Goal: Task Accomplishment & Management: Use online tool/utility

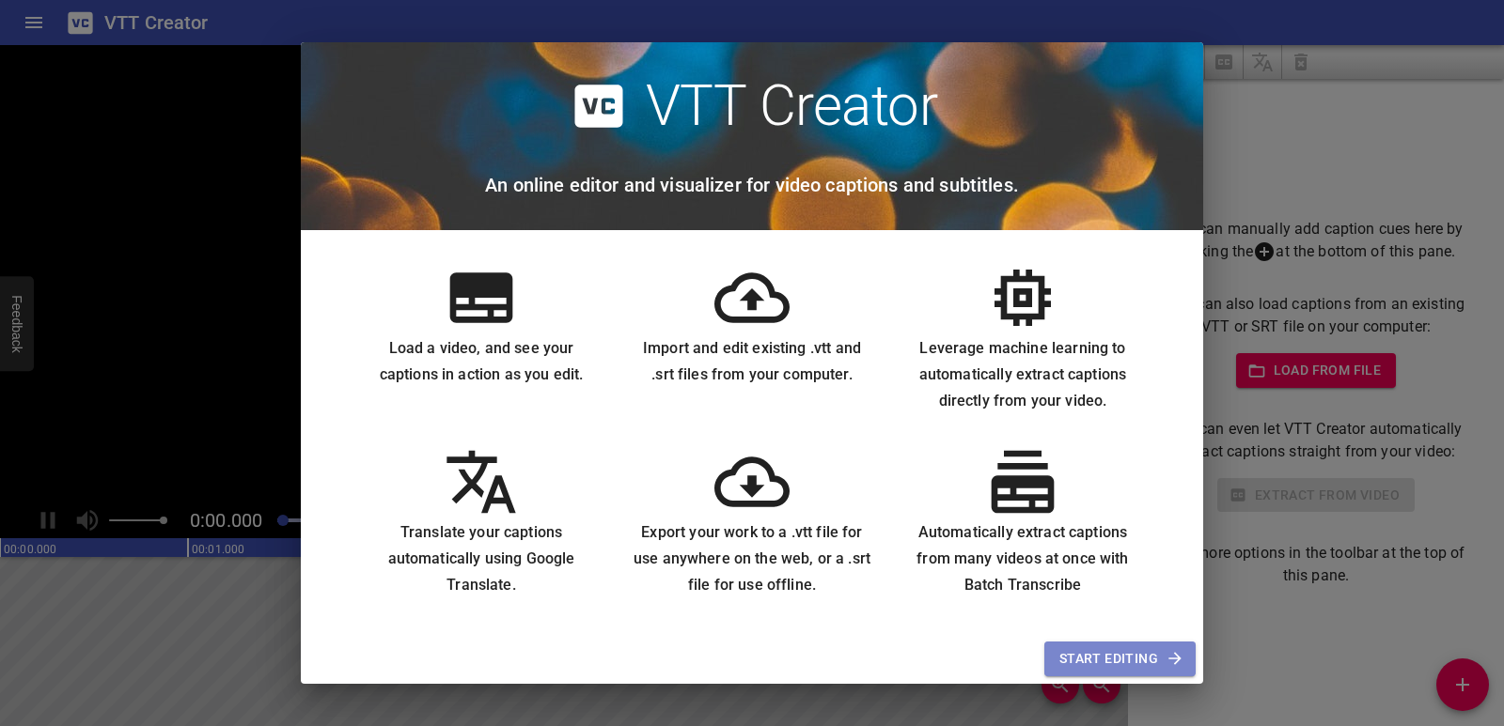
click at [1130, 652] on span "Start Editing" at bounding box center [1119, 658] width 121 height 23
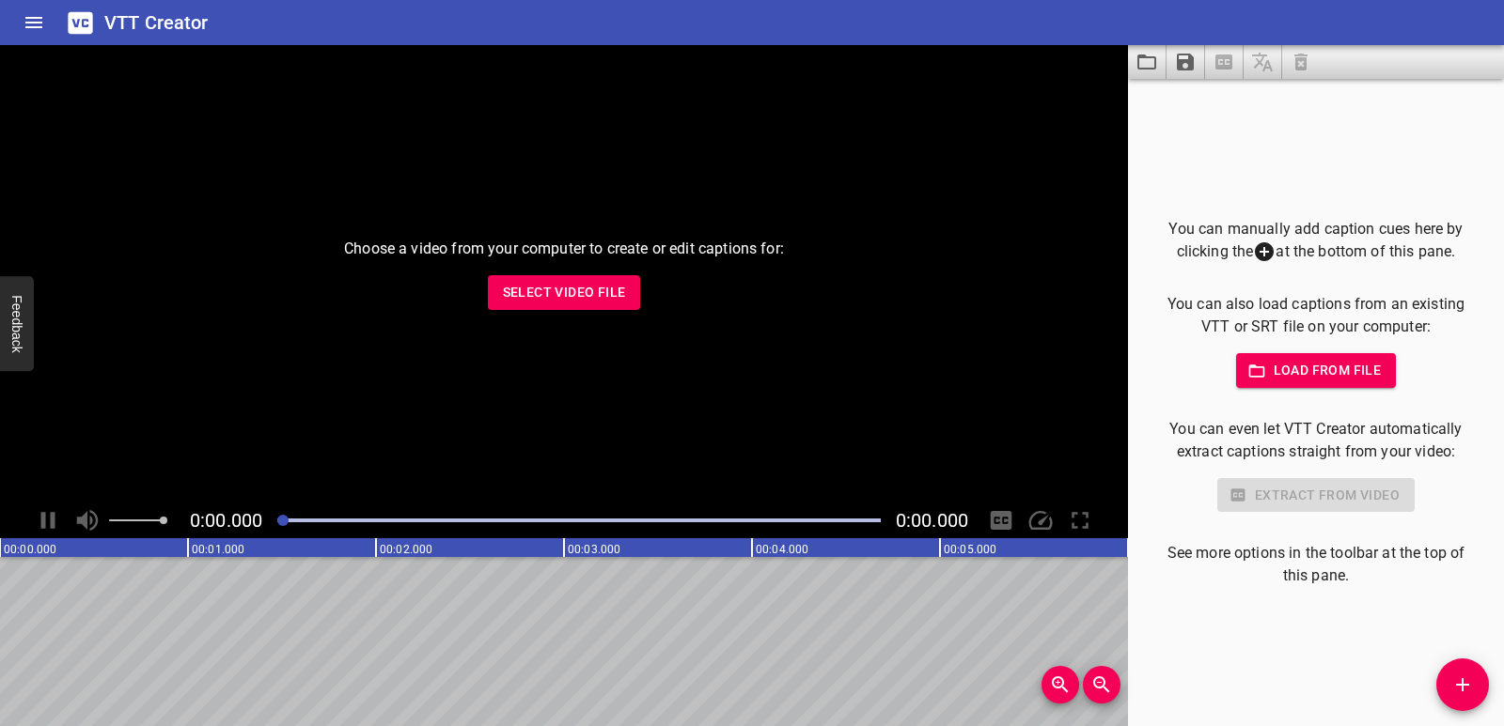
click at [541, 288] on span "Select Video File" at bounding box center [564, 292] width 123 height 23
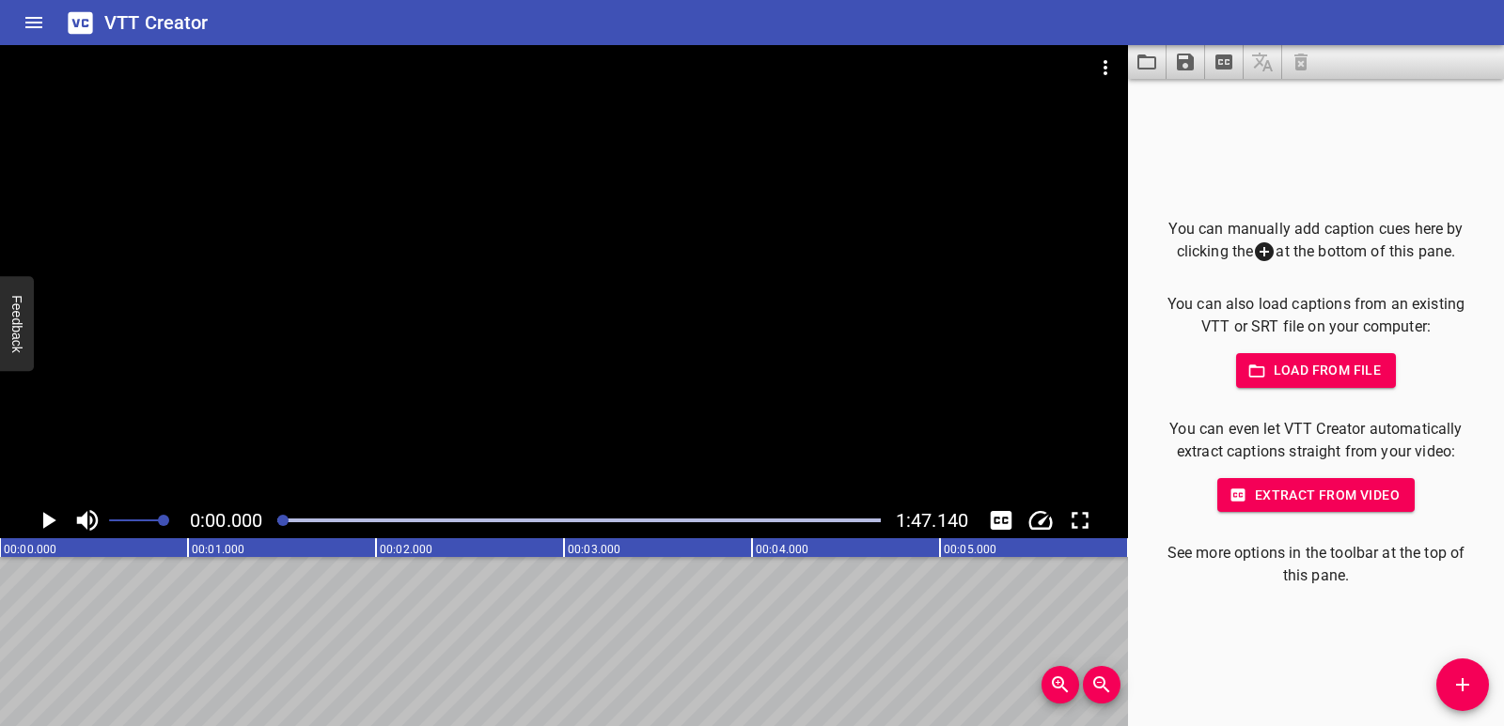
drag, startPoint x: 70, startPoint y: 632, endPoint x: 83, endPoint y: 627, distance: 13.5
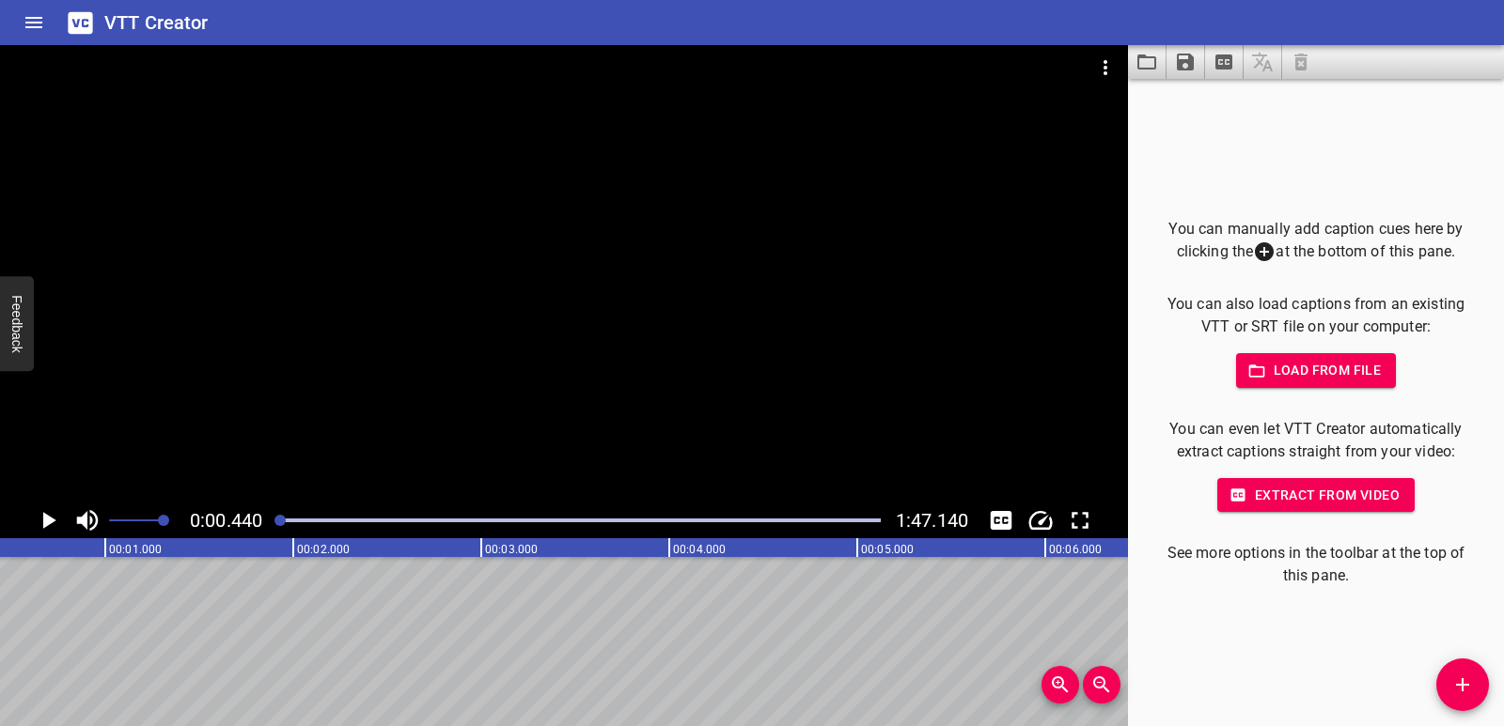
click at [1250, 482] on button "Extract from video" at bounding box center [1315, 495] width 197 height 35
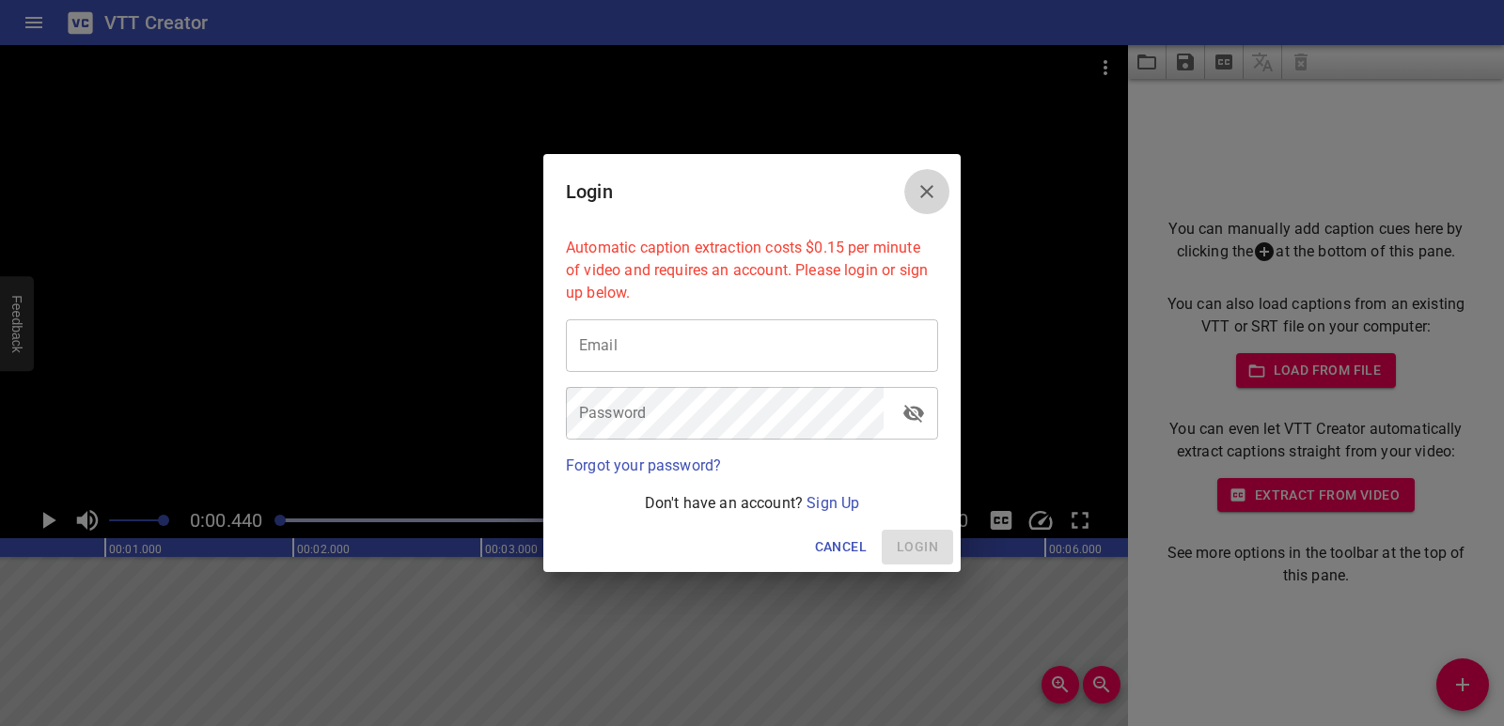
click at [933, 195] on icon "Close" at bounding box center [926, 191] width 23 height 23
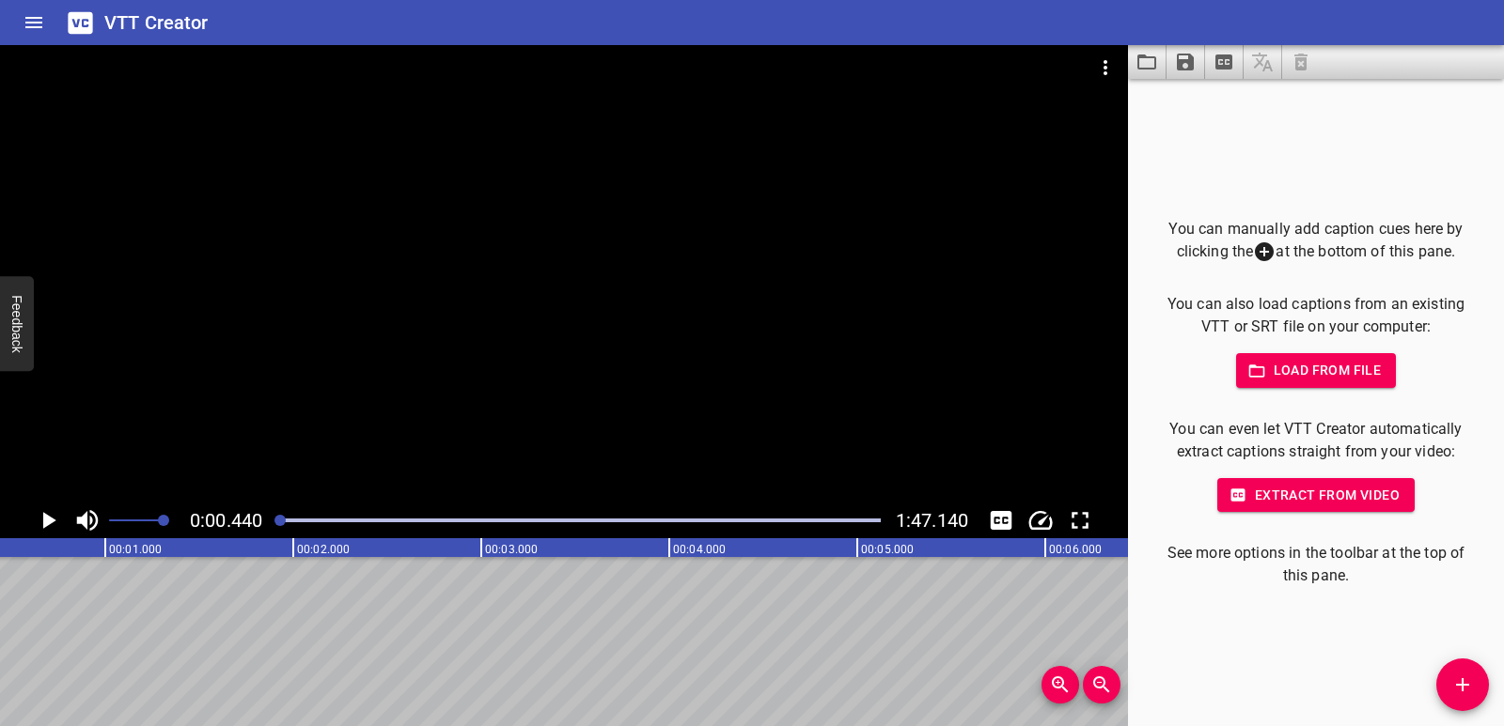
scroll to position [0, 0]
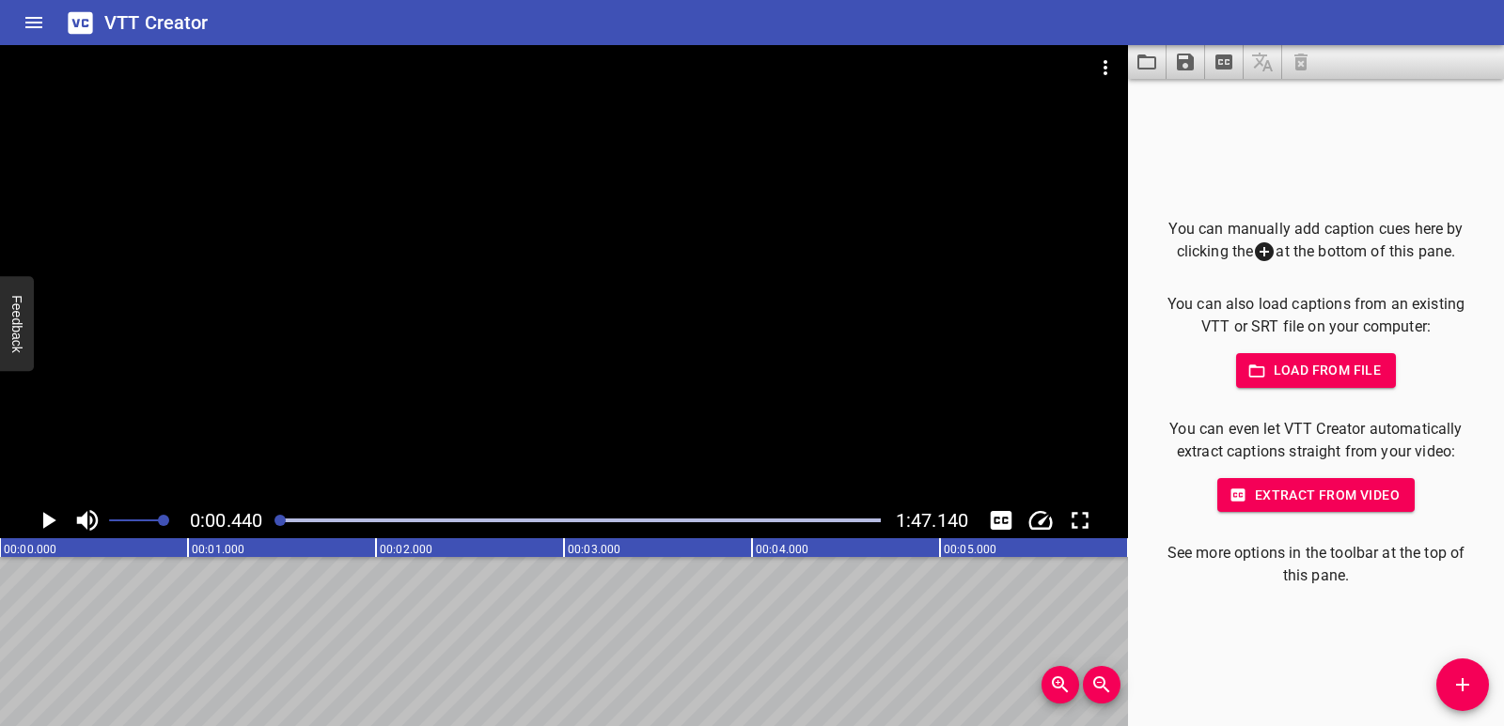
click at [1463, 681] on icon "Add Cue" at bounding box center [1462, 684] width 13 height 13
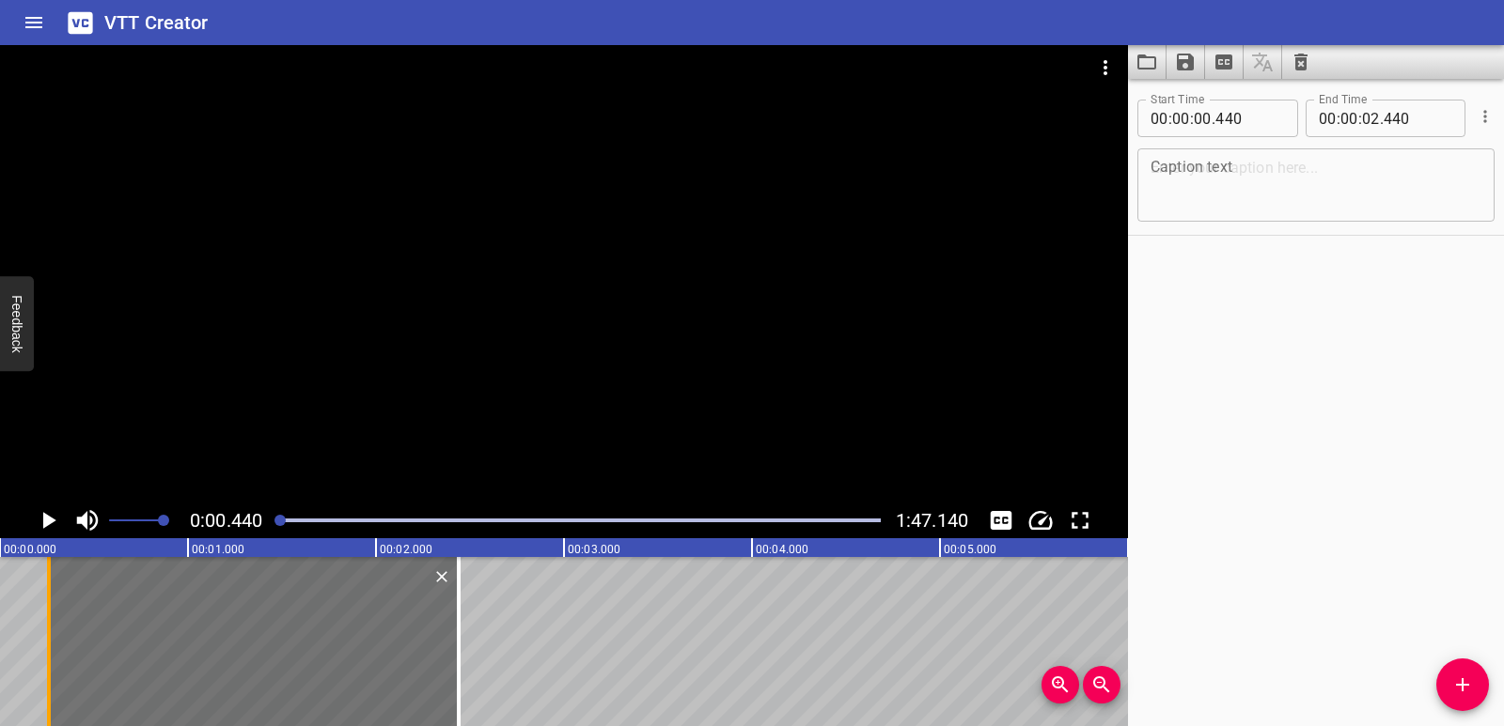
drag, startPoint x: 84, startPoint y: 616, endPoint x: 48, endPoint y: 618, distance: 35.8
click at [48, 618] on div at bounding box center [49, 641] width 4 height 169
type input "250"
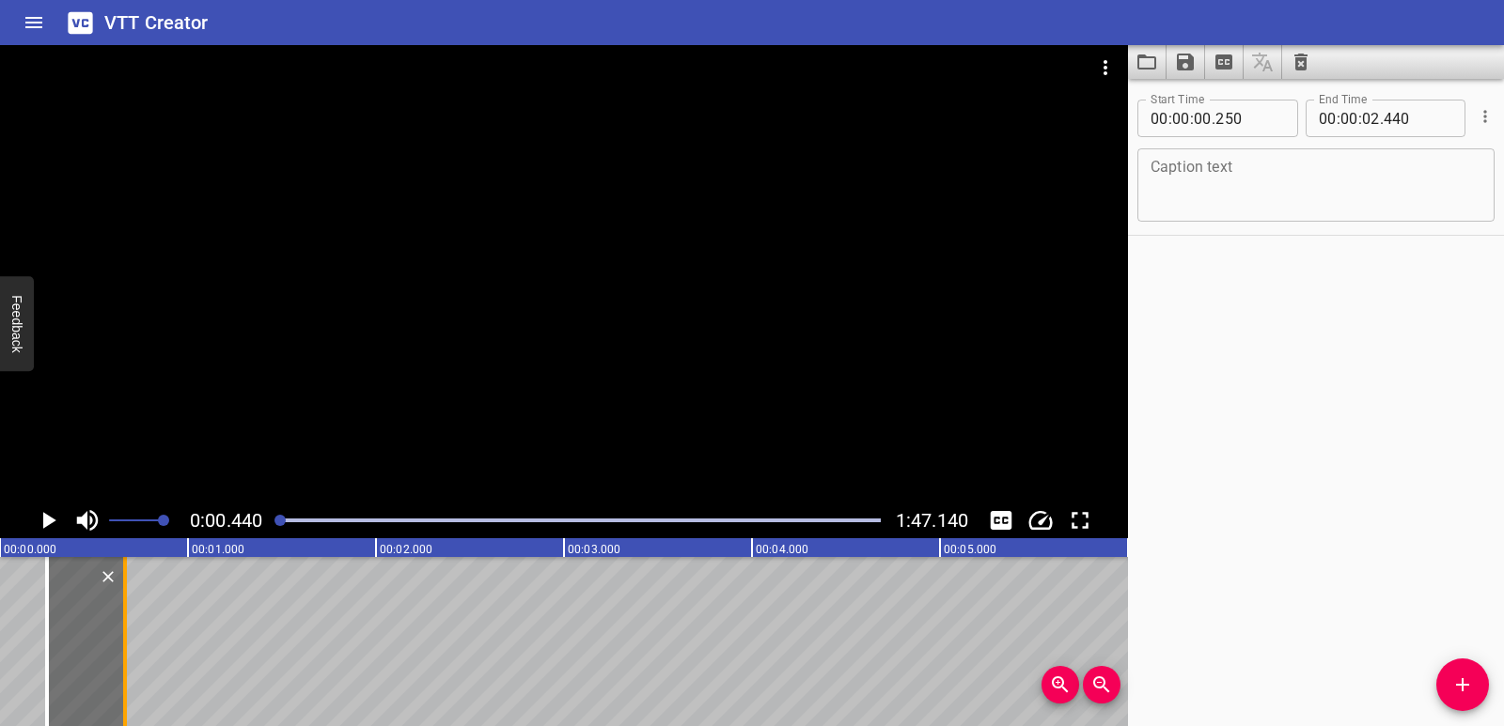
drag, startPoint x: 456, startPoint y: 622, endPoint x: 123, endPoint y: 624, distance: 332.7
click at [121, 628] on div at bounding box center [125, 641] width 19 height 169
type input "00"
type input "660"
click at [41, 519] on icon "Play/Pause" at bounding box center [48, 521] width 28 height 28
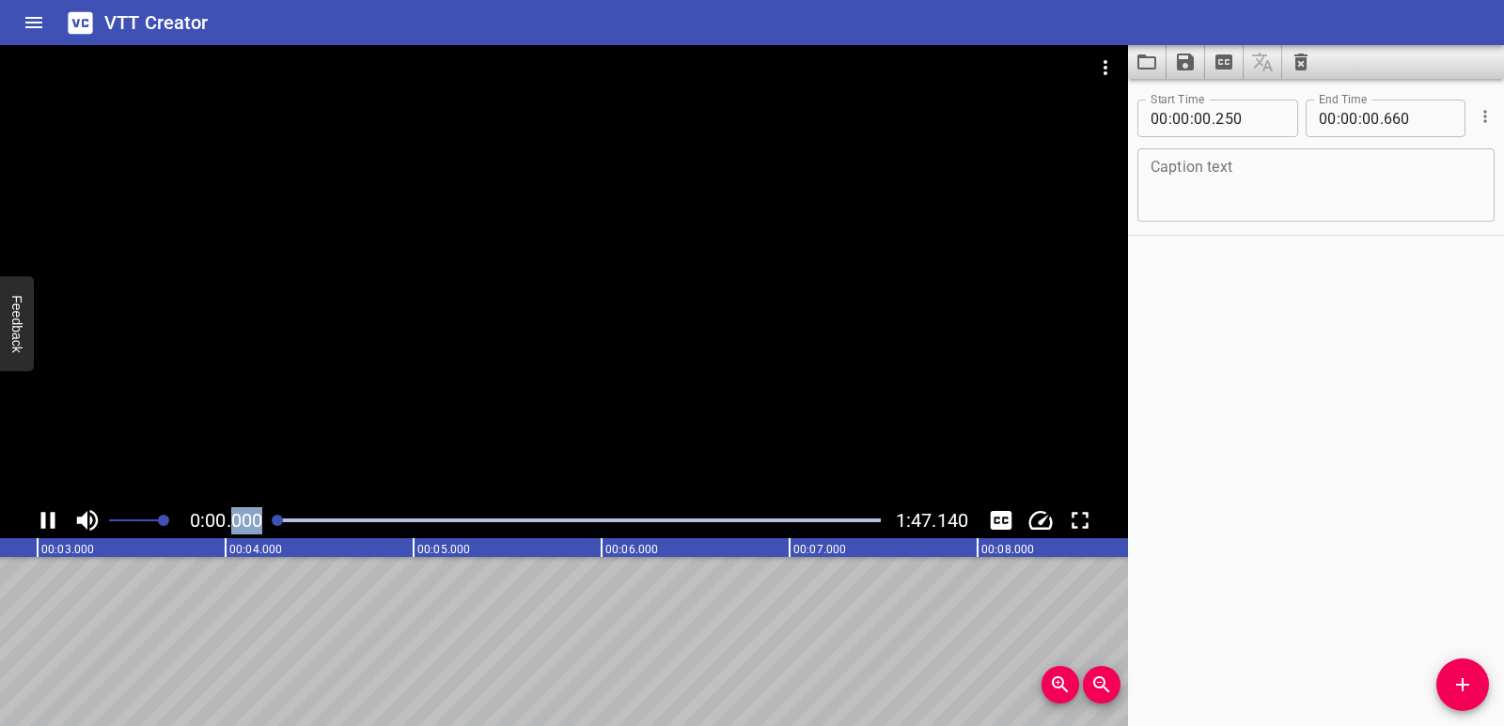
drag, startPoint x: 305, startPoint y: 519, endPoint x: 231, endPoint y: 509, distance: 74.8
click at [231, 509] on div "0:00.000 1:47.140" at bounding box center [564, 521] width 1128 height 36
click at [55, 524] on icon "Play/Pause" at bounding box center [48, 521] width 28 height 28
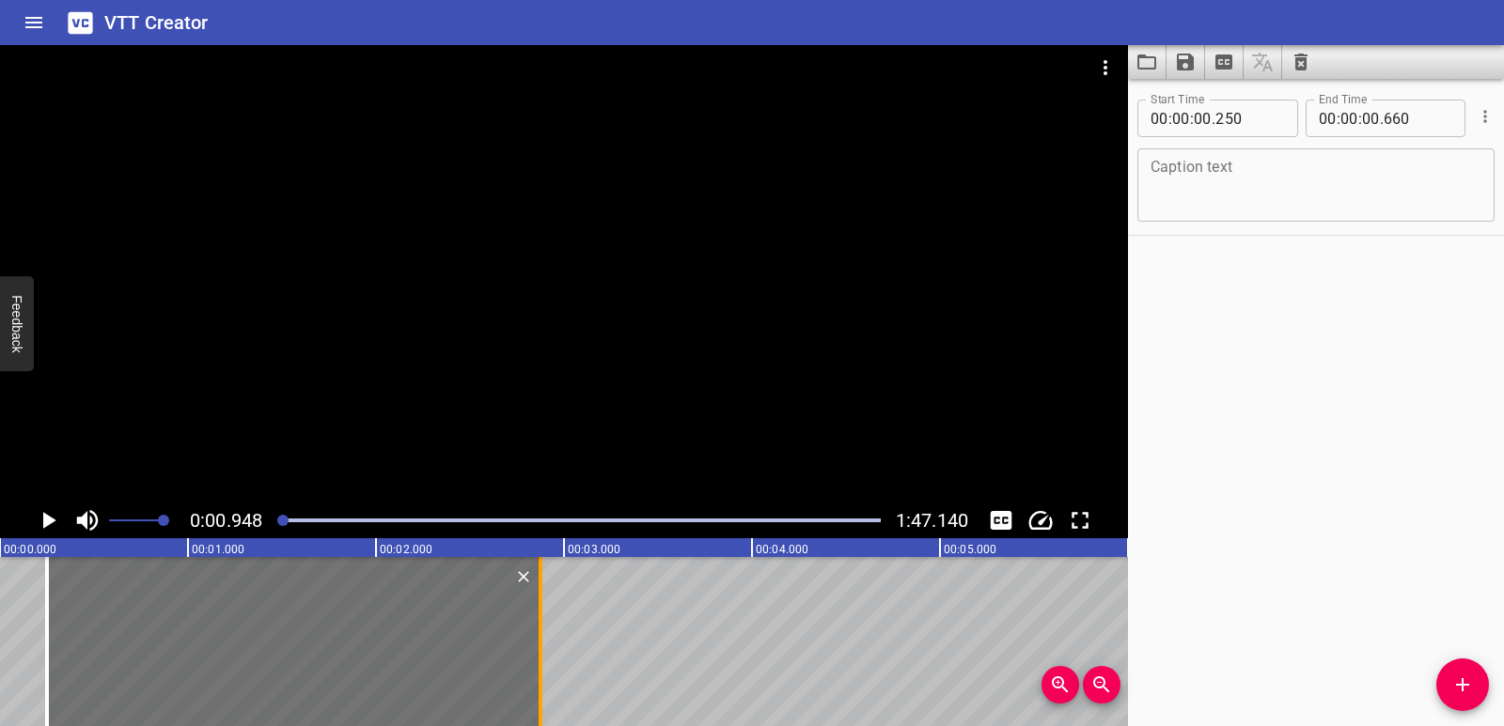
drag, startPoint x: 119, startPoint y: 619, endPoint x: 536, endPoint y: 576, distance: 418.5
click at [536, 576] on div at bounding box center [540, 641] width 19 height 169
type input "02"
type input "875"
click at [43, 525] on icon "Play/Pause" at bounding box center [49, 520] width 13 height 17
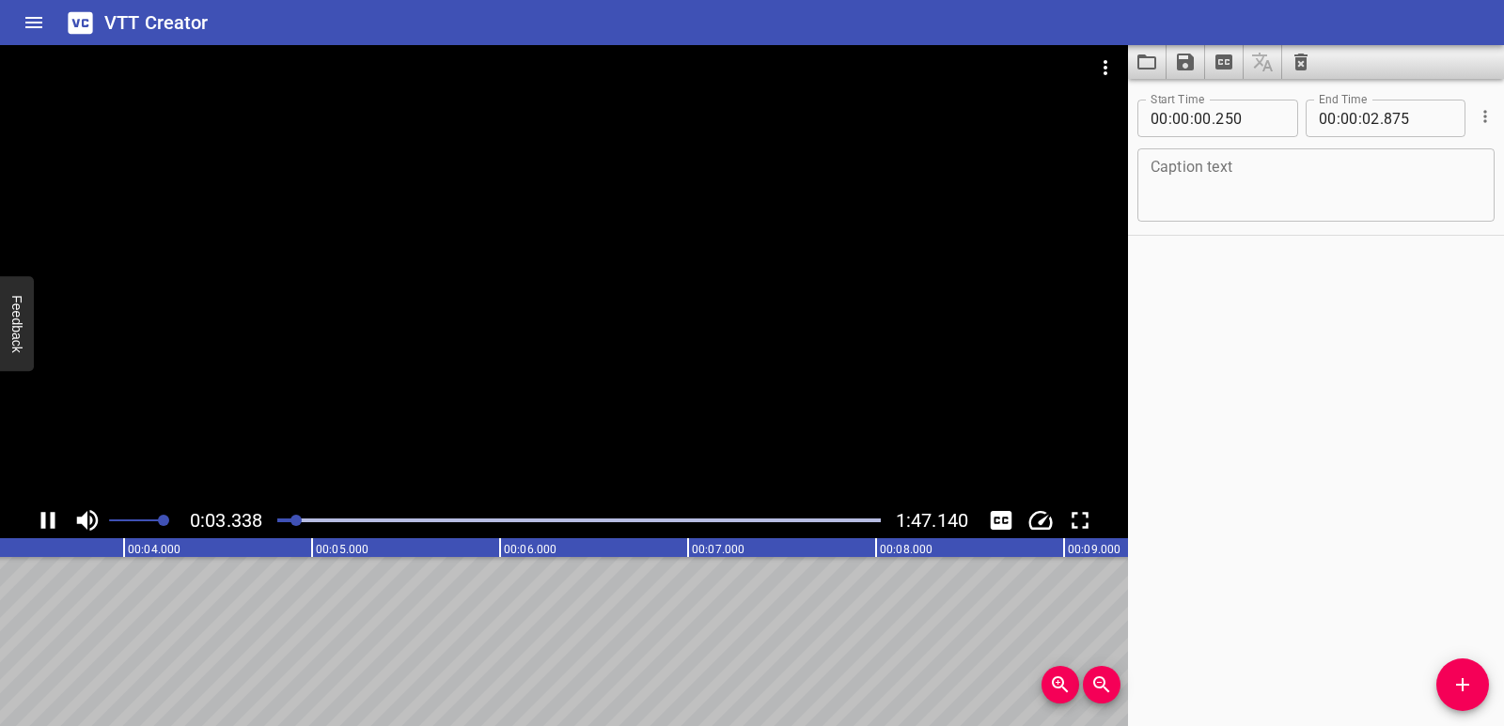
click at [48, 524] on icon "Play/Pause" at bounding box center [48, 521] width 28 height 28
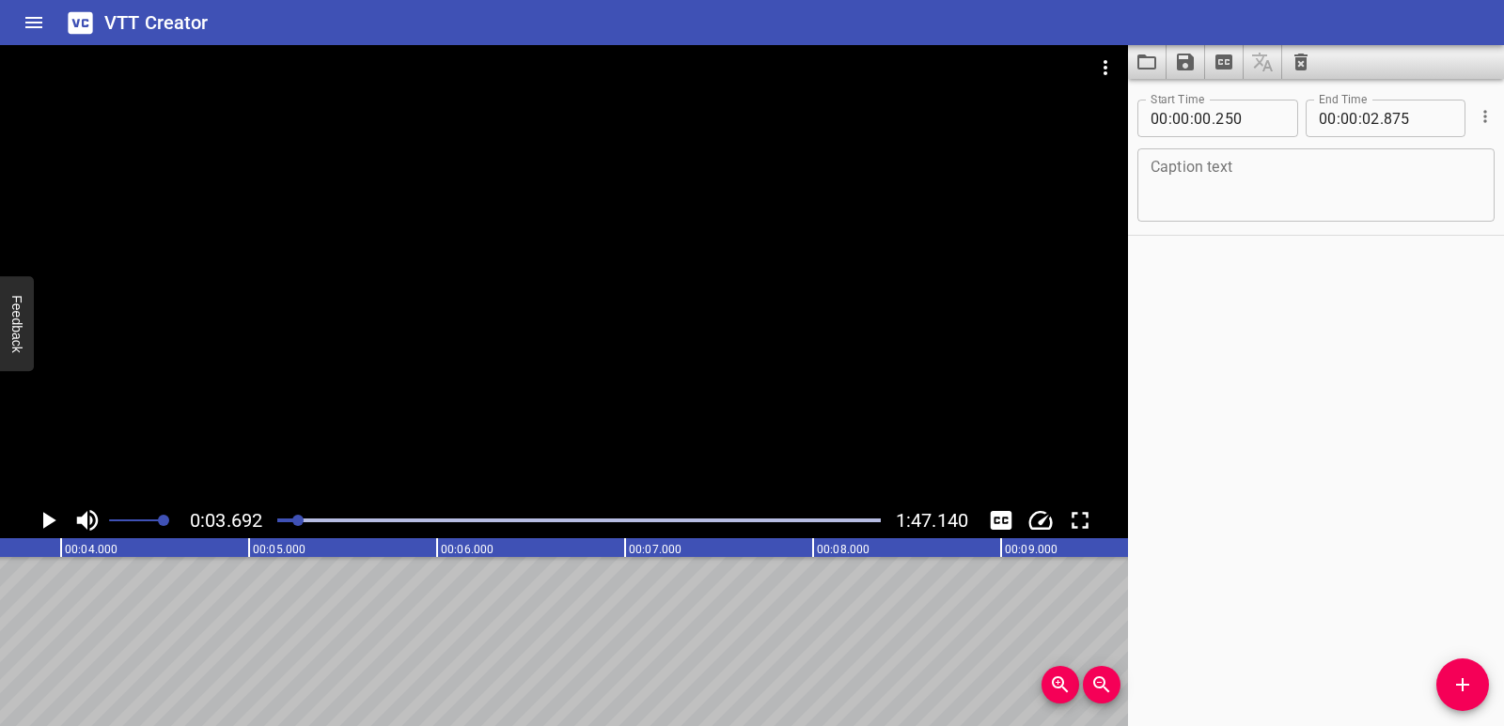
scroll to position [0, 694]
click at [1196, 187] on textarea at bounding box center [1315, 186] width 331 height 54
paste textarea "Representing Comparison Problems"
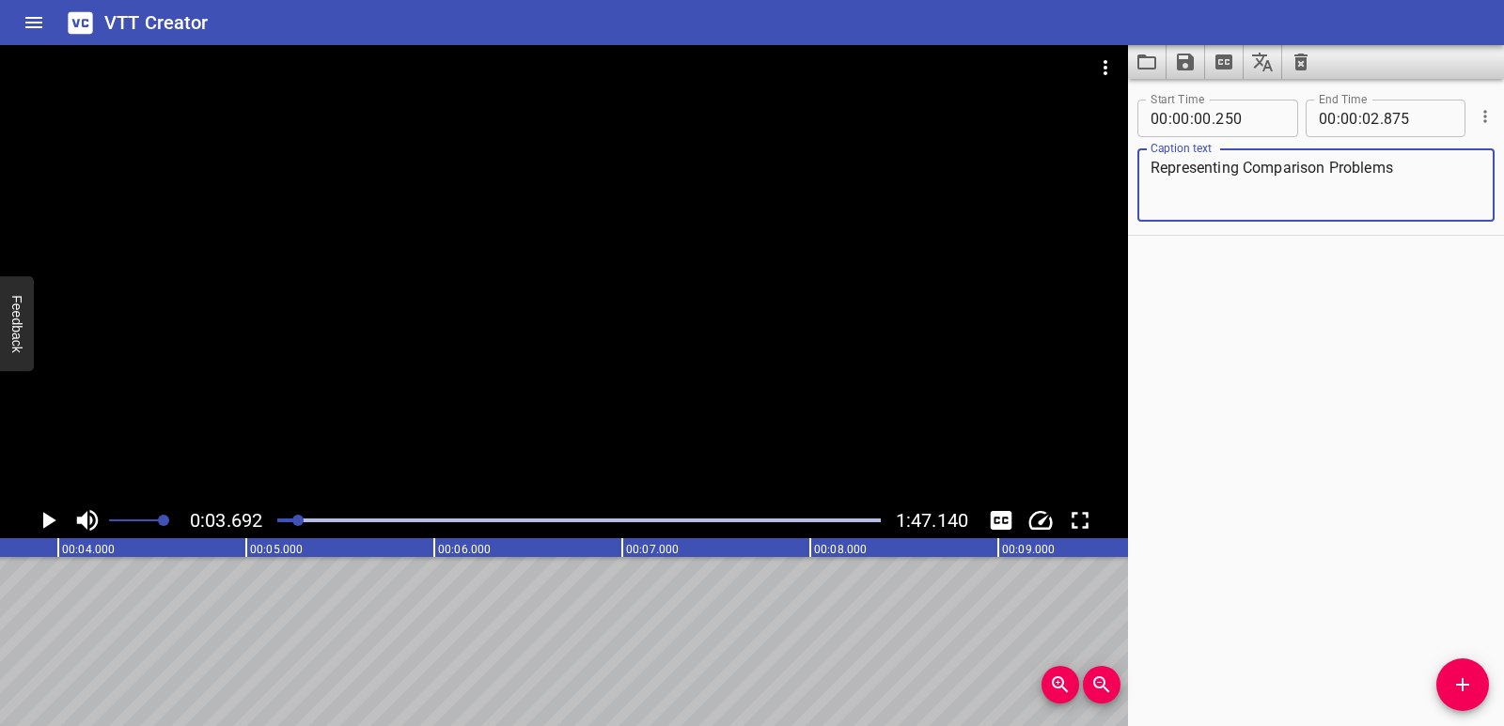
scroll to position [0, 0]
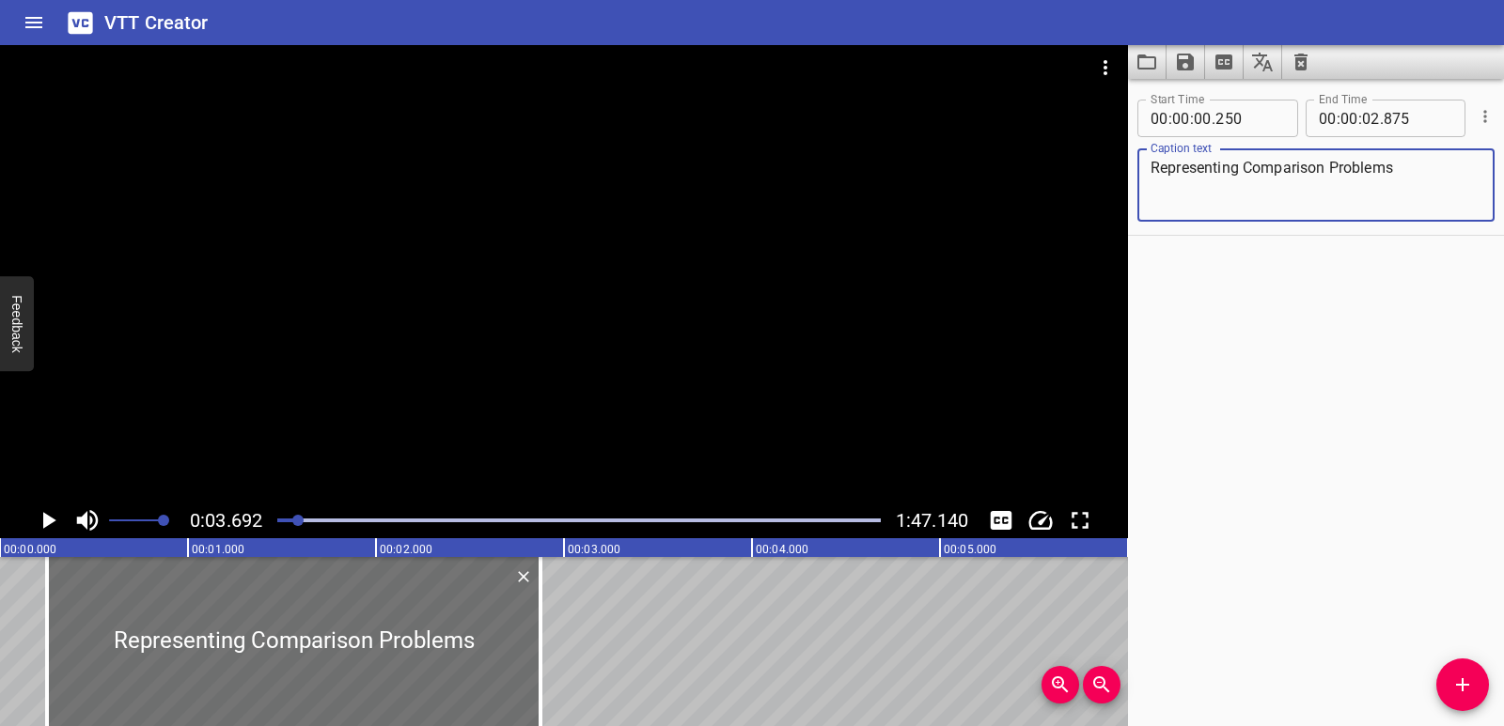
type textarea "Representing Comparison Problems"
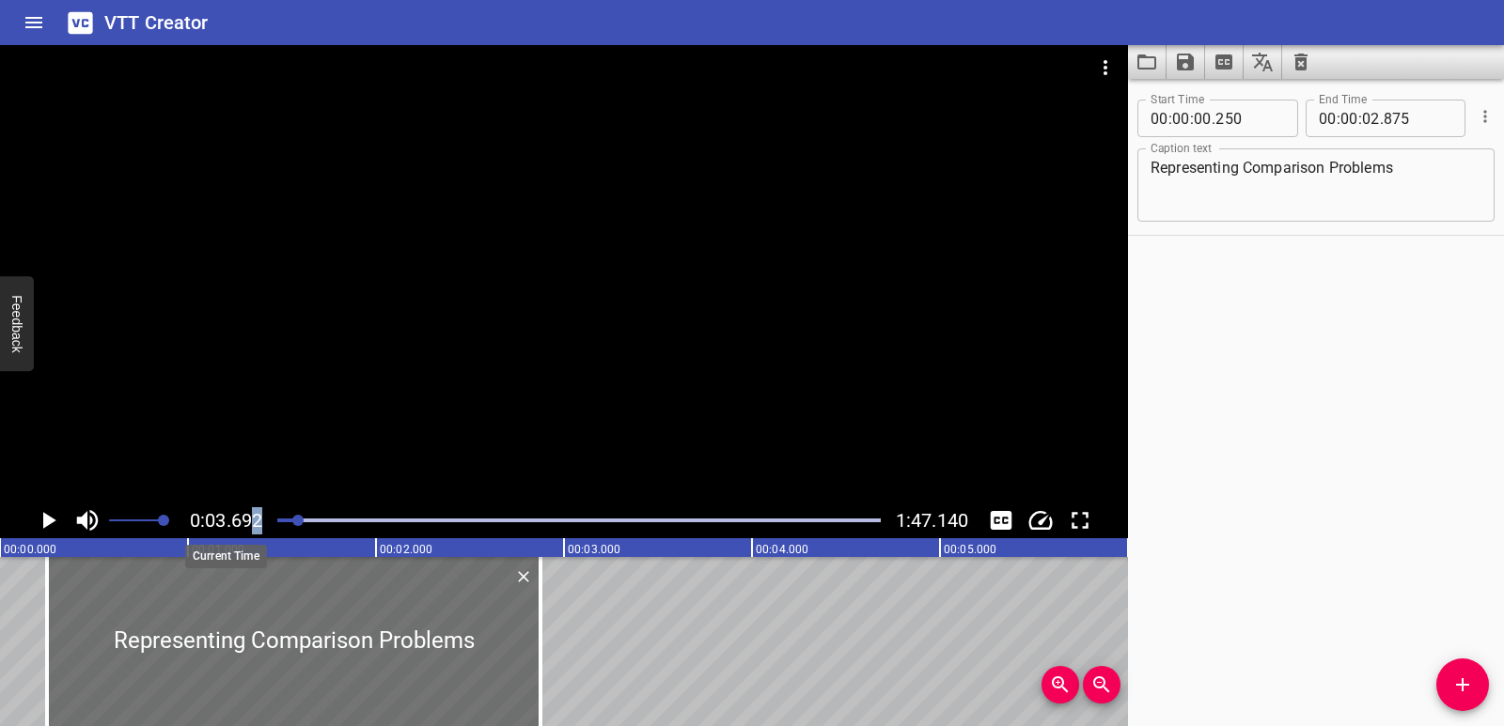
drag, startPoint x: 296, startPoint y: 514, endPoint x: 258, endPoint y: 520, distance: 38.0
click at [258, 520] on div "0:03.692 1:47.140" at bounding box center [564, 521] width 1128 height 36
drag, startPoint x: 300, startPoint y: 523, endPoint x: 262, endPoint y: 525, distance: 37.6
click at [262, 525] on div "0:00.000 1:47.140" at bounding box center [564, 521] width 1128 height 36
click at [55, 524] on icon "Play/Pause" at bounding box center [48, 521] width 28 height 28
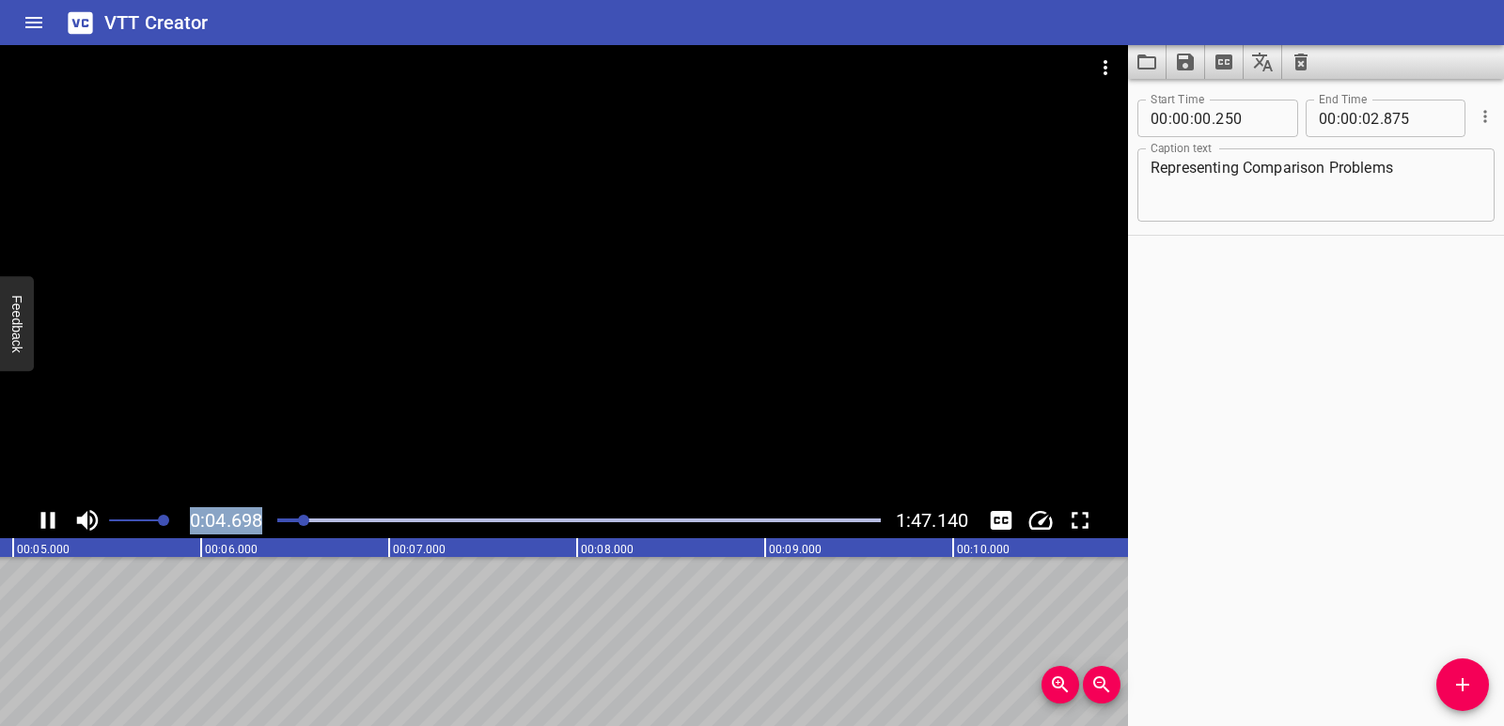
click at [48, 529] on icon "Play/Pause" at bounding box center [48, 521] width 28 height 28
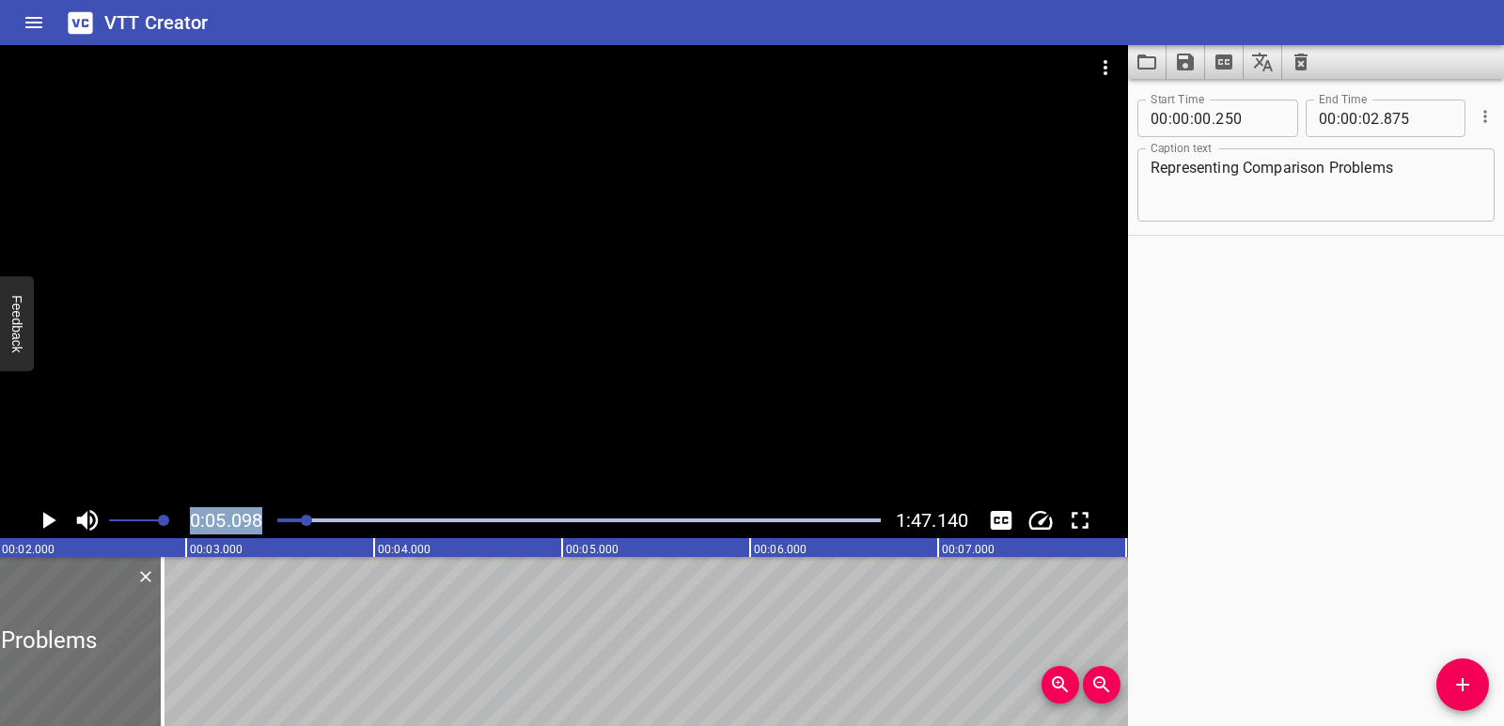
scroll to position [0, 358]
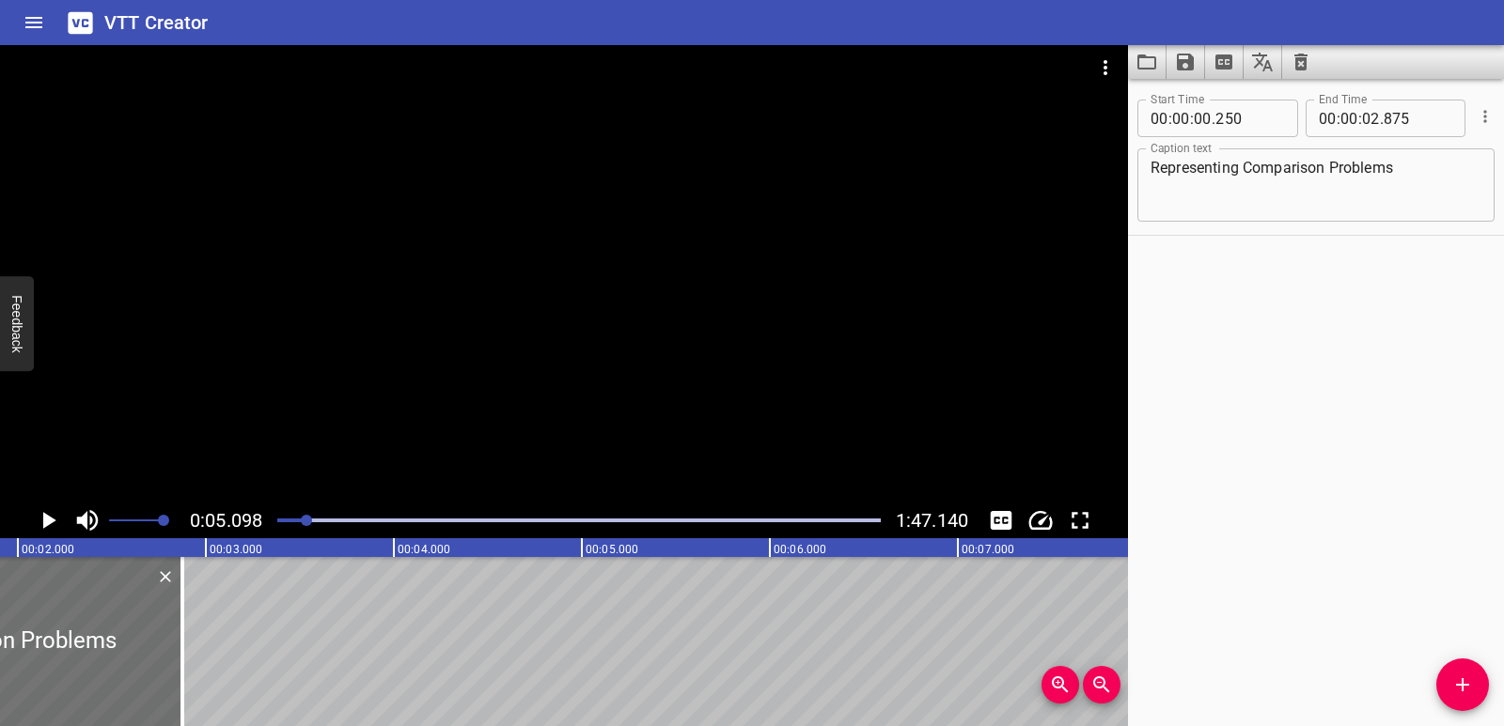
drag, startPoint x: 477, startPoint y: 631, endPoint x: 624, endPoint y: 619, distance: 147.1
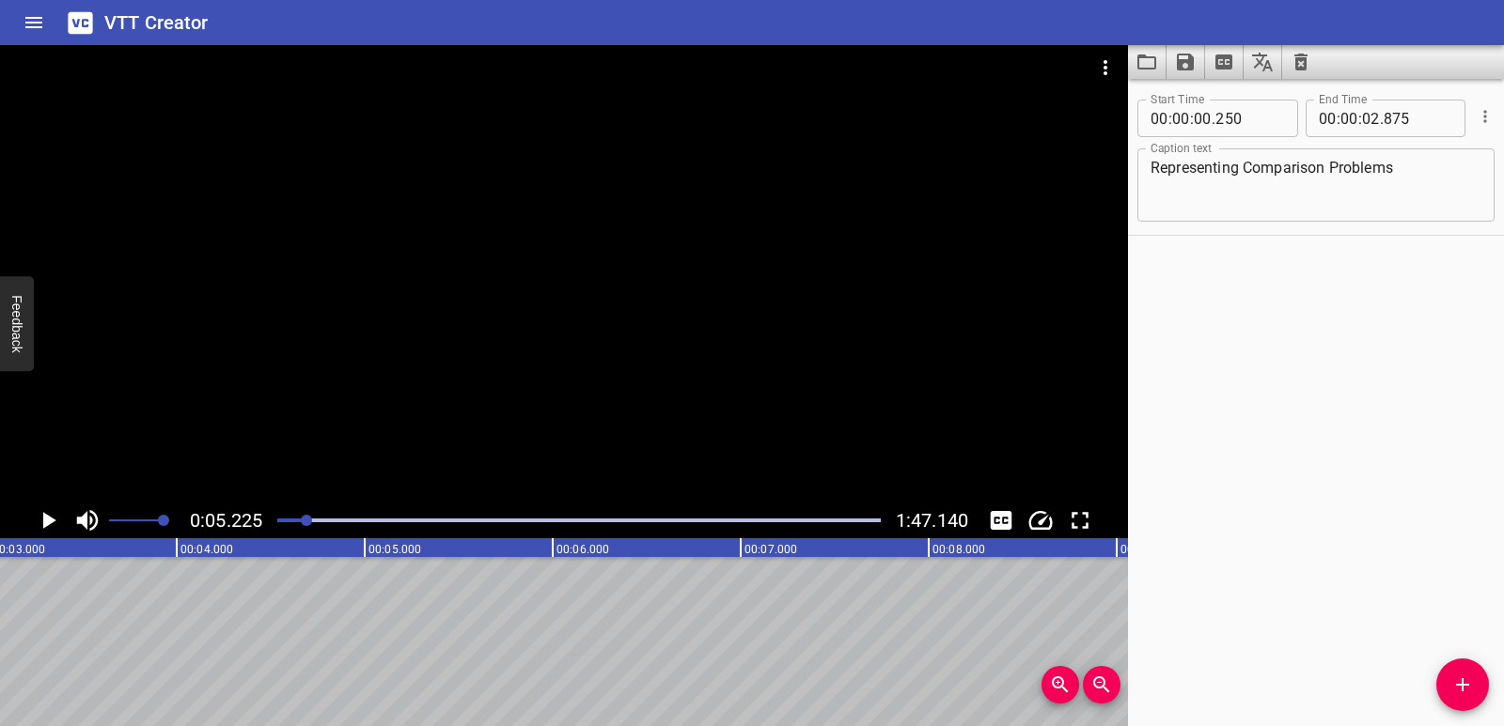
scroll to position [0, 459]
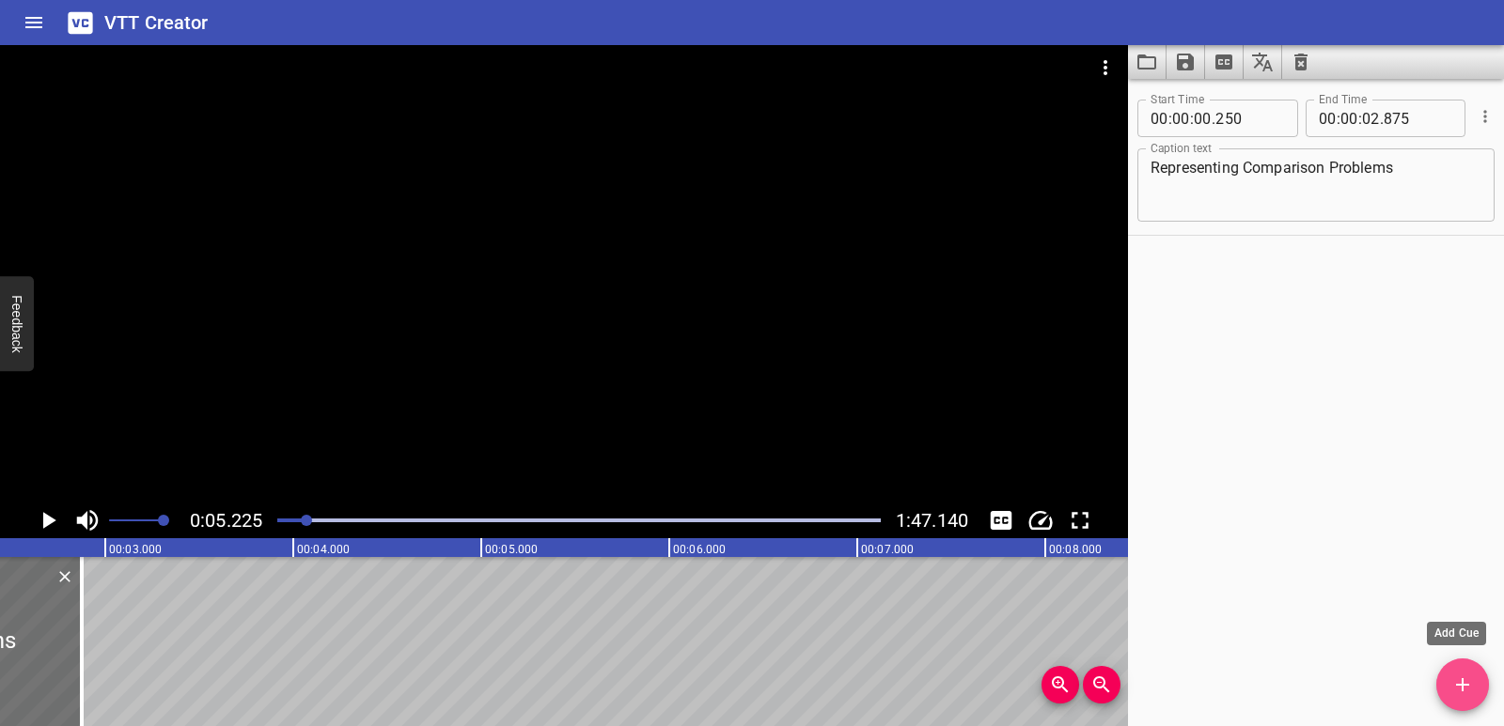
click at [1471, 691] on icon "Add Cue" at bounding box center [1462, 685] width 23 height 23
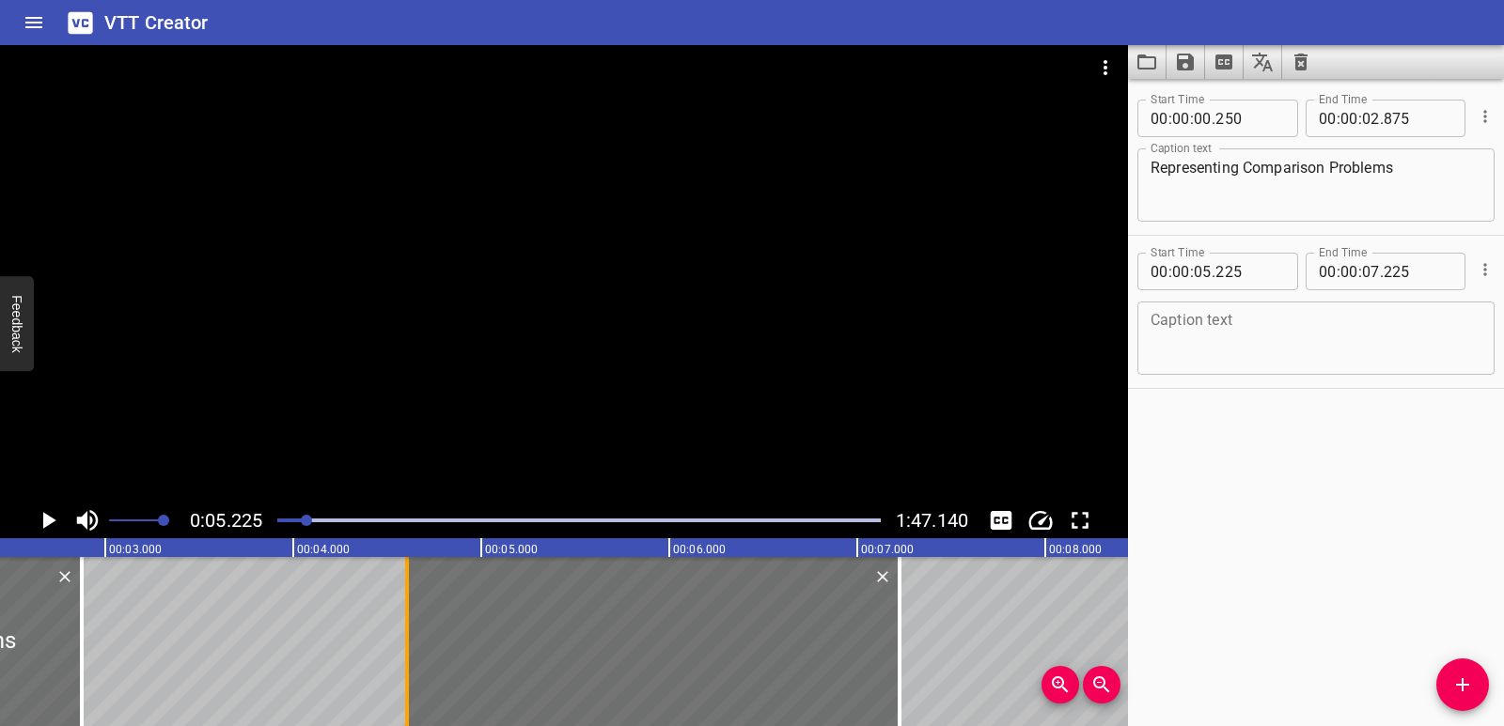
drag, startPoint x: 520, startPoint y: 653, endPoint x: 403, endPoint y: 658, distance: 116.6
click at [403, 658] on div at bounding box center [406, 641] width 19 height 169
type input "04"
type input "605"
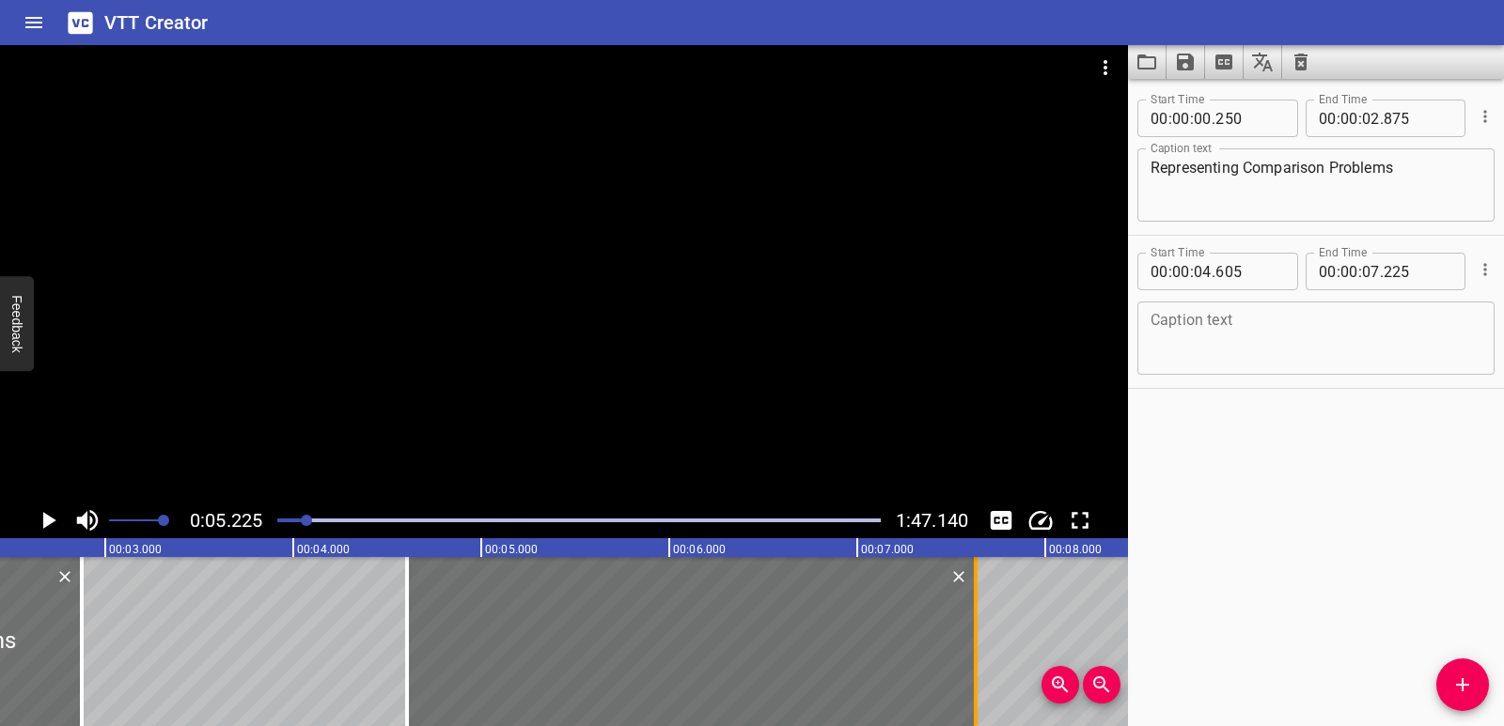
drag, startPoint x: 900, startPoint y: 602, endPoint x: 976, endPoint y: 603, distance: 76.1
click at [976, 603] on div at bounding box center [976, 641] width 4 height 169
type input "630"
click at [1195, 332] on textarea at bounding box center [1315, 339] width 331 height 54
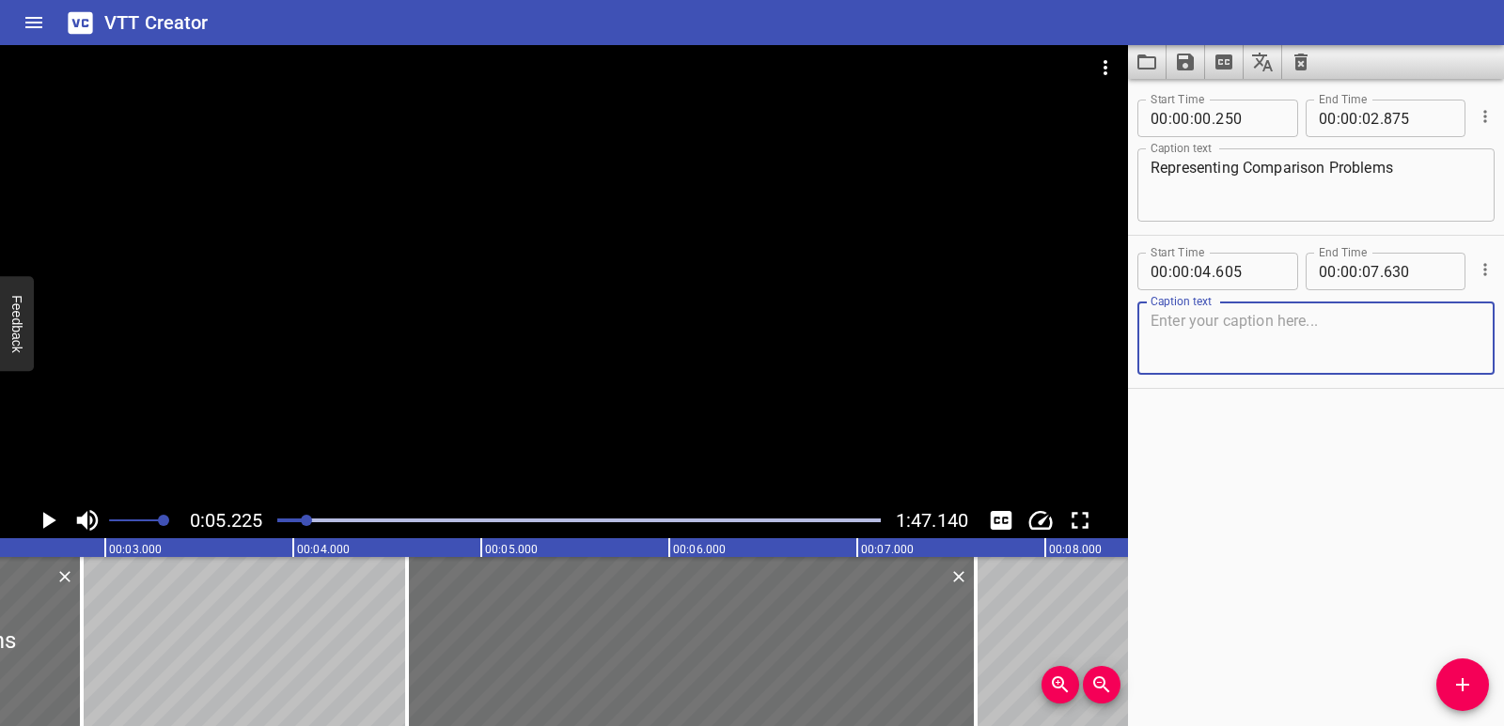
paste textarea "Last year, there were five VIP chairs."
type textarea "Last year, there were five VIP chairs."
click at [35, 516] on icon "Play/Pause" at bounding box center [48, 521] width 28 height 28
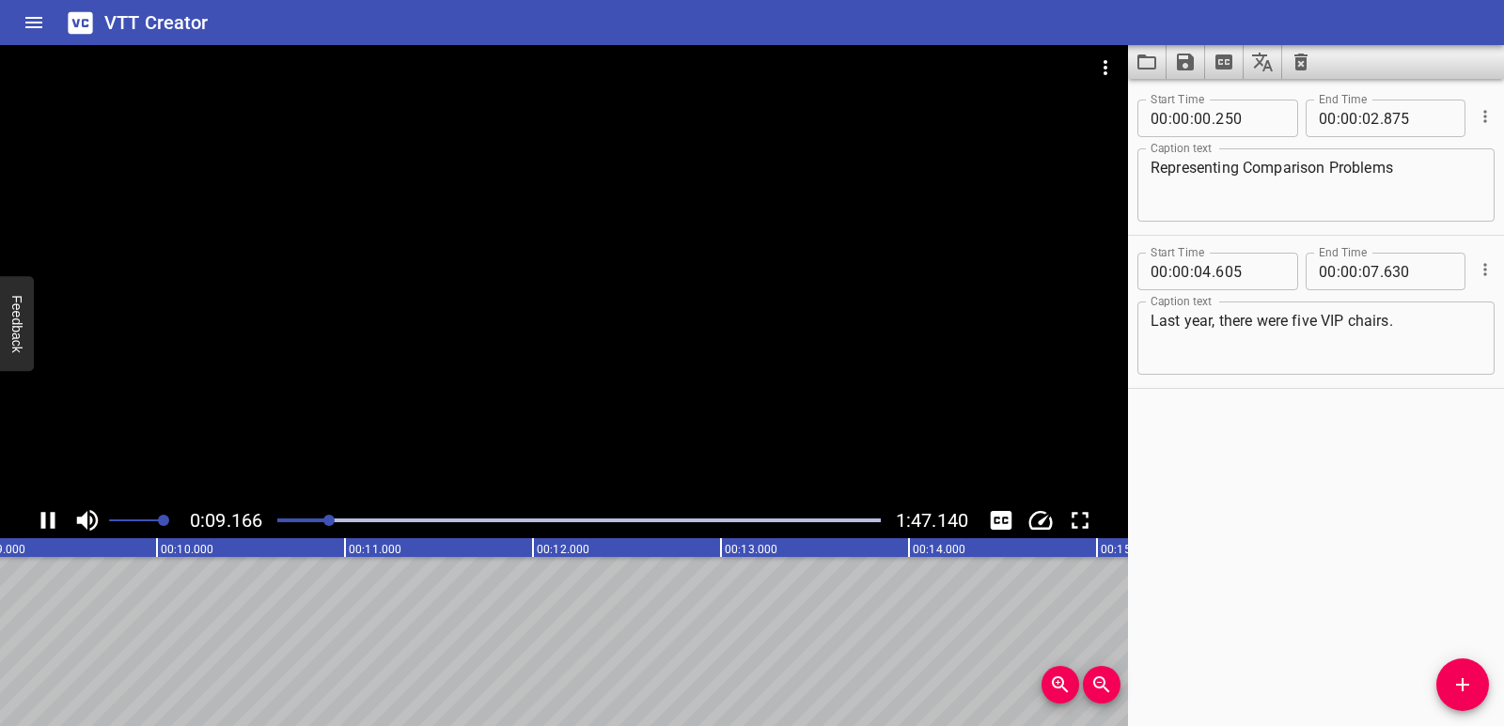
click at [44, 520] on icon "Play/Pause" at bounding box center [48, 520] width 14 height 17
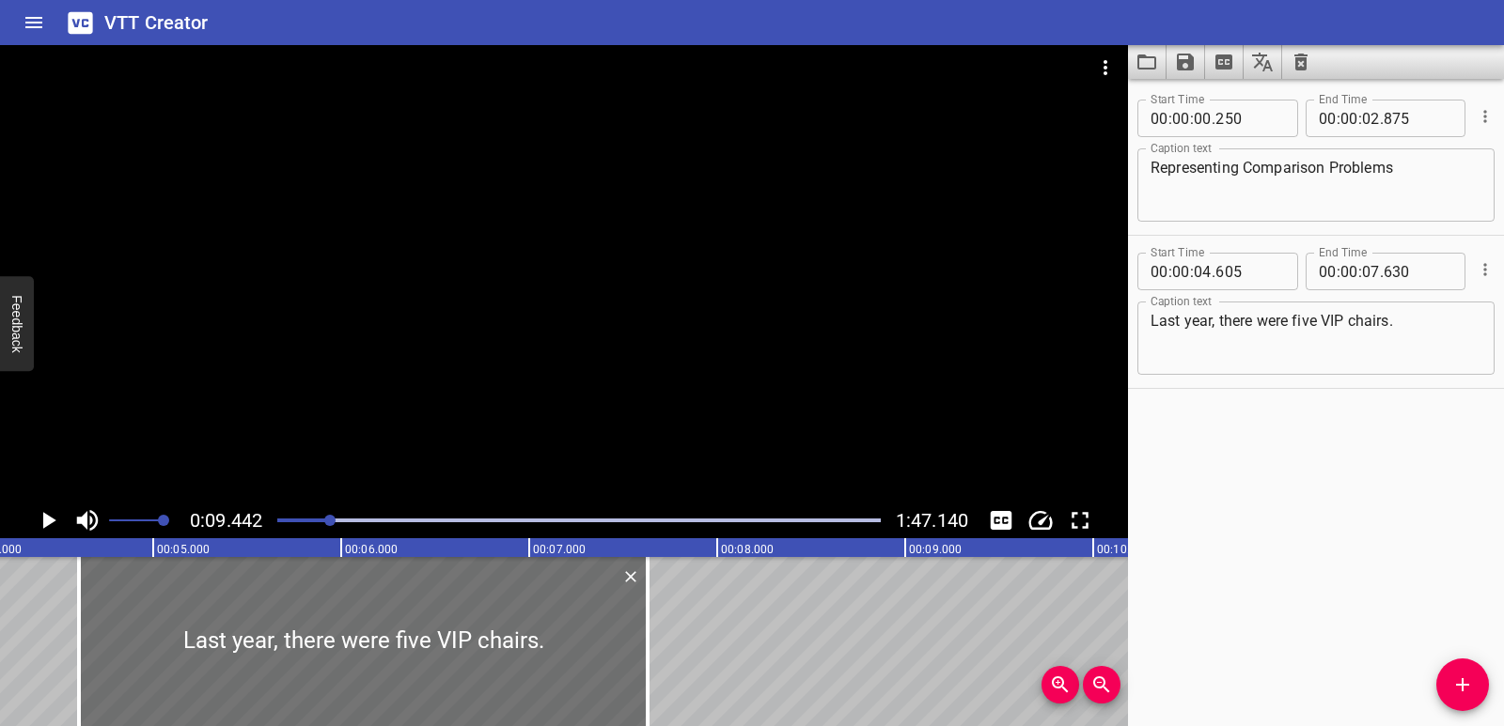
scroll to position [0, 767]
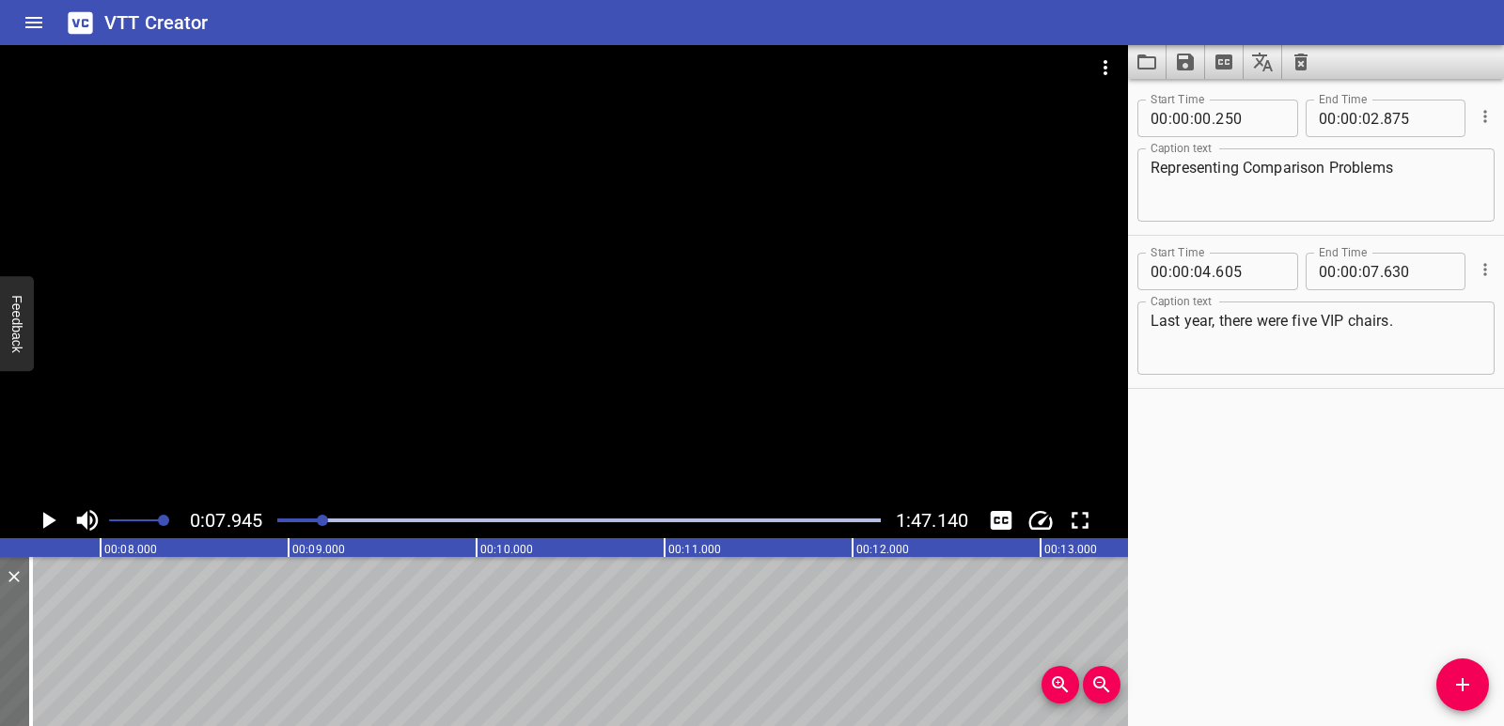
scroll to position [0, 1493]
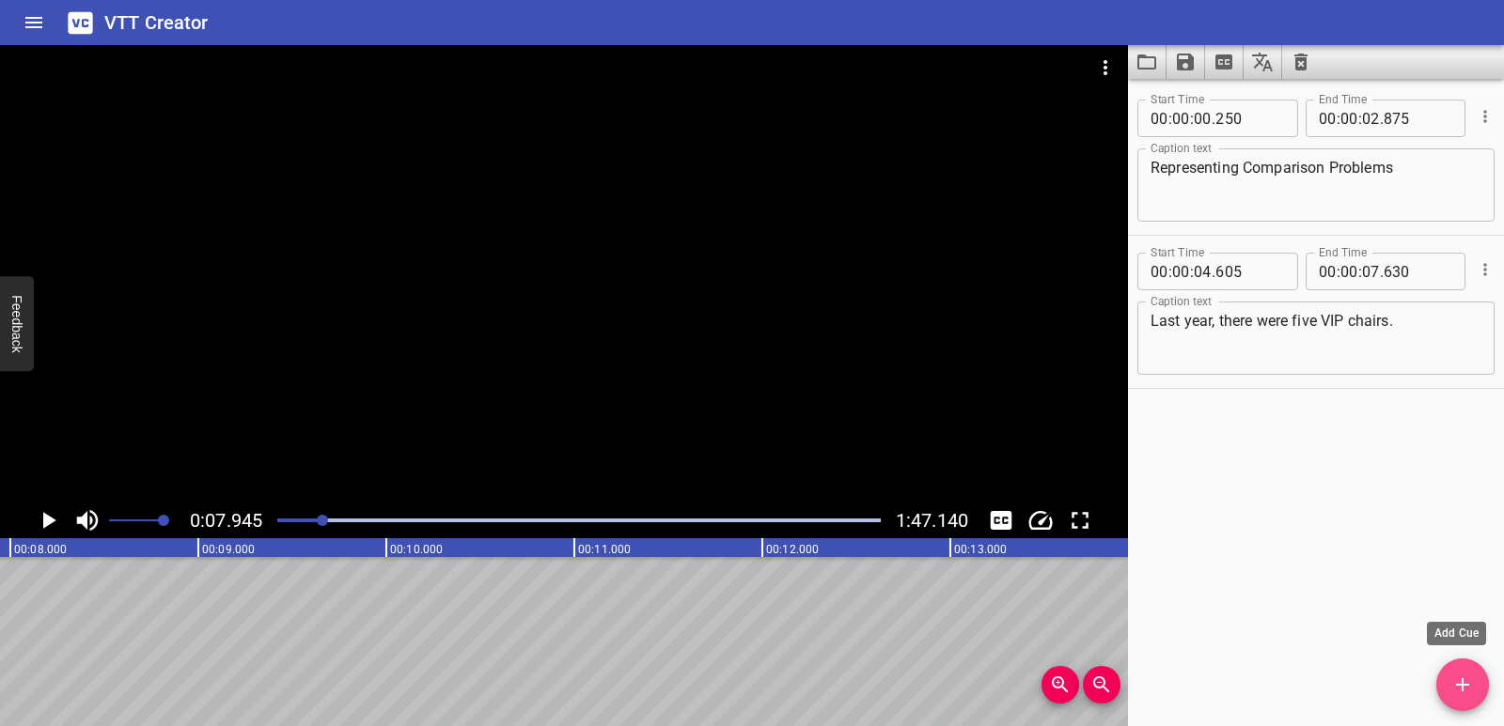
click at [1466, 677] on icon "Add Cue" at bounding box center [1462, 685] width 23 height 23
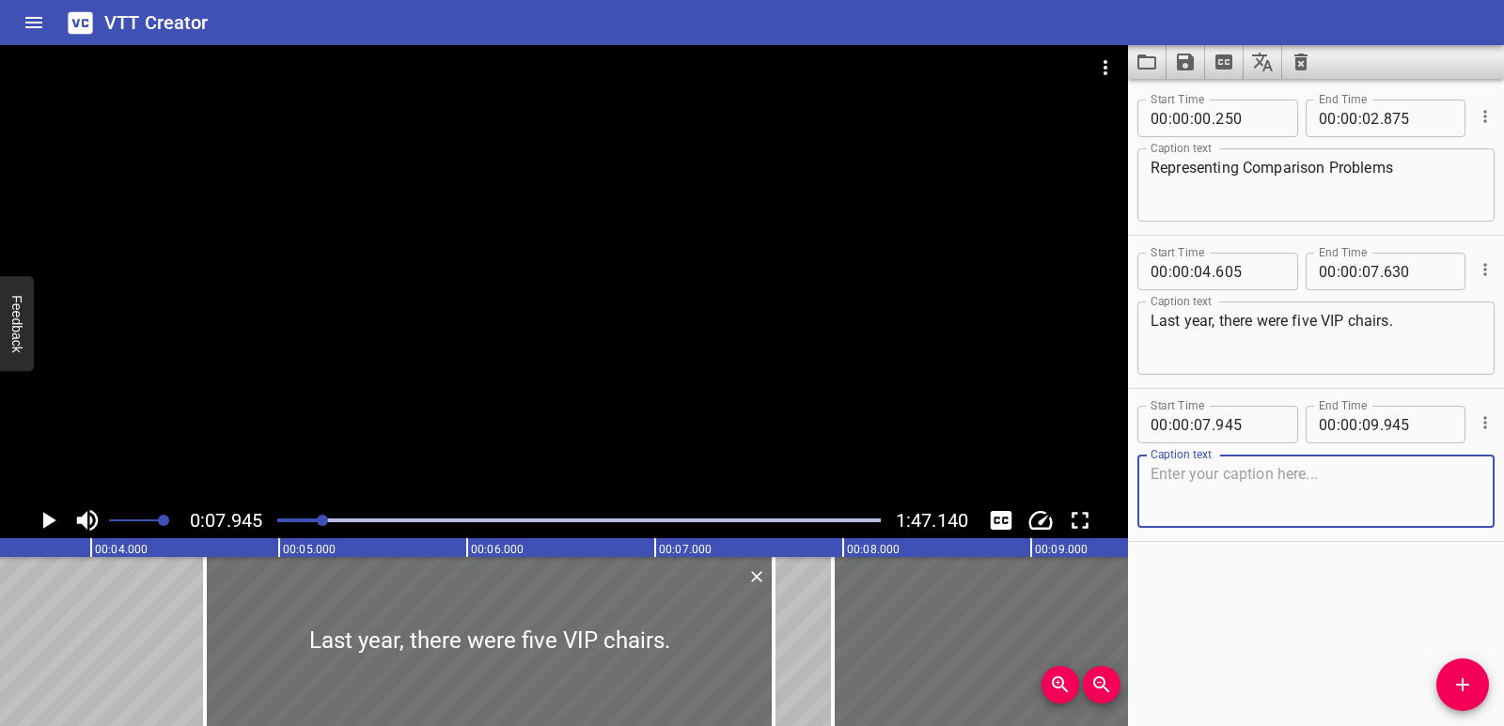
scroll to position [0, 699]
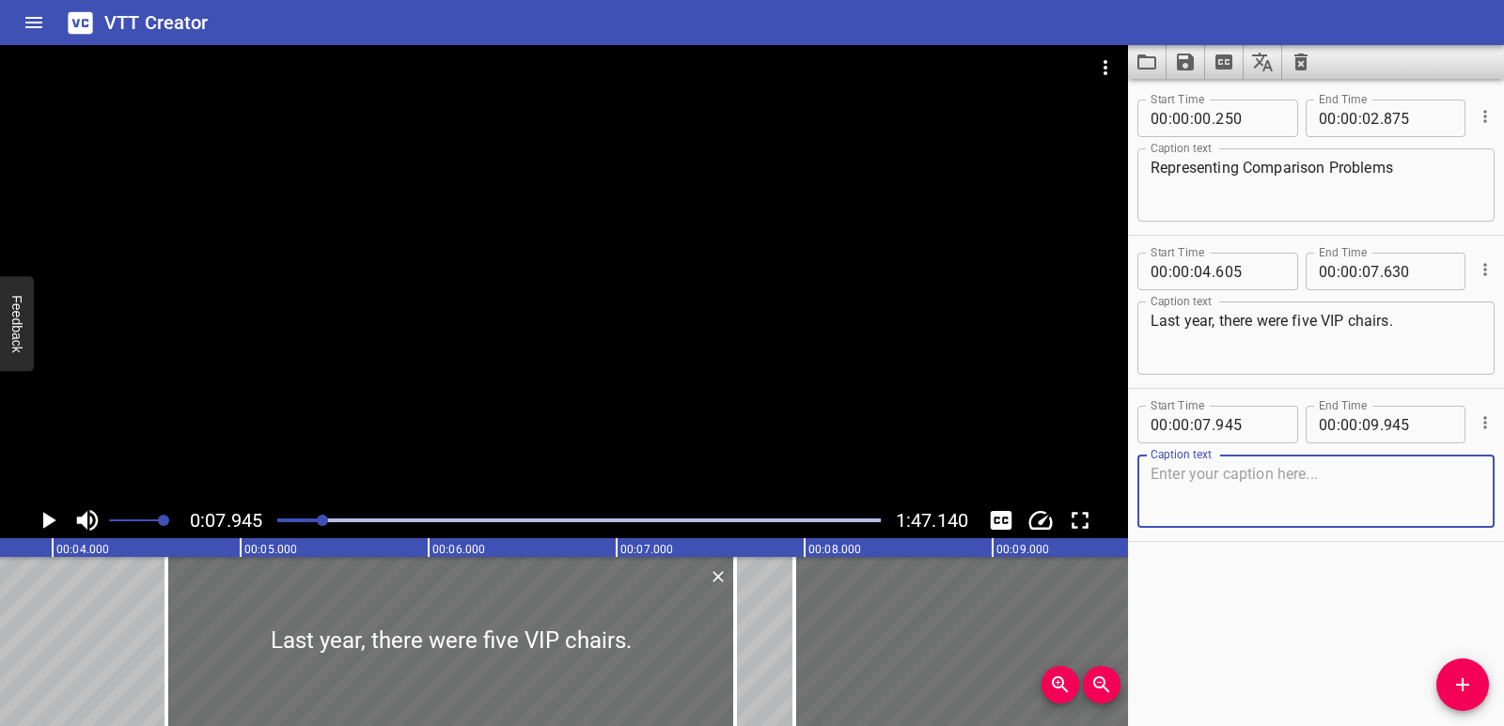
click at [1186, 475] on textarea at bounding box center [1315, 492] width 331 height 54
paste textarea "This year, there are thirty-five."
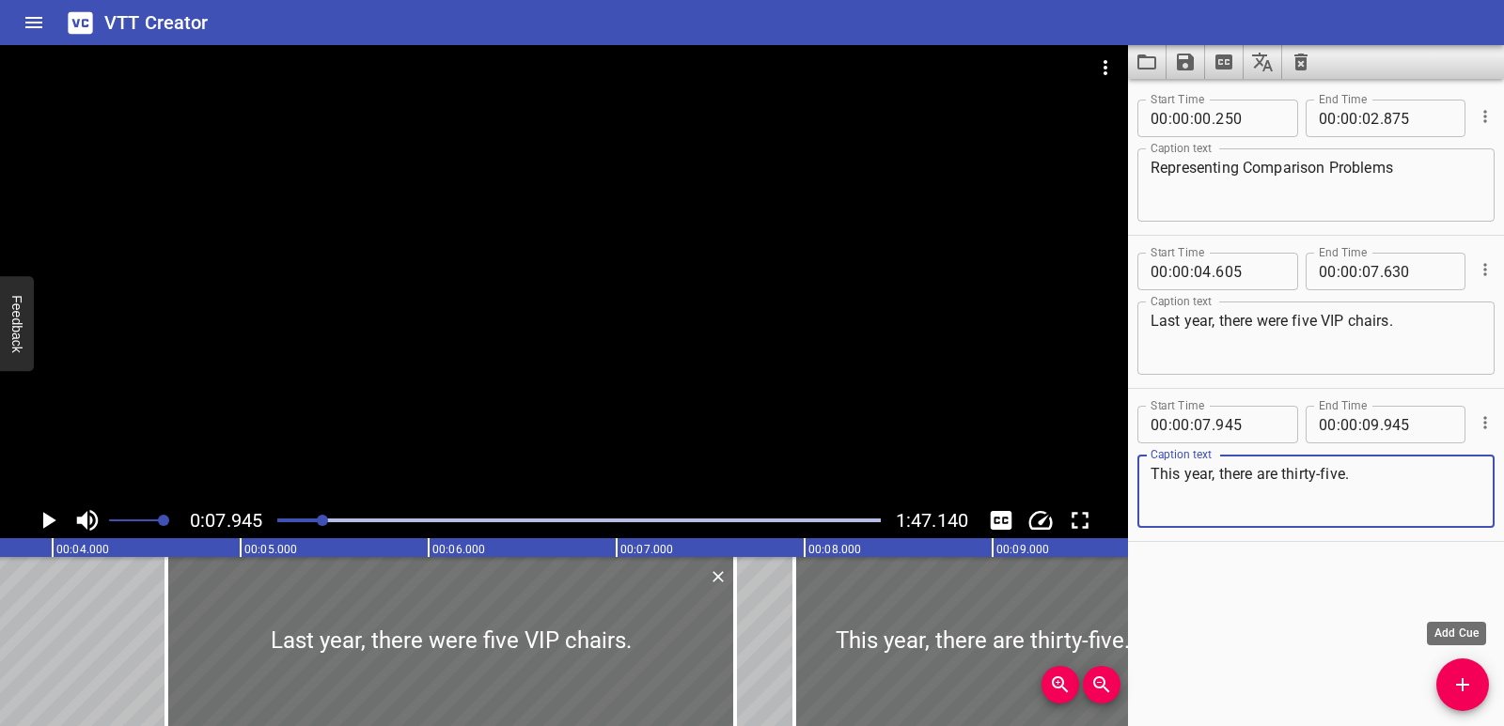
type textarea "This year, there are thirty-five."
click at [1461, 681] on icon "Add Cue" at bounding box center [1462, 684] width 13 height 13
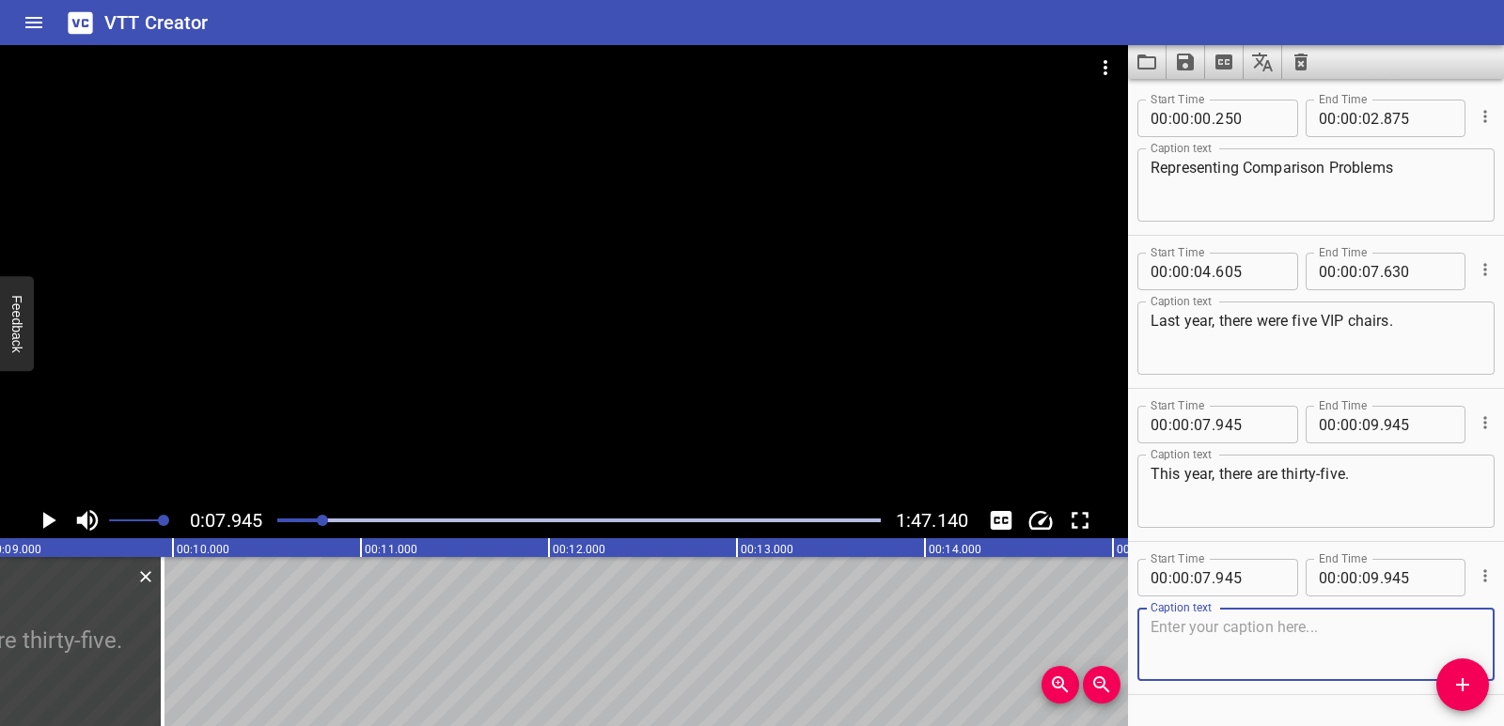
scroll to position [0, 1688]
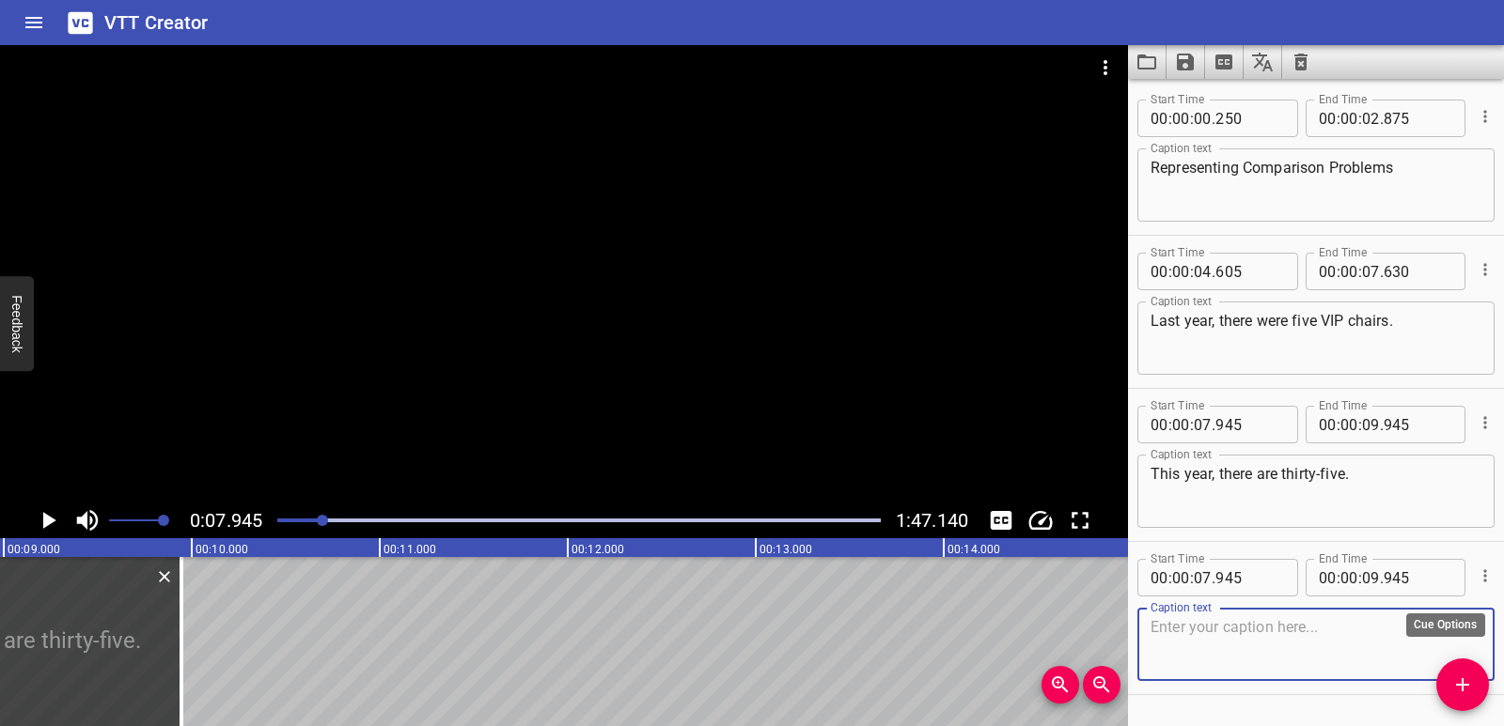
click at [1475, 579] on icon "Cue Options" at bounding box center [1484, 576] width 19 height 19
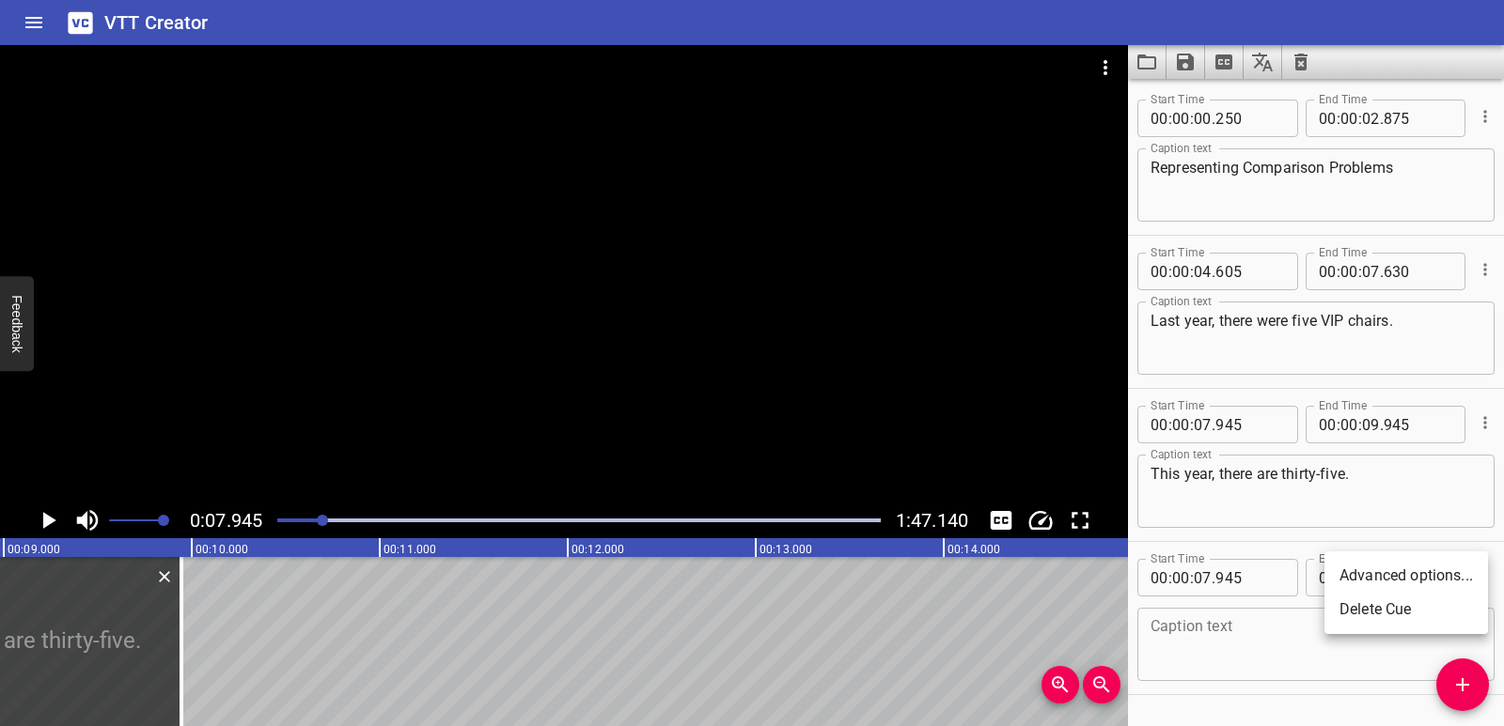
click at [1379, 606] on li "Delete Cue" at bounding box center [1406, 610] width 164 height 34
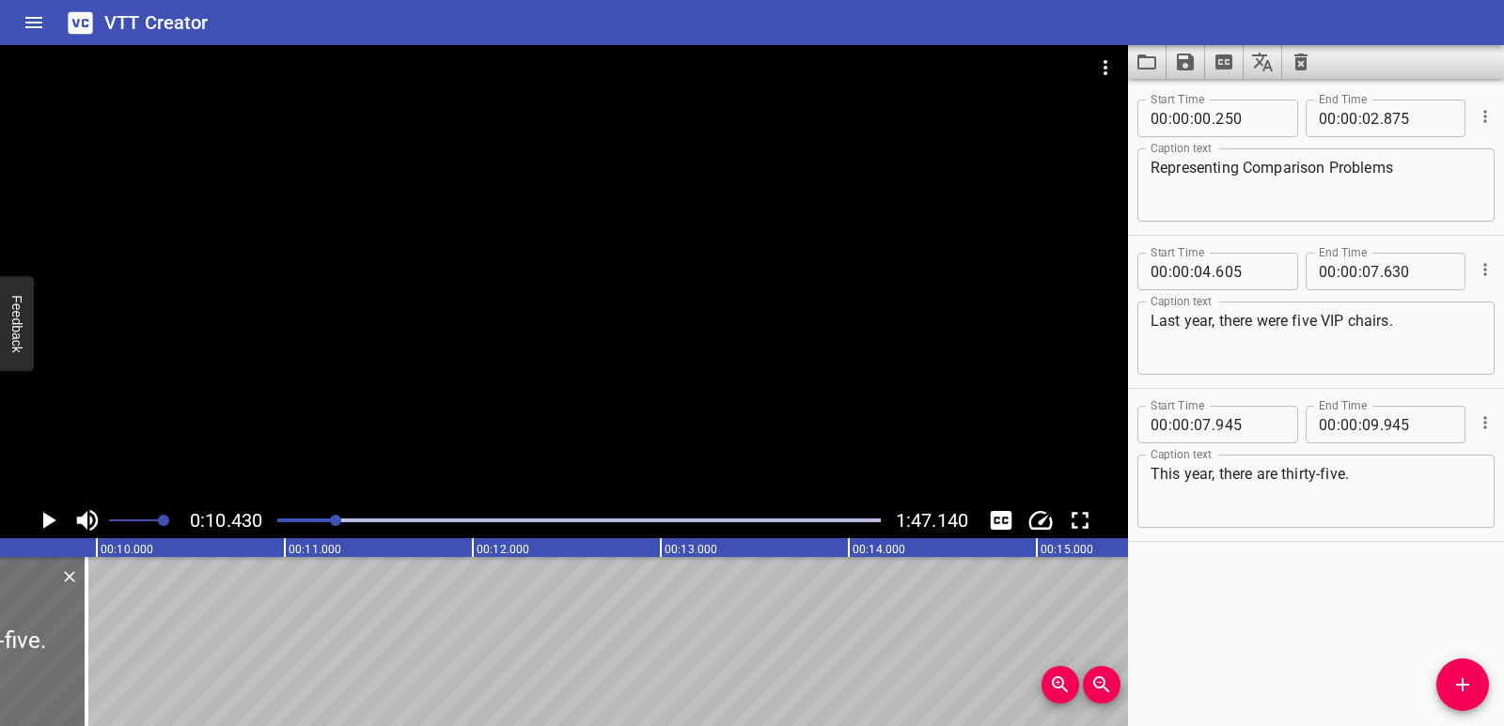
scroll to position [0, 1960]
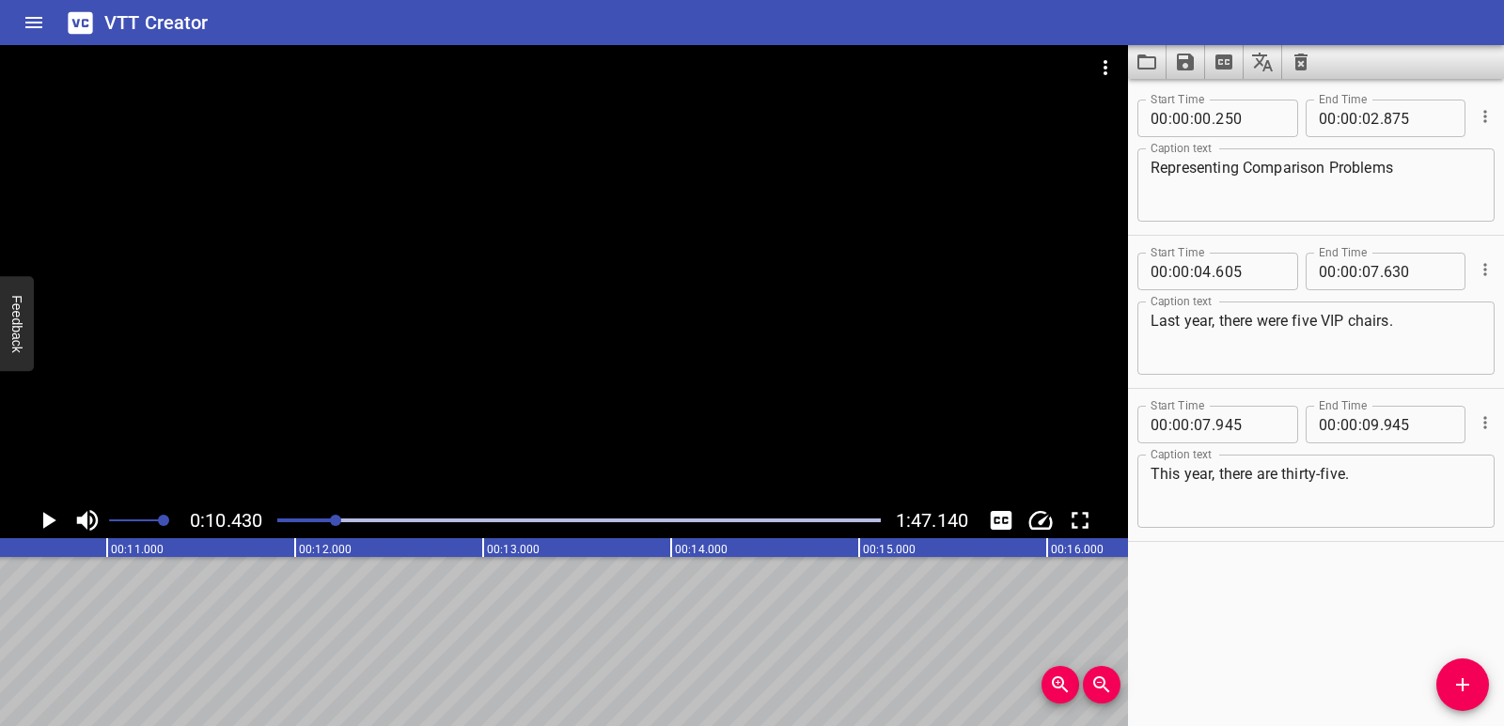
click at [1474, 692] on span "Add Cue" at bounding box center [1462, 685] width 53 height 23
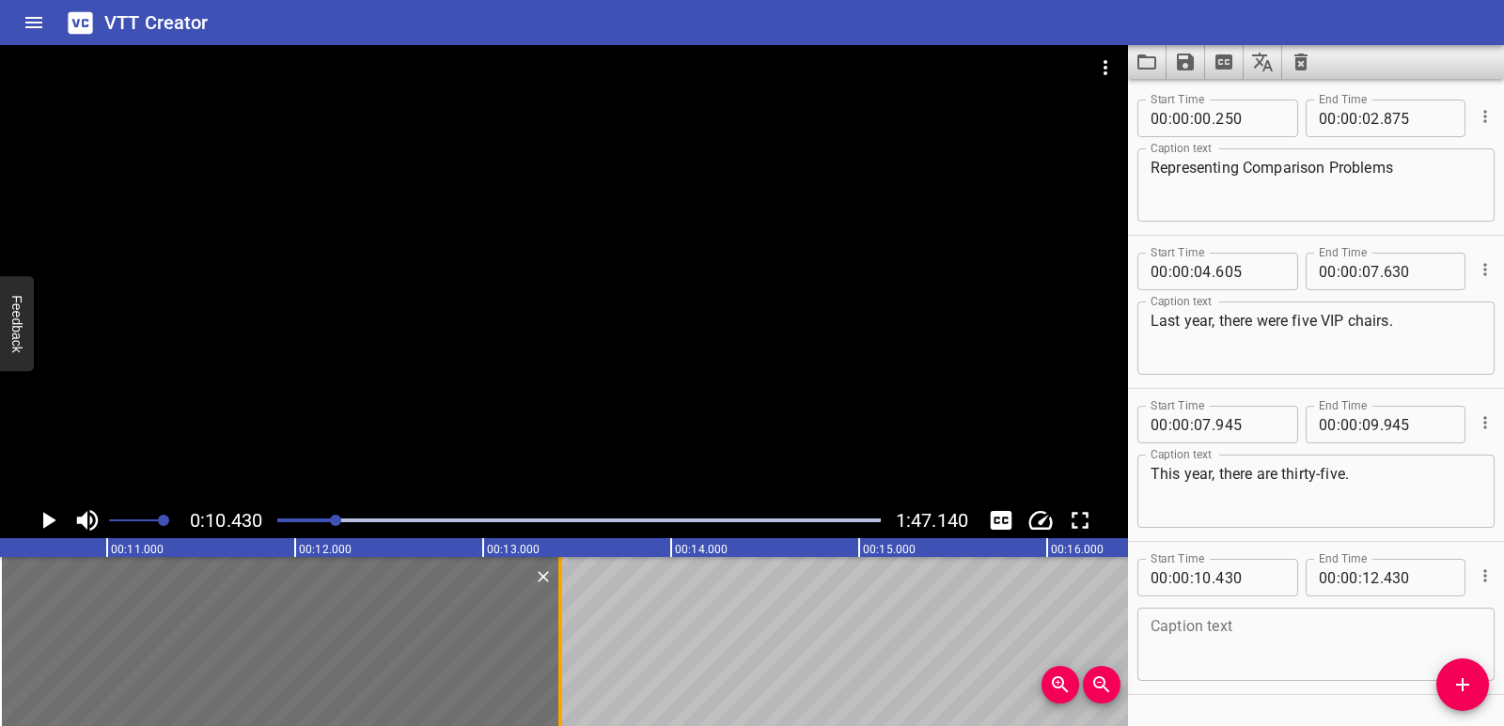
drag, startPoint x: 375, startPoint y: 618, endPoint x: 558, endPoint y: 624, distance: 183.3
click at [558, 623] on div at bounding box center [560, 641] width 4 height 169
type input "13"
type input "410"
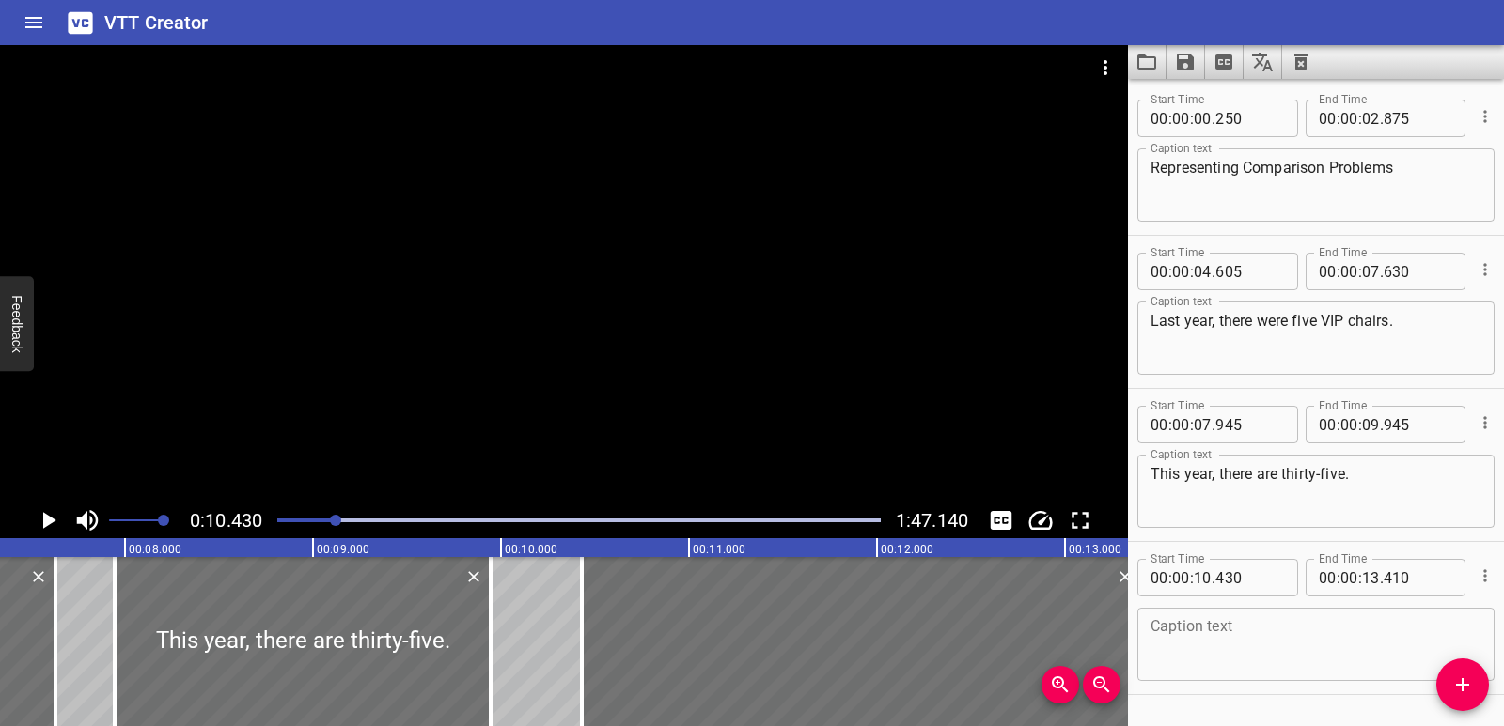
scroll to position [0, 798]
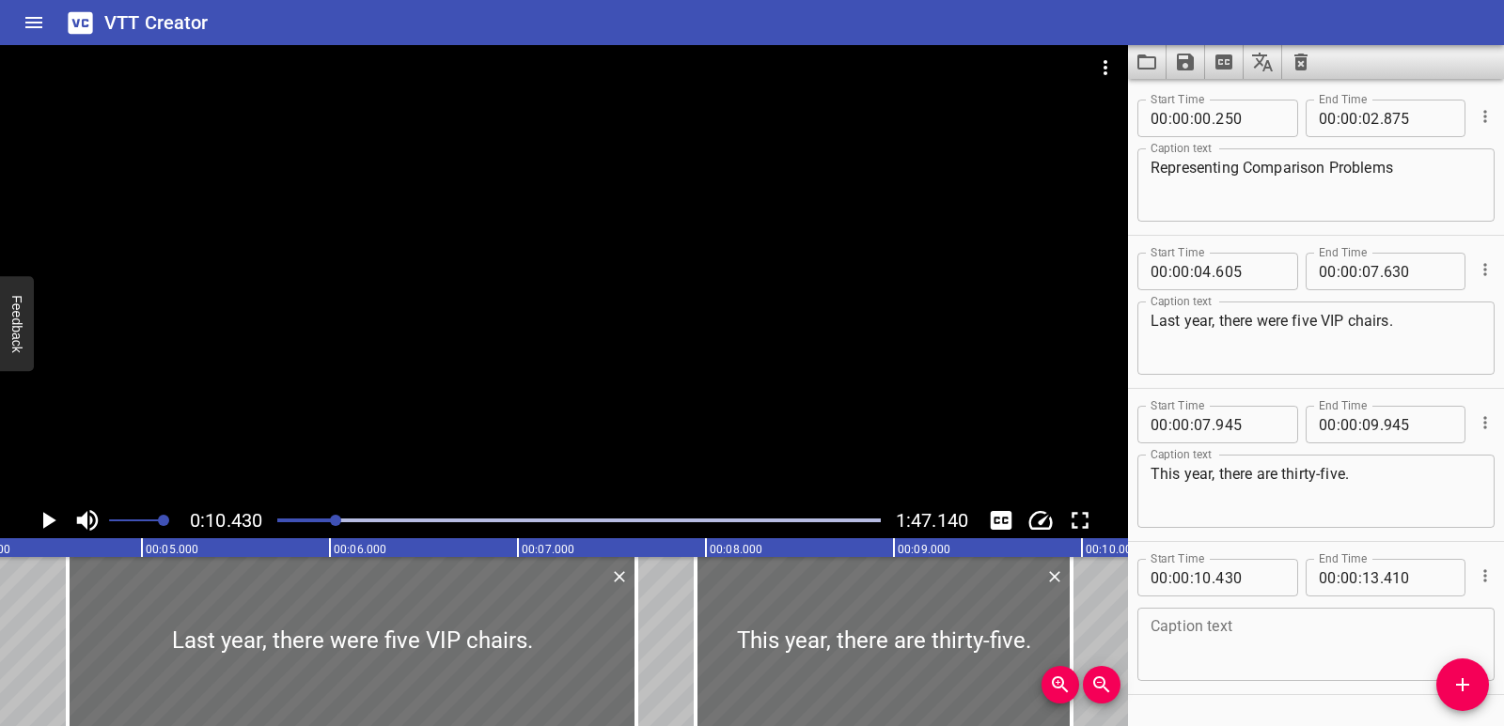
click at [1208, 643] on textarea at bounding box center [1315, 645] width 331 height 54
paste textarea "That’s more than five—but how much more?"
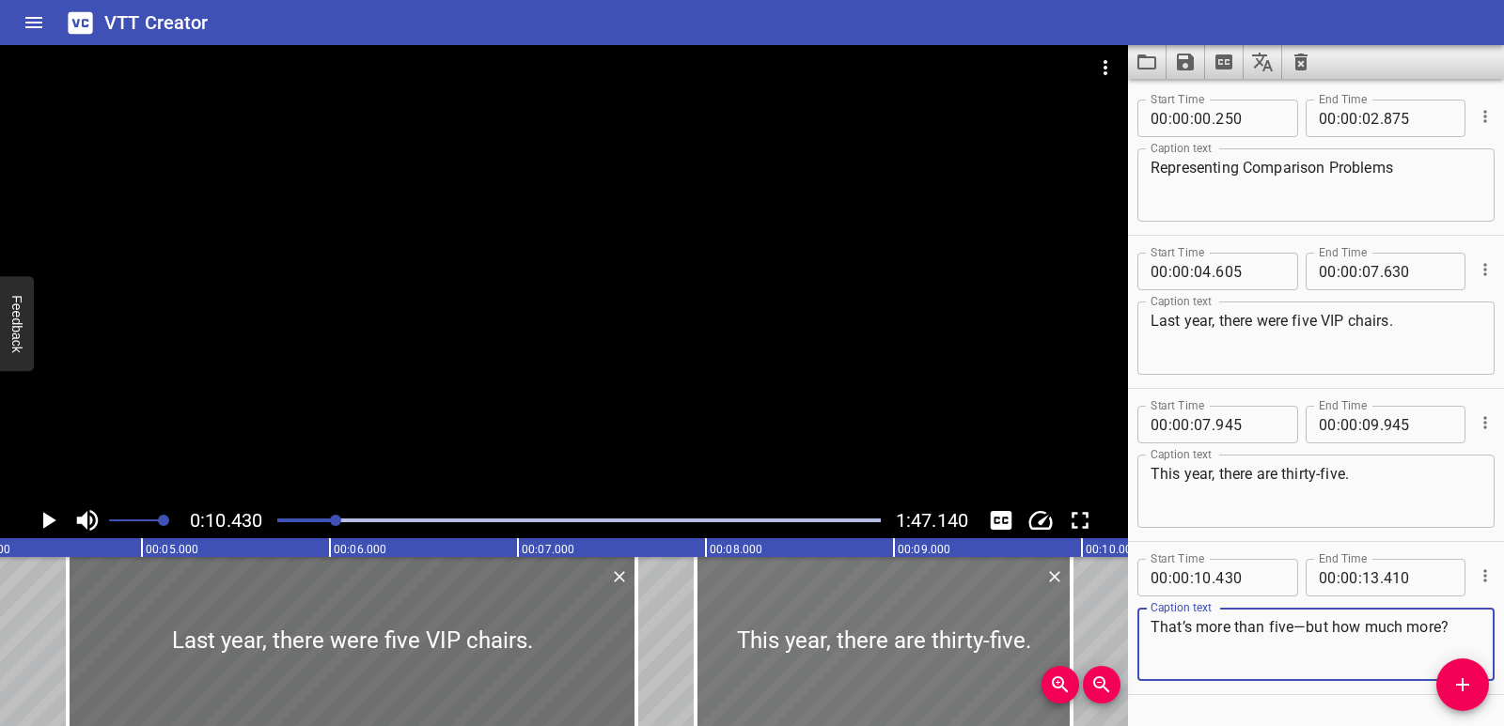
type textarea "That’s more than five—but how much more?"
click at [845, 609] on div at bounding box center [883, 641] width 376 height 169
click at [47, 513] on icon "Play/Pause" at bounding box center [48, 521] width 28 height 28
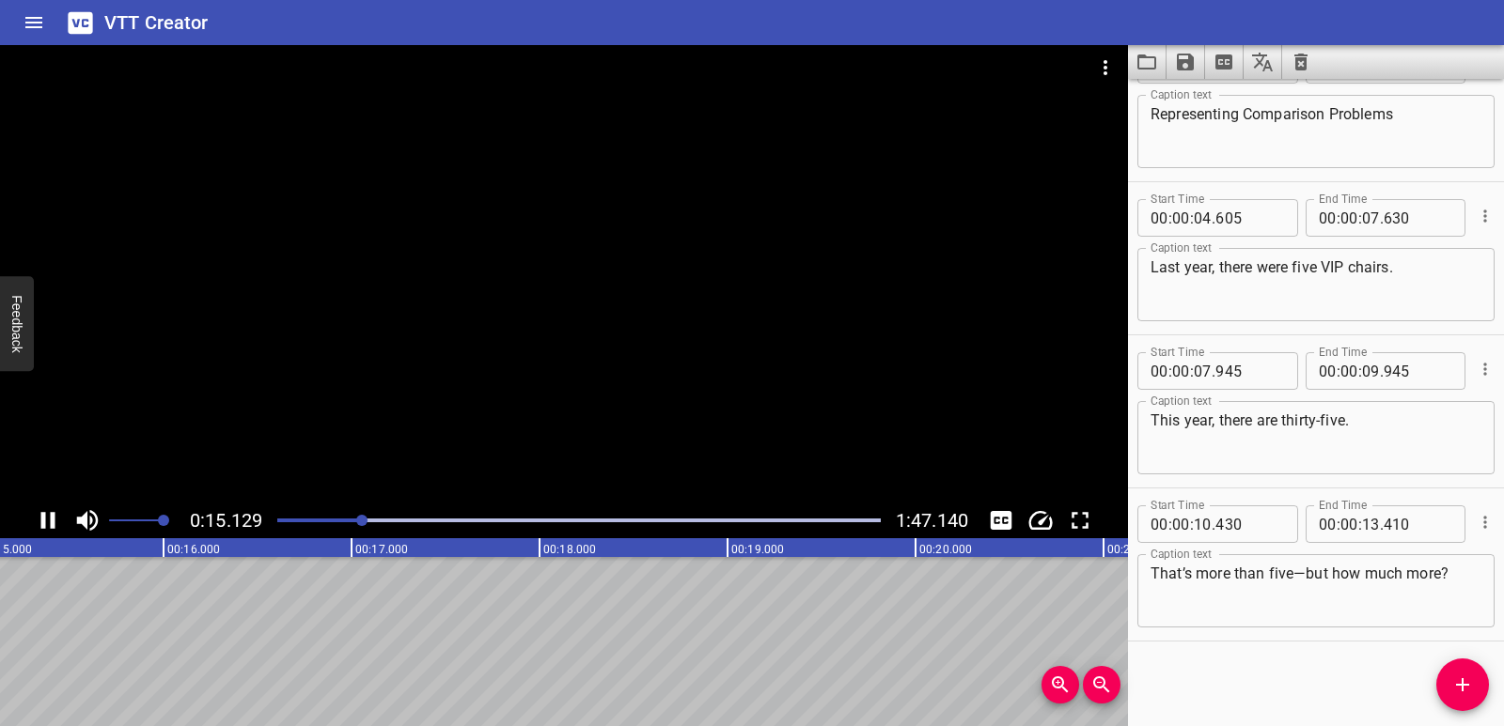
click at [51, 510] on icon "Play/Pause" at bounding box center [48, 521] width 28 height 28
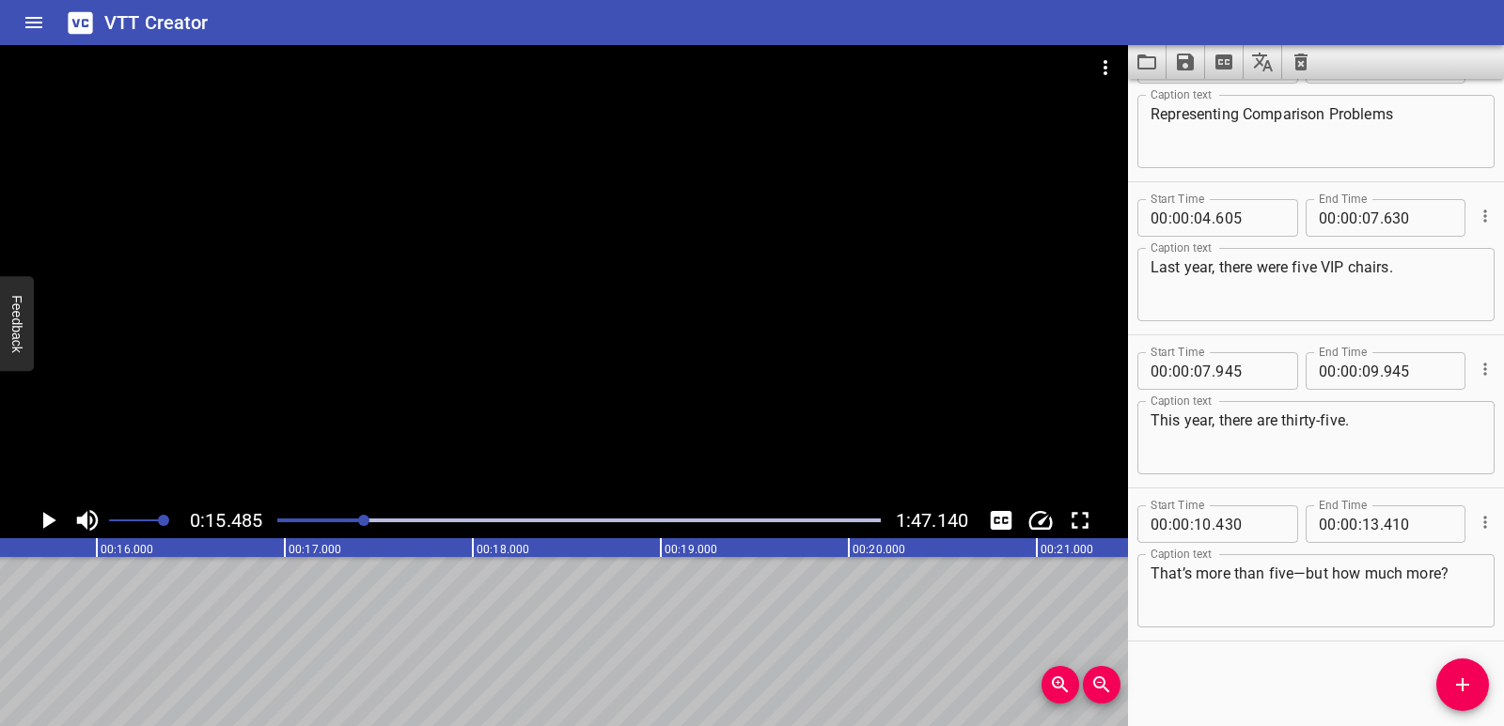
scroll to position [0, 0]
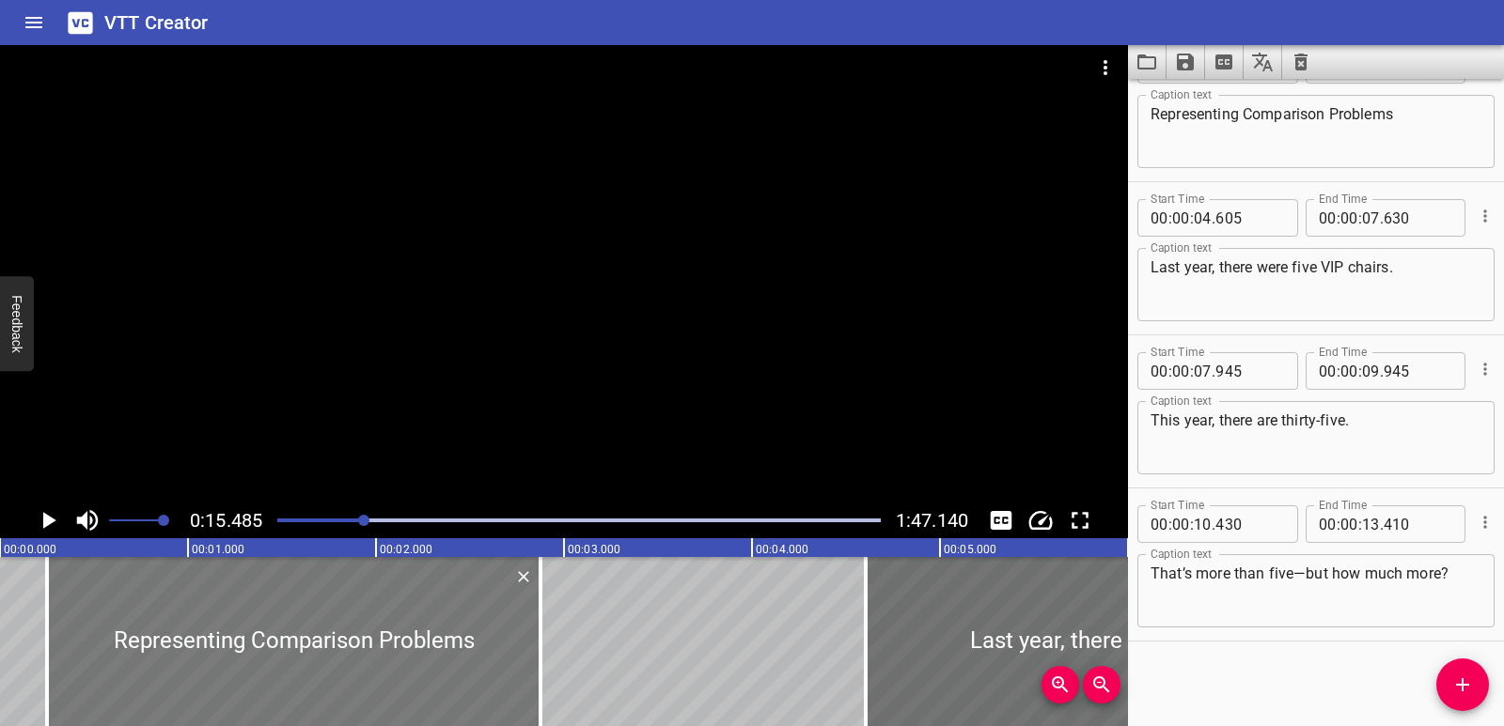
click at [413, 616] on div at bounding box center [293, 641] width 493 height 169
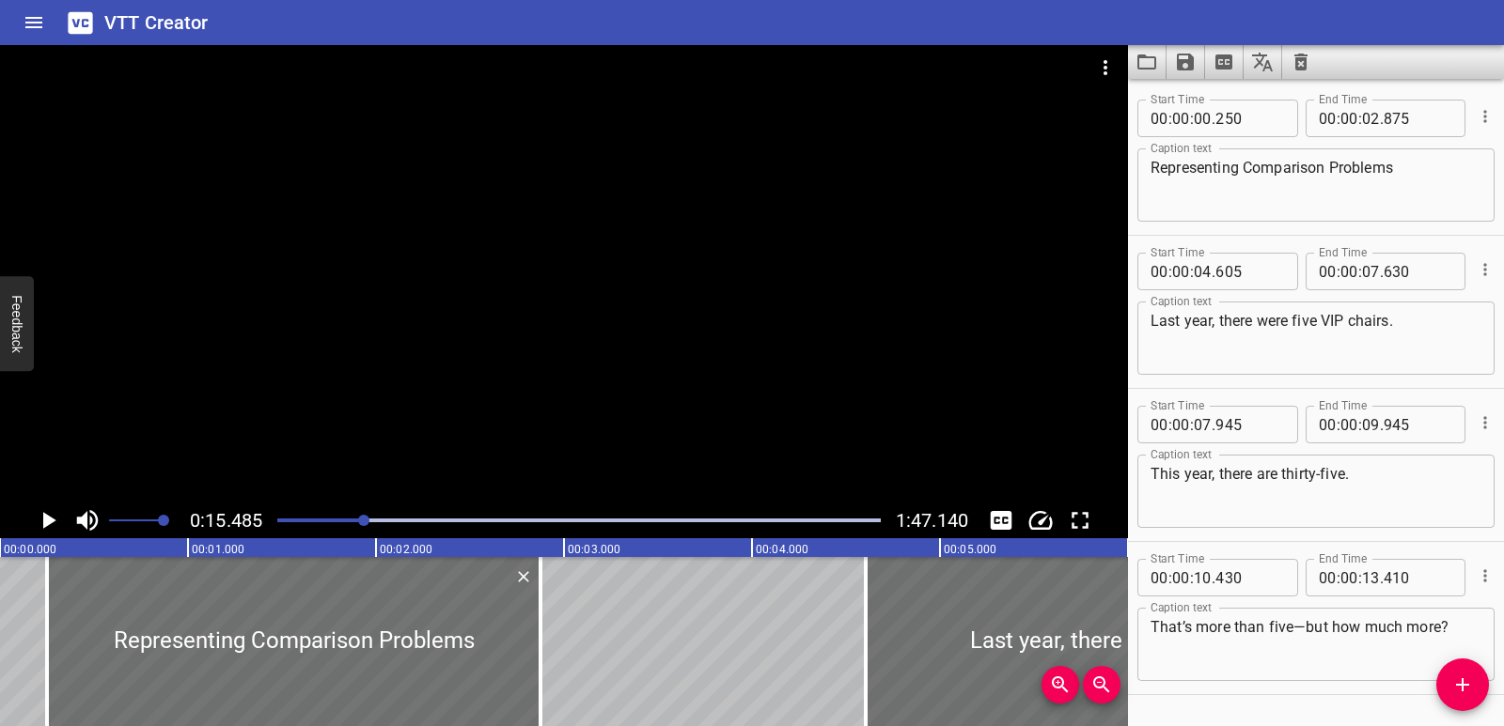
click at [1485, 117] on div "Start Time 00 : 00 : 00 . 250 Start Time End Time 00 : 00 : 02 . 875 End Time C…" at bounding box center [1316, 159] width 376 height 152
click at [1475, 119] on icon "Cue Options" at bounding box center [1484, 116] width 19 height 19
click at [1450, 111] on li "Advanced options..." at bounding box center [1406, 117] width 164 height 34
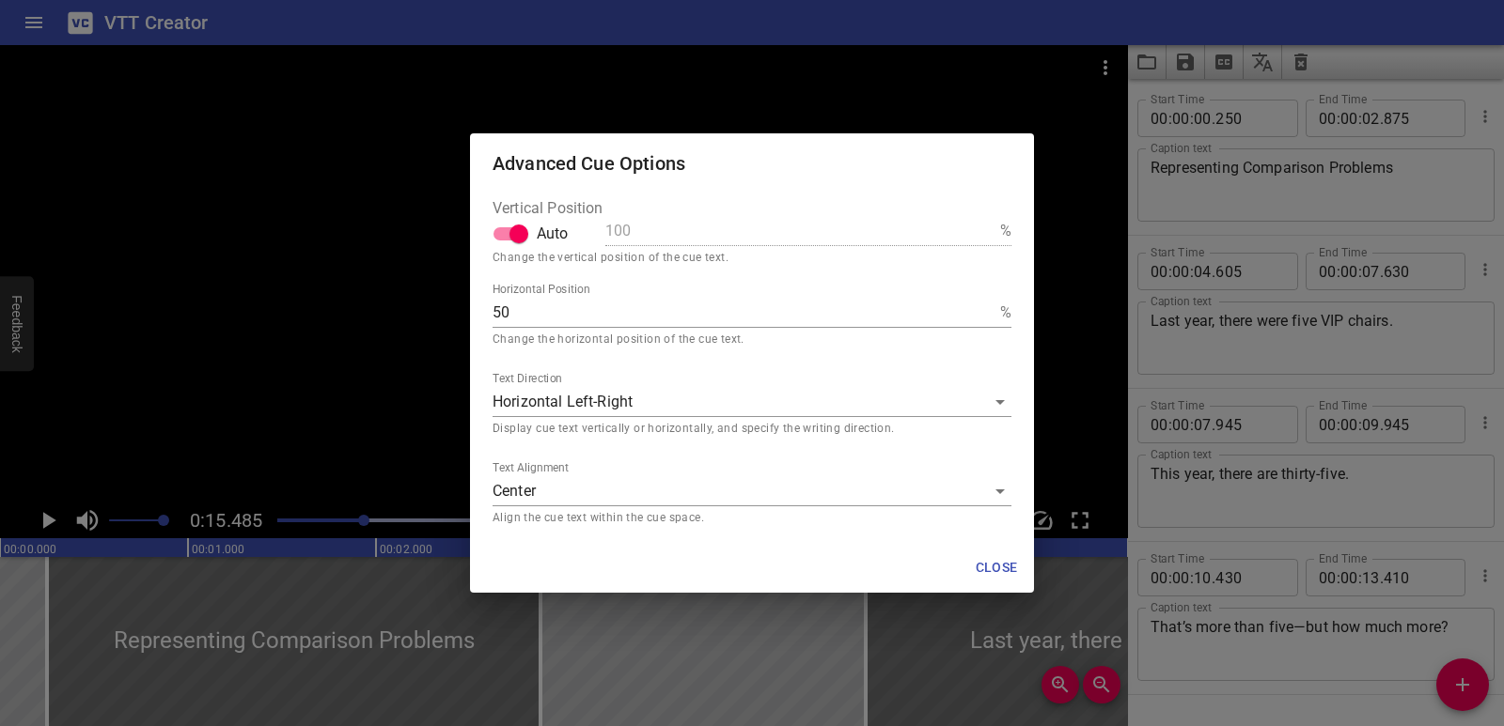
click at [1282, 209] on div "Advanced Cue Options Vertical Position Auto 100 % Change the vertical position …" at bounding box center [752, 363] width 1504 height 726
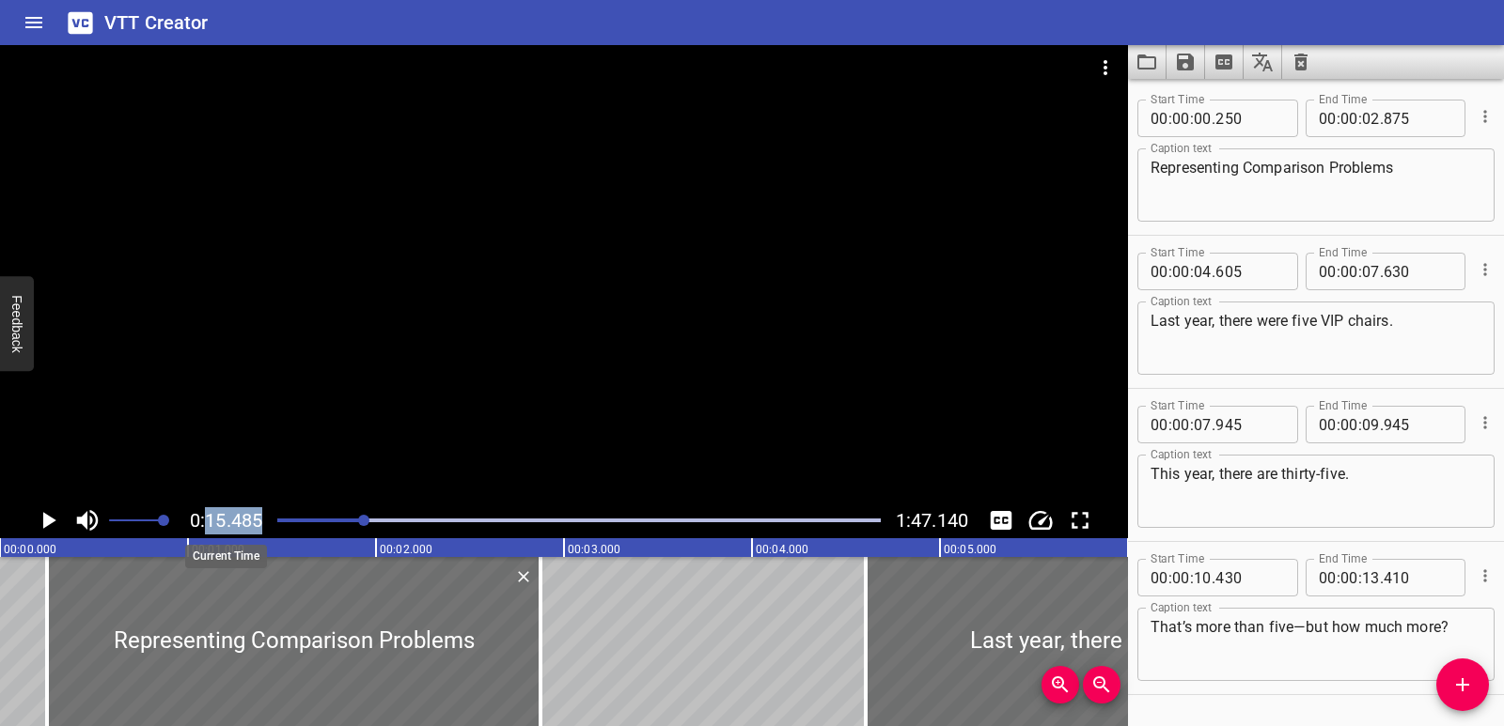
drag, startPoint x: 352, startPoint y: 514, endPoint x: 243, endPoint y: 517, distance: 109.0
click at [205, 522] on div "0:15.485 1:47.140" at bounding box center [564, 521] width 1128 height 36
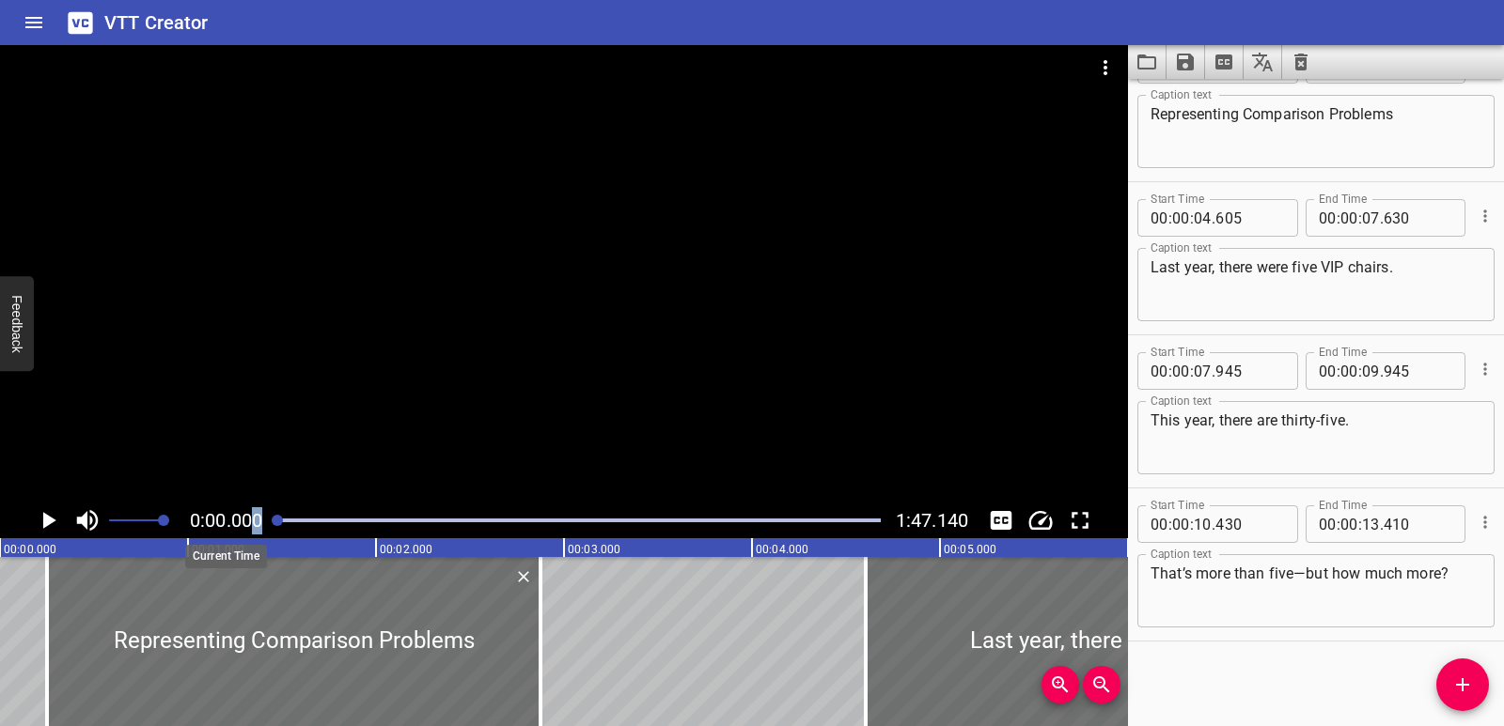
drag, startPoint x: 366, startPoint y: 520, endPoint x: 192, endPoint y: 521, distance: 174.8
click at [256, 527] on div "0:00.000 1:47.140" at bounding box center [564, 521] width 1128 height 36
click at [52, 520] on icon "Play/Pause" at bounding box center [49, 520] width 13 height 17
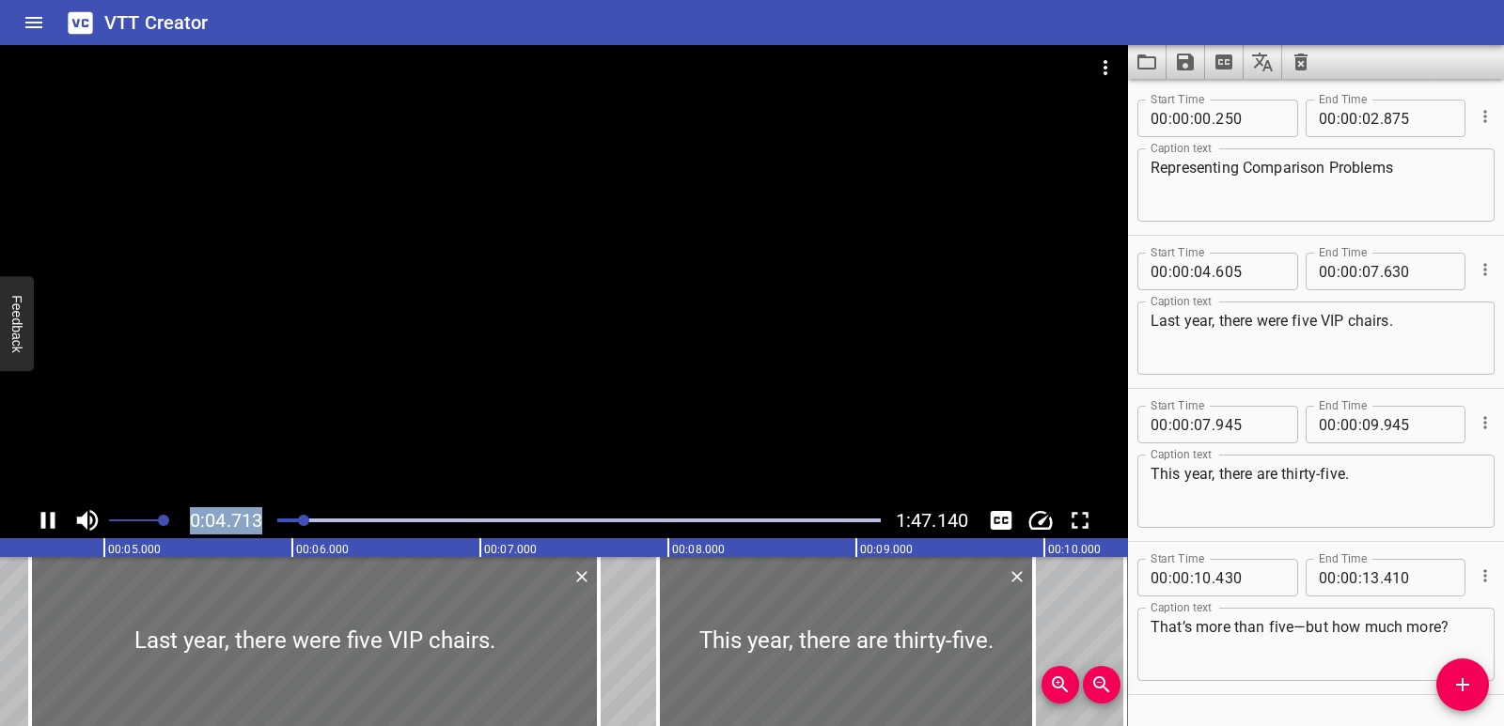
scroll to position [54, 0]
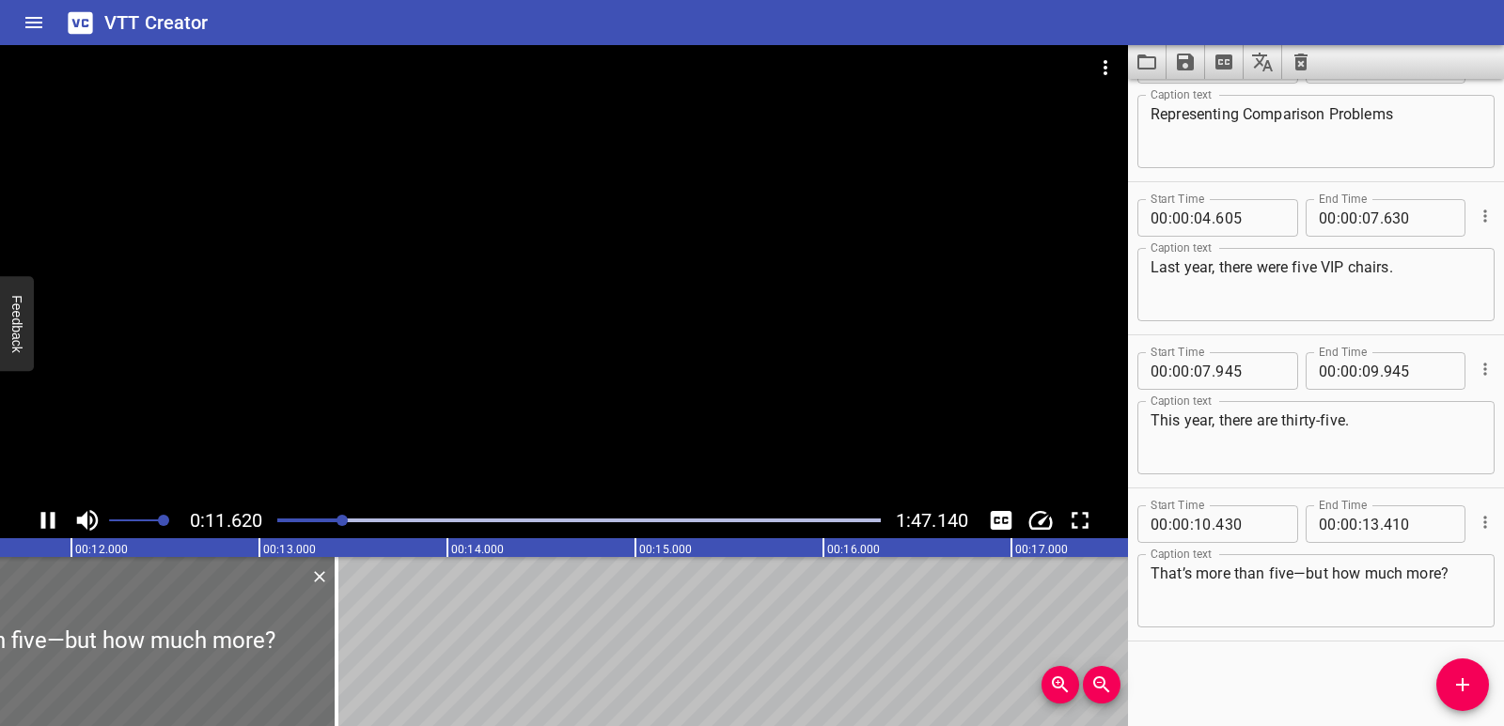
click at [50, 541] on rect at bounding box center [165, 547] width 4699 height 19
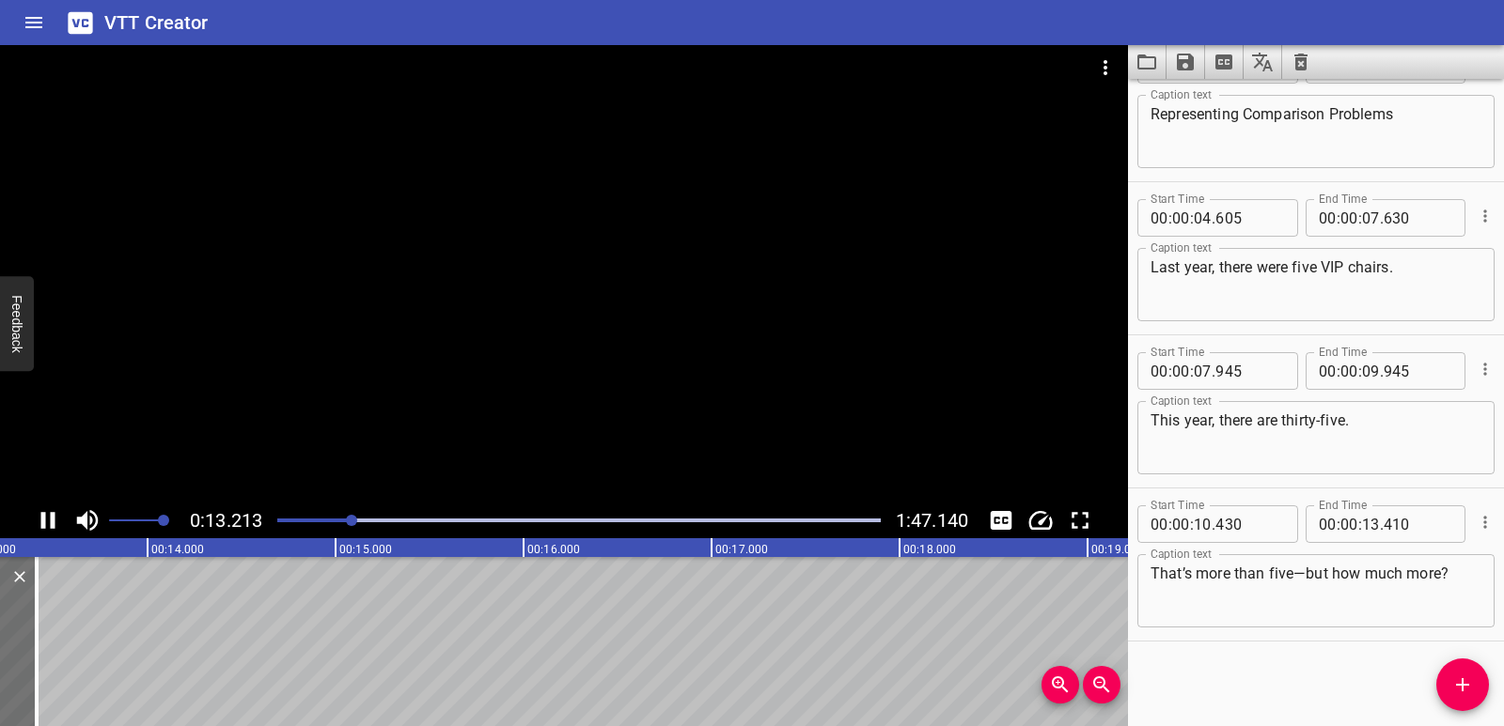
click at [52, 526] on icon "Play/Pause" at bounding box center [48, 520] width 14 height 17
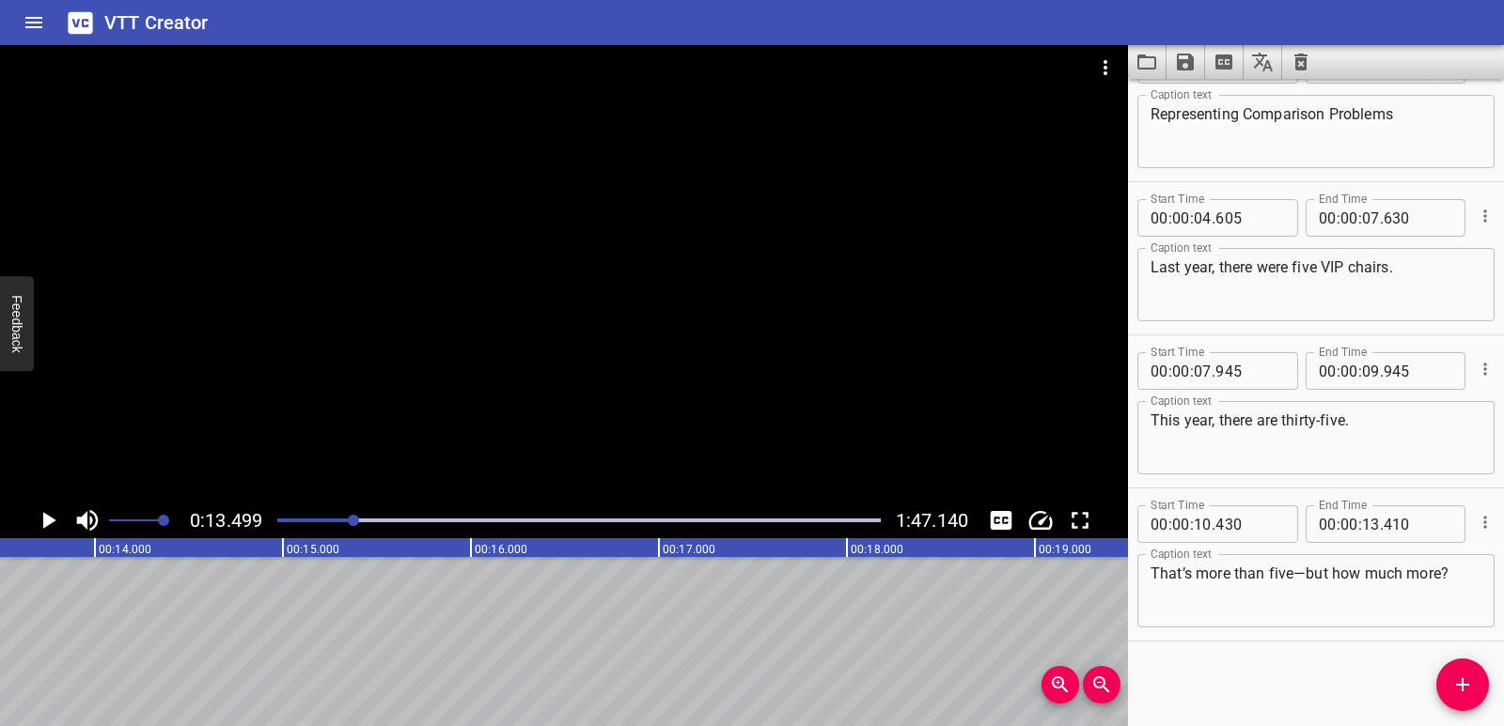
scroll to position [0, 2537]
click at [39, 522] on icon "Play/Pause" at bounding box center [48, 521] width 28 height 28
click at [42, 528] on icon "Play/Pause" at bounding box center [48, 520] width 14 height 17
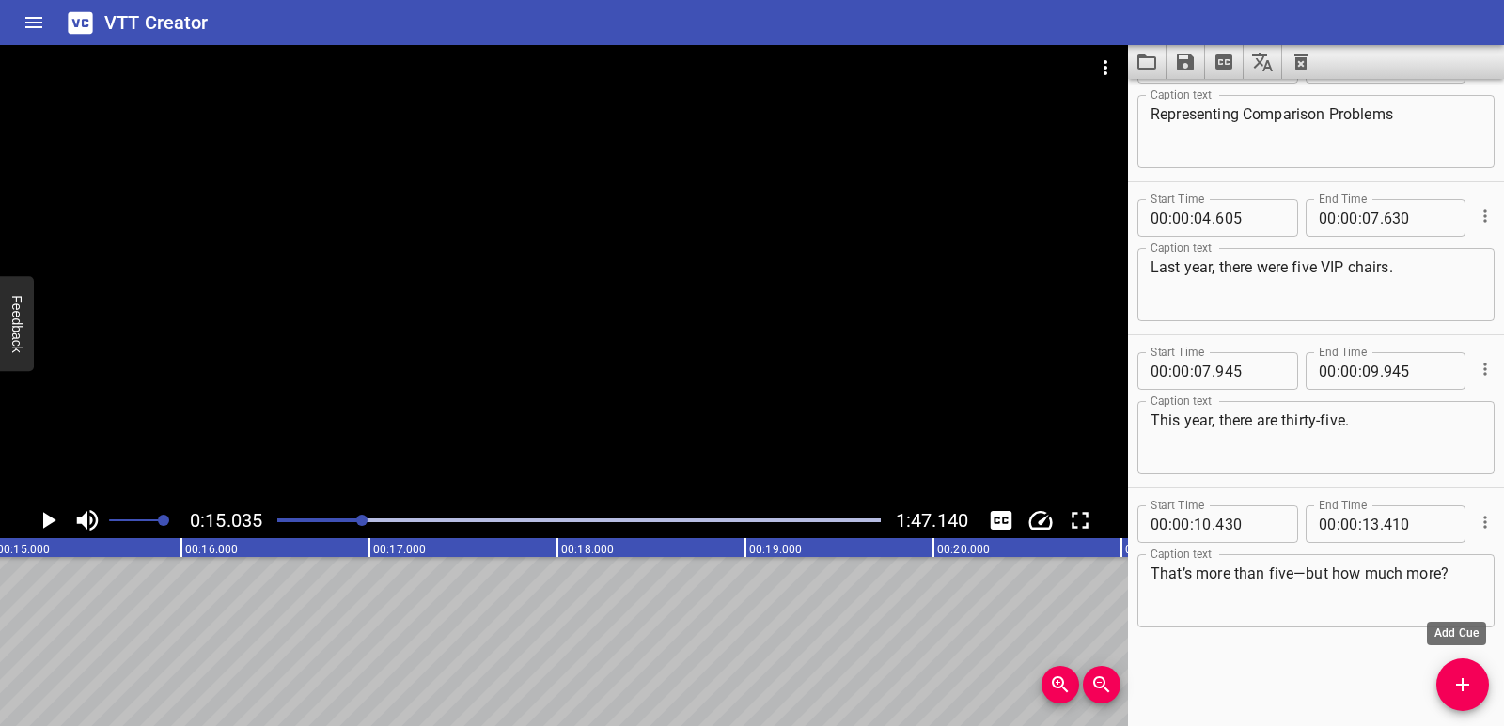
click at [1458, 674] on button "Add Cue" at bounding box center [1462, 685] width 53 height 53
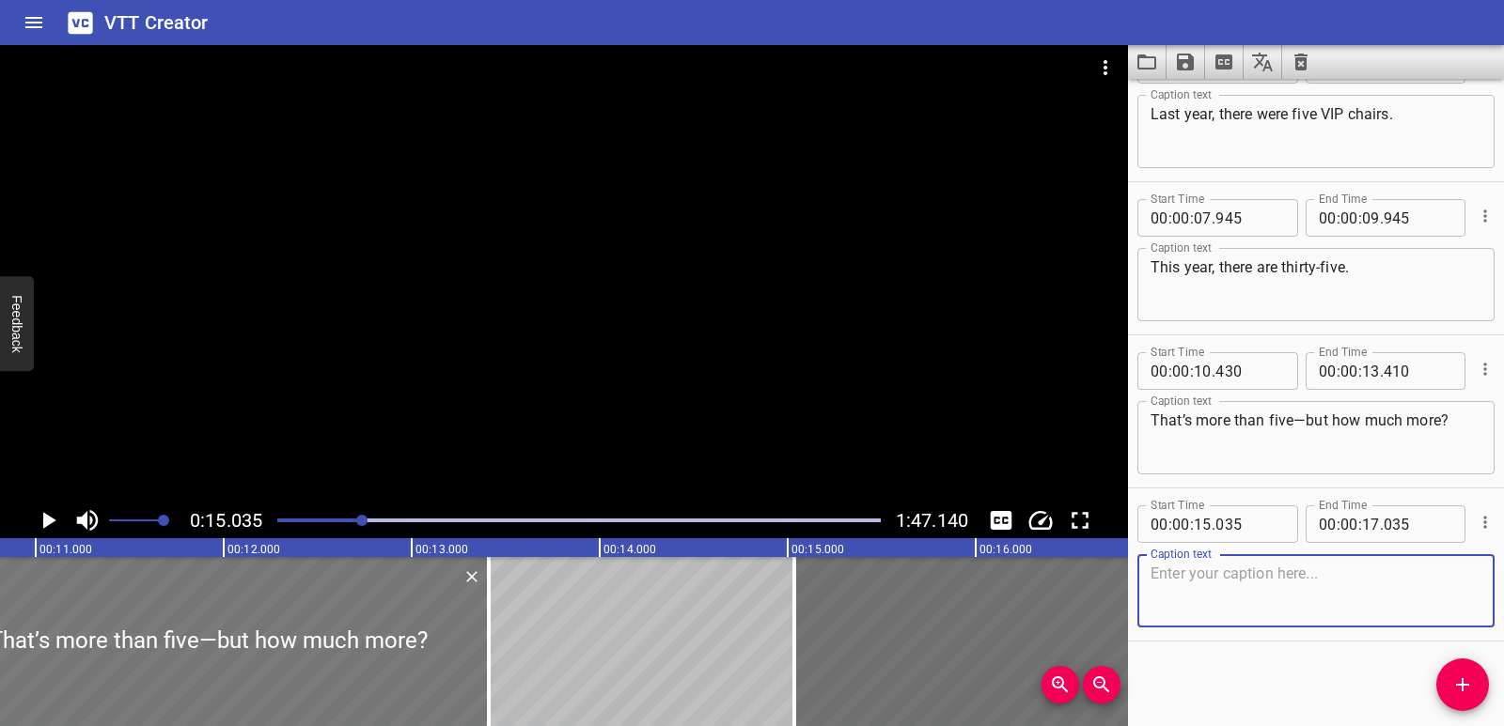
scroll to position [0, 2050]
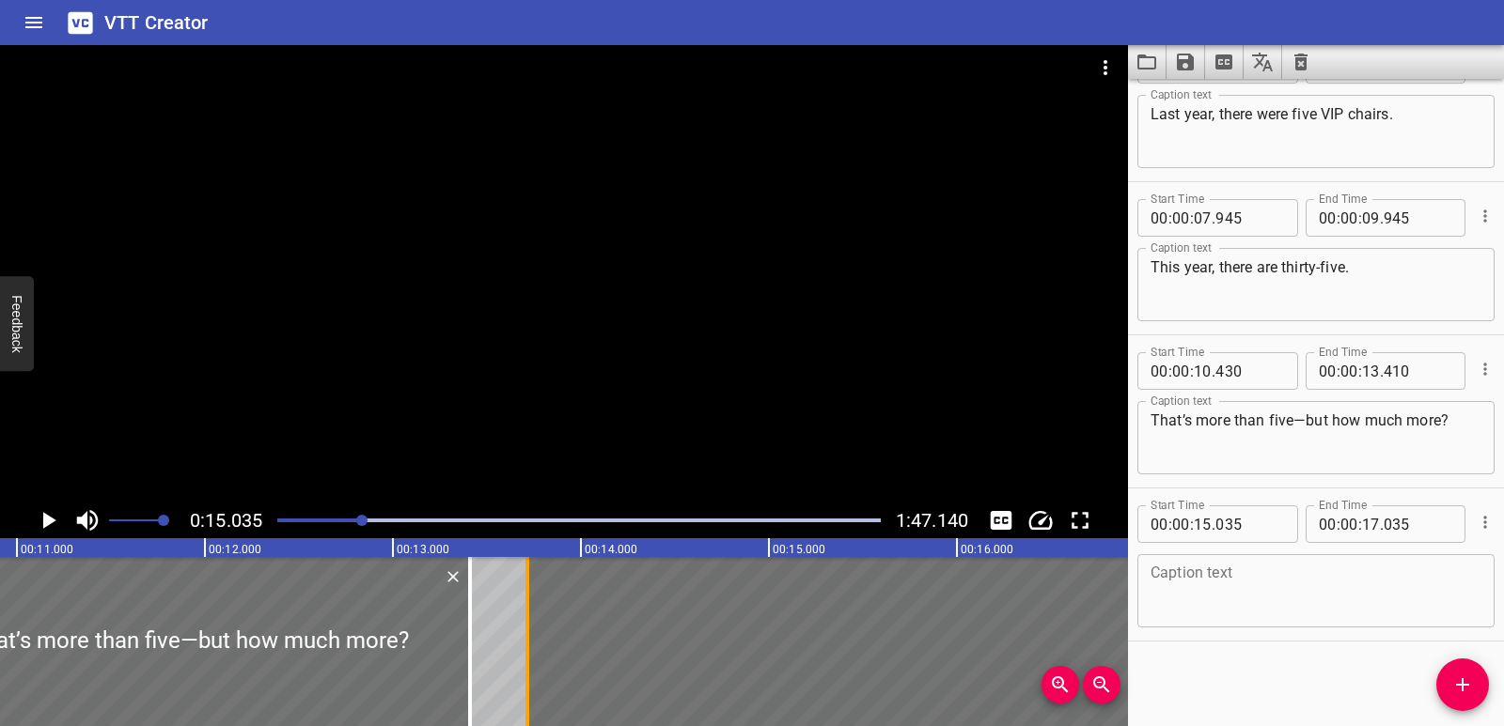
drag, startPoint x: 781, startPoint y: 620, endPoint x: 533, endPoint y: 630, distance: 248.3
click at [533, 630] on div at bounding box center [527, 641] width 19 height 169
type input "13"
type input "715"
click at [1180, 582] on textarea at bounding box center [1315, 592] width 331 height 54
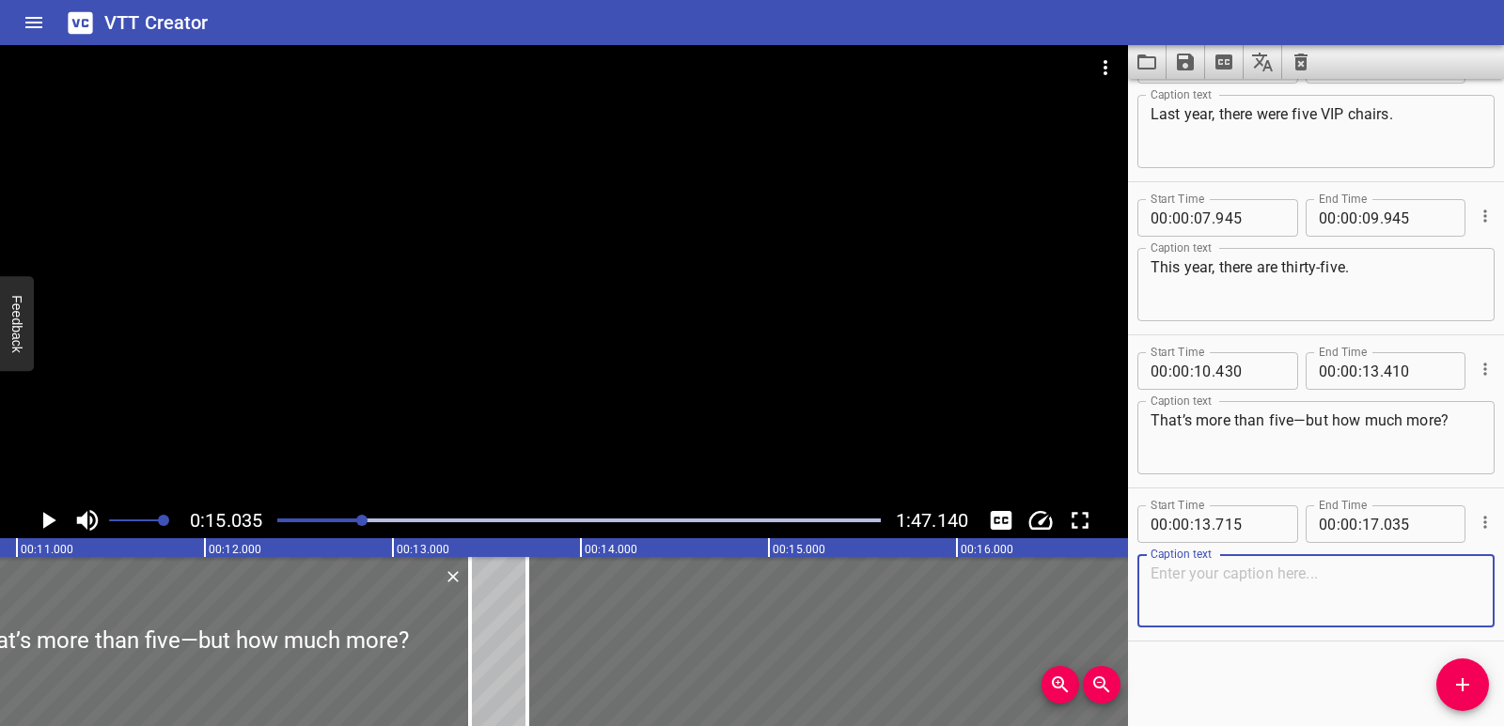
paste textarea "Thirty-five is how many times as many as five?"
type textarea "Thirty-five is how many times as many as five?"
click at [41, 514] on icon "Play/Pause" at bounding box center [48, 521] width 28 height 28
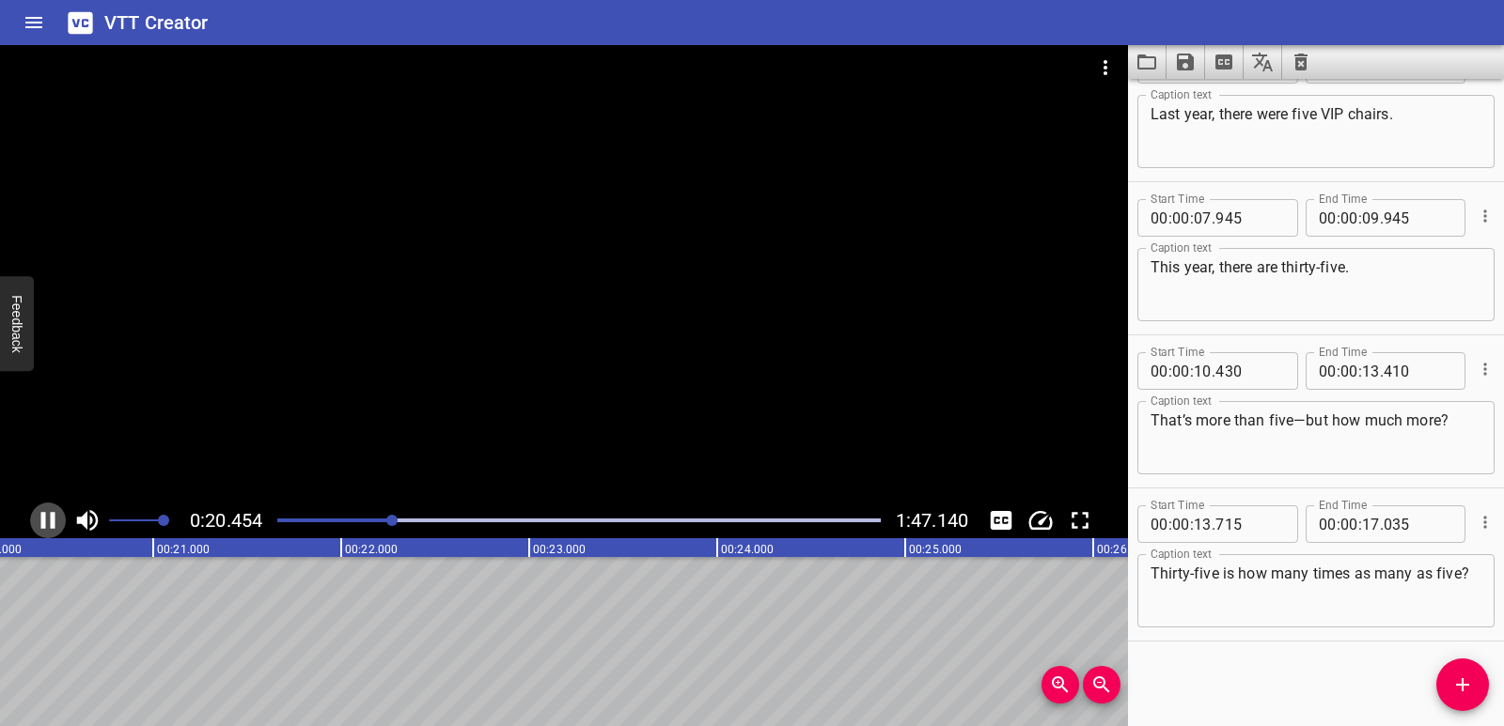
click at [45, 525] on icon "Play/Pause" at bounding box center [48, 520] width 14 height 17
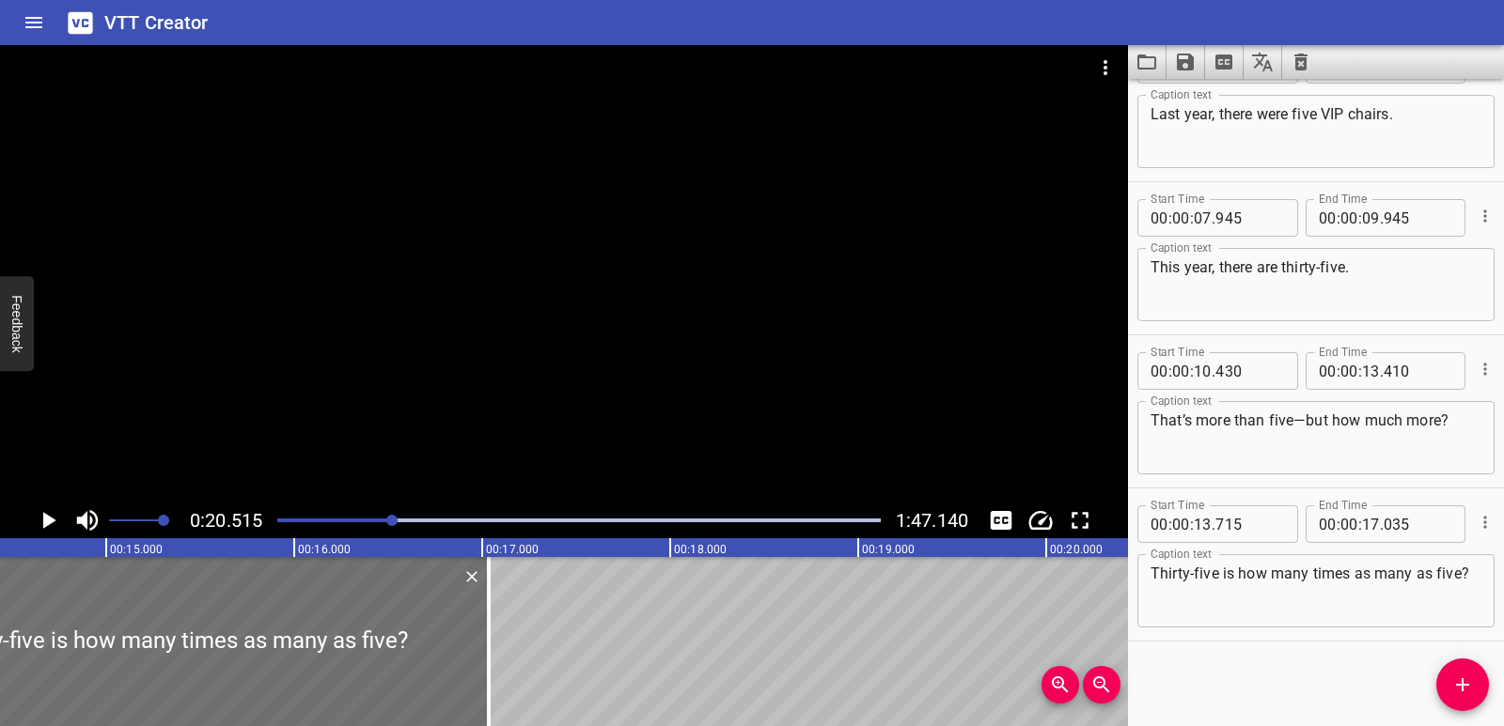
scroll to position [0, 2694]
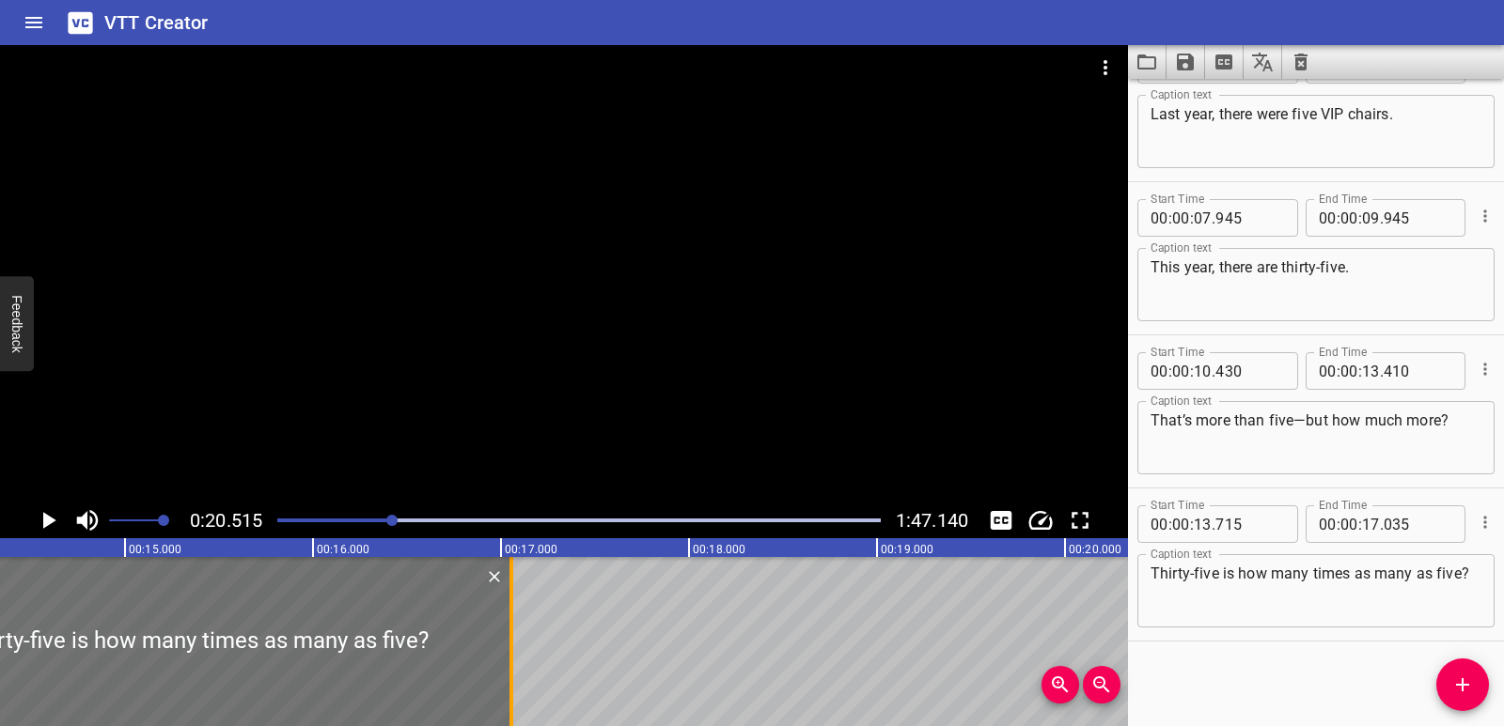
click at [514, 643] on div at bounding box center [511, 641] width 19 height 169
type input "055"
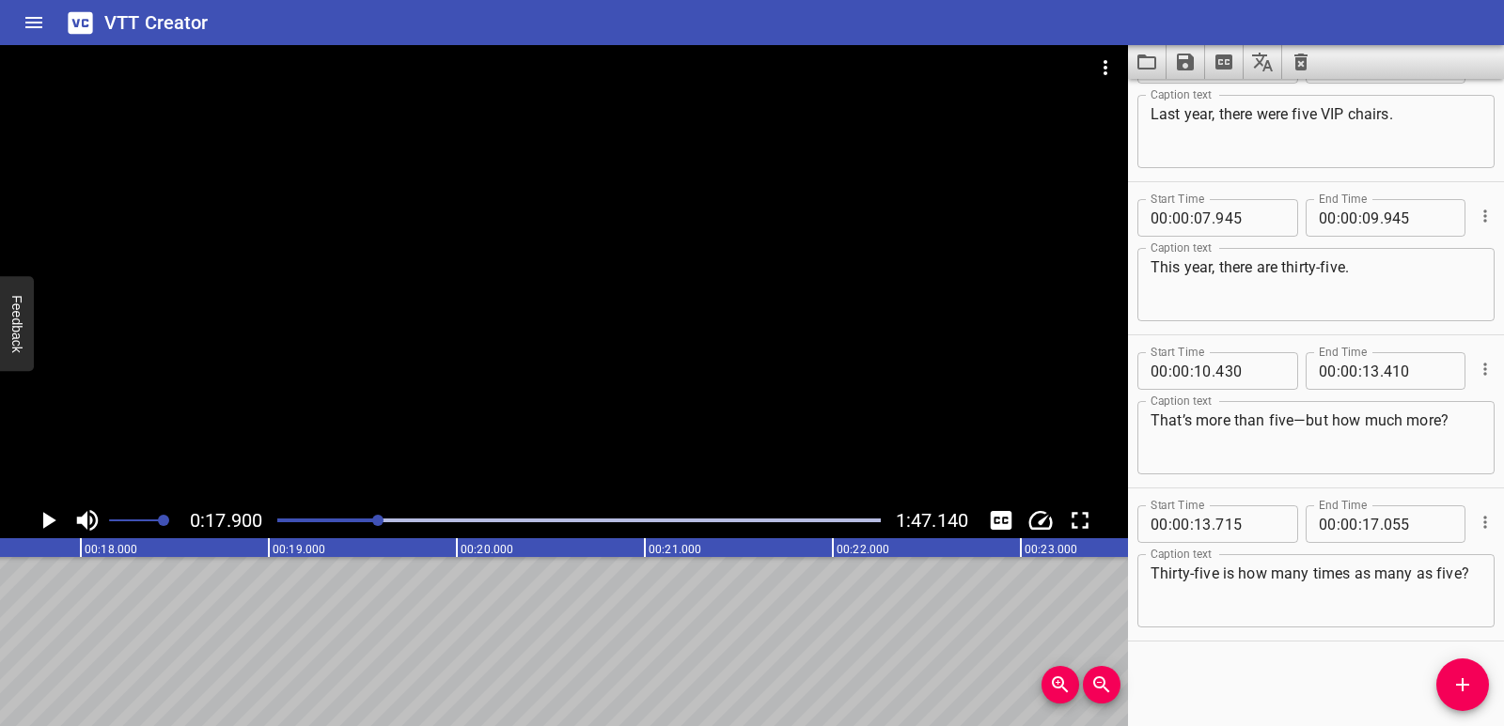
scroll to position [0, 3364]
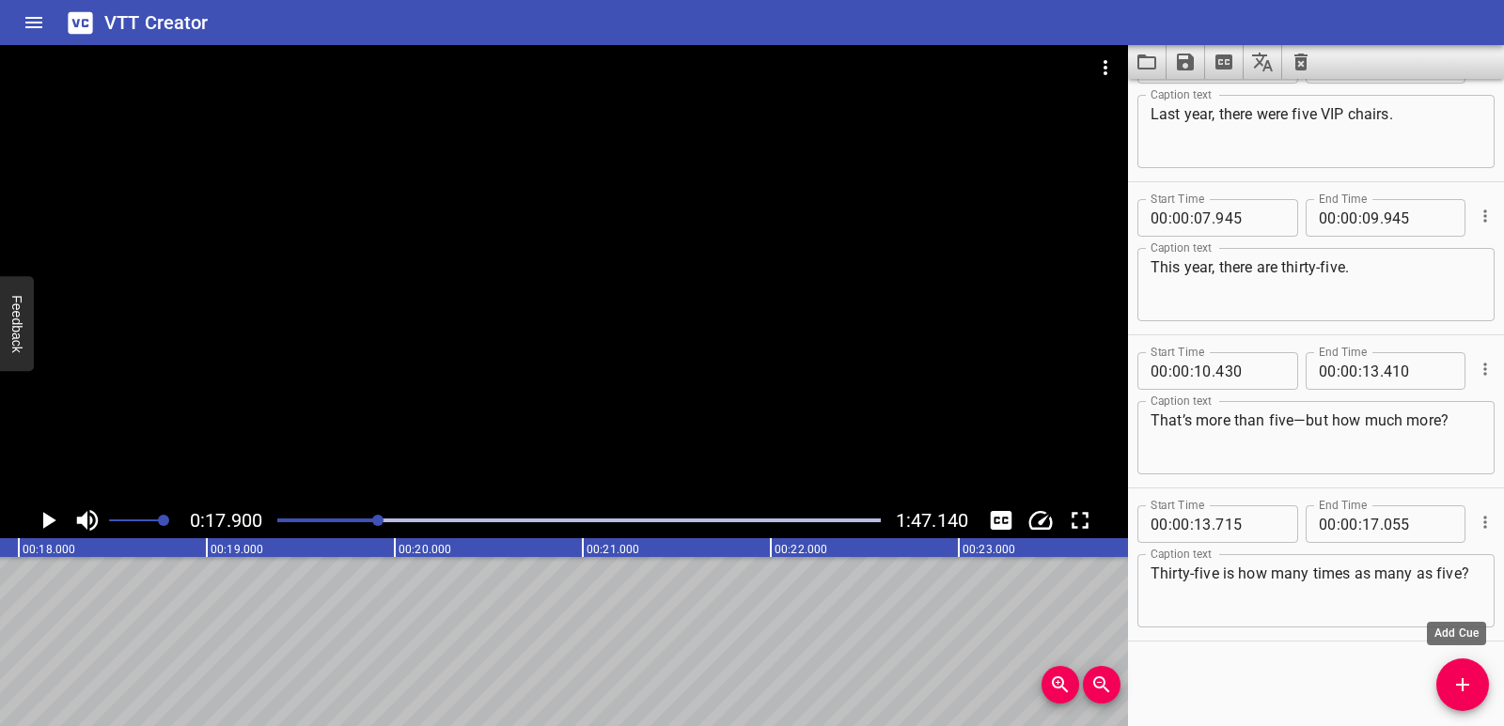
click at [1467, 703] on button "Add Cue" at bounding box center [1462, 685] width 53 height 53
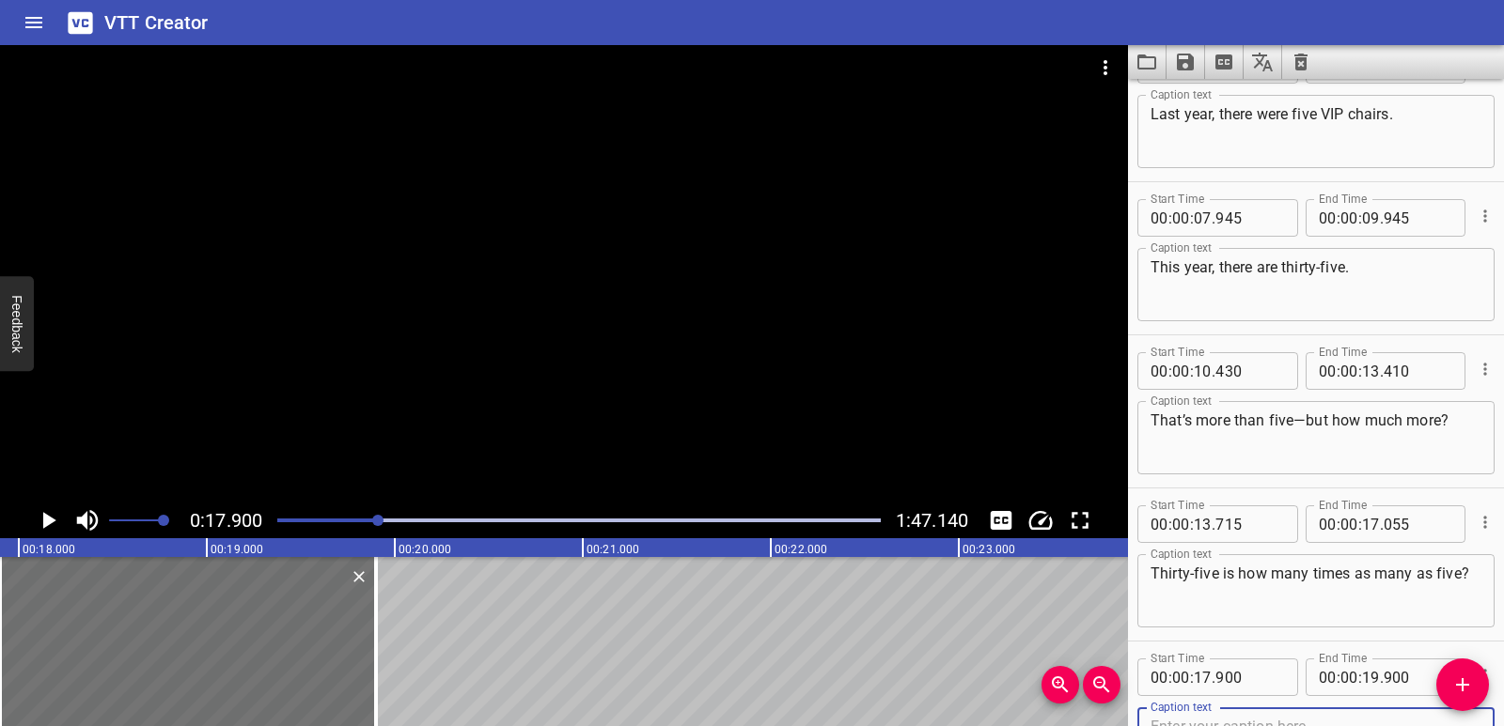
scroll to position [216, 0]
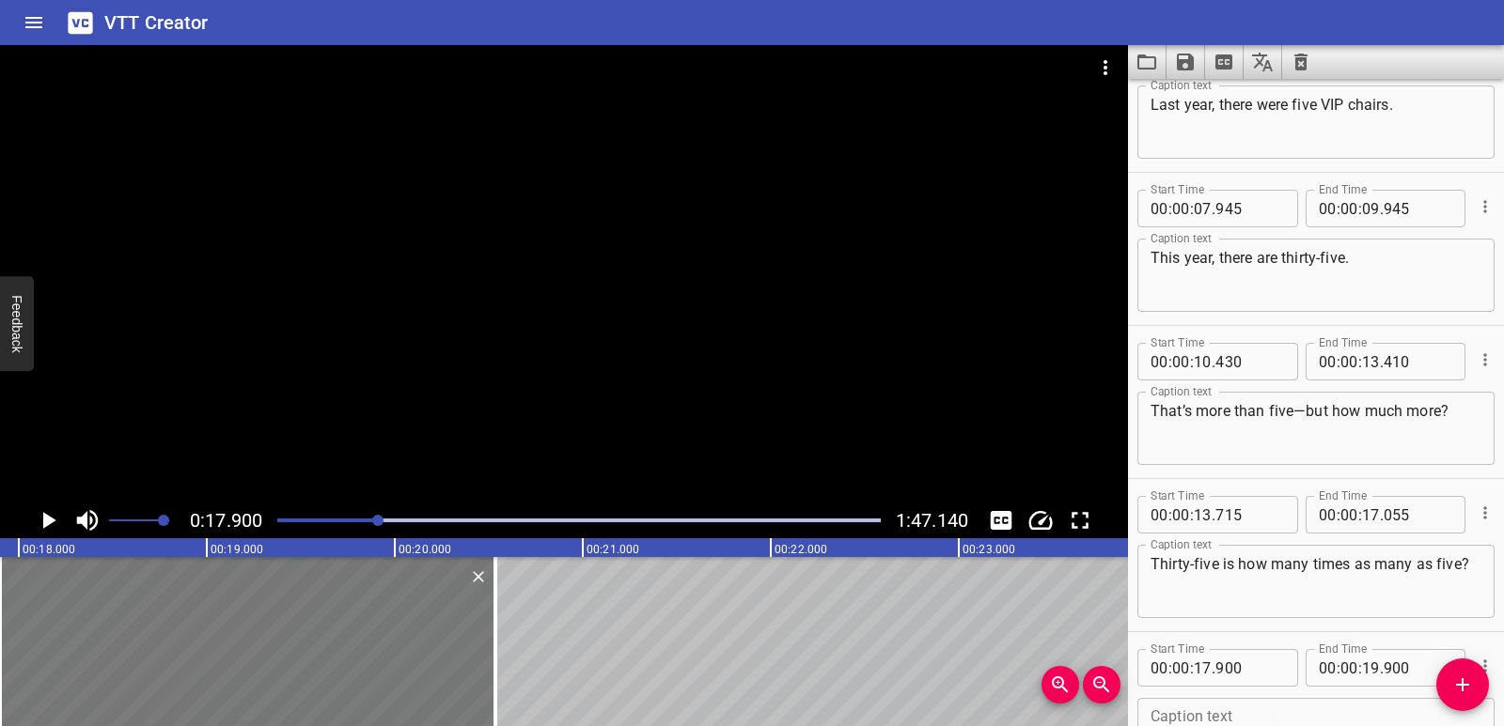
drag, startPoint x: 378, startPoint y: 656, endPoint x: 434, endPoint y: 678, distance: 60.7
click at [497, 661] on div at bounding box center [495, 641] width 19 height 169
type input "20"
type input "535"
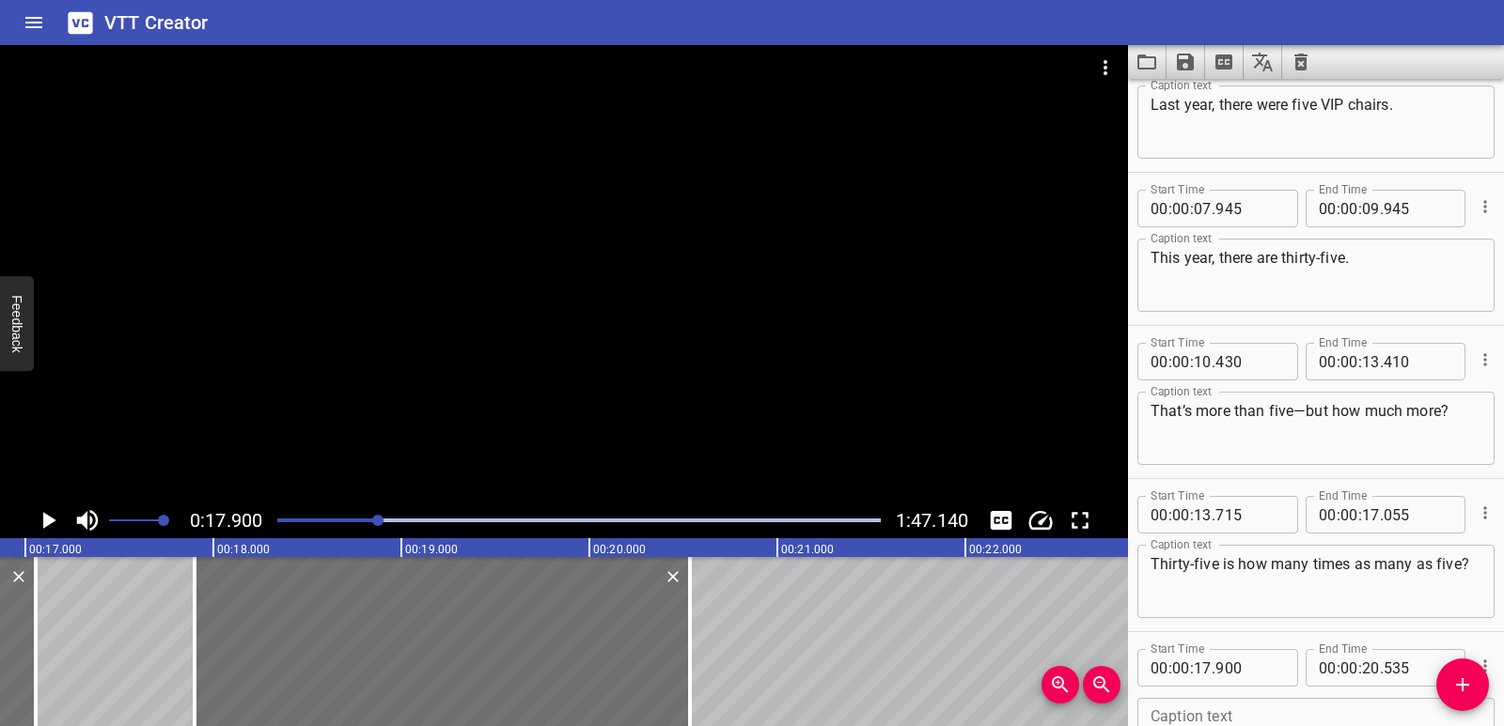
scroll to position [0, 3054]
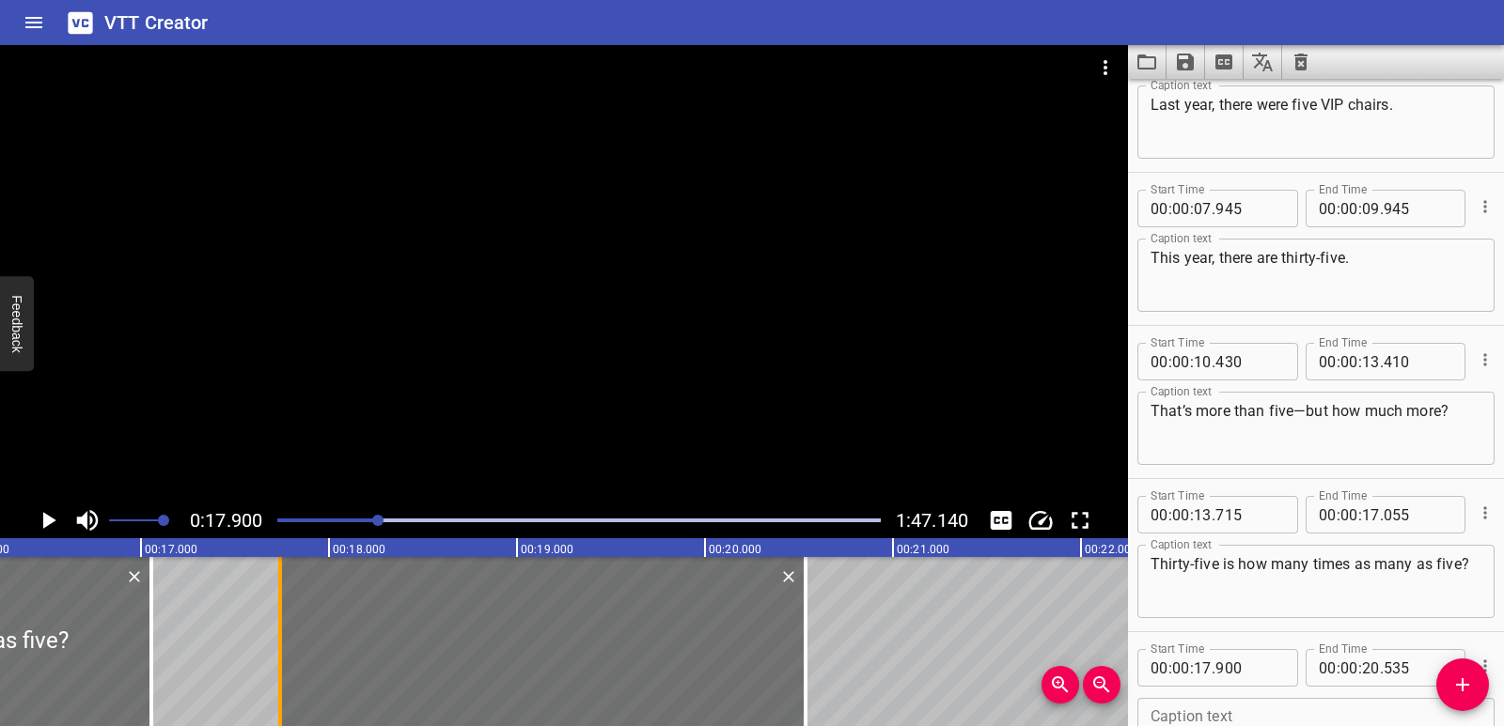
drag, startPoint x: 307, startPoint y: 641, endPoint x: 281, endPoint y: 639, distance: 26.4
click at [281, 639] on div at bounding box center [280, 641] width 4 height 169
type input "740"
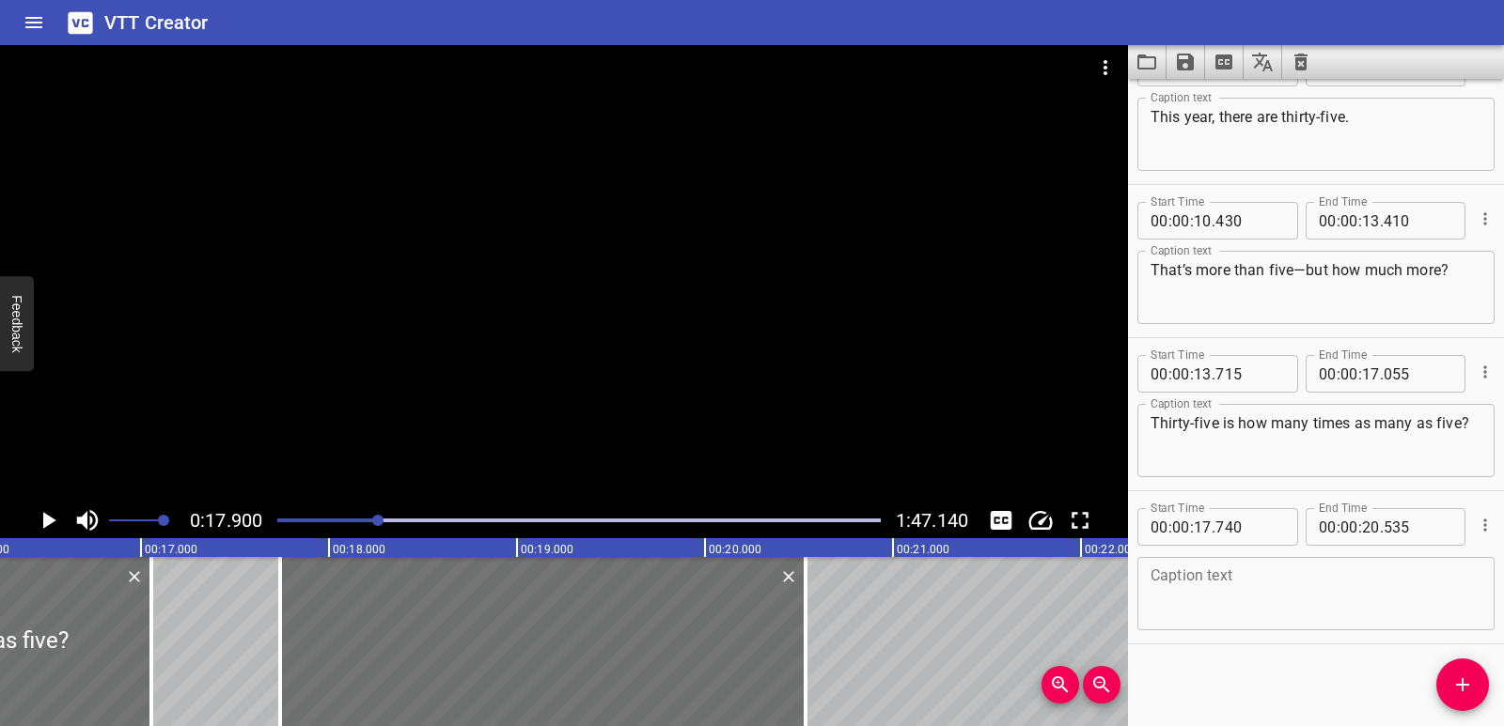
scroll to position [360, 0]
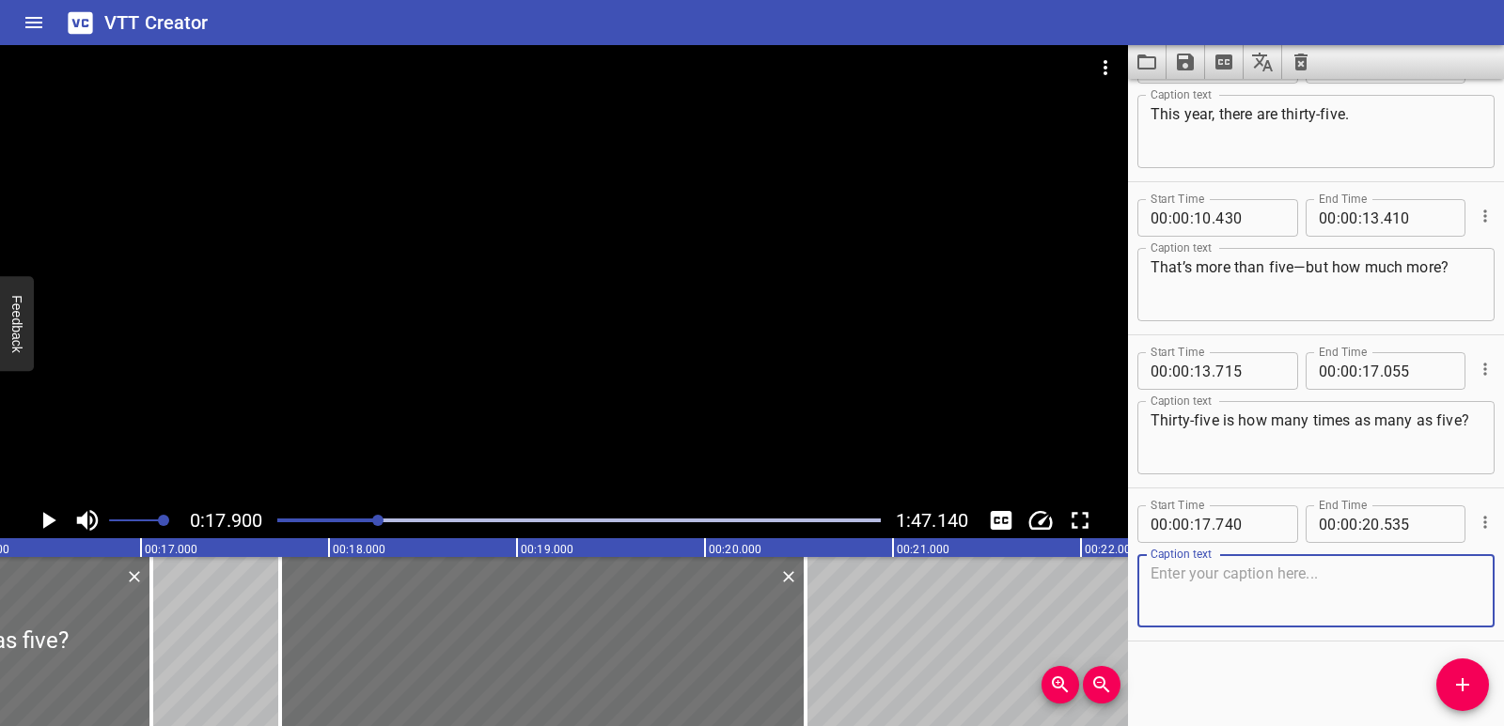
click at [1250, 569] on textarea at bounding box center [1315, 592] width 331 height 54
paste textarea "We can compare these numbers in two ways:"
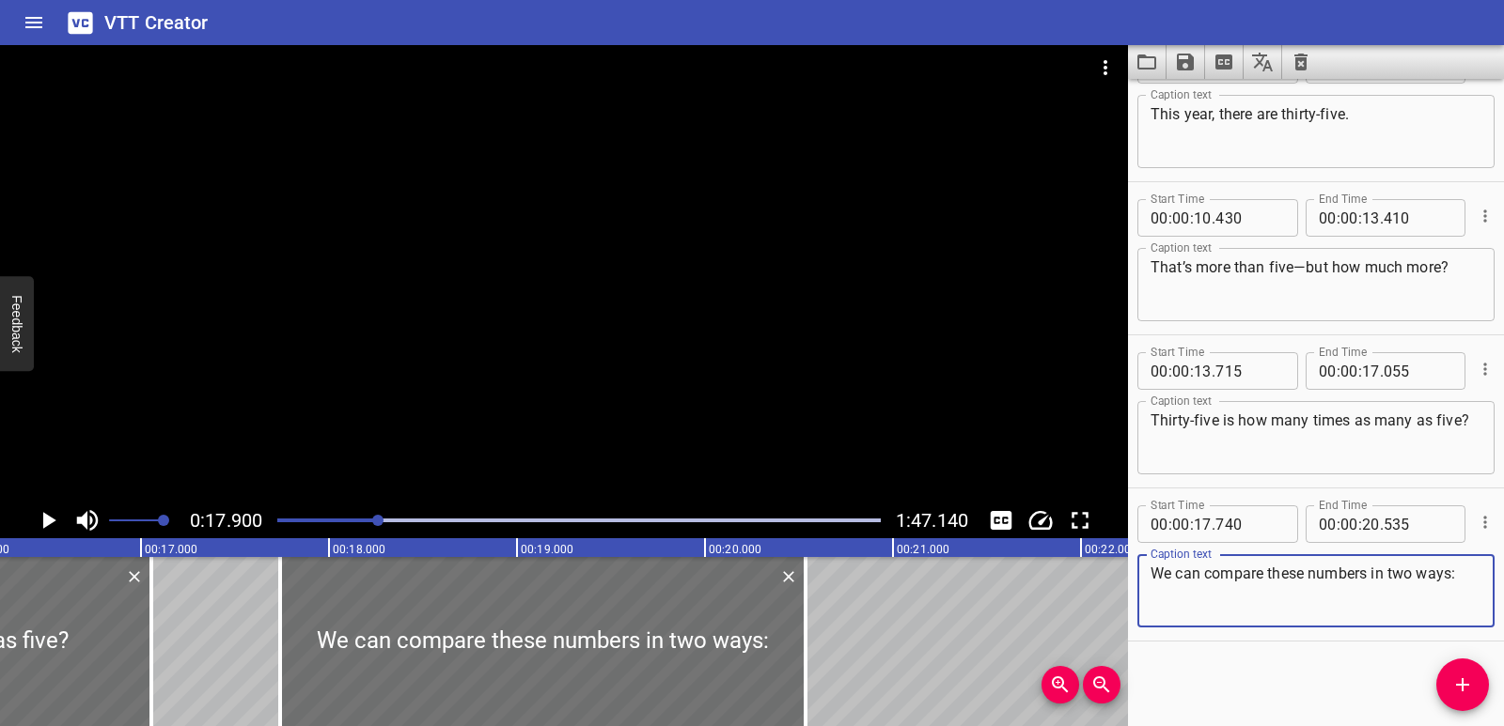
type textarea "We can compare these numbers in two ways:"
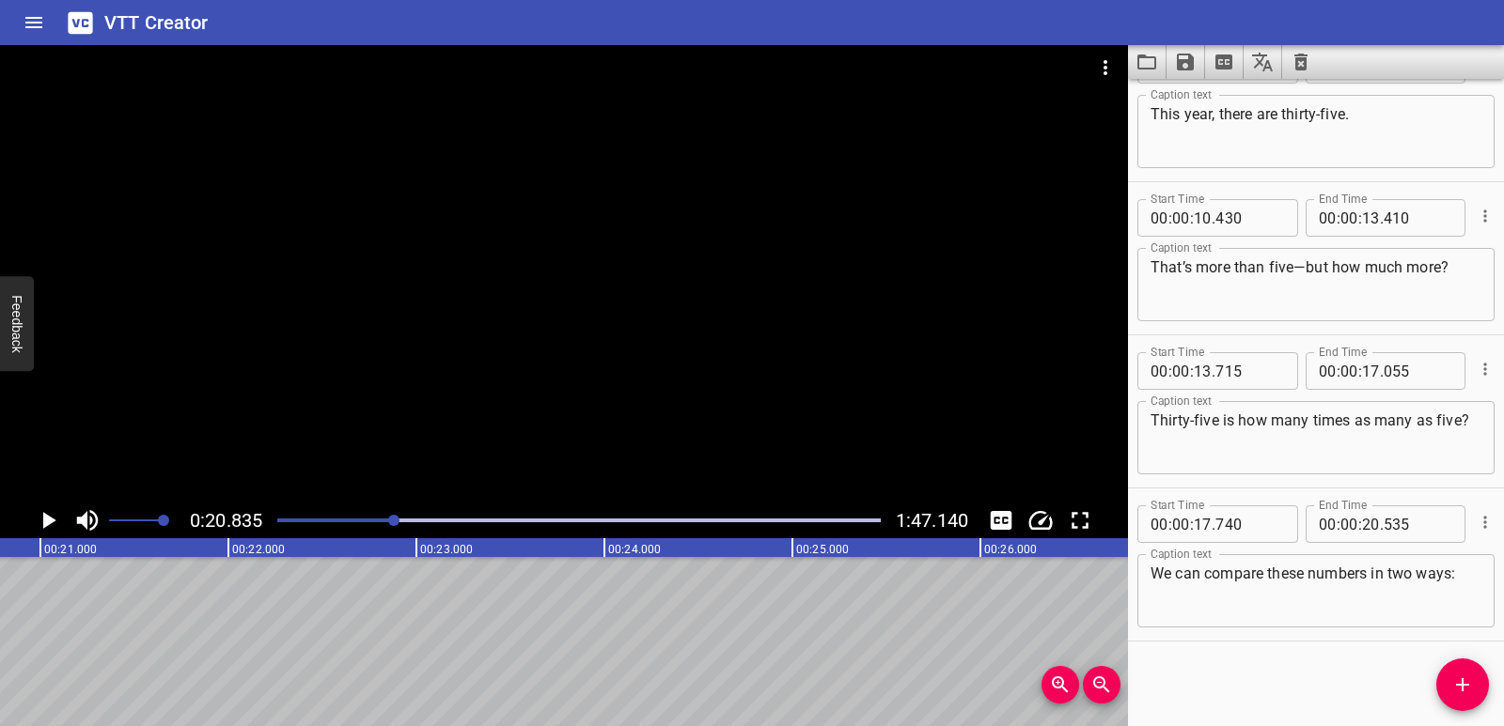
scroll to position [0, 3916]
click at [1467, 680] on icon "Add Cue" at bounding box center [1462, 685] width 23 height 23
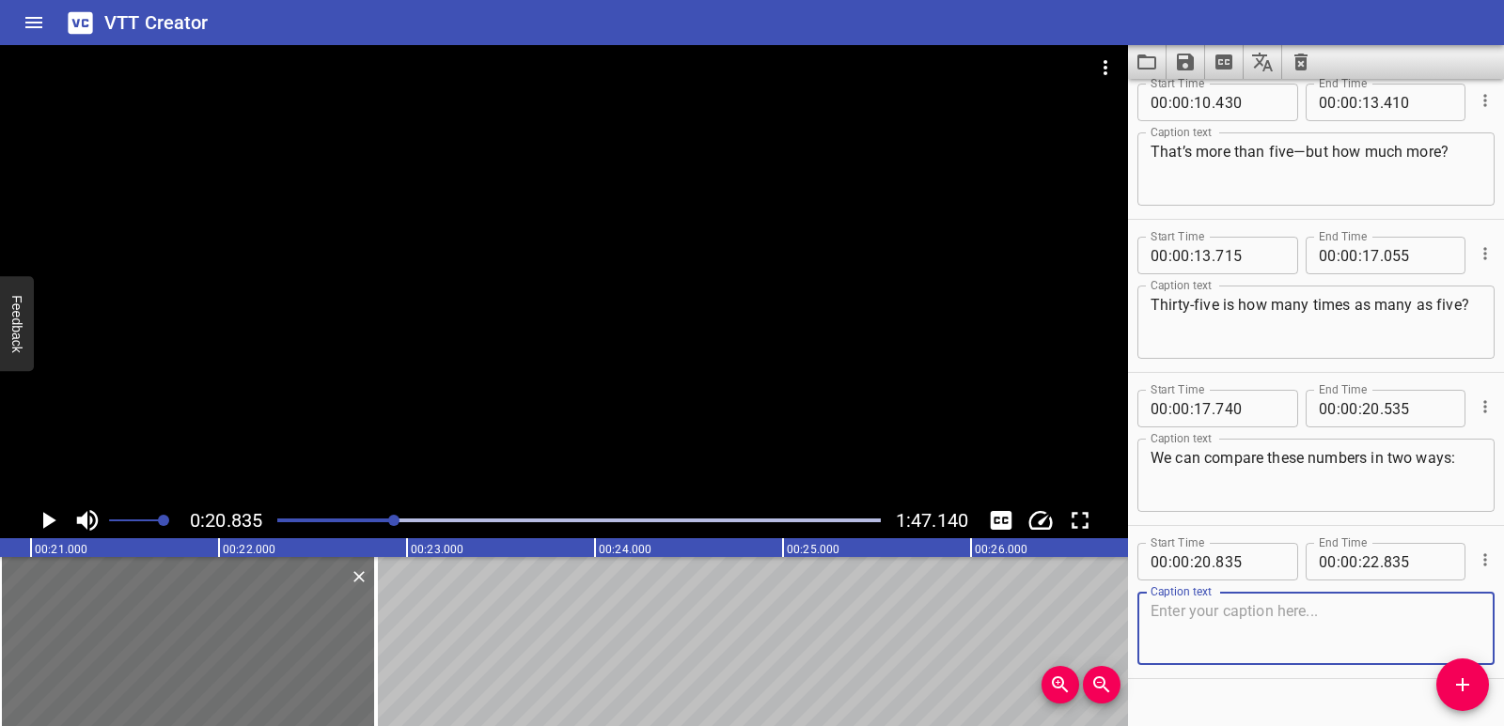
scroll to position [513, 0]
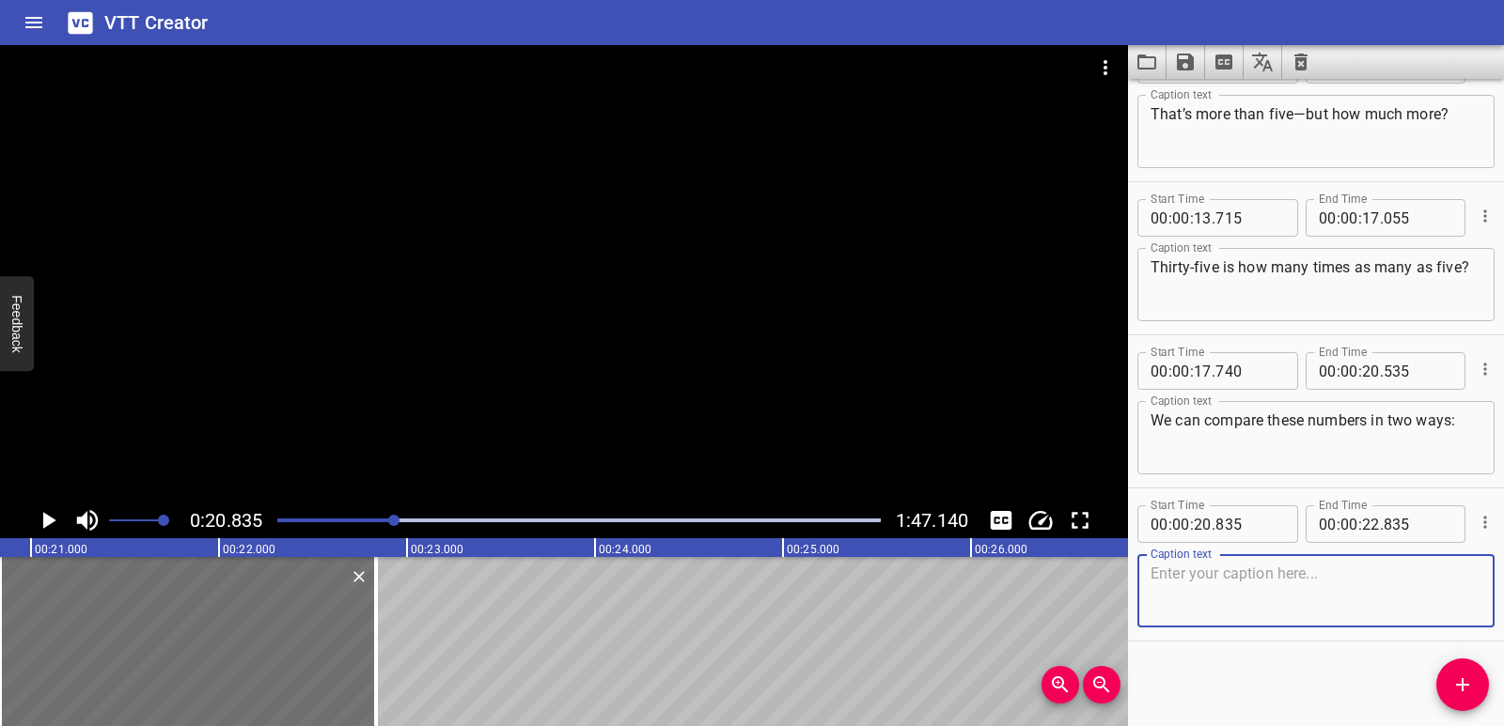
click at [1191, 595] on textarea at bounding box center [1315, 592] width 331 height 54
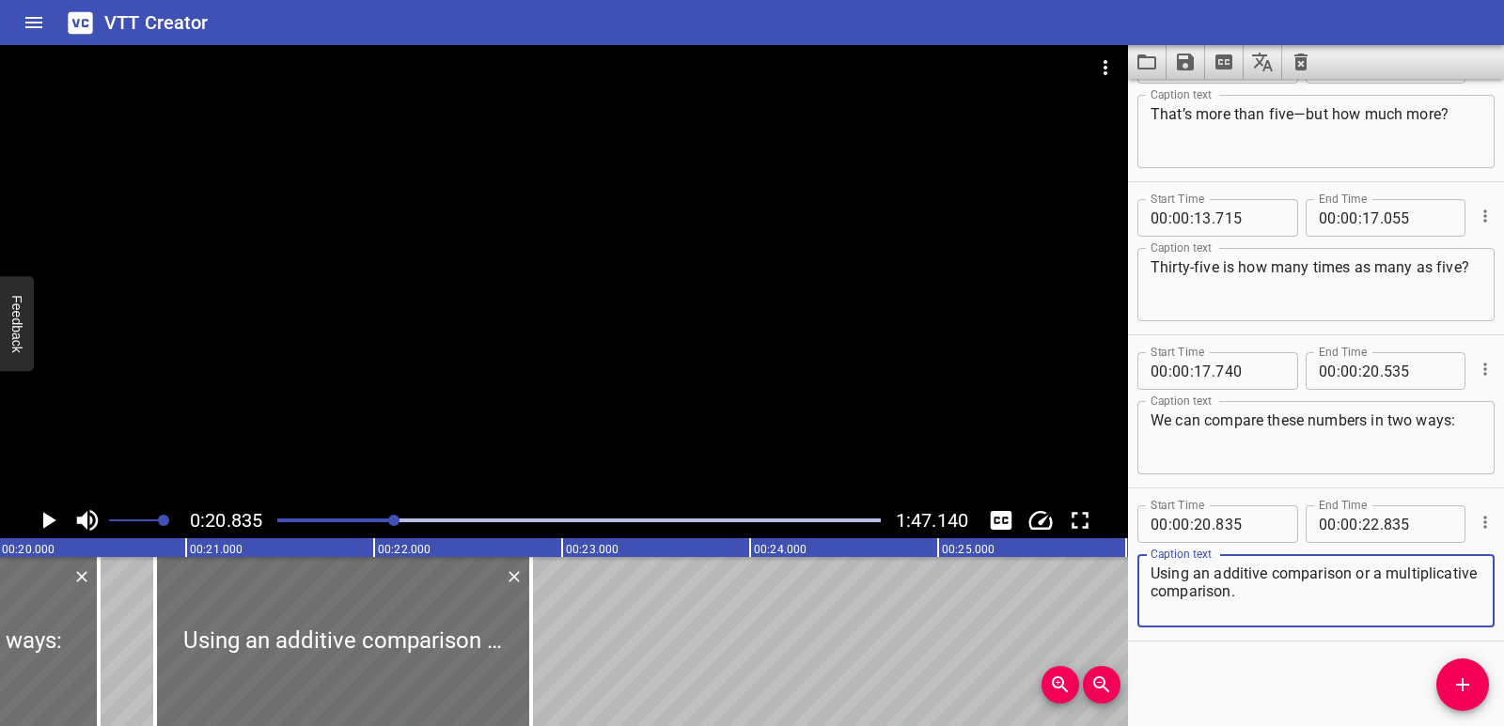
scroll to position [0, 3702]
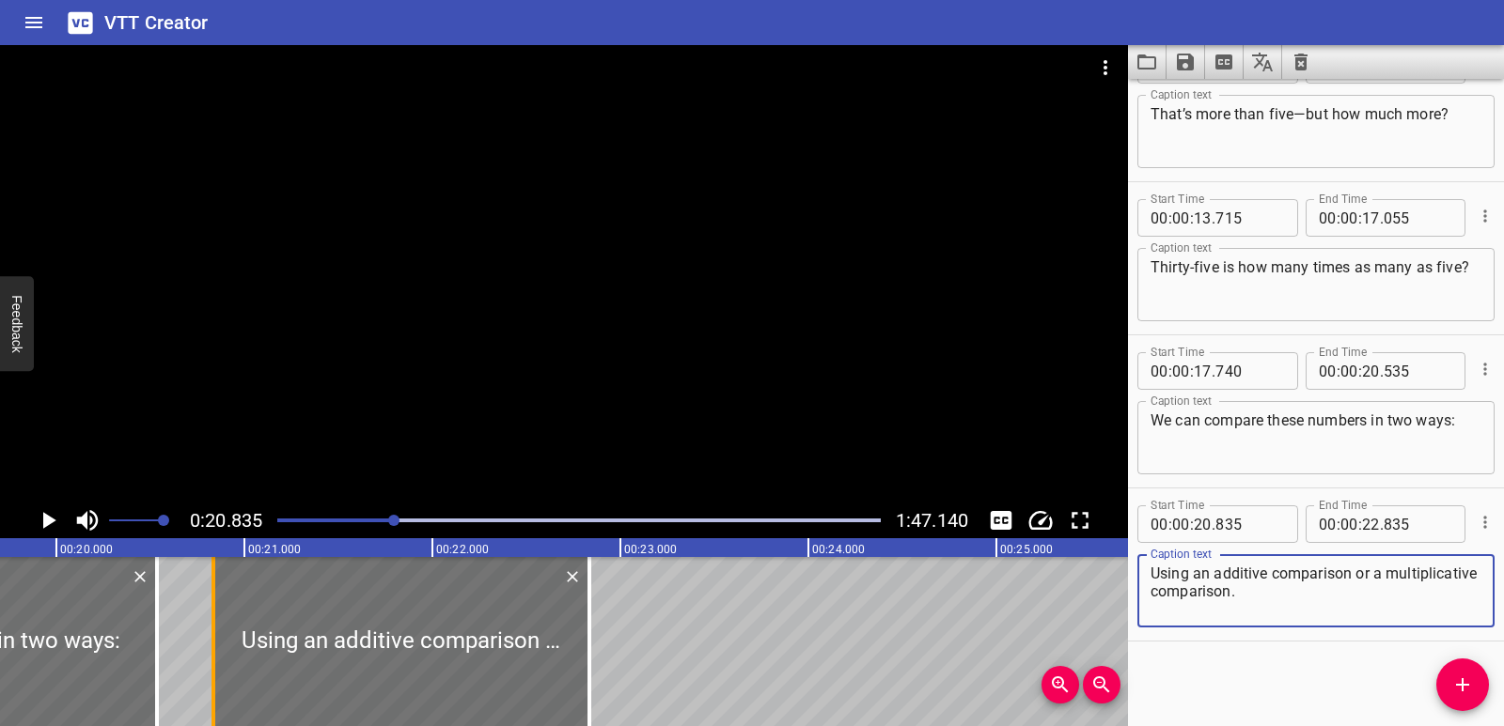
type textarea "Using an additive comparison or a multiplicative comparison."
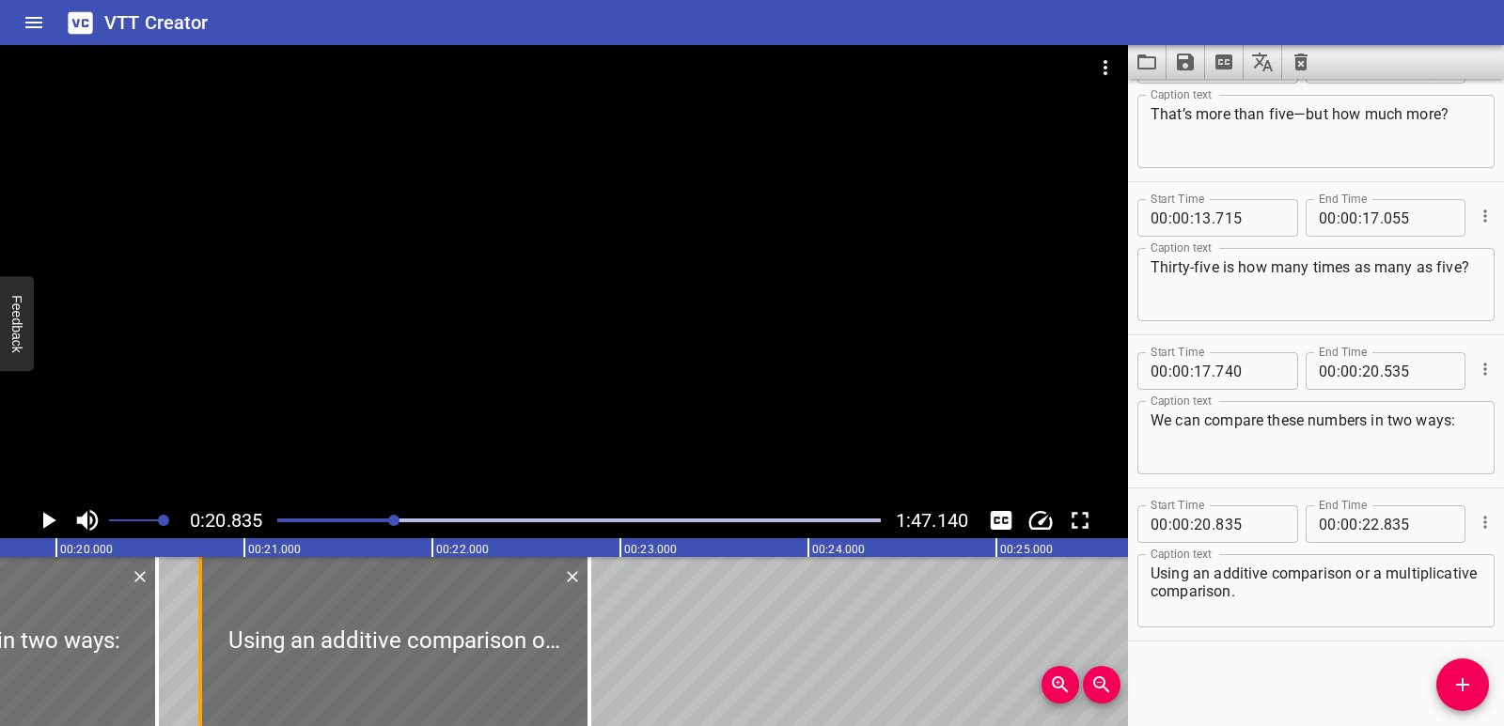
drag, startPoint x: 213, startPoint y: 630, endPoint x: 200, endPoint y: 637, distance: 15.2
click at [200, 636] on div at bounding box center [200, 641] width 4 height 169
type input "765"
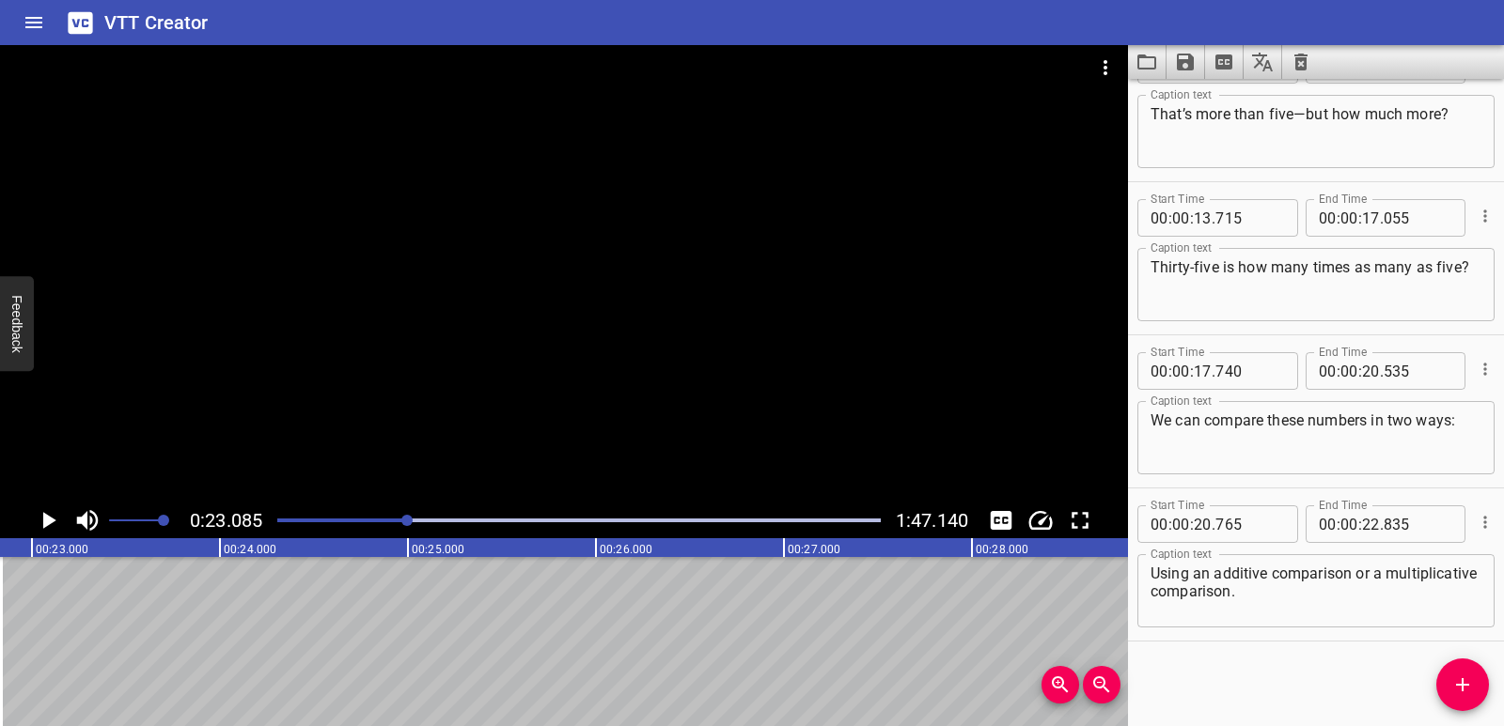
scroll to position [0, 4339]
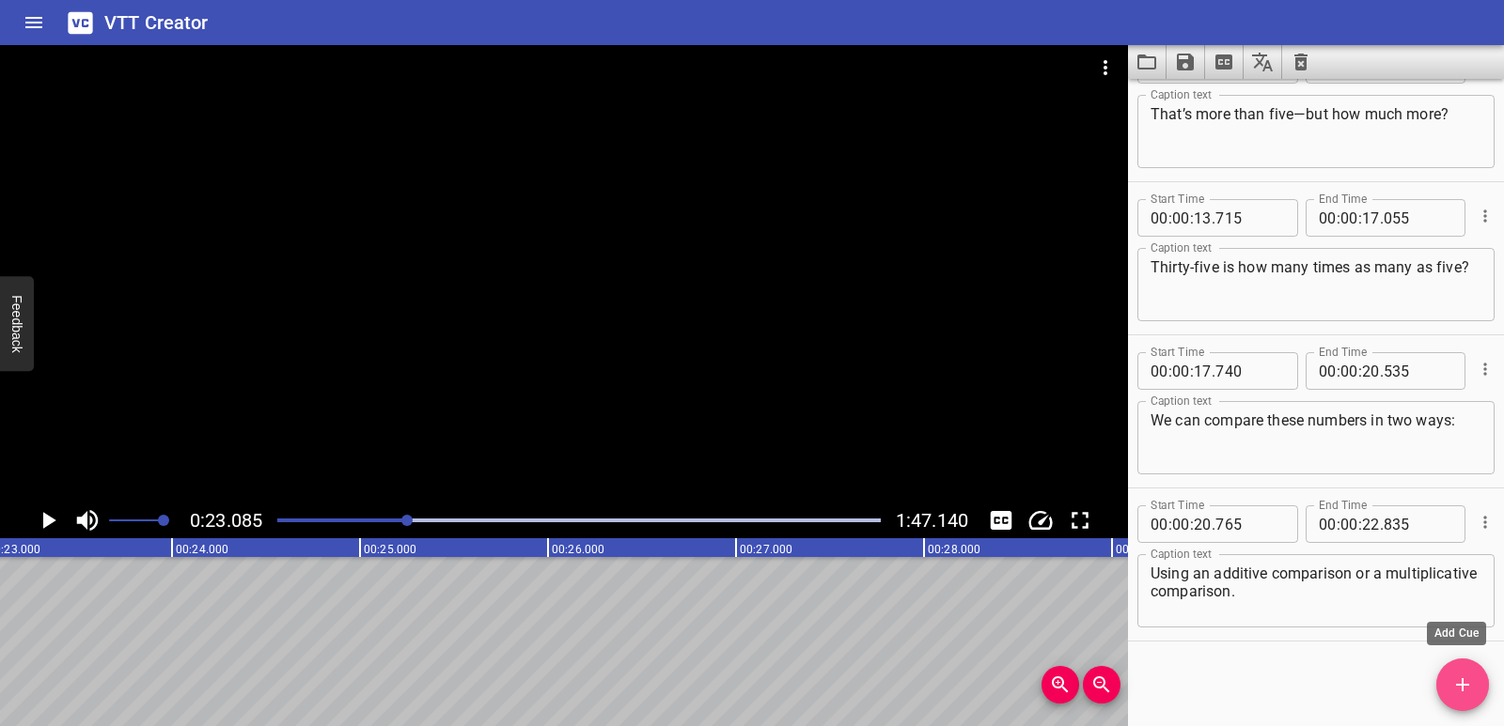
click at [1469, 692] on icon "Add Cue" at bounding box center [1462, 685] width 23 height 23
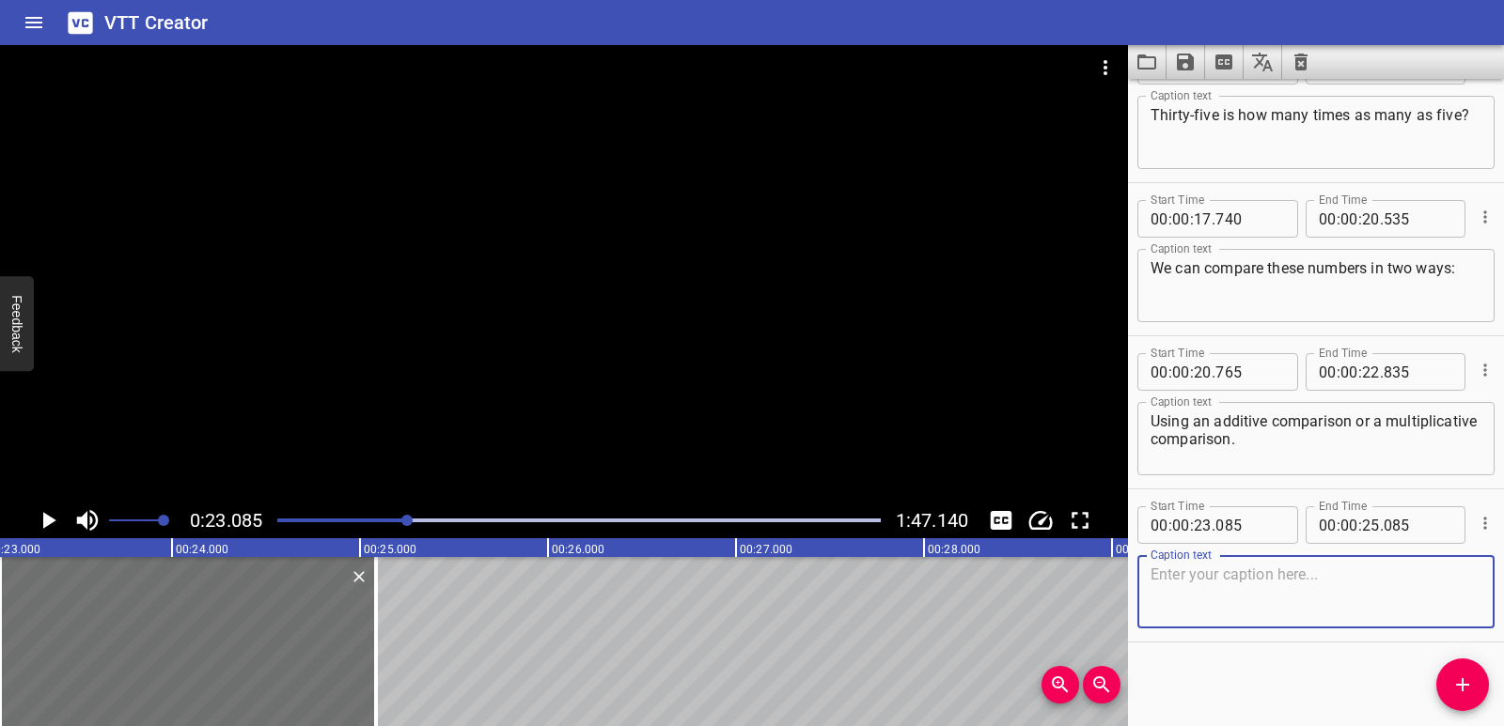
scroll to position [666, 0]
click at [1202, 599] on textarea at bounding box center [1315, 592] width 331 height 54
paste textarea "An additive comparison shows the difference between two numbers."
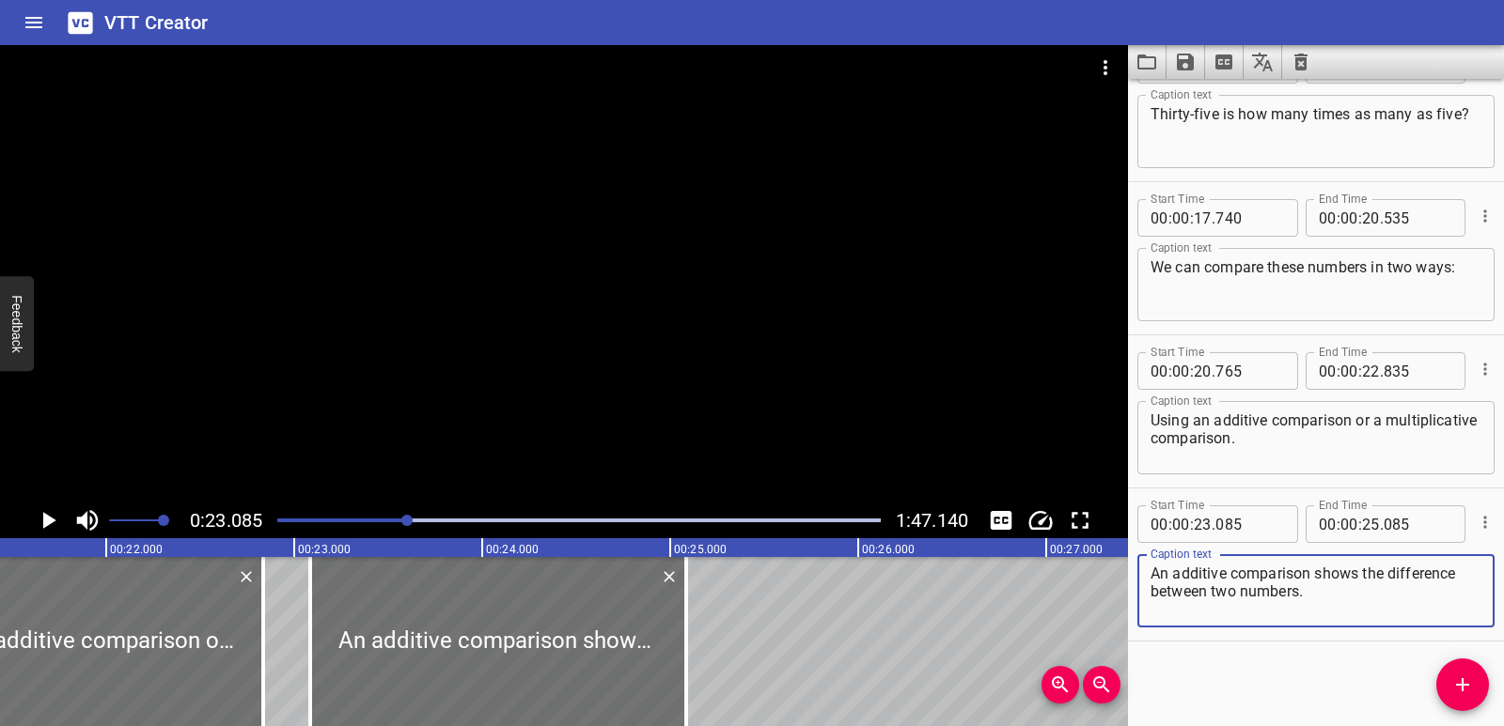
scroll to position [0, 4009]
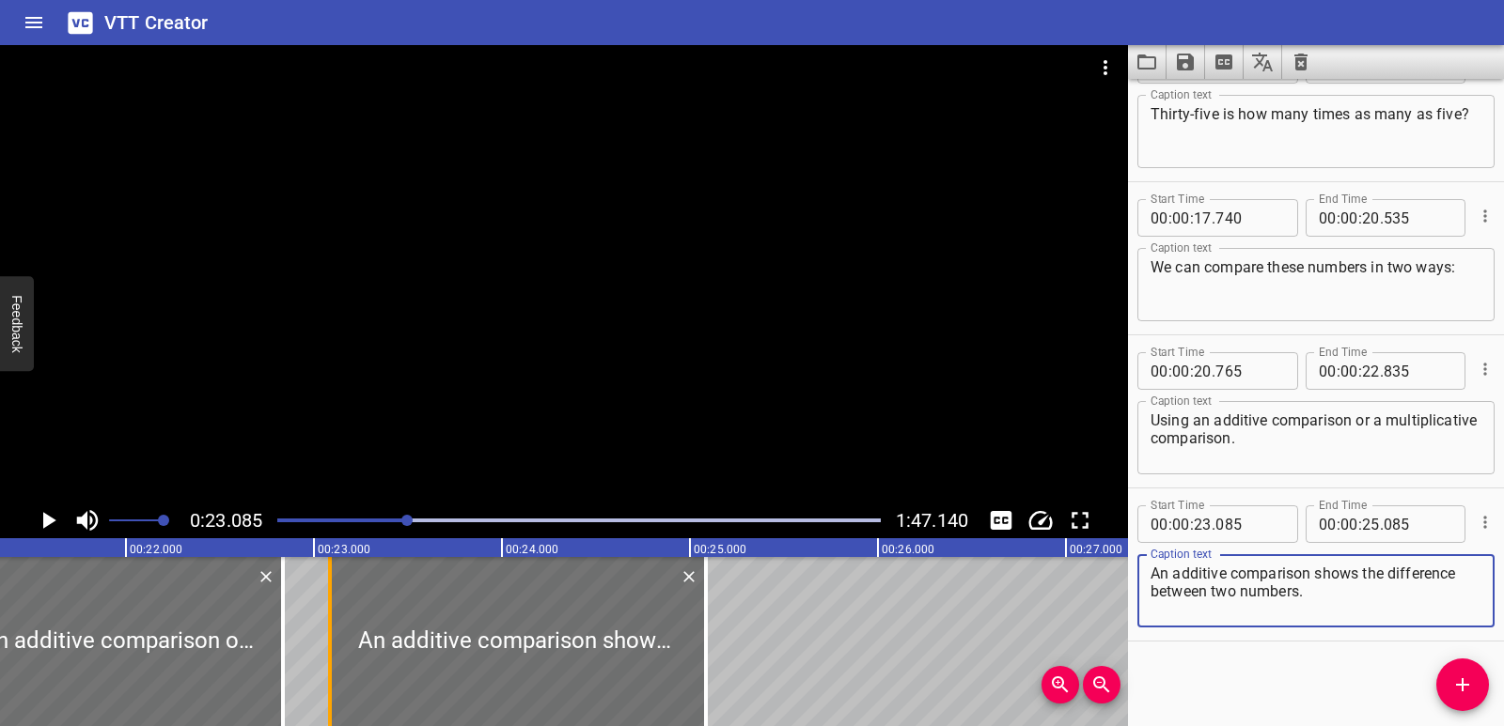
type textarea "An additive comparison shows the difference between two numbers."
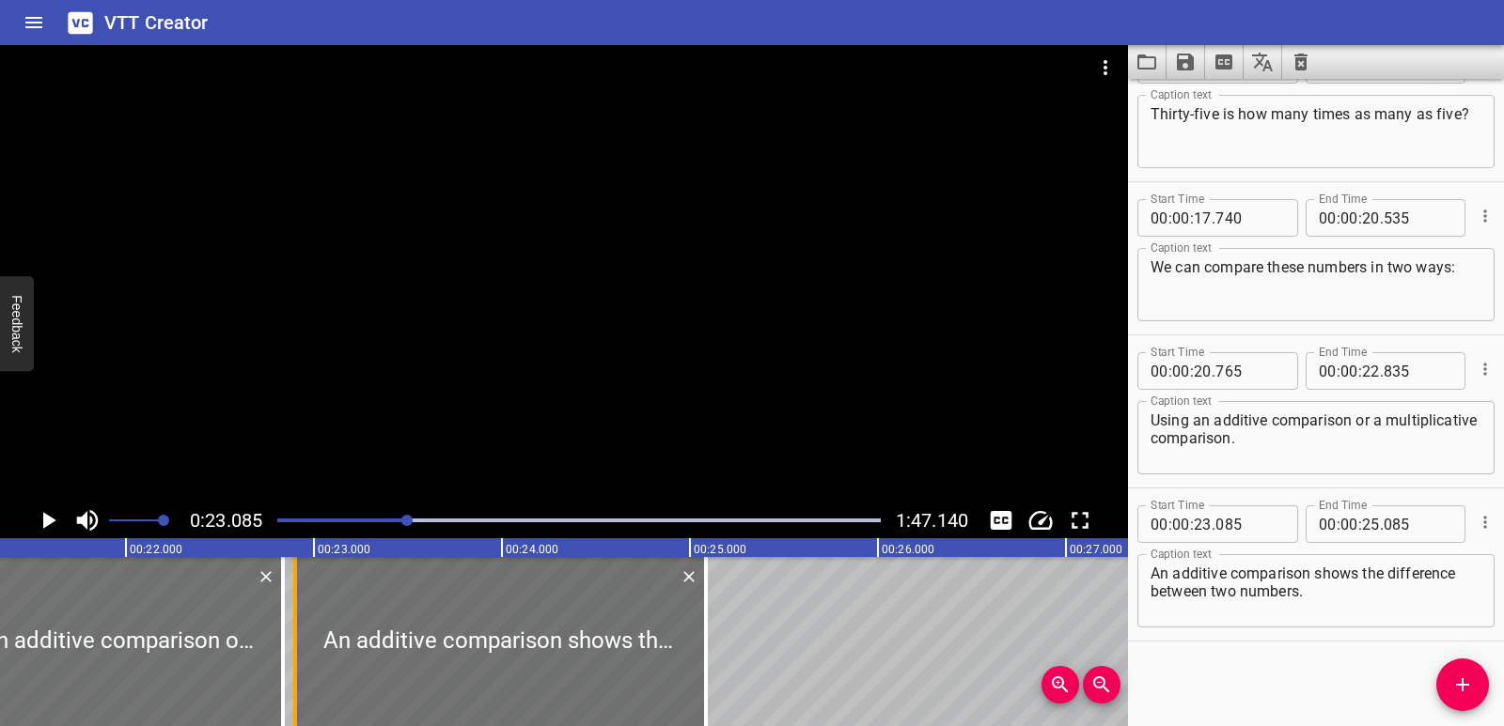
drag, startPoint x: 325, startPoint y: 613, endPoint x: 290, endPoint y: 625, distance: 36.9
click at [290, 625] on div at bounding box center [295, 641] width 19 height 169
type input "22"
type input "900"
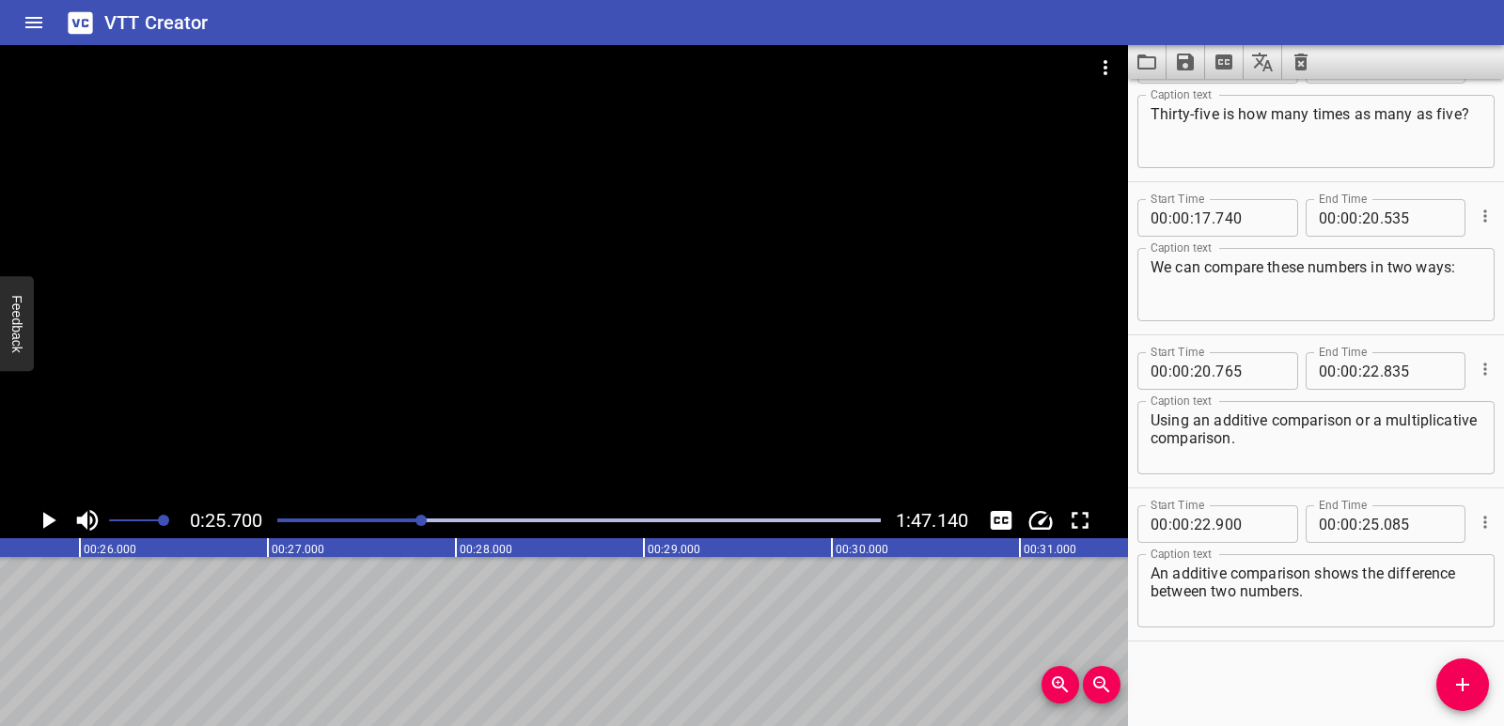
scroll to position [0, 4830]
click at [1462, 683] on icon "Add Cue" at bounding box center [1462, 684] width 13 height 13
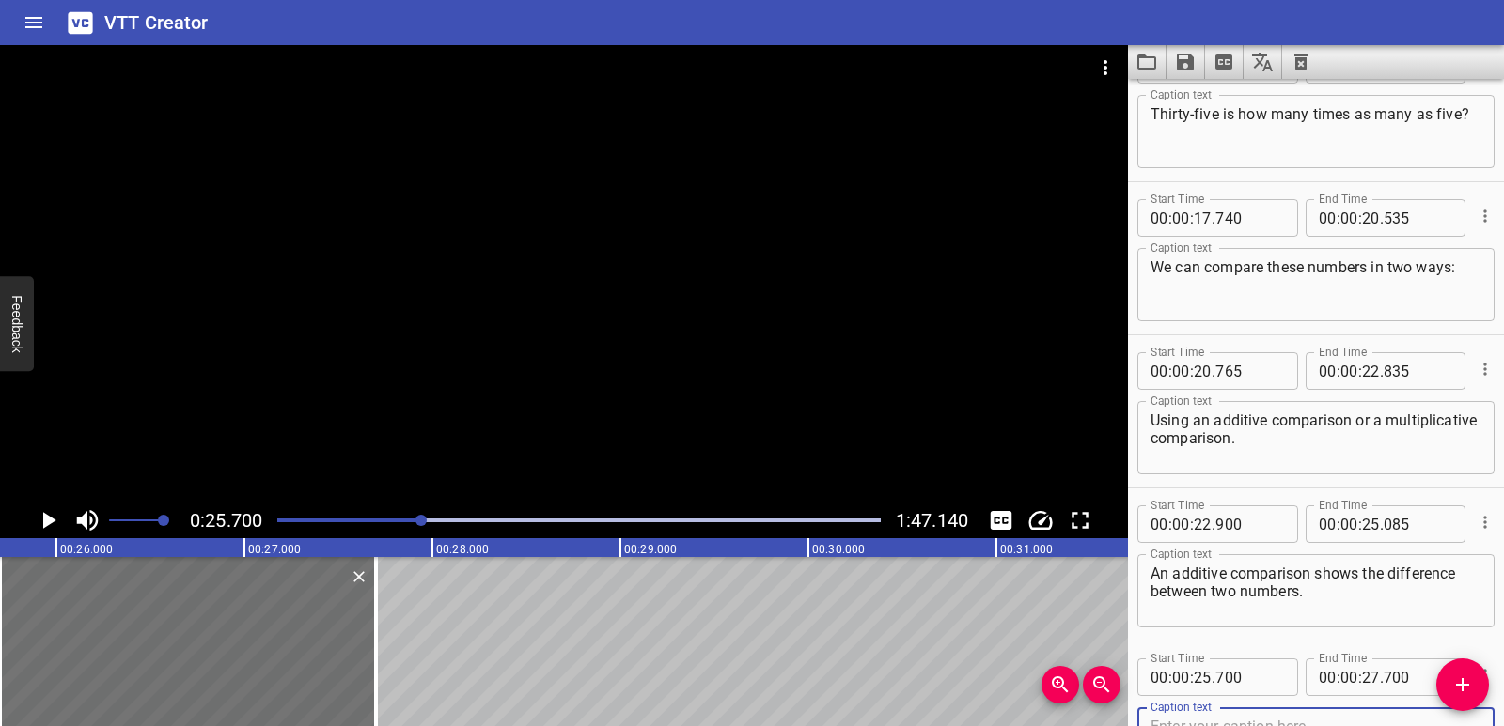
scroll to position [676, 0]
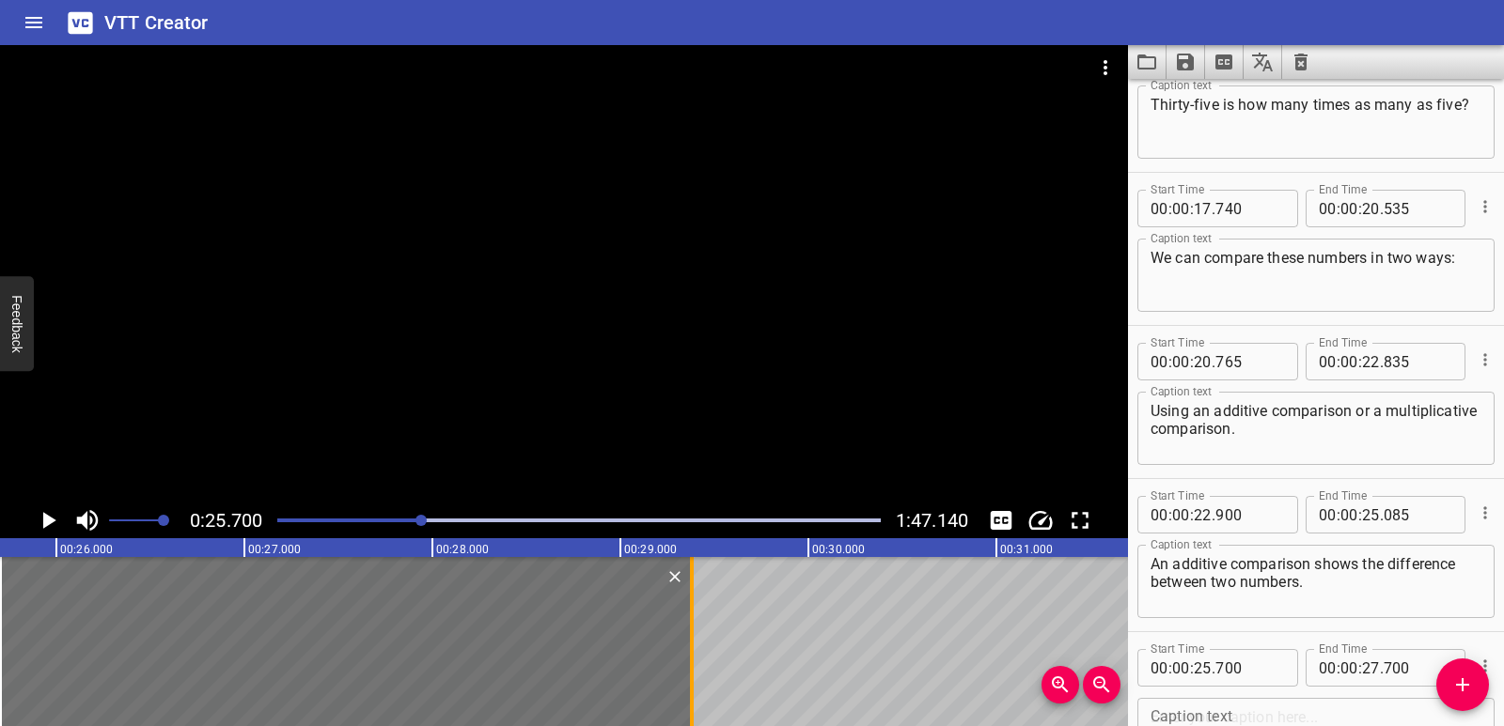
drag, startPoint x: 378, startPoint y: 637, endPoint x: 694, endPoint y: 637, distance: 315.7
click at [694, 637] on div at bounding box center [691, 641] width 19 height 169
type input "29"
type input "380"
click at [472, 632] on div at bounding box center [346, 641] width 692 height 169
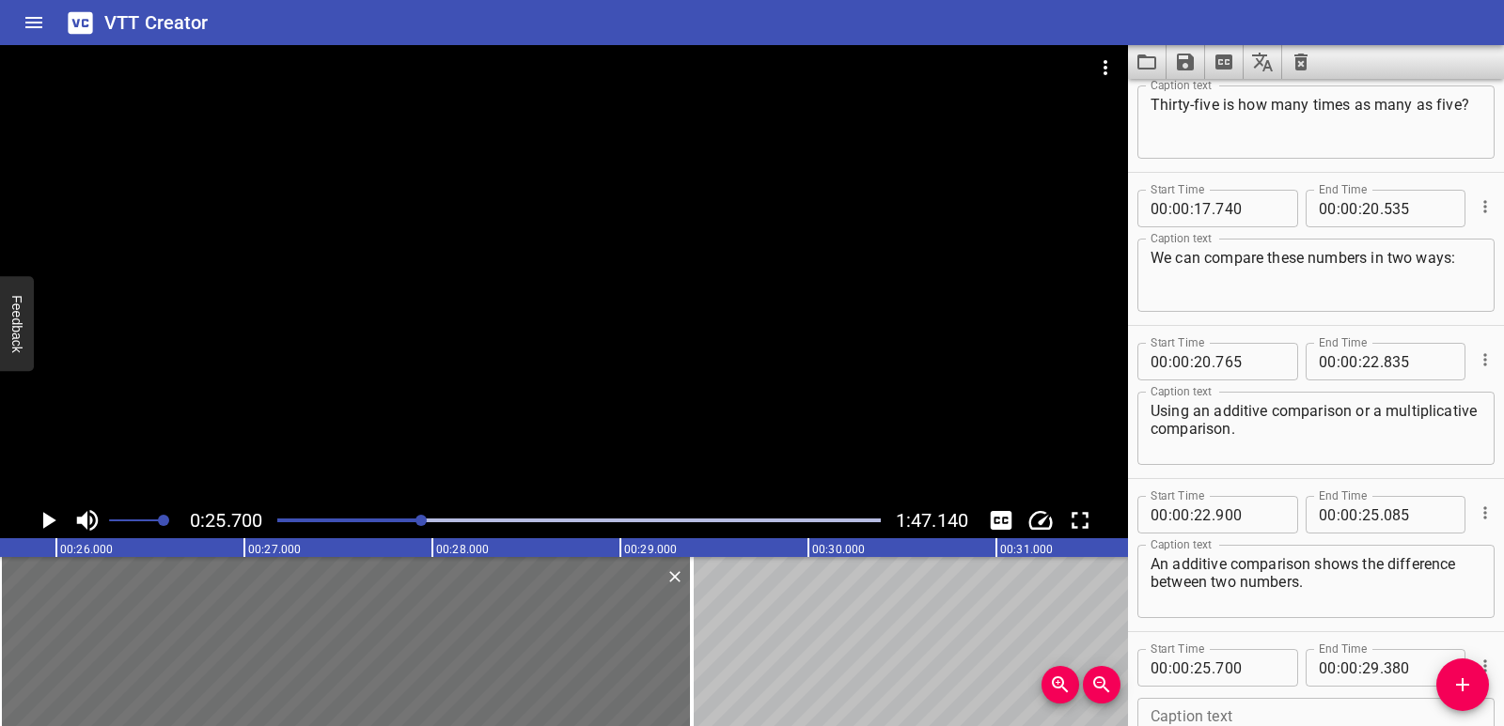
click at [45, 517] on icon "Play/Pause" at bounding box center [49, 520] width 13 height 17
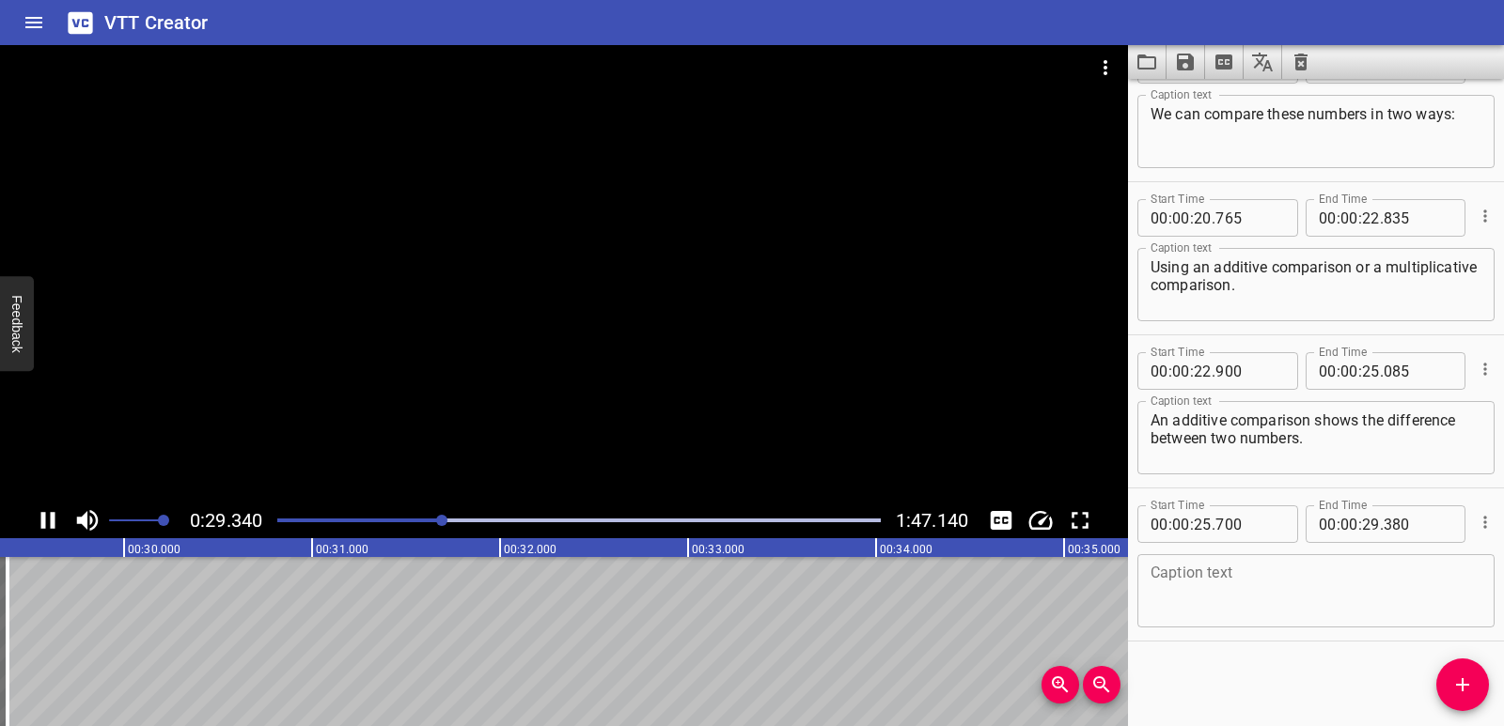
click at [48, 525] on icon "Play/Pause" at bounding box center [48, 521] width 28 height 28
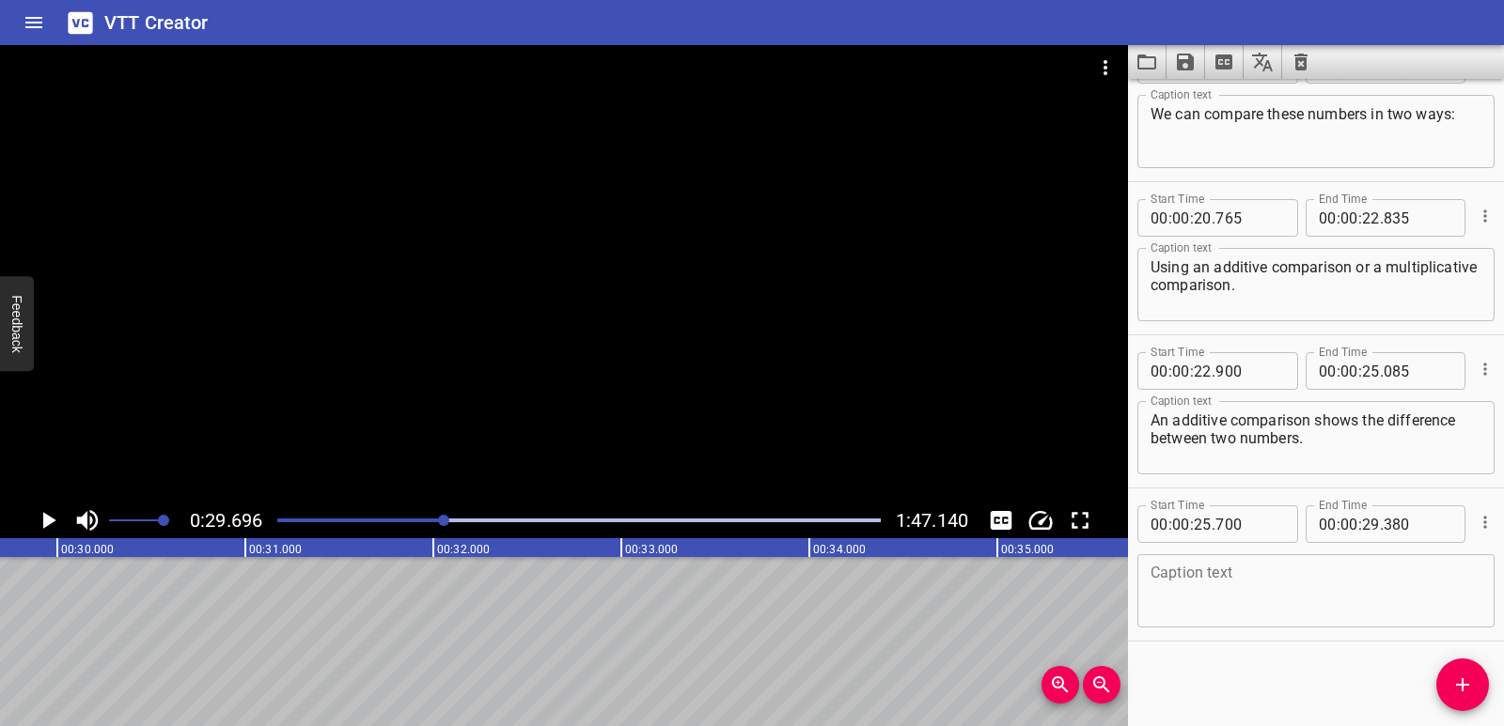
click at [48, 529] on icon "Play/Pause" at bounding box center [48, 521] width 28 height 28
click at [51, 524] on icon "Play/Pause" at bounding box center [48, 520] width 14 height 17
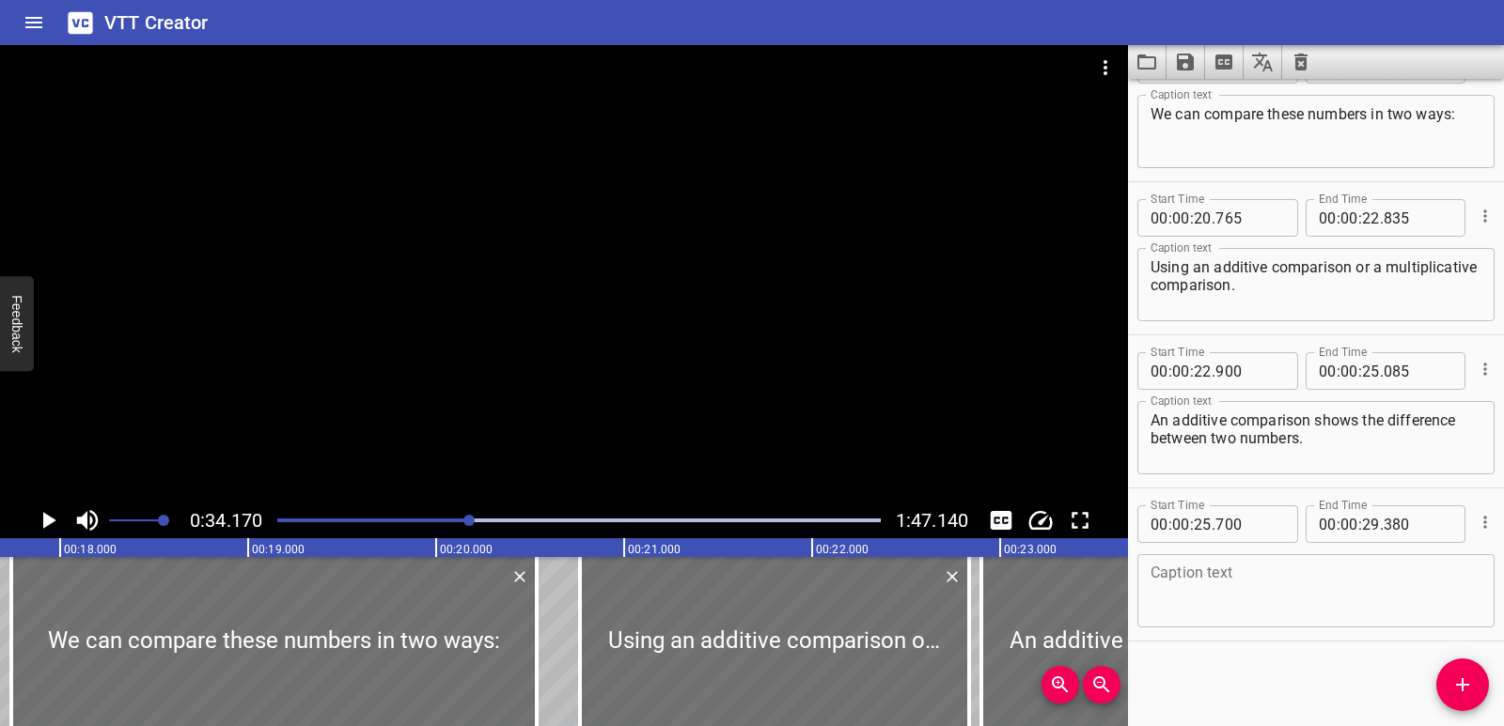
scroll to position [0, 3381]
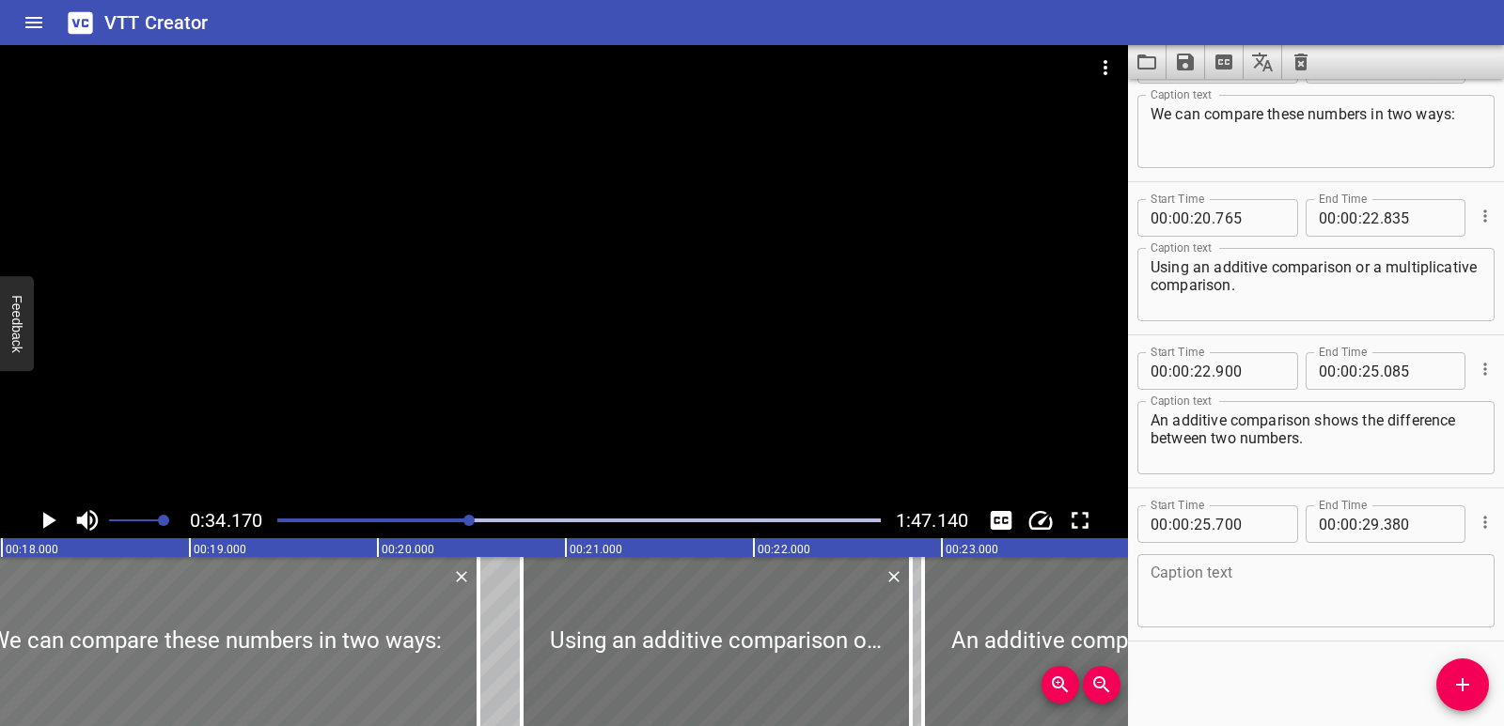
click at [161, 606] on div at bounding box center [215, 641] width 525 height 169
click at [225, 645] on div at bounding box center [215, 641] width 525 height 169
type input "750"
type input "545"
click at [225, 647] on div at bounding box center [217, 641] width 525 height 169
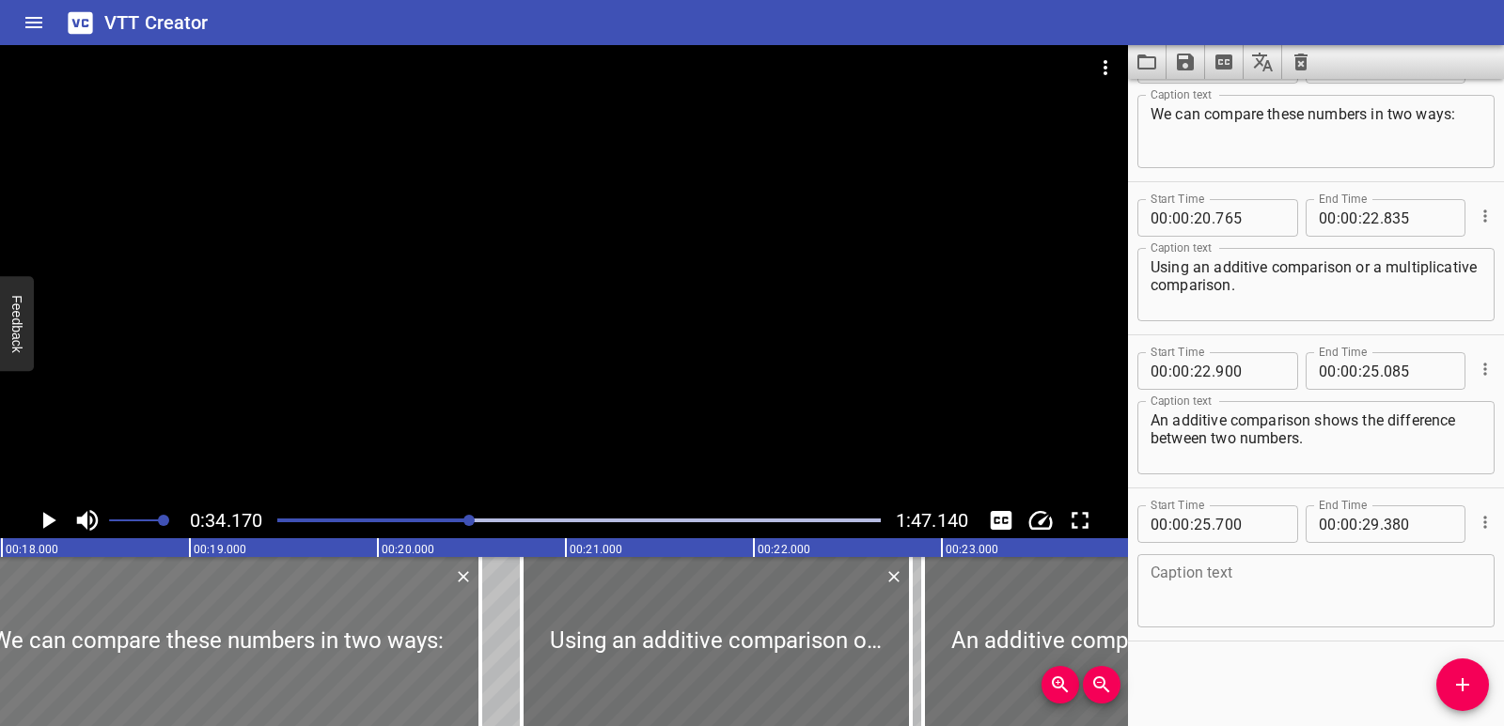
click at [225, 647] on div at bounding box center [217, 641] width 525 height 169
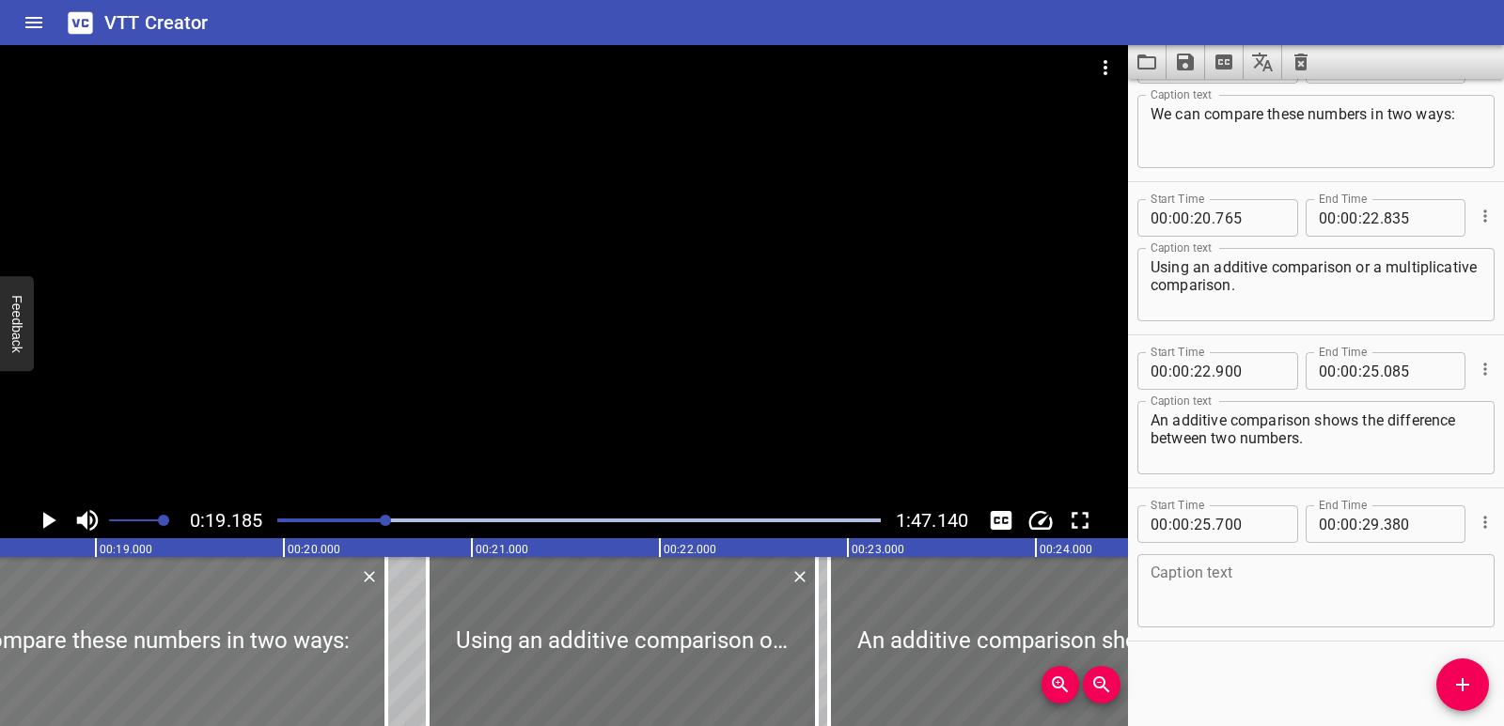
scroll to position [0, 3606]
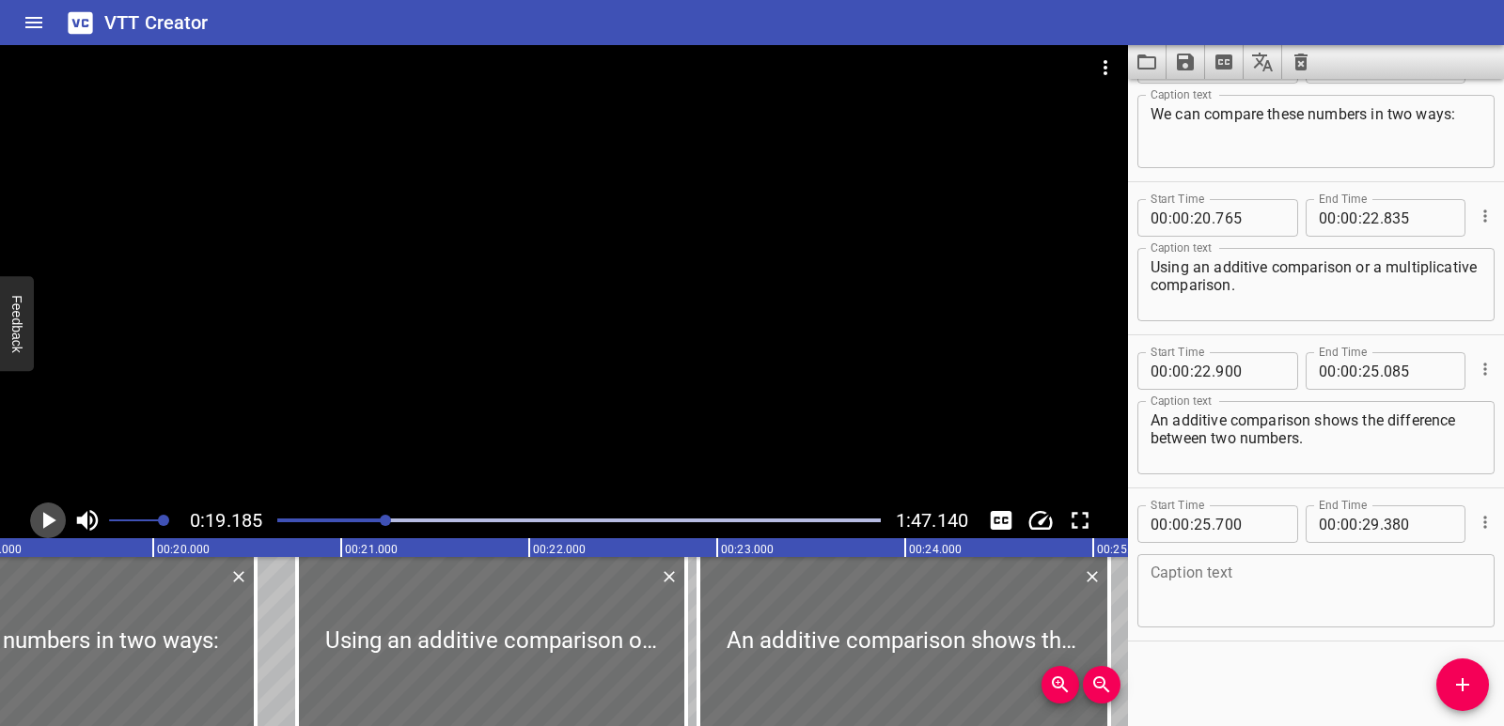
click at [35, 522] on icon "Play/Pause" at bounding box center [48, 521] width 28 height 28
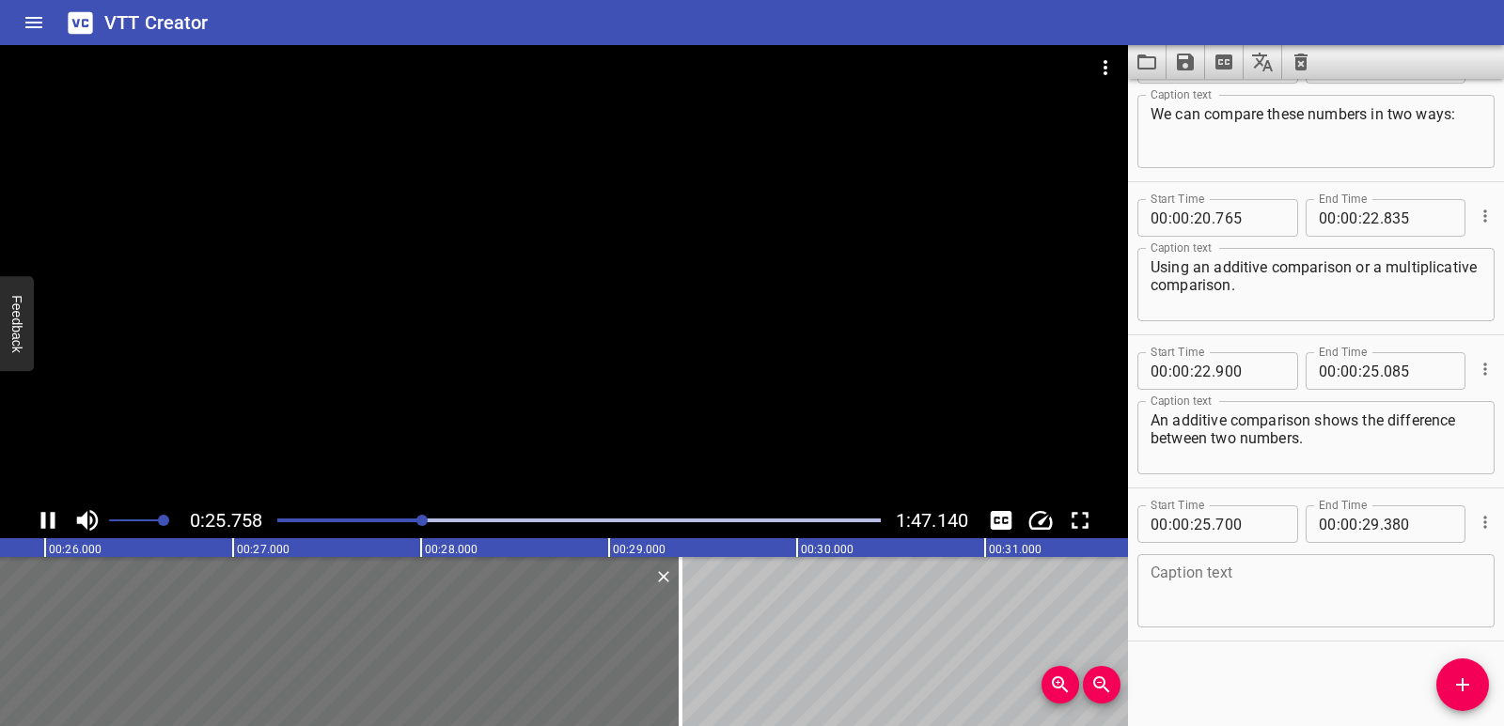
click at [50, 521] on icon "Play/Pause" at bounding box center [48, 521] width 28 height 28
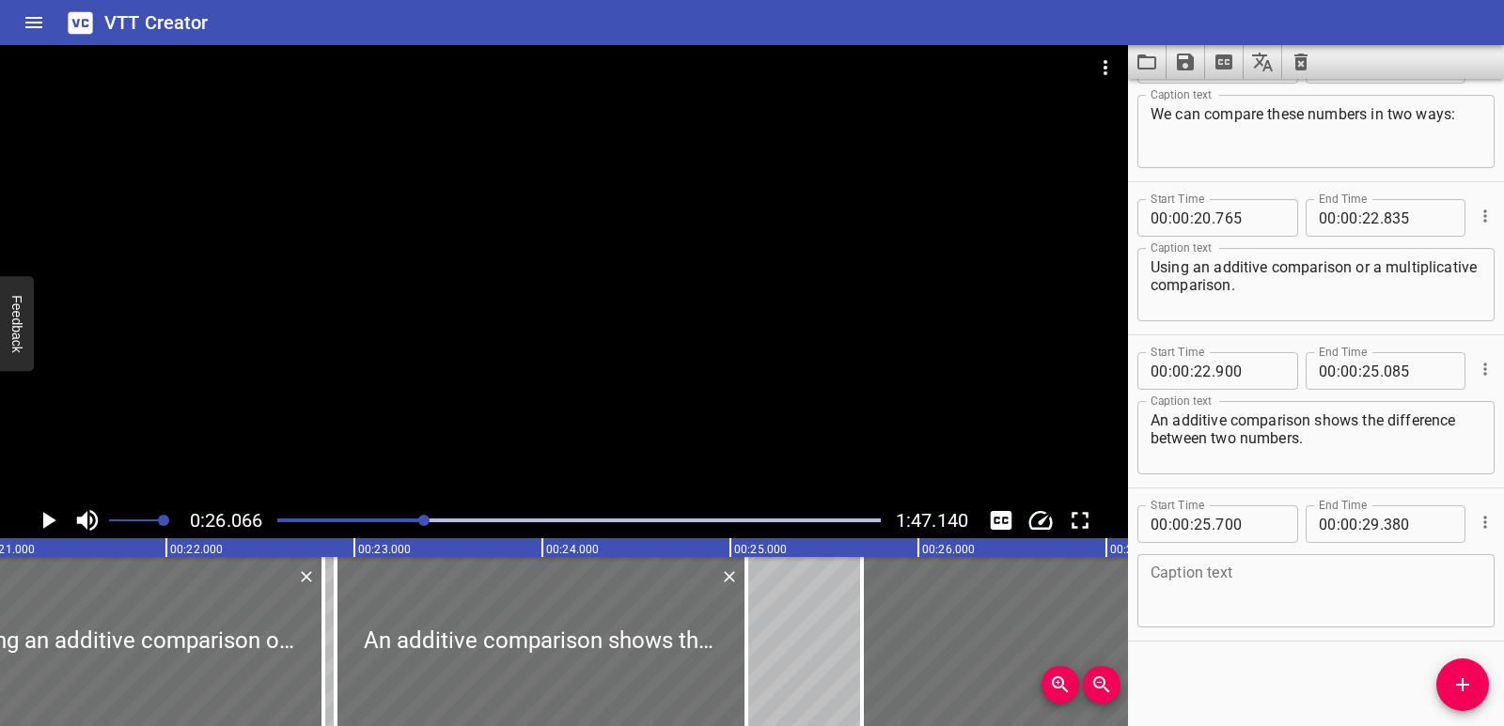
scroll to position [0, 4182]
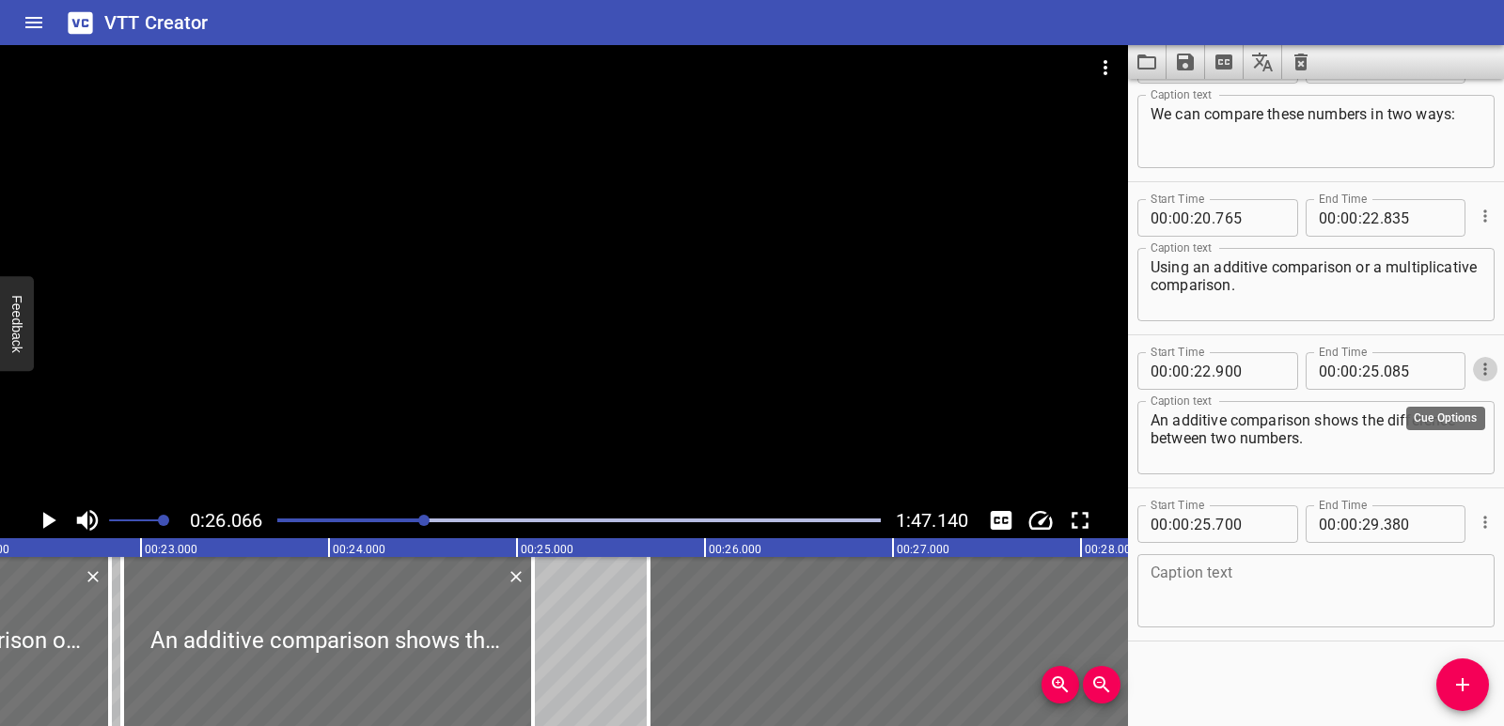
click at [1483, 370] on icon "Cue Options" at bounding box center [1484, 369] width 3 height 12
click at [1414, 402] on li "Delete Cue" at bounding box center [1406, 403] width 164 height 34
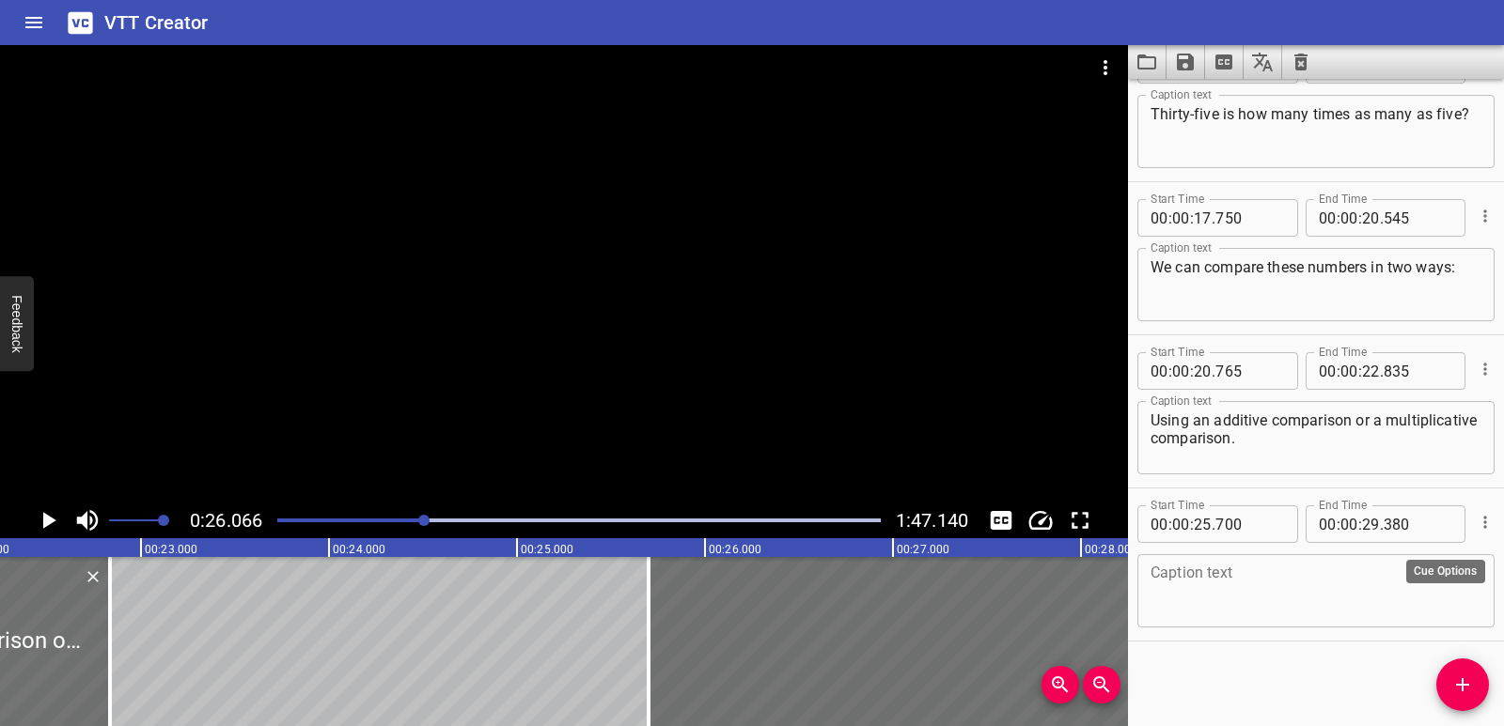
click at [1475, 515] on icon "Cue Options" at bounding box center [1484, 522] width 19 height 19
click at [1408, 557] on li "Delete Cue" at bounding box center [1406, 556] width 164 height 34
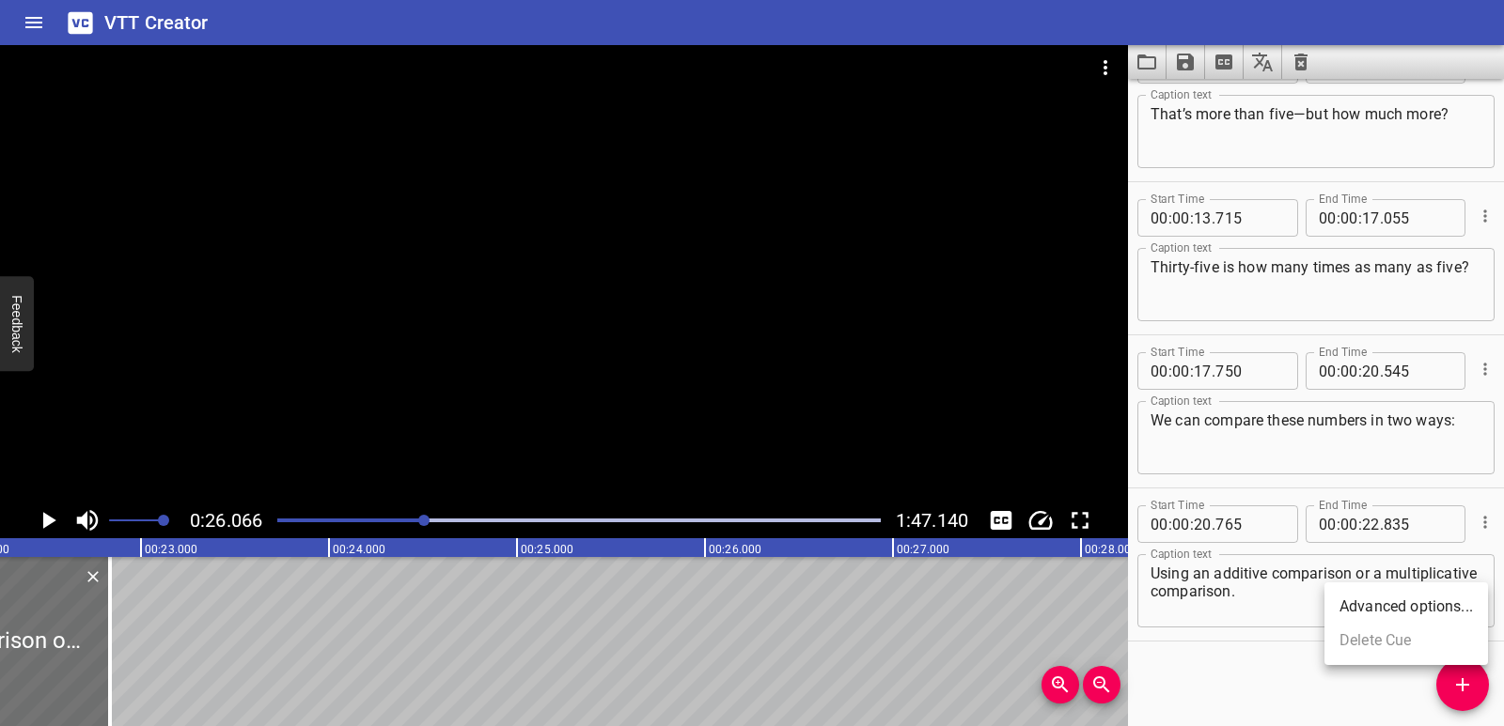
scroll to position [513, 0]
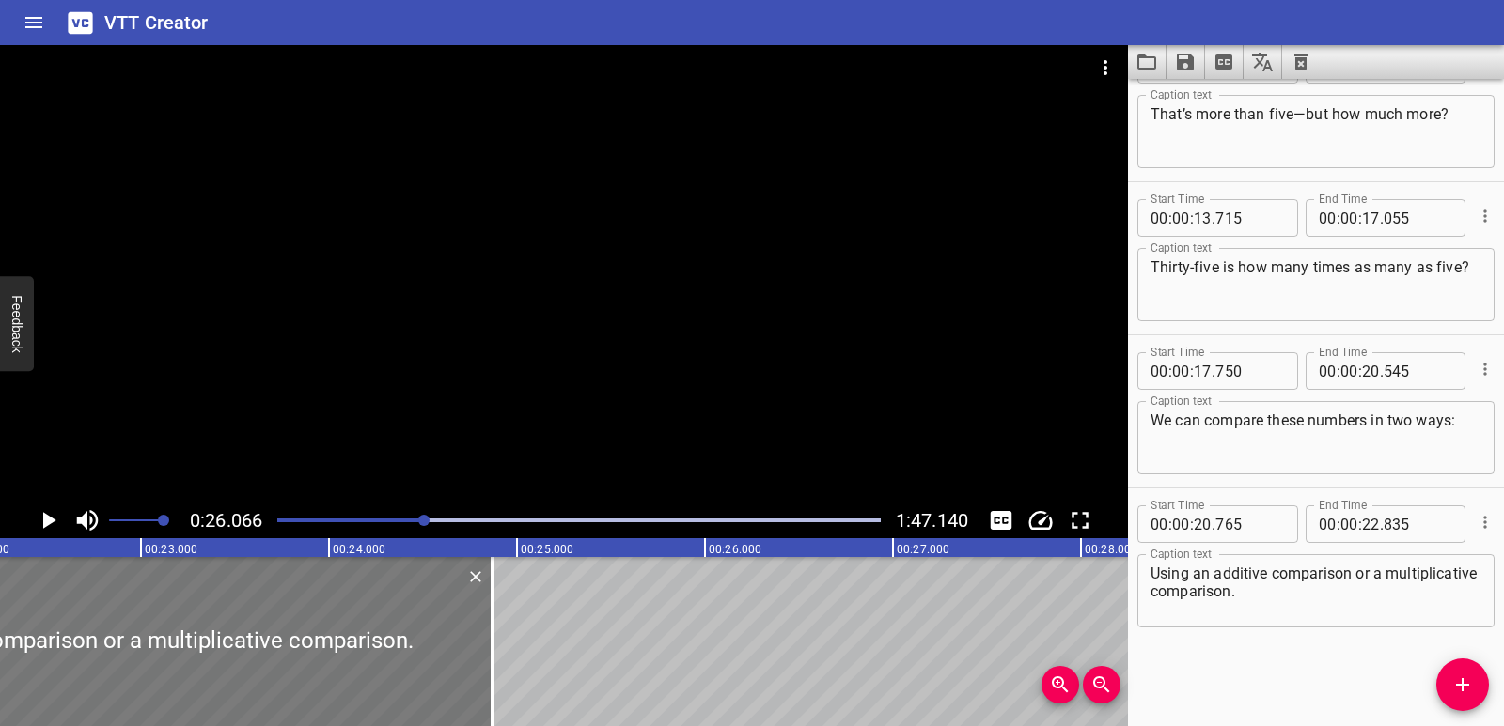
drag, startPoint x: 107, startPoint y: 635, endPoint x: 444, endPoint y: 600, distance: 338.3
click at [490, 629] on div at bounding box center [492, 641] width 19 height 169
type input "24"
type input "875"
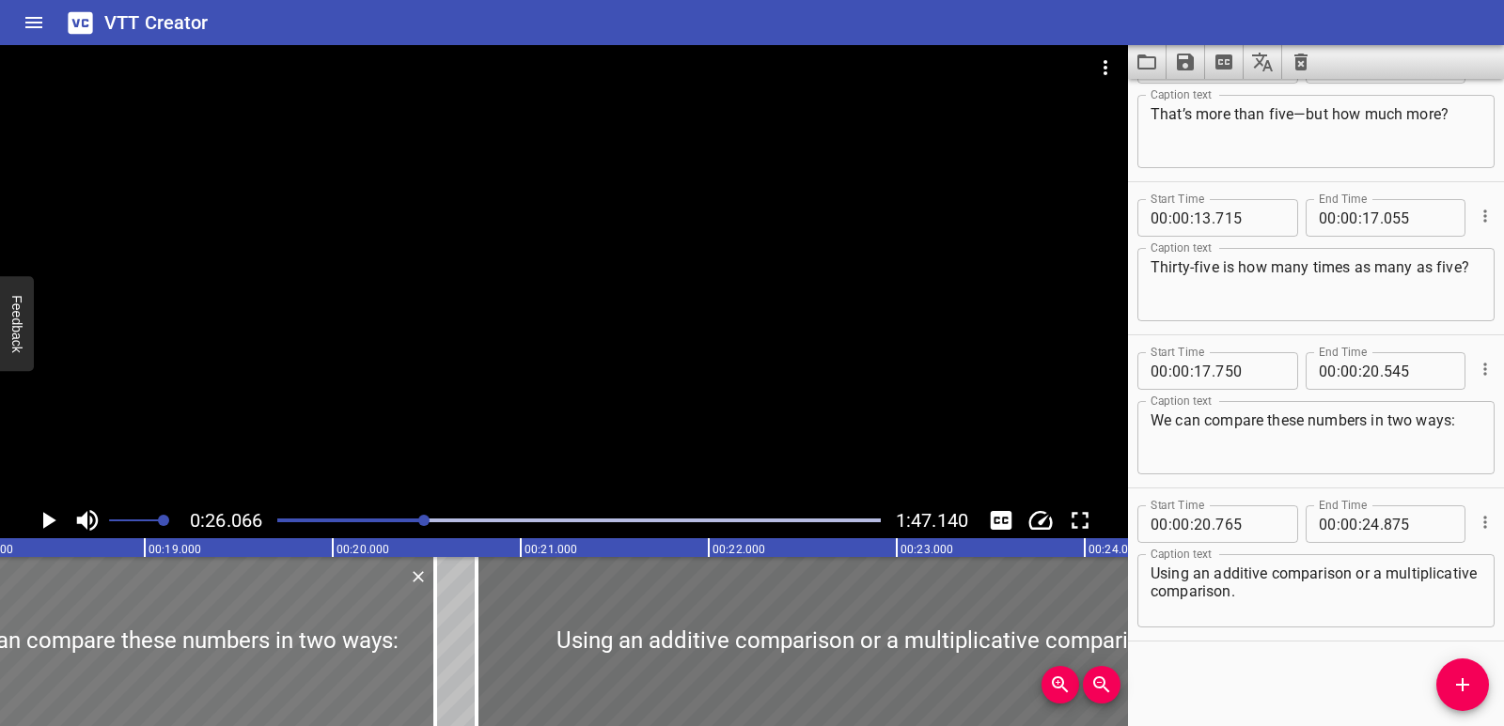
click at [226, 673] on div at bounding box center [172, 641] width 525 height 169
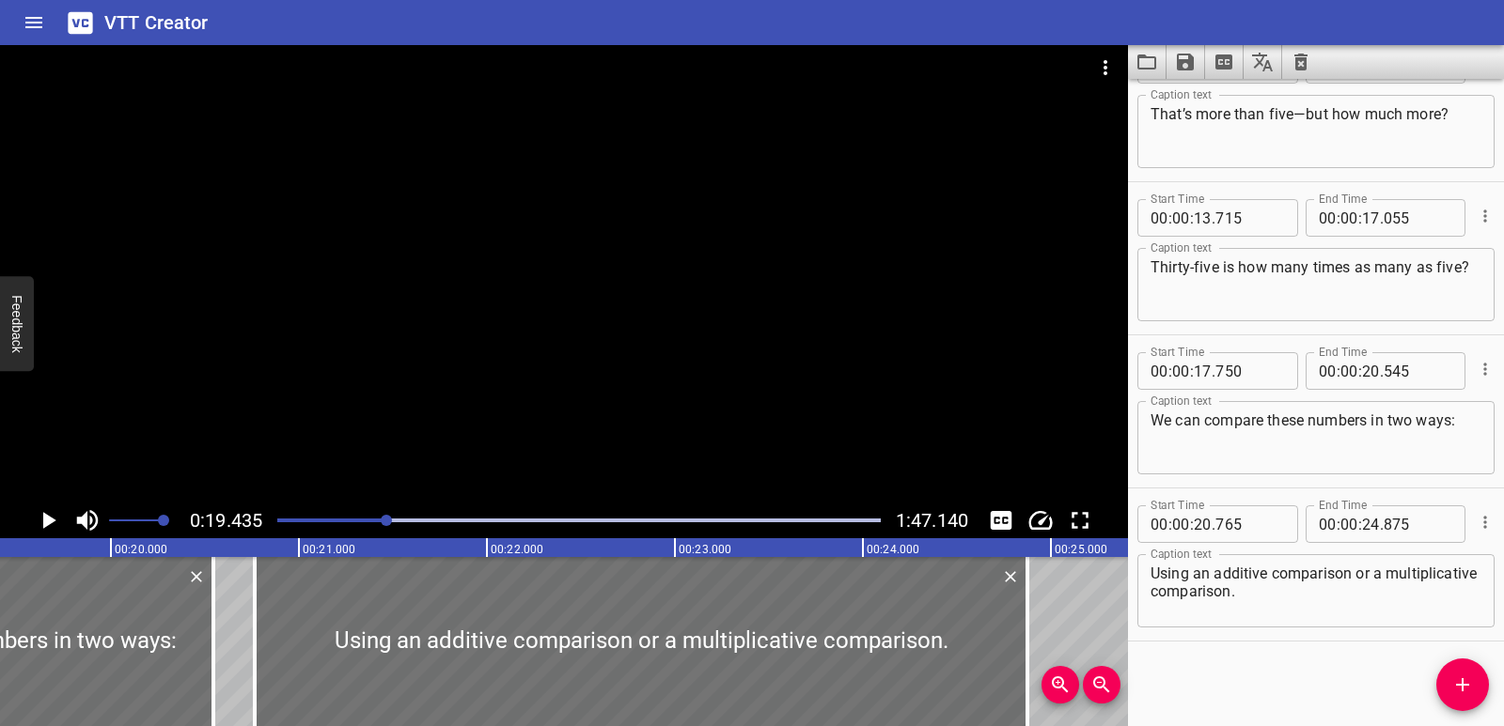
scroll to position [0, 3653]
click at [53, 518] on icon "Play/Pause" at bounding box center [48, 521] width 28 height 28
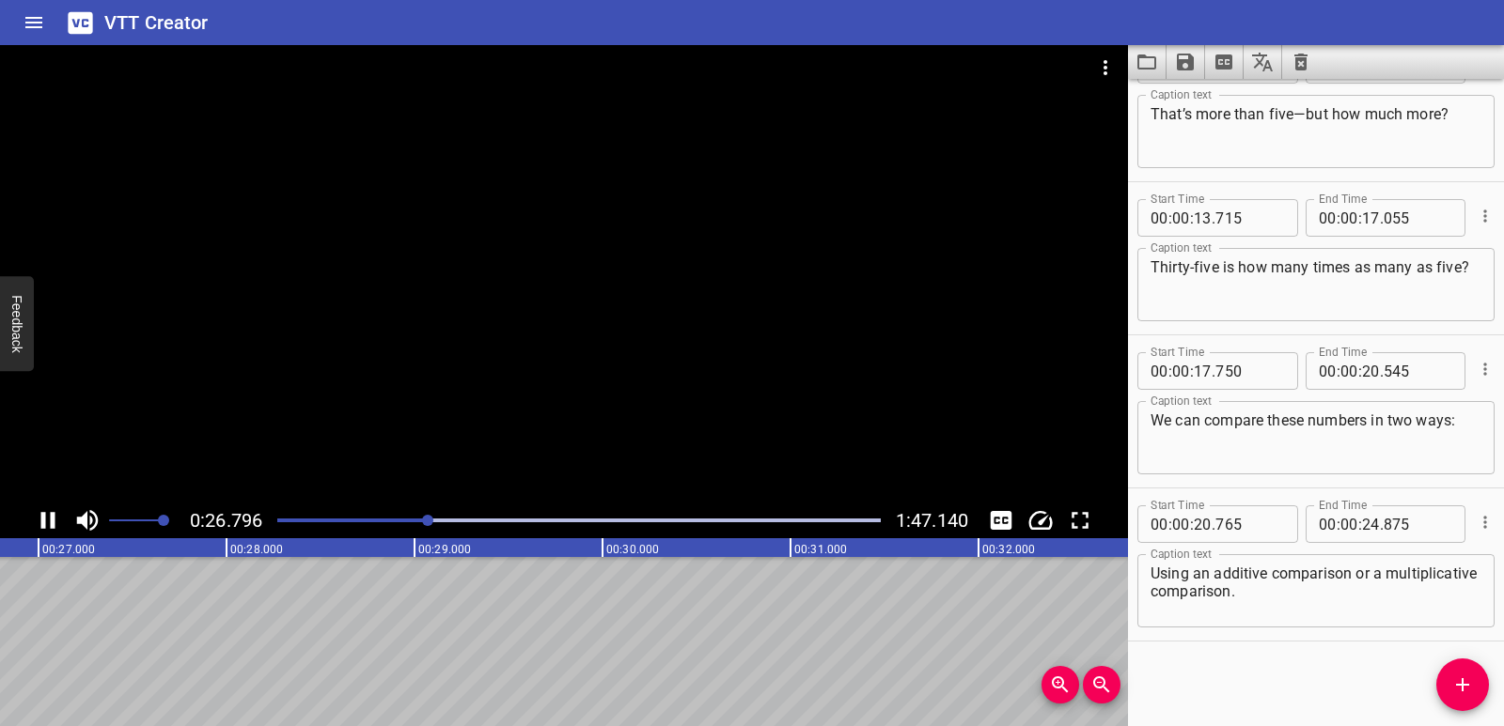
click at [47, 522] on icon "Play/Pause" at bounding box center [48, 521] width 28 height 28
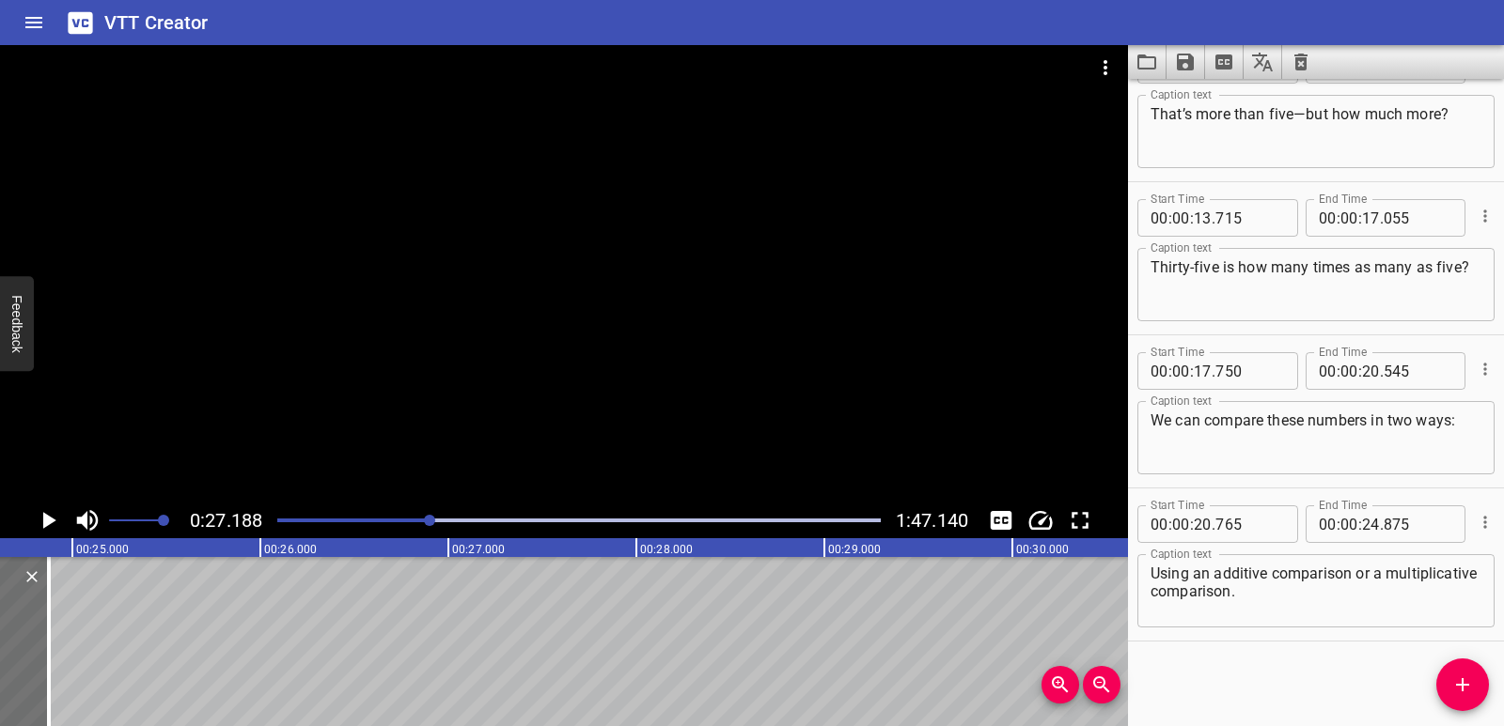
scroll to position [0, 4355]
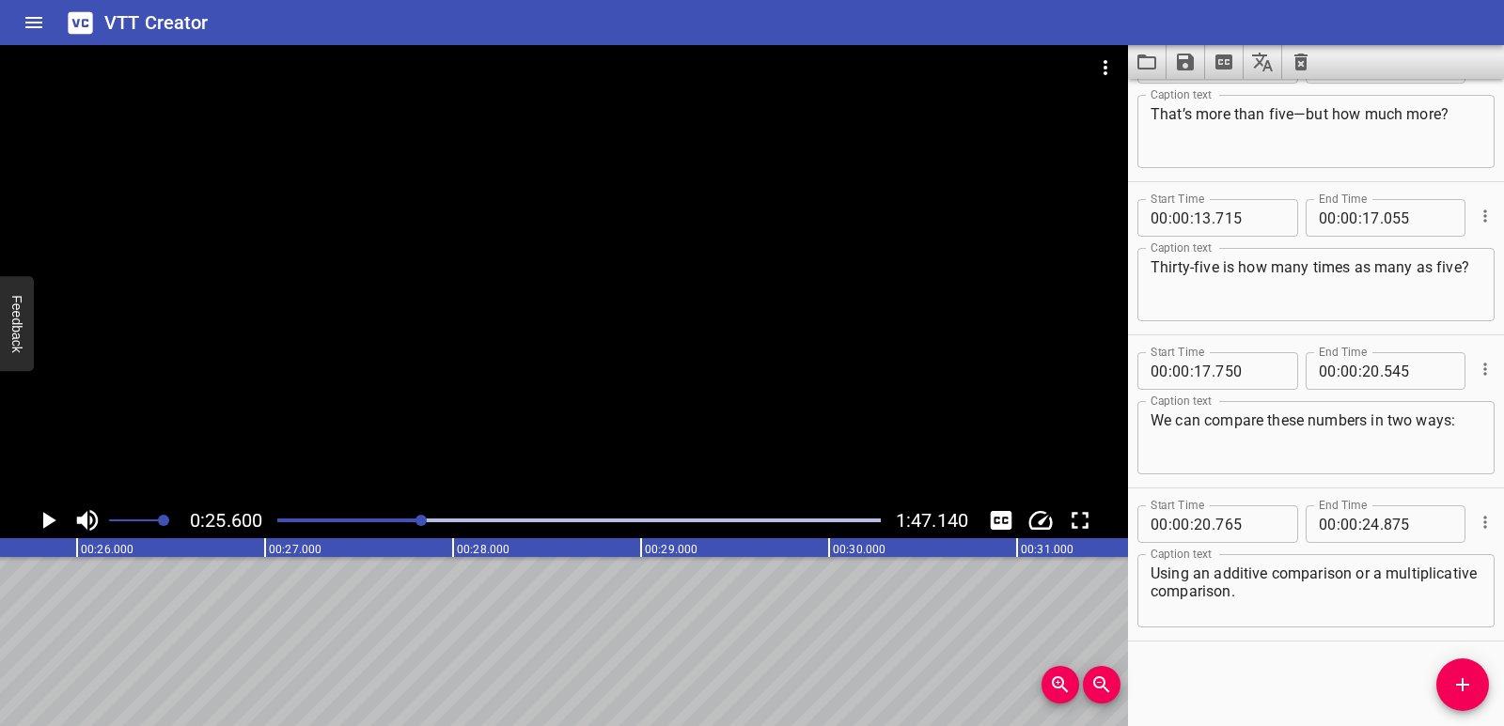
scroll to position [0, 4811]
click at [1471, 688] on icon "Add Cue" at bounding box center [1462, 685] width 23 height 23
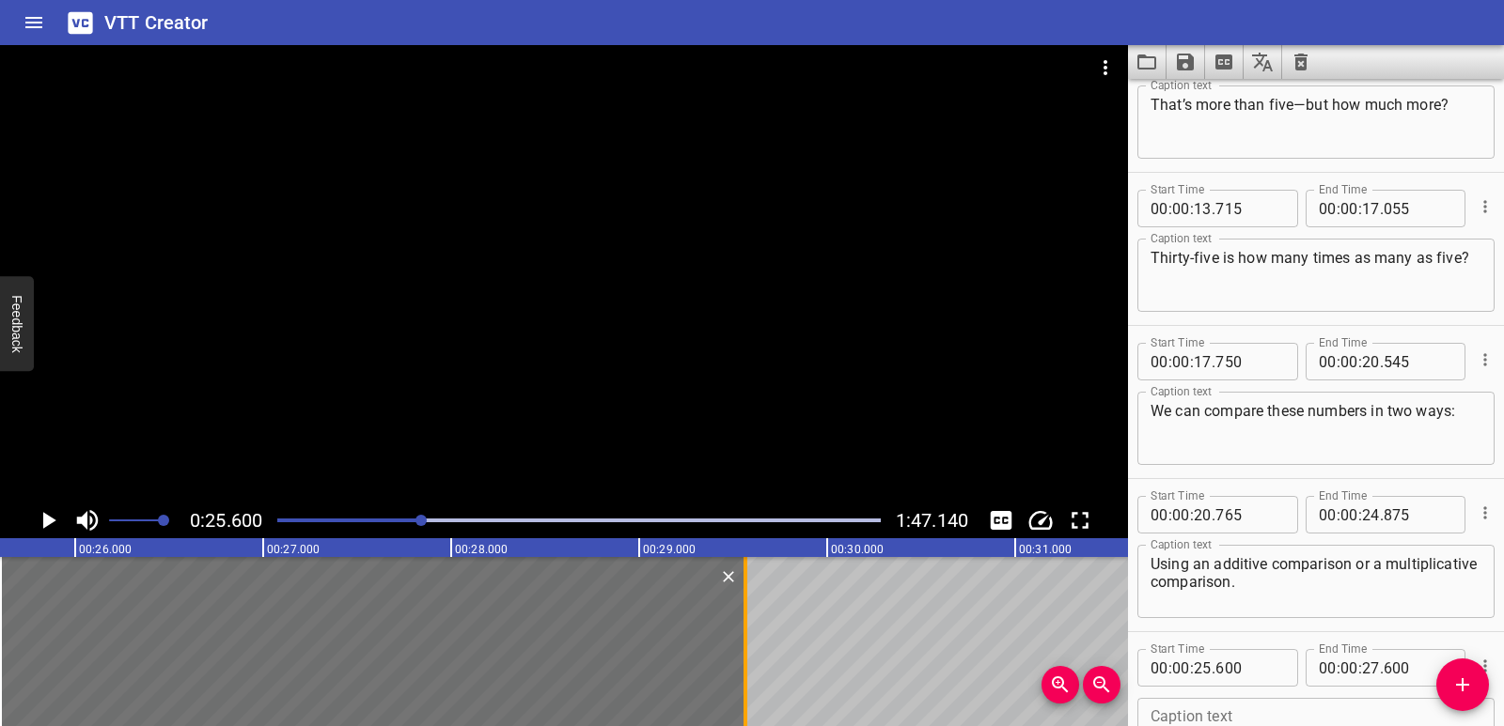
drag, startPoint x: 377, startPoint y: 638, endPoint x: 746, endPoint y: 630, distance: 369.4
click at [746, 630] on div at bounding box center [745, 641] width 4 height 169
type input "29"
type input "565"
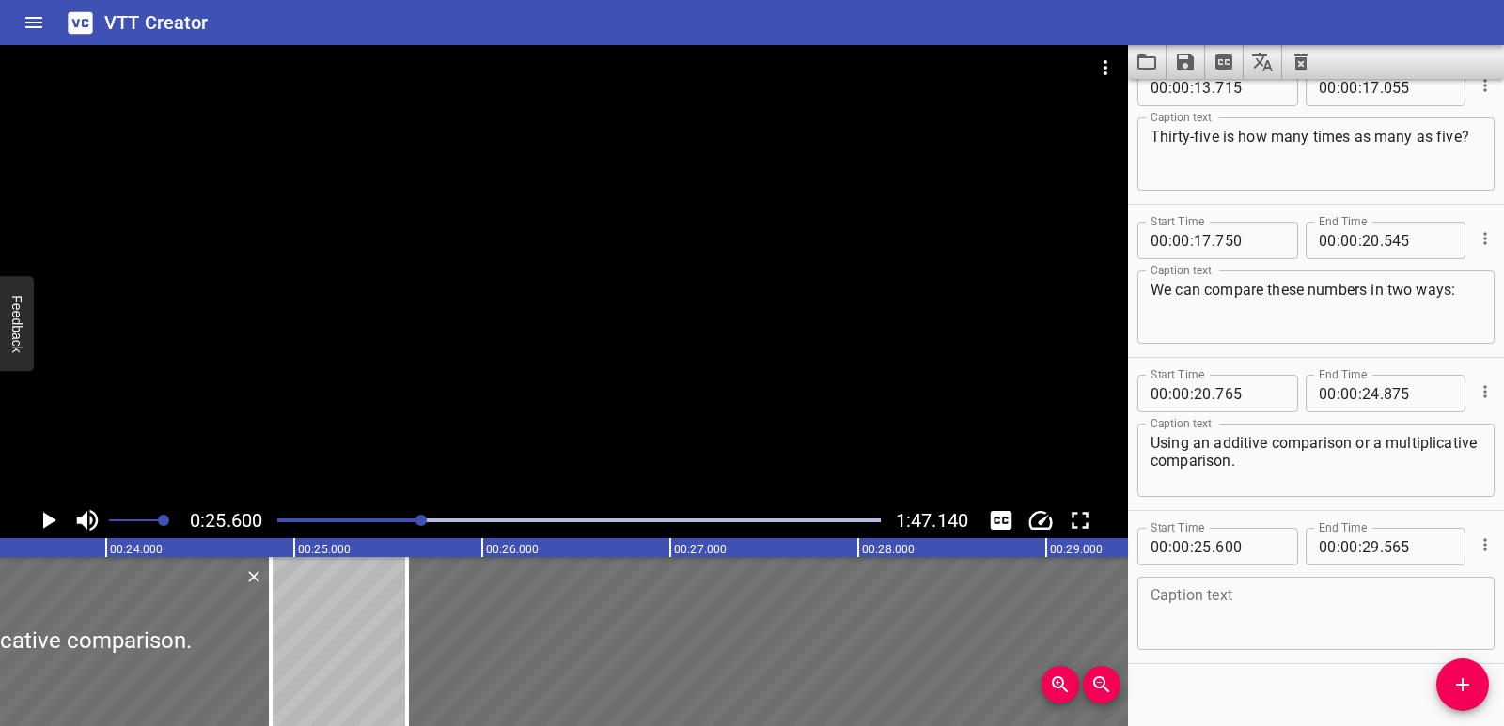
scroll to position [647, 0]
click at [1275, 613] on textarea at bounding box center [1315, 611] width 331 height 54
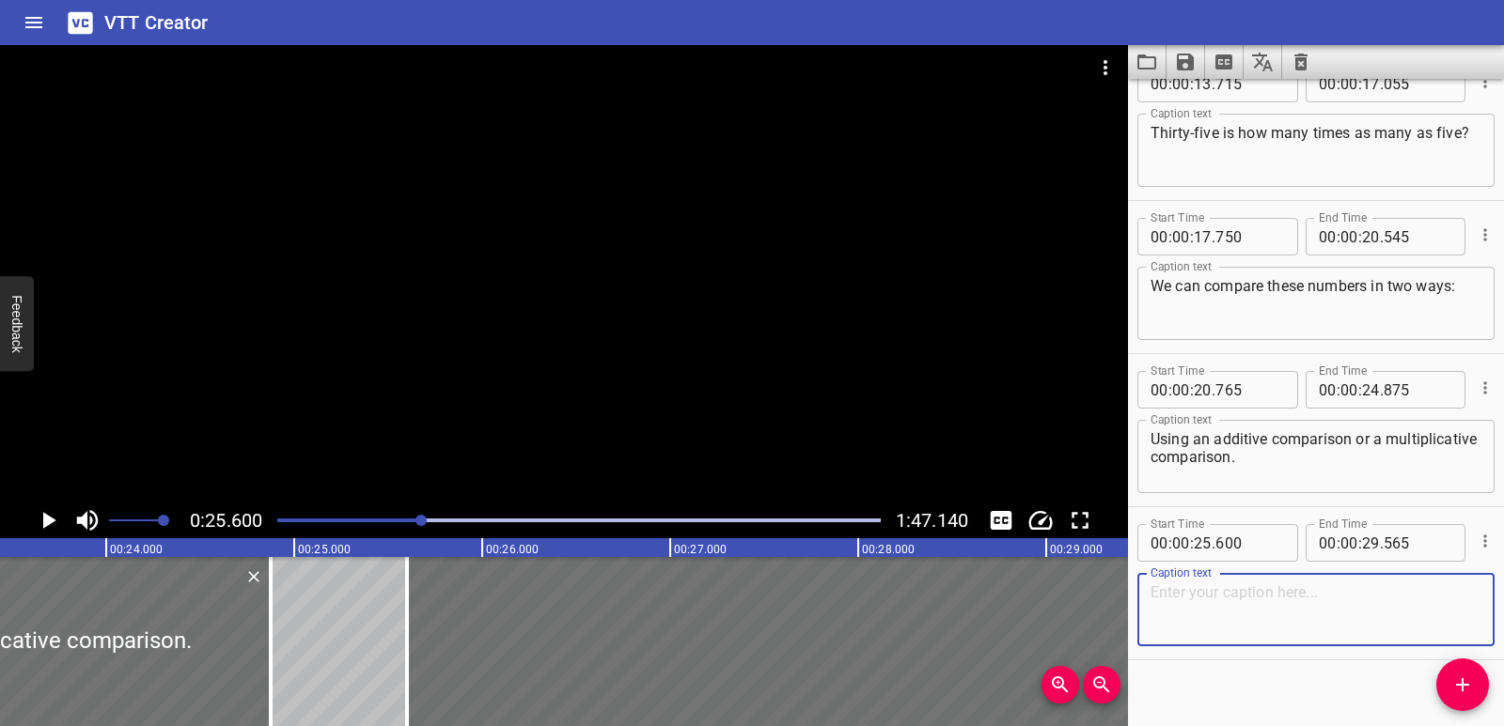
paste textarea "An additive comparison shows the difference between two numbers. It tells us ho…"
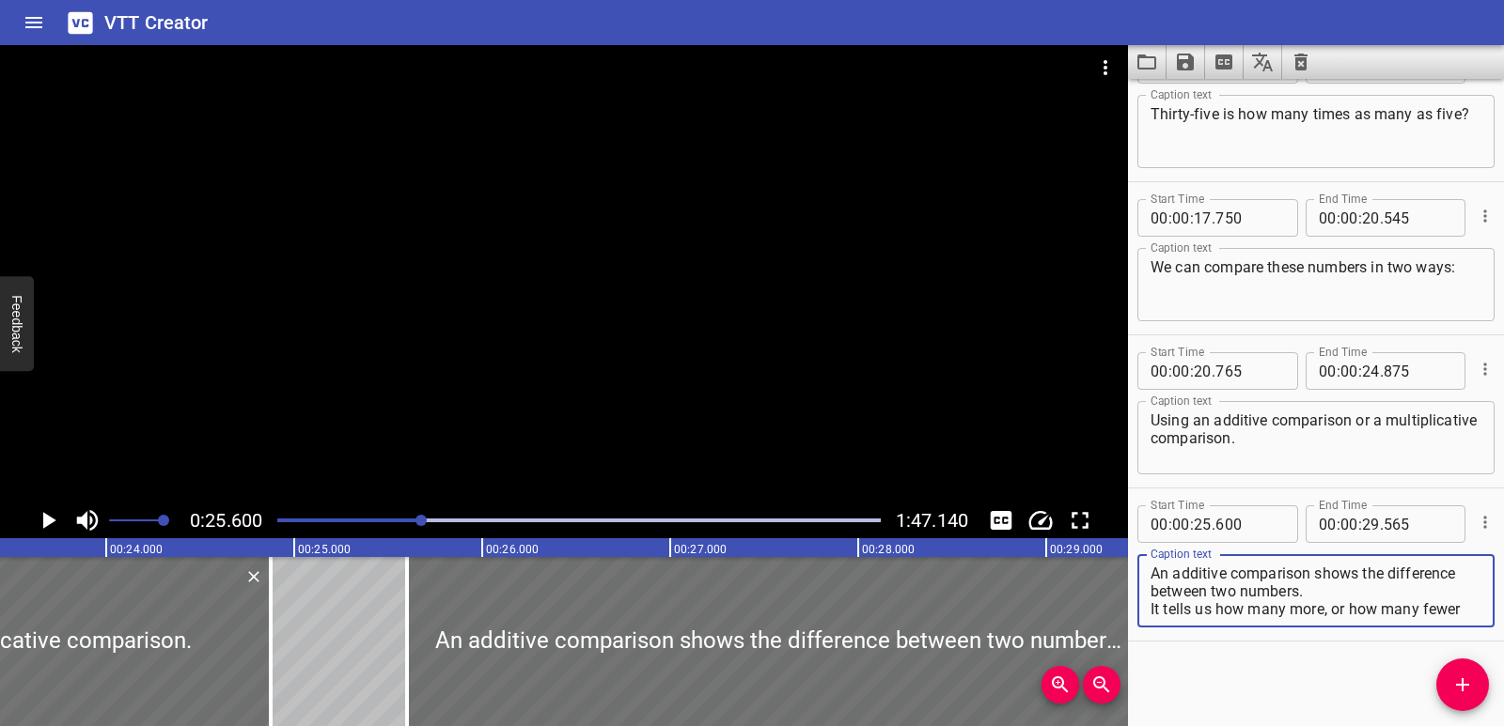
scroll to position [36, 0]
drag, startPoint x: 1153, startPoint y: 610, endPoint x: 1331, endPoint y: 619, distance: 177.9
click at [1331, 619] on div "An additive comparison shows the difference between two numbers. It tells us ho…" at bounding box center [1315, 590] width 357 height 73
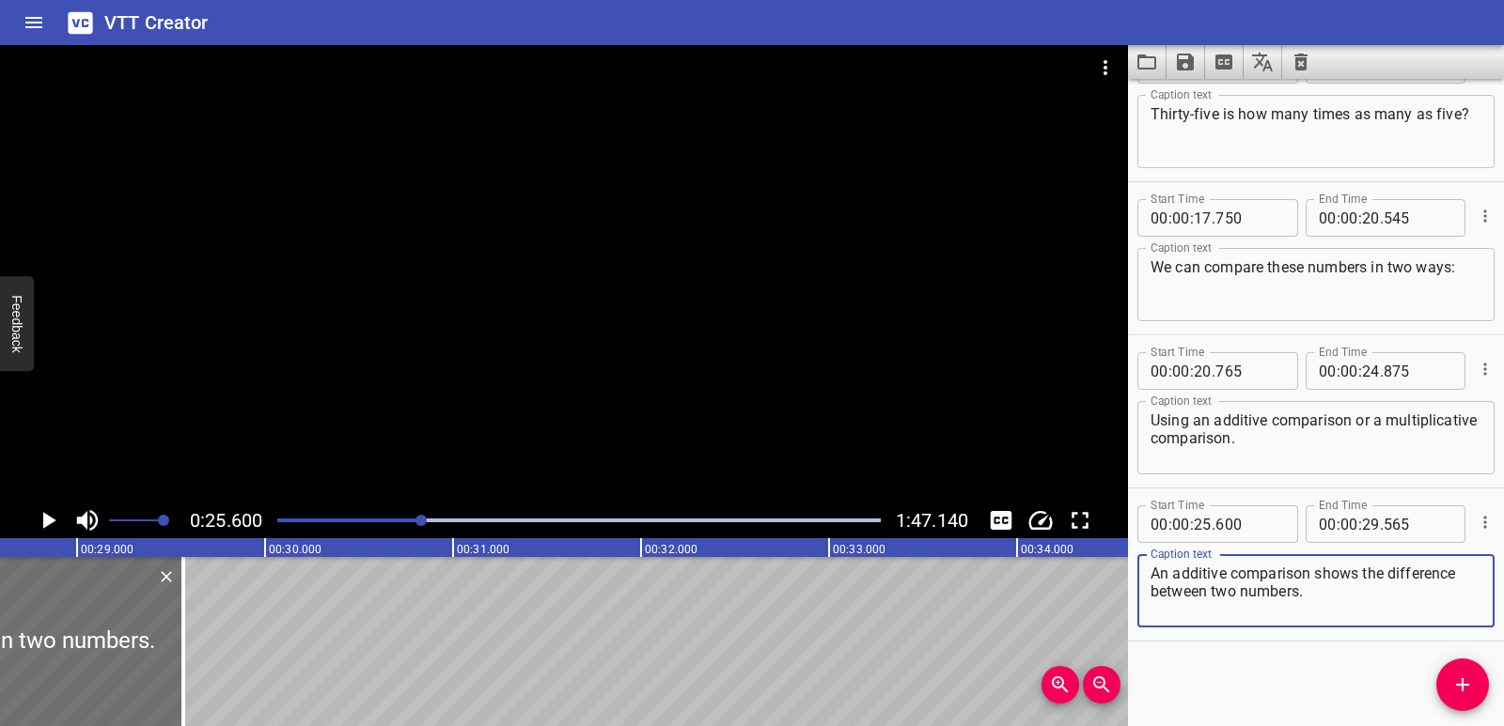
scroll to position [0, 5354]
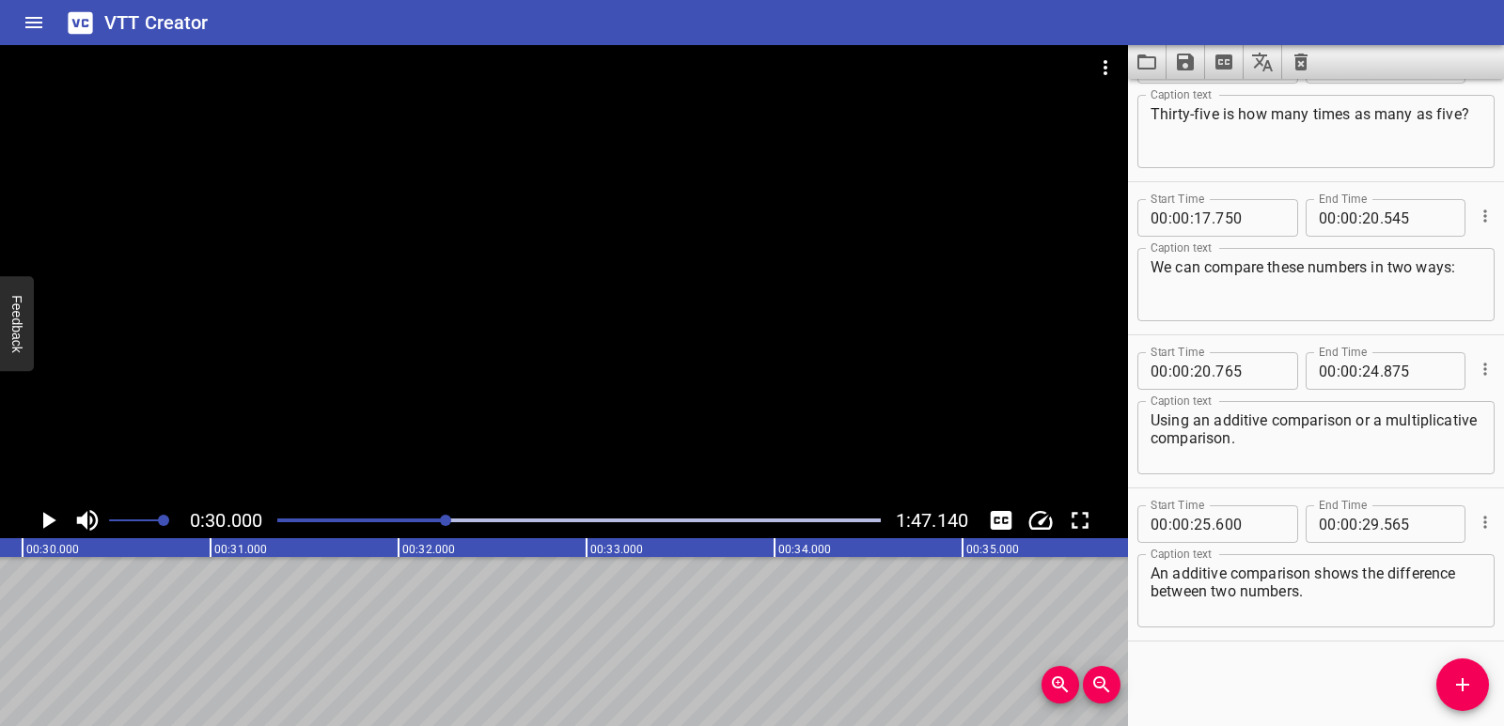
scroll to position [0, 5638]
click at [32, 521] on button "Play/Pause" at bounding box center [48, 521] width 36 height 36
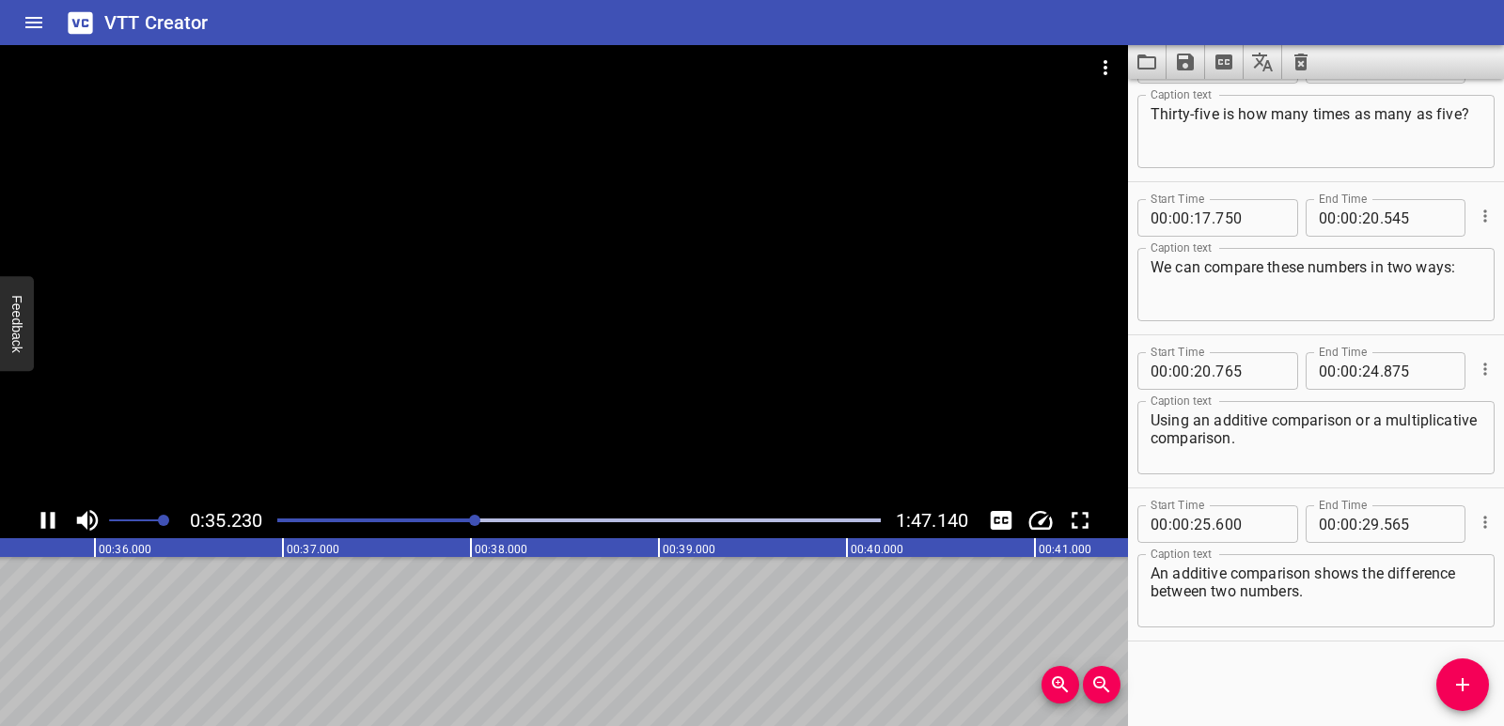
click at [57, 522] on icon "Play/Pause" at bounding box center [48, 521] width 28 height 28
click at [1317, 619] on div "An additive comparison shows the difference between two numbers. Caption text" at bounding box center [1315, 590] width 357 height 73
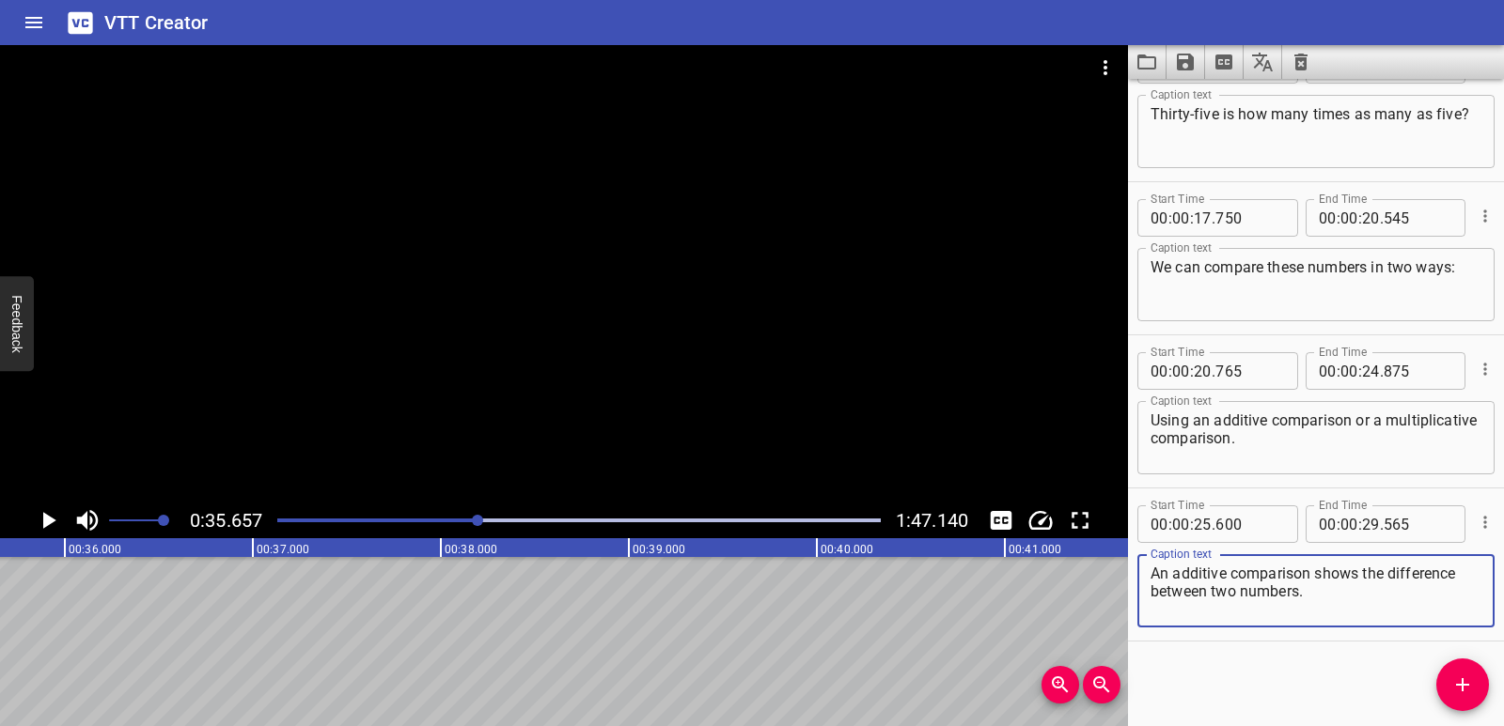
paste textarea "It tells us how many more, or how many fewer one number is than another."
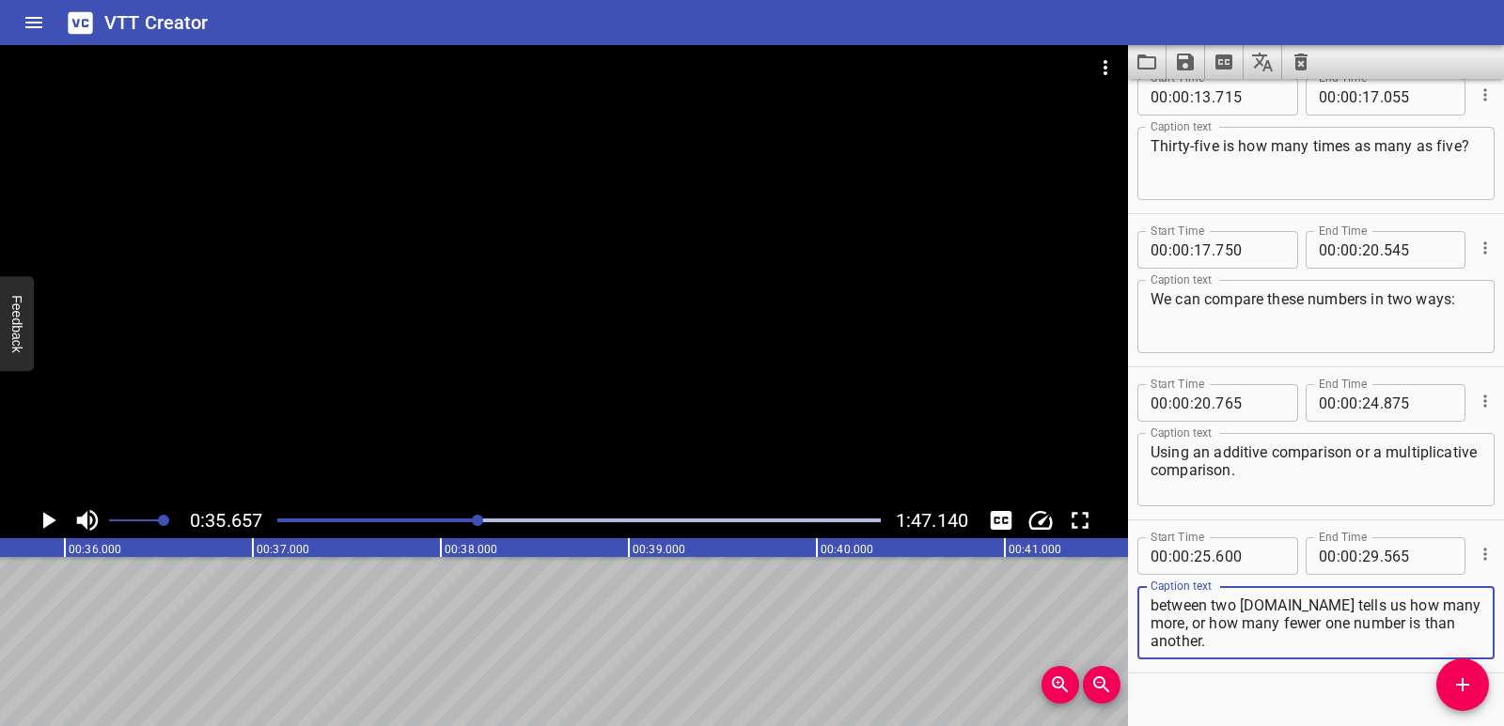
scroll to position [603, 0]
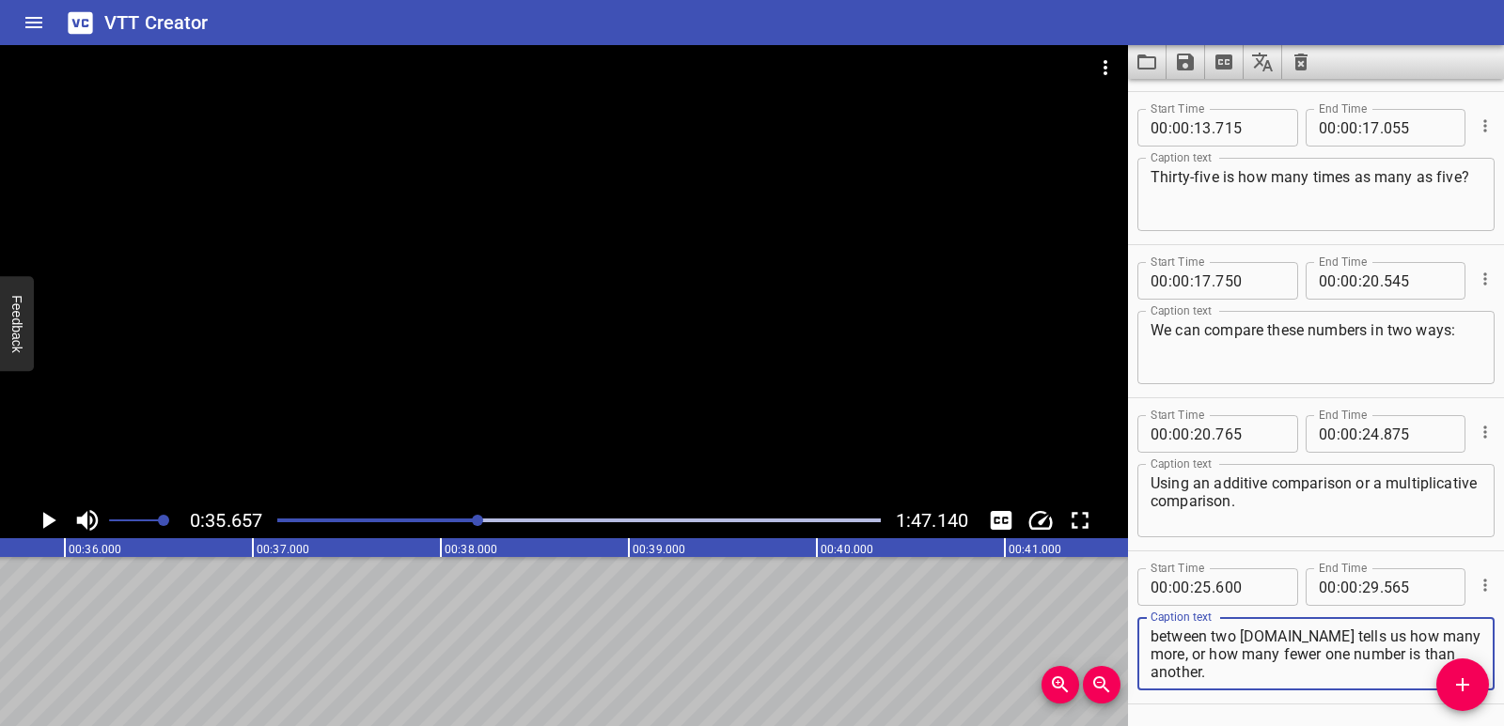
click at [1377, 635] on textarea "An additive comparison shows the difference between two [DOMAIN_NAME] tells us …" at bounding box center [1315, 655] width 331 height 54
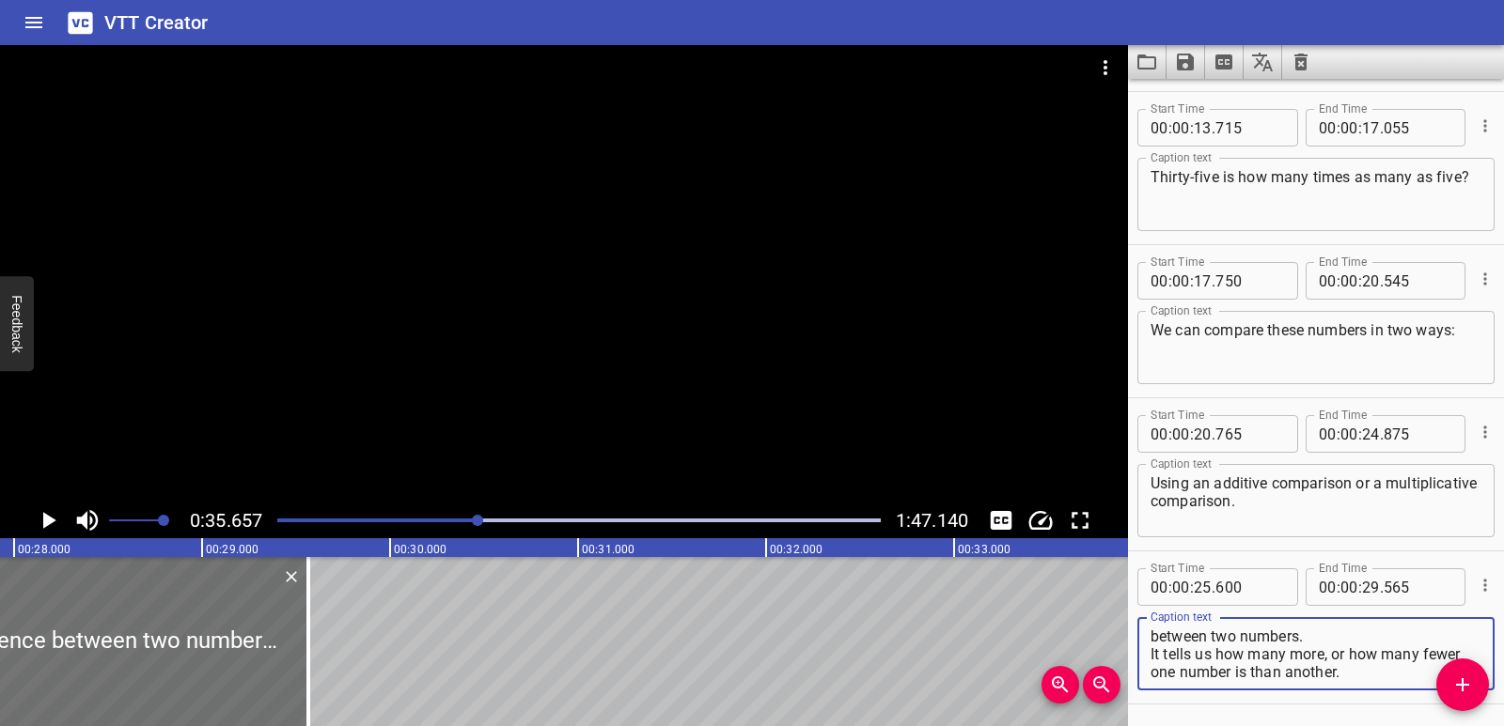
scroll to position [0, 5268]
type textarea "An additive comparison shows the difference between two numbers. It tells us ho…"
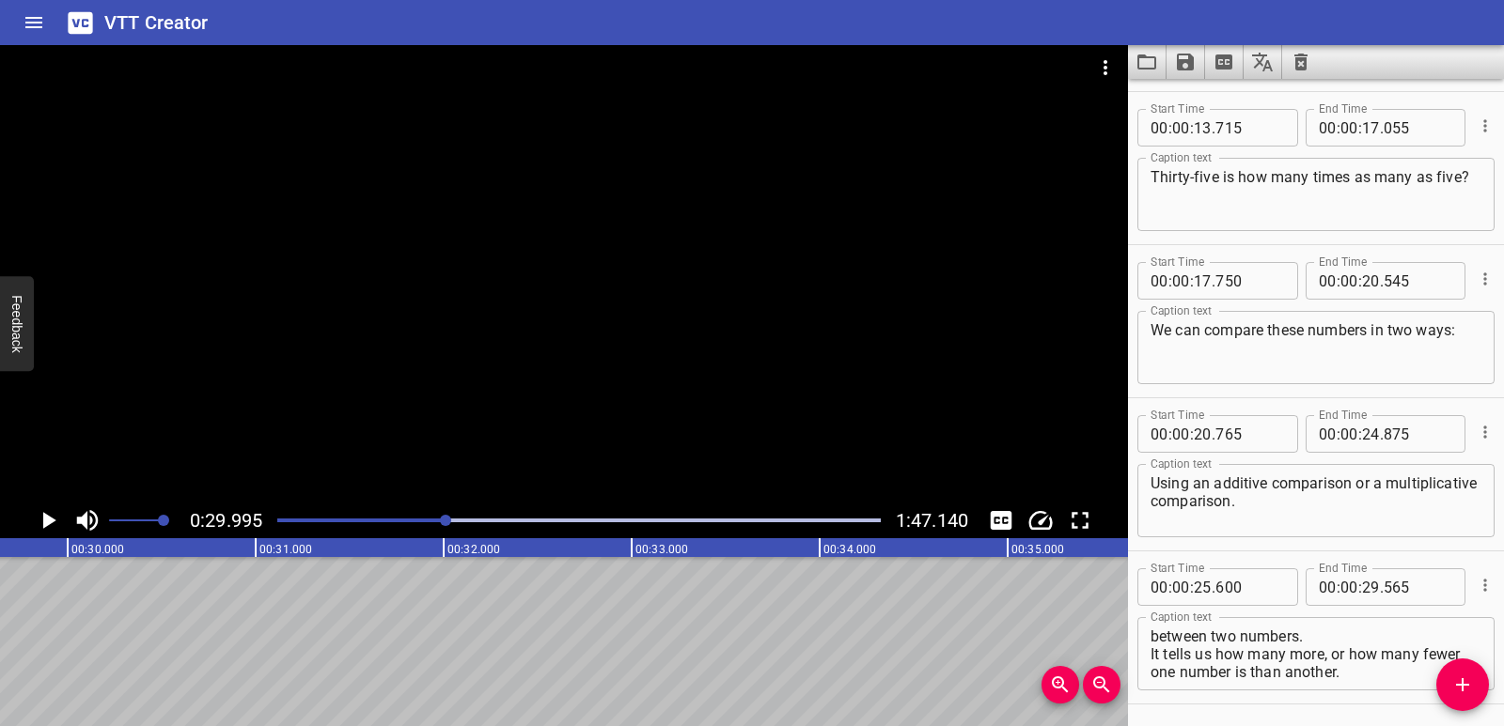
scroll to position [0, 5637]
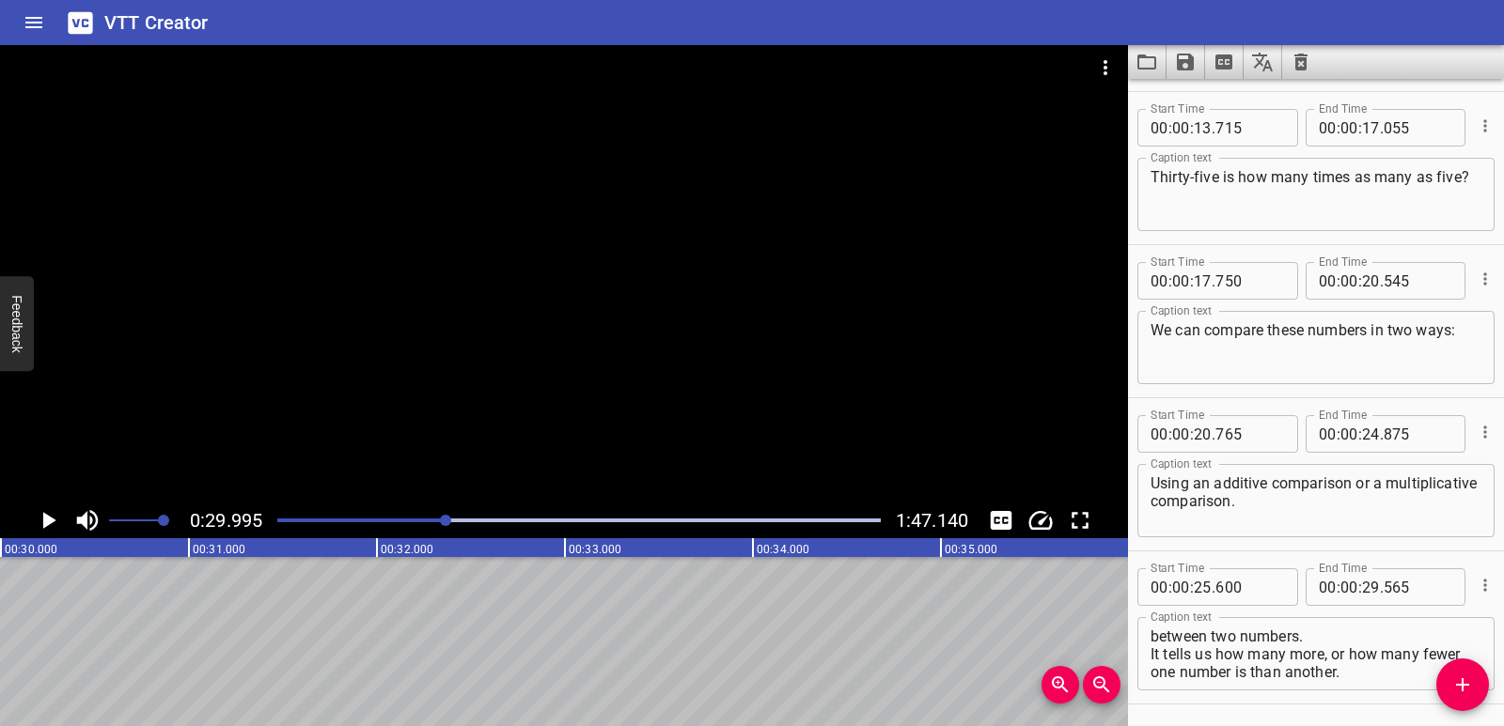
click at [1468, 686] on icon "Add Cue" at bounding box center [1462, 684] width 13 height 13
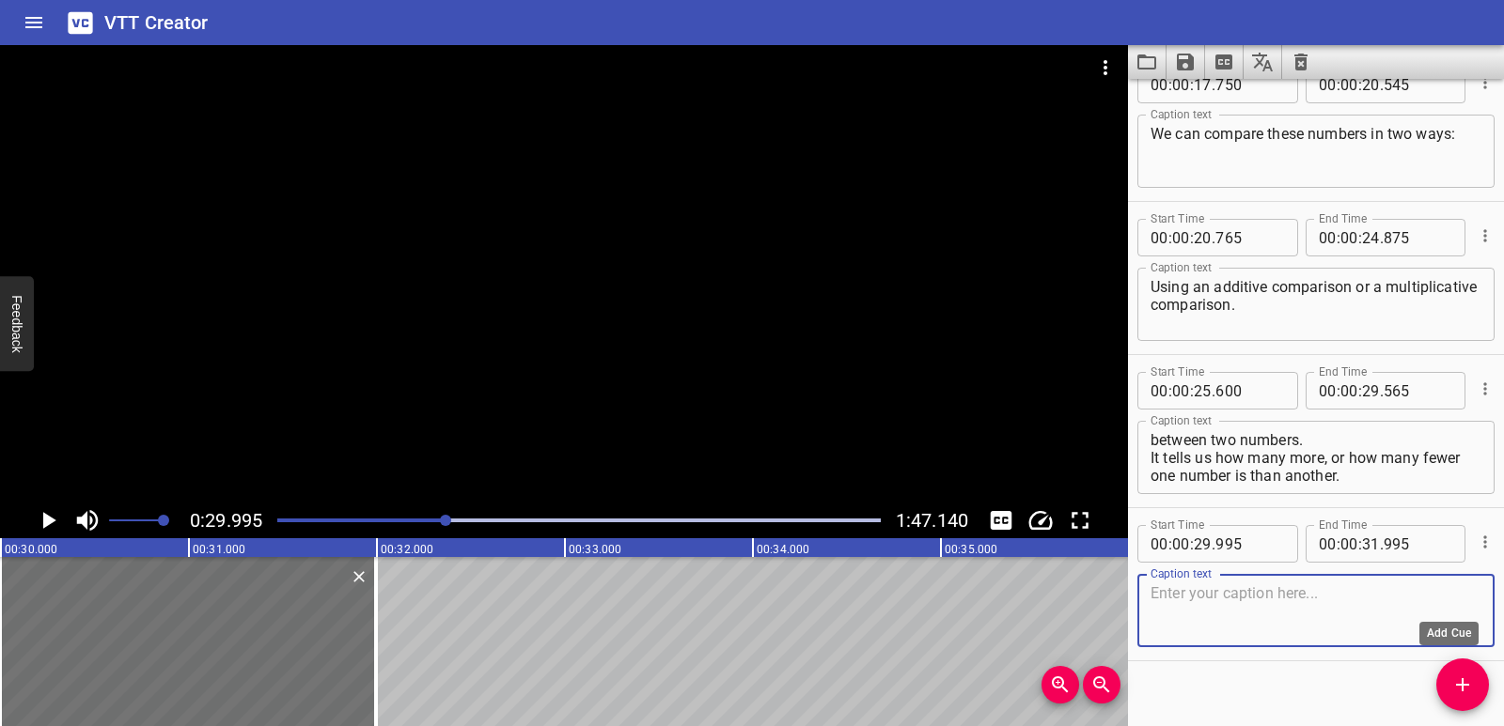
scroll to position [819, 0]
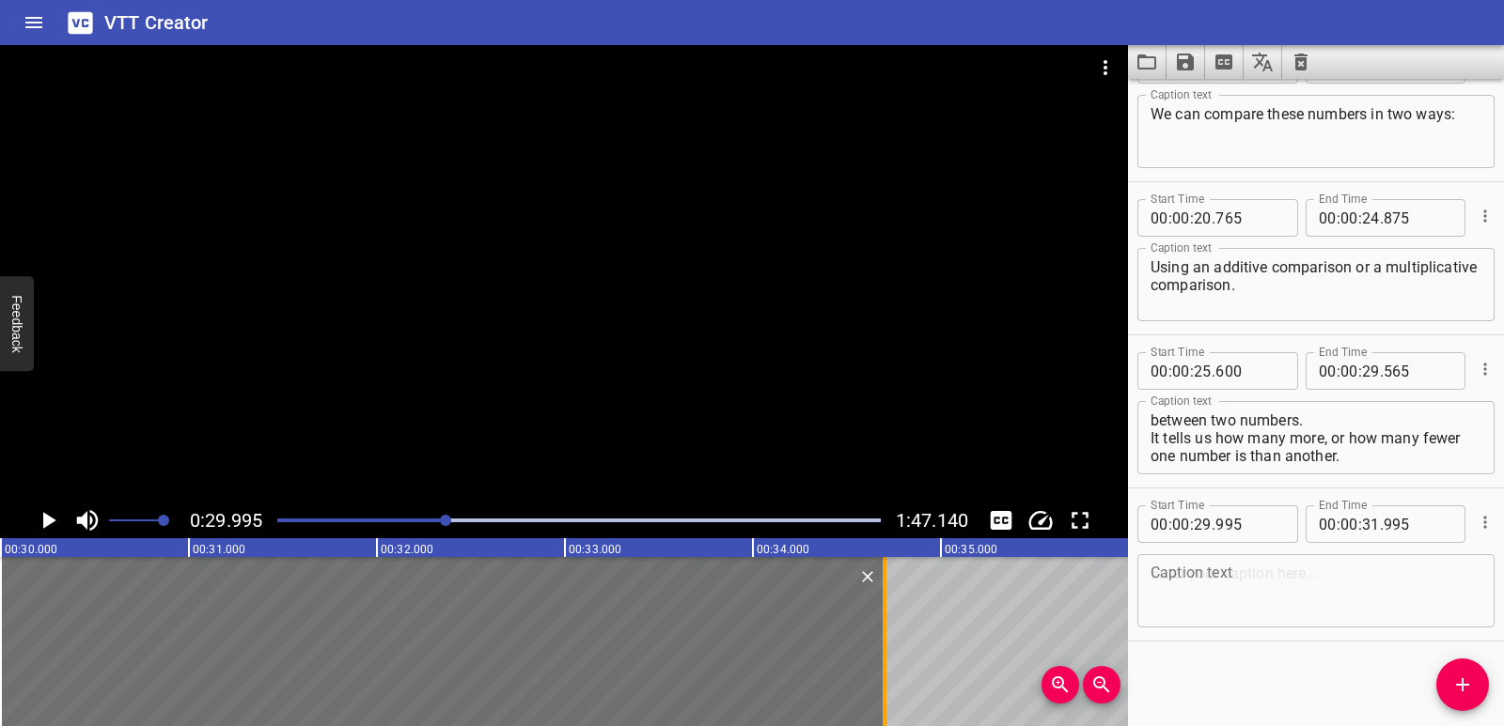
drag, startPoint x: 381, startPoint y: 632, endPoint x: 887, endPoint y: 631, distance: 506.5
click at [887, 631] on div at bounding box center [884, 641] width 19 height 169
type input "34"
type input "690"
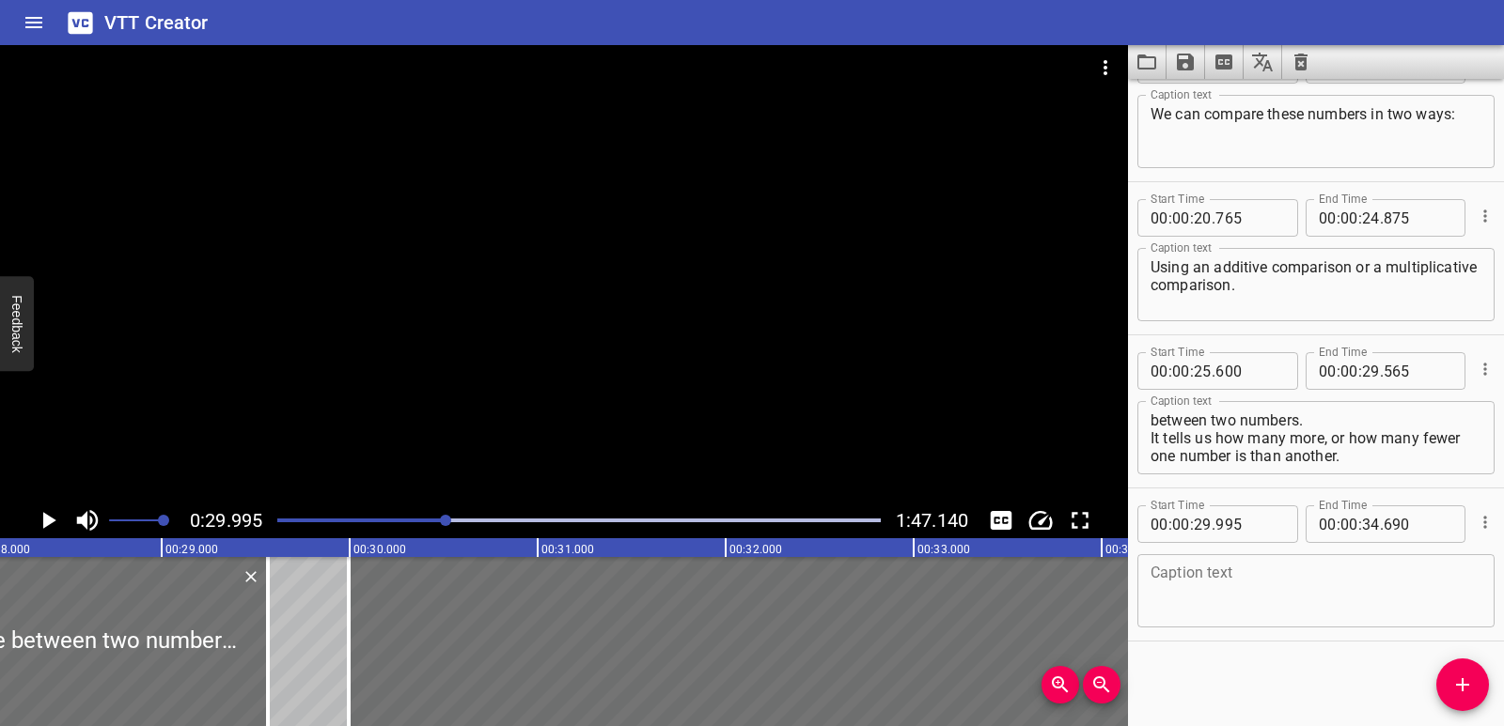
scroll to position [0, 5269]
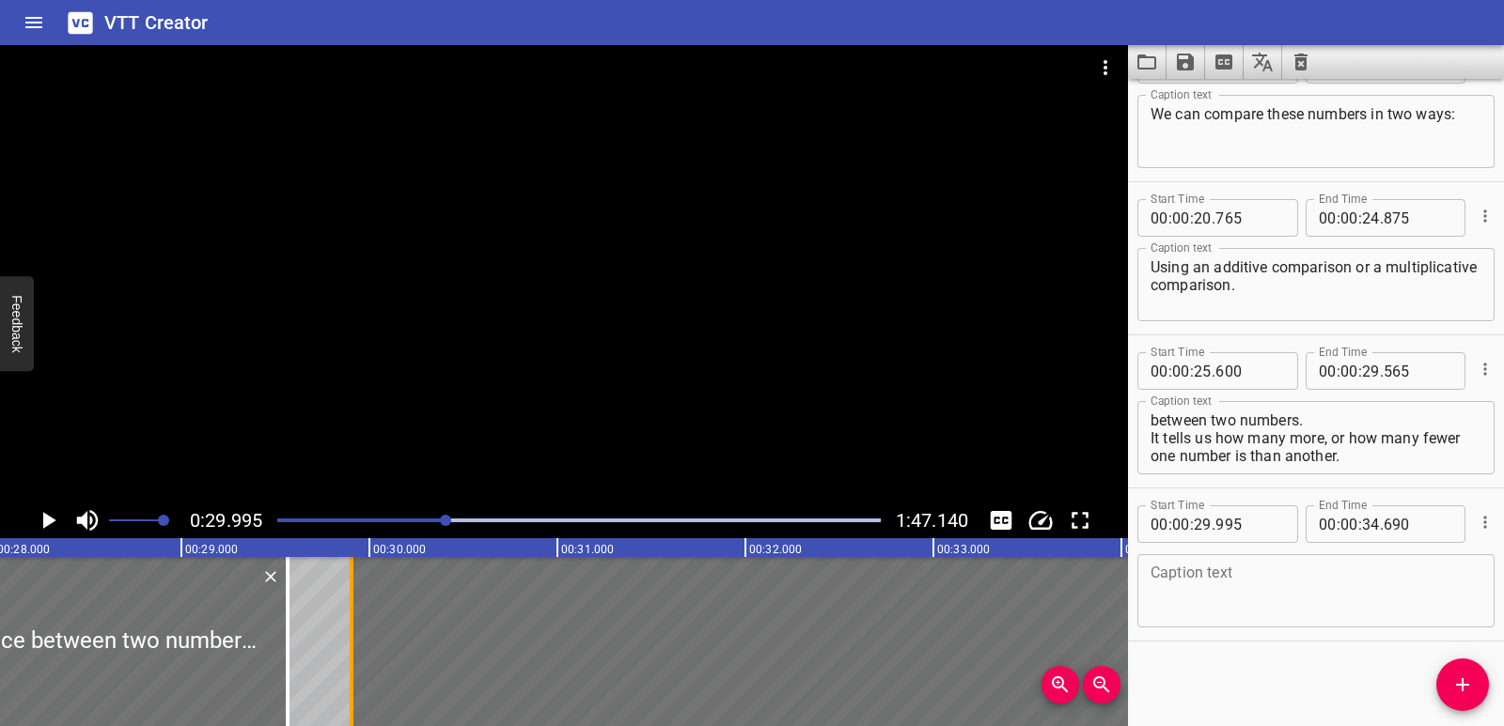
drag, startPoint x: 374, startPoint y: 632, endPoint x: 357, endPoint y: 633, distance: 16.9
click at [356, 635] on div at bounding box center [351, 641] width 19 height 169
type input "900"
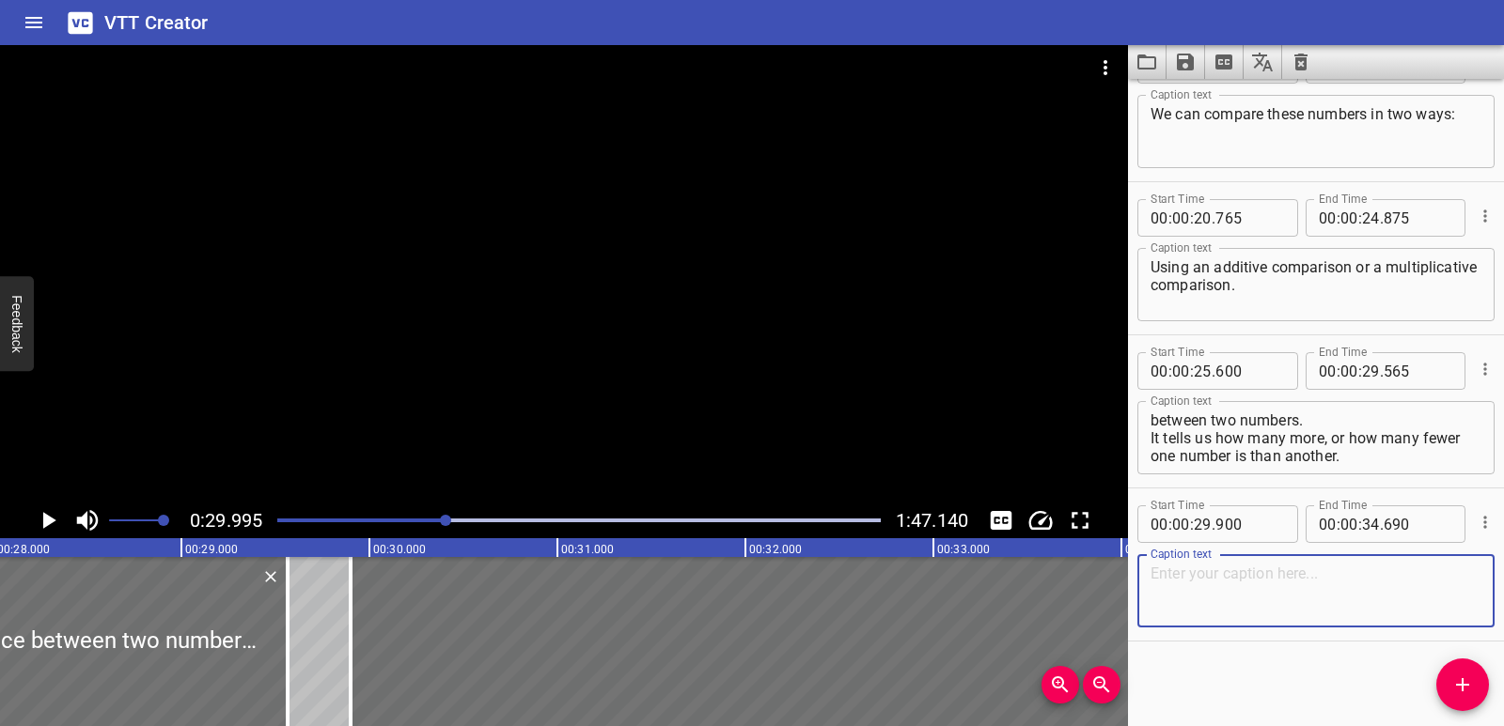
click at [1315, 579] on textarea at bounding box center [1315, 592] width 331 height 54
paste textarea "Thirty-five is more than five. How many more? Thirty-five is thirty more than f…"
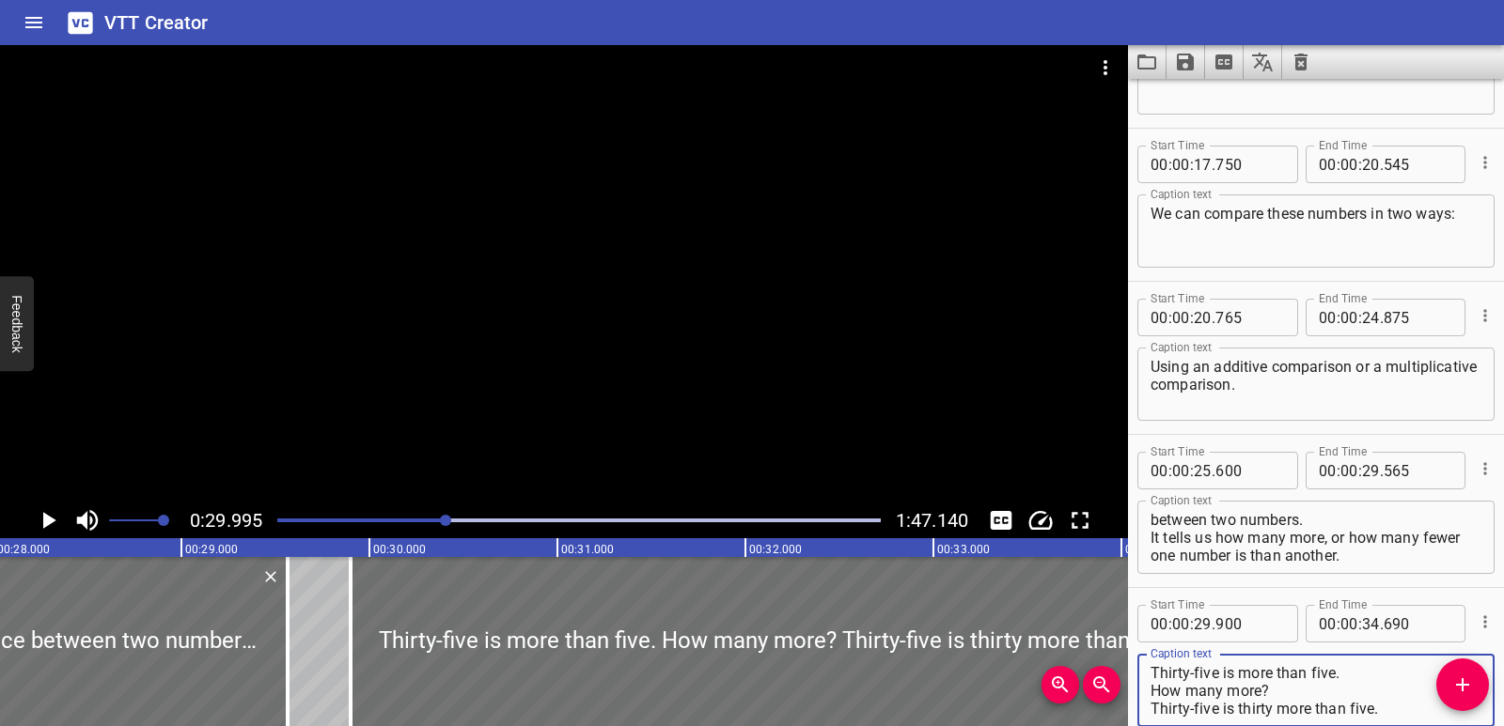
scroll to position [694, 0]
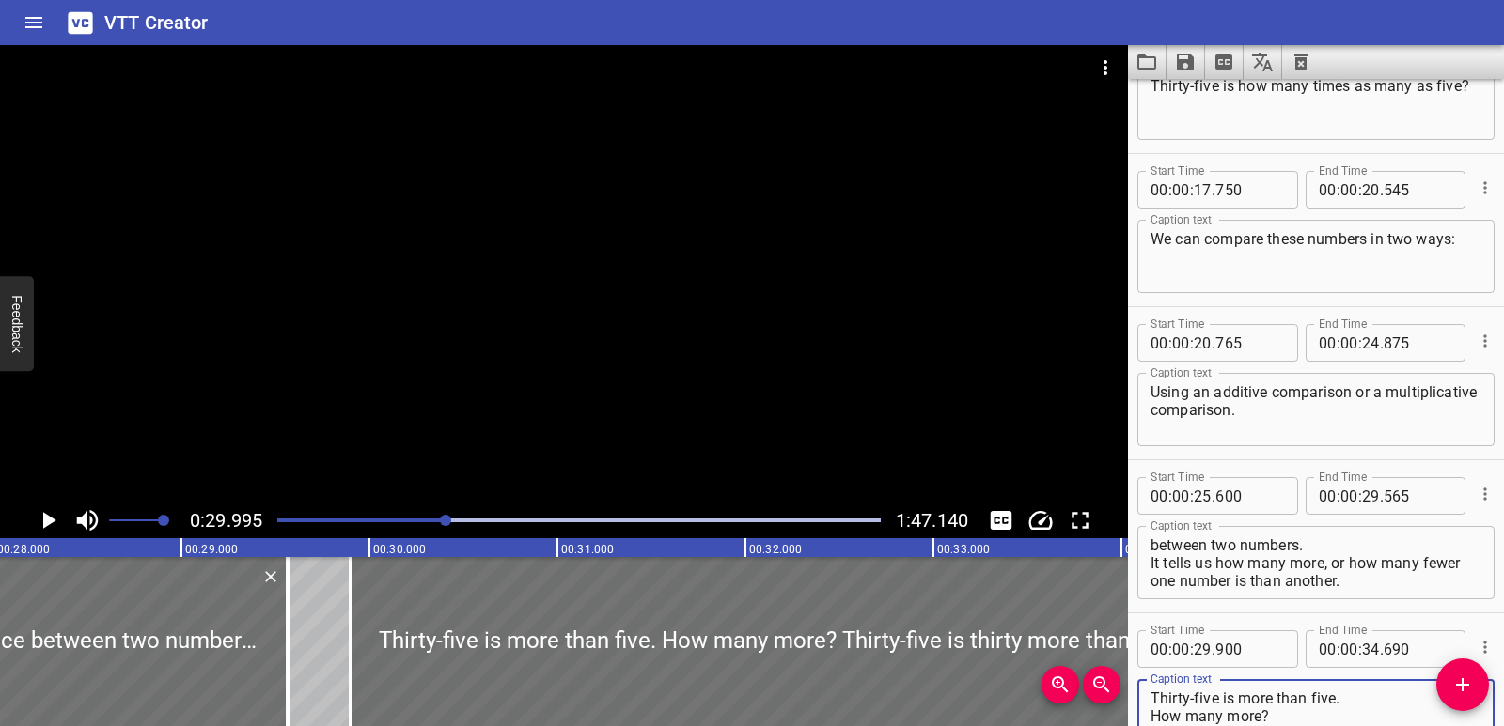
type textarea "Thirty-five is more than five. How many more? Thirty-five is thirty more than f…"
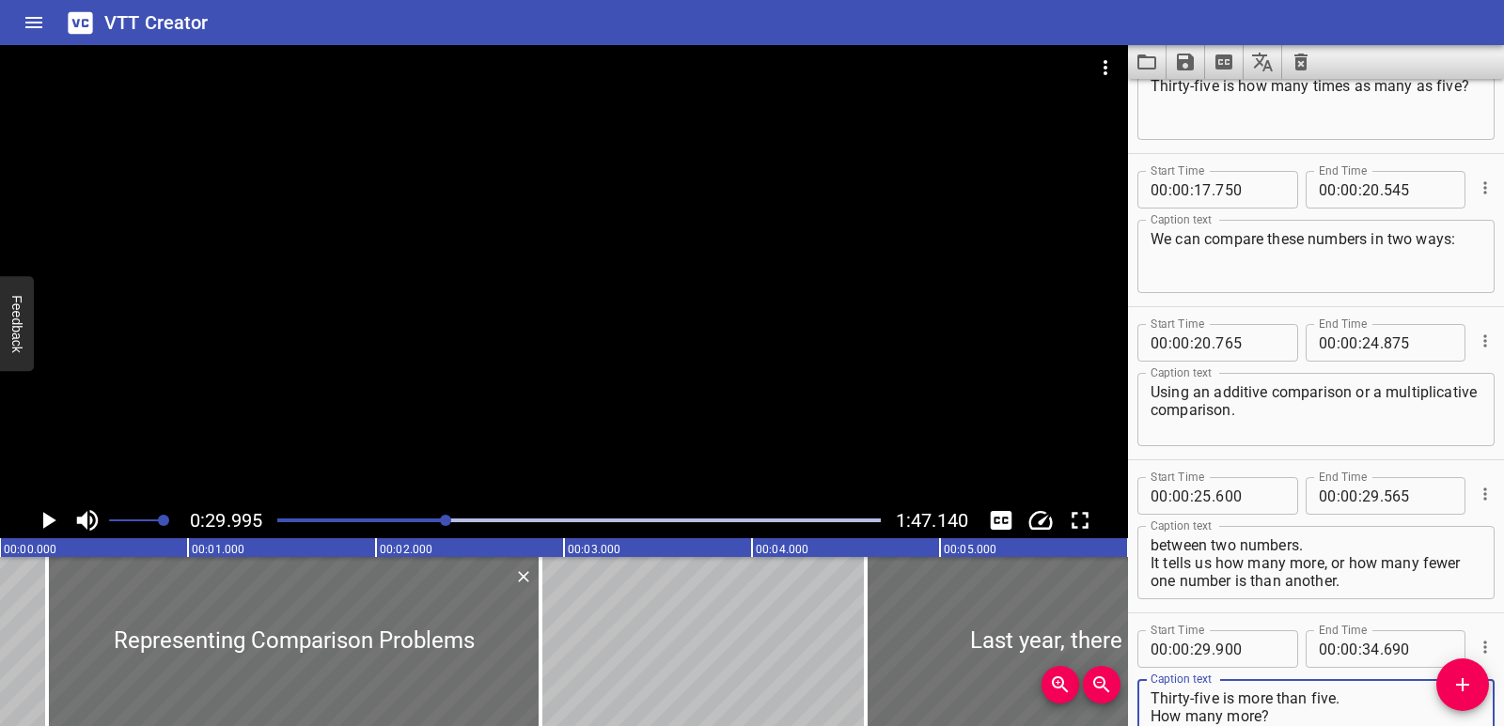
click at [42, 522] on icon "Play/Pause" at bounding box center [48, 521] width 28 height 28
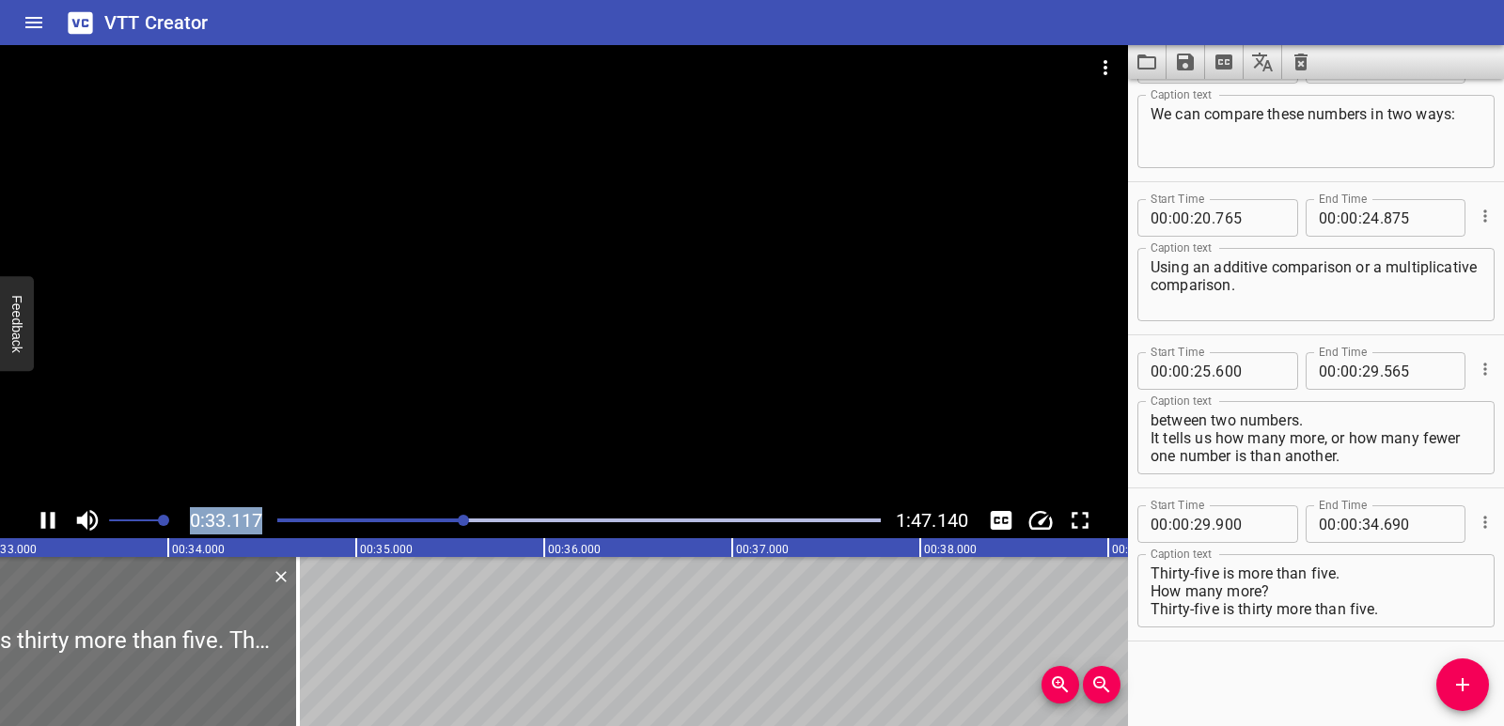
drag, startPoint x: 442, startPoint y: 520, endPoint x: 251, endPoint y: 527, distance: 190.9
click at [193, 531] on div "0:33.117 1:47.140" at bounding box center [564, 521] width 1128 height 36
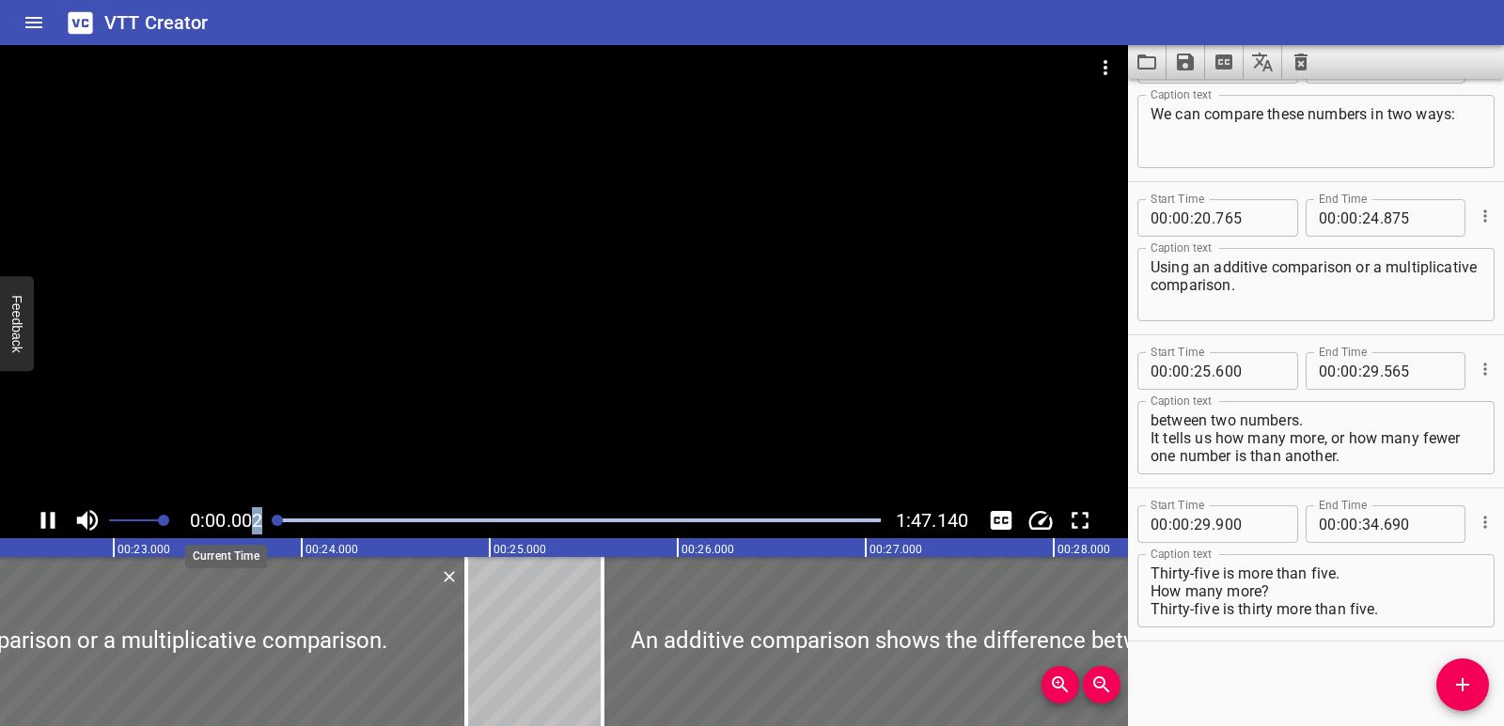
drag, startPoint x: 471, startPoint y: 520, endPoint x: 253, endPoint y: 522, distance: 218.0
click at [253, 521] on div "0:00.002 1:47.140" at bounding box center [564, 521] width 1128 height 36
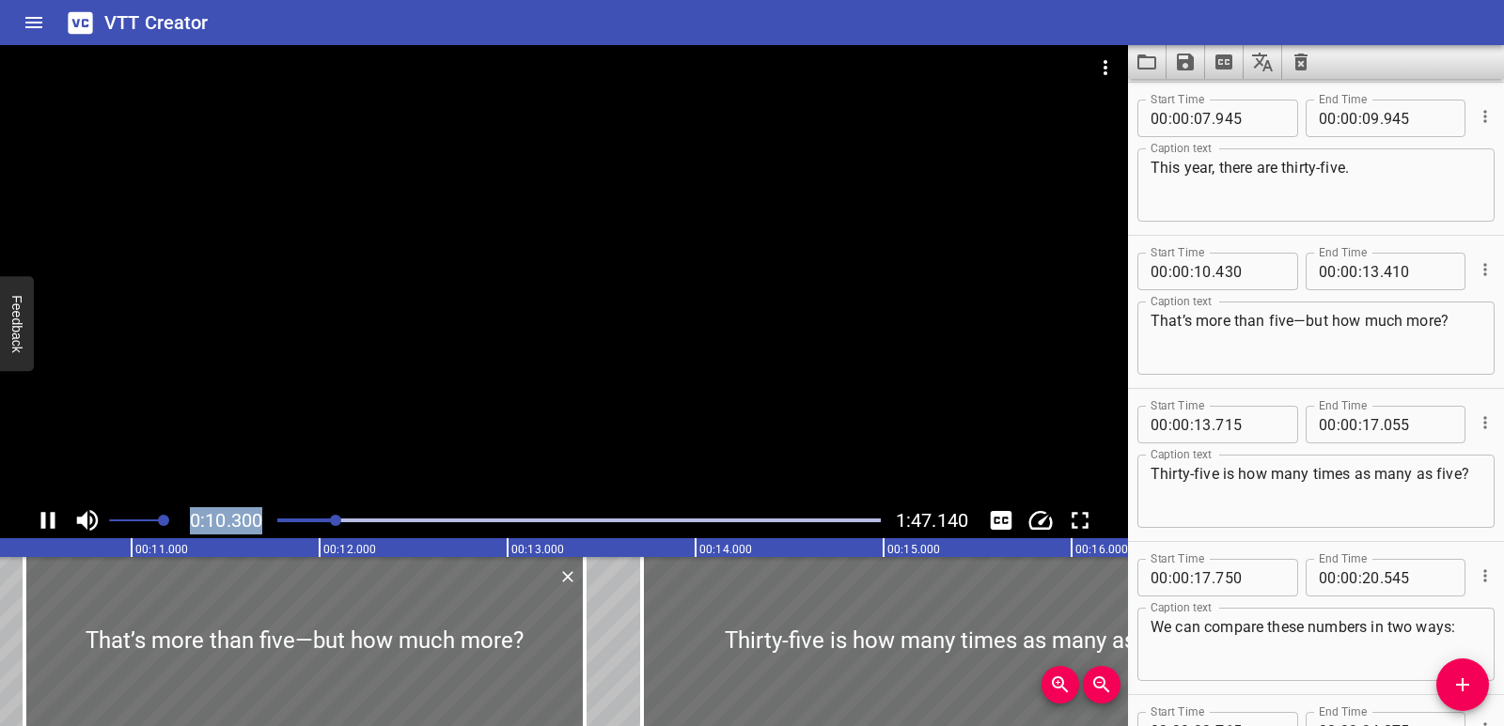
scroll to position [0, 0]
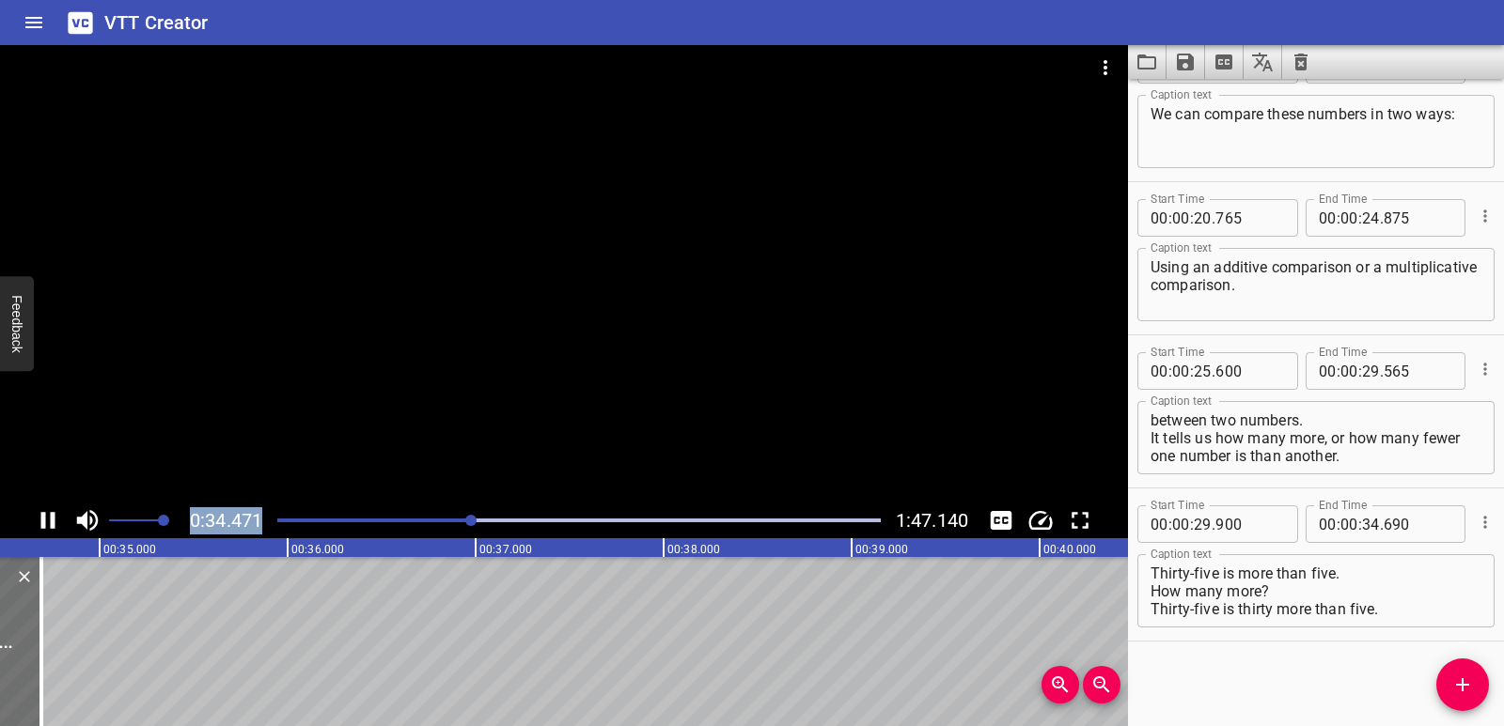
click at [45, 526] on icon "Play/Pause" at bounding box center [48, 520] width 14 height 17
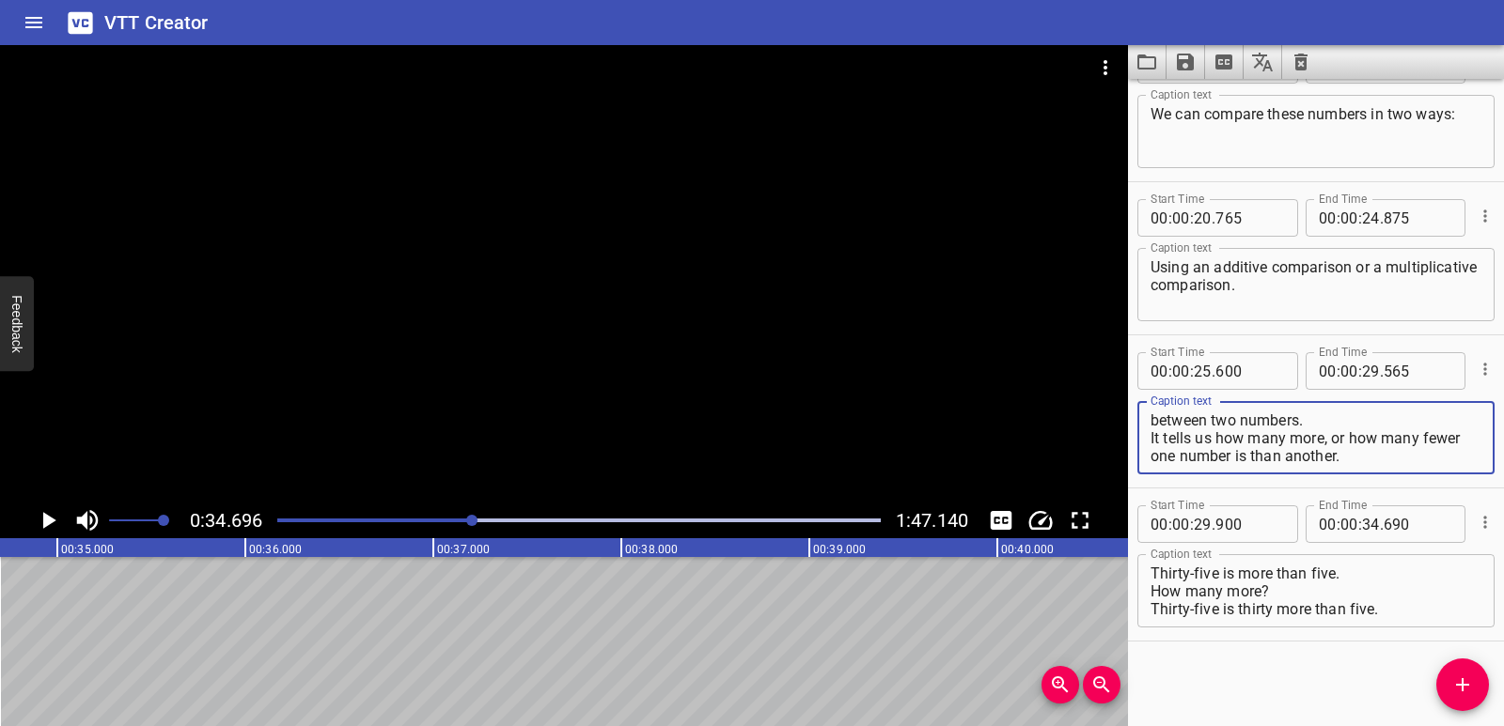
drag, startPoint x: 1389, startPoint y: 460, endPoint x: 1145, endPoint y: 441, distance: 245.0
click at [1145, 441] on div "An additive comparison shows the difference between two numbers. It tells us ho…" at bounding box center [1315, 437] width 357 height 73
click at [1348, 440] on textarea "An additive comparison shows the difference between two numbers." at bounding box center [1315, 439] width 331 height 54
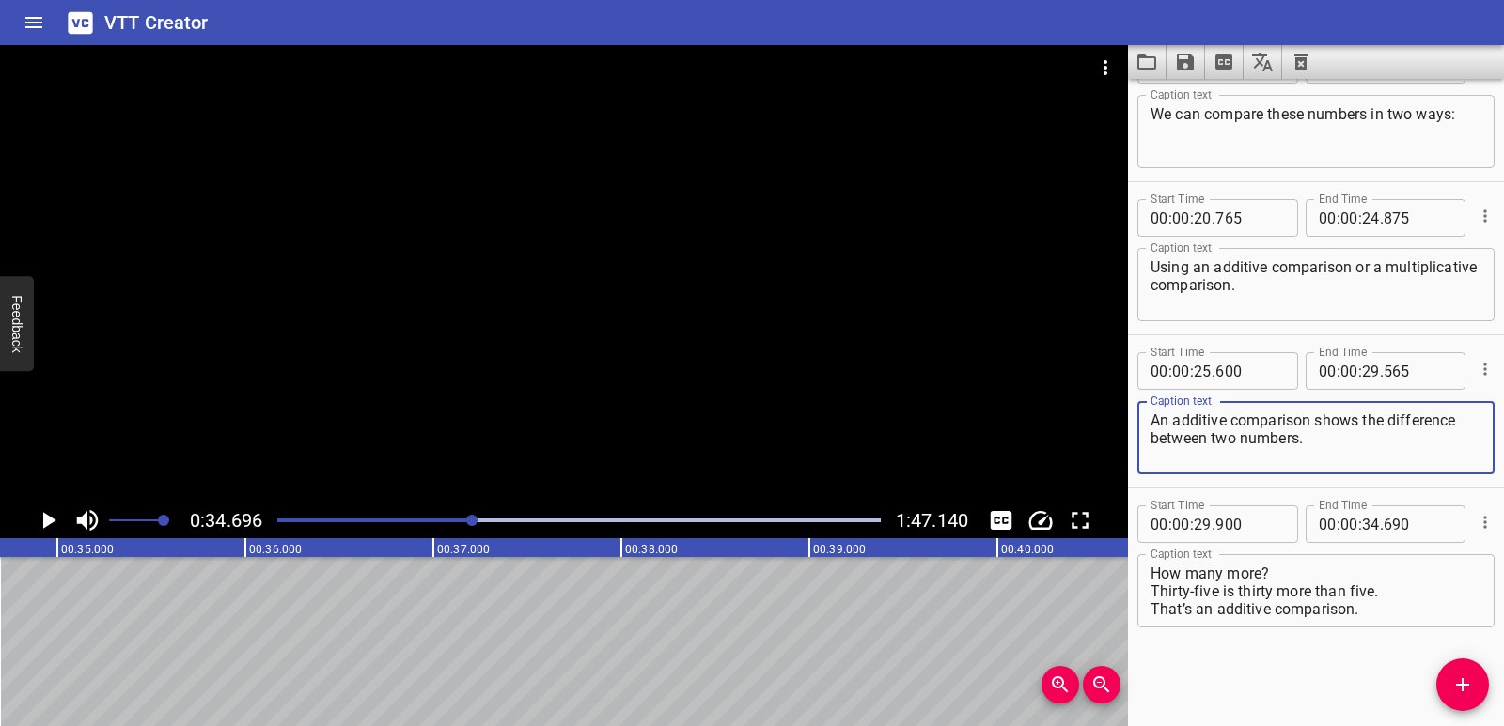
type textarea "An additive comparison shows the difference between two numbers."
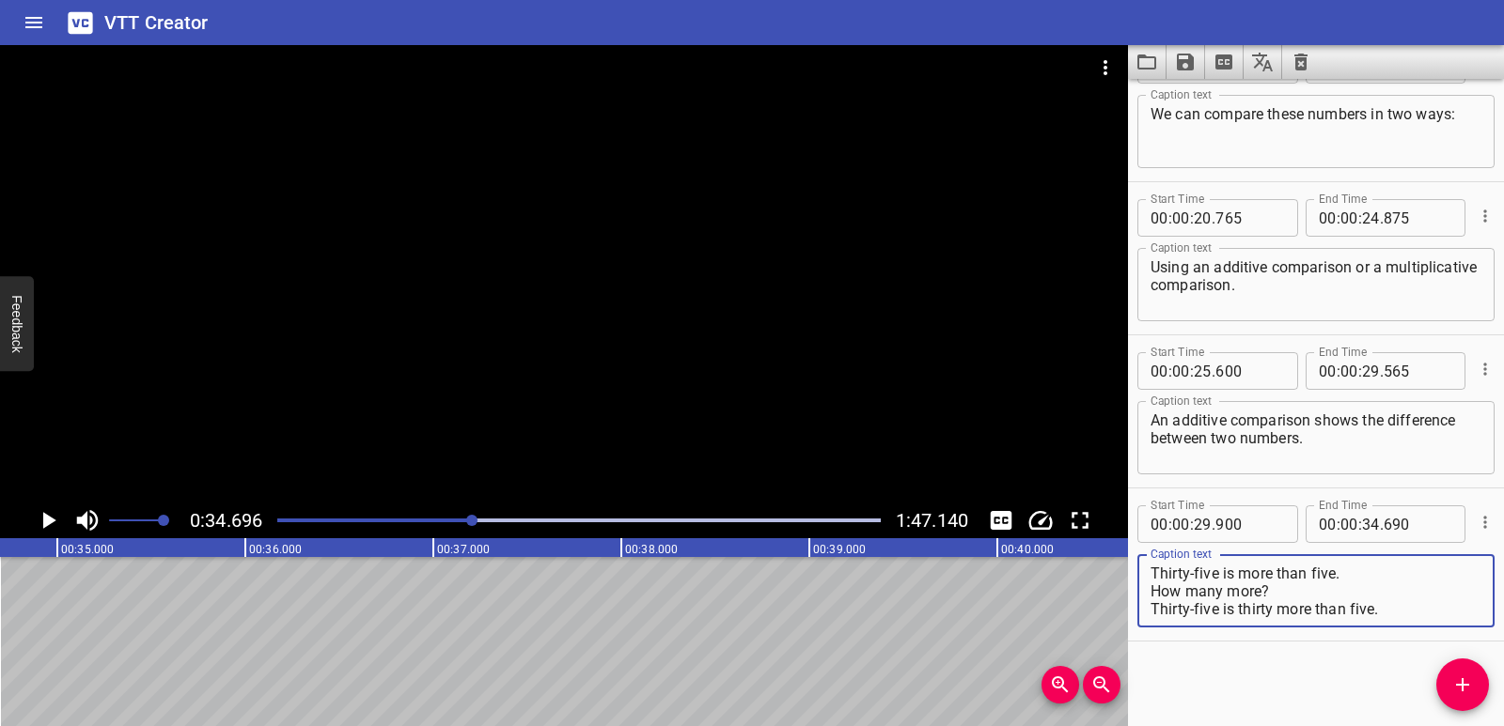
drag, startPoint x: 1378, startPoint y: 597, endPoint x: 1131, endPoint y: 570, distance: 247.6
click at [1131, 570] on div "Start Time 00 : 00 : 29 . 900 Start Time End Time 00 : 00 : 34 . 690 End Time C…" at bounding box center [1316, 565] width 376 height 152
paste textarea "It tells us how many more, or how many fewer one number is than another"
type textarea "It tells us how many more, or how many fewer one number is than another."
click at [441, 522] on div "Play progress" at bounding box center [170, 521] width 603 height 4
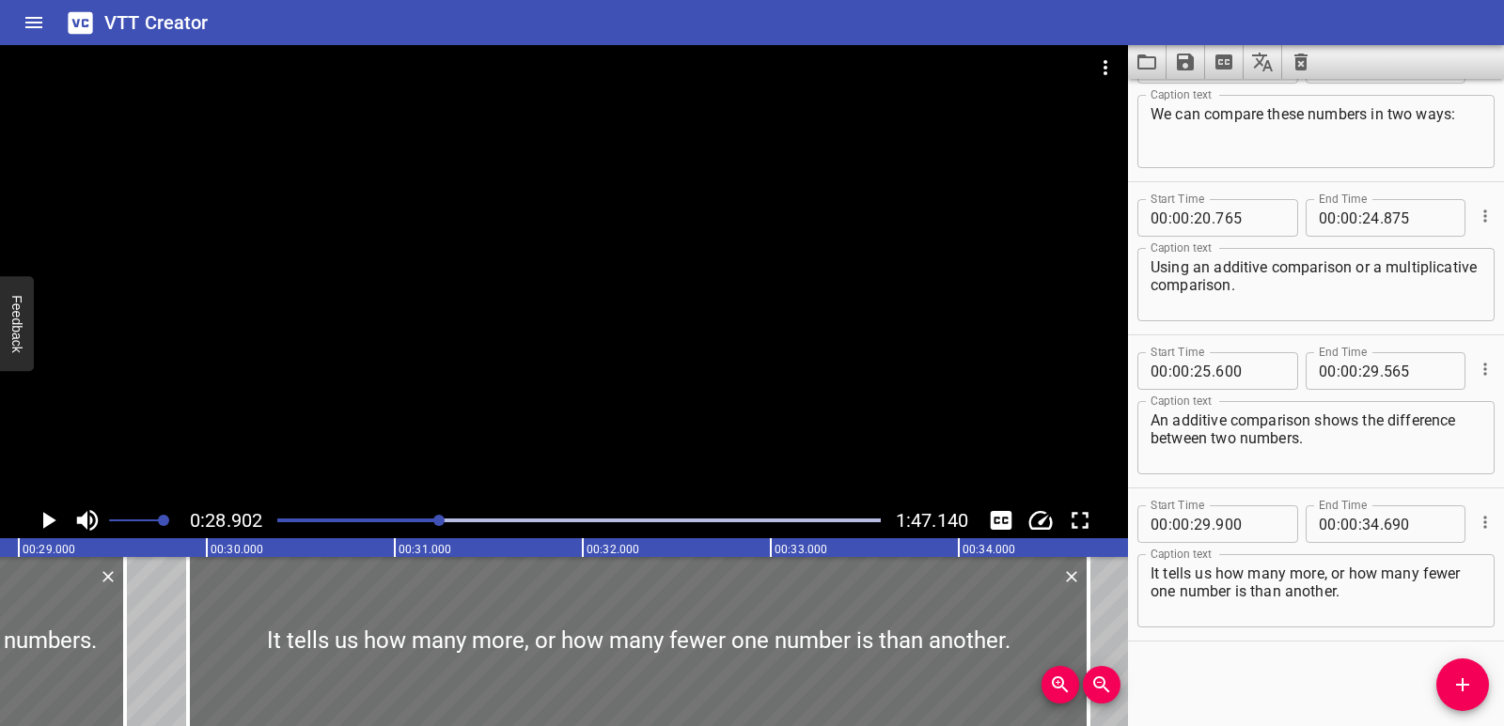
click at [48, 520] on icon "Play/Pause" at bounding box center [49, 520] width 13 height 17
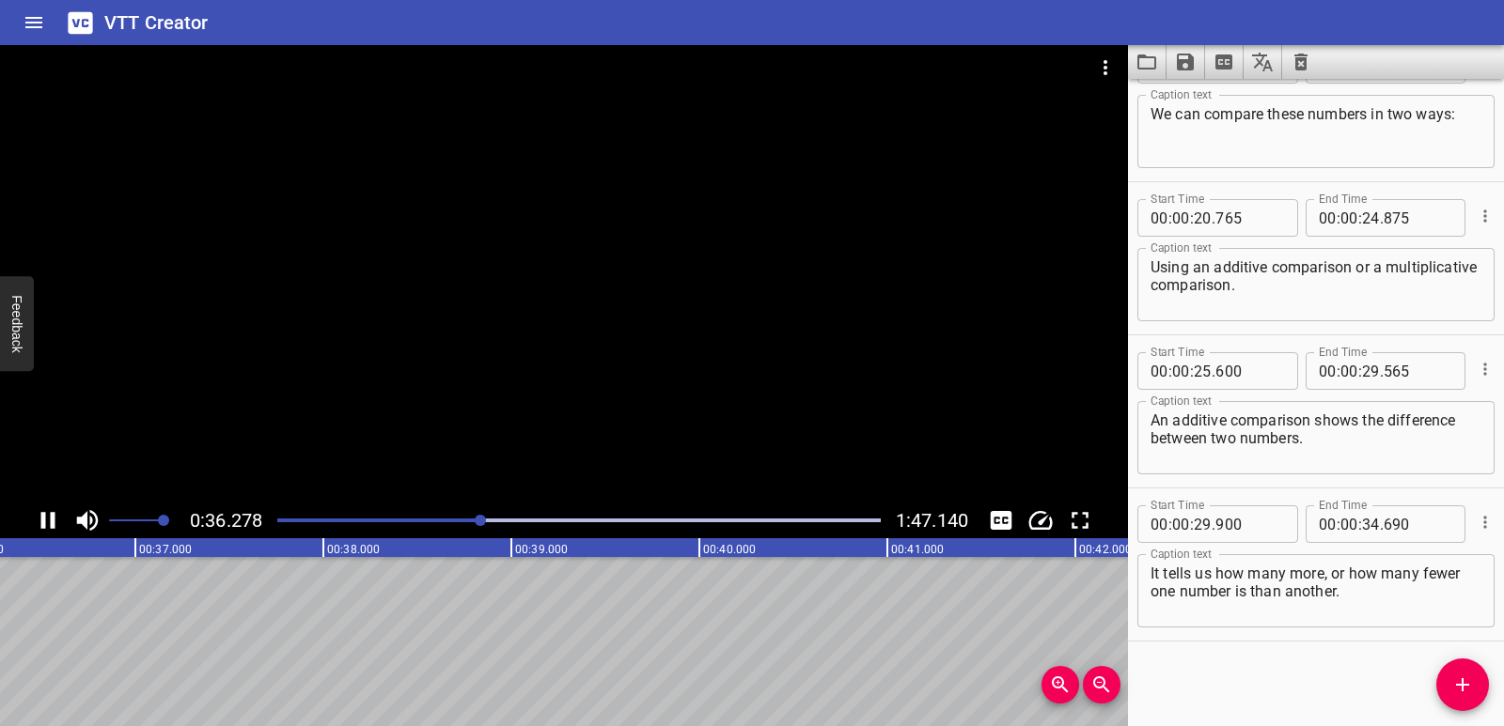
click at [64, 521] on button "Play/Pause" at bounding box center [48, 521] width 36 height 36
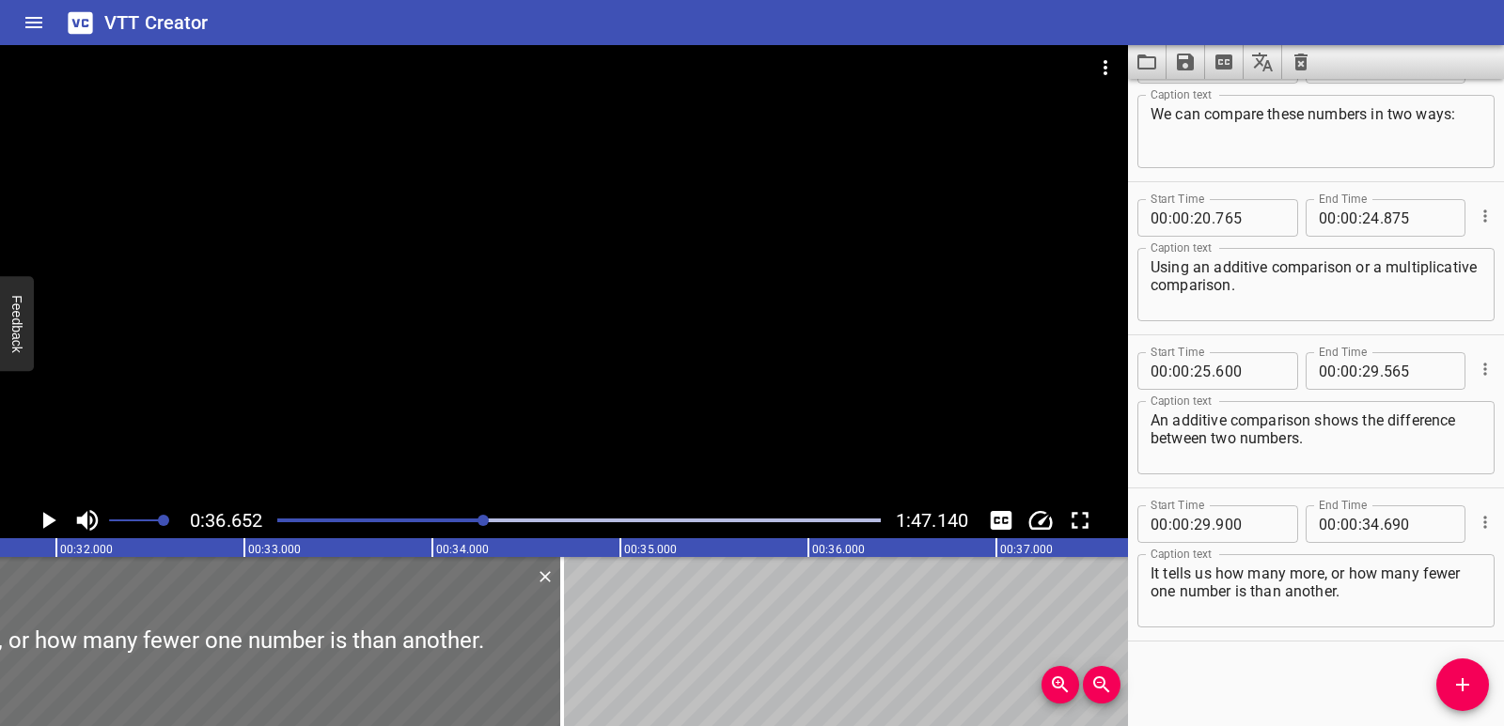
scroll to position [0, 5861]
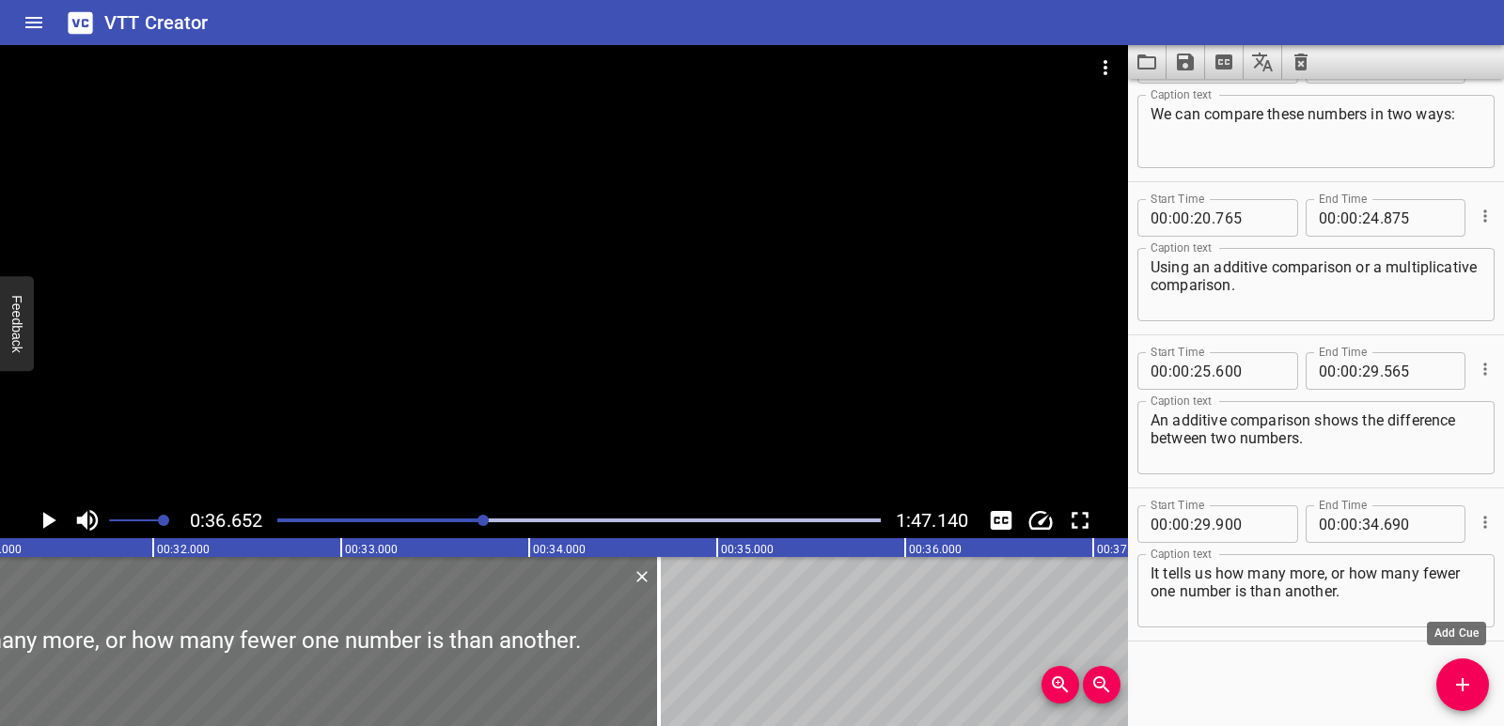
click at [1472, 674] on icon "Add Cue" at bounding box center [1462, 685] width 23 height 23
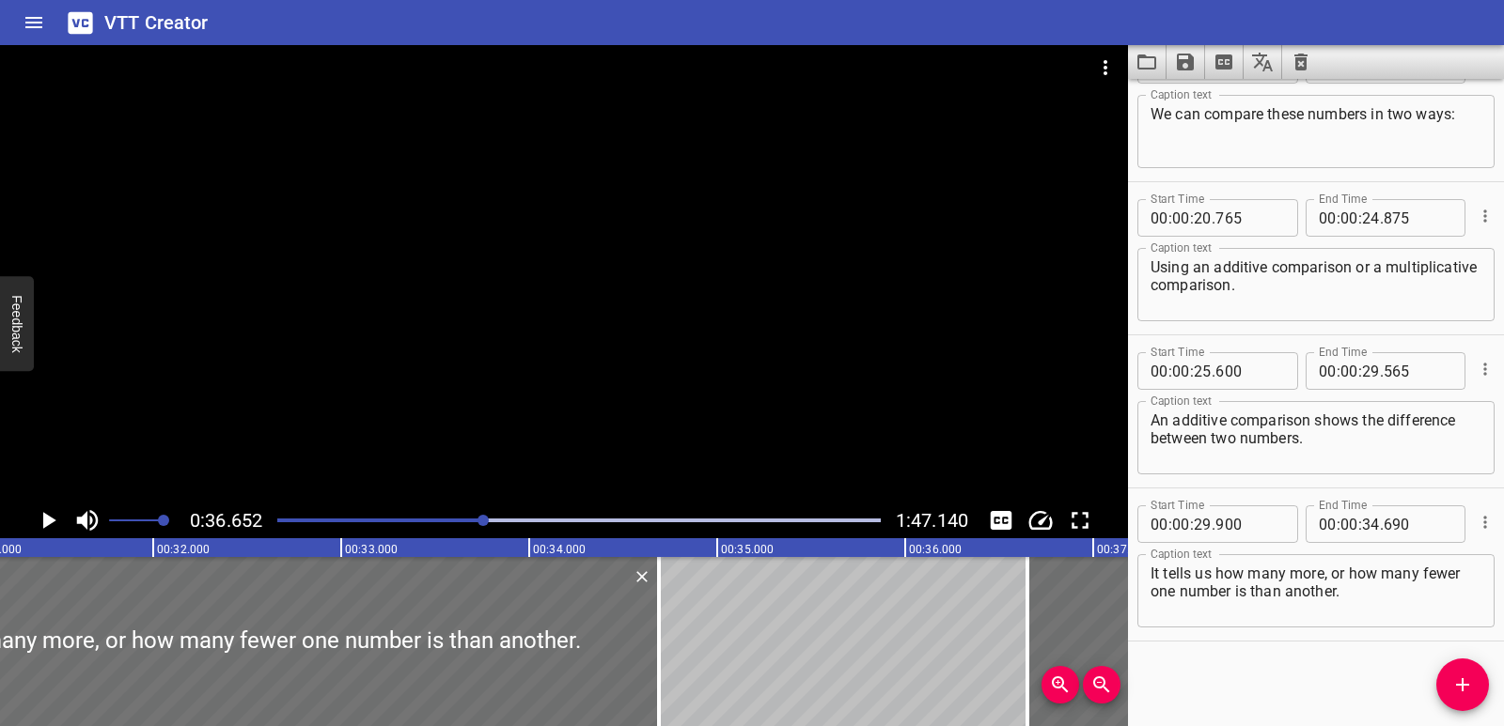
scroll to position [829, 0]
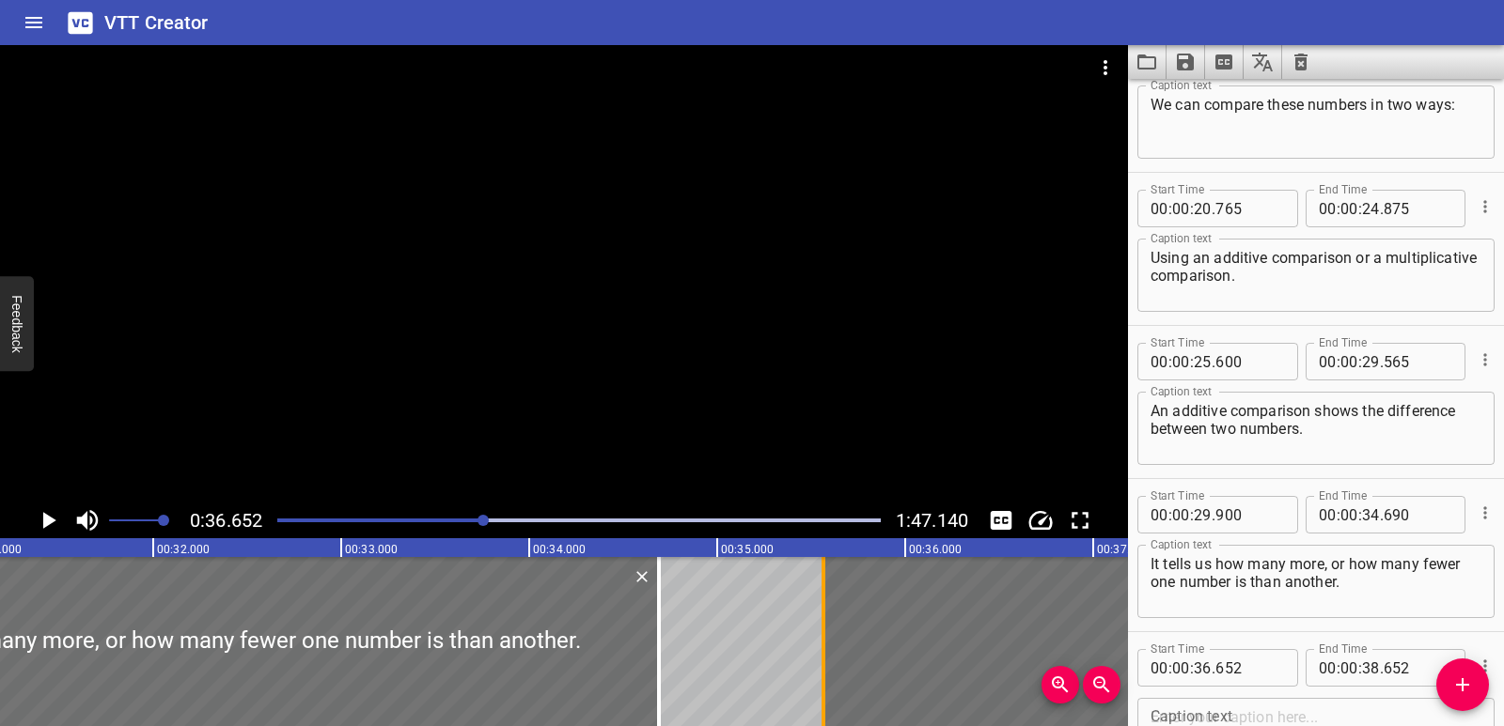
drag, startPoint x: 1027, startPoint y: 618, endPoint x: 822, endPoint y: 622, distance: 204.9
click at [822, 622] on div at bounding box center [823, 641] width 4 height 169
type input "35"
type input "567"
click at [39, 523] on icon "Play/Pause" at bounding box center [48, 521] width 28 height 28
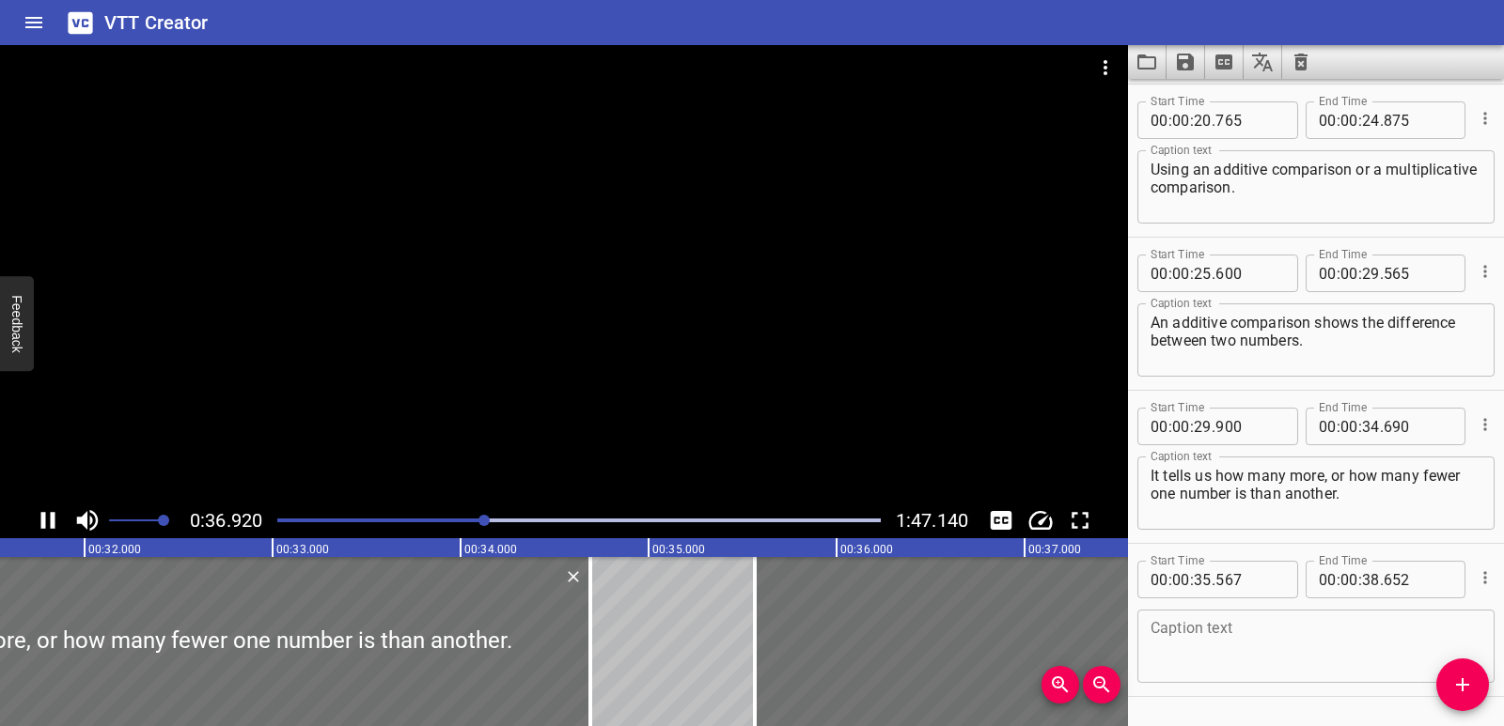
scroll to position [973, 0]
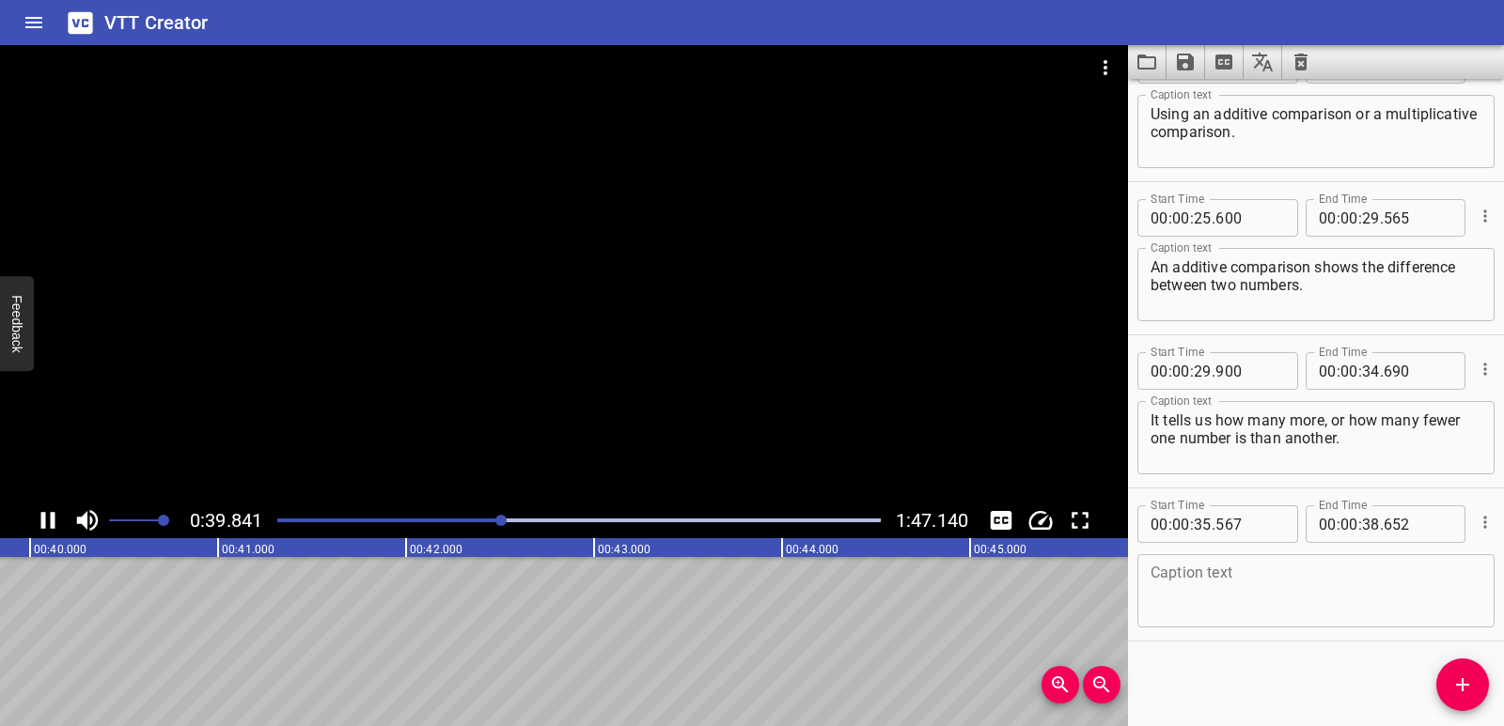
click at [45, 531] on icon "Play/Pause" at bounding box center [48, 521] width 28 height 28
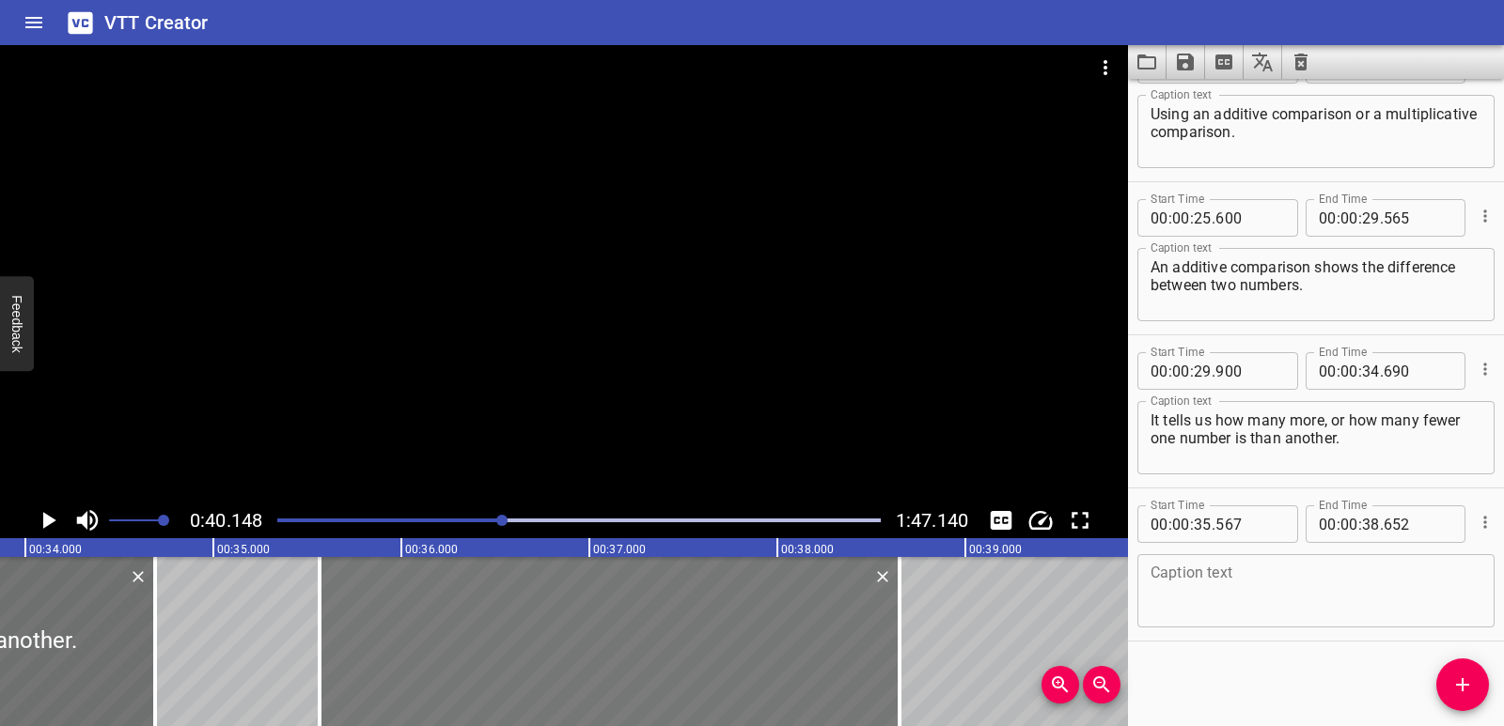
scroll to position [0, 6384]
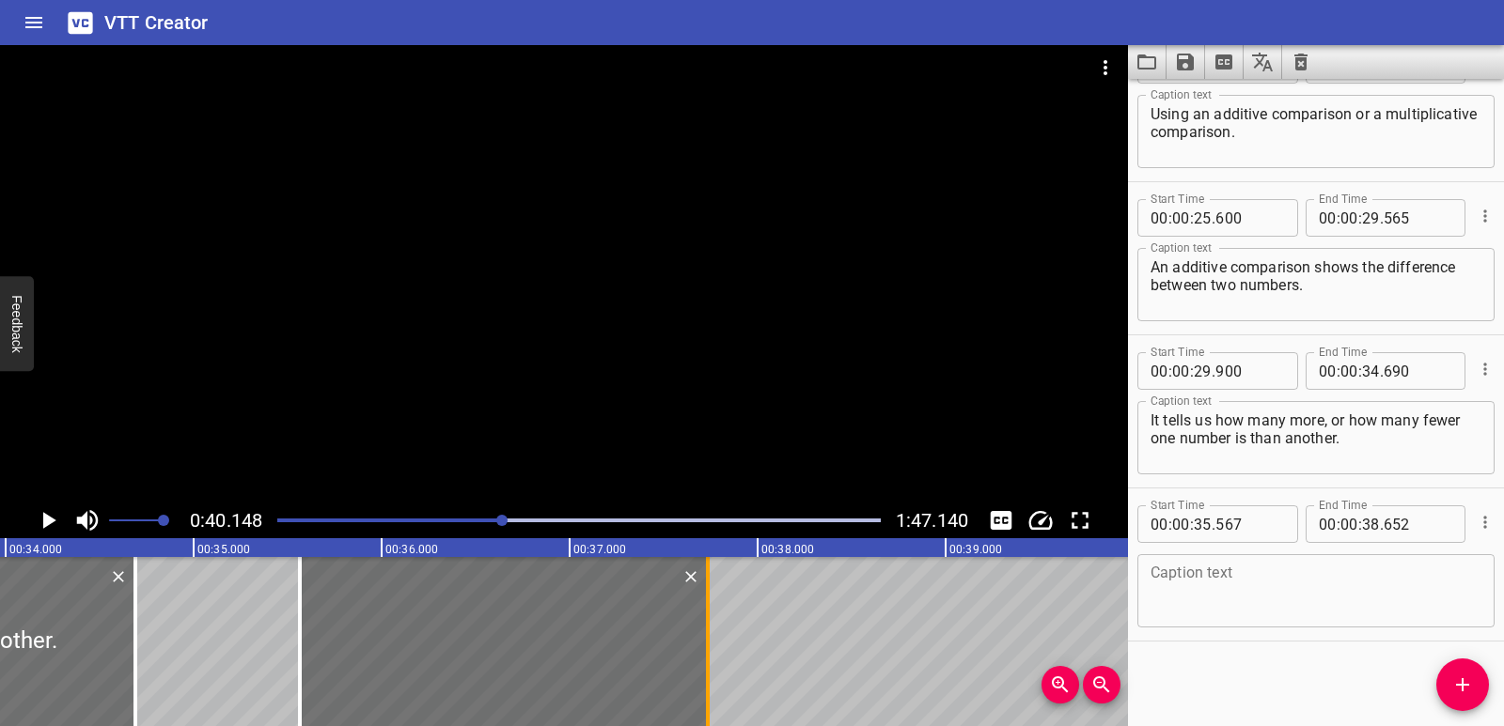
drag, startPoint x: 876, startPoint y: 633, endPoint x: 704, endPoint y: 645, distance: 172.3
click at [704, 644] on div at bounding box center [707, 641] width 19 height 169
type input "37"
type input "737"
click at [1286, 598] on textarea at bounding box center [1315, 592] width 331 height 54
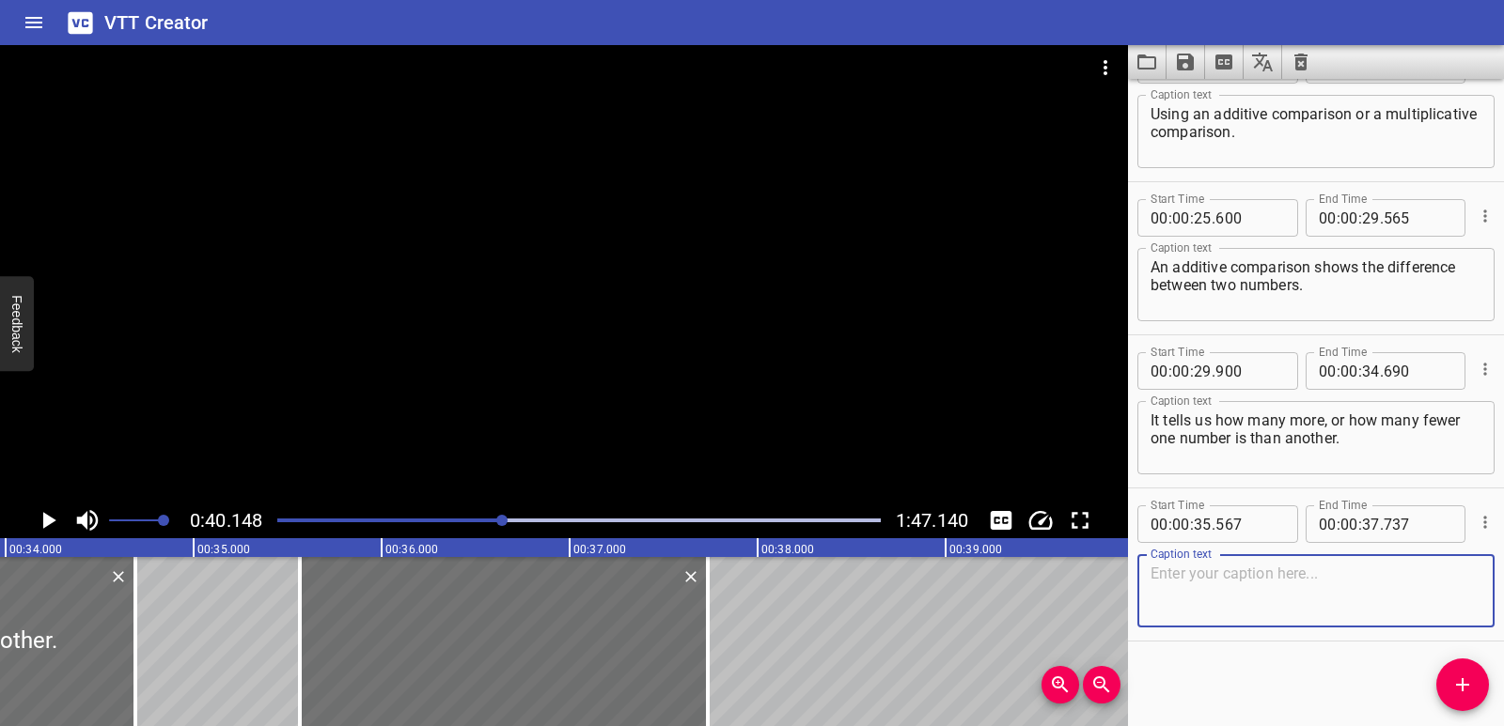
paste textarea "Thirty-five is more than five."
type textarea "Thirty-five is more than five."
click at [1449, 674] on span "Add Cue" at bounding box center [1462, 685] width 53 height 23
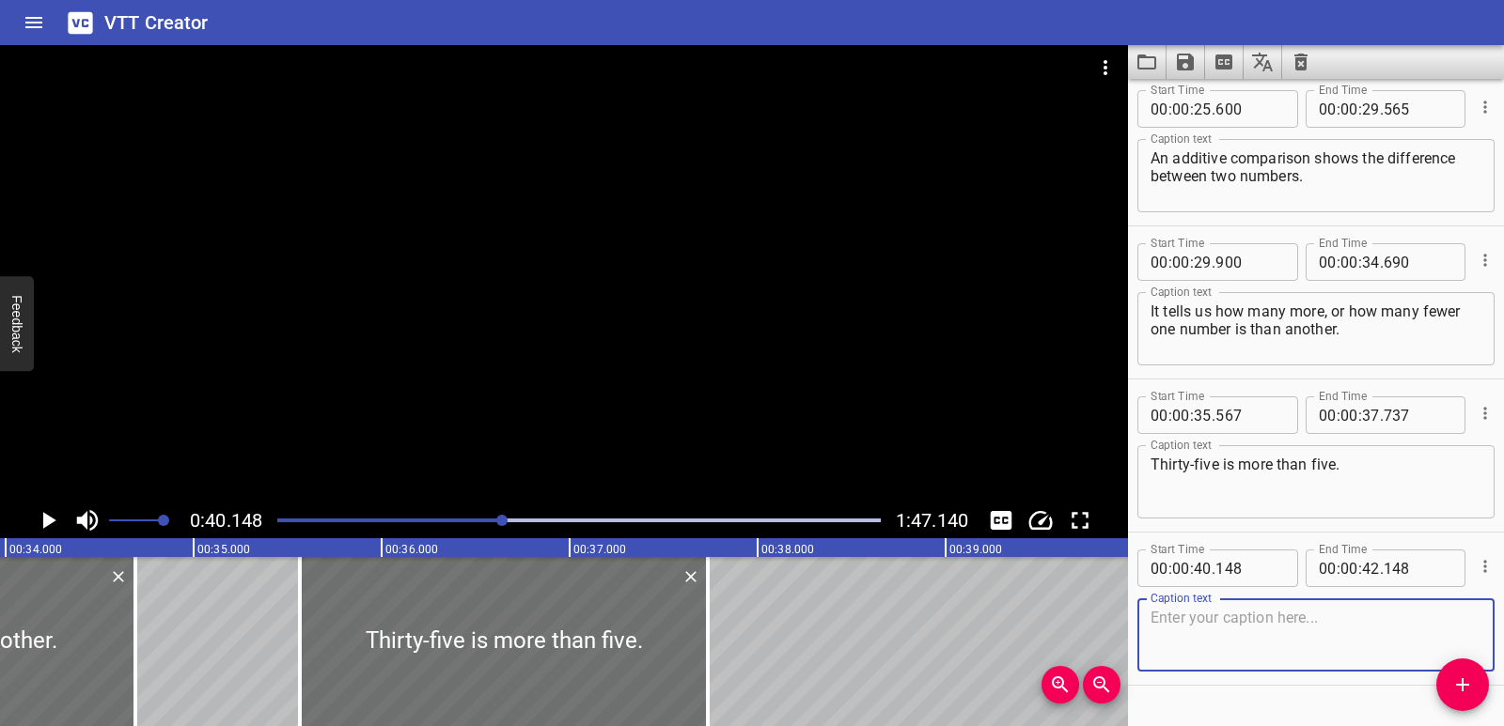
scroll to position [1126, 0]
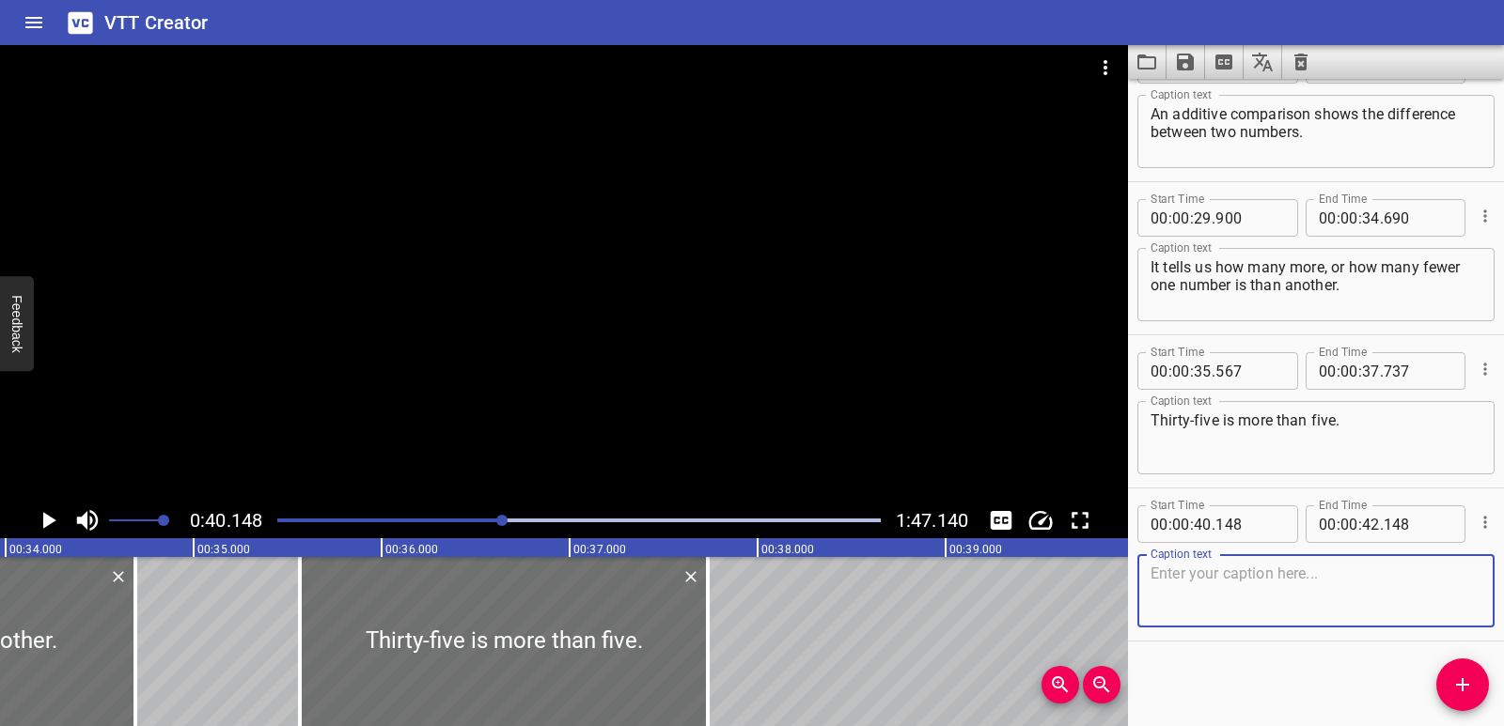
click at [1225, 592] on textarea at bounding box center [1315, 592] width 331 height 54
click at [1231, 590] on textarea at bounding box center [1315, 592] width 331 height 54
type textarea "How many more?"
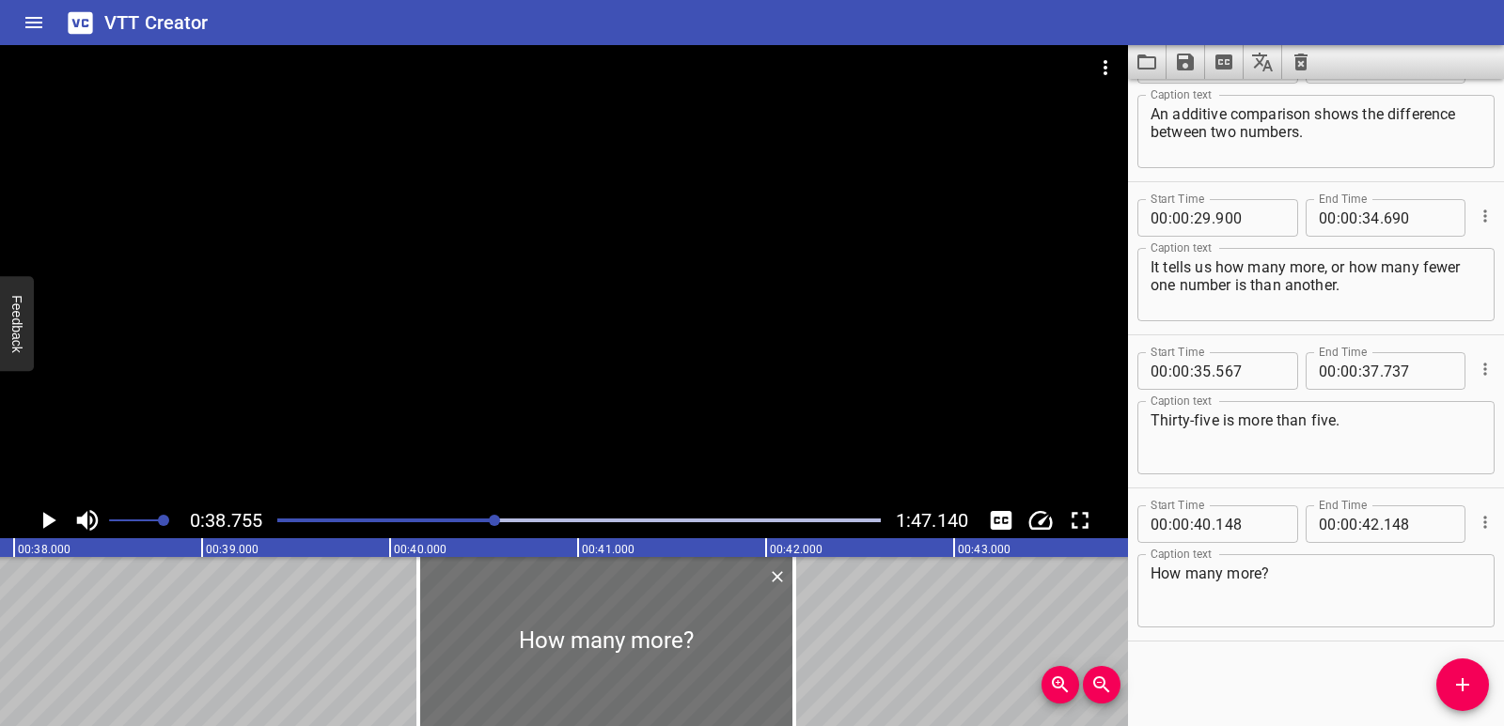
scroll to position [0, 7284]
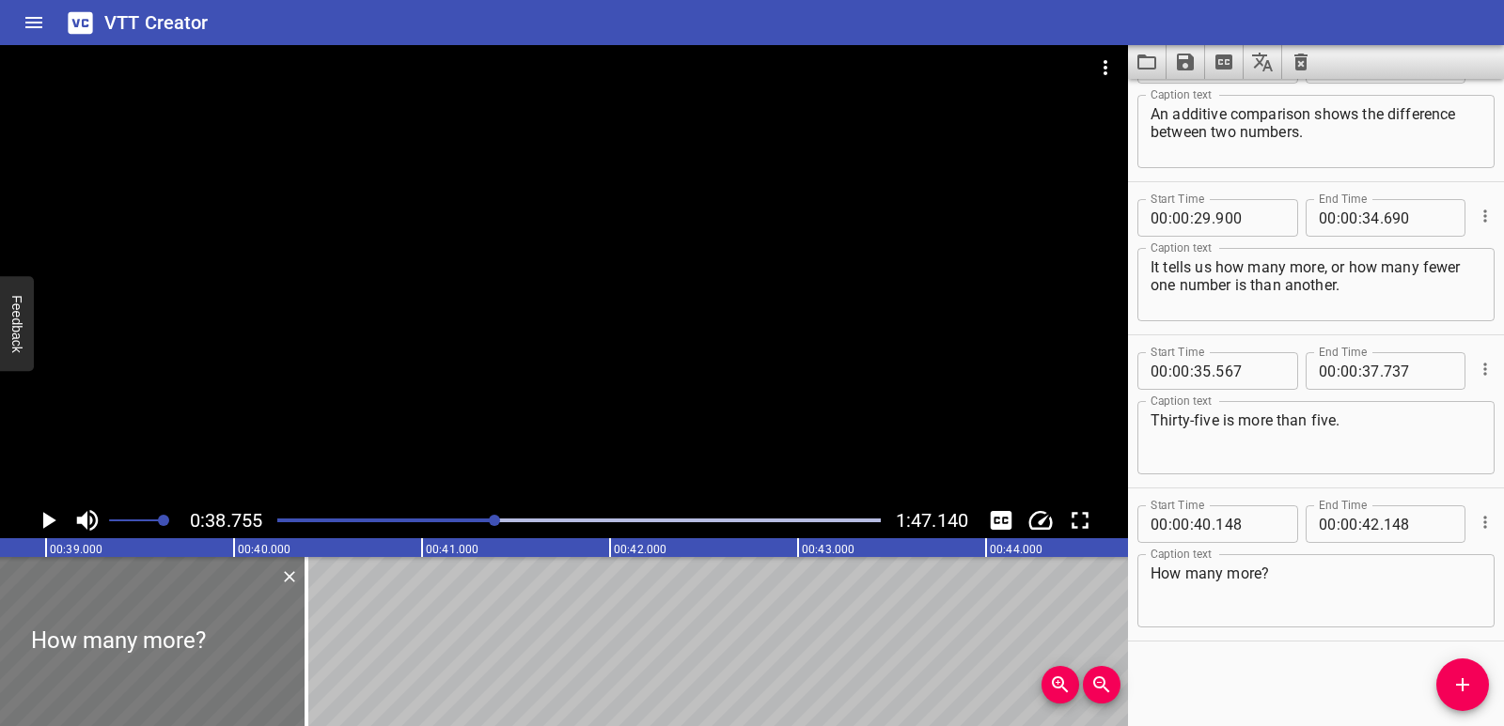
drag, startPoint x: 549, startPoint y: 620, endPoint x: 217, endPoint y: 647, distance: 332.8
click at [217, 647] on div at bounding box center [118, 641] width 376 height 169
type input "38"
type input "383"
type input "40"
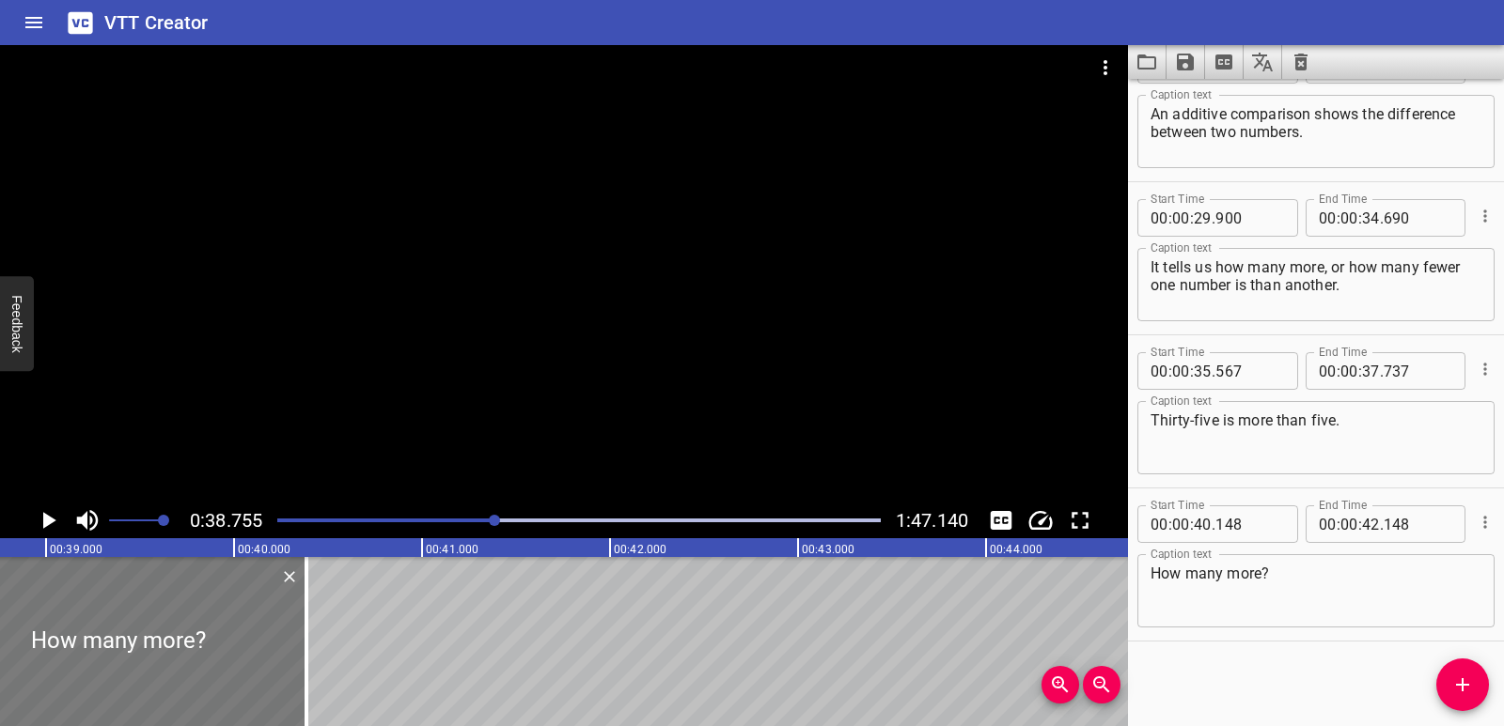
type input "383"
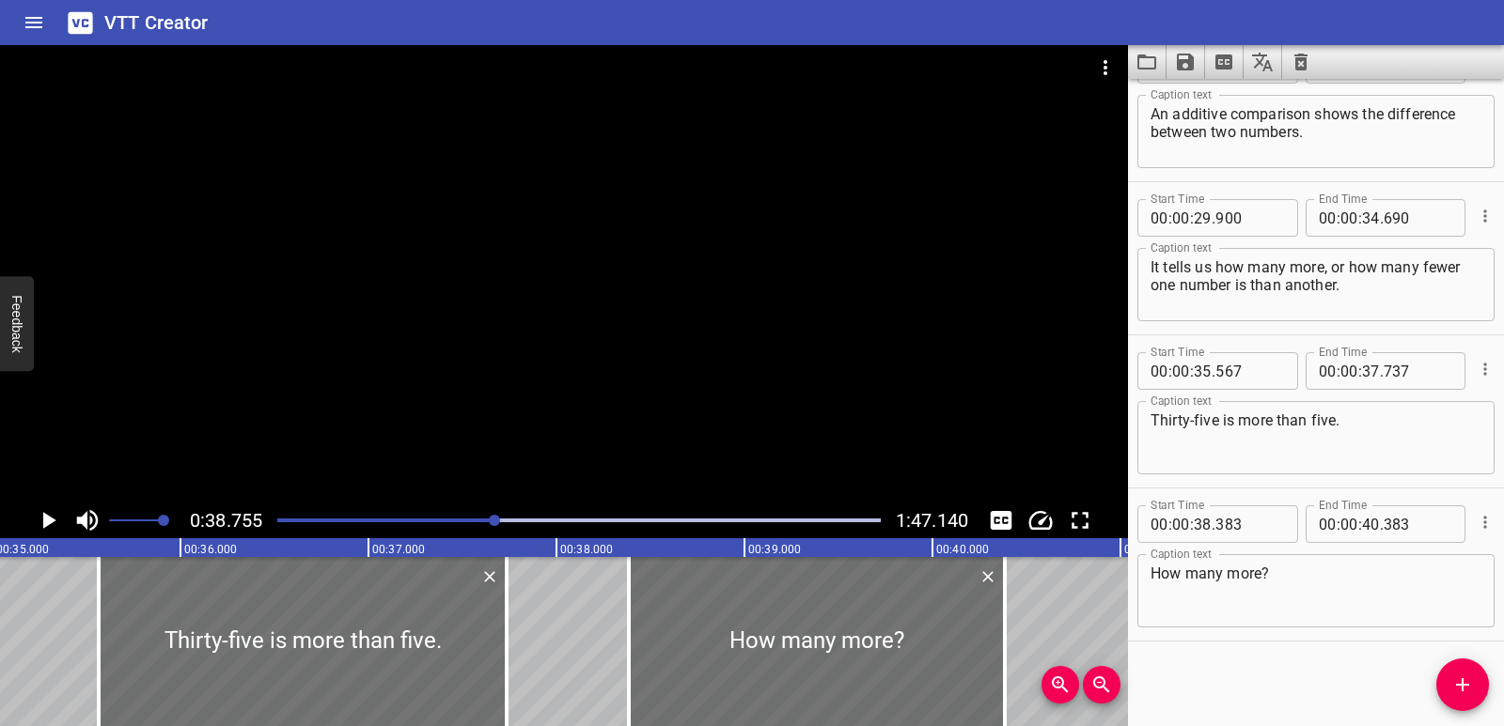
scroll to position [0, 6567]
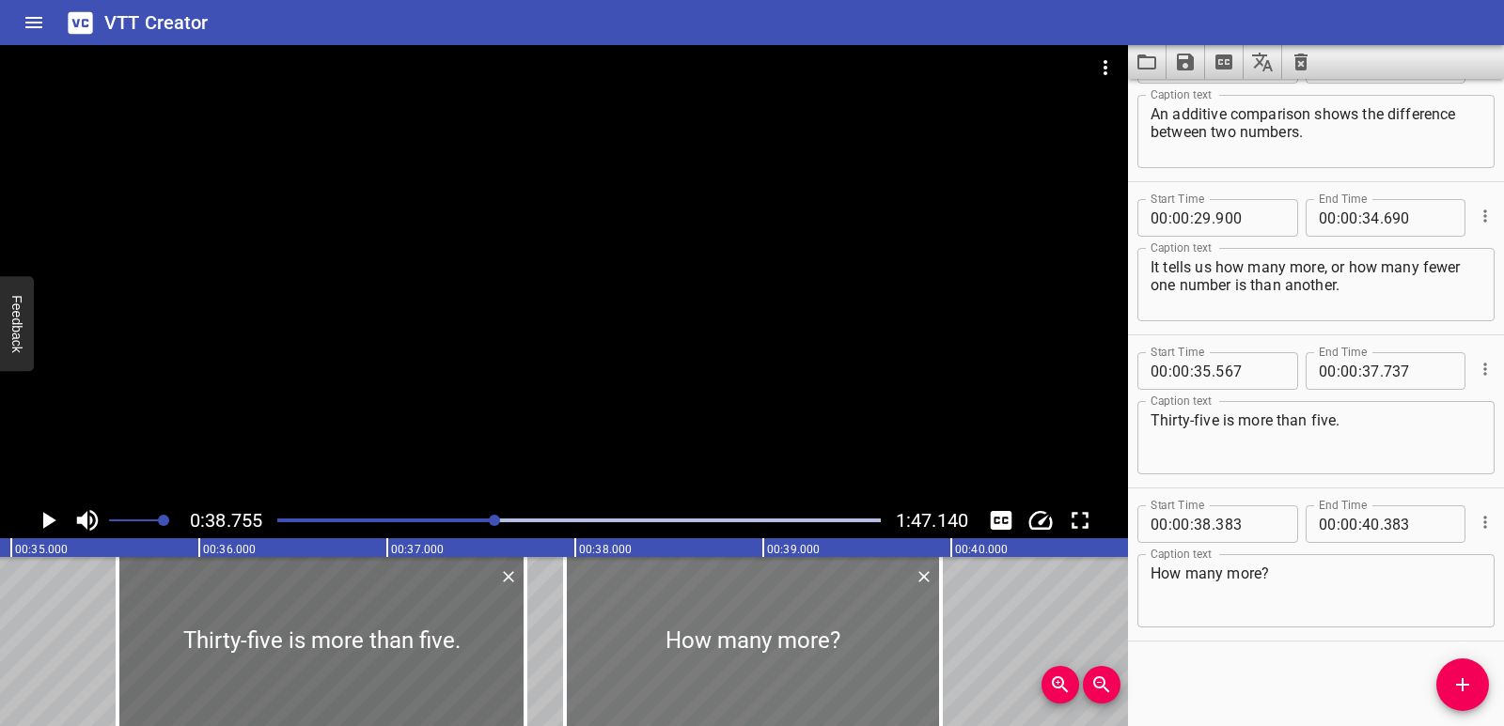
drag, startPoint x: 778, startPoint y: 610, endPoint x: 695, endPoint y: 618, distance: 83.1
click at [695, 618] on div at bounding box center [753, 641] width 376 height 169
type input "37"
type input "943"
type input "39"
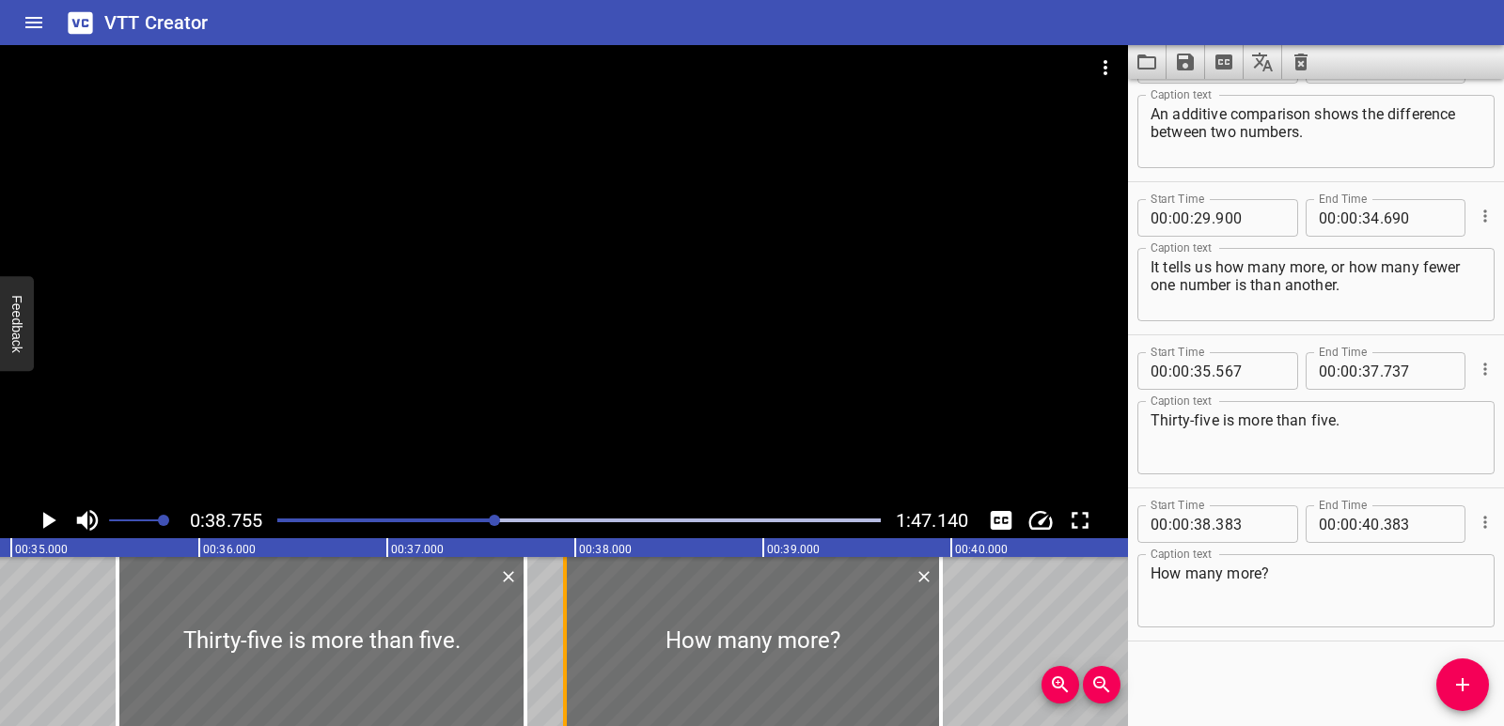
type input "943"
drag, startPoint x: 569, startPoint y: 629, endPoint x: 613, endPoint y: 628, distance: 44.2
click at [613, 628] on div at bounding box center [609, 641] width 19 height 169
type input "38"
type input "178"
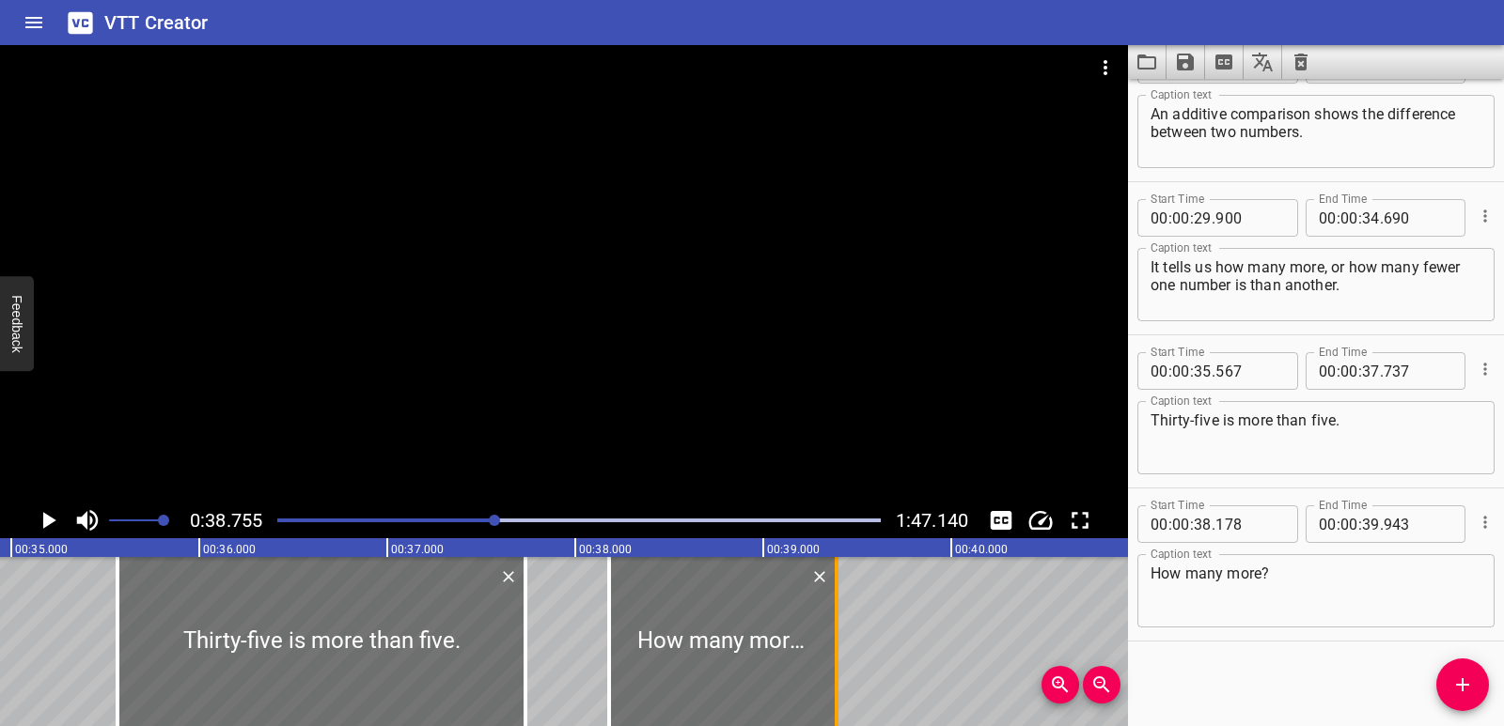
drag, startPoint x: 935, startPoint y: 635, endPoint x: 831, endPoint y: 655, distance: 106.2
click at [831, 655] on div at bounding box center [836, 641] width 19 height 169
type input "388"
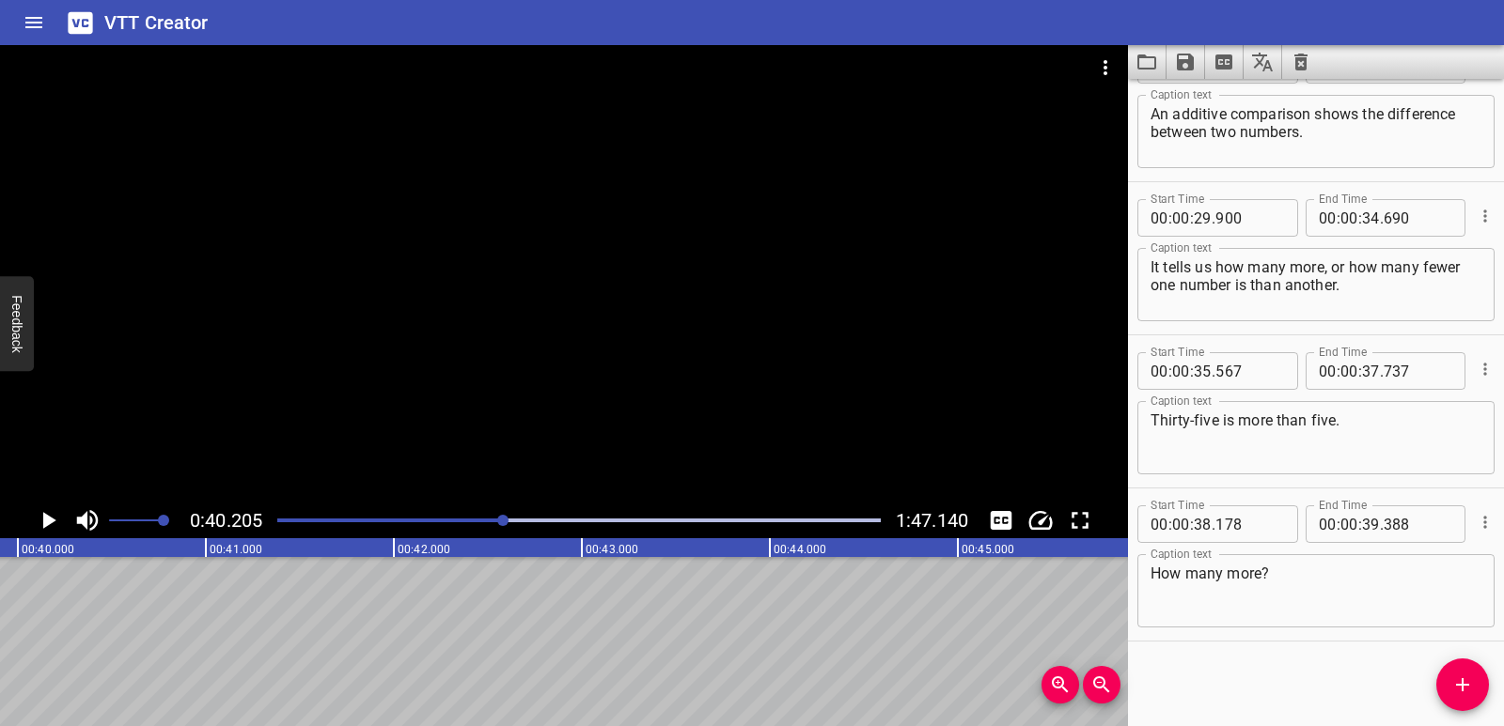
scroll to position [0, 7556]
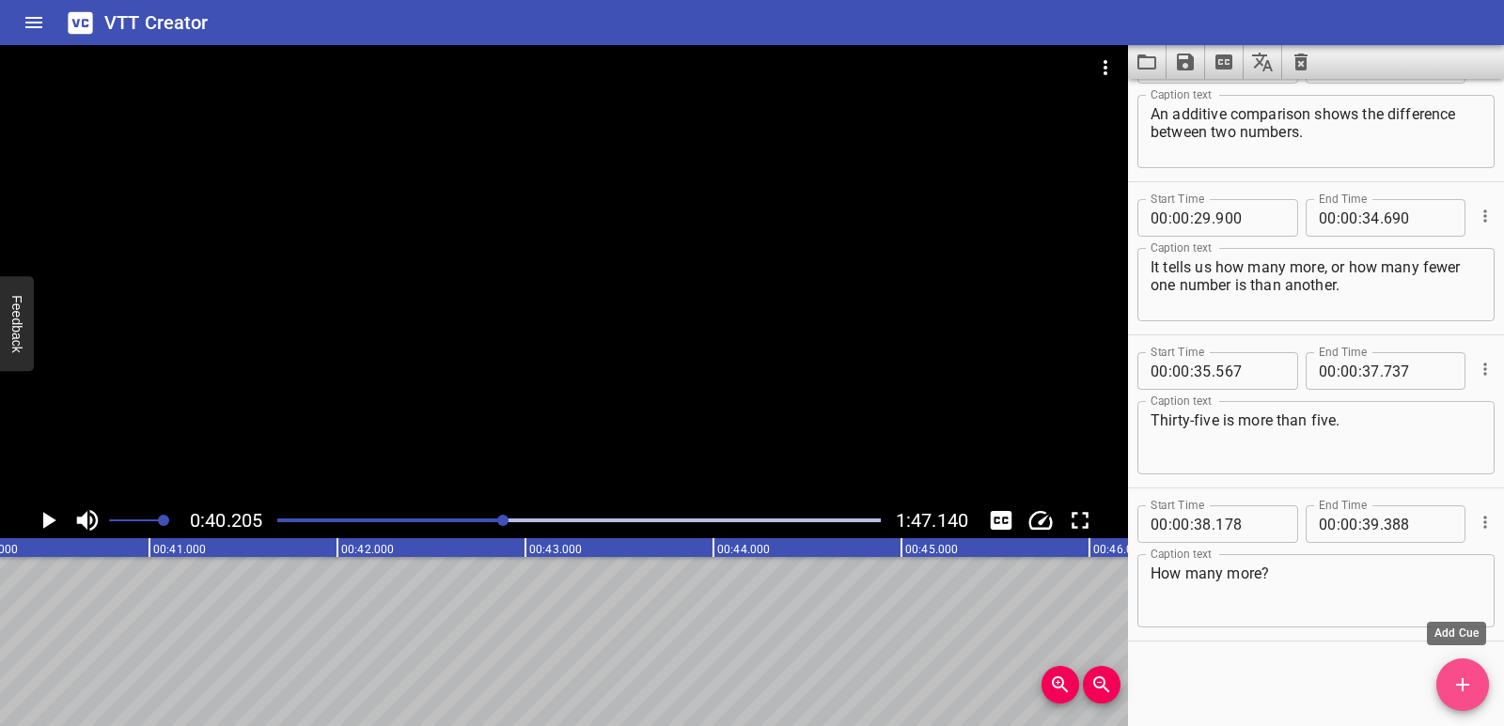
click at [1477, 680] on span "Add Cue" at bounding box center [1462, 685] width 53 height 23
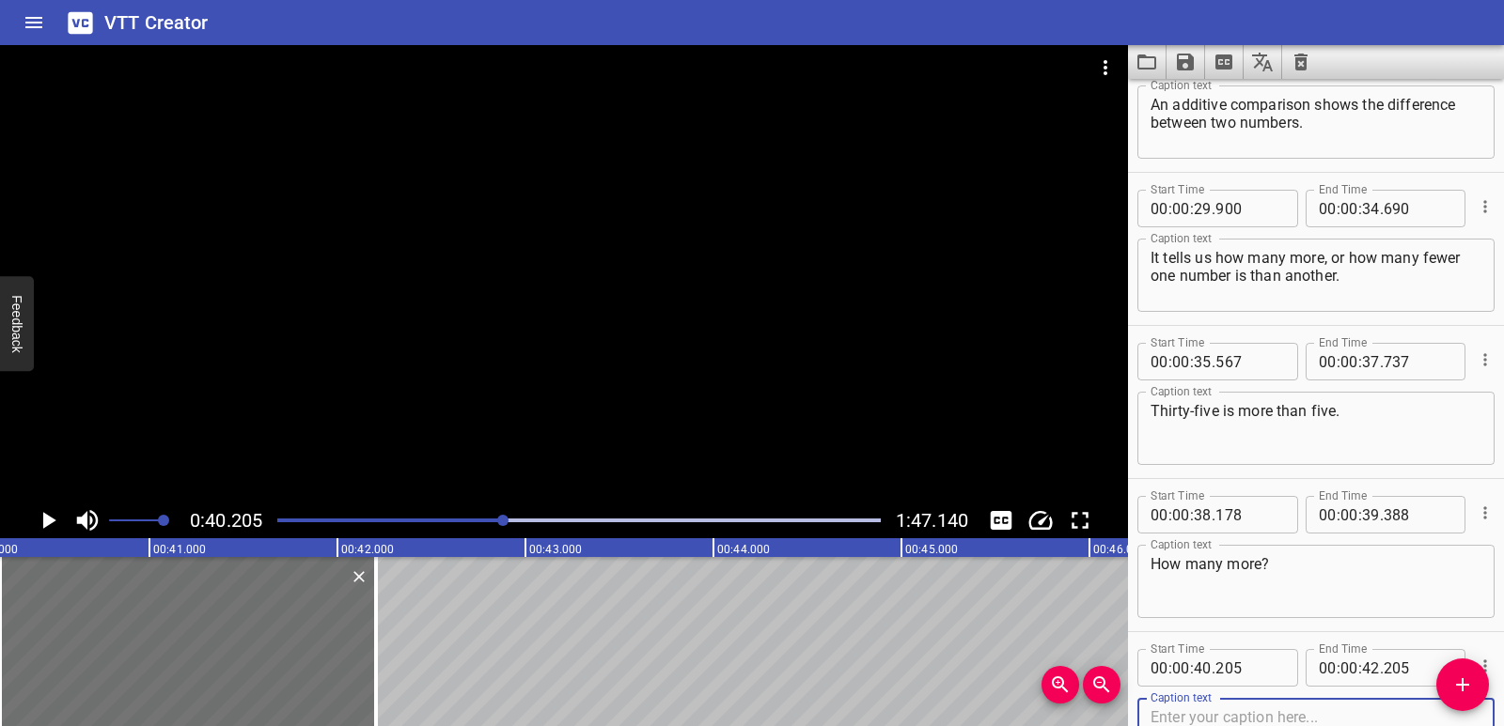
scroll to position [0, 7168]
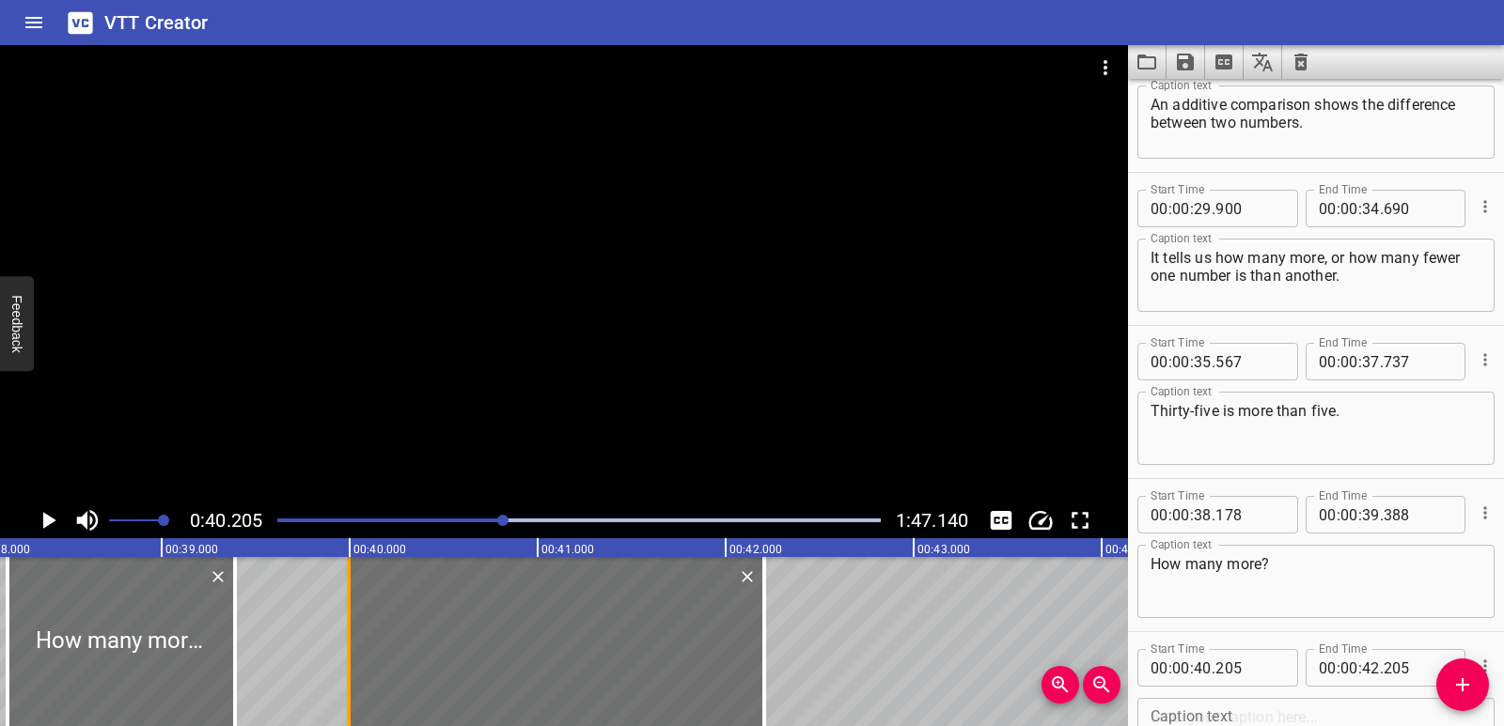
drag, startPoint x: 389, startPoint y: 642, endPoint x: 350, endPoint y: 649, distance: 40.2
click at [350, 649] on div at bounding box center [349, 641] width 4 height 169
type input "39"
type input "995"
drag, startPoint x: 758, startPoint y: 628, endPoint x: 727, endPoint y: 653, distance: 40.1
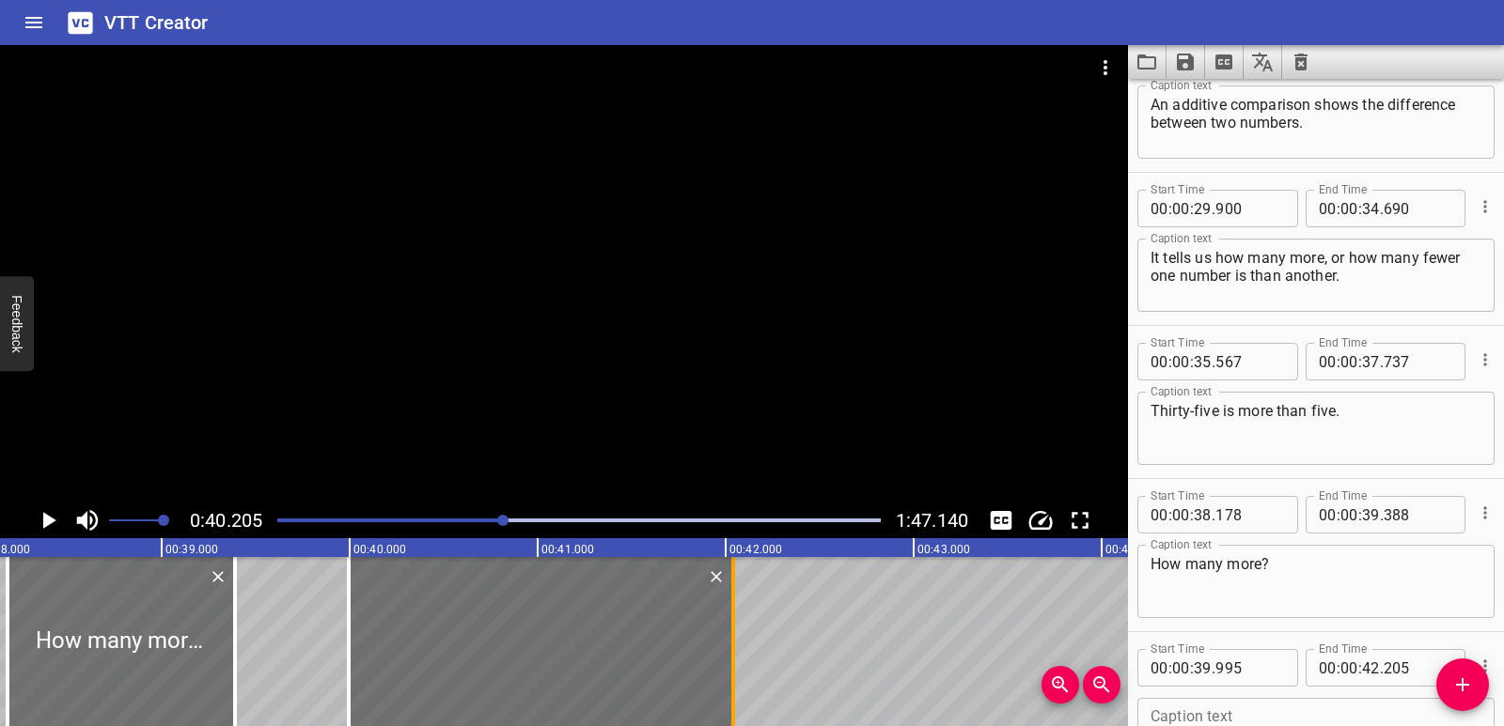
click at [727, 652] on div at bounding box center [733, 641] width 19 height 169
type input "040"
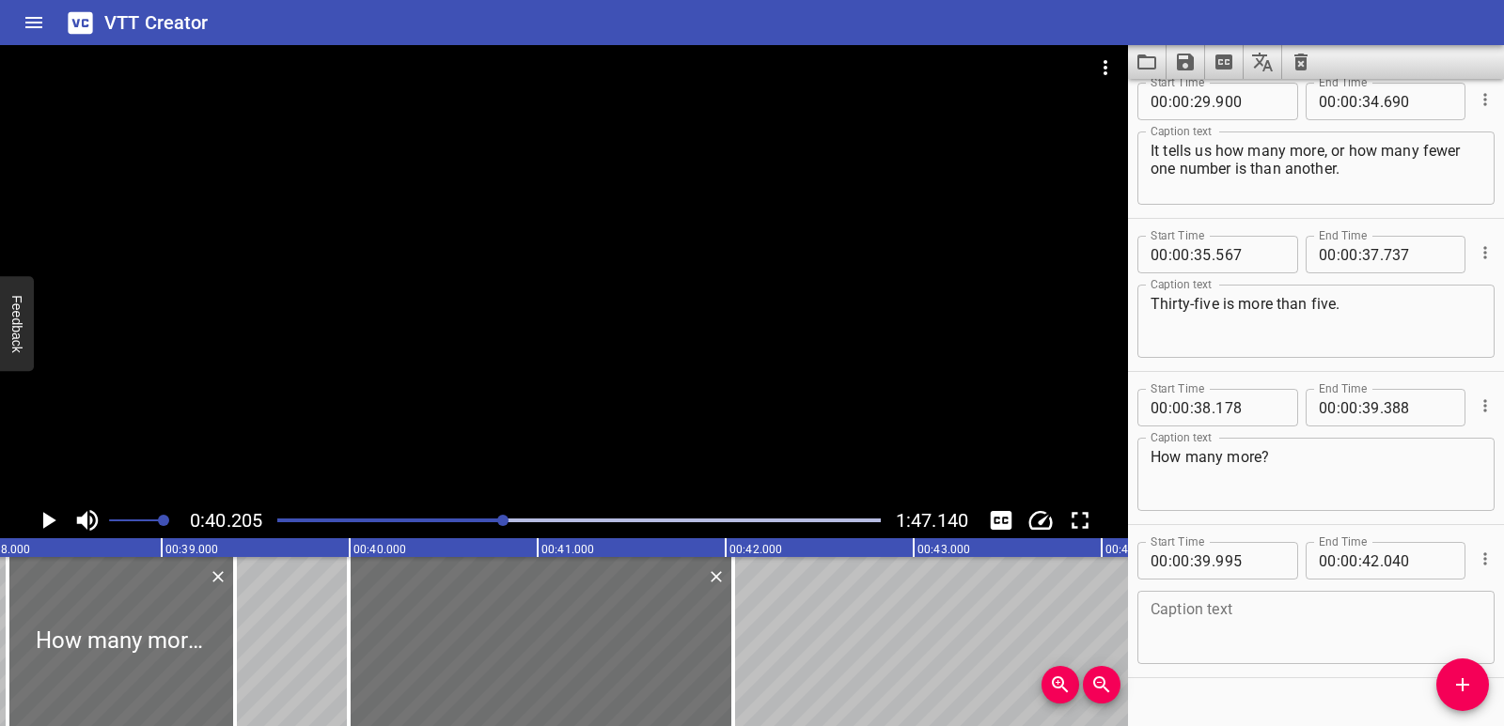
scroll to position [1279, 0]
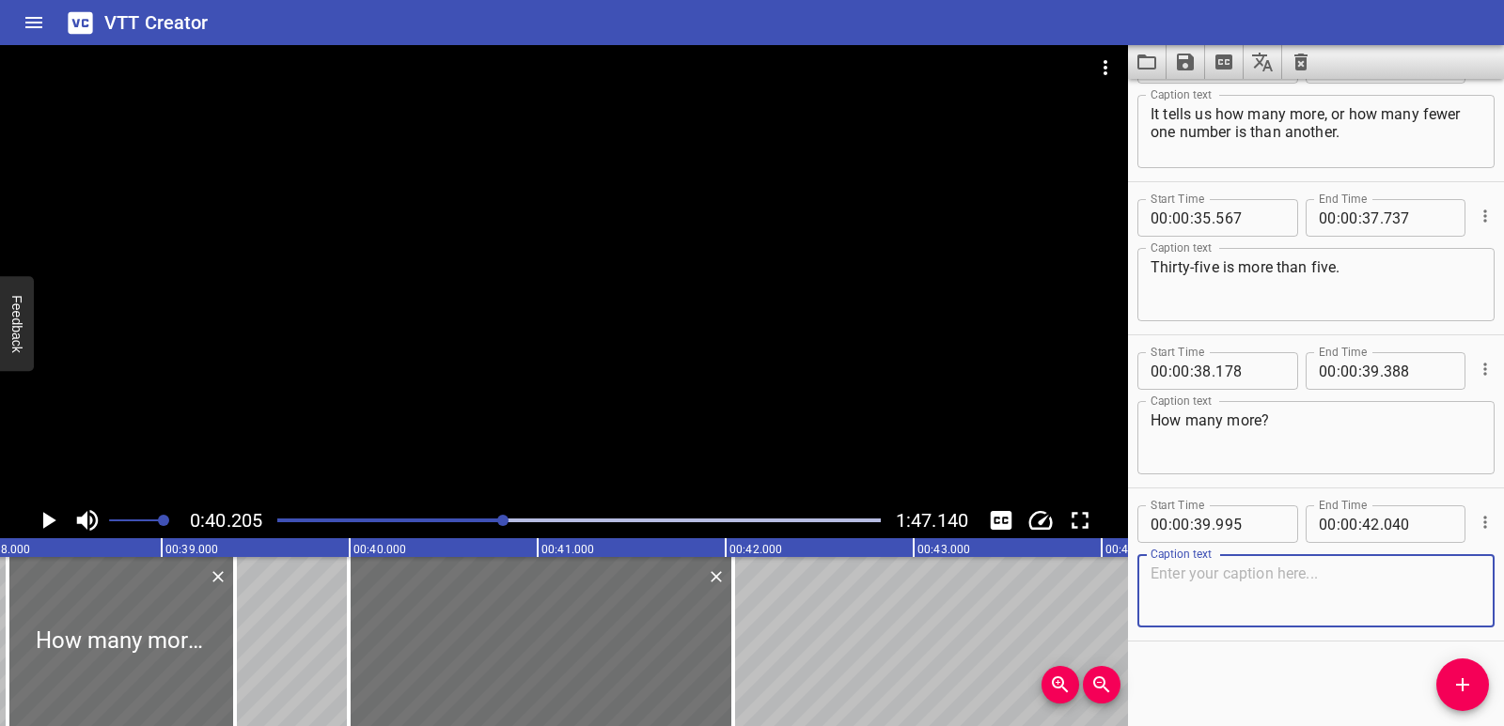
click at [1185, 585] on textarea at bounding box center [1315, 592] width 331 height 54
paste textarea "Thirty-five is thirty more than five."
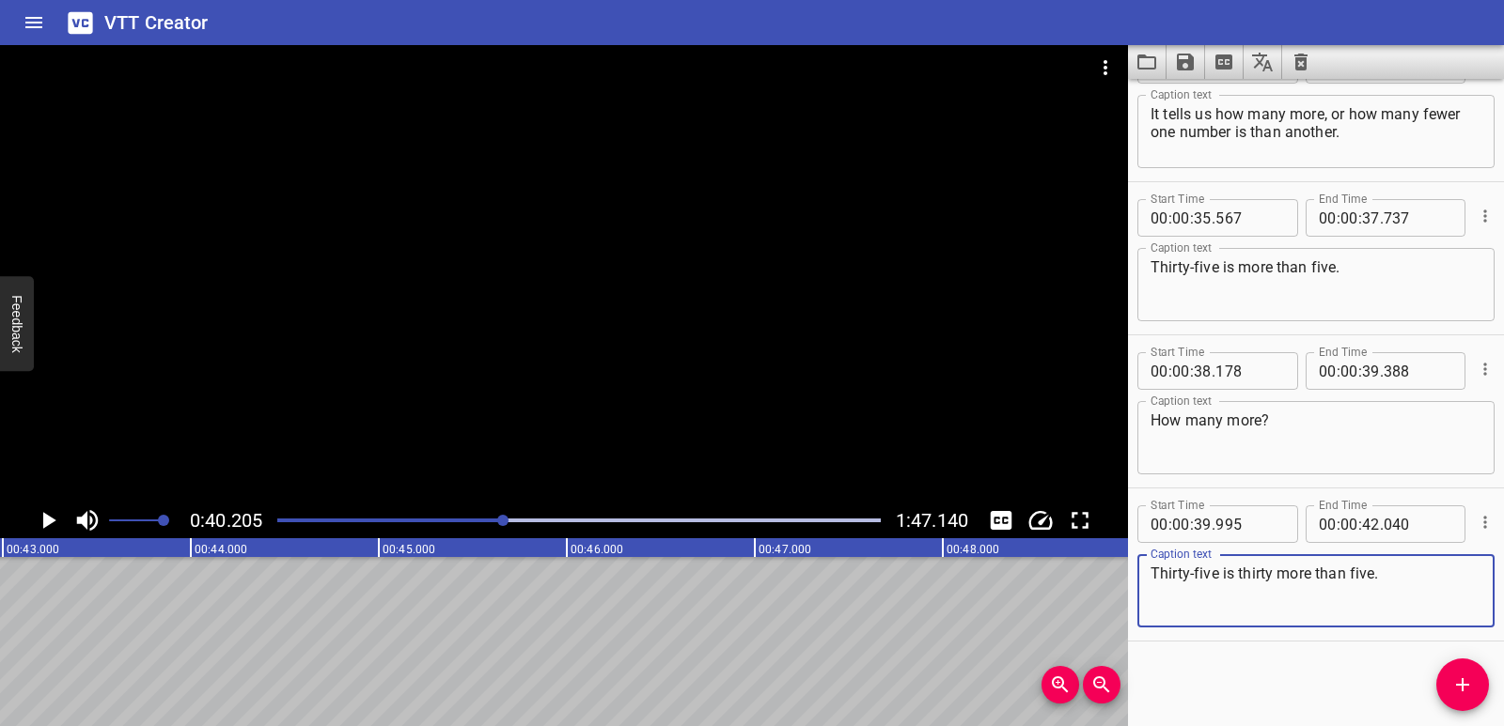
scroll to position [0, 7808]
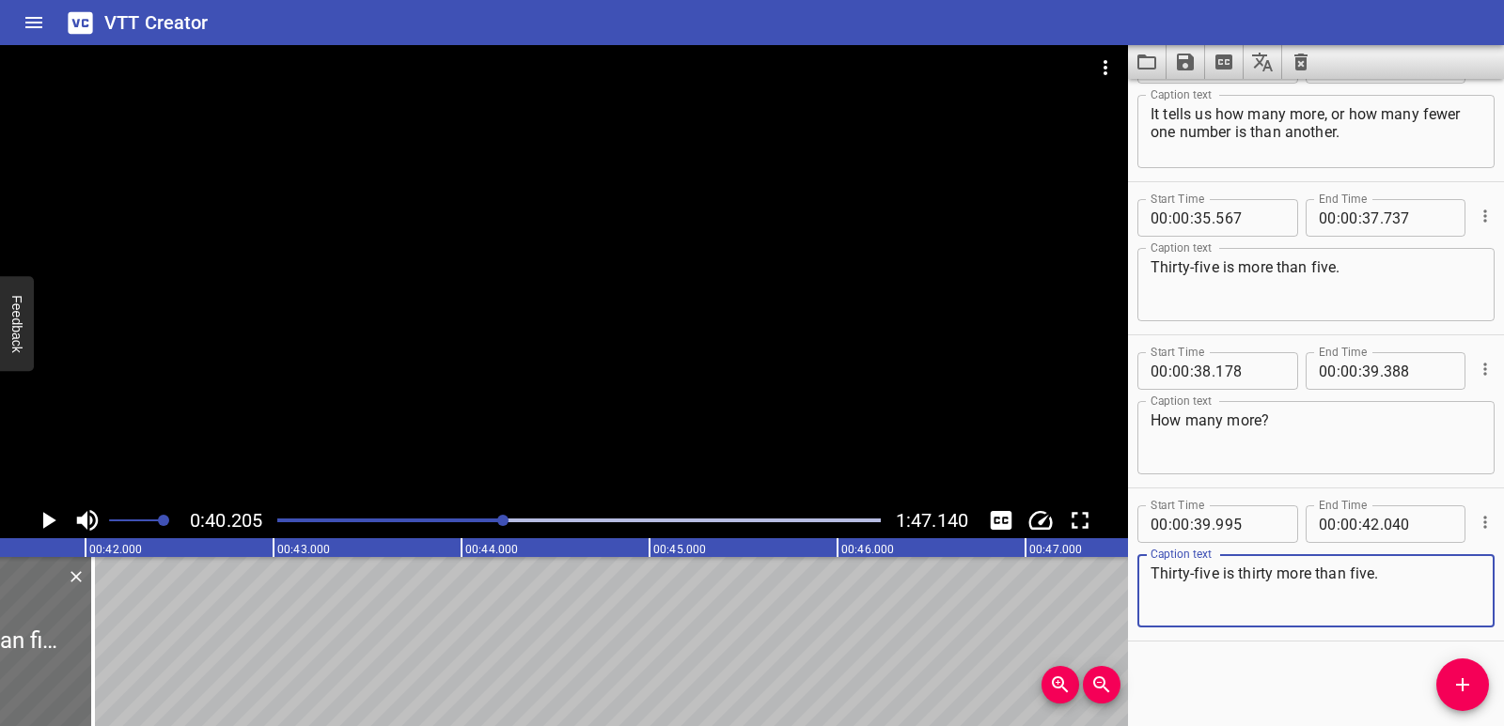
type textarea "Thirty-five is thirty more than five."
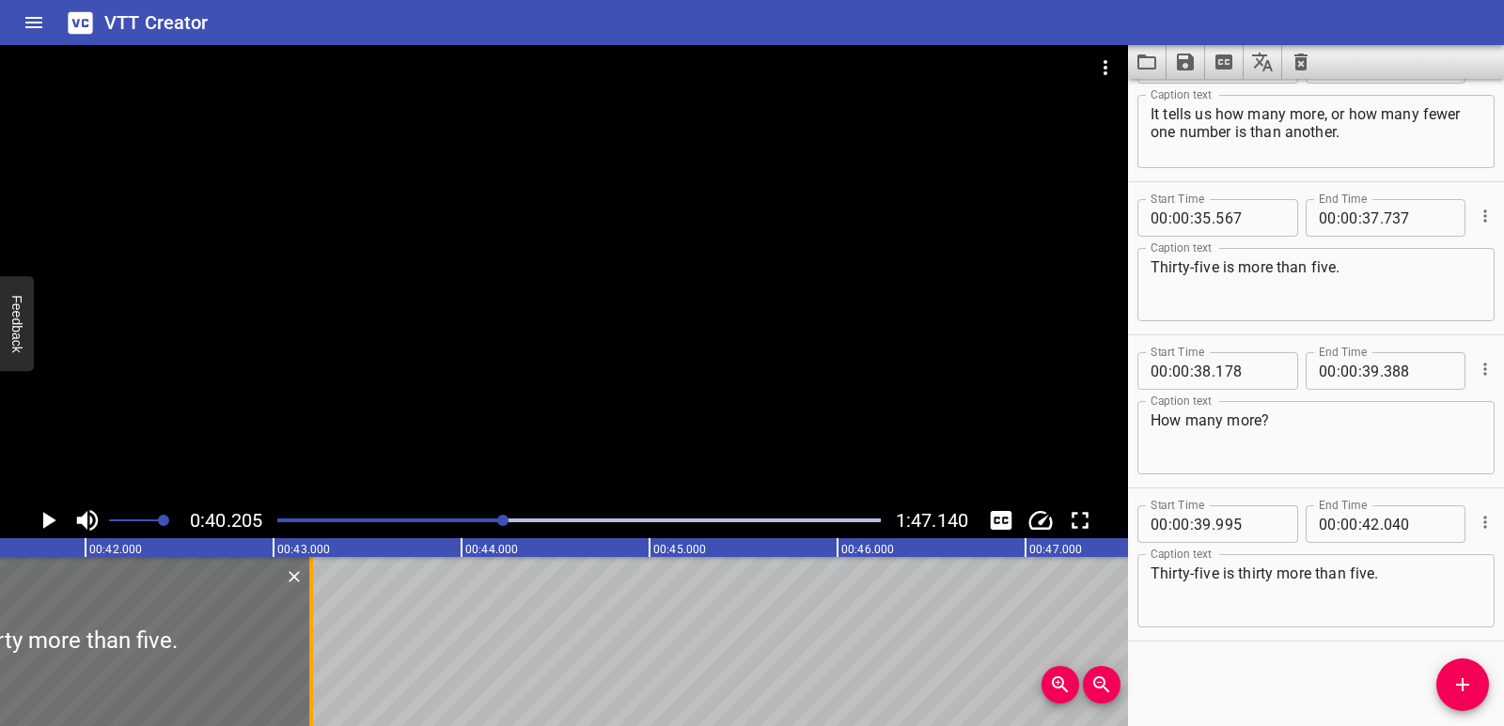
drag, startPoint x: 94, startPoint y: 601, endPoint x: 312, endPoint y: 612, distance: 218.3
click at [312, 612] on div at bounding box center [311, 641] width 4 height 169
type input "43"
type input "200"
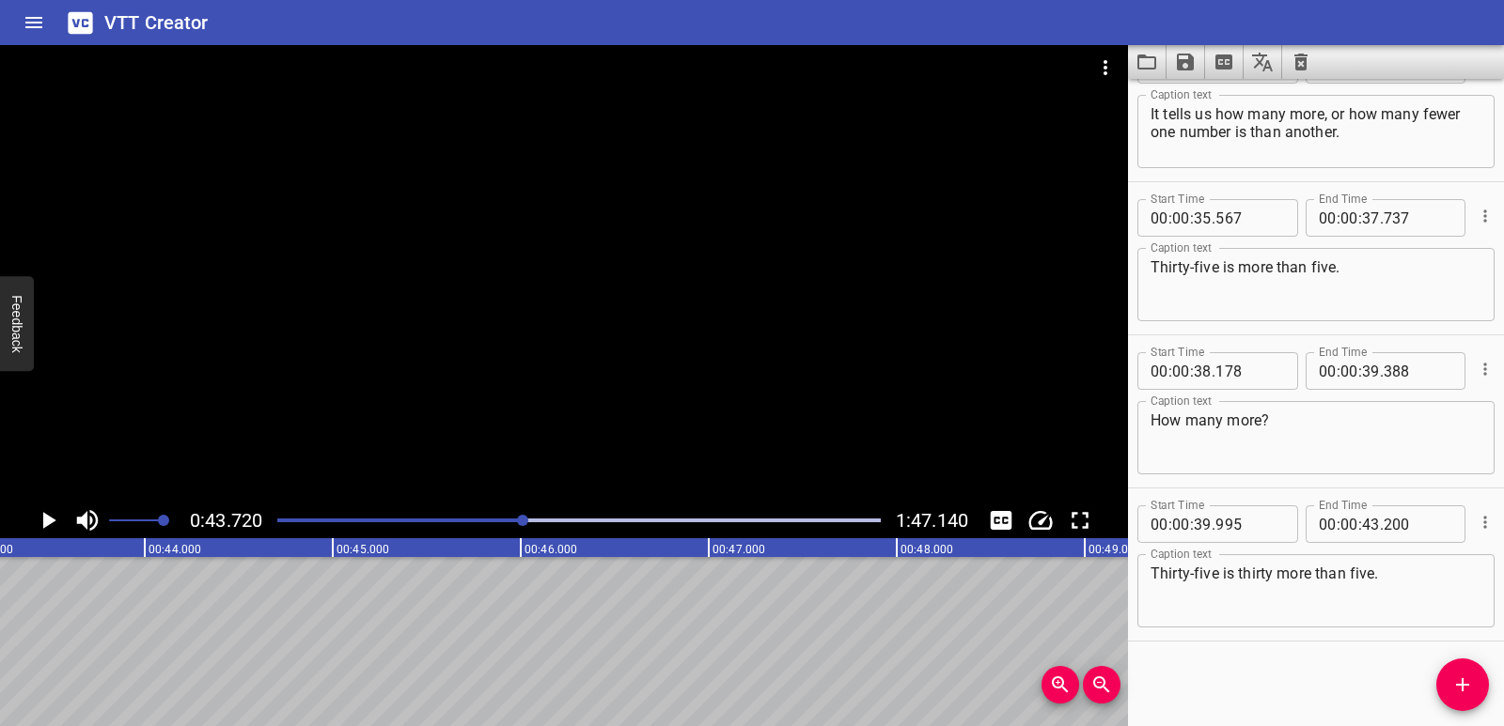
scroll to position [0, 8217]
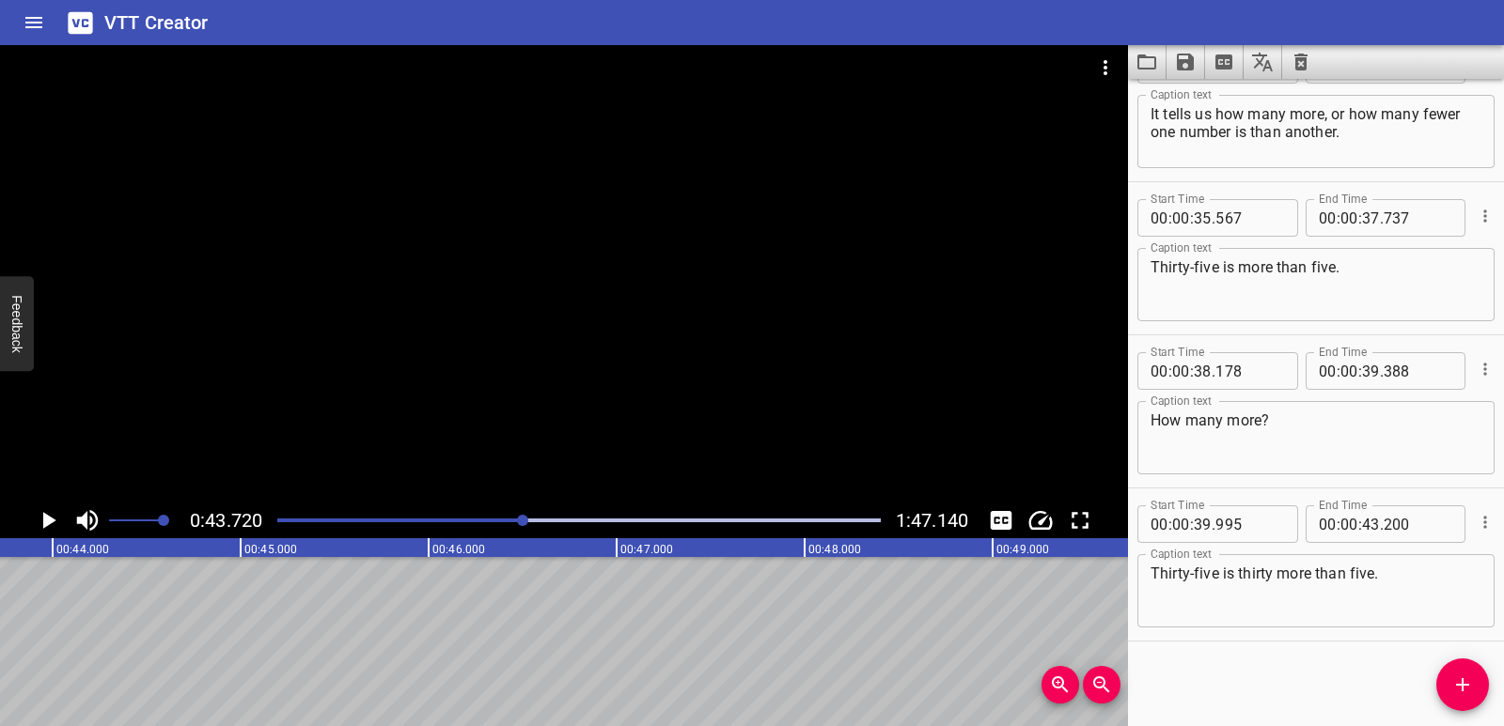
click at [1469, 678] on icon "Add Cue" at bounding box center [1462, 685] width 23 height 23
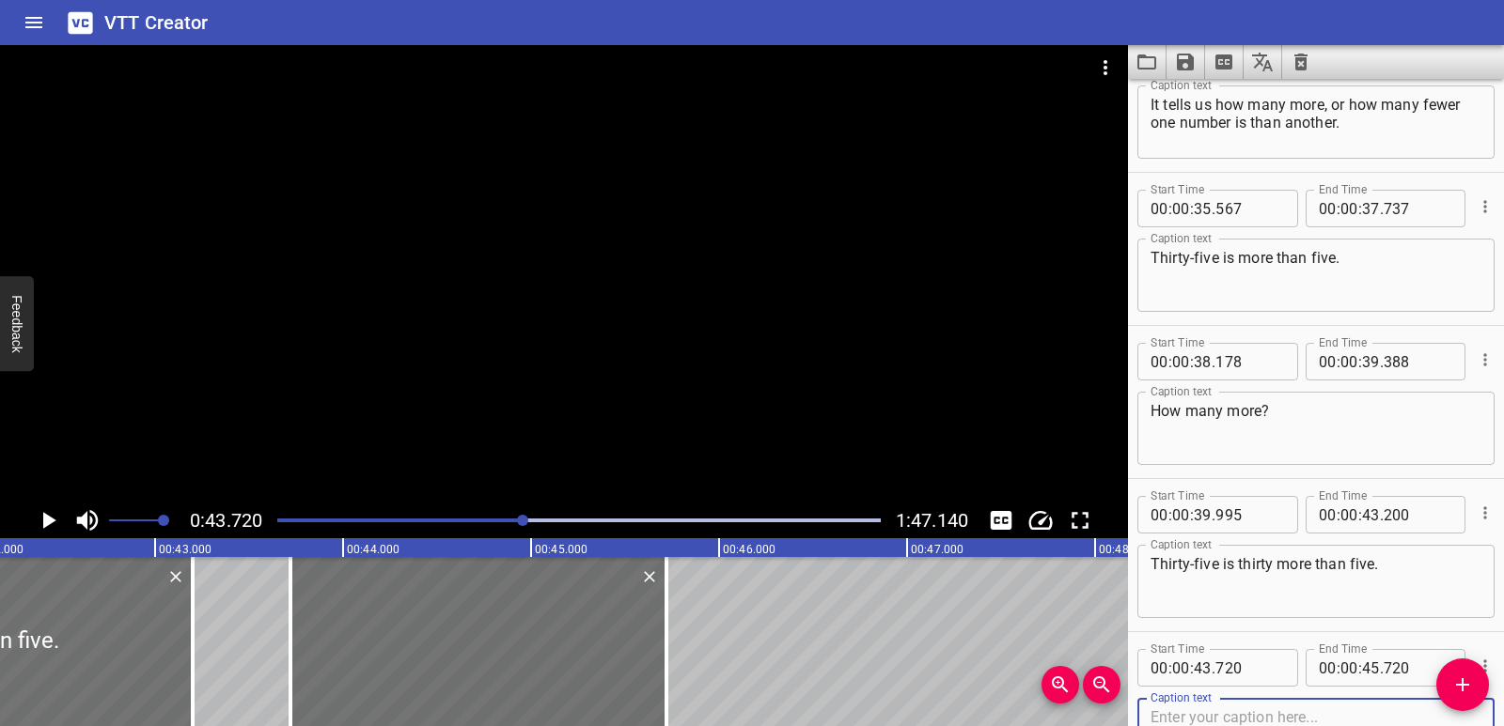
scroll to position [0, 7907]
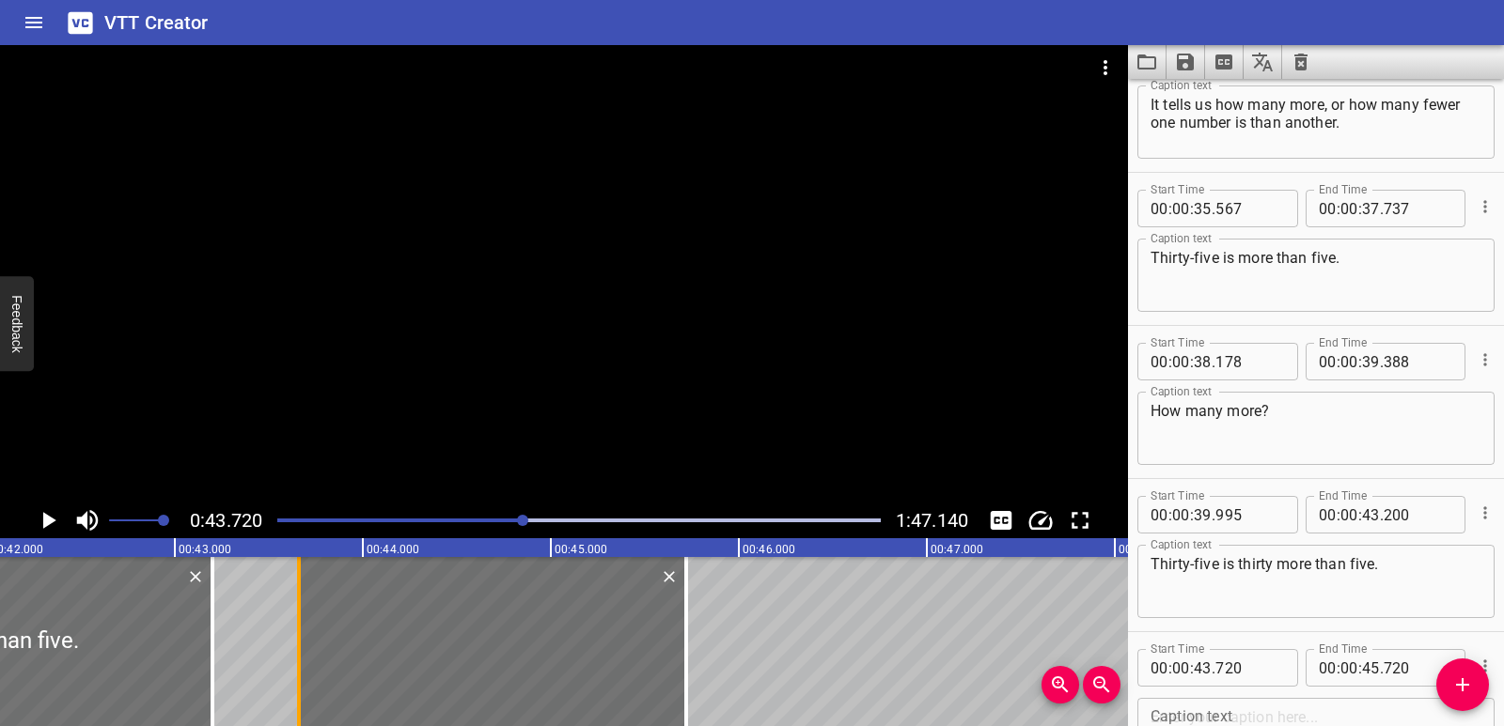
drag, startPoint x: 309, startPoint y: 616, endPoint x: 298, endPoint y: 621, distance: 12.2
click at [298, 621] on div at bounding box center [299, 641] width 4 height 169
type input "660"
drag, startPoint x: 680, startPoint y: 638, endPoint x: 646, endPoint y: 642, distance: 35.0
click at [646, 642] on div at bounding box center [651, 641] width 19 height 169
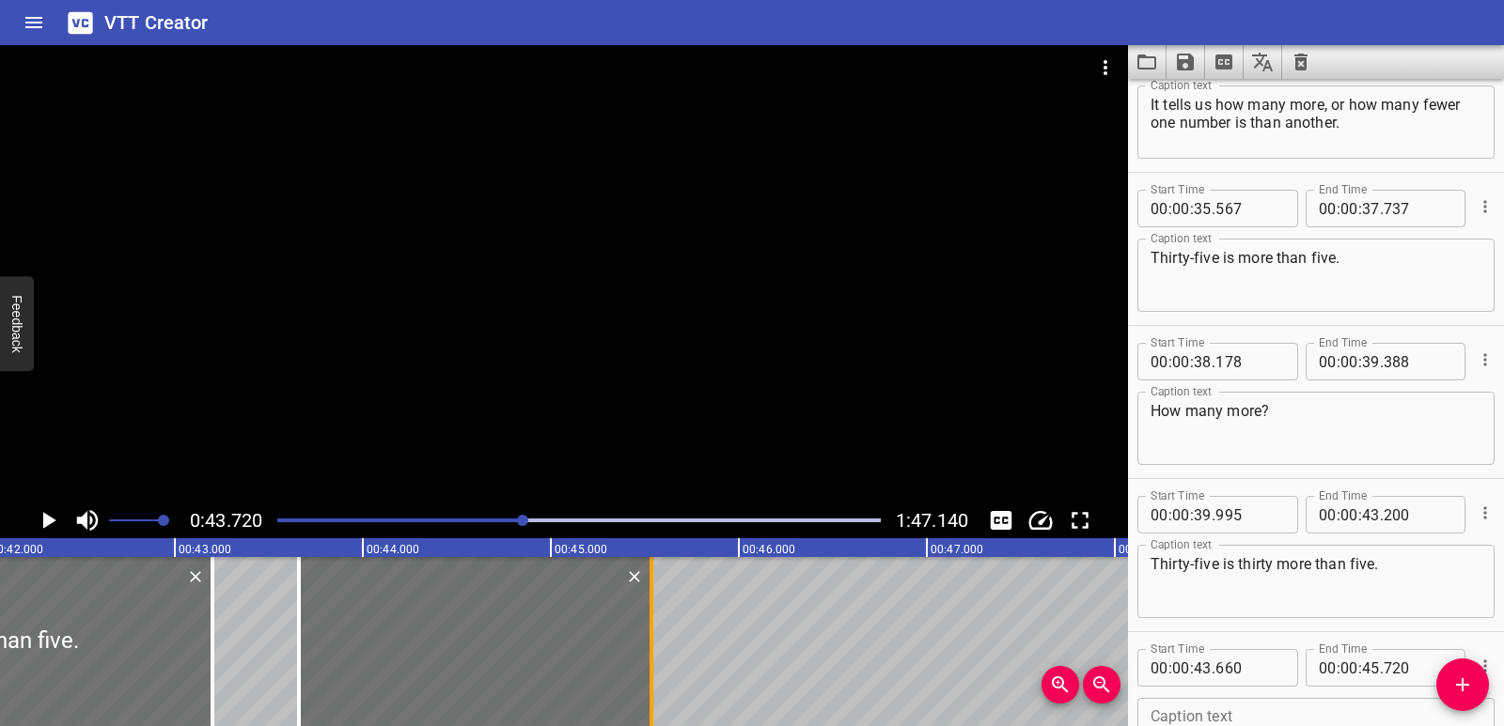
type input "535"
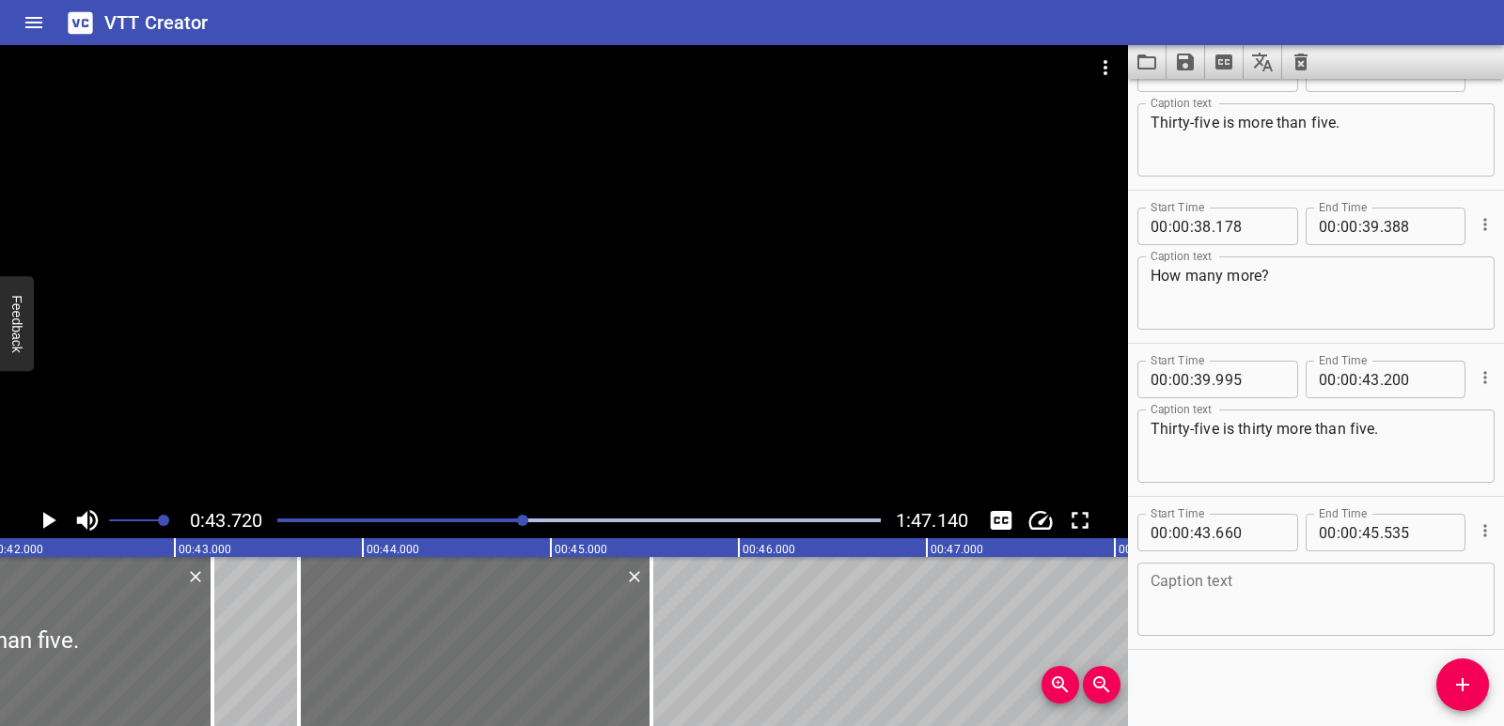
scroll to position [1432, 0]
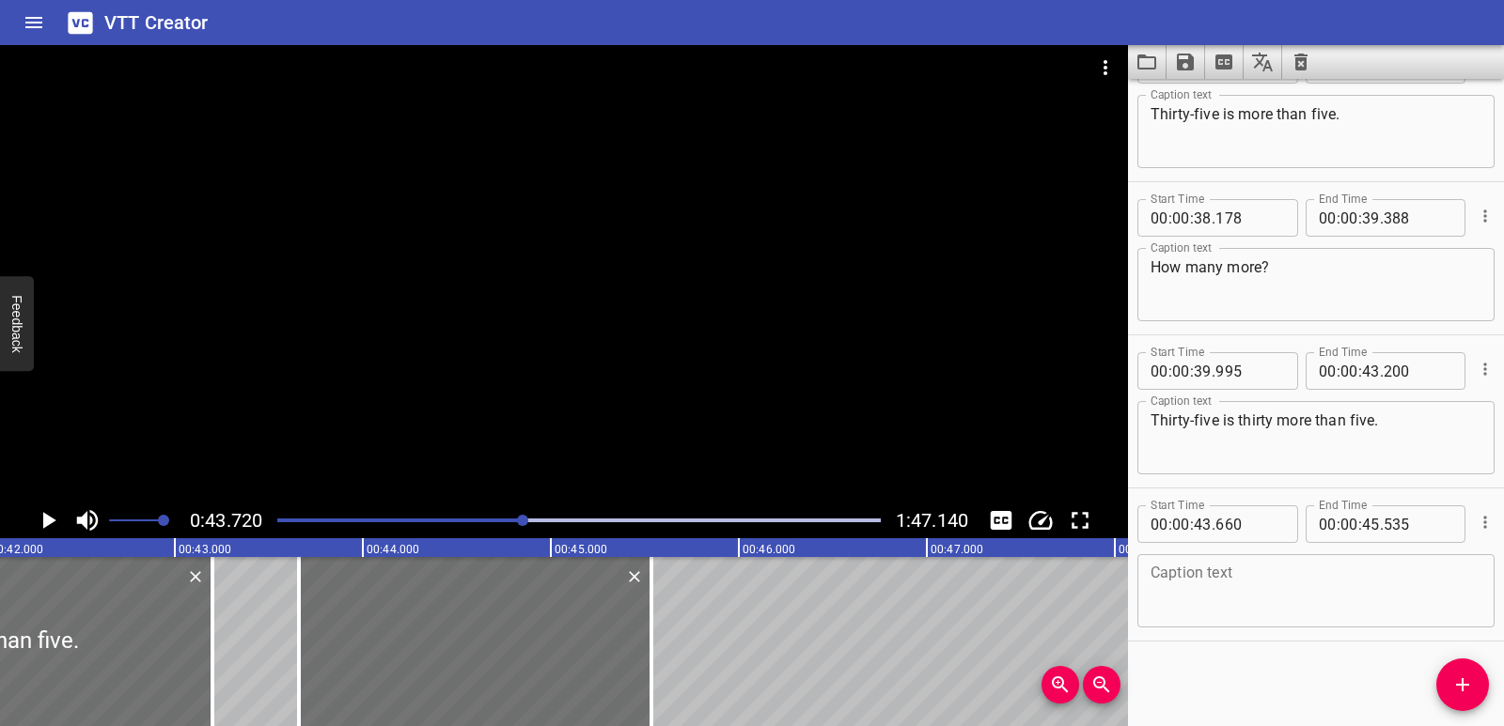
click at [1251, 591] on textarea at bounding box center [1315, 592] width 331 height 54
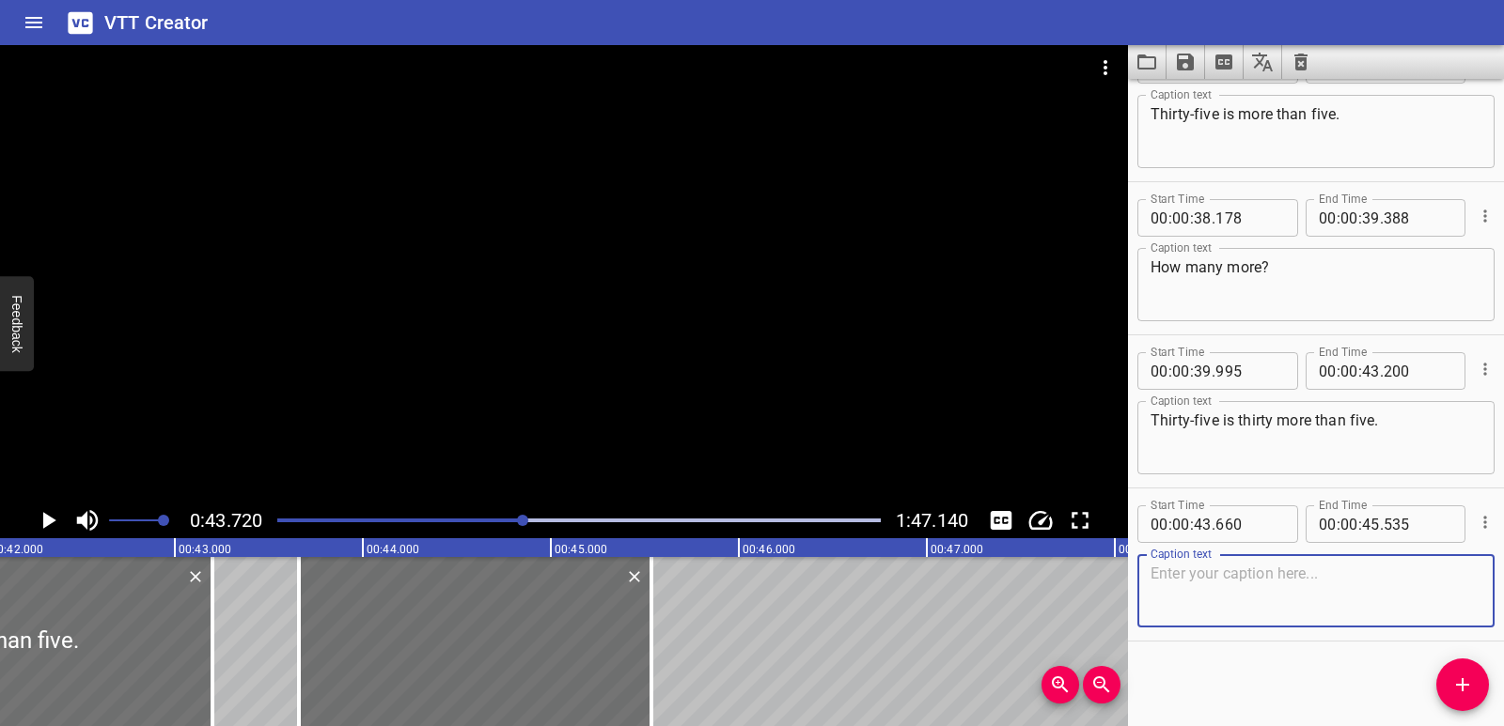
paste textarea "That’s an additive comparison."
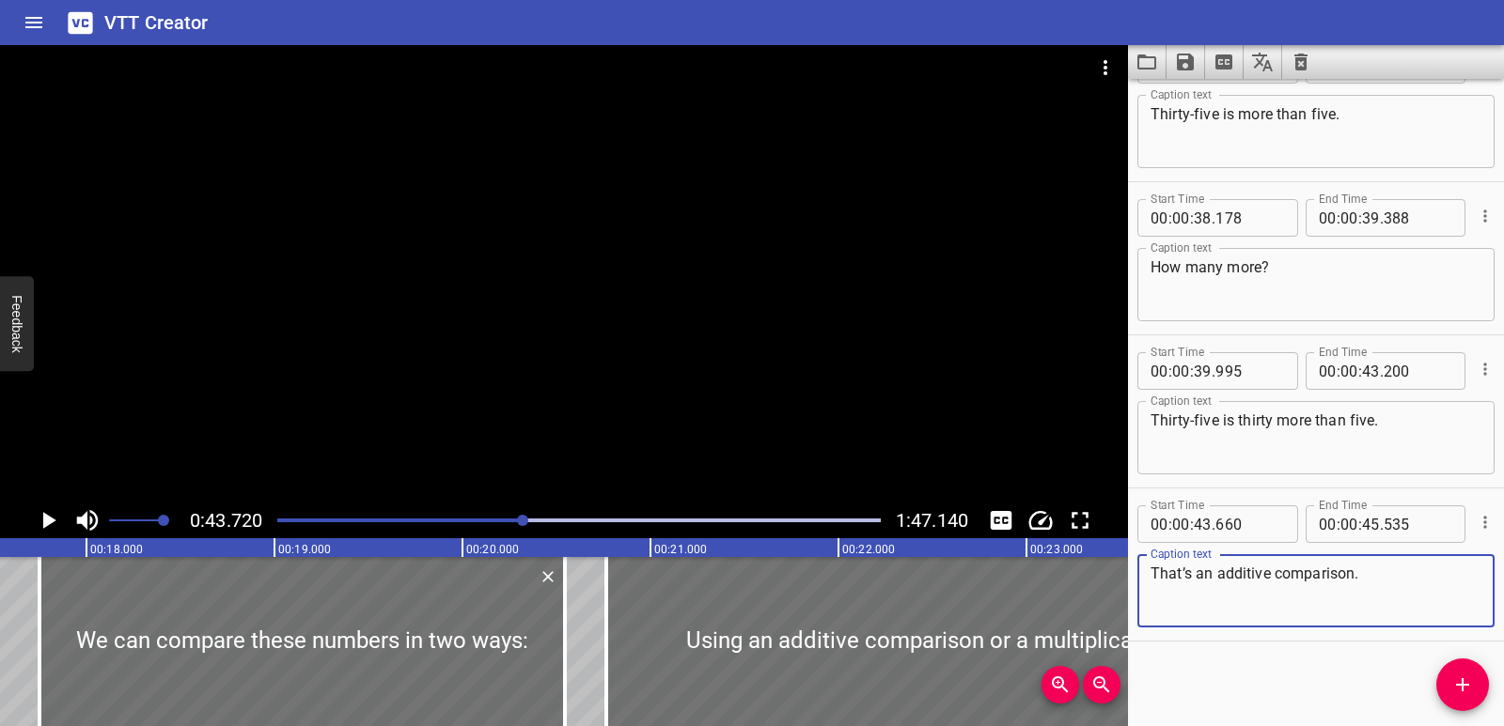
scroll to position [0, 2076]
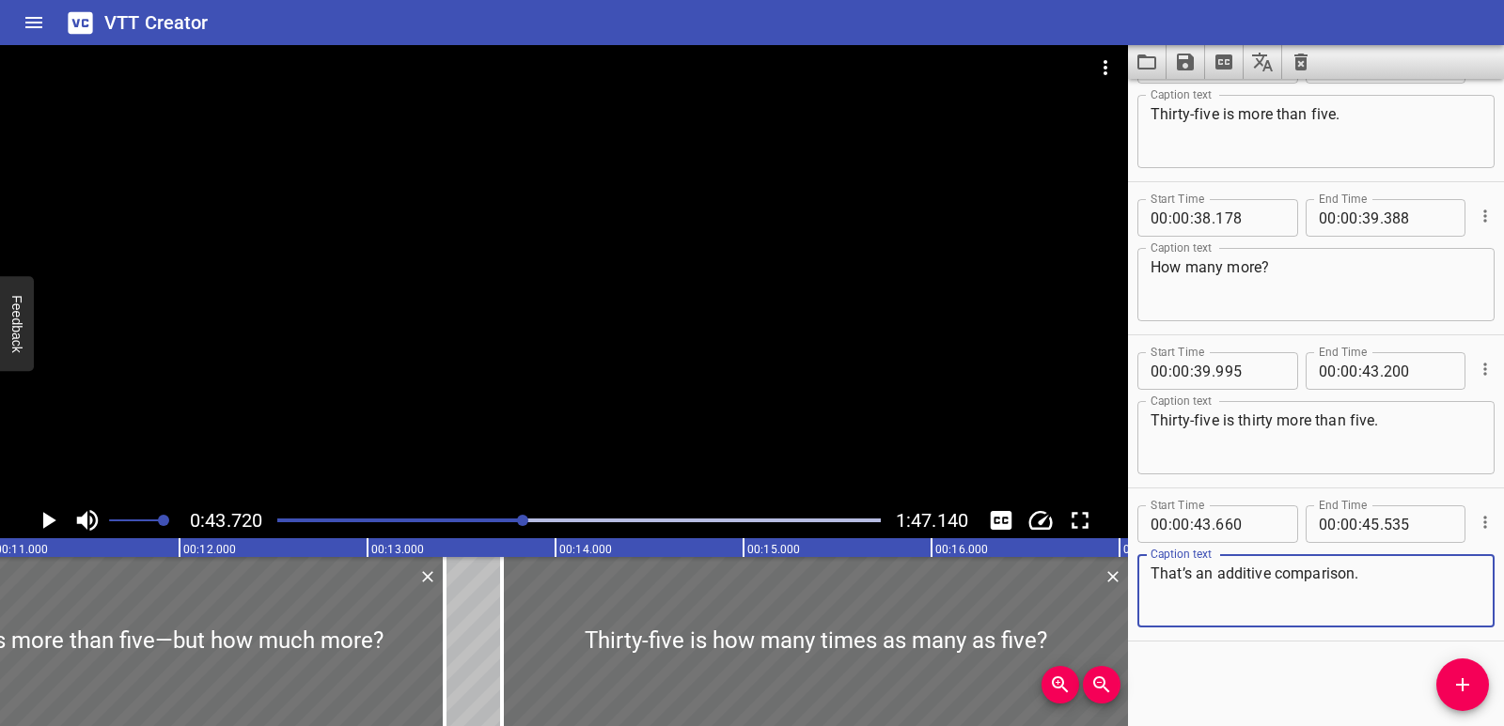
type textarea "That’s an additive comparison."
click at [361, 520] on div "Play progress" at bounding box center [221, 521] width 603 height 4
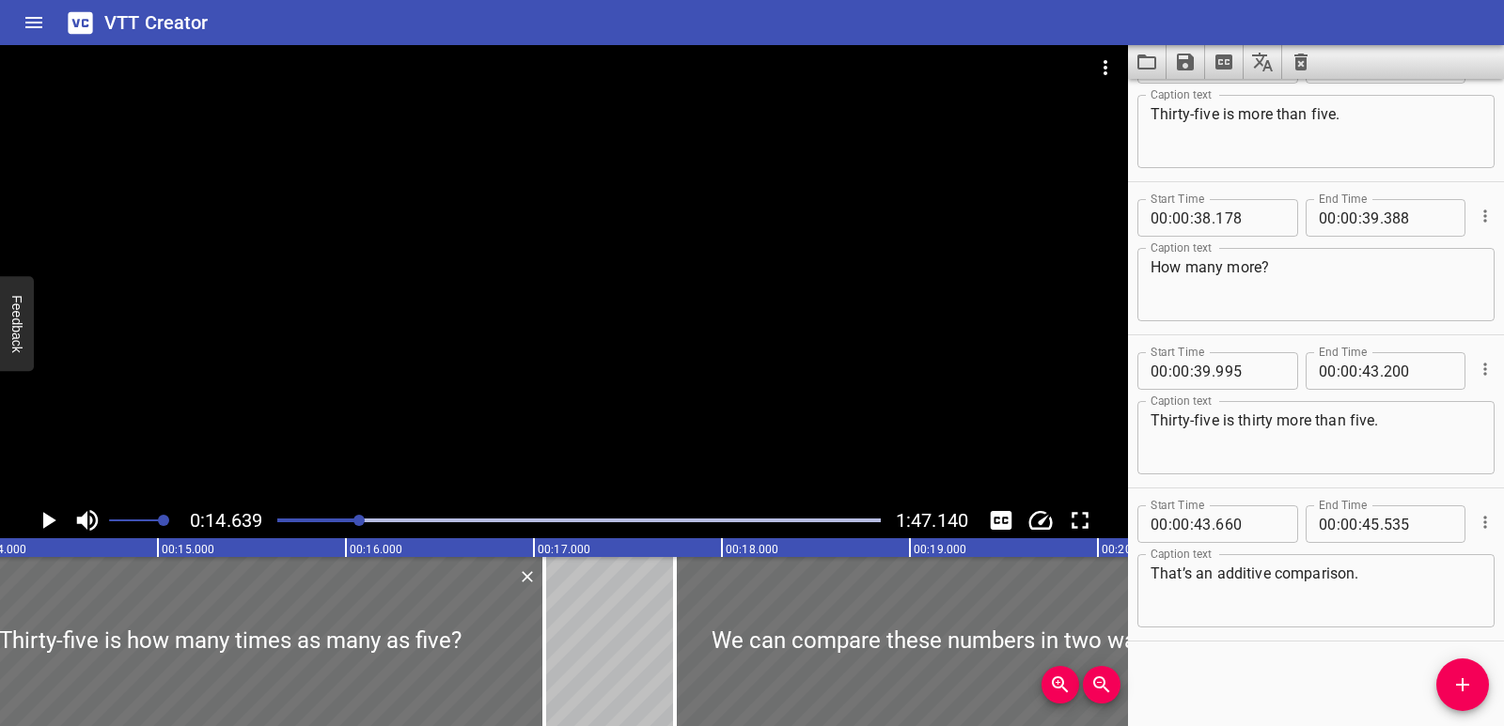
scroll to position [0, 2751]
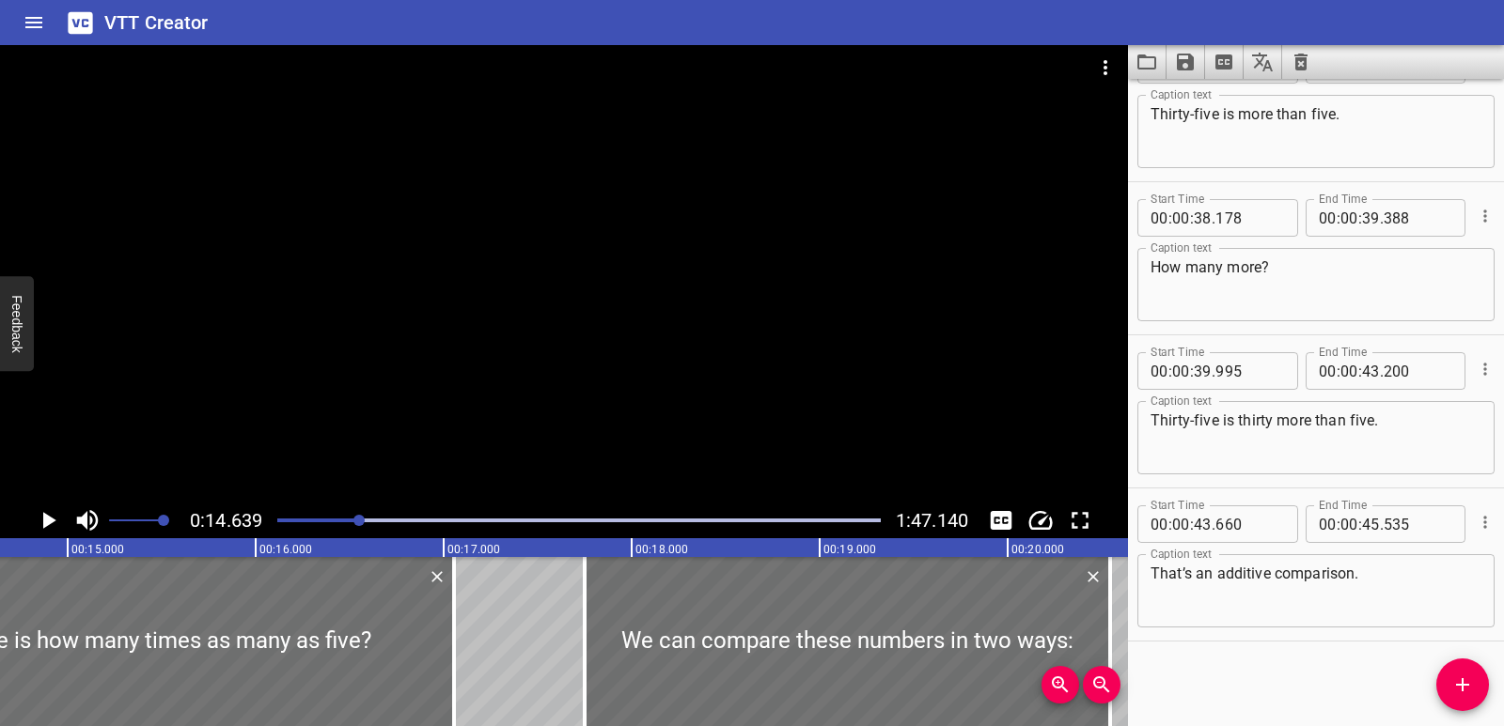
click at [54, 511] on icon "Play/Pause" at bounding box center [48, 521] width 28 height 28
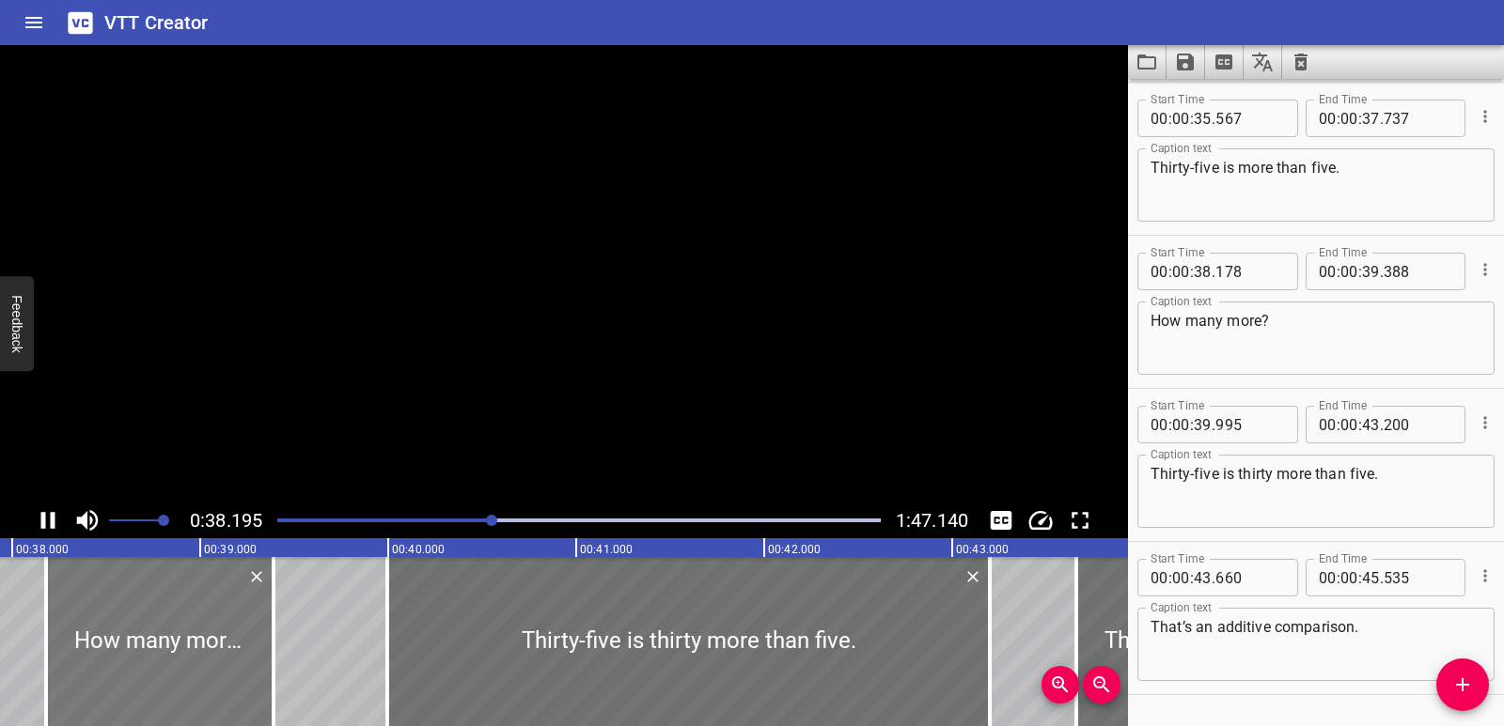
scroll to position [0, 7176]
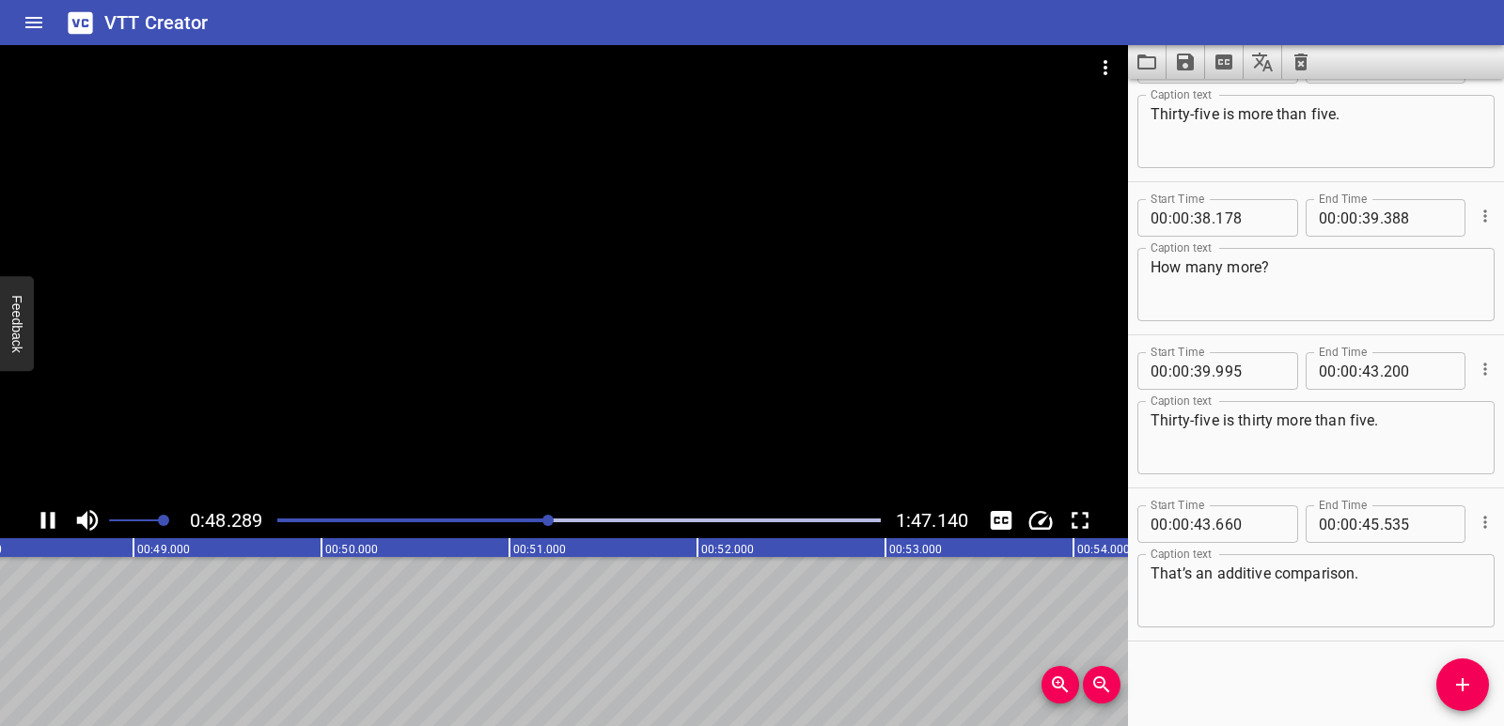
click at [49, 519] on icon "Play/Pause" at bounding box center [48, 521] width 28 height 28
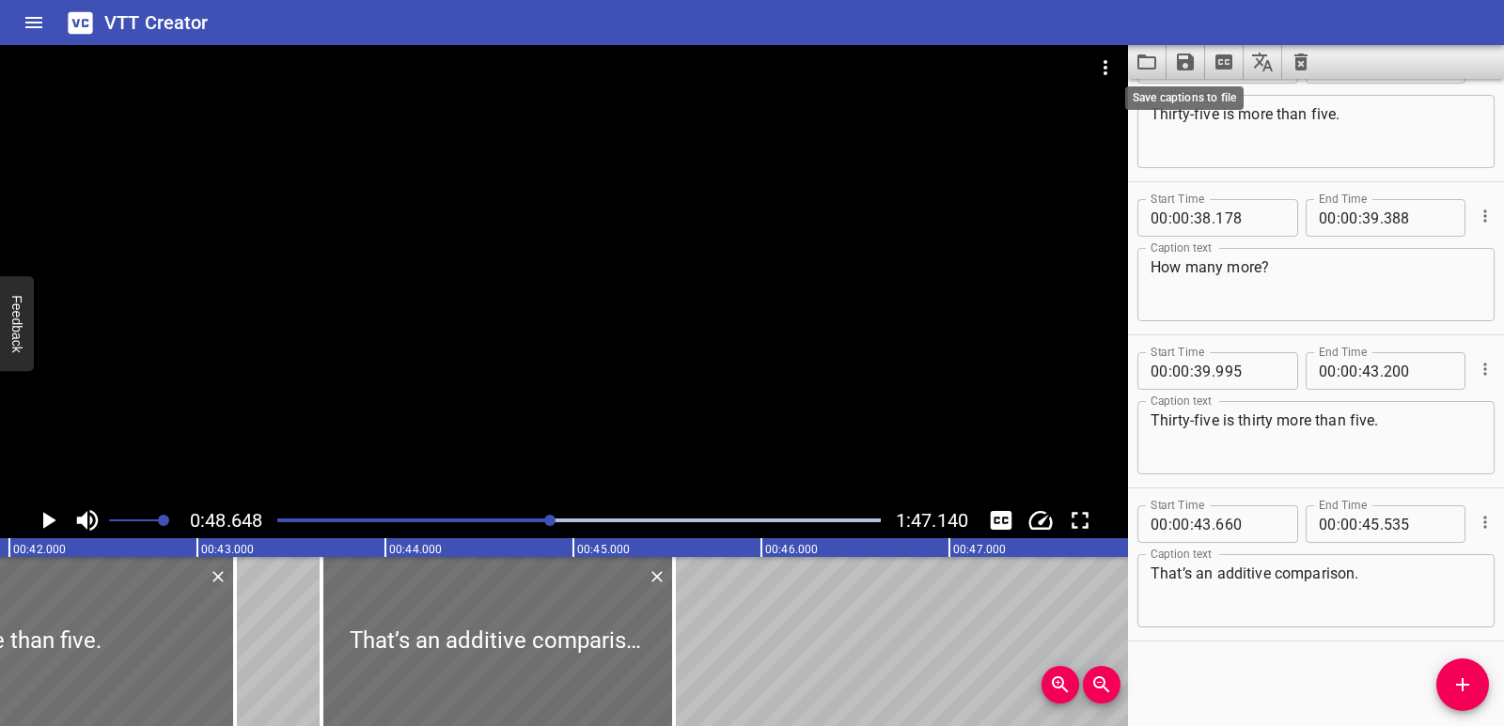
click at [1186, 62] on icon "Save captions to file" at bounding box center [1185, 62] width 17 height 17
click at [1239, 101] on li "Save to VTT file" at bounding box center [1235, 103] width 138 height 34
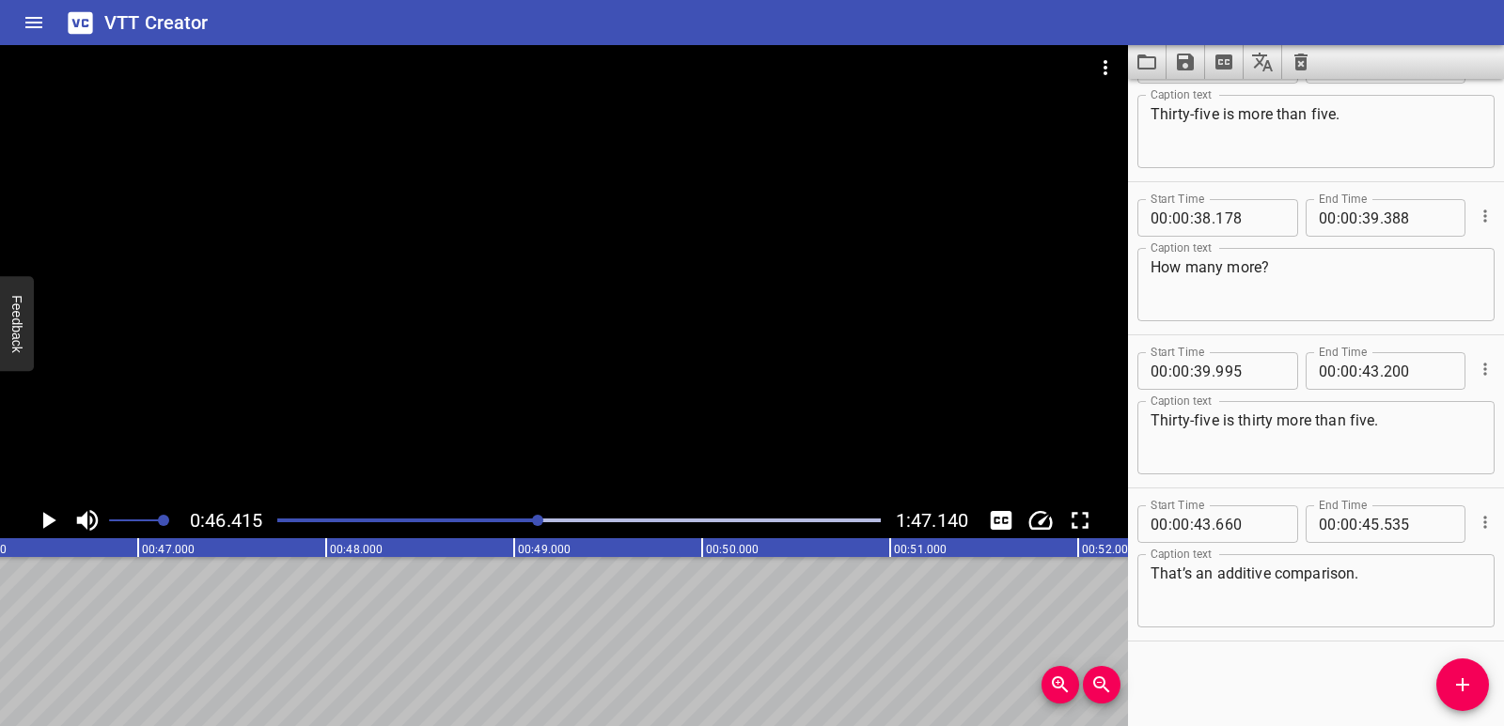
scroll to position [0, 8723]
click at [1457, 683] on icon "Add Cue" at bounding box center [1462, 685] width 23 height 23
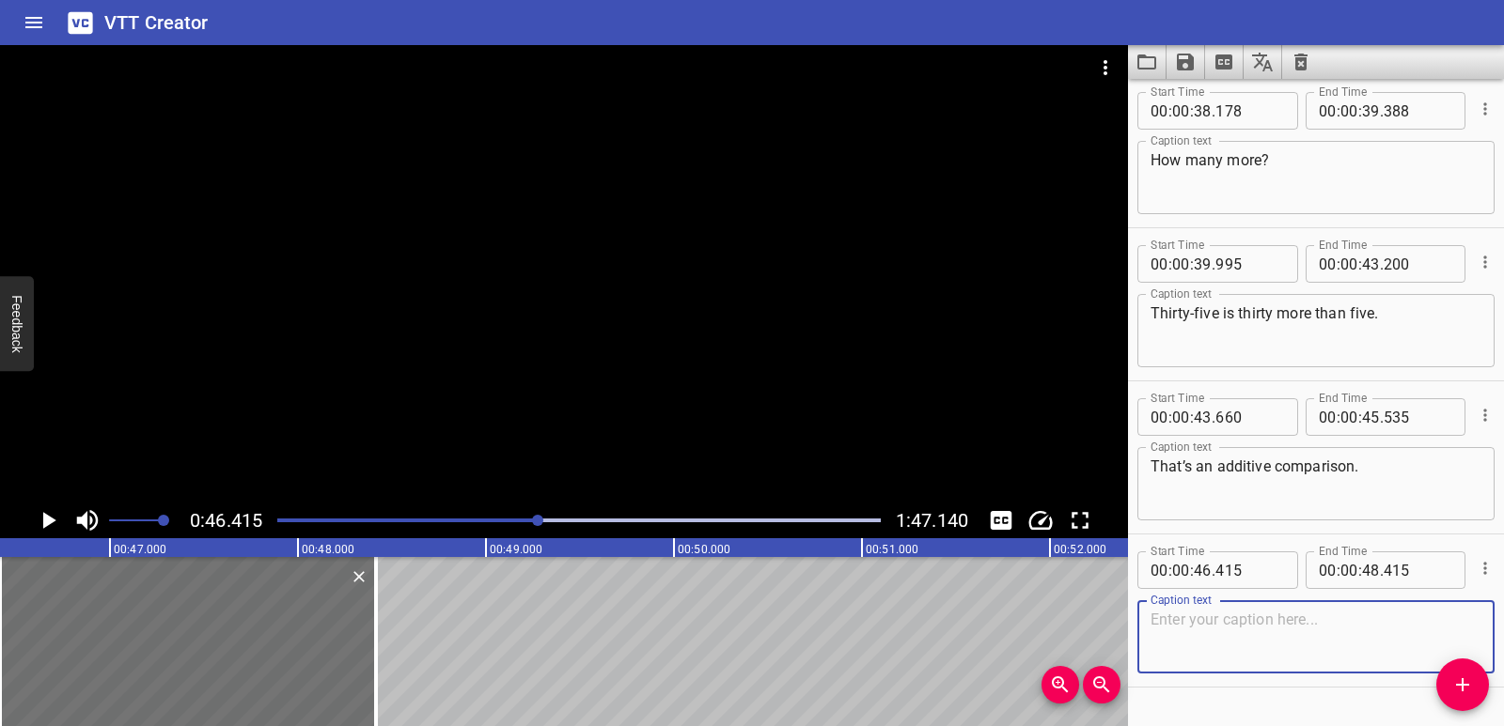
scroll to position [1585, 0]
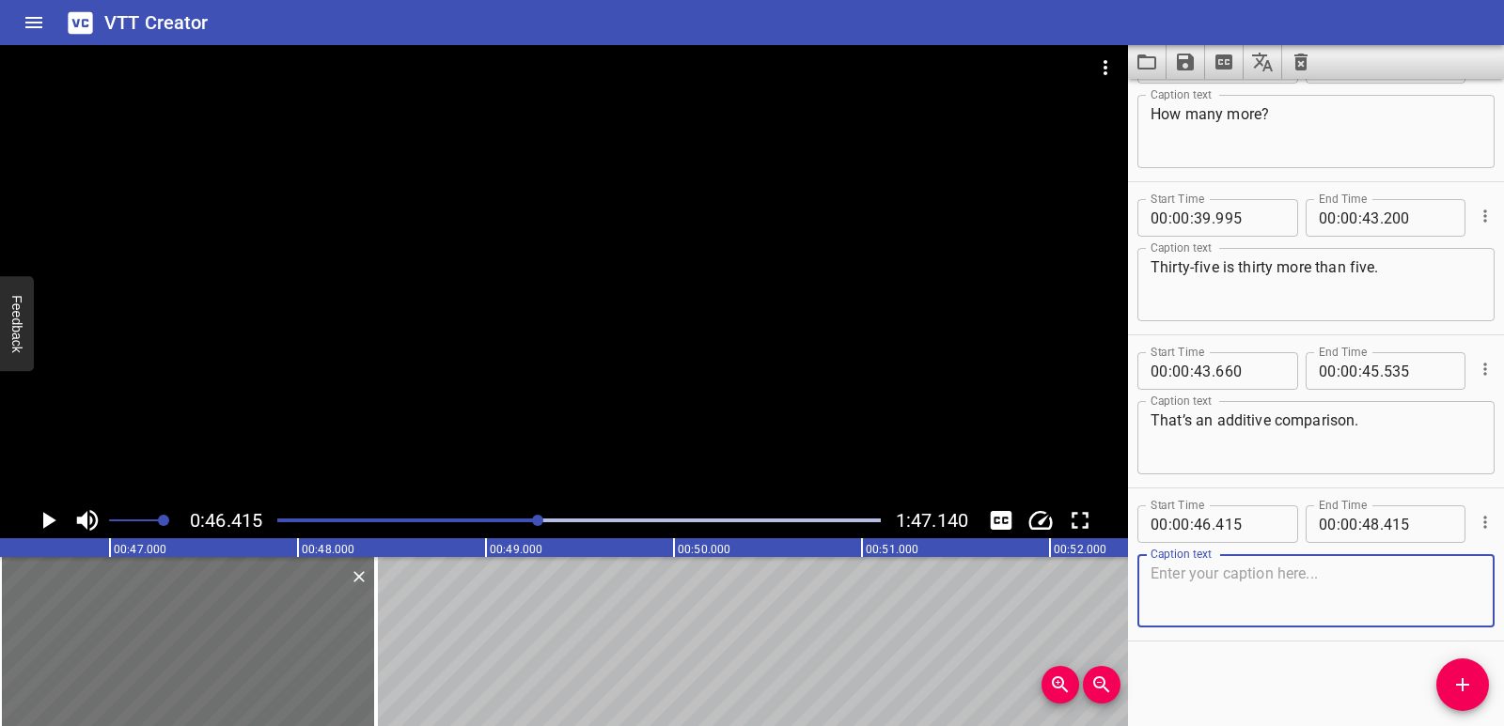
click at [1258, 600] on textarea at bounding box center [1315, 592] width 331 height 54
paste textarea "A multiplicative comparison tells us how many times as many or how many times a…"
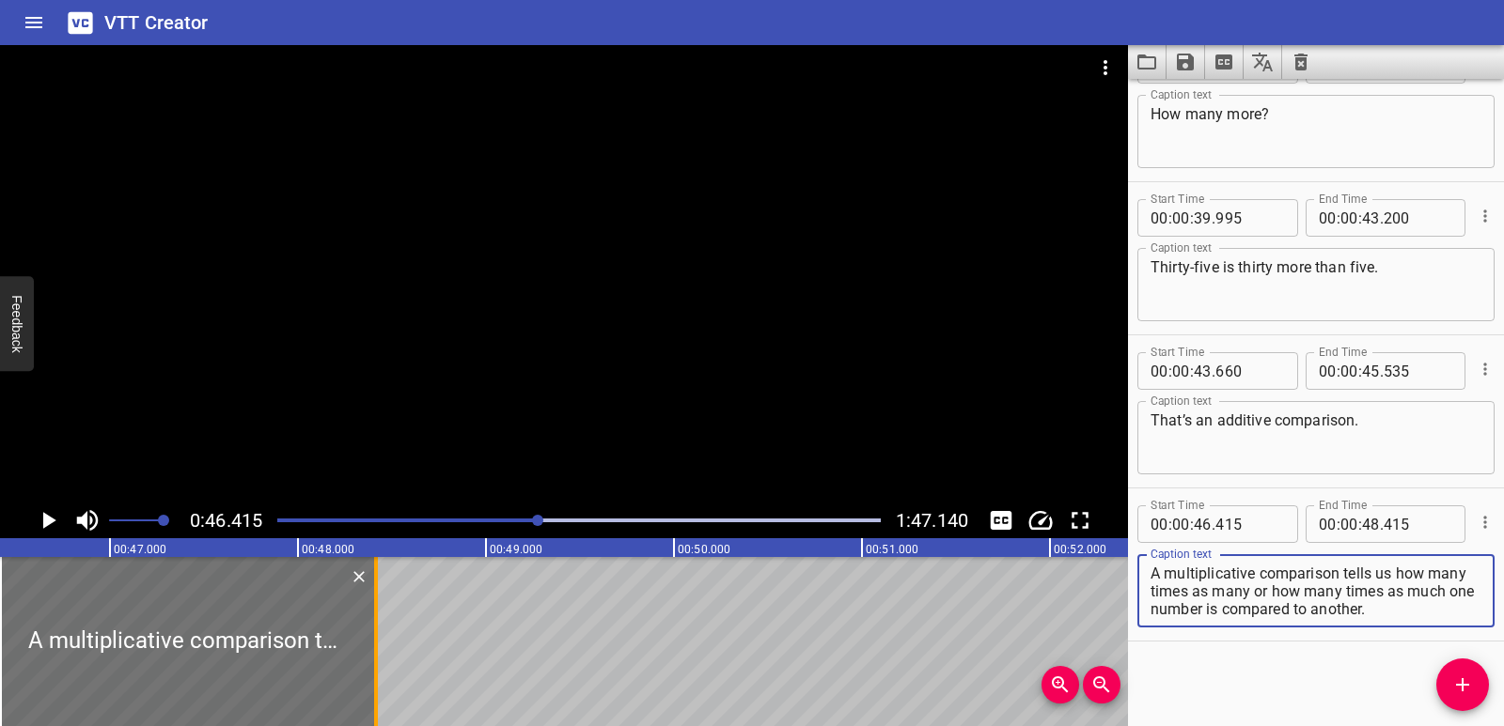
type textarea "A multiplicative comparison tells us how many times as many or how many times a…"
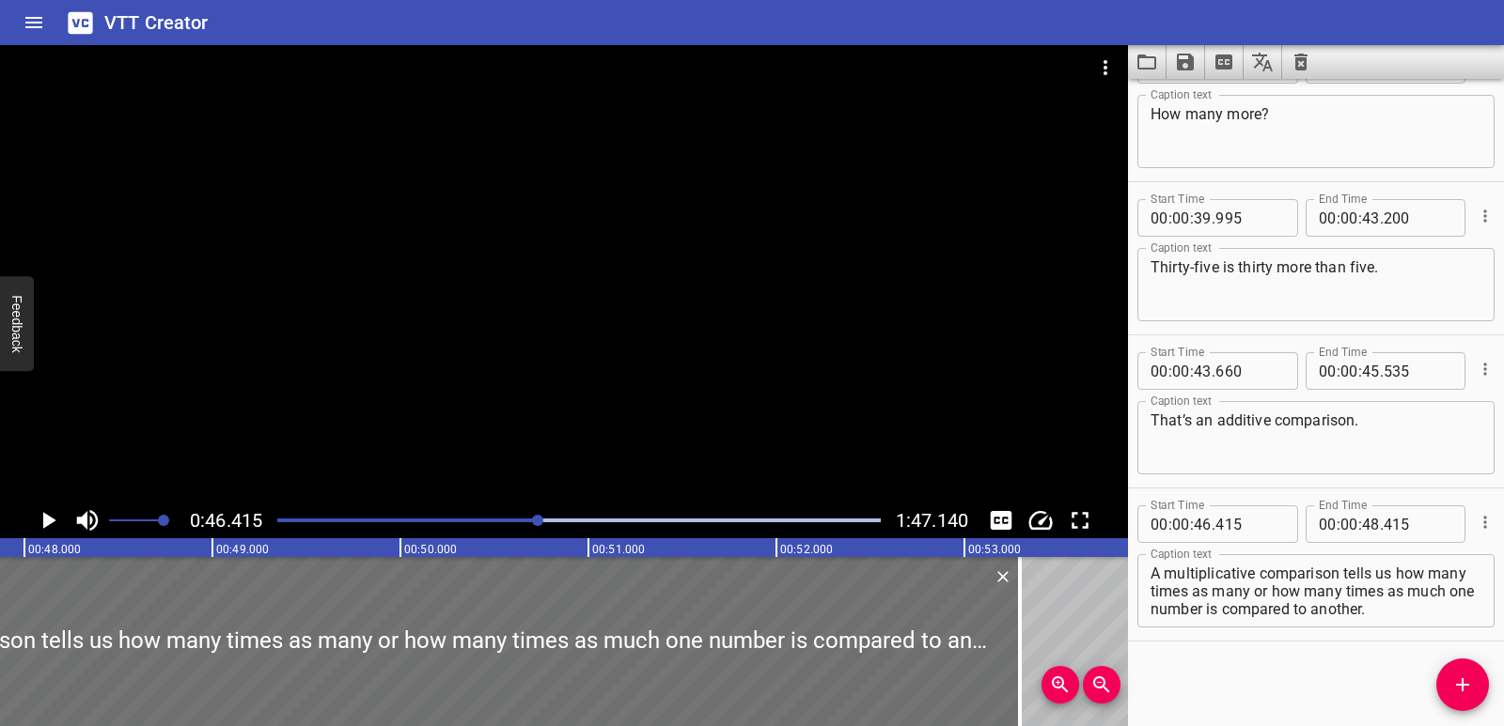
scroll to position [0, 9263]
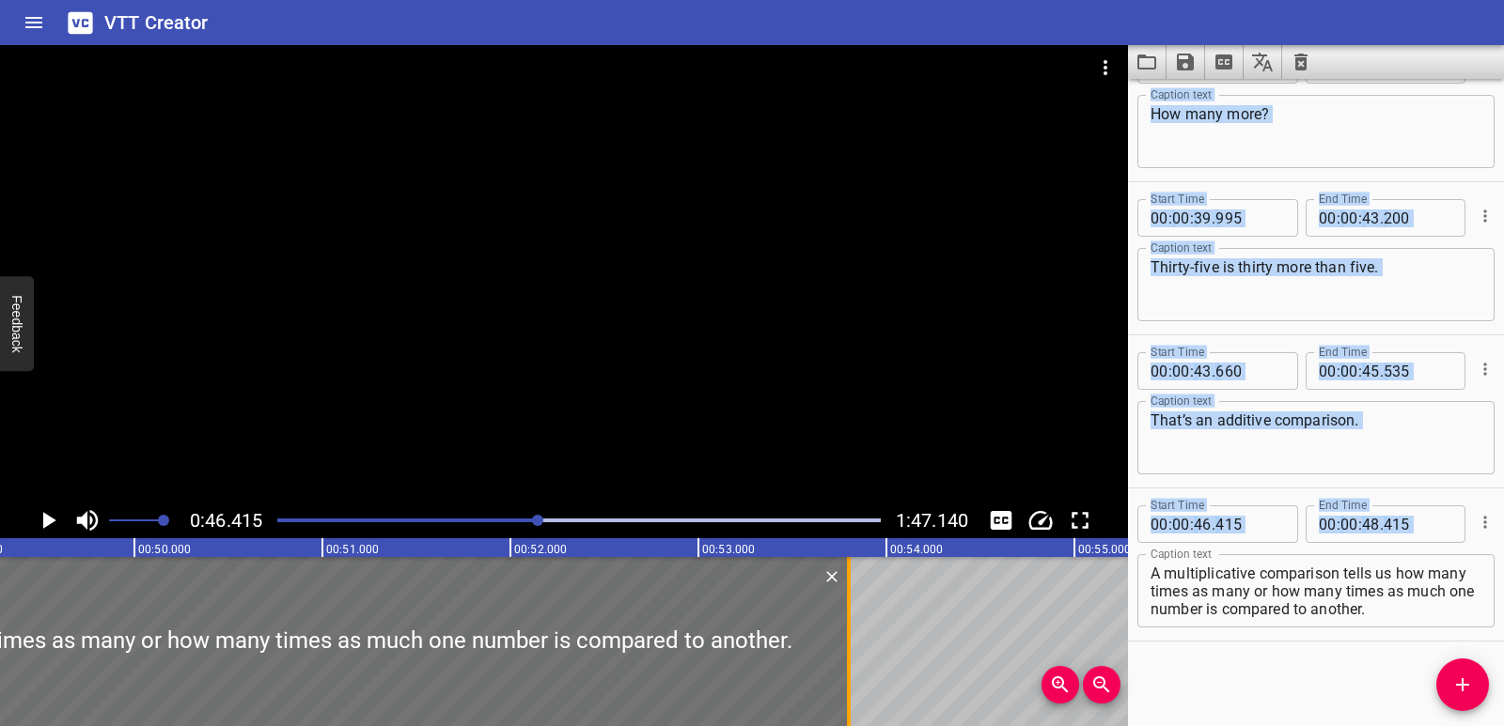
drag, startPoint x: 382, startPoint y: 625, endPoint x: 854, endPoint y: 632, distance: 471.8
click at [854, 641] on div at bounding box center [848, 641] width 19 height 169
type input "53"
type input "800"
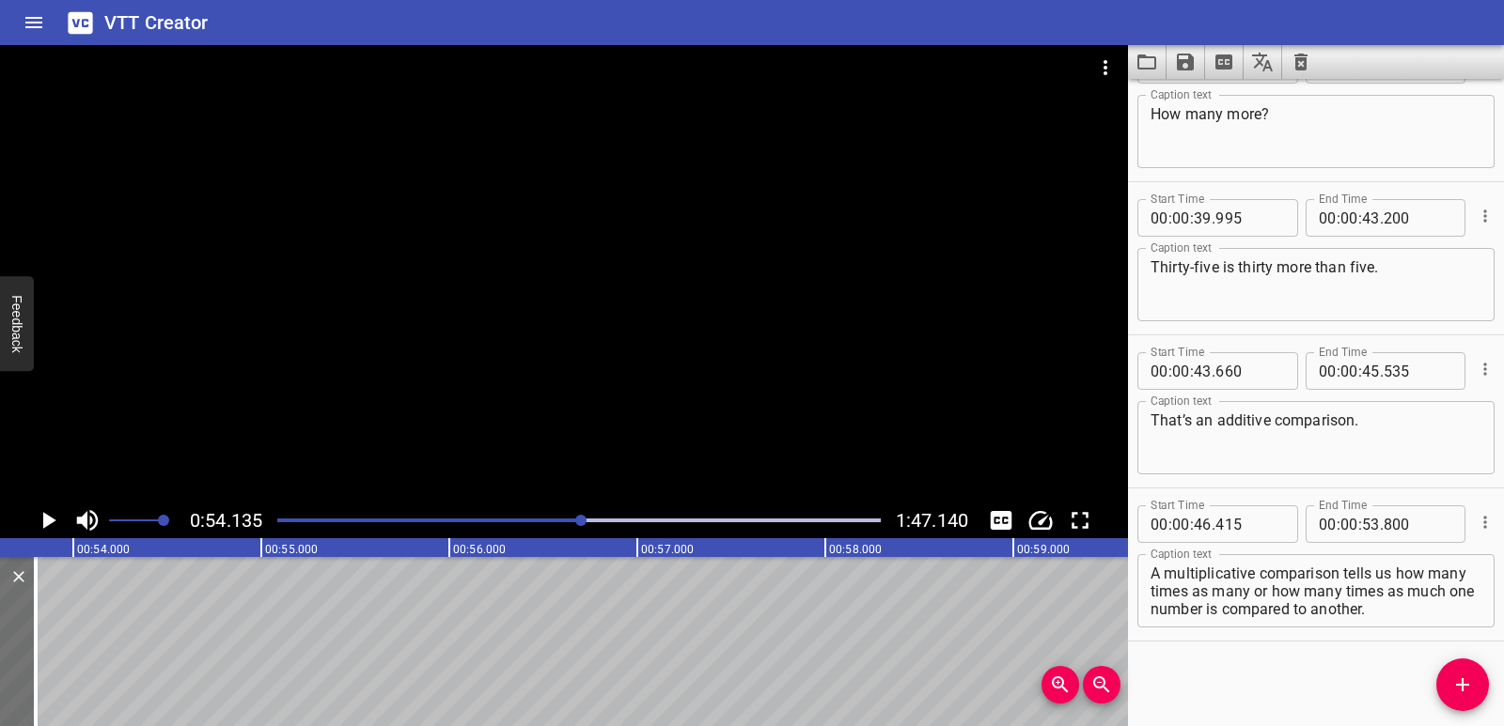
scroll to position [0, 10174]
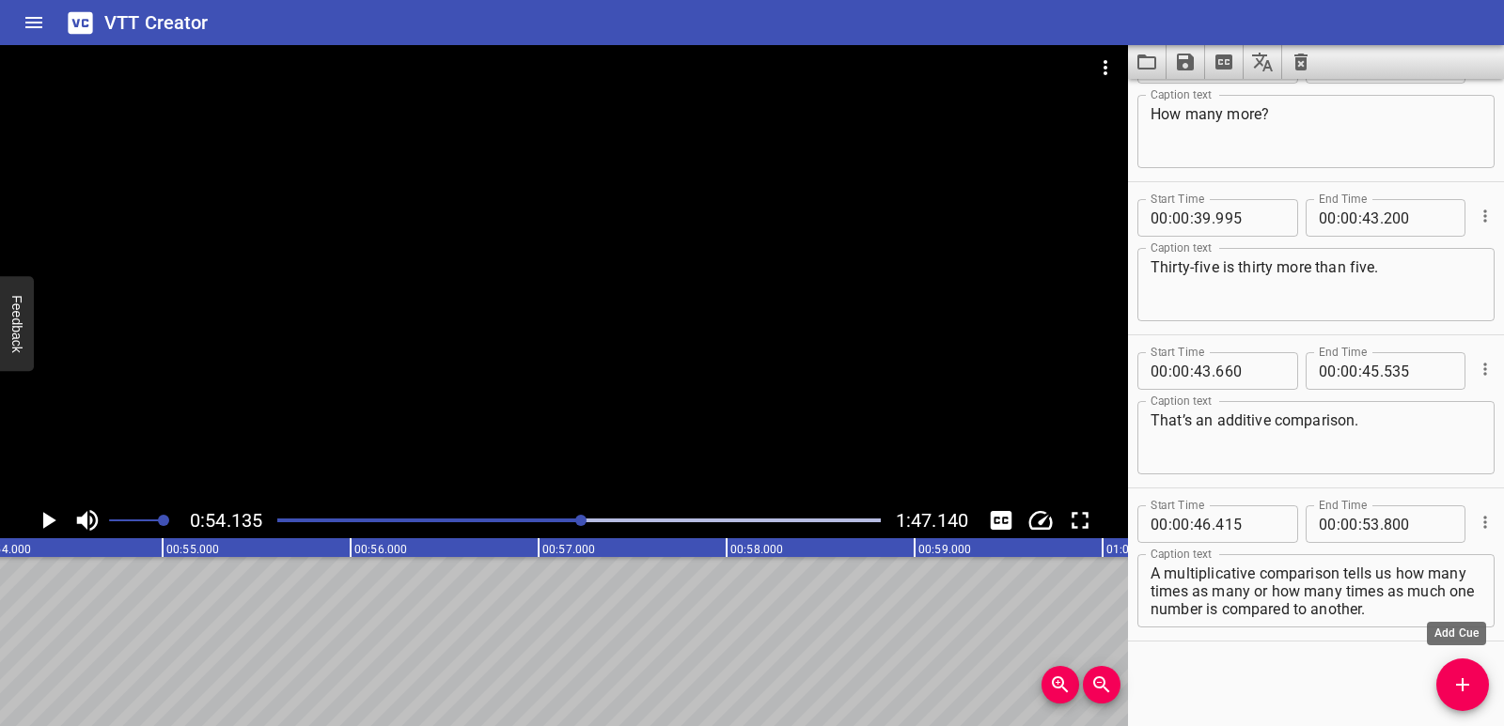
click at [1450, 681] on span "Add Cue" at bounding box center [1462, 685] width 53 height 23
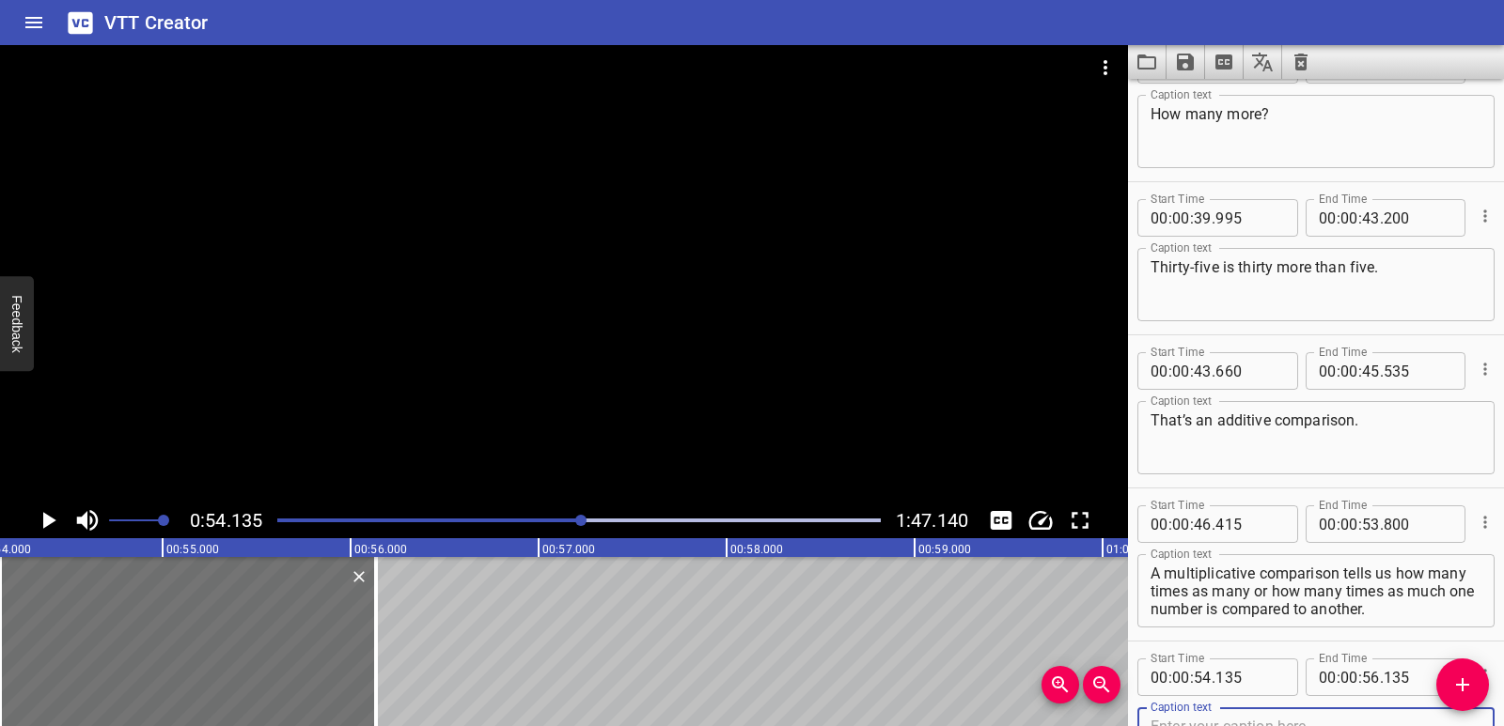
scroll to position [1595, 0]
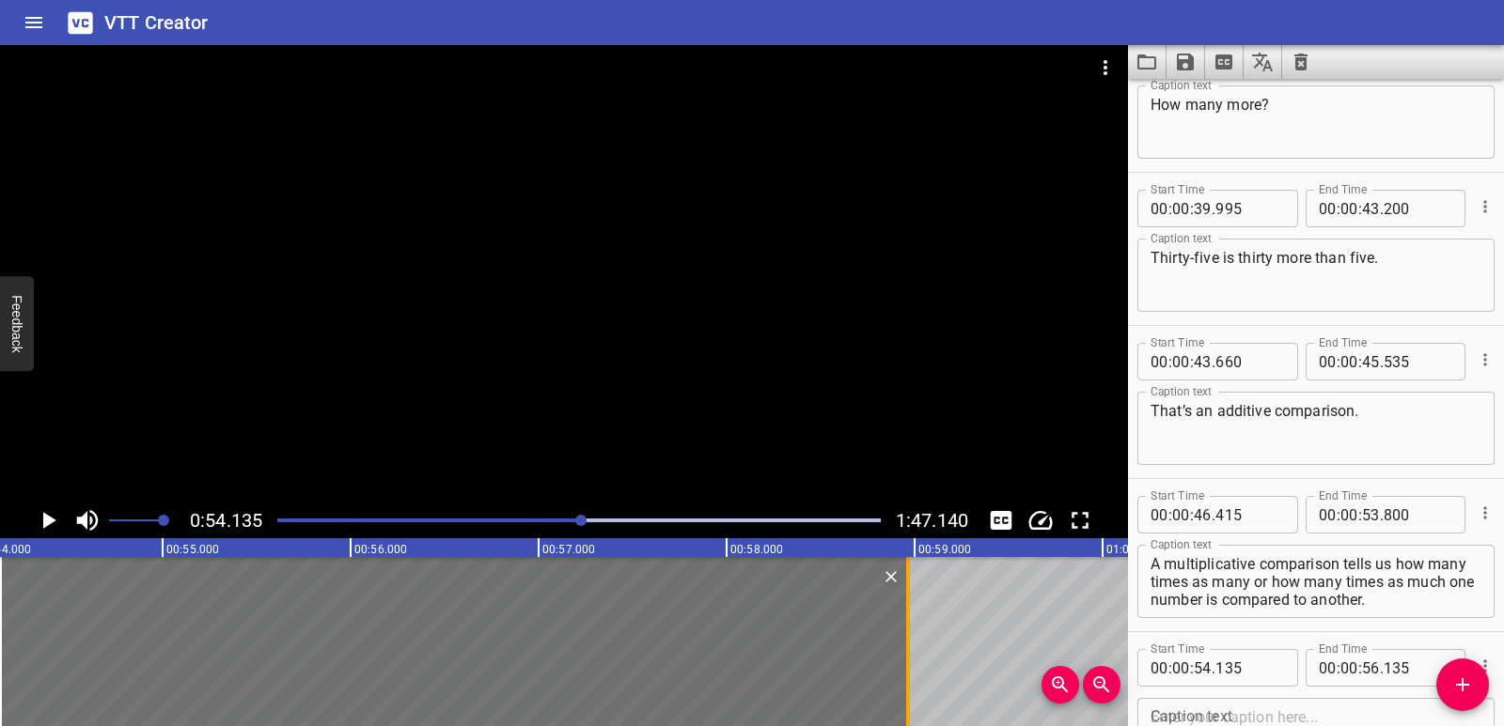
drag, startPoint x: 377, startPoint y: 616, endPoint x: 909, endPoint y: 646, distance: 532.7
click at [909, 646] on div at bounding box center [908, 641] width 4 height 169
type input "58"
type input "965"
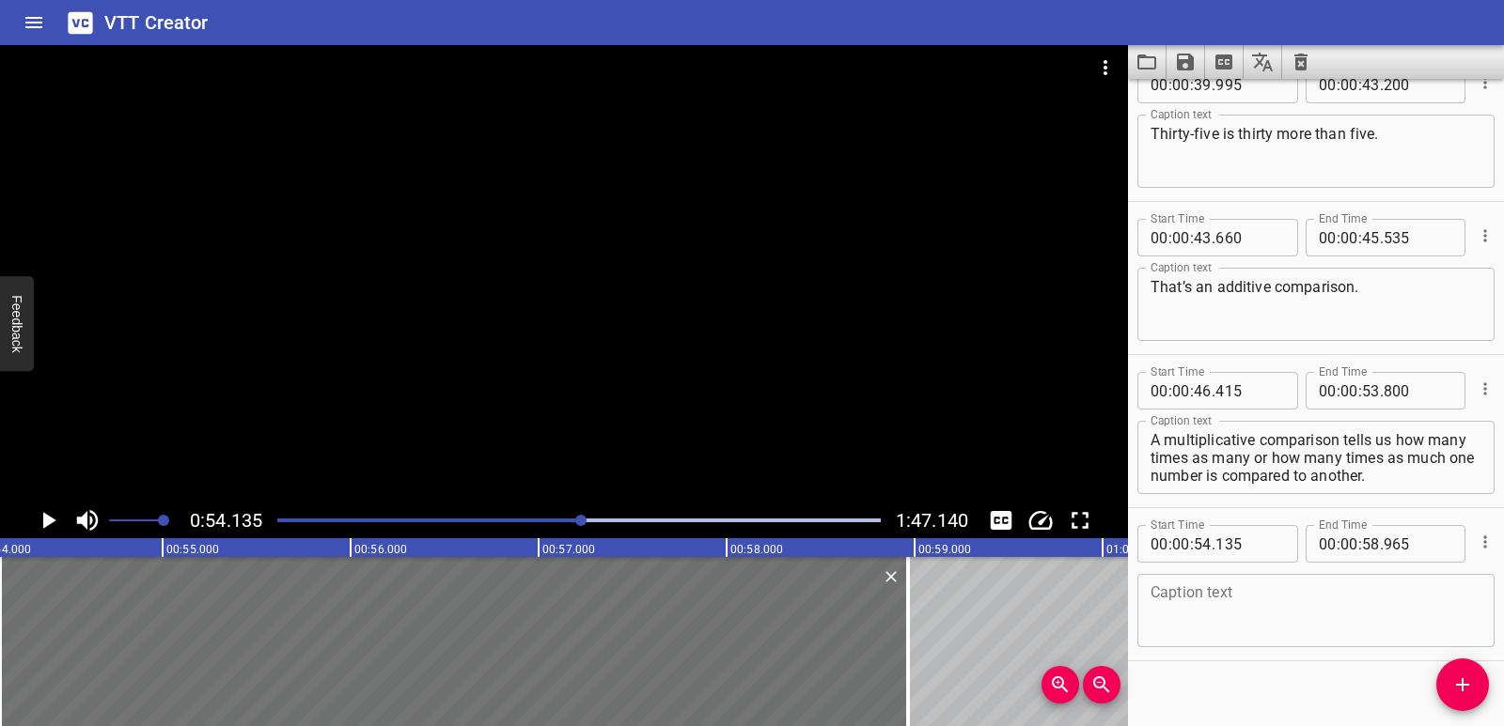
scroll to position [1738, 0]
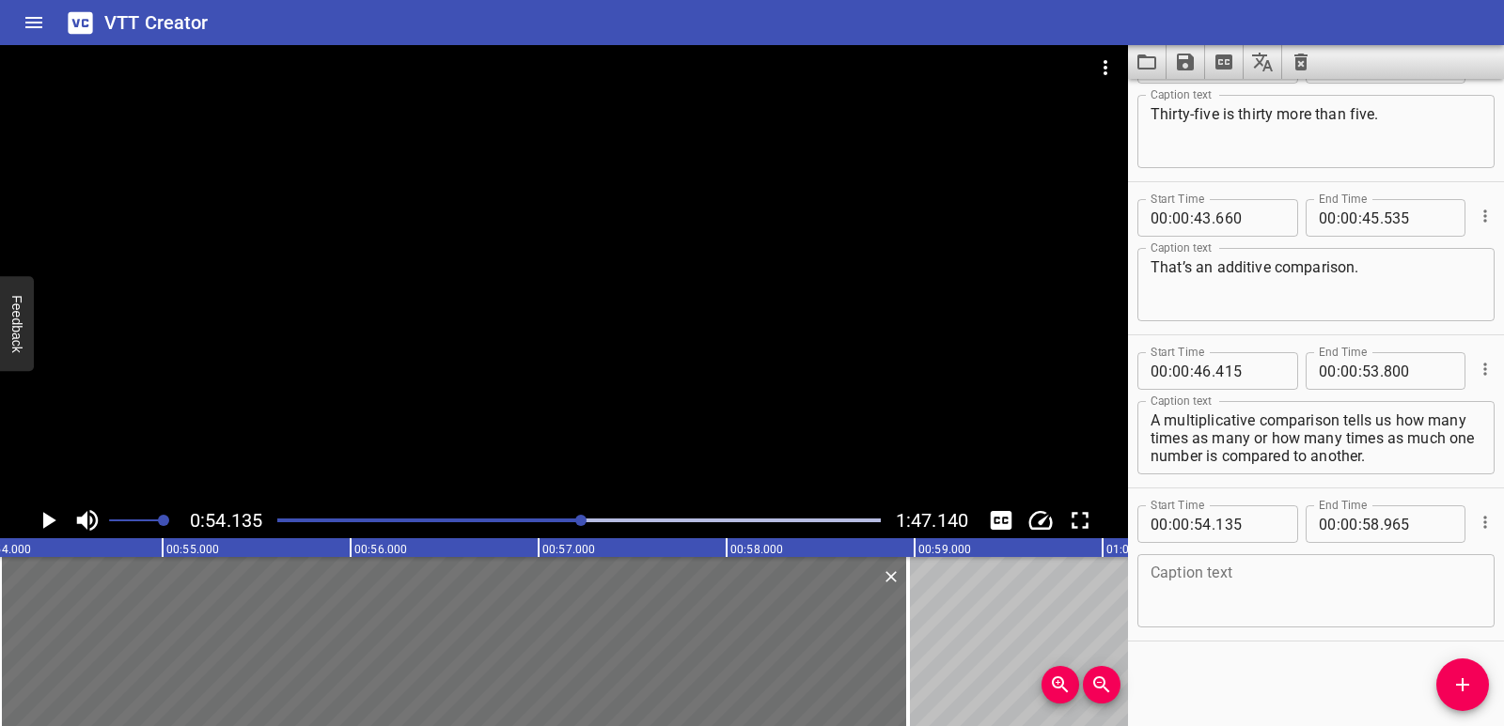
click at [1226, 600] on textarea at bounding box center [1315, 592] width 331 height 54
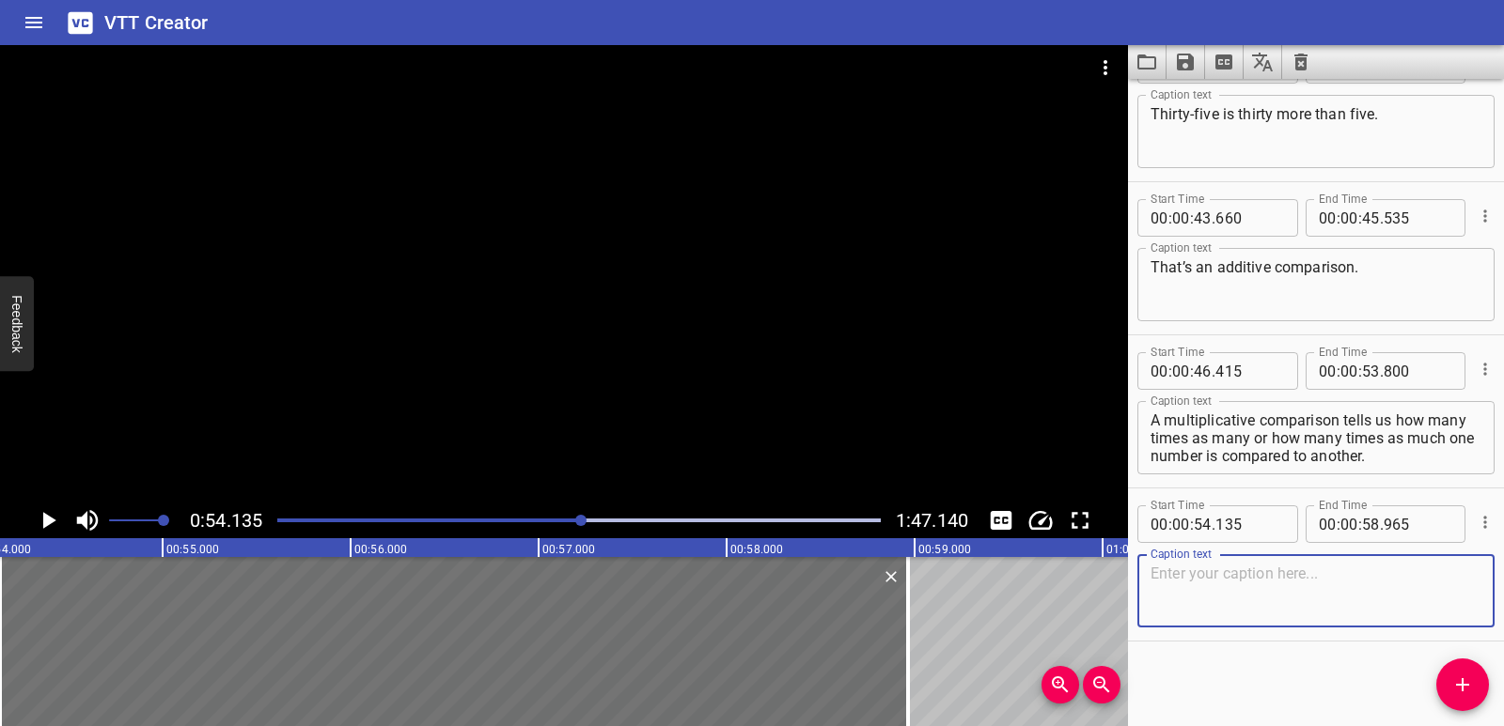
paste textarea "It shows how many times bigger one number is—not just how many more."
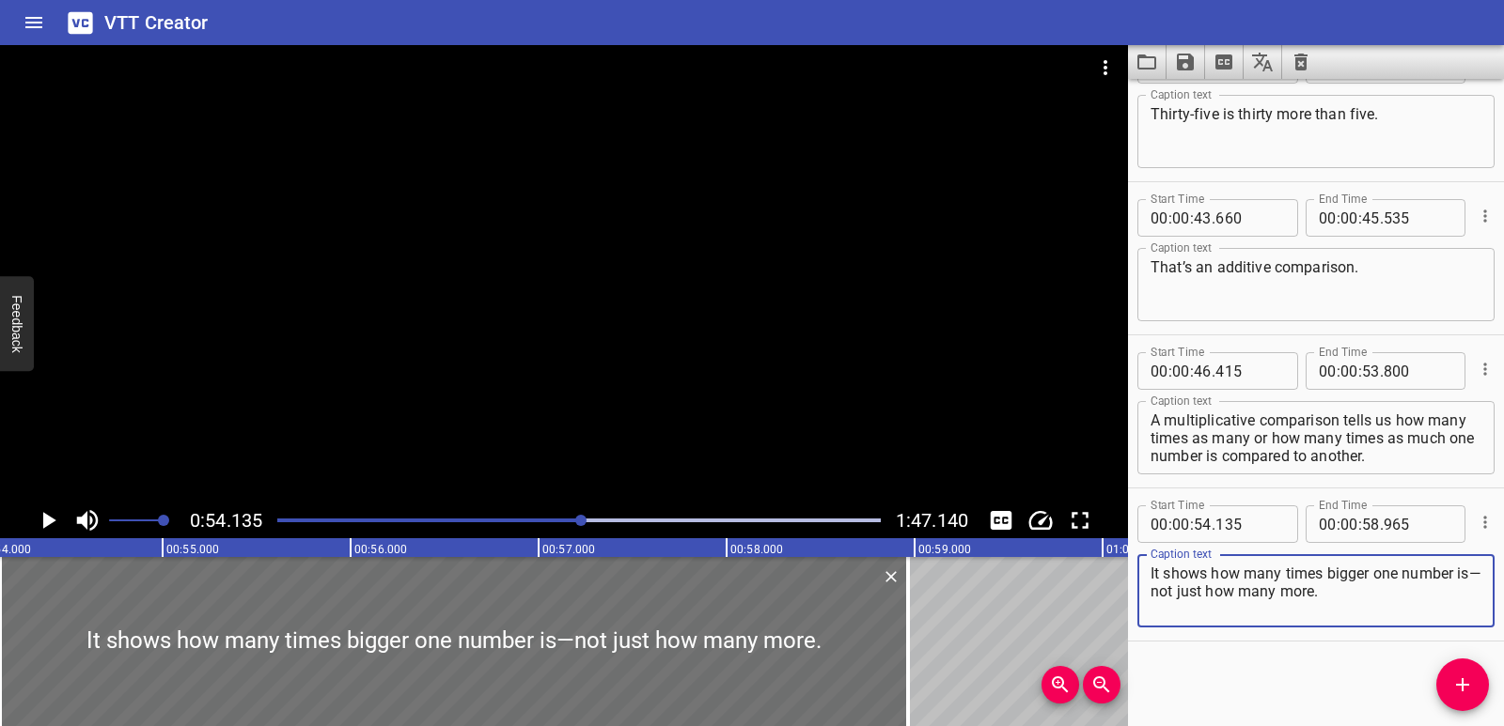
type textarea "It shows how many times bigger one number is—not just how many more."
click at [967, 632] on div "Representing Comparison Problems Last year, there were five VIP chairs. This ye…" at bounding box center [1102, 641] width 22553 height 169
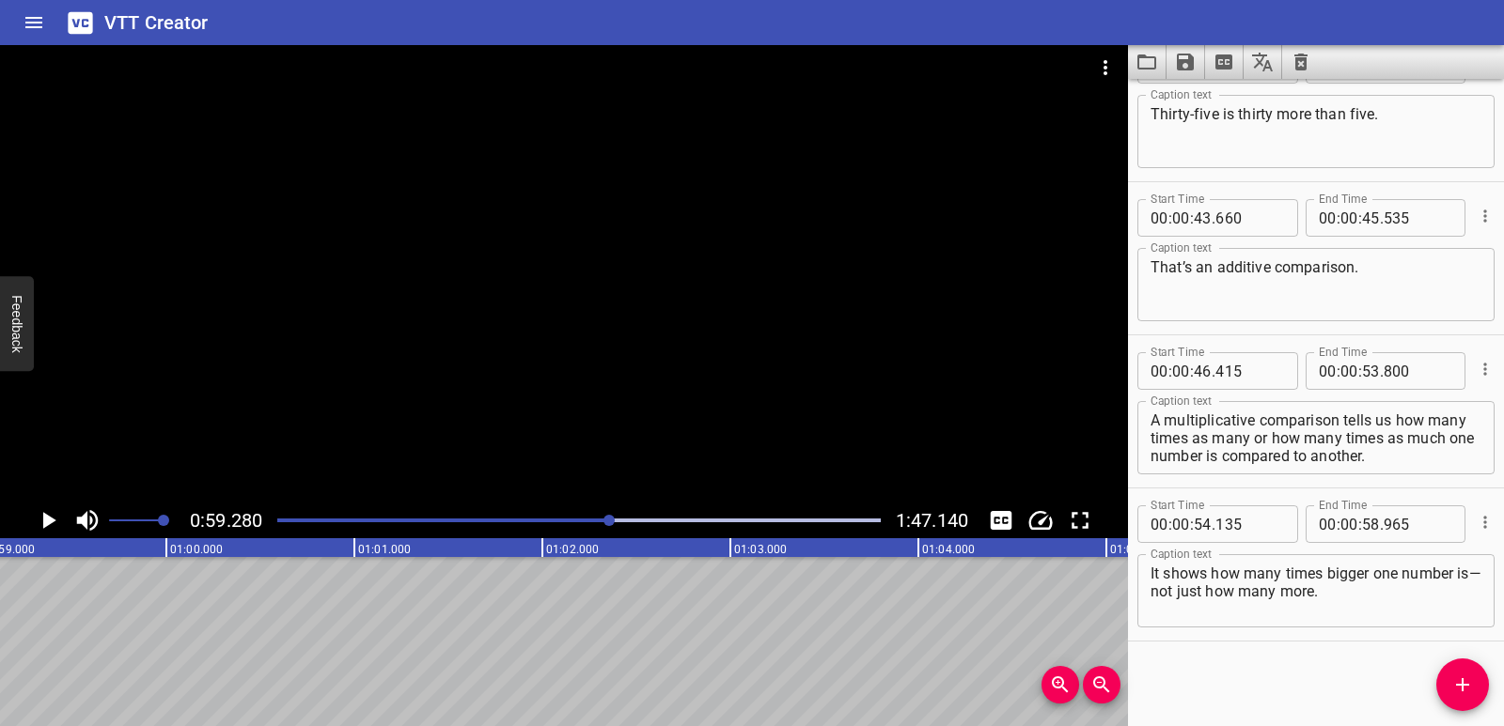
scroll to position [0, 11141]
click at [1459, 678] on icon "Add Cue" at bounding box center [1462, 685] width 23 height 23
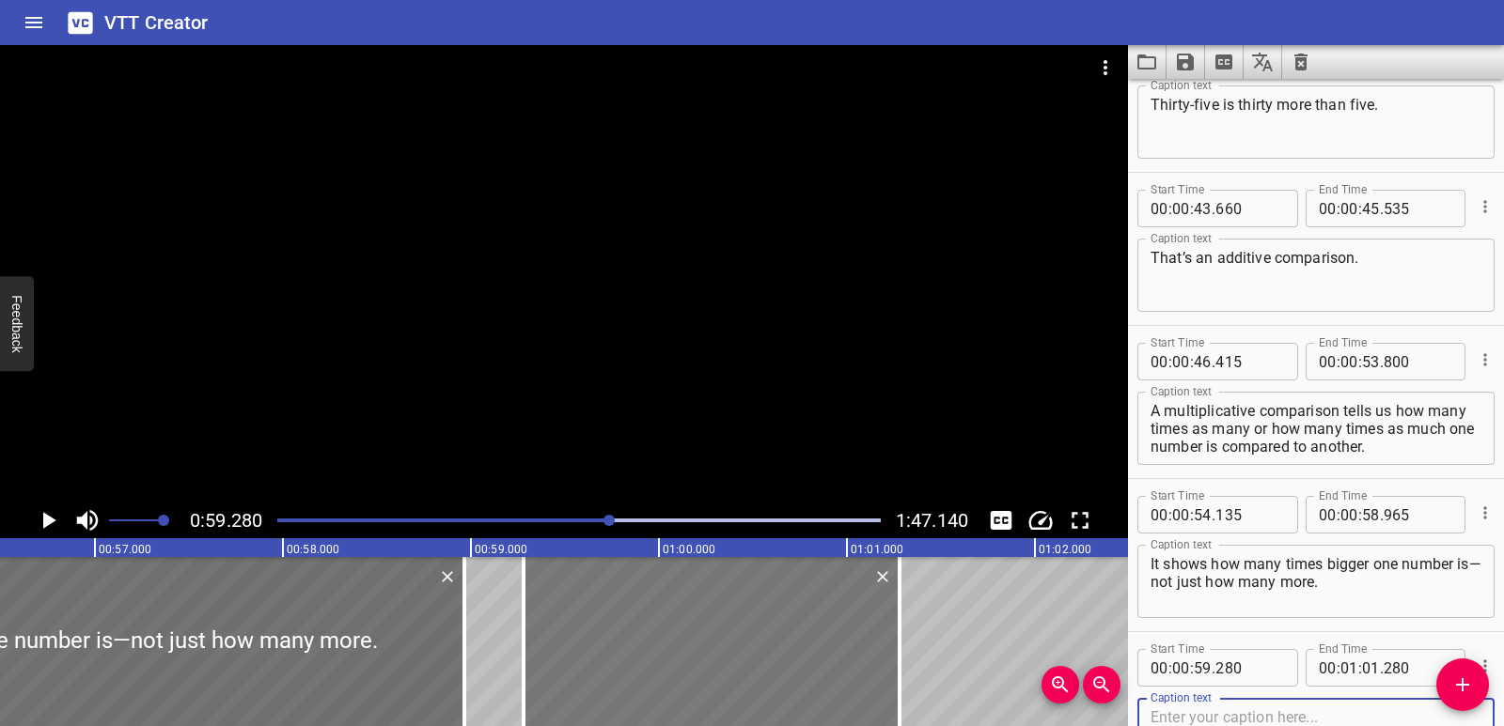
scroll to position [0, 10637]
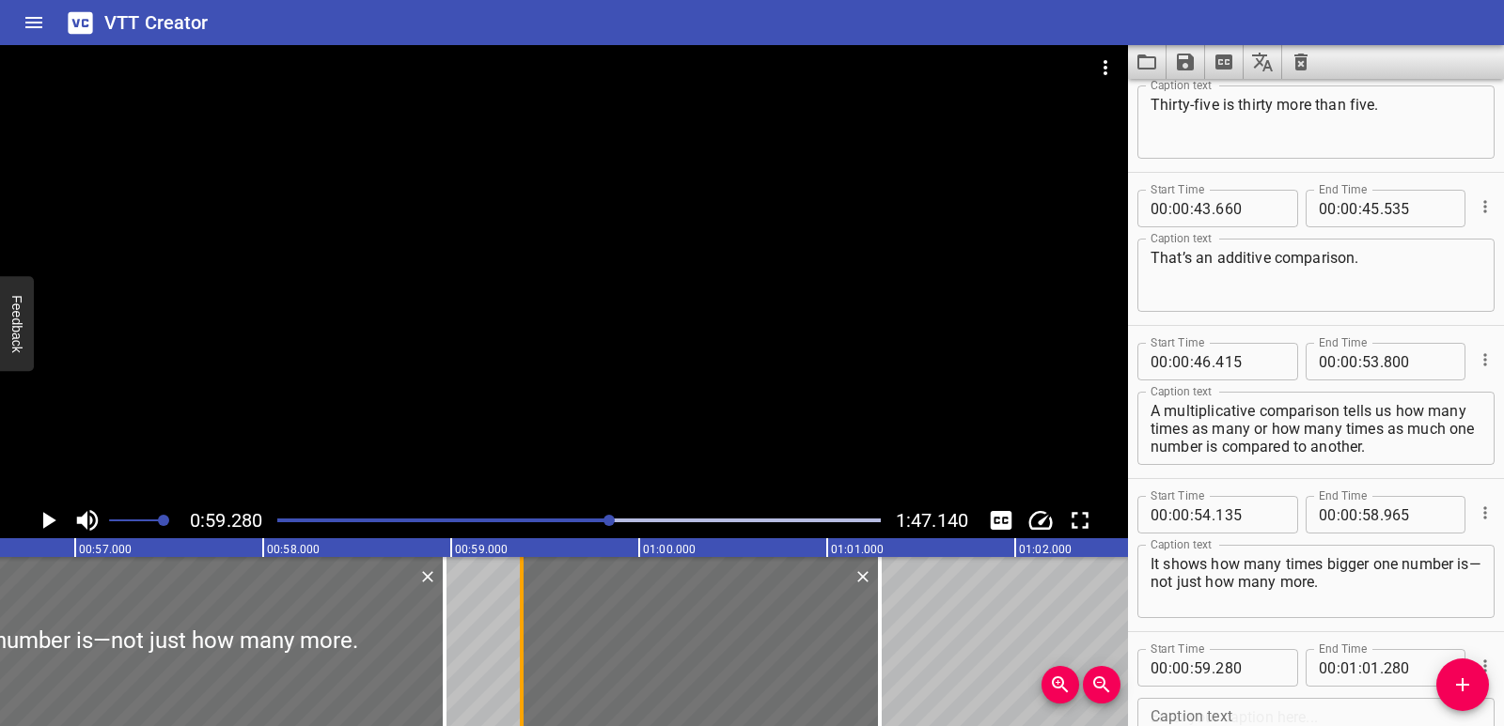
drag, startPoint x: 511, startPoint y: 622, endPoint x: 529, endPoint y: 625, distance: 18.1
click at [529, 625] on div at bounding box center [521, 641] width 19 height 169
type input "375"
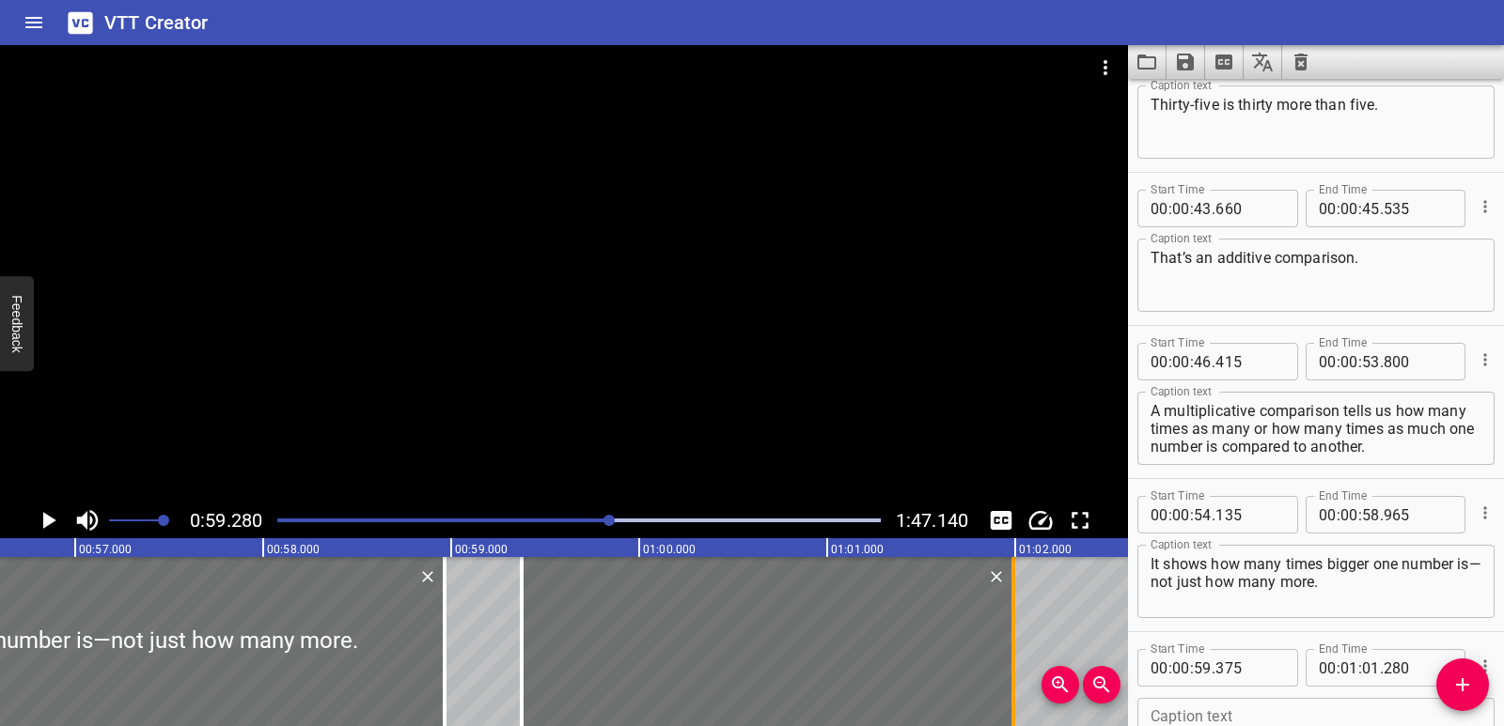
drag, startPoint x: 881, startPoint y: 637, endPoint x: 1021, endPoint y: 630, distance: 140.2
click at [1021, 630] on div at bounding box center [1013, 641] width 19 height 169
type input "02"
type input "025"
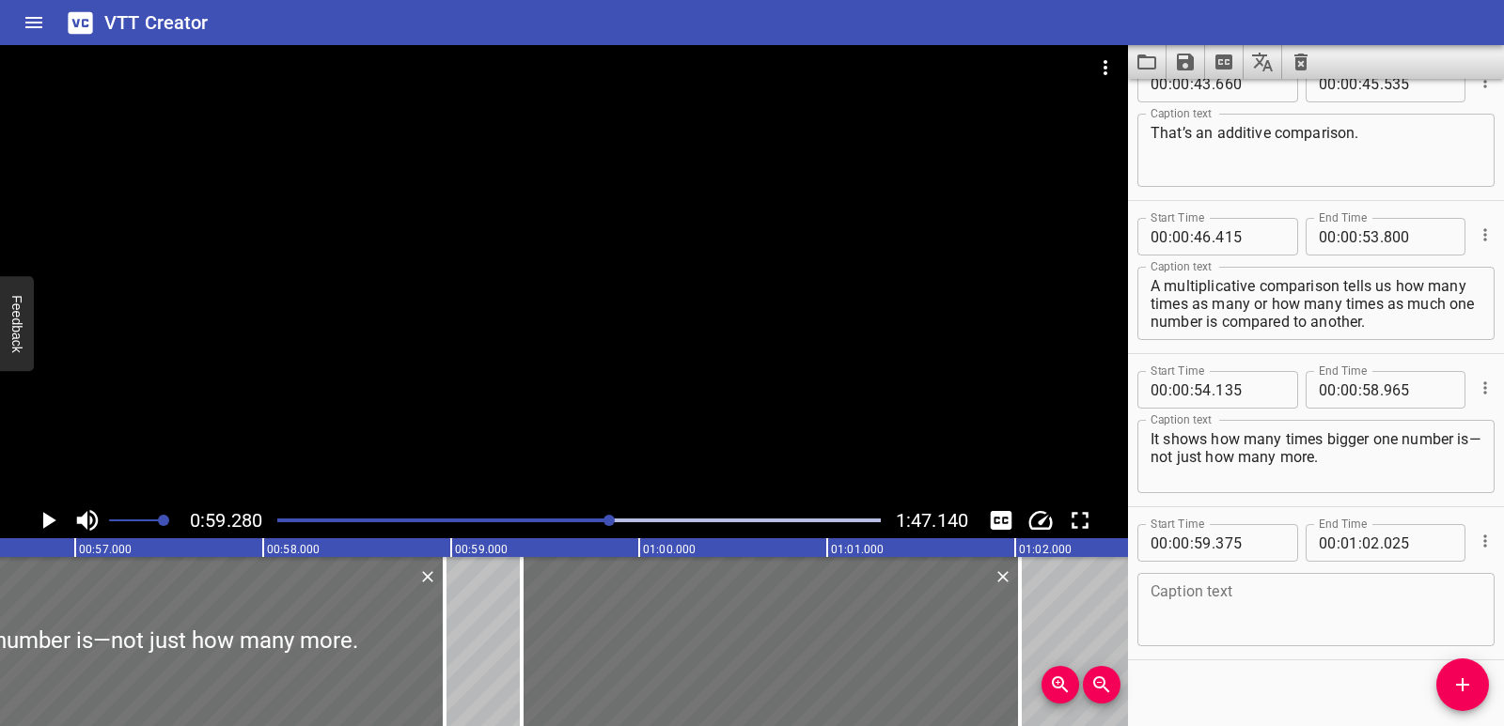
scroll to position [1892, 0]
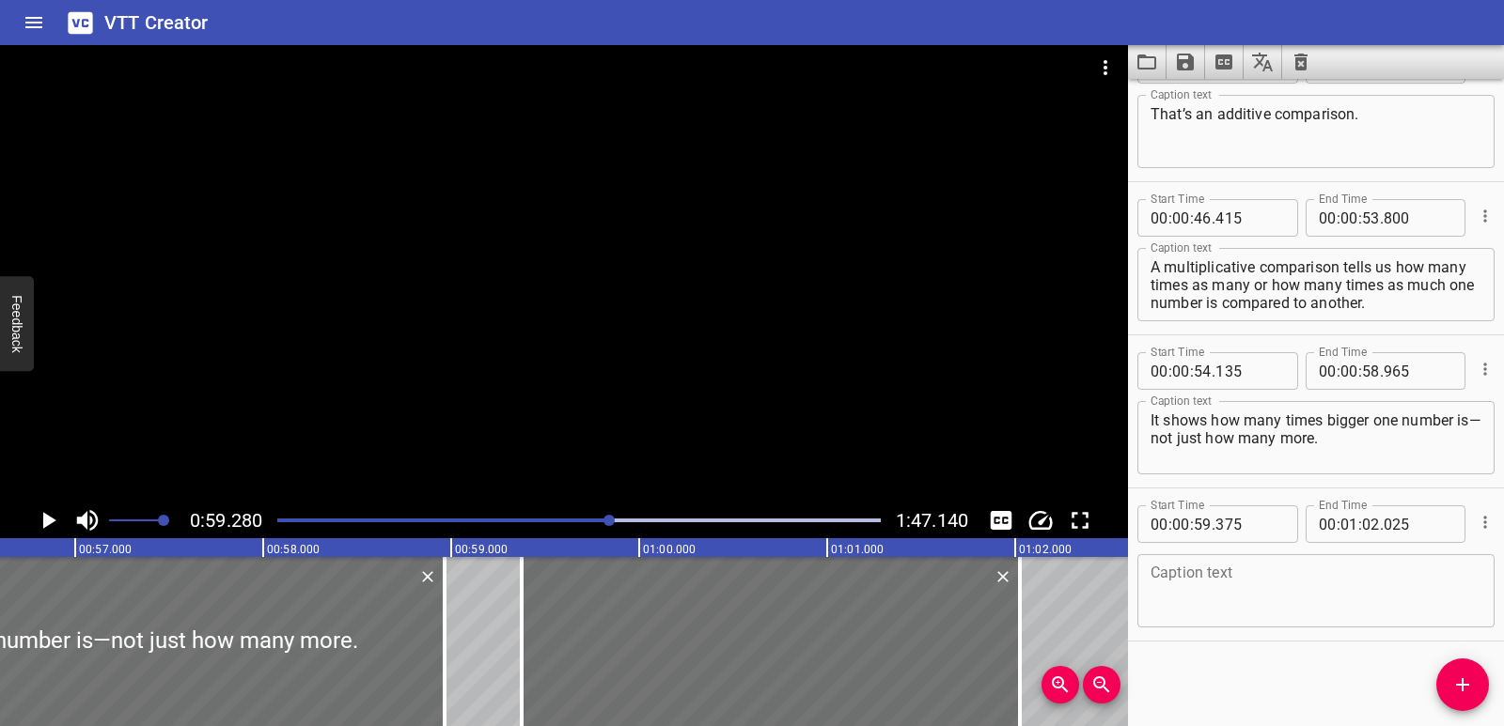
click at [1240, 579] on textarea at bounding box center [1315, 592] width 331 height 54
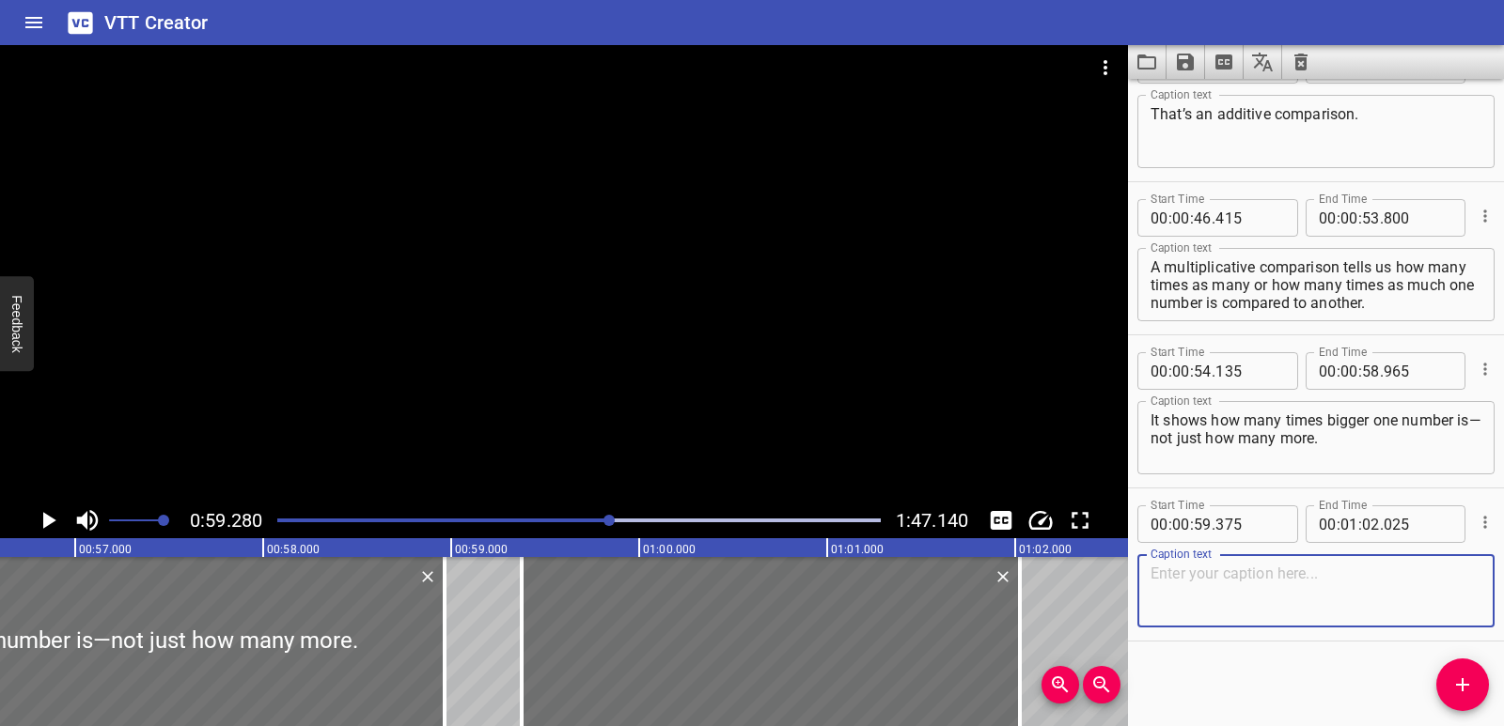
paste textarea "We know that thirty-five is more than five."
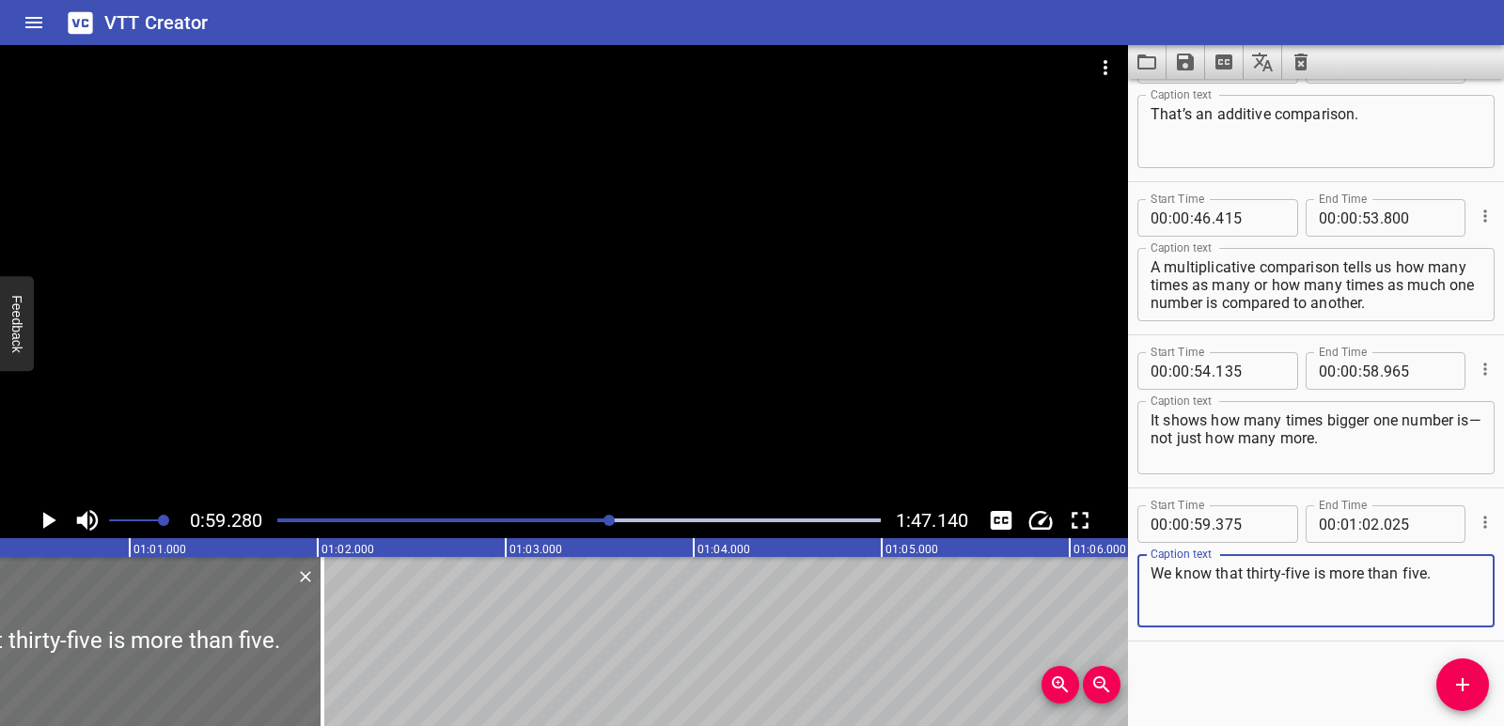
scroll to position [0, 11218]
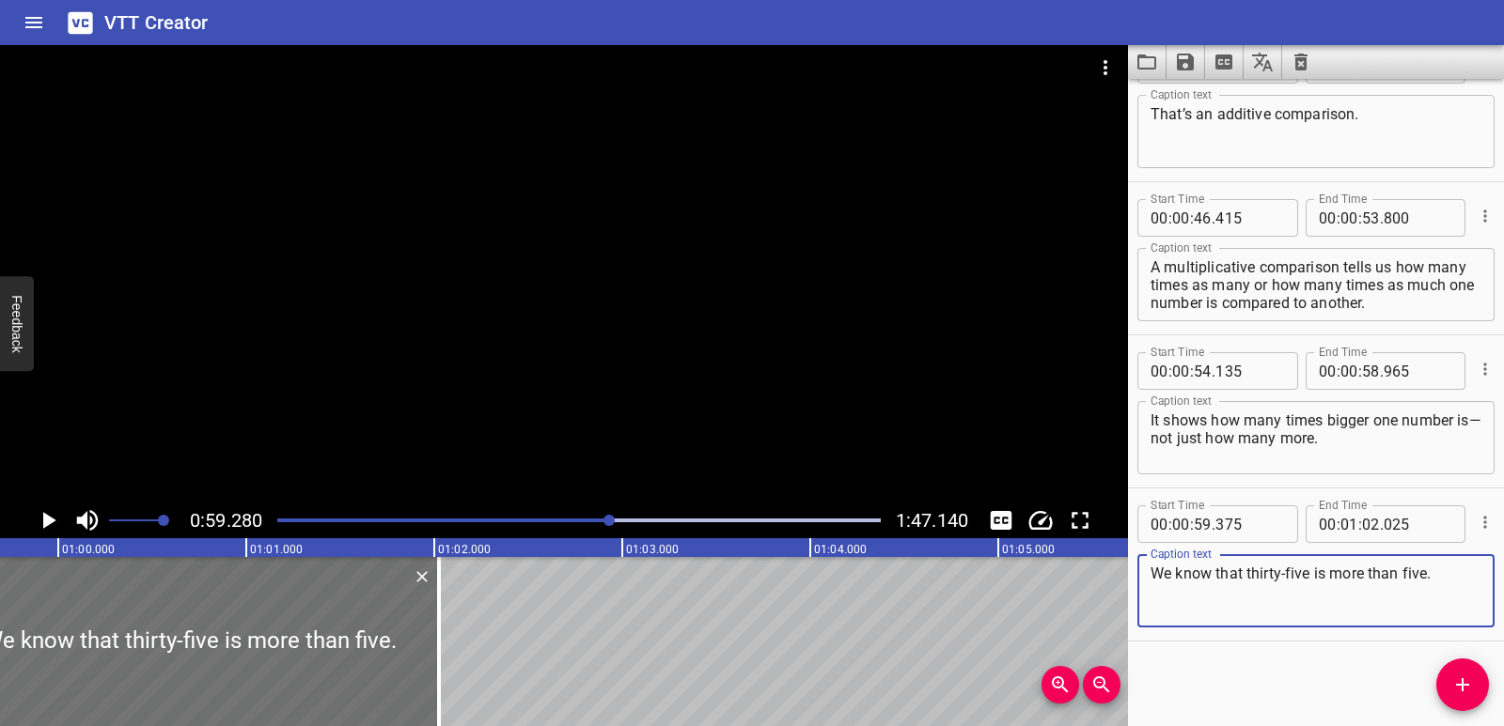
type textarea "We know that thirty-five is more than five."
click at [513, 617] on div "Representing Comparison Problems Last year, there were five VIP chairs. This ye…" at bounding box center [58, 641] width 22553 height 169
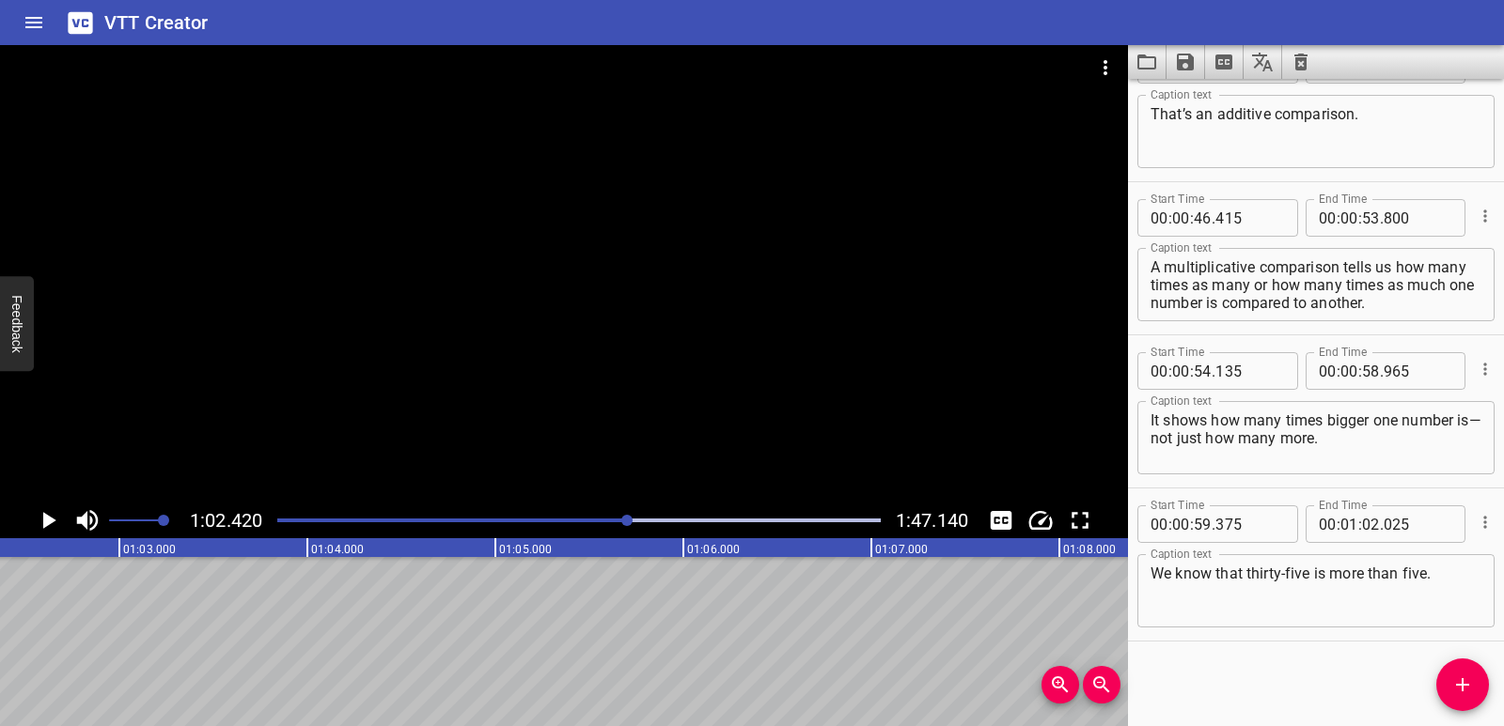
scroll to position [0, 11731]
click at [1473, 697] on button "Add Cue" at bounding box center [1462, 685] width 53 height 53
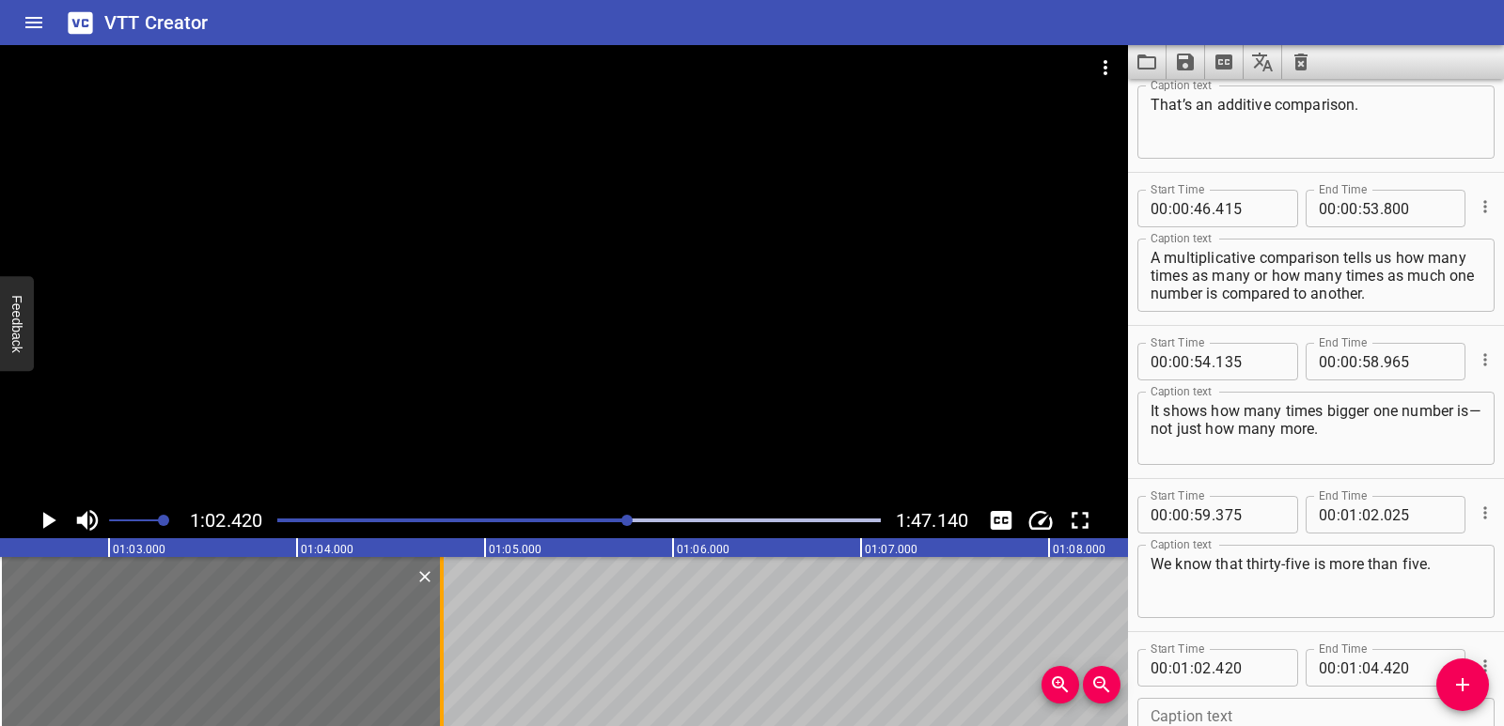
drag, startPoint x: 378, startPoint y: 613, endPoint x: 444, endPoint y: 617, distance: 66.9
click at [444, 617] on div at bounding box center [441, 641] width 19 height 169
type input "775"
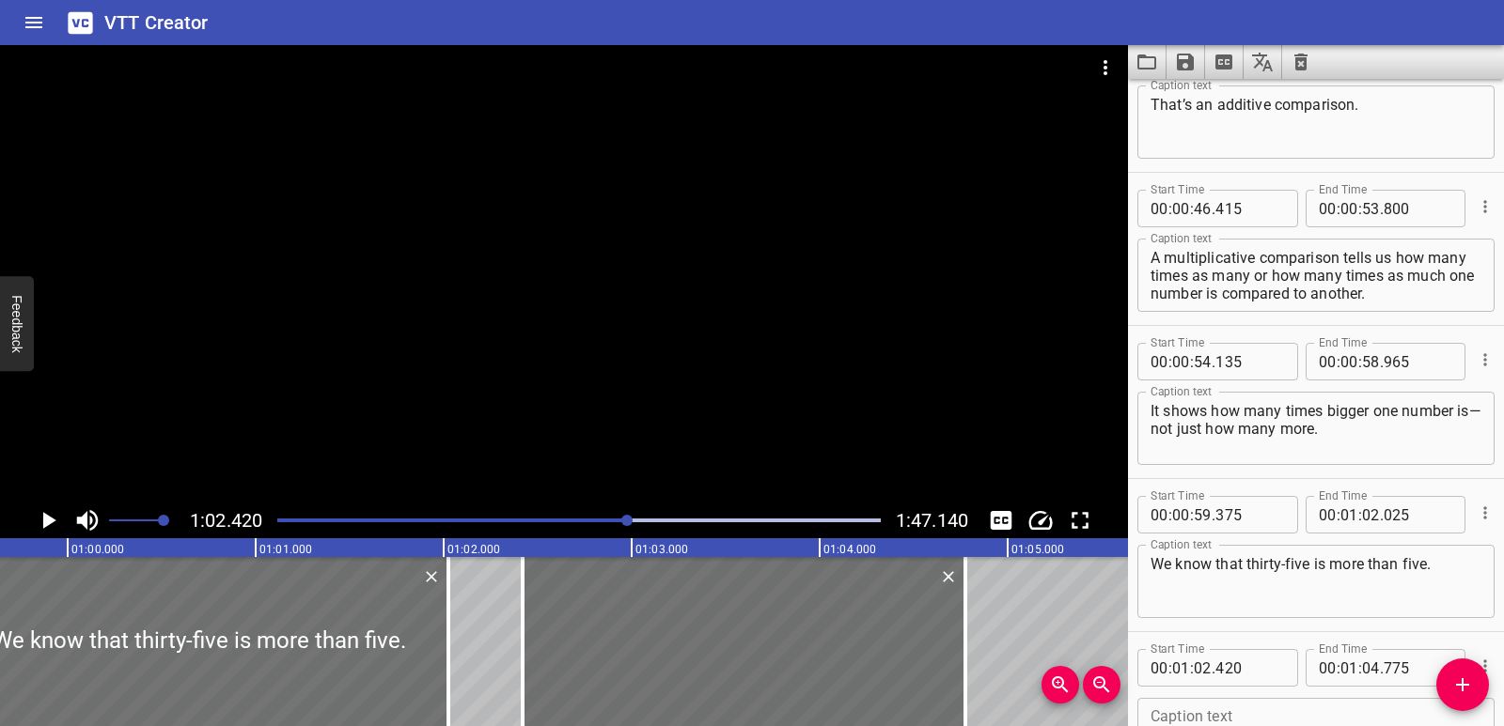
scroll to position [0, 11189]
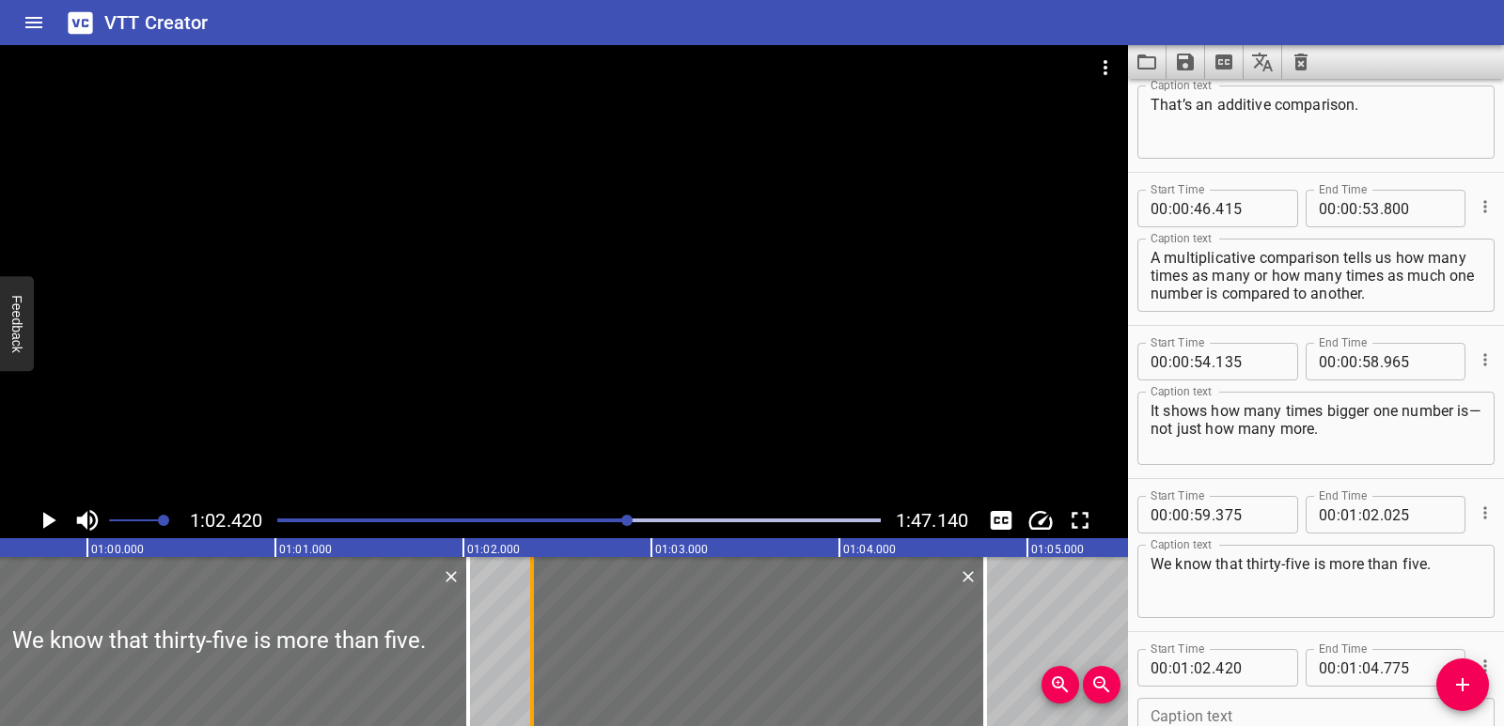
drag, startPoint x: 542, startPoint y: 646, endPoint x: 532, endPoint y: 651, distance: 11.8
click at [532, 650] on div at bounding box center [532, 641] width 4 height 169
type input "365"
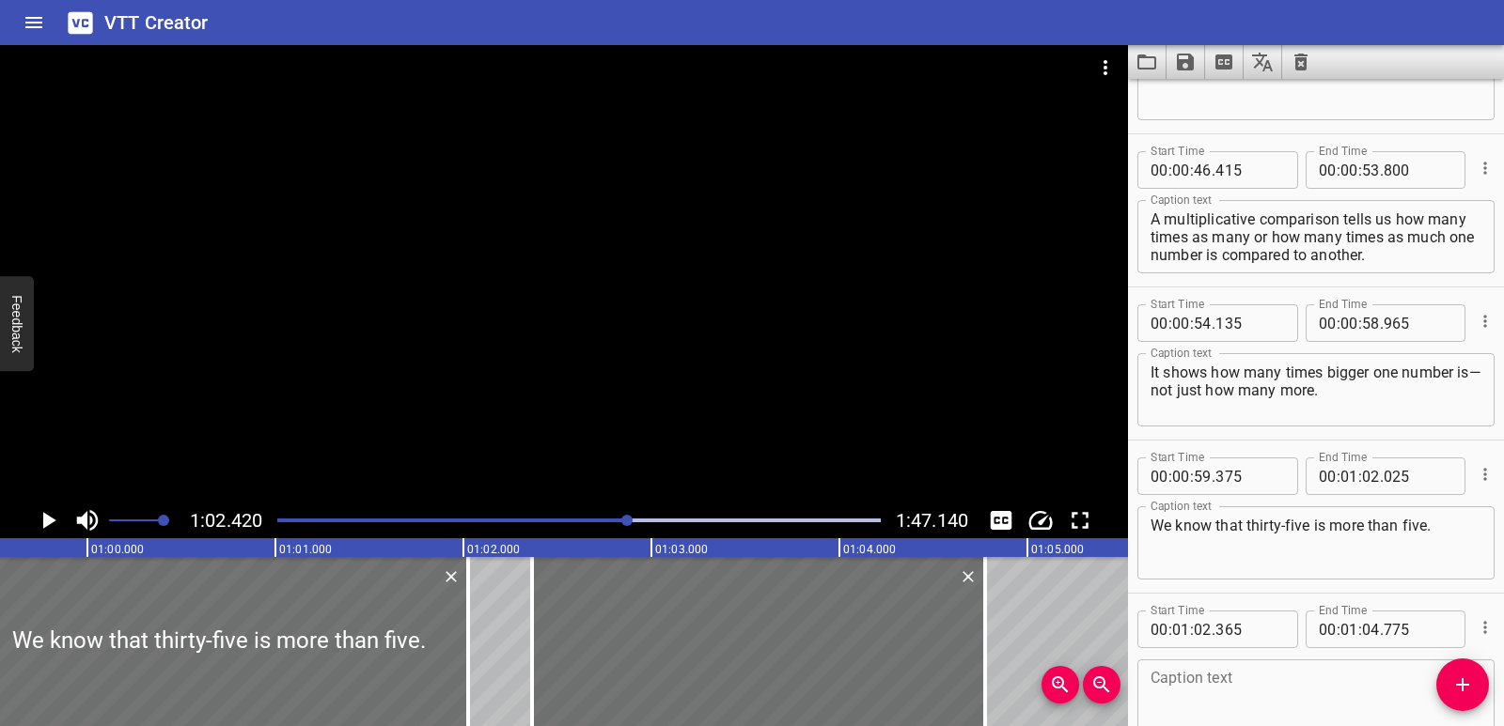
scroll to position [2045, 0]
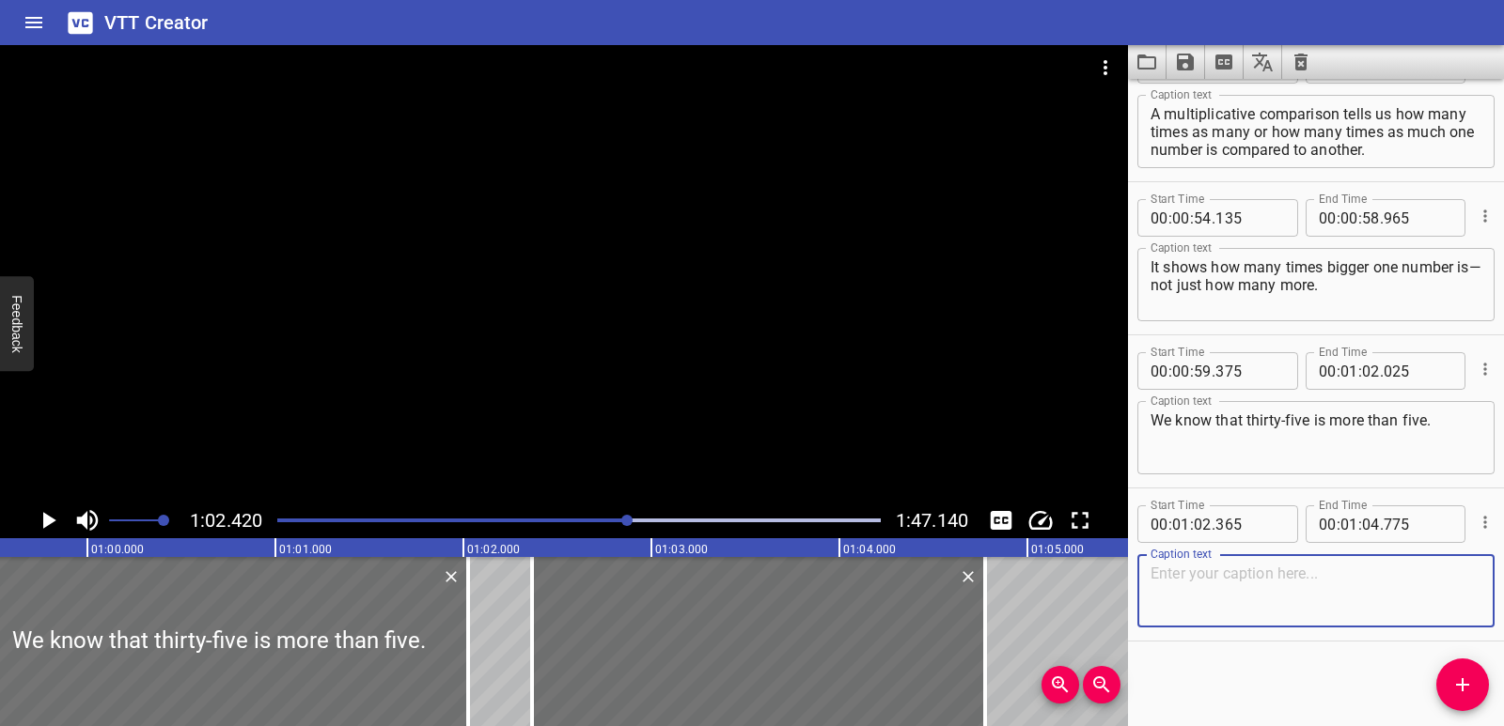
click at [1207, 574] on textarea at bounding box center [1315, 592] width 331 height 54
paste textarea "But how many times as many is it?"
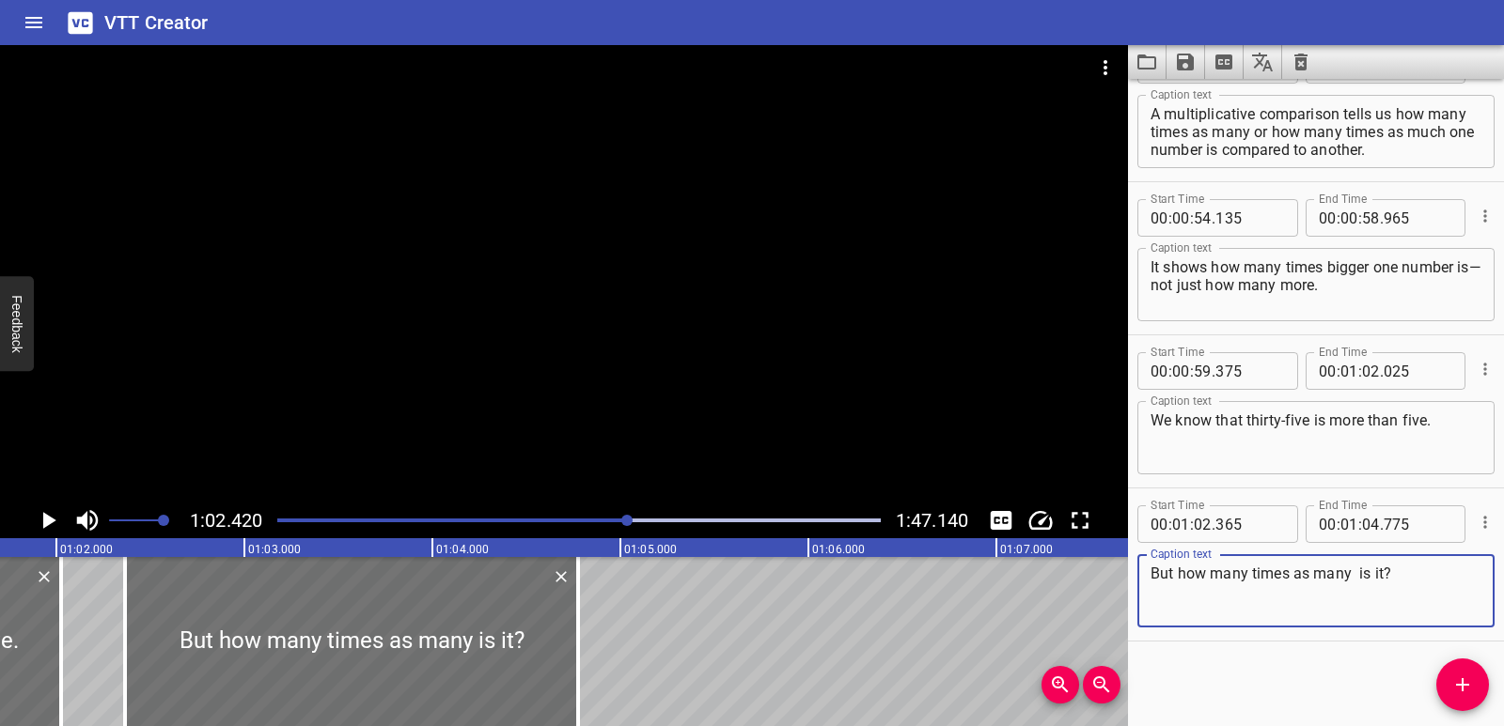
scroll to position [0, 11886]
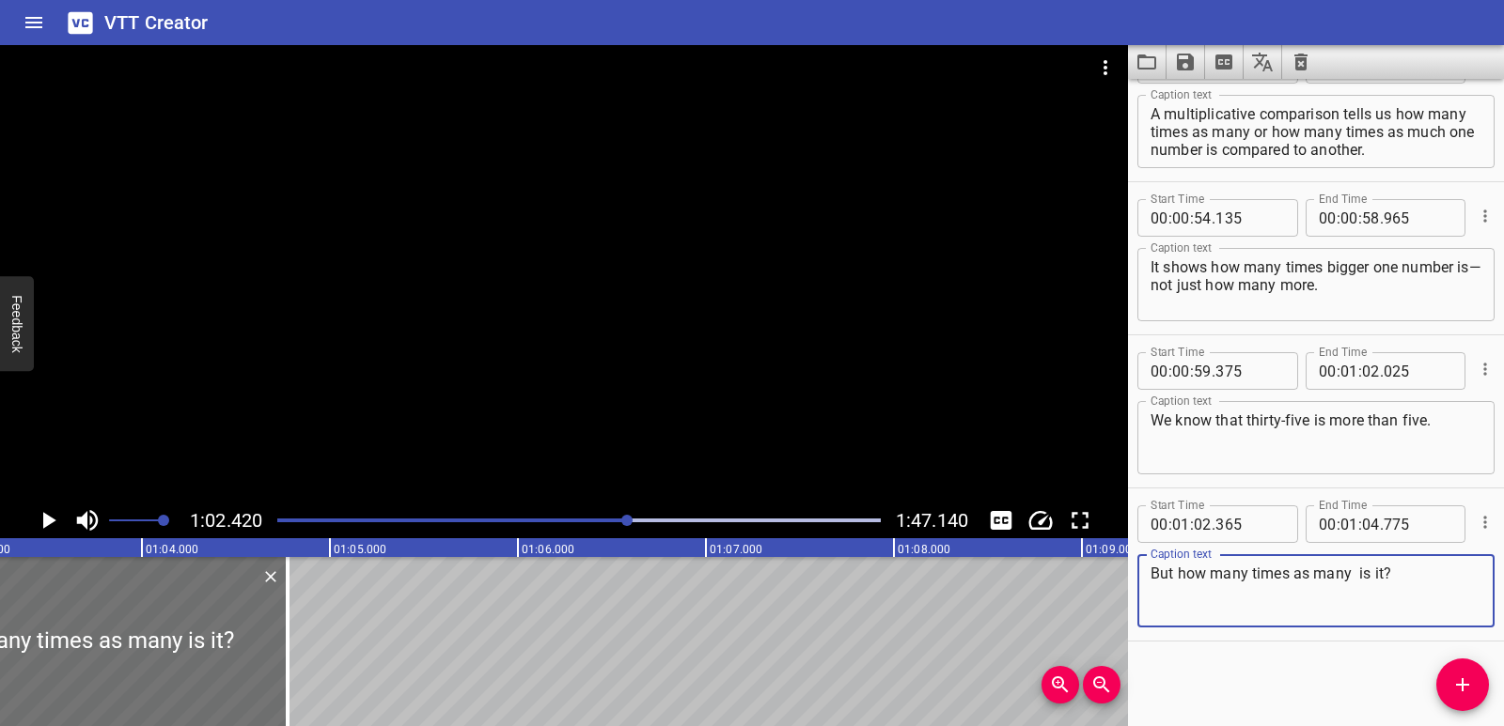
type textarea "But how many times as many is it?"
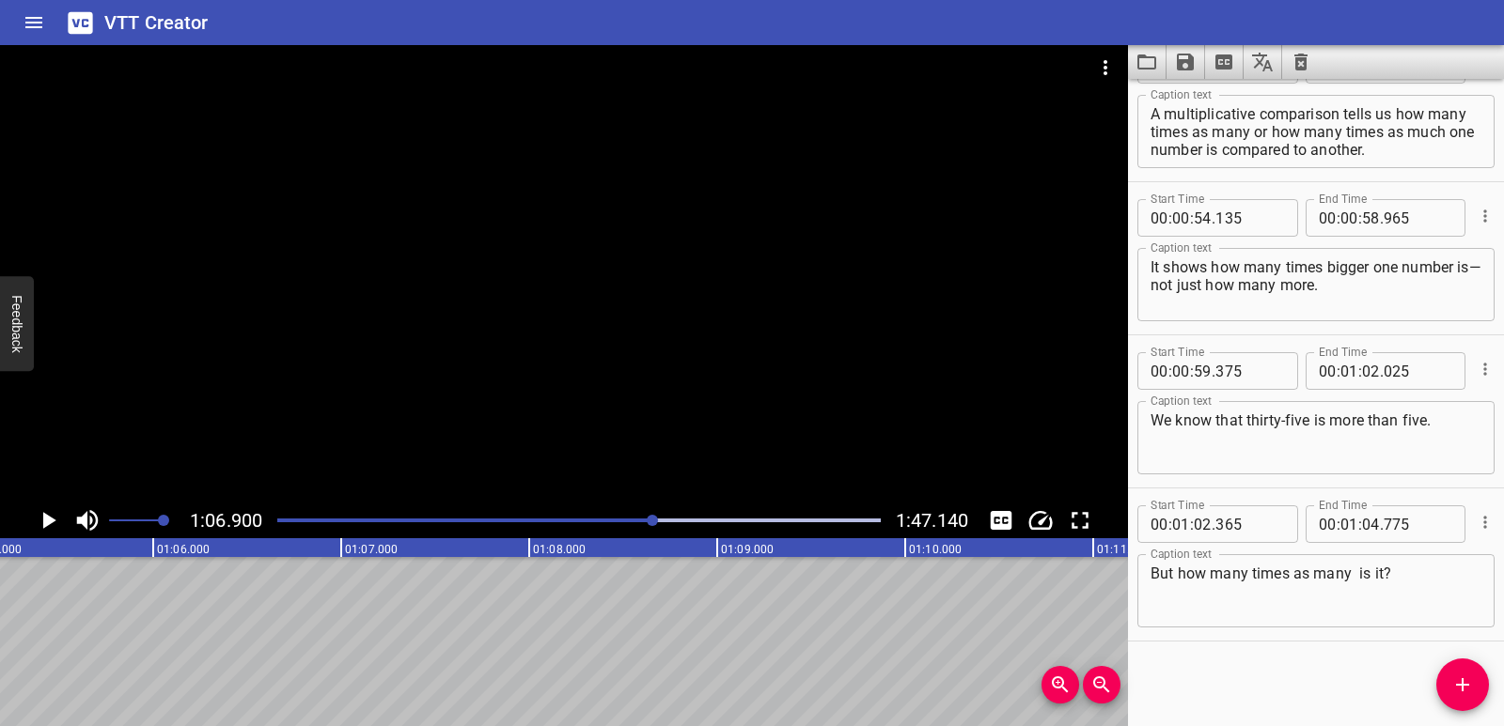
scroll to position [0, 12573]
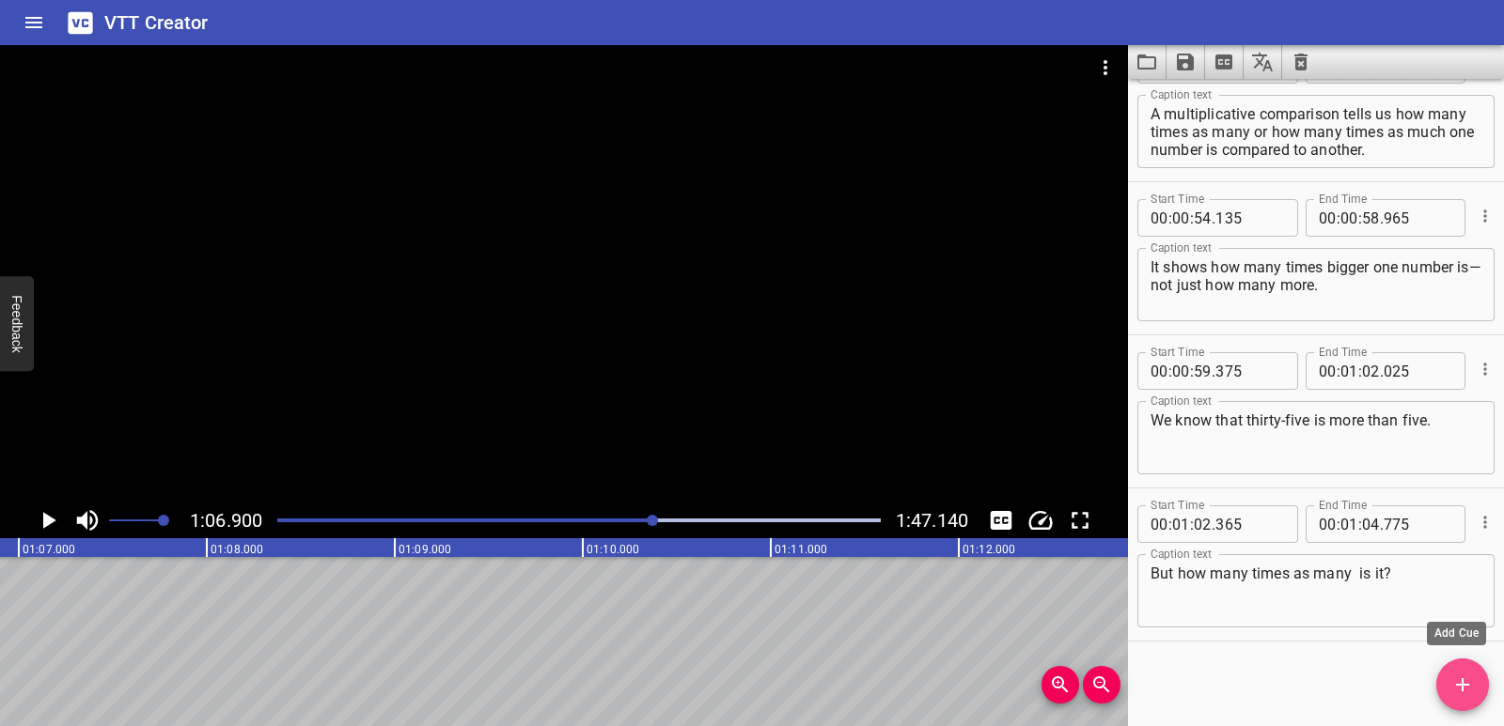
click at [1445, 683] on span "Add Cue" at bounding box center [1462, 685] width 53 height 23
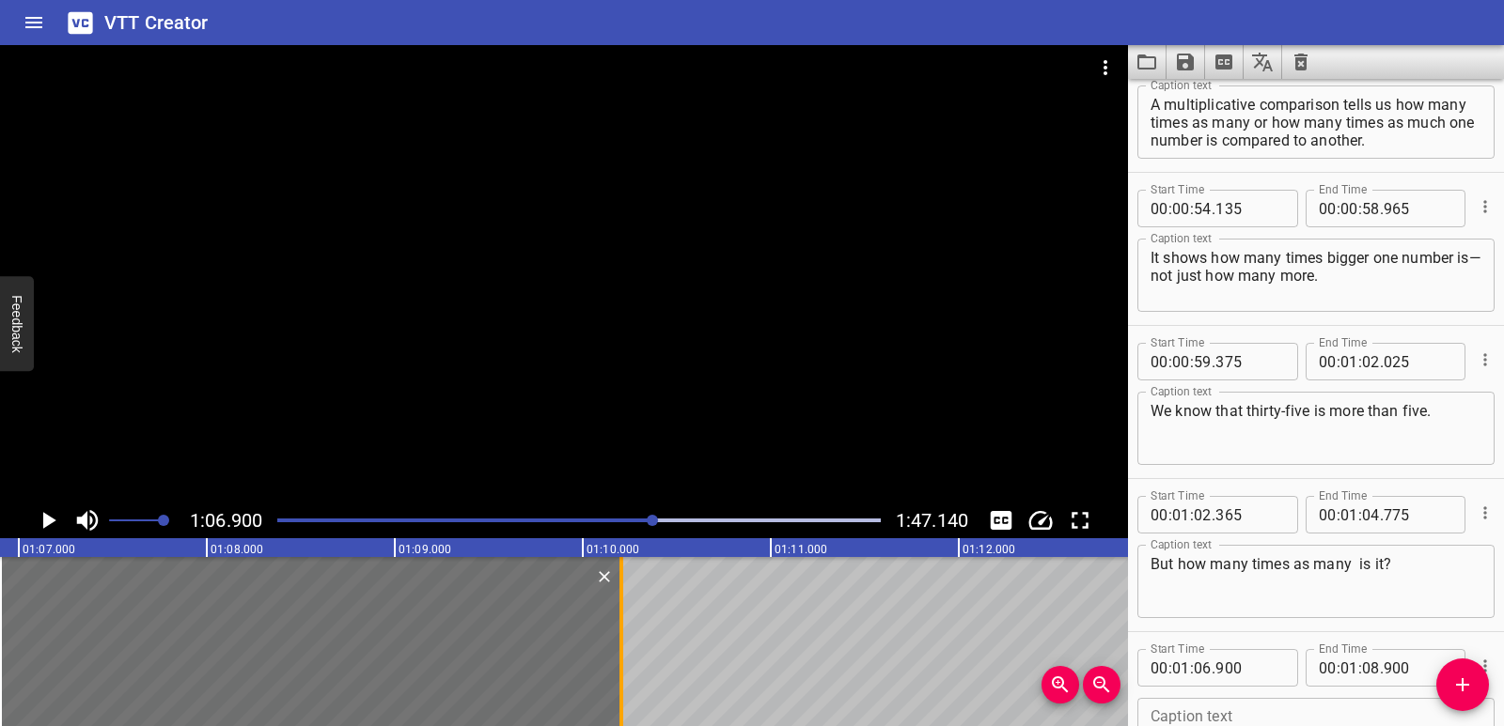
drag, startPoint x: 401, startPoint y: 645, endPoint x: 624, endPoint y: 637, distance: 222.8
click at [624, 637] on div at bounding box center [621, 641] width 19 height 169
type input "10"
type input "205"
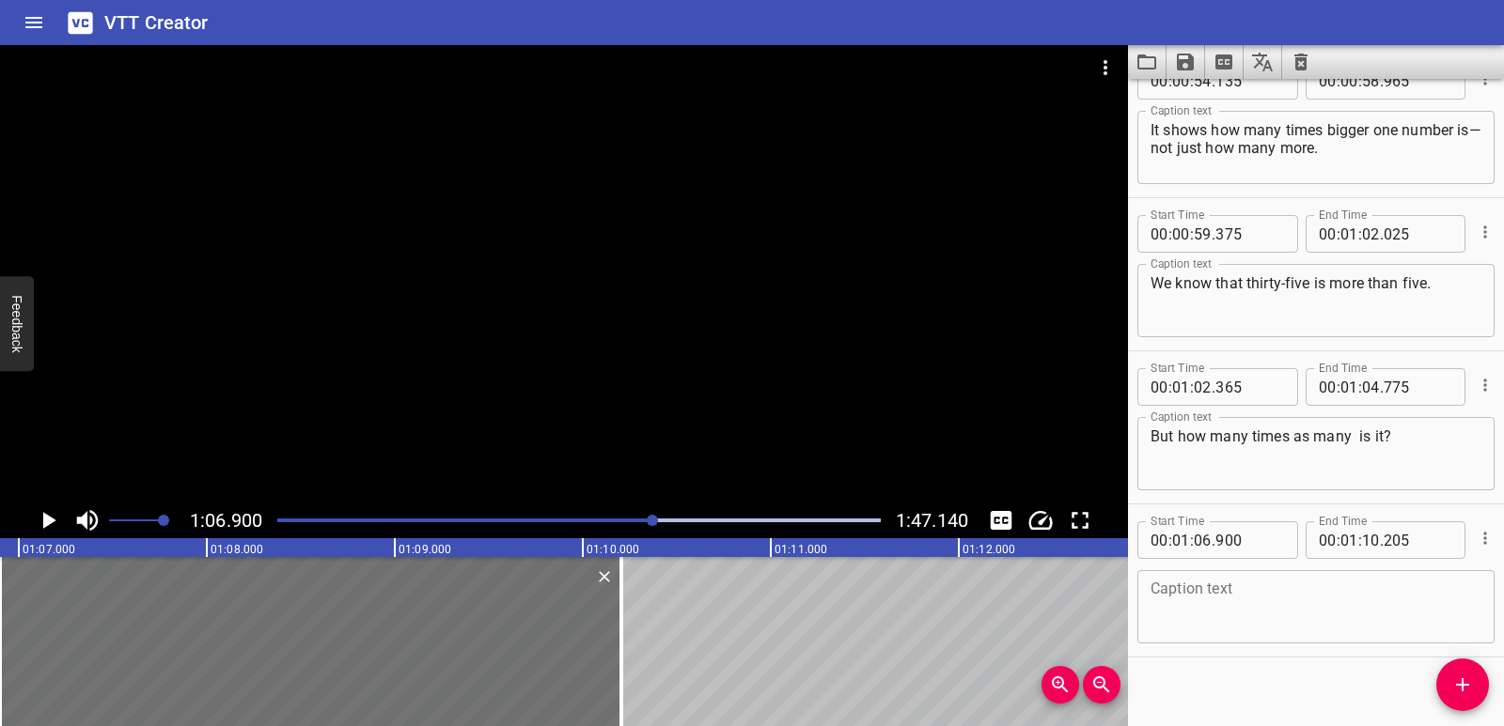
scroll to position [2198, 0]
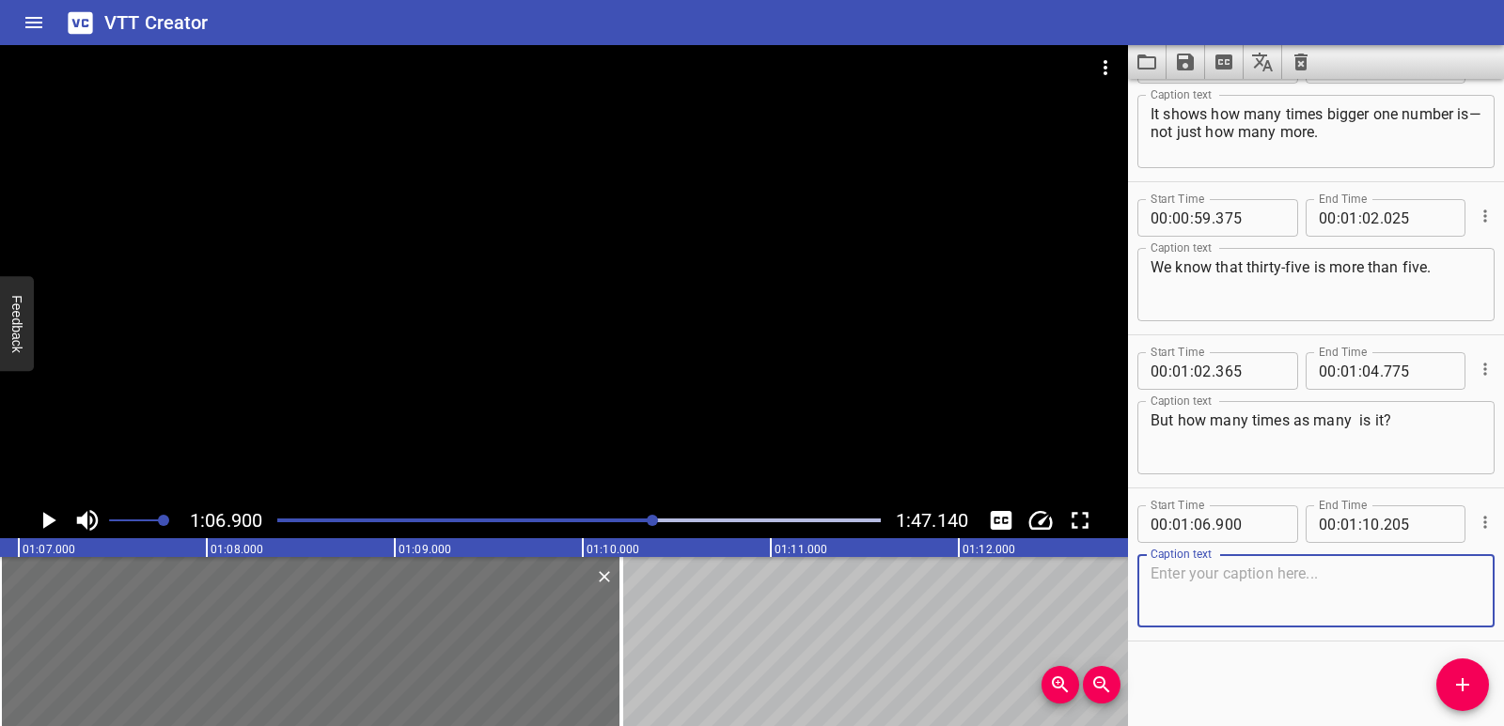
click at [1208, 593] on textarea at bounding box center [1315, 592] width 331 height 54
paste textarea "Thirty-five is seven times as many as five."
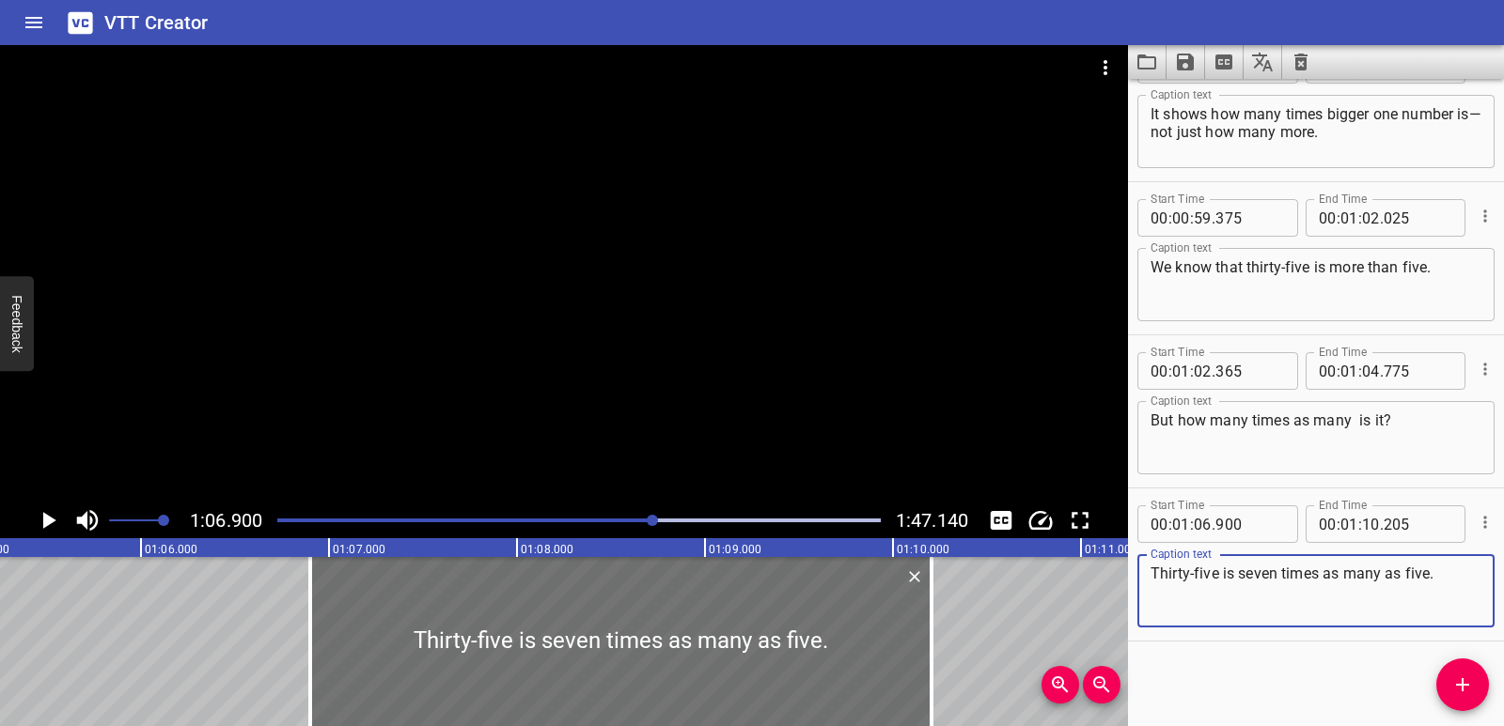
scroll to position [0, 12225]
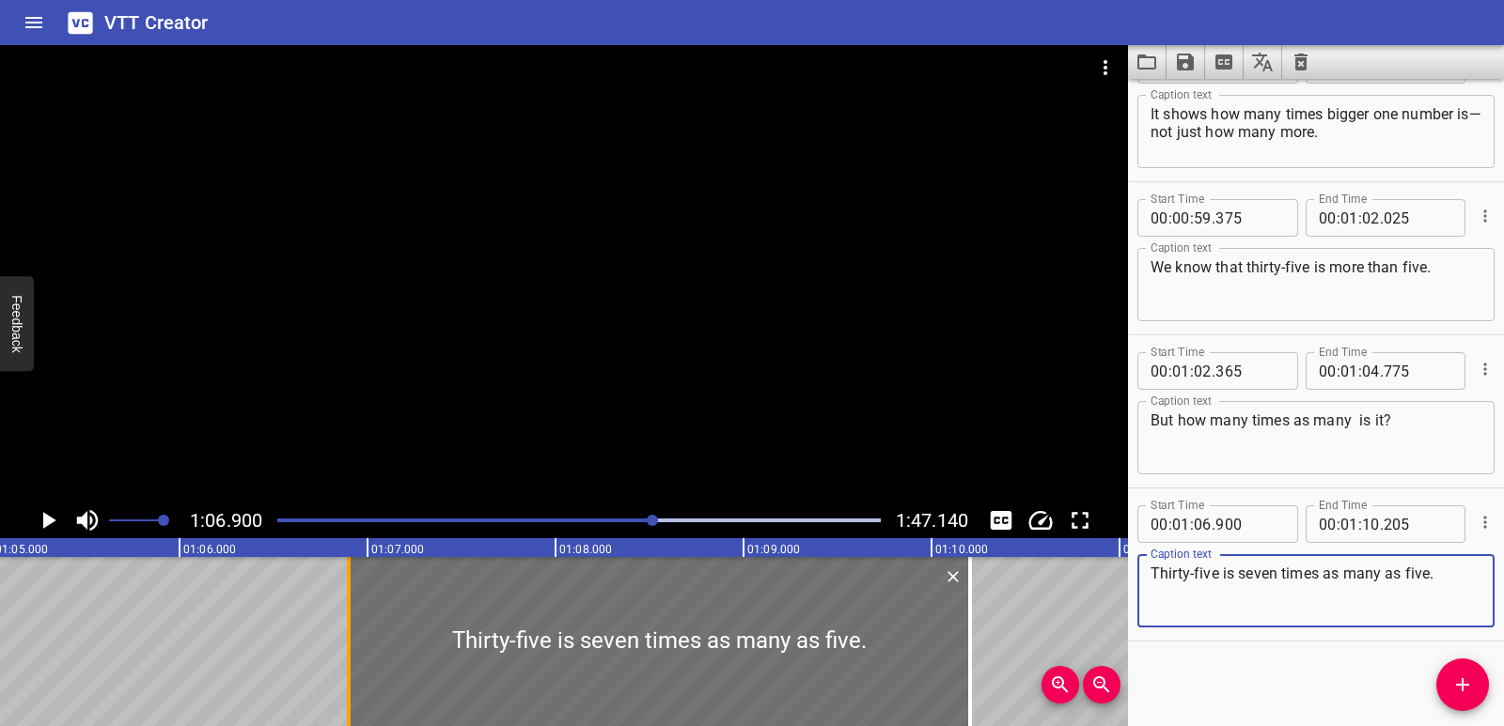
type textarea "Thirty-five is seven times as many as five."
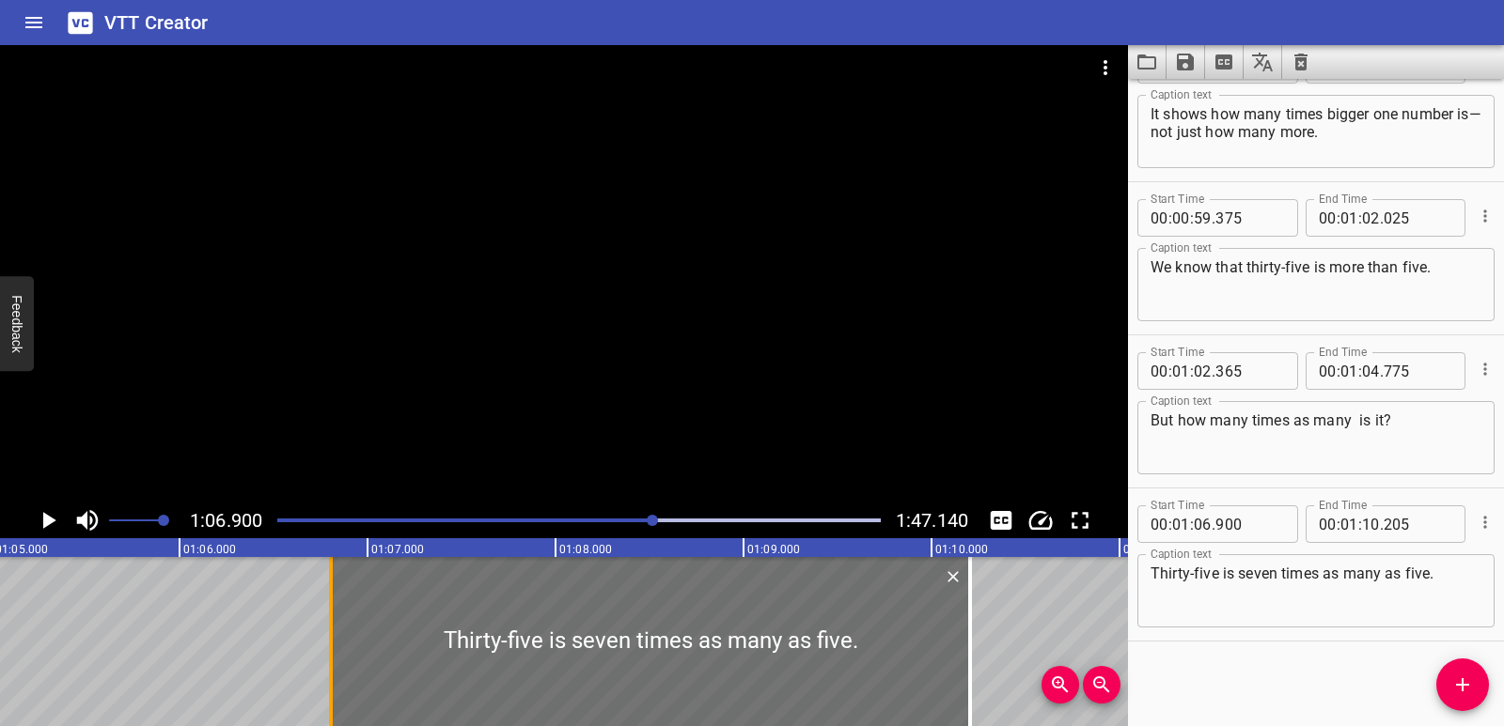
drag, startPoint x: 349, startPoint y: 605, endPoint x: 327, endPoint y: 609, distance: 21.9
click at [329, 609] on div at bounding box center [331, 641] width 4 height 169
type input "780"
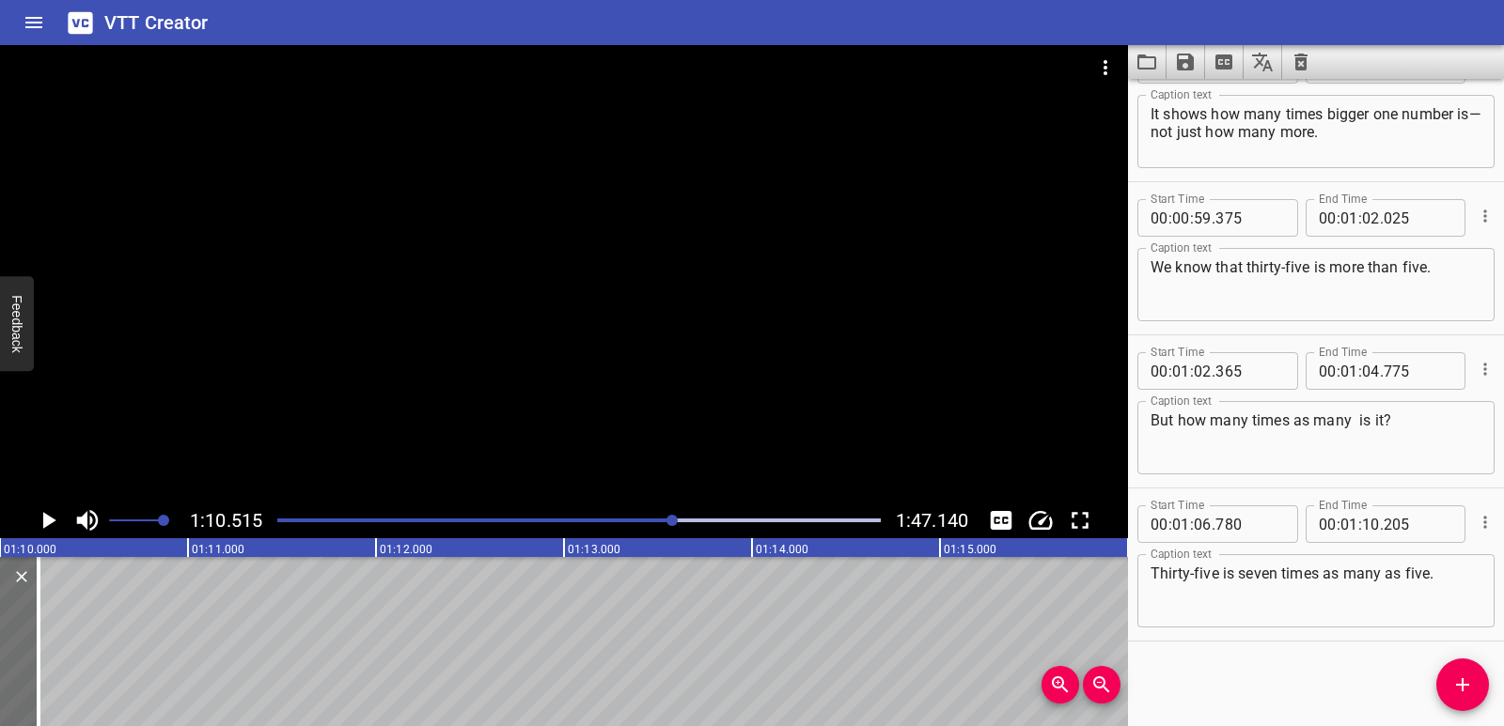
scroll to position [0, 13253]
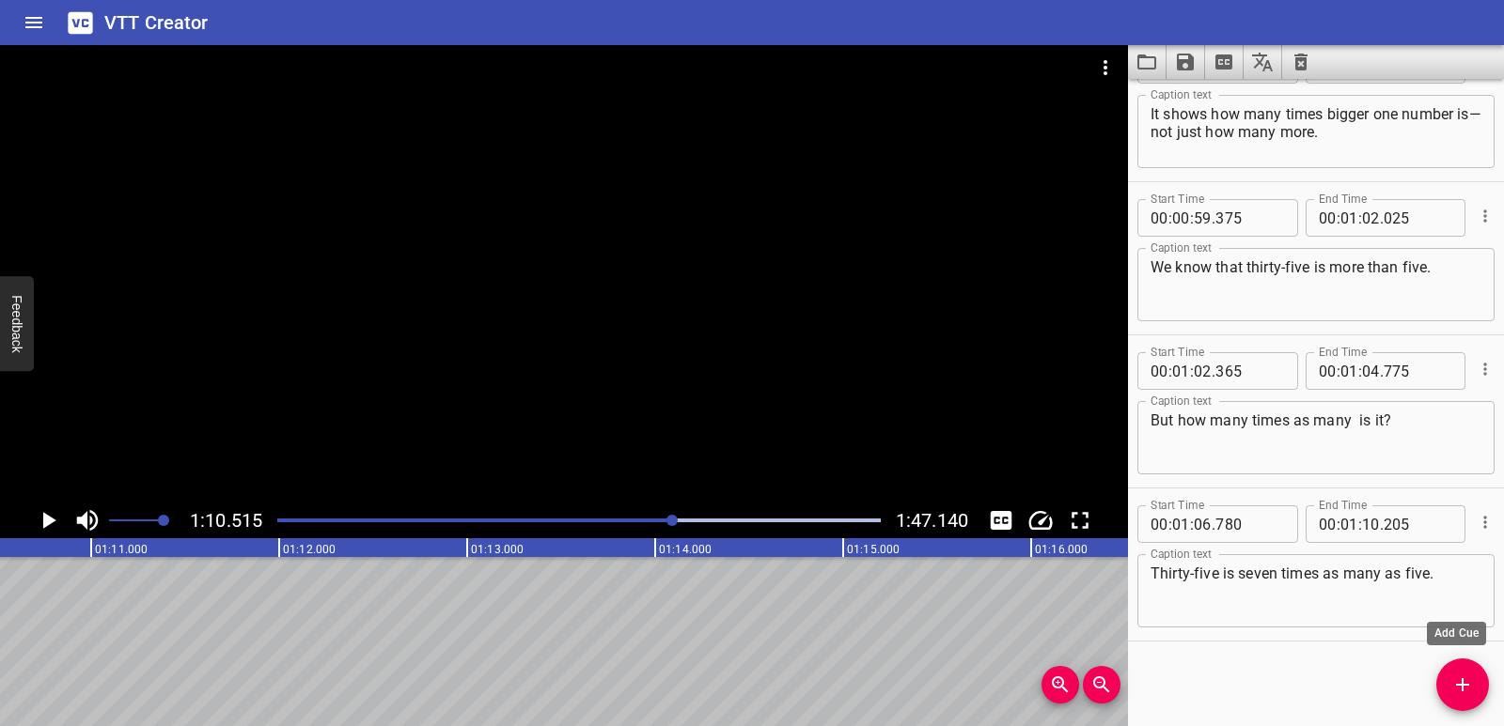
click at [1459, 688] on icon "Add Cue" at bounding box center [1462, 685] width 23 height 23
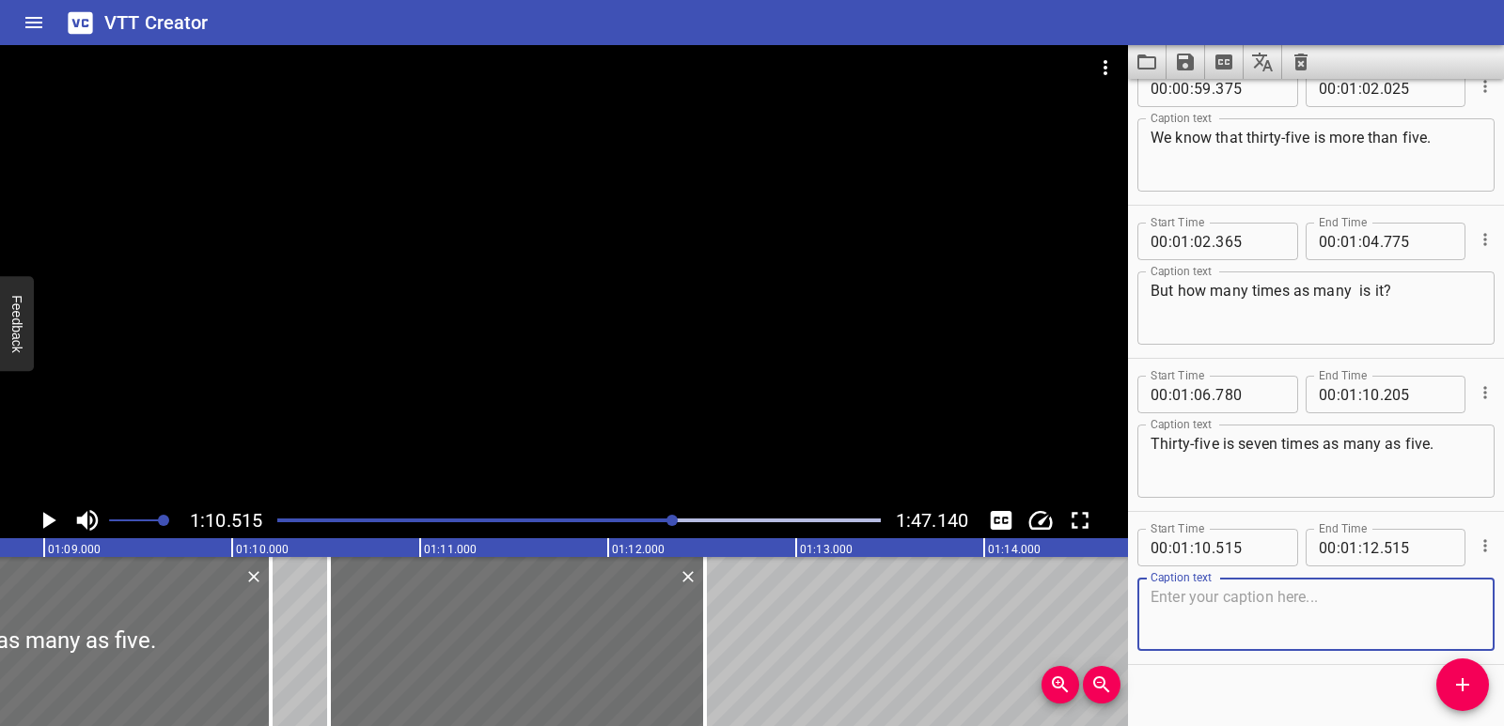
scroll to position [2351, 0]
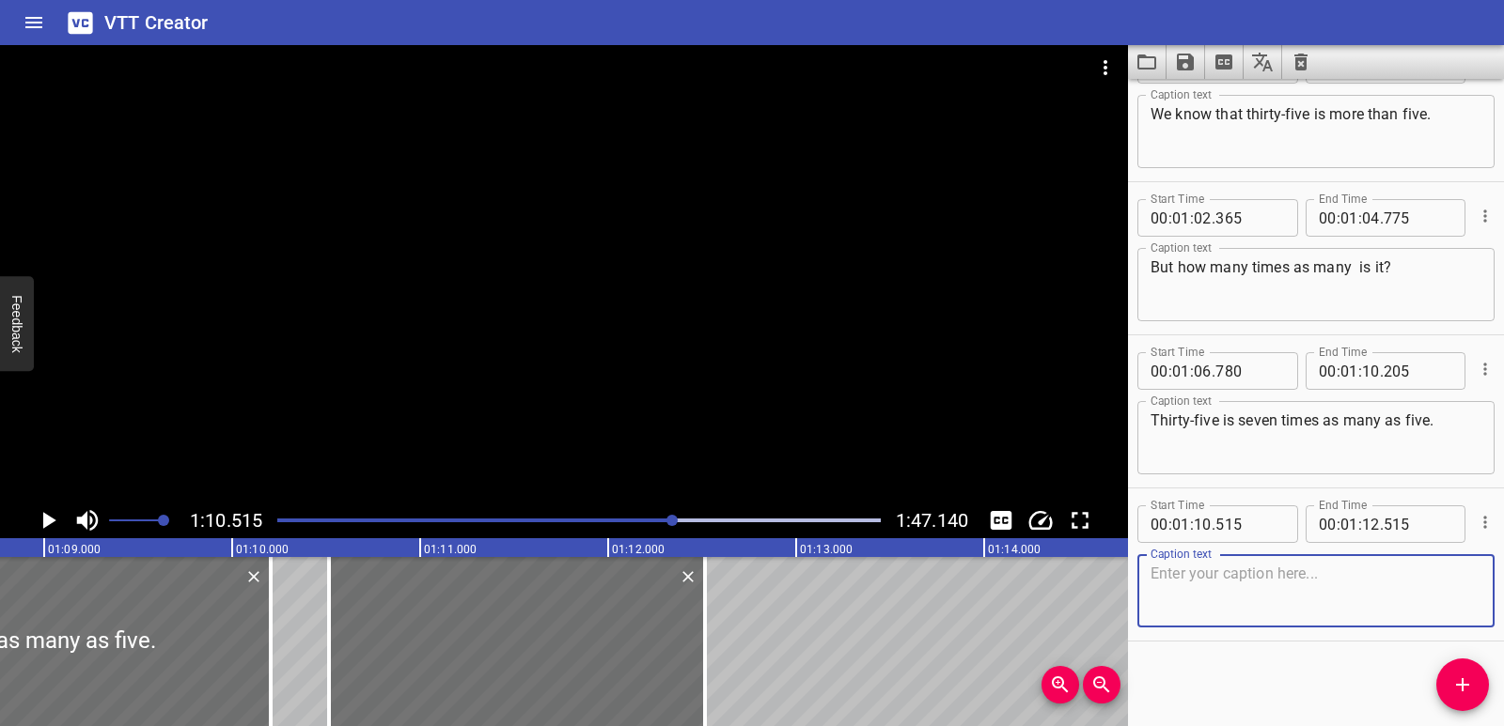
click at [1269, 569] on textarea at bounding box center [1315, 592] width 331 height 54
type textarea "That’s a multiplicative comparison."
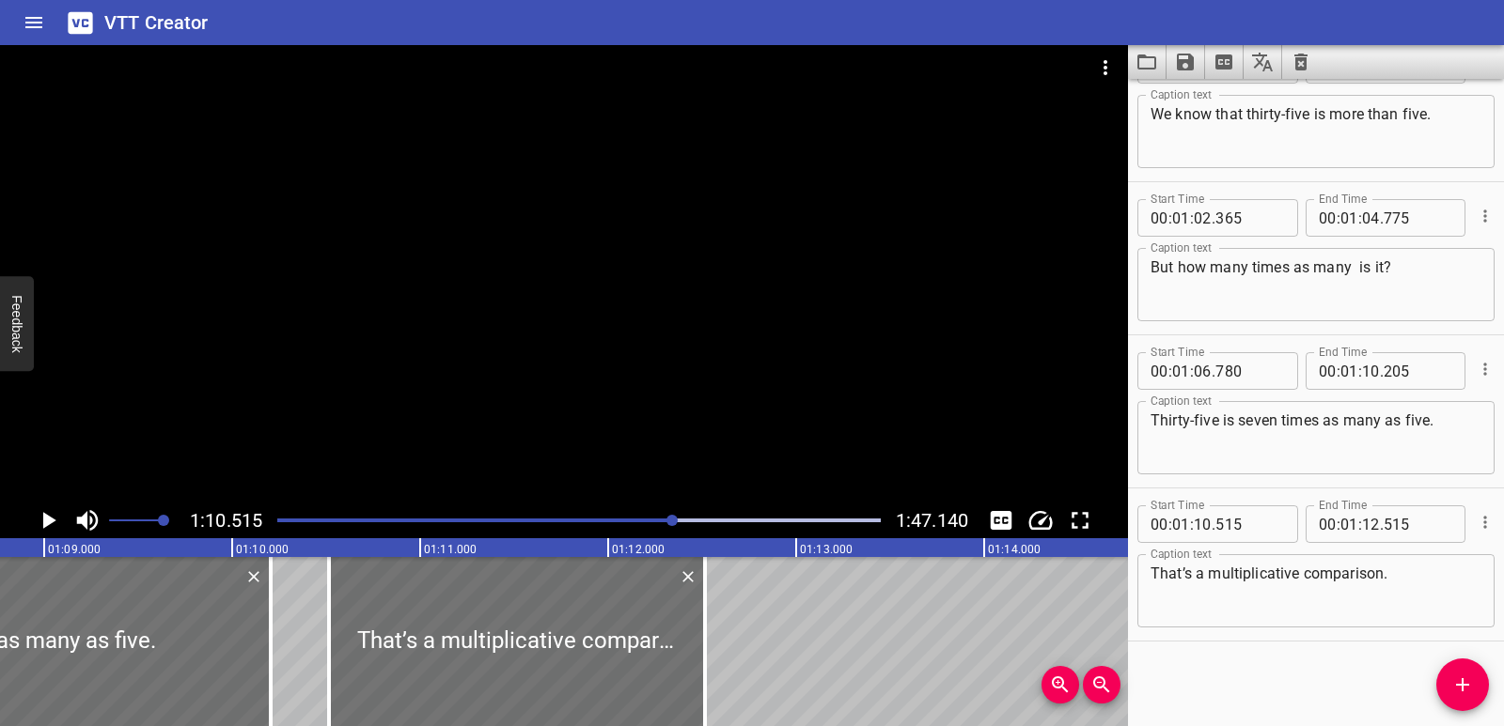
click at [52, 520] on icon "Play/Pause" at bounding box center [49, 520] width 13 height 17
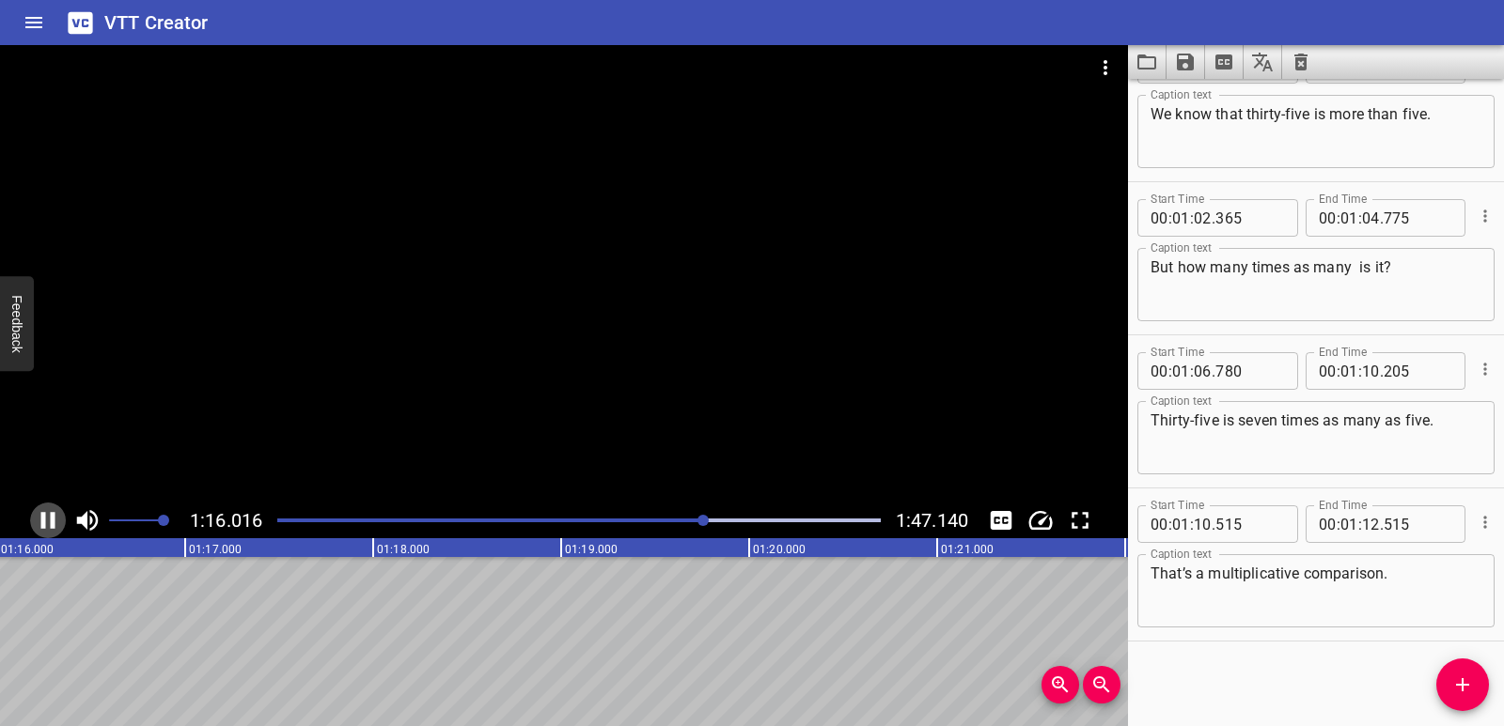
click at [49, 520] on icon "Play/Pause" at bounding box center [48, 521] width 28 height 28
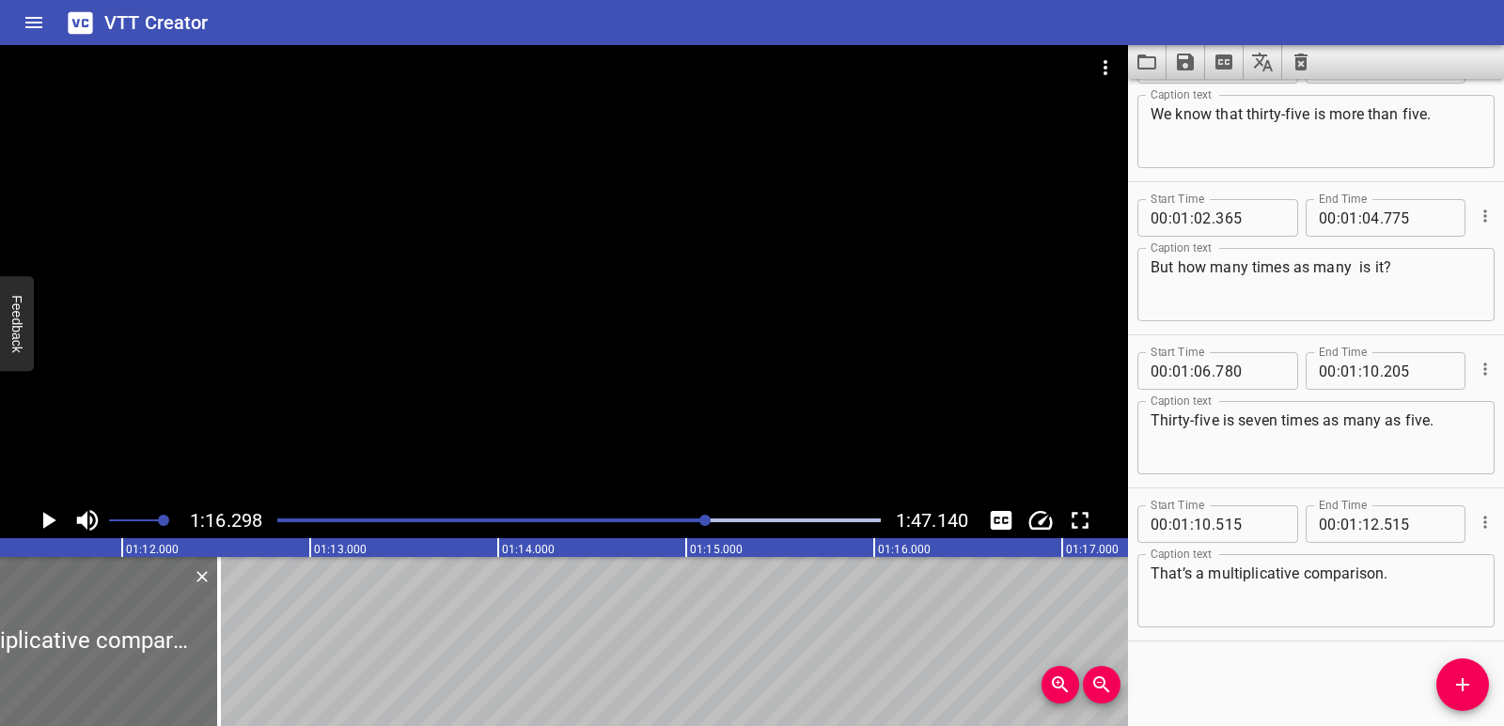
scroll to position [0, 13391]
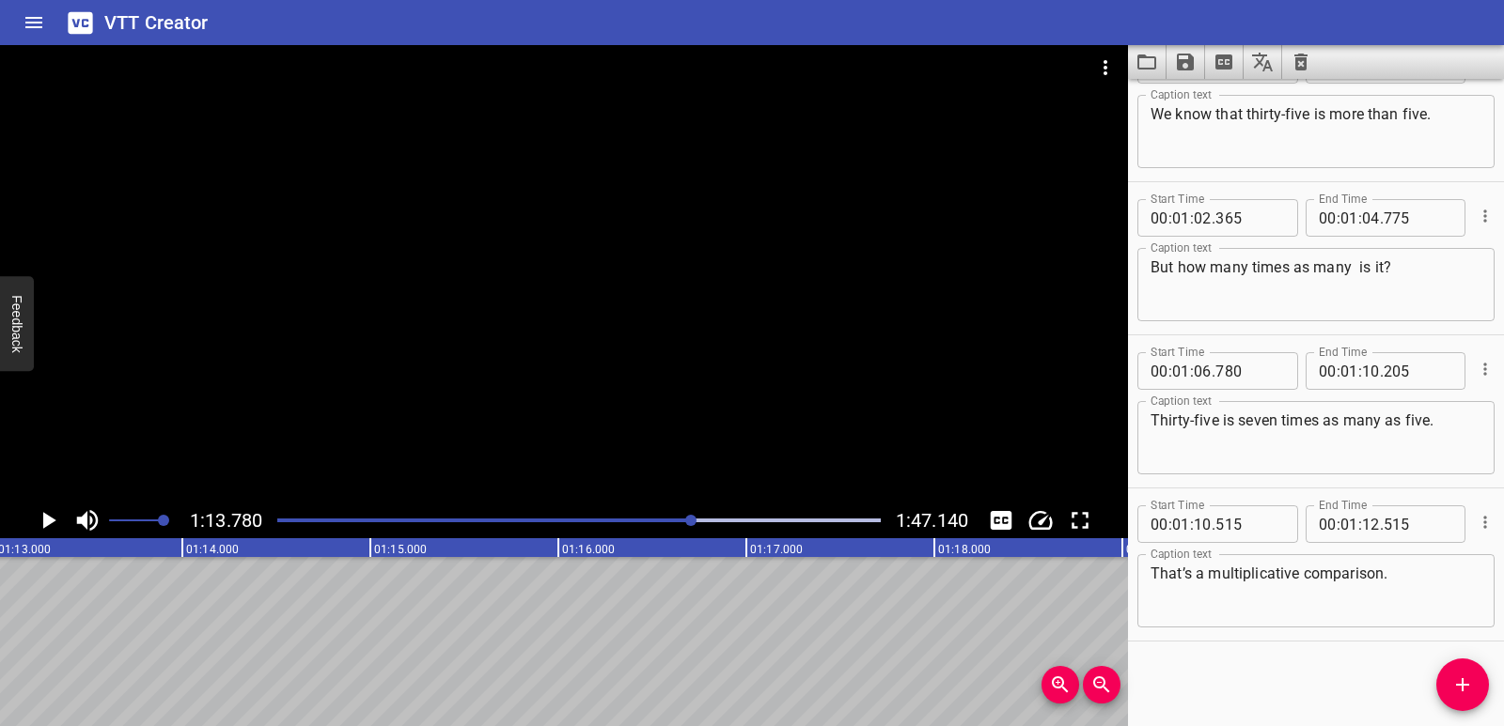
scroll to position [0, 13866]
click at [1485, 678] on span "Add Cue" at bounding box center [1462, 685] width 53 height 23
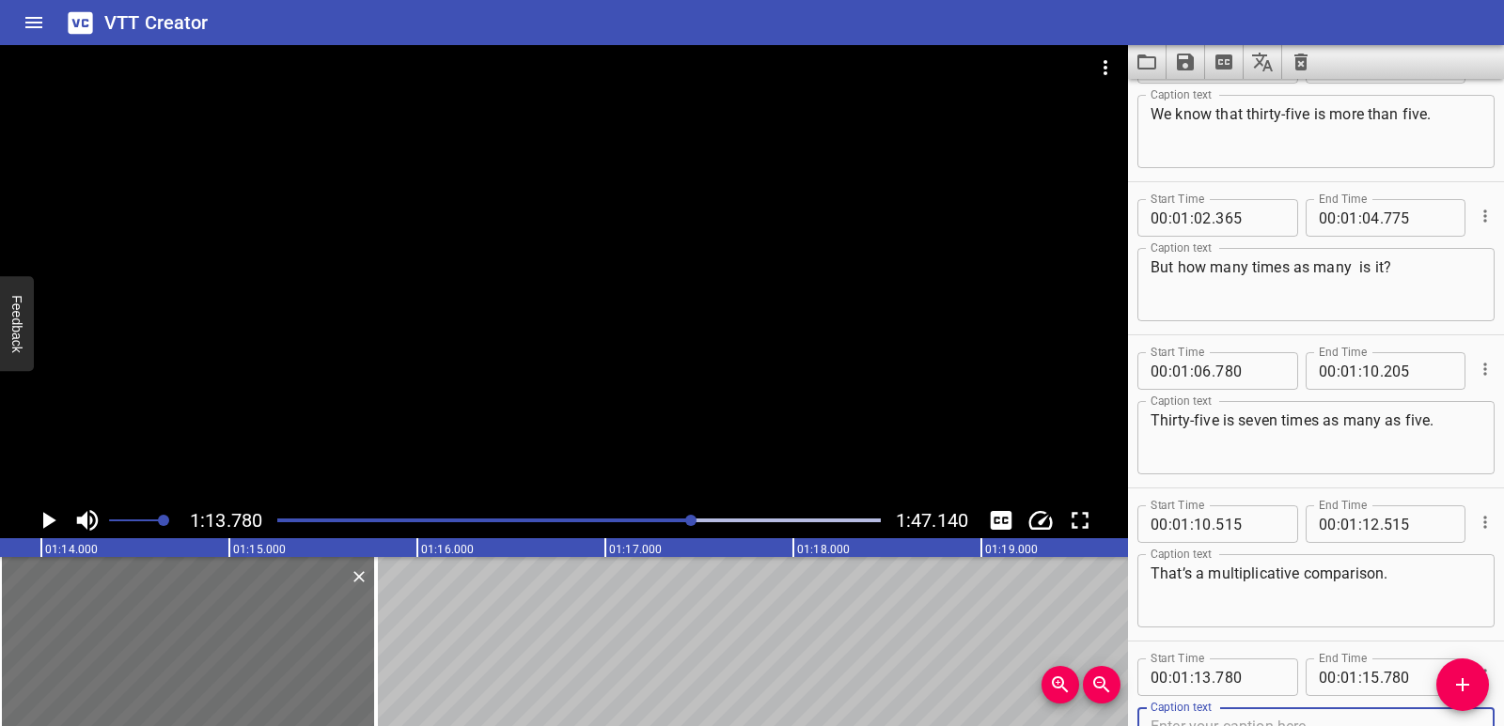
scroll to position [2361, 0]
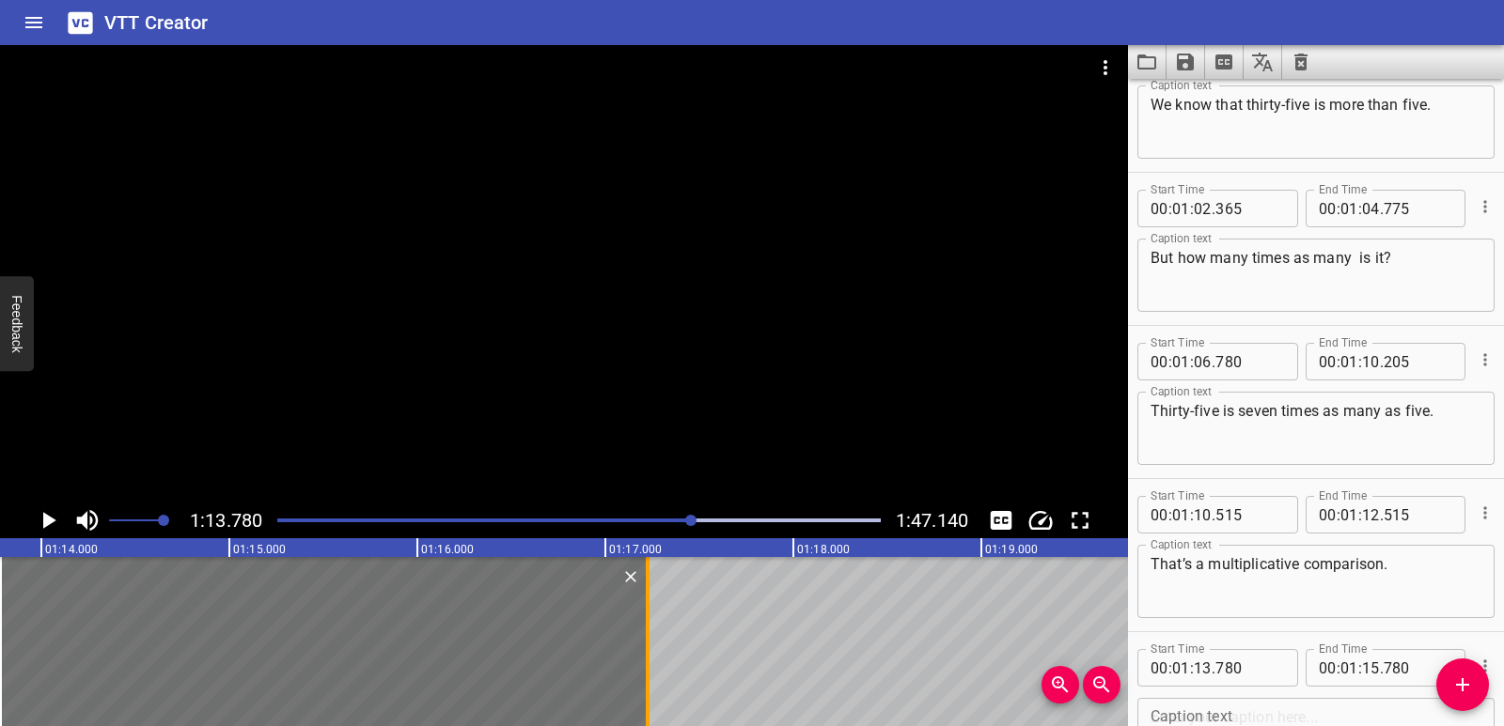
drag, startPoint x: 374, startPoint y: 640, endPoint x: 646, endPoint y: 651, distance: 271.8
click at [646, 651] on div at bounding box center [648, 641] width 4 height 169
type input "17"
type input "225"
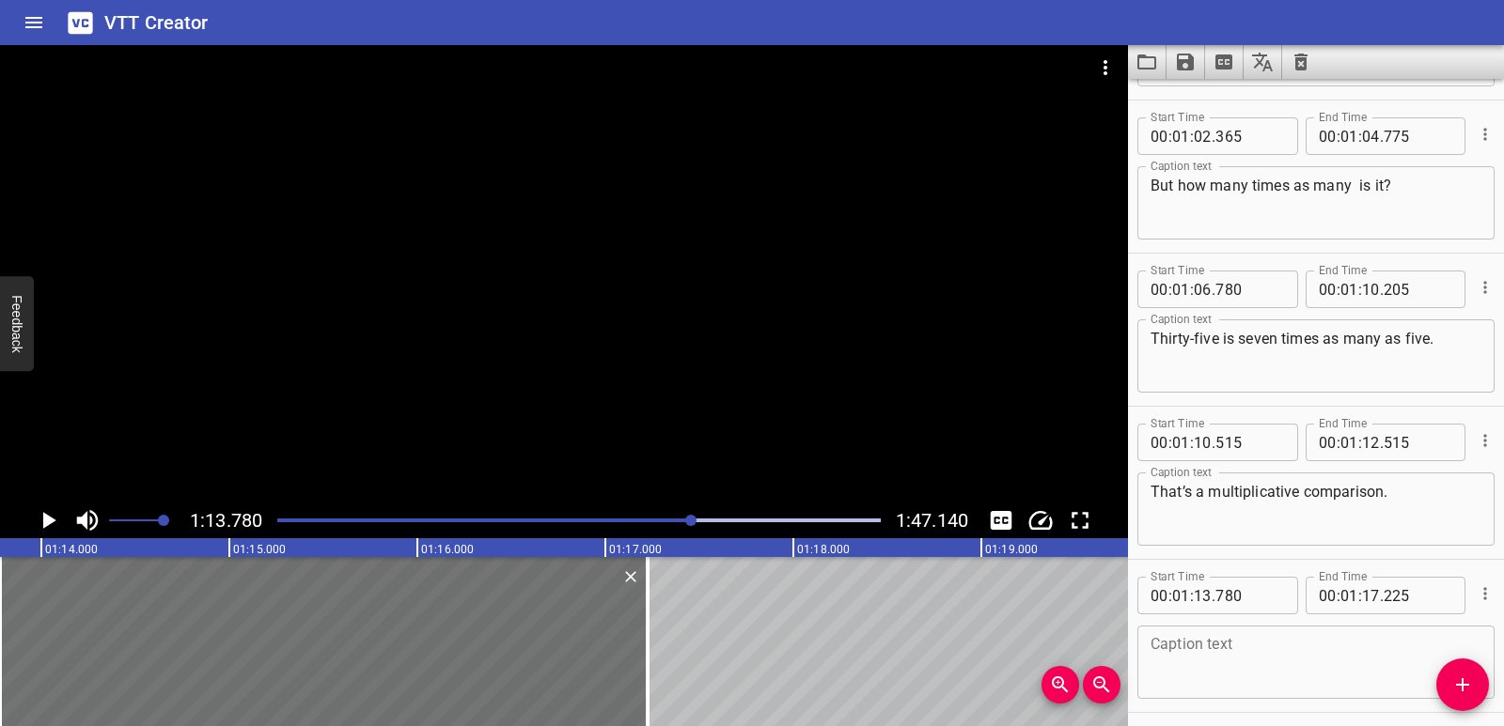
scroll to position [2504, 0]
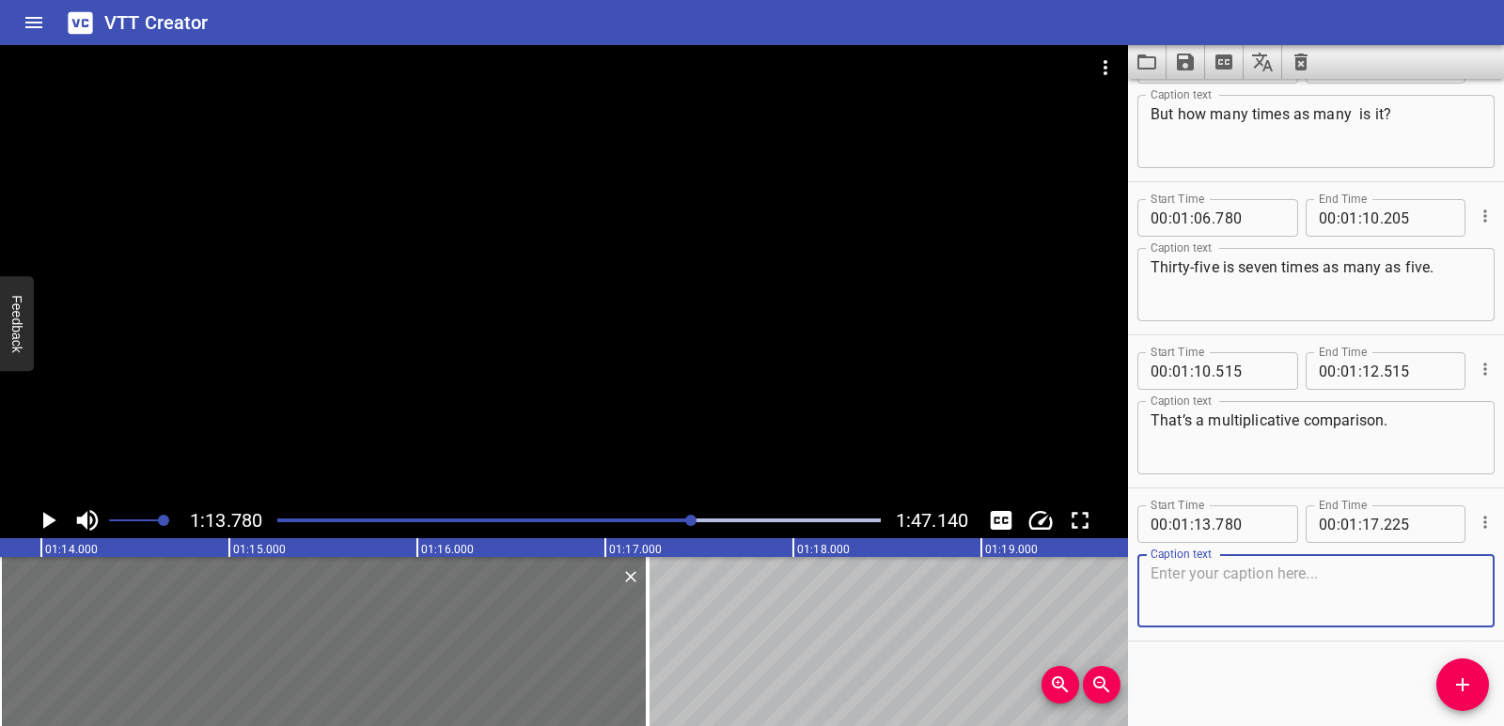
click at [1254, 595] on textarea at bounding box center [1315, 592] width 331 height 54
paste textarea "Remember, to represent comparison problems with equations you can use an additi…"
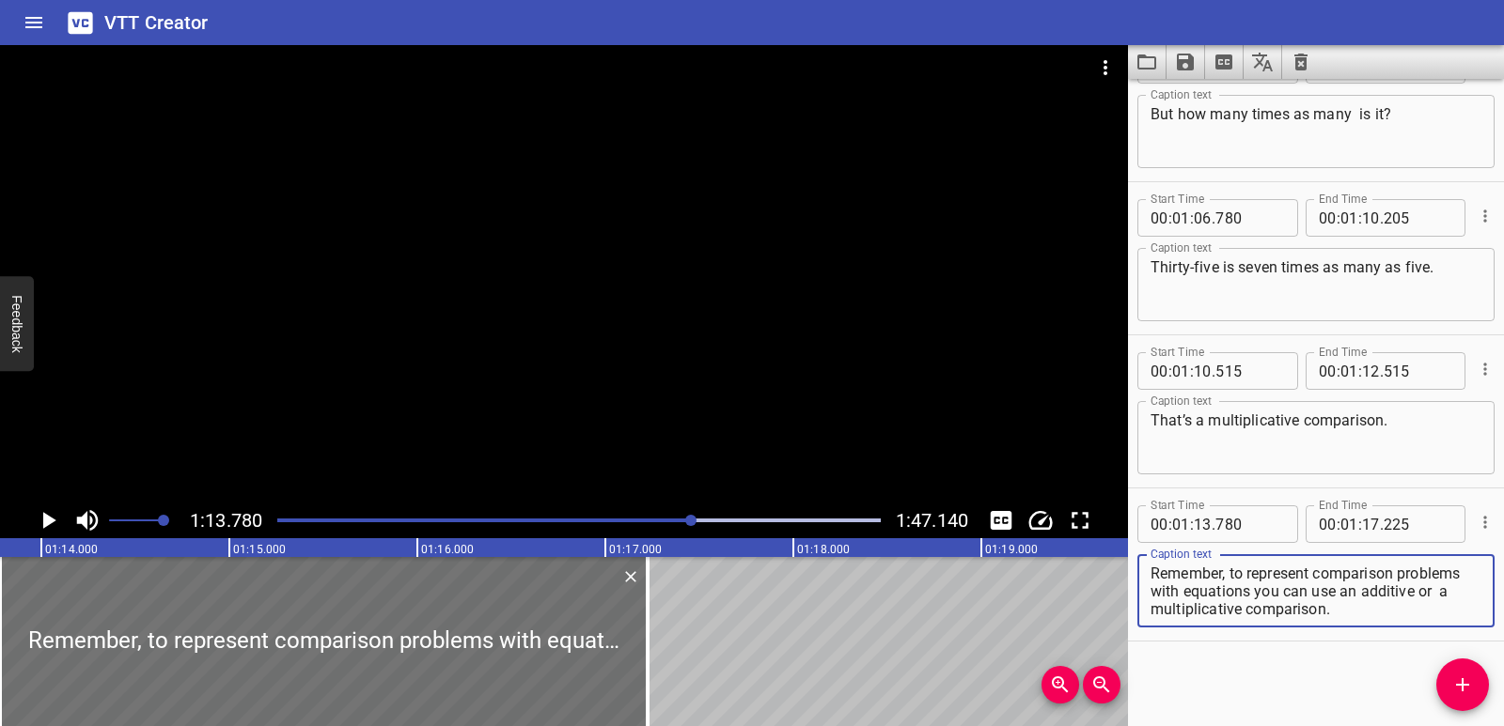
scroll to position [0, 13420]
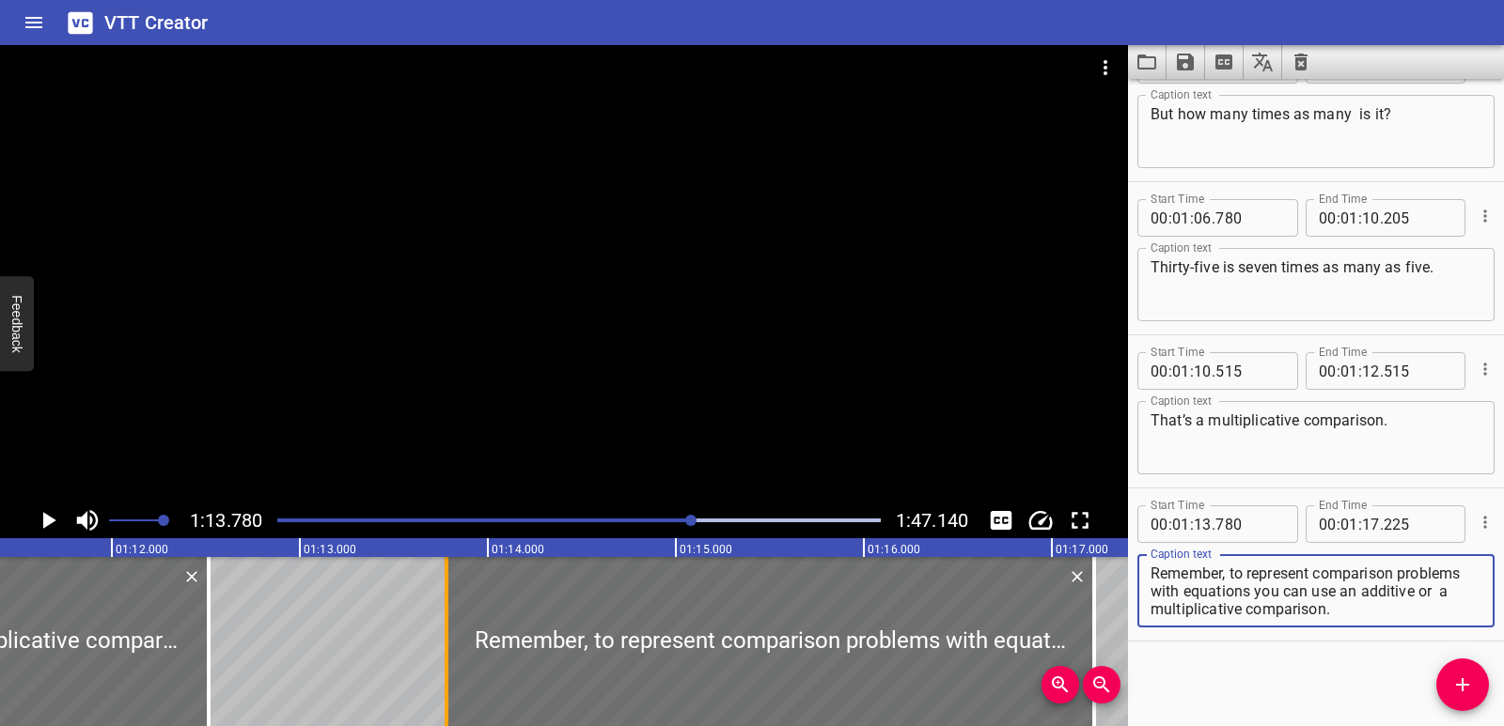
type textarea "Remember, to represent comparison problems with equations you can use an additi…"
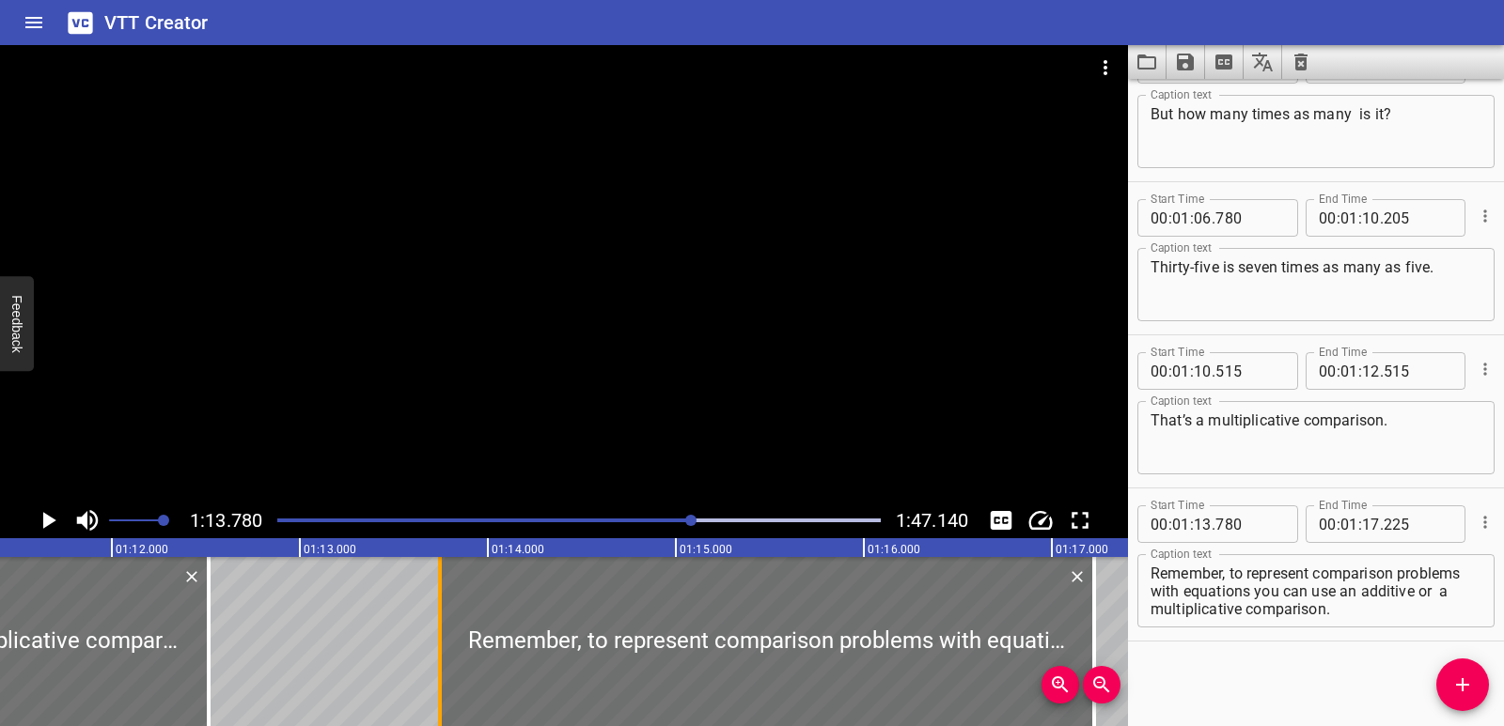
click at [442, 653] on div at bounding box center [439, 641] width 19 height 169
type input "745"
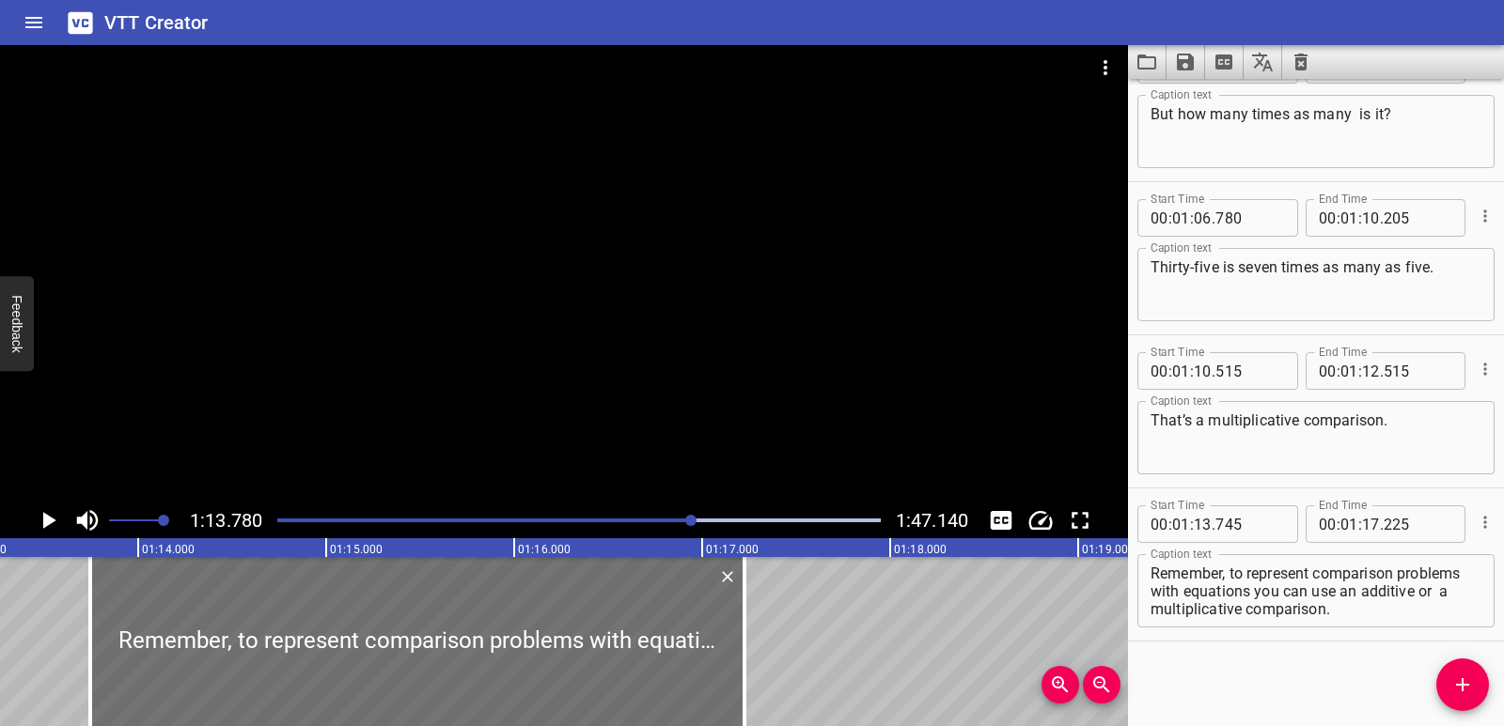
scroll to position [0, 13905]
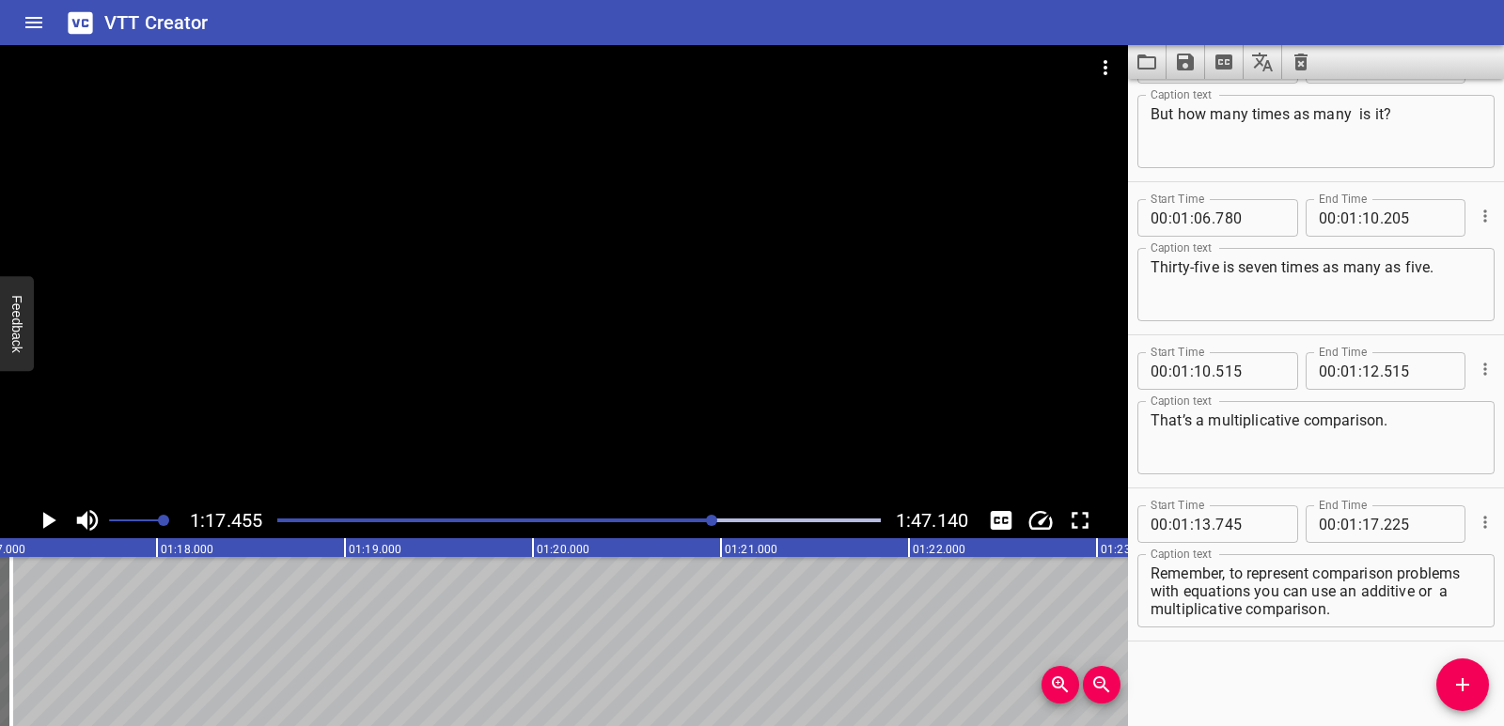
scroll to position [0, 14557]
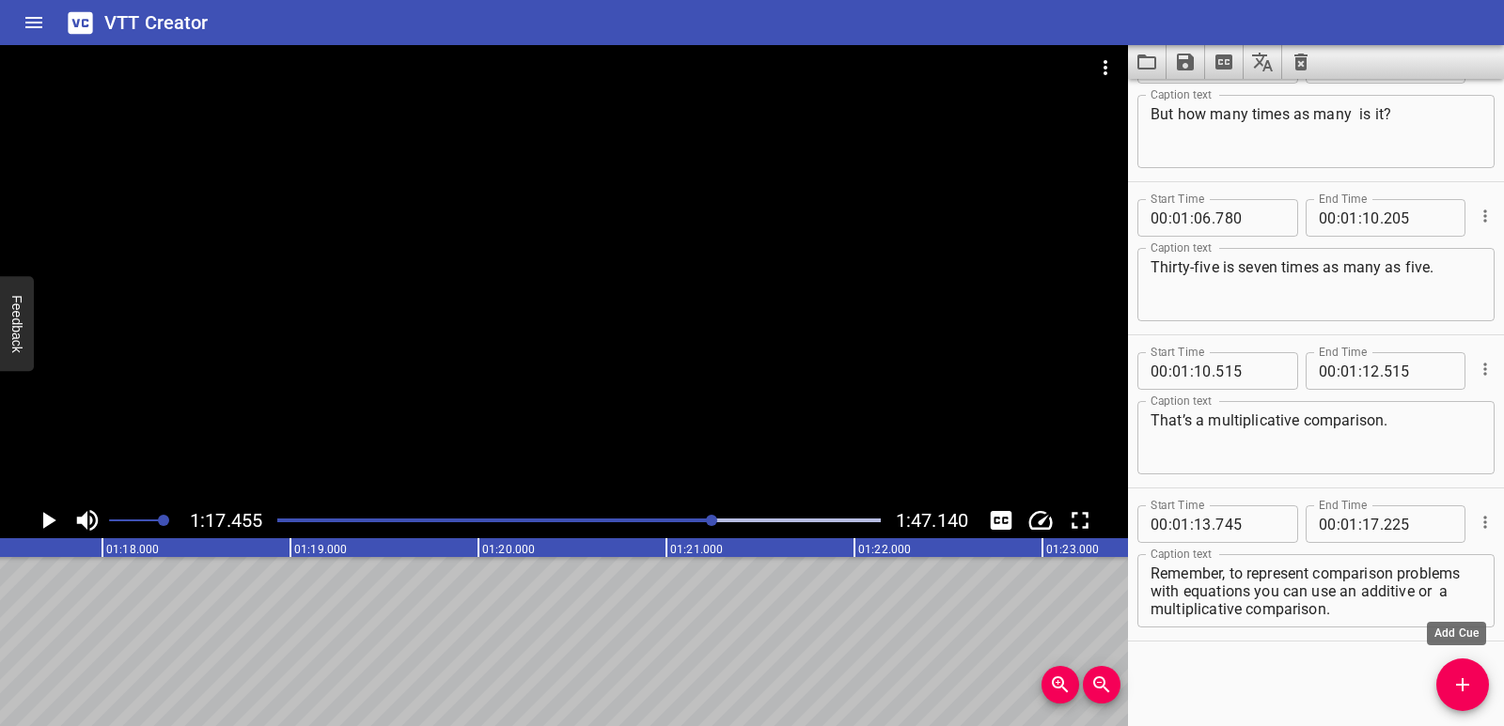
click at [1444, 686] on span "Add Cue" at bounding box center [1462, 685] width 53 height 23
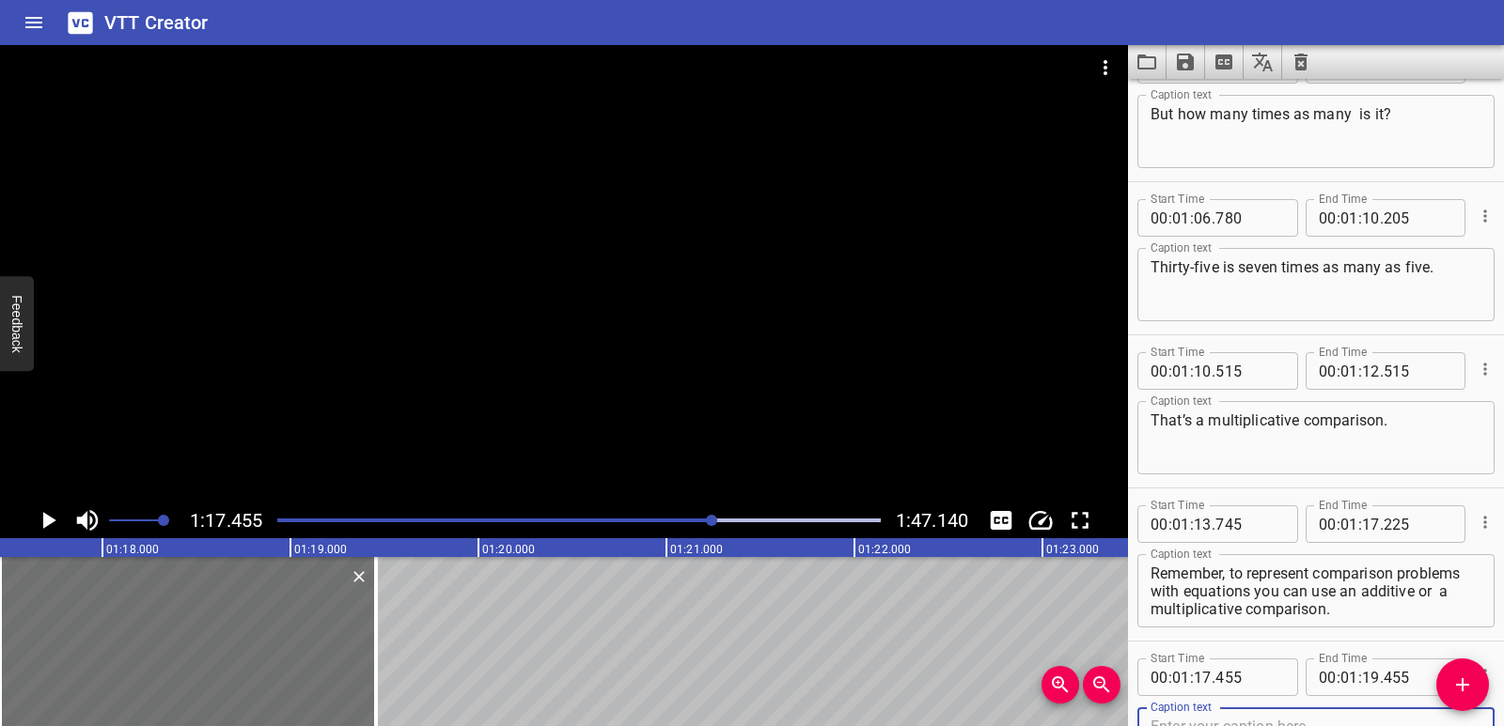
scroll to position [2514, 0]
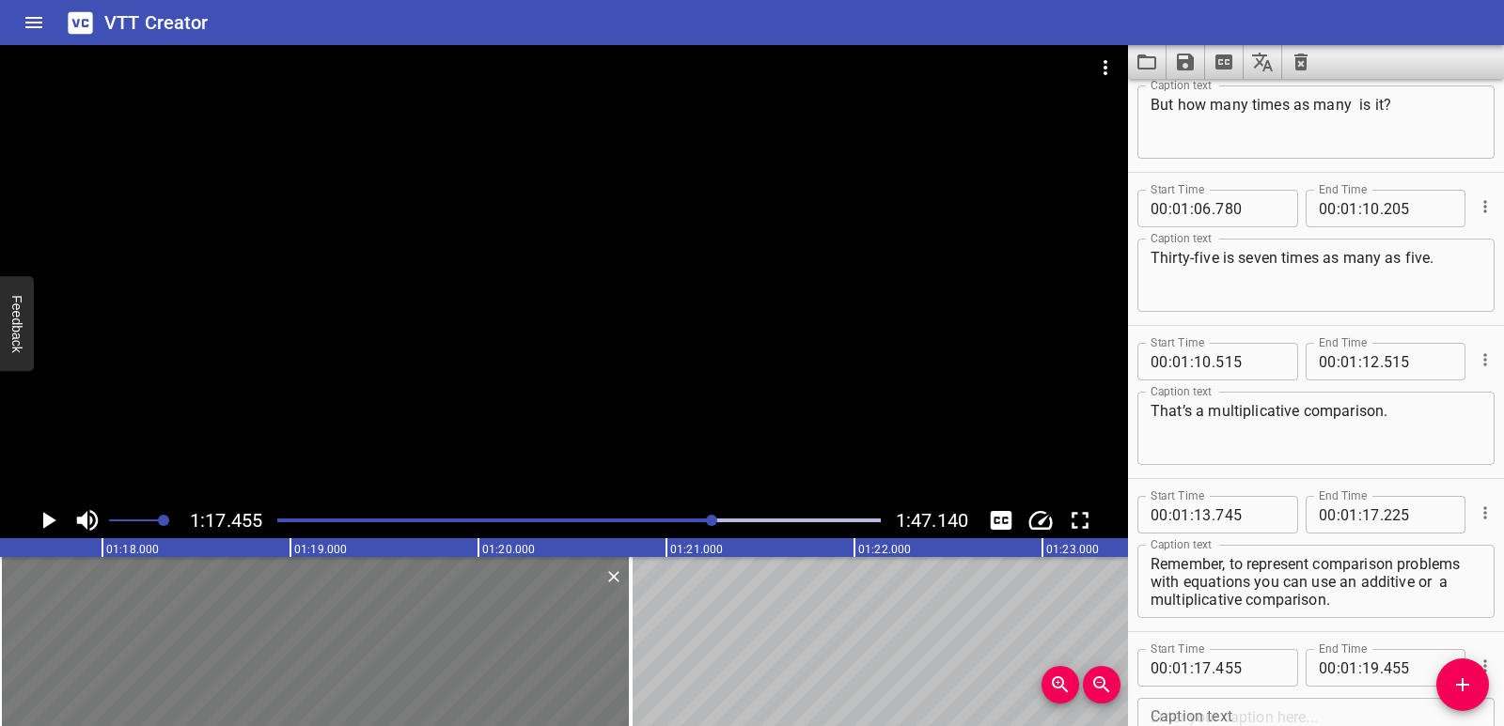
drag, startPoint x: 370, startPoint y: 662, endPoint x: 616, endPoint y: 663, distance: 246.2
click at [621, 662] on div at bounding box center [630, 641] width 19 height 169
type input "20"
type input "805"
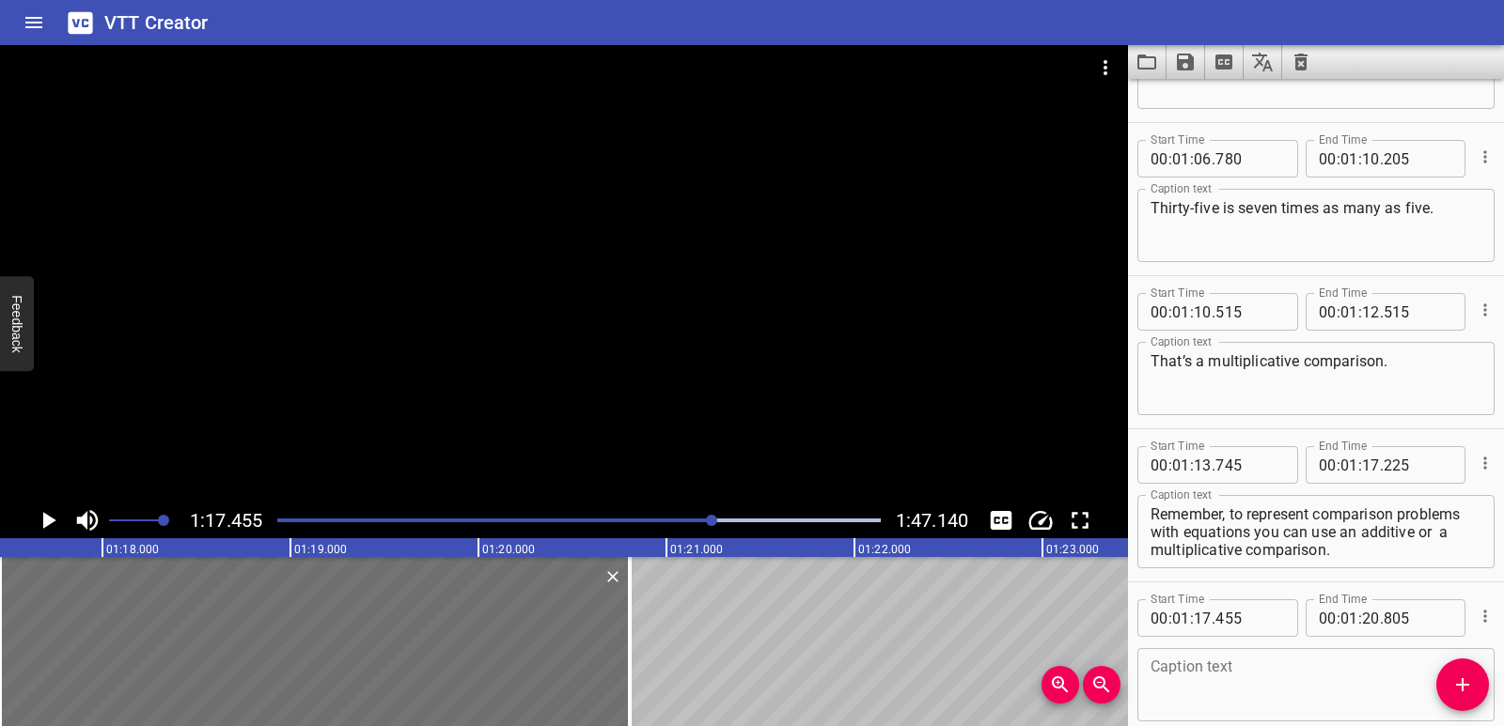
scroll to position [2657, 0]
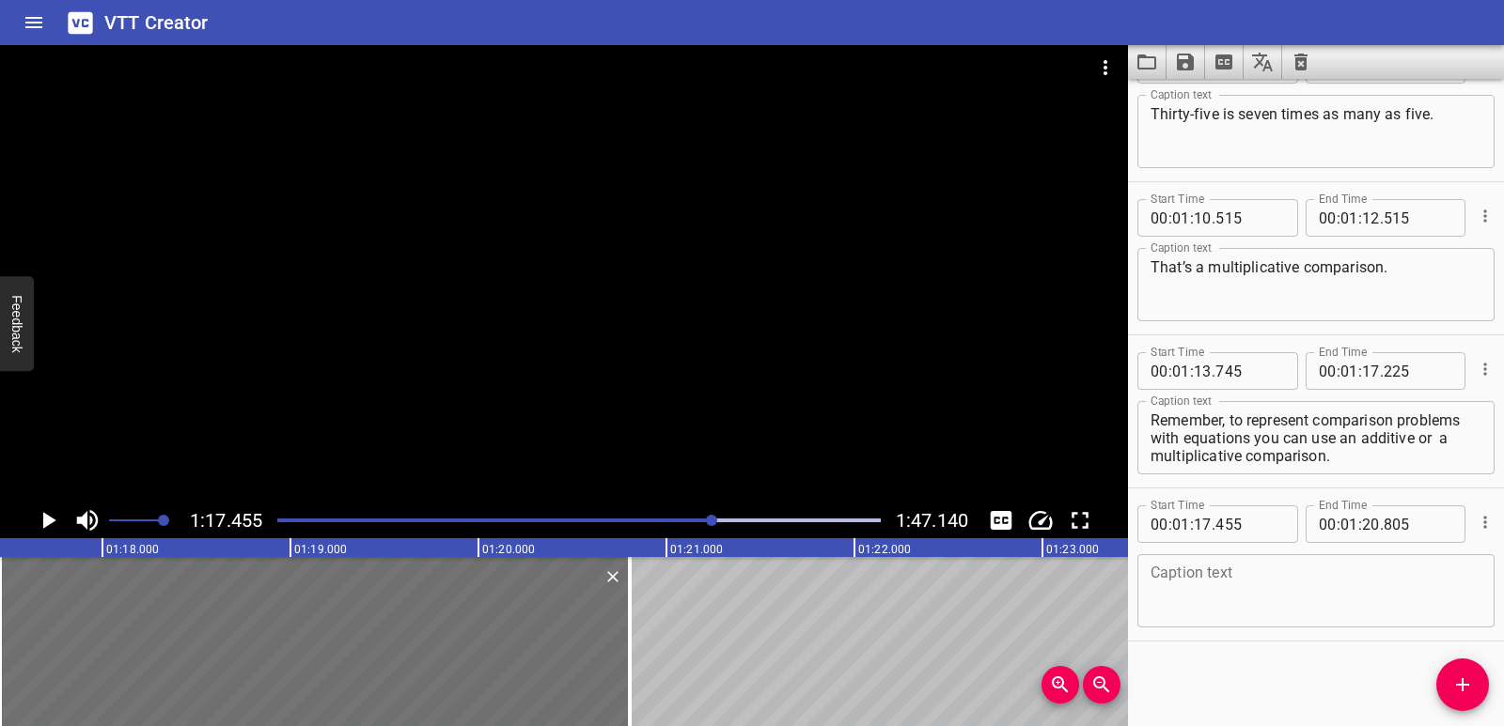
click at [1258, 581] on textarea at bounding box center [1315, 592] width 331 height 54
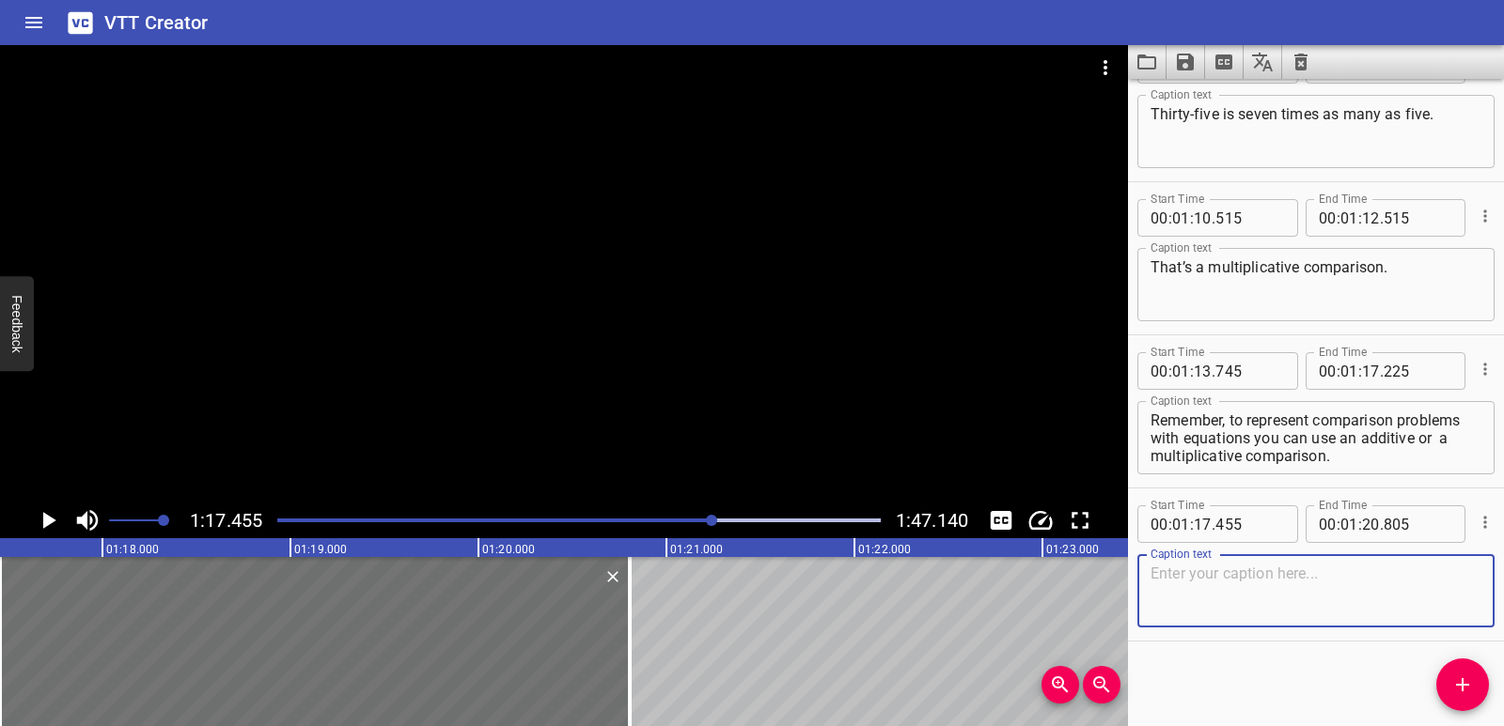
paste textarea "An additive comparison tells us how many more, or how many fewer."
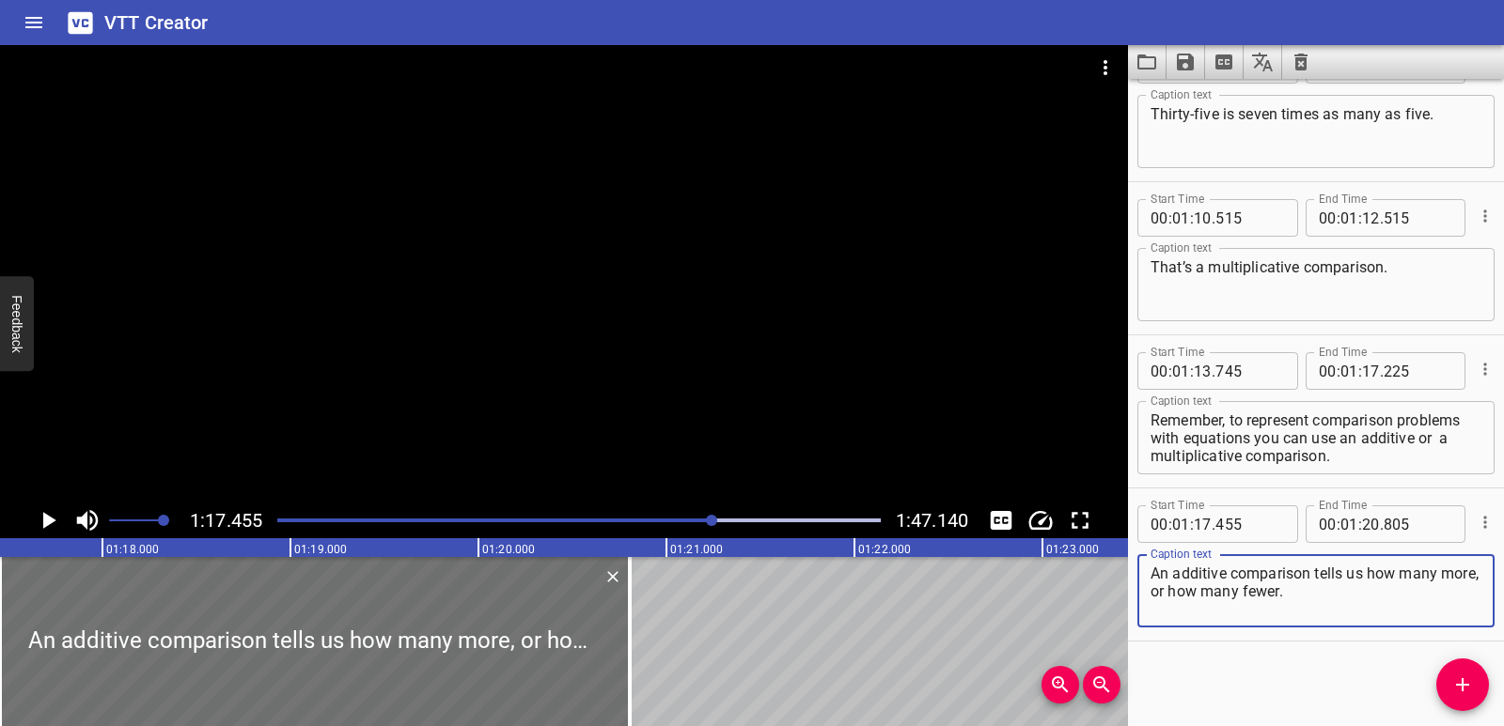
scroll to position [0, 14150]
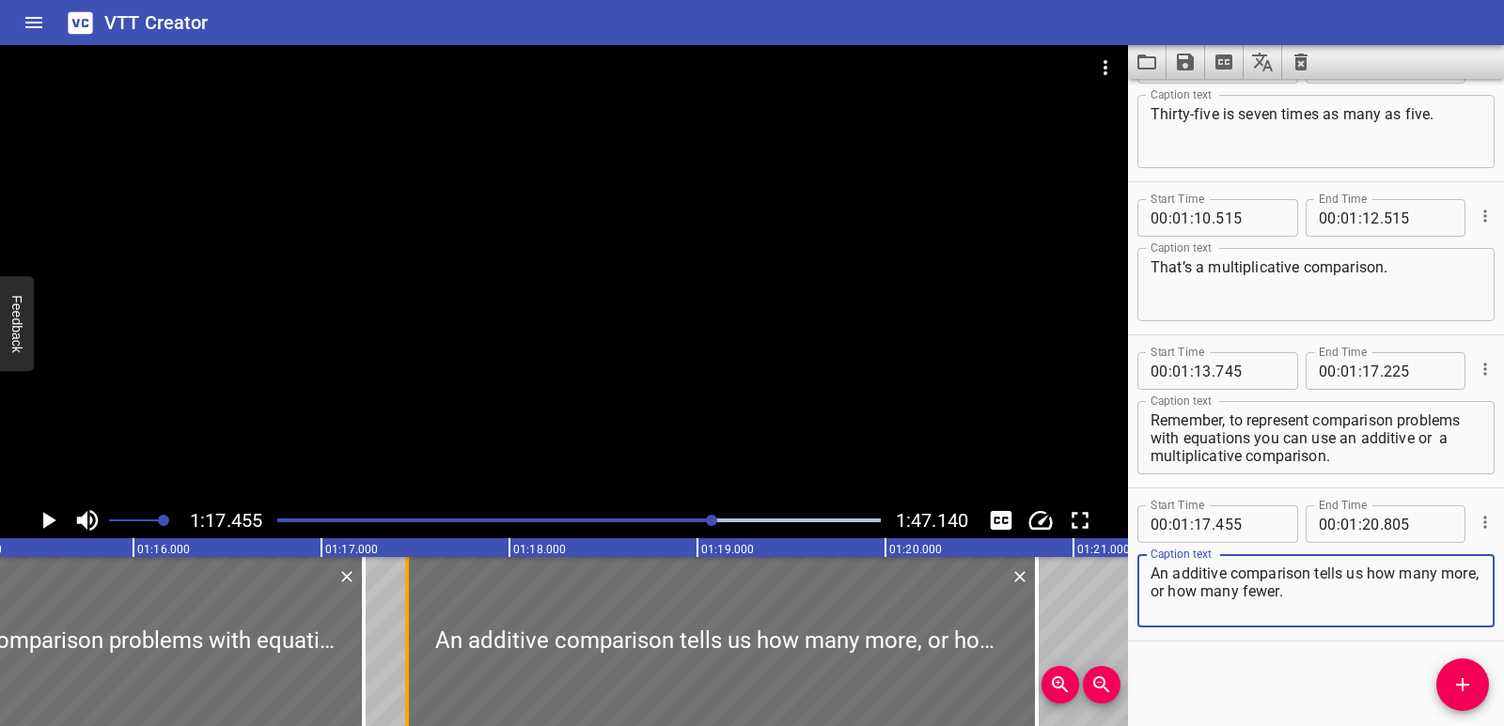
type textarea "An additive comparison tells us how many more, or how many fewer."
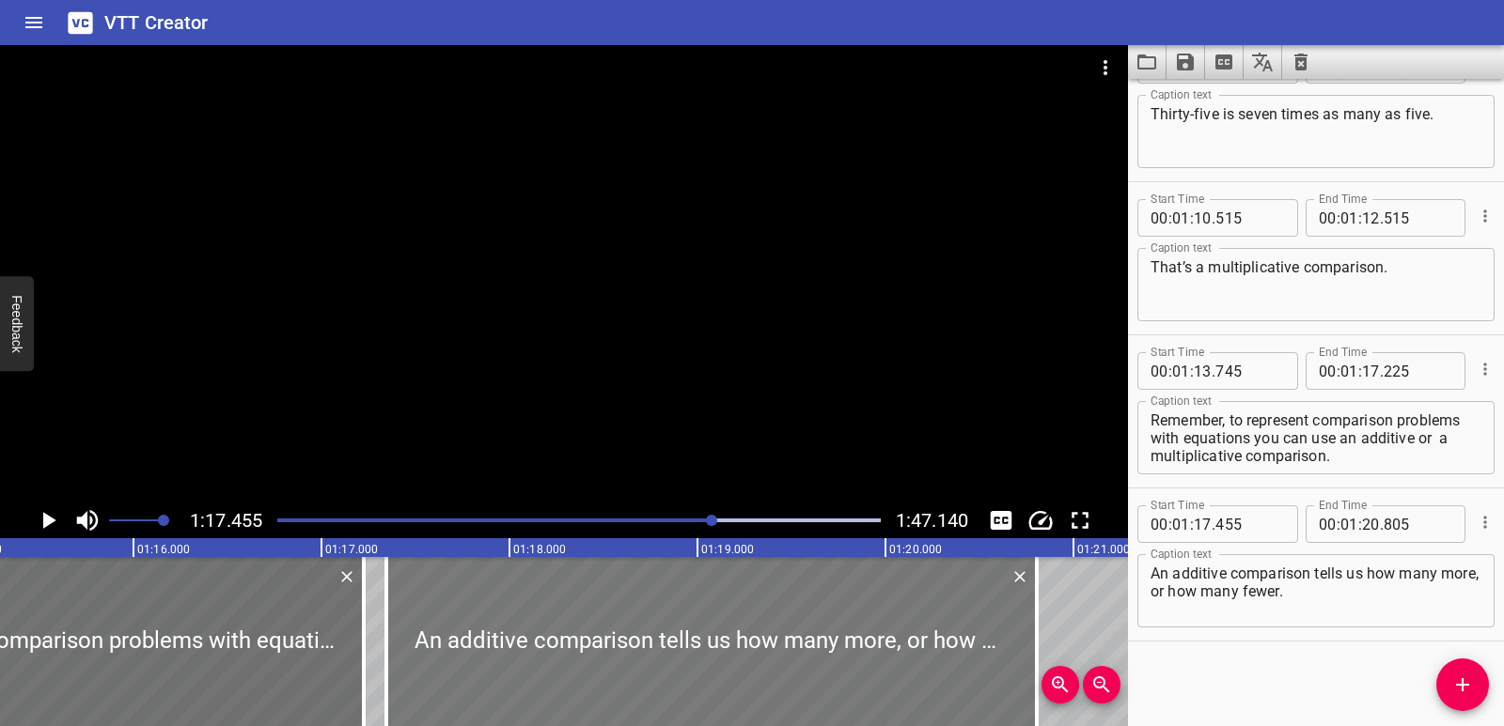
drag, startPoint x: 410, startPoint y: 597, endPoint x: 448, endPoint y: 616, distance: 42.9
click at [389, 606] on div at bounding box center [386, 641] width 19 height 169
type input "345"
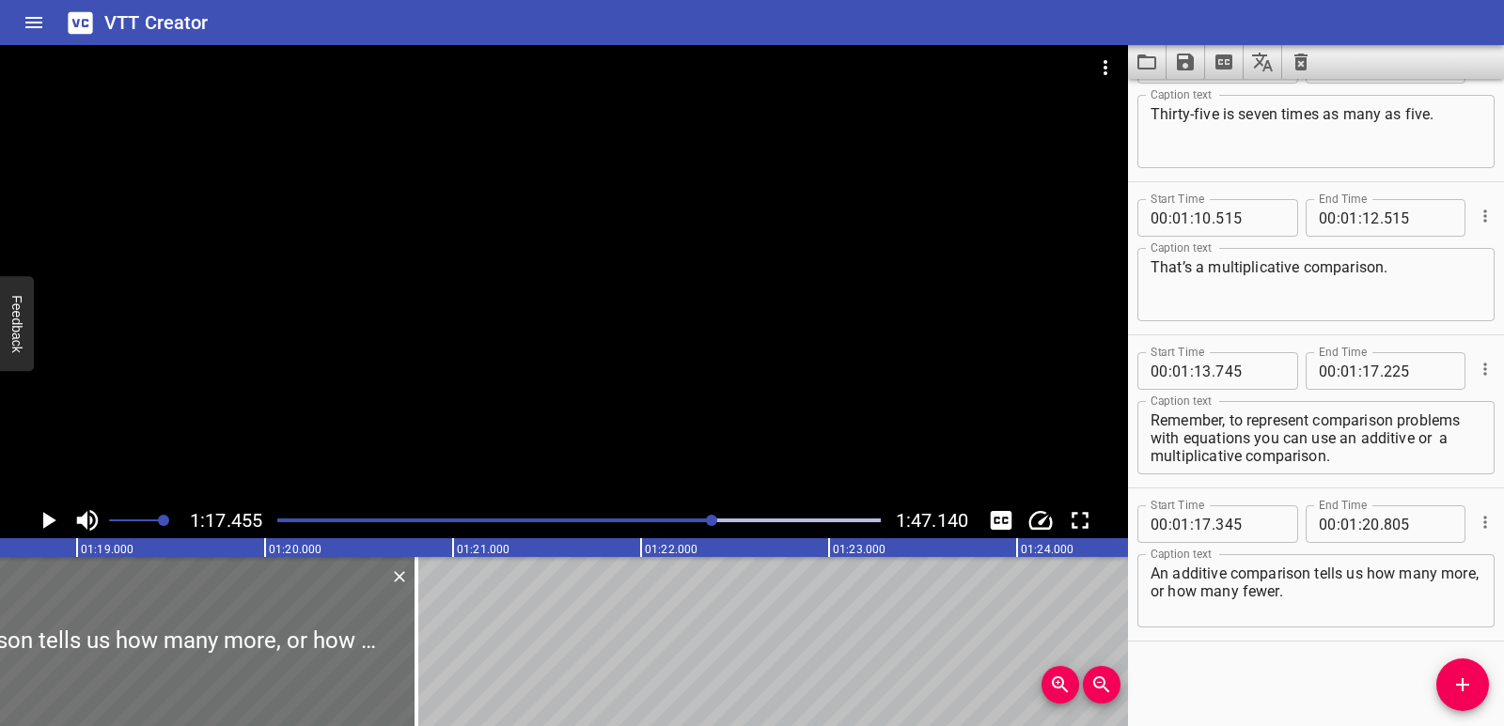
scroll to position [0, 14847]
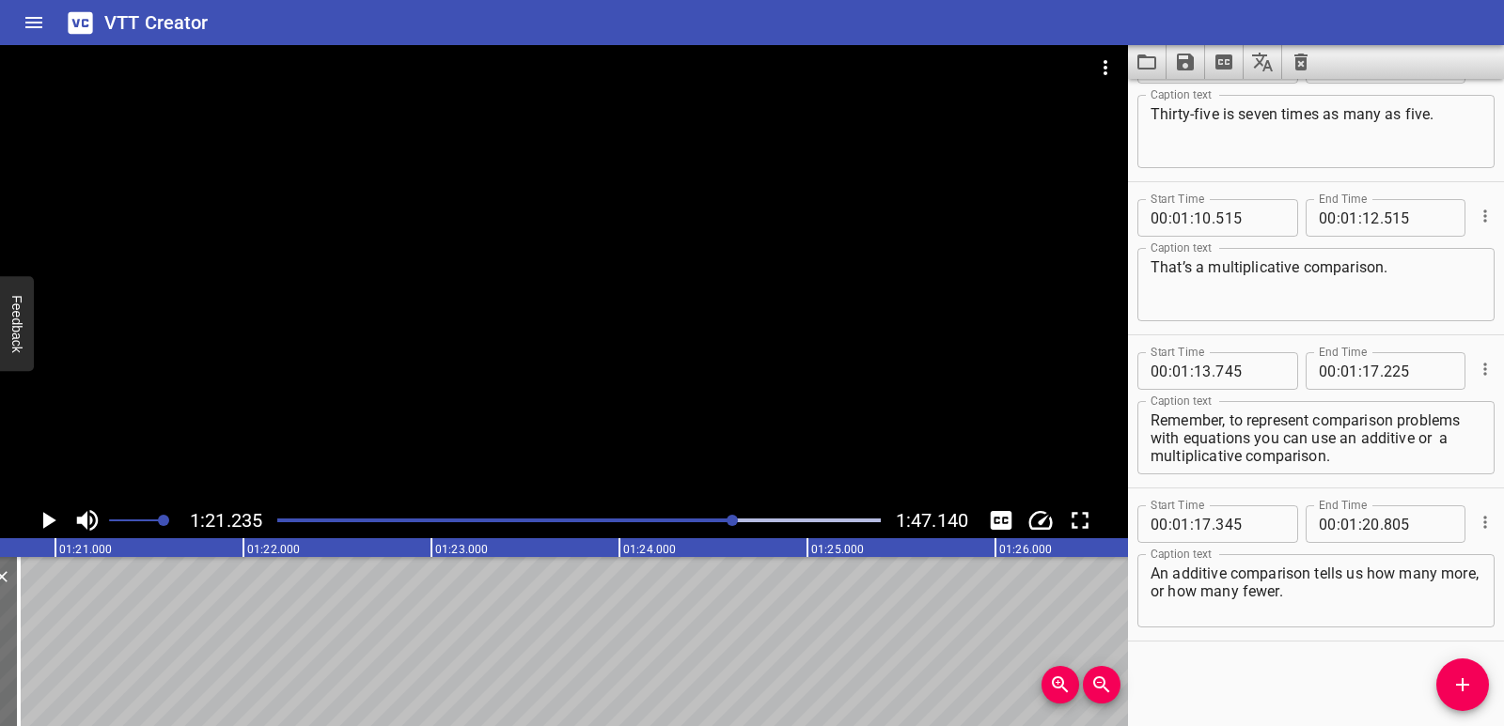
scroll to position [0, 15267]
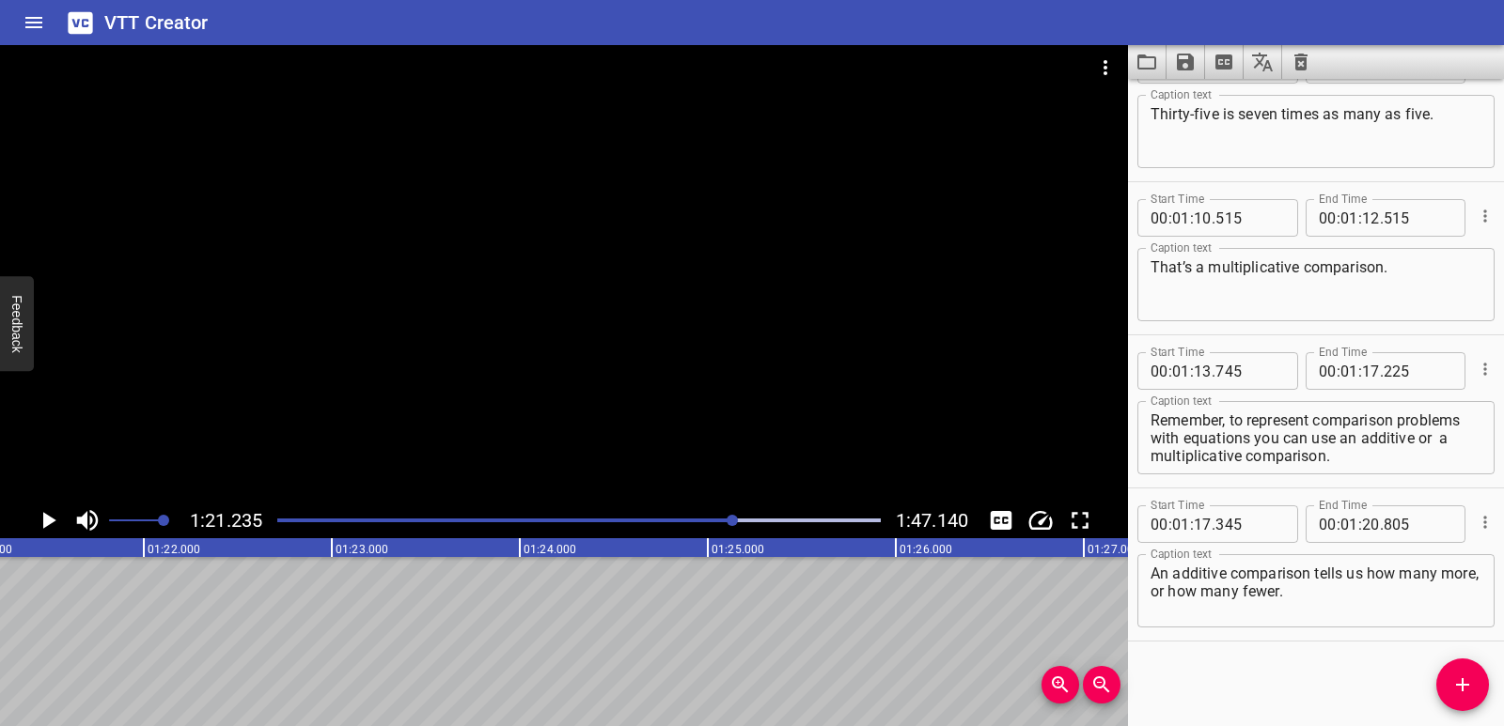
click at [1457, 694] on icon "Add Cue" at bounding box center [1462, 685] width 23 height 23
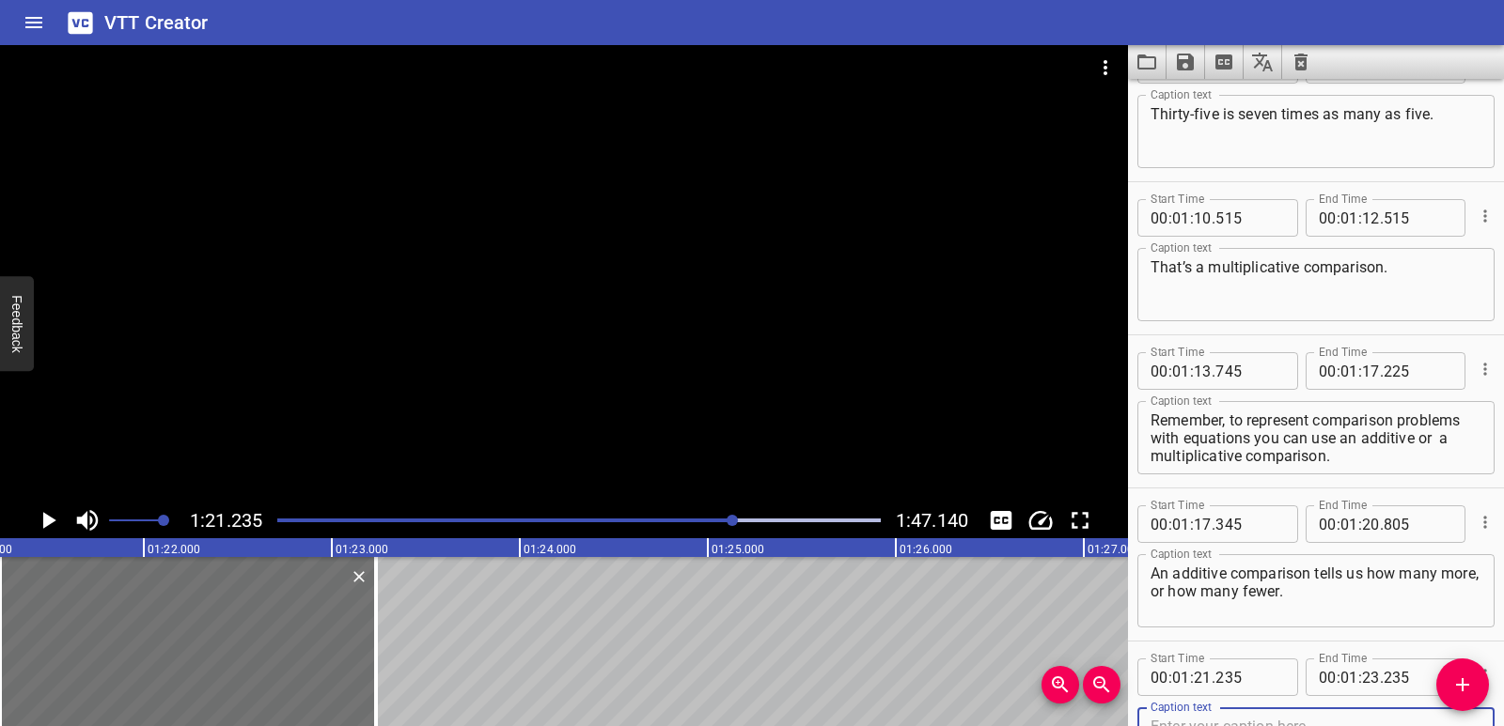
scroll to position [2667, 0]
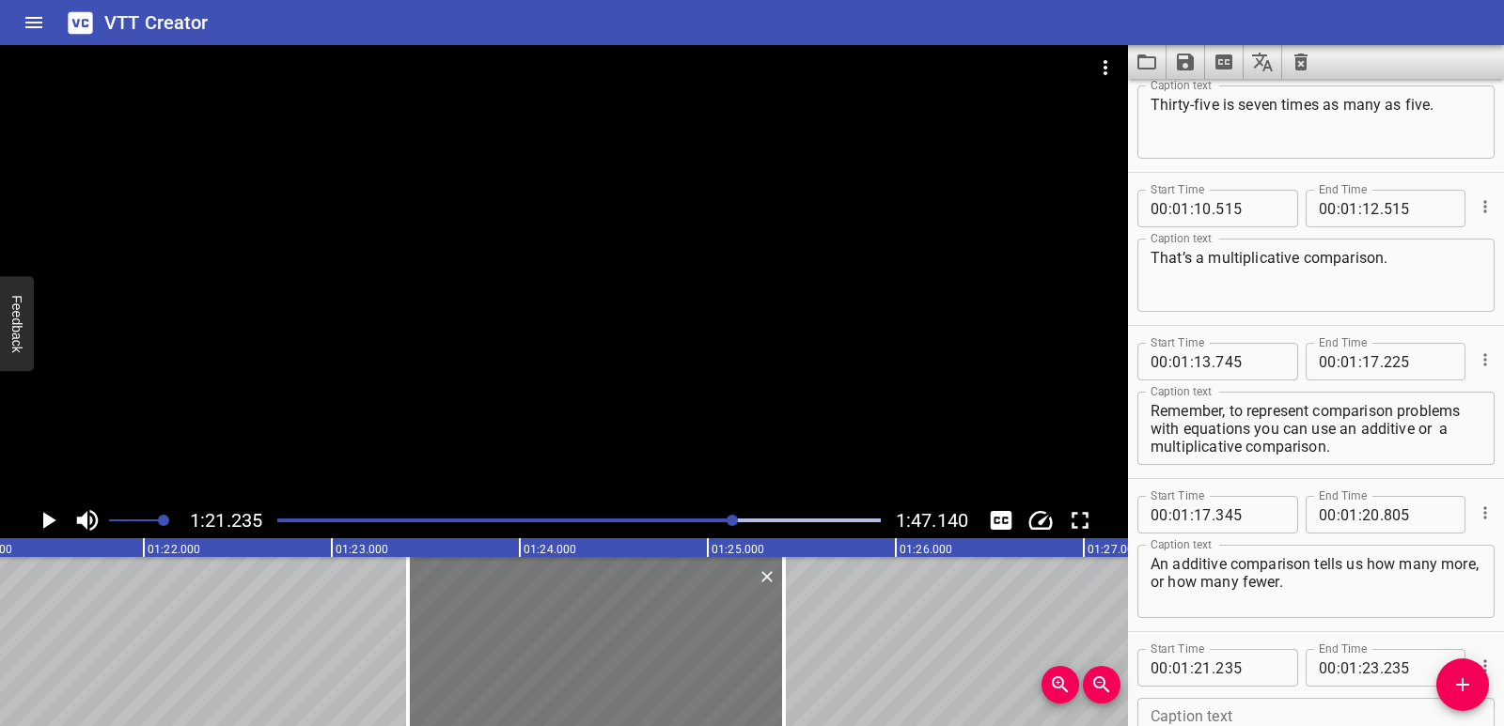
drag, startPoint x: 370, startPoint y: 616, endPoint x: 764, endPoint y: 610, distance: 393.8
click at [772, 613] on div at bounding box center [596, 641] width 376 height 169
type input "23"
type input "405"
type input "25"
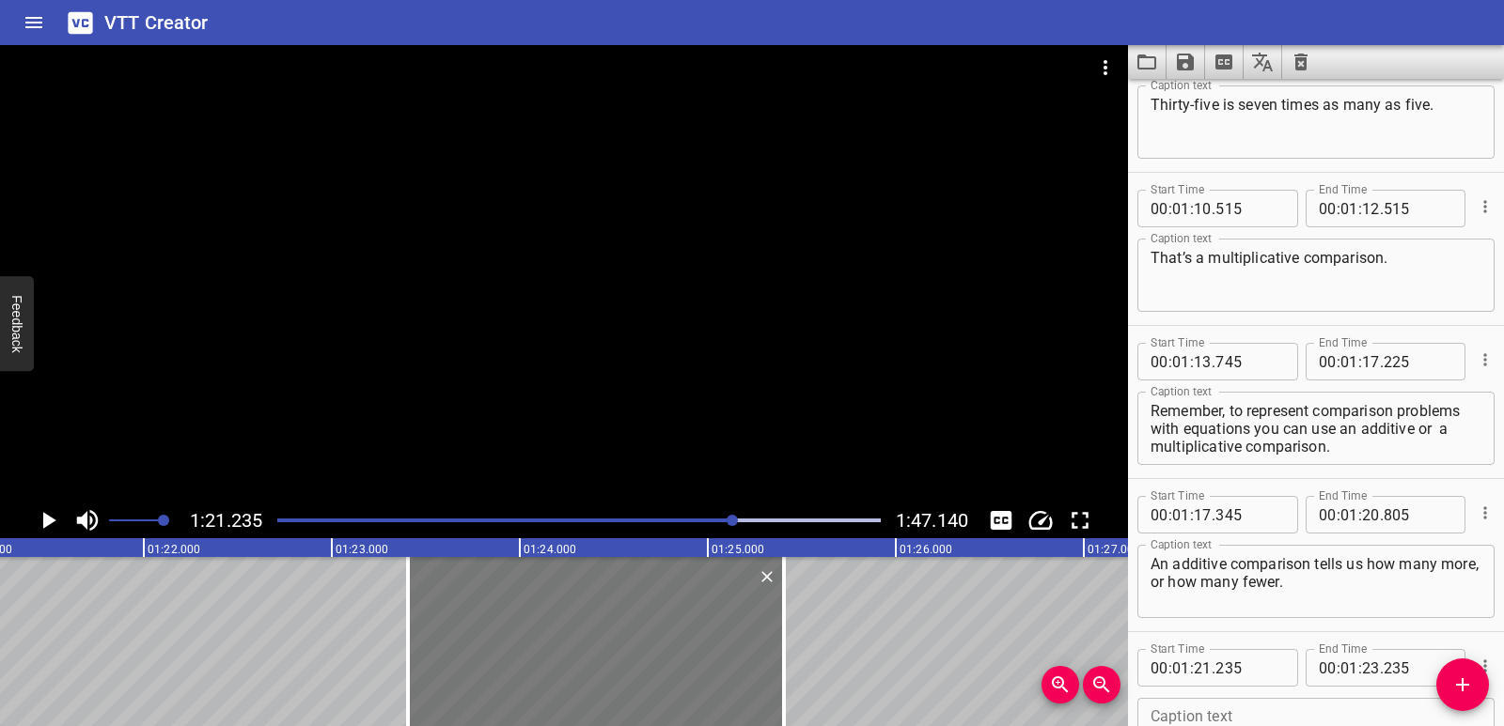
type input "405"
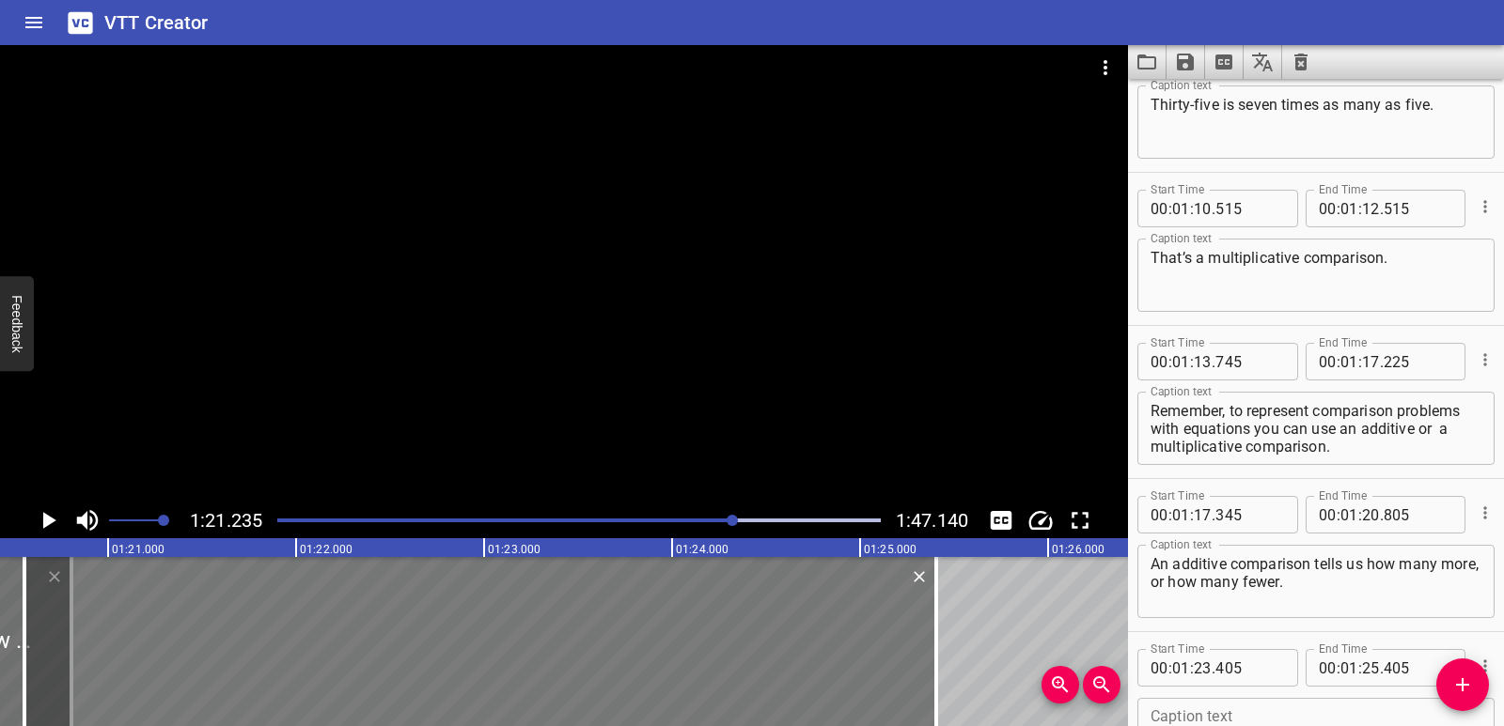
scroll to position [0, 15114]
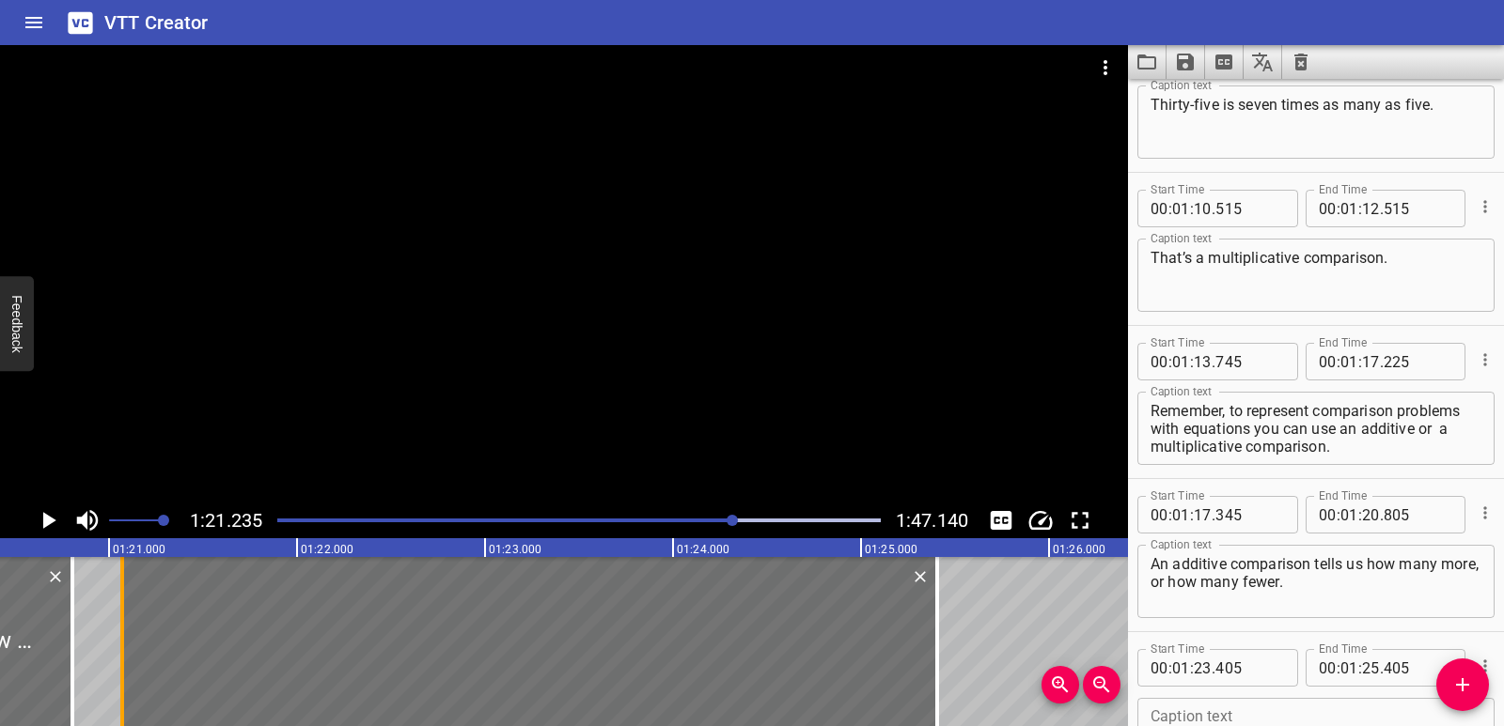
drag, startPoint x: 410, startPoint y: 610, endPoint x: 123, endPoint y: 597, distance: 286.9
click at [123, 597] on div at bounding box center [122, 641] width 19 height 169
type input "21"
type input "065"
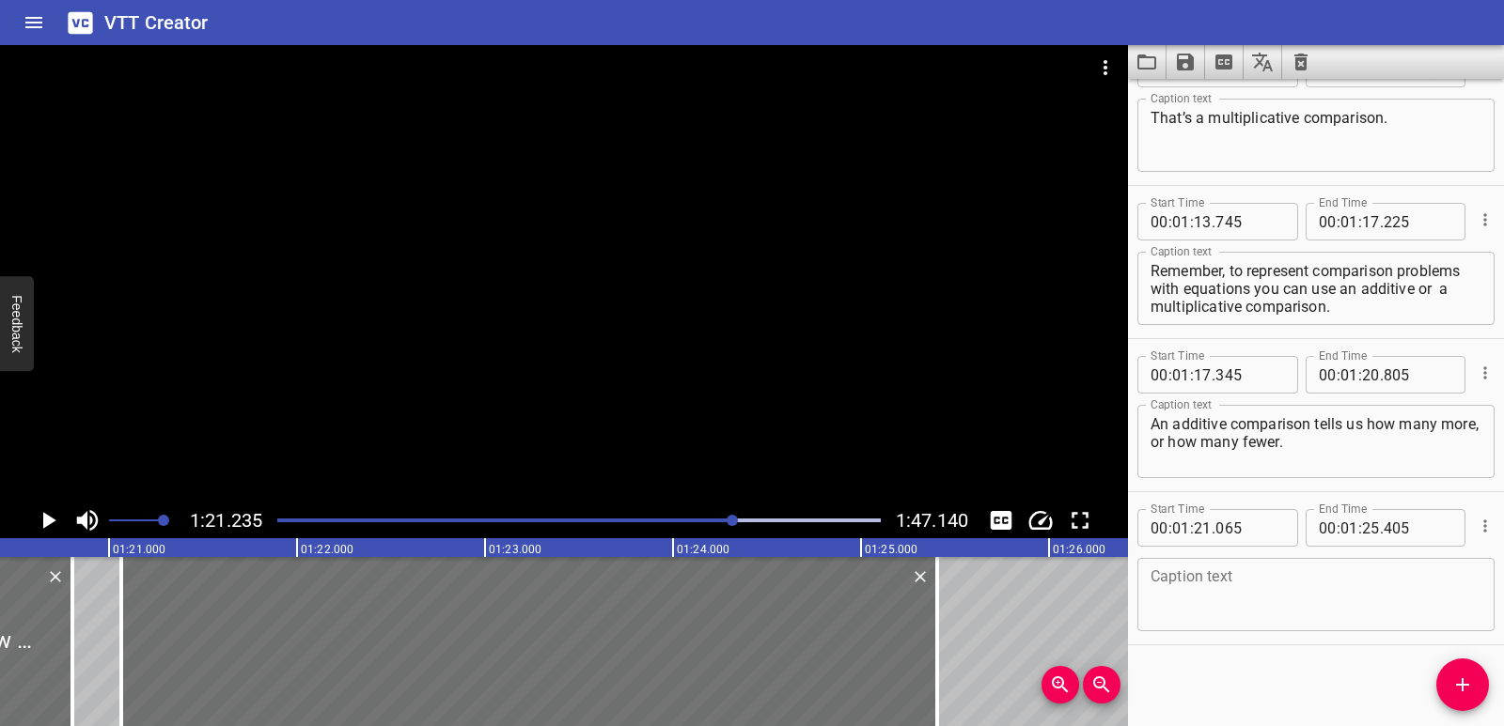
scroll to position [2811, 0]
click at [1191, 592] on textarea at bounding box center [1315, 592] width 331 height 54
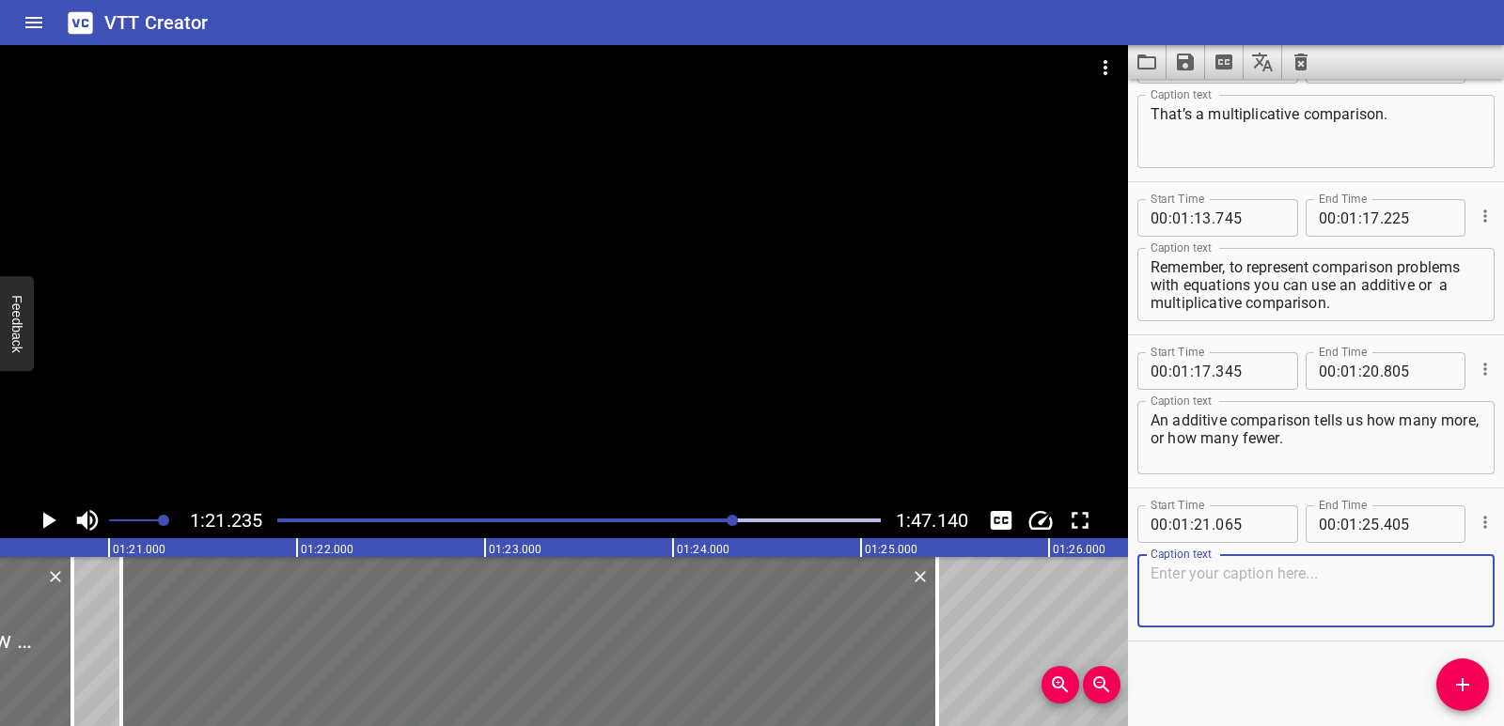
paste textarea "Thirty-five is thirty more than five."
type textarea "Thirty-five is thirty more than five."
click at [40, 518] on icon "Play/Pause" at bounding box center [48, 521] width 28 height 28
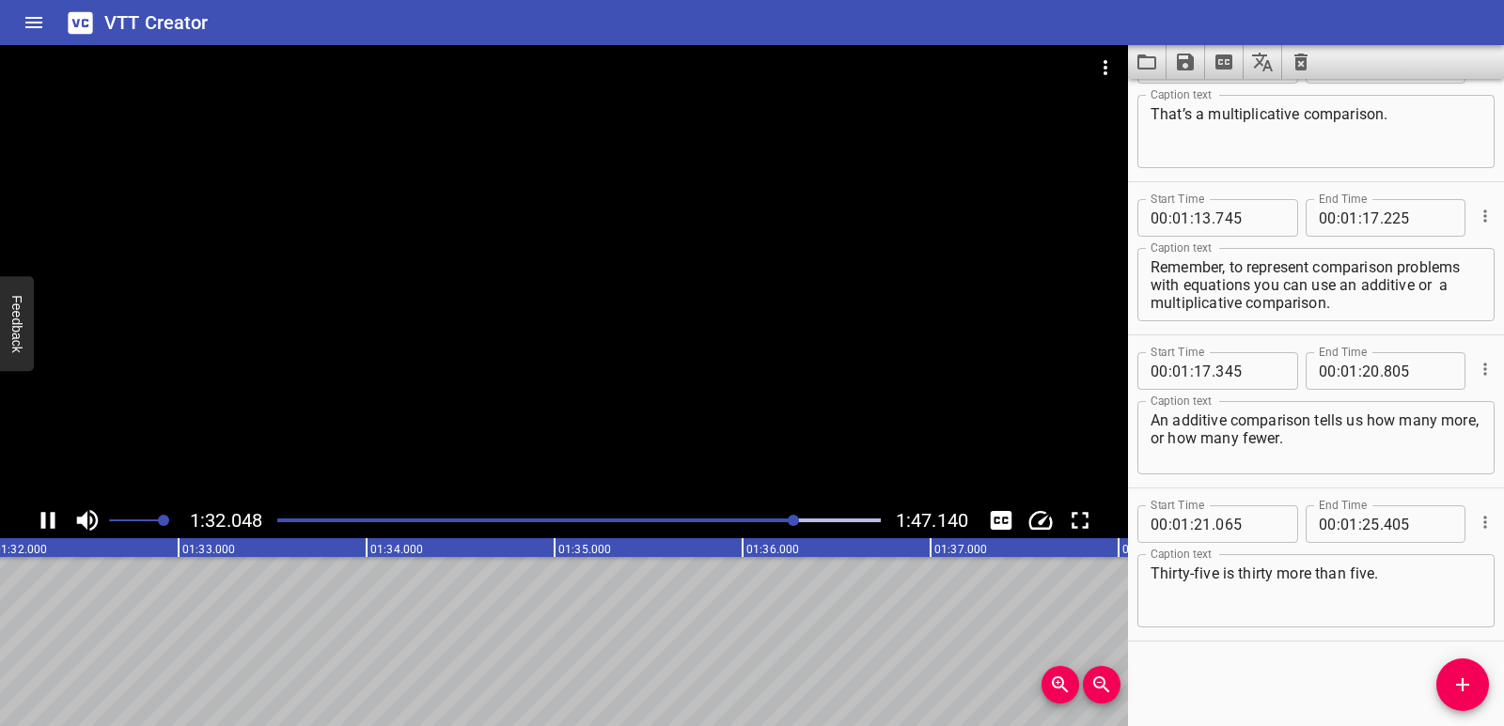
click at [36, 530] on icon "Play/Pause" at bounding box center [48, 521] width 28 height 28
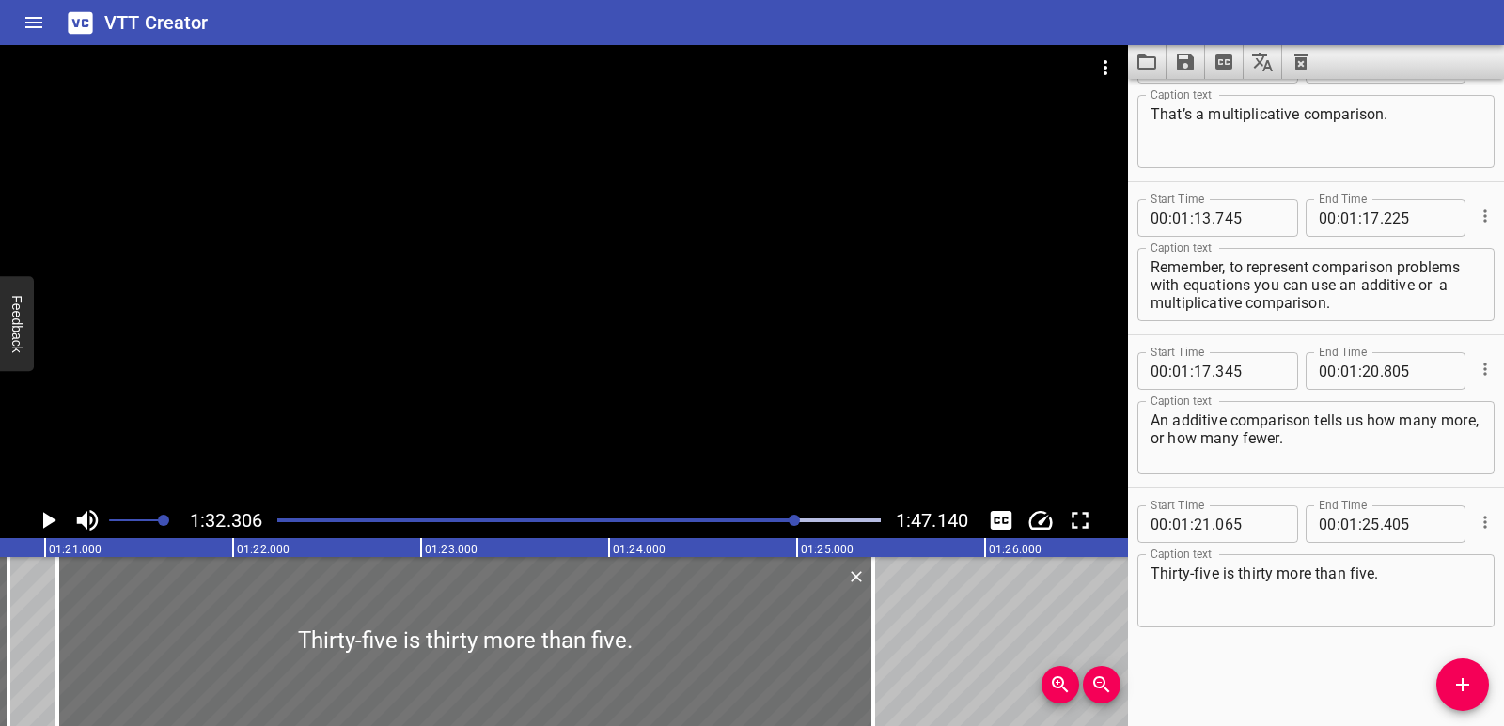
scroll to position [0, 15837]
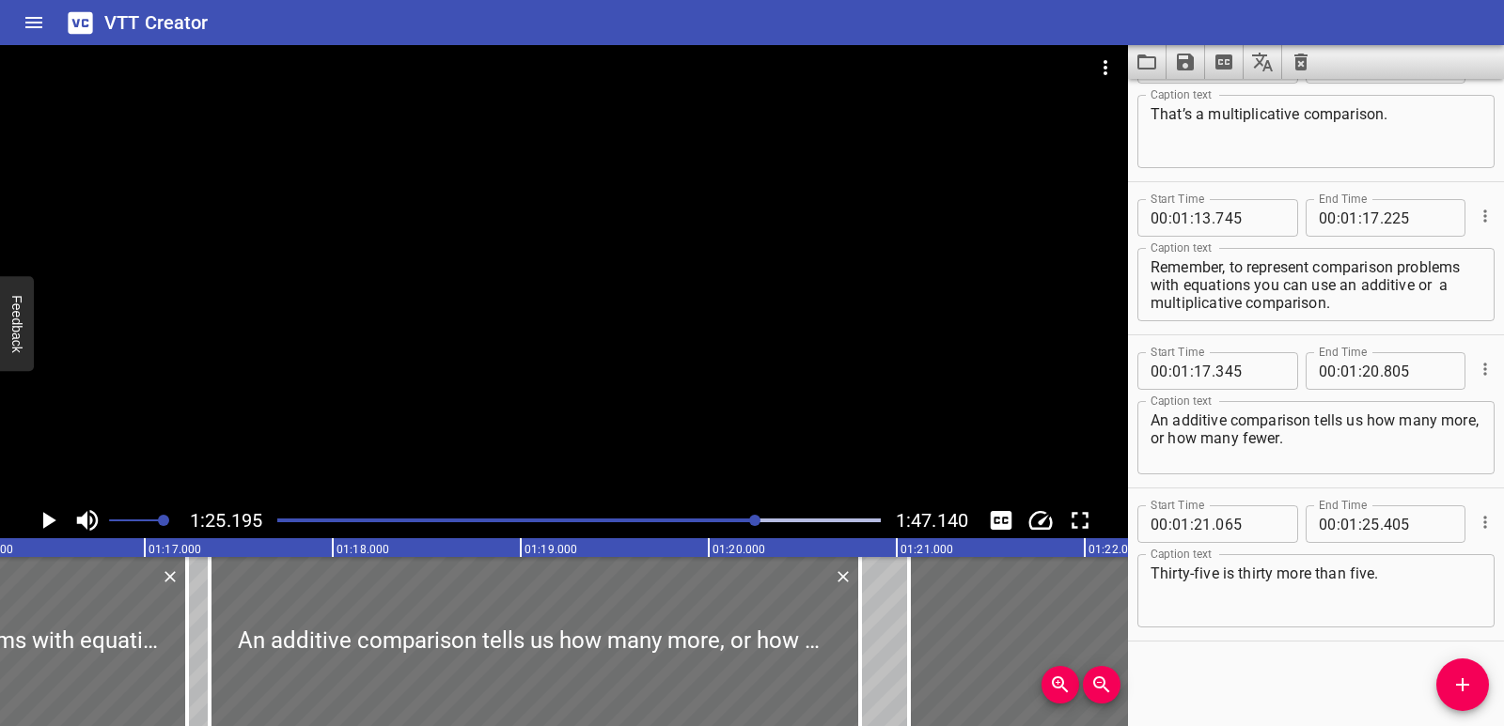
scroll to position [0, 14287]
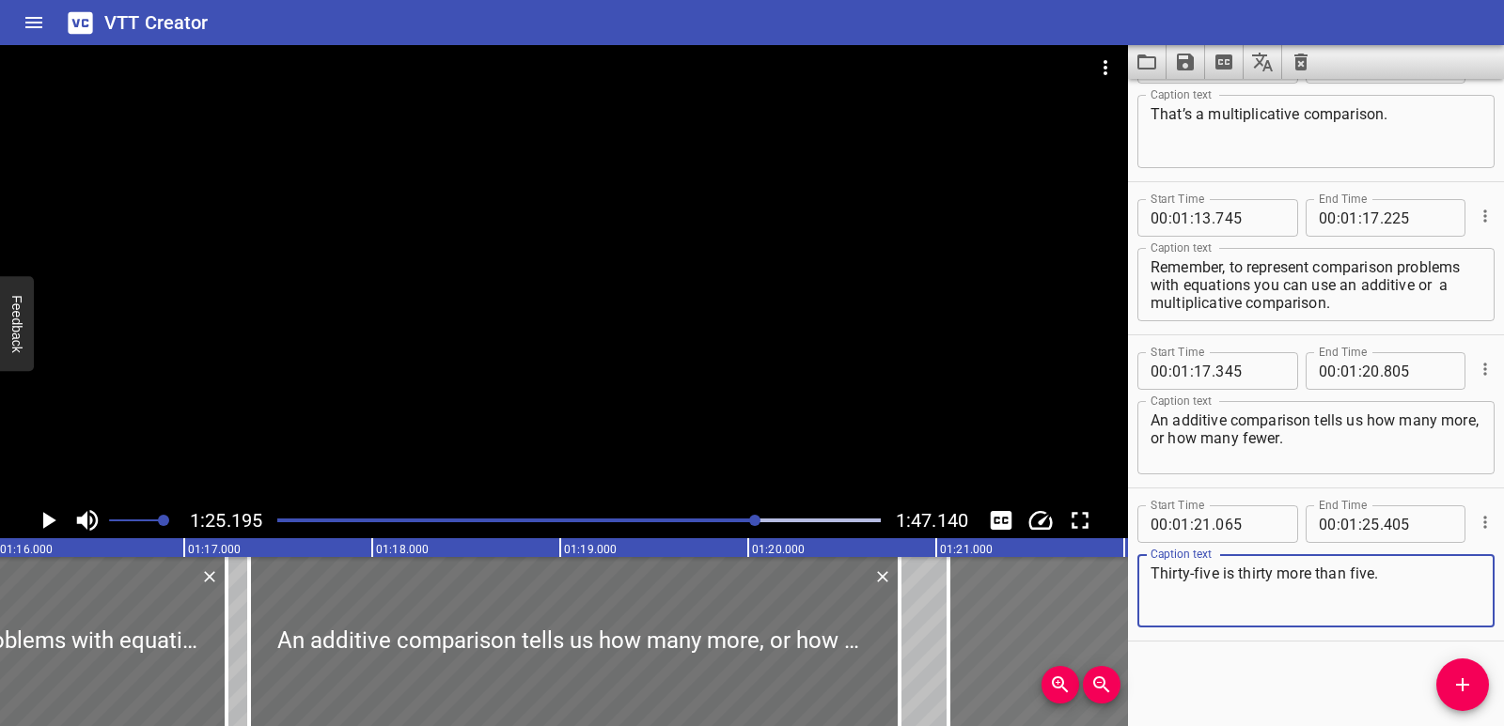
drag, startPoint x: 1385, startPoint y: 575, endPoint x: 1122, endPoint y: 590, distance: 263.5
click at [1122, 591] on main "1:25.195 1:47.140 00:00.000 00:01.000 00:02.000 00:03.000 00:04.000 00:05.000 0…" at bounding box center [752, 385] width 1504 height 681
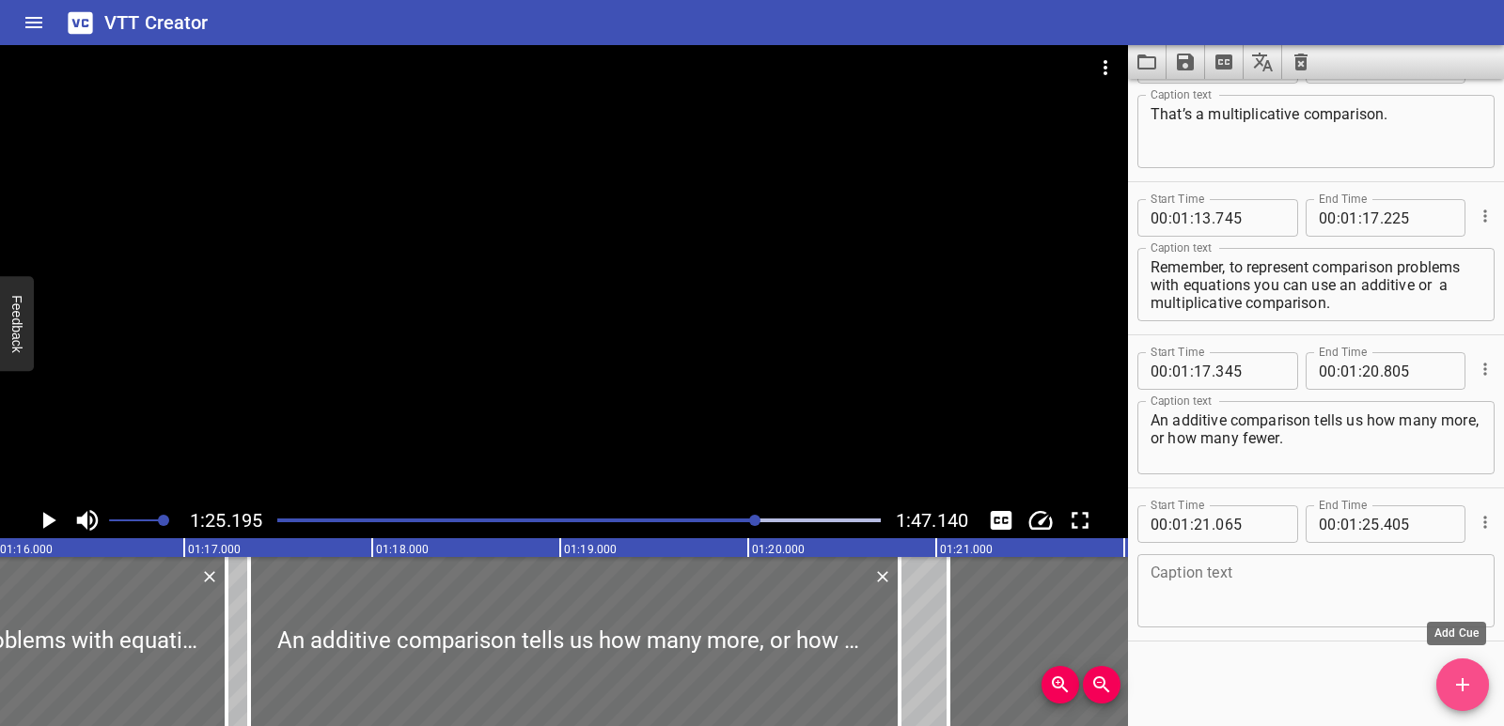
click at [1457, 685] on icon "Add Cue" at bounding box center [1462, 684] width 13 height 13
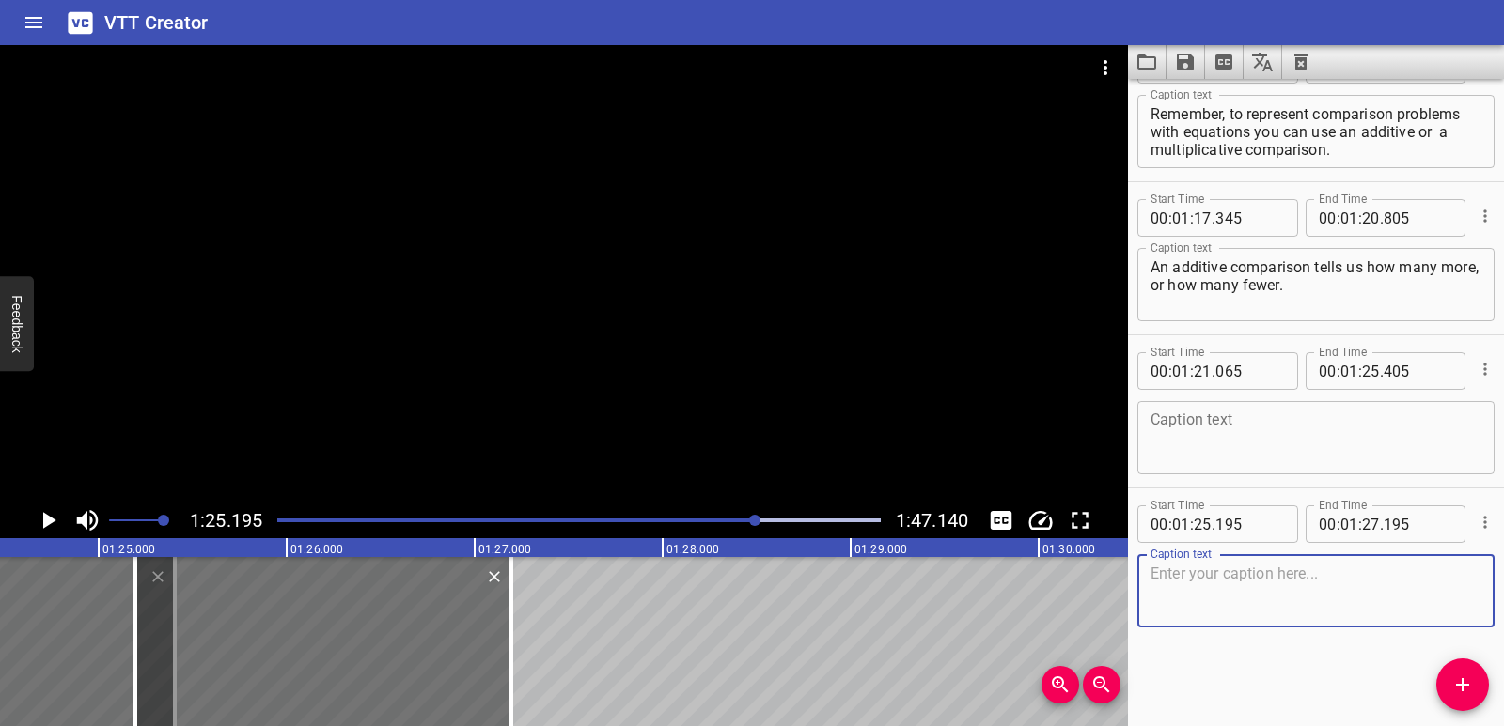
scroll to position [0, 15895]
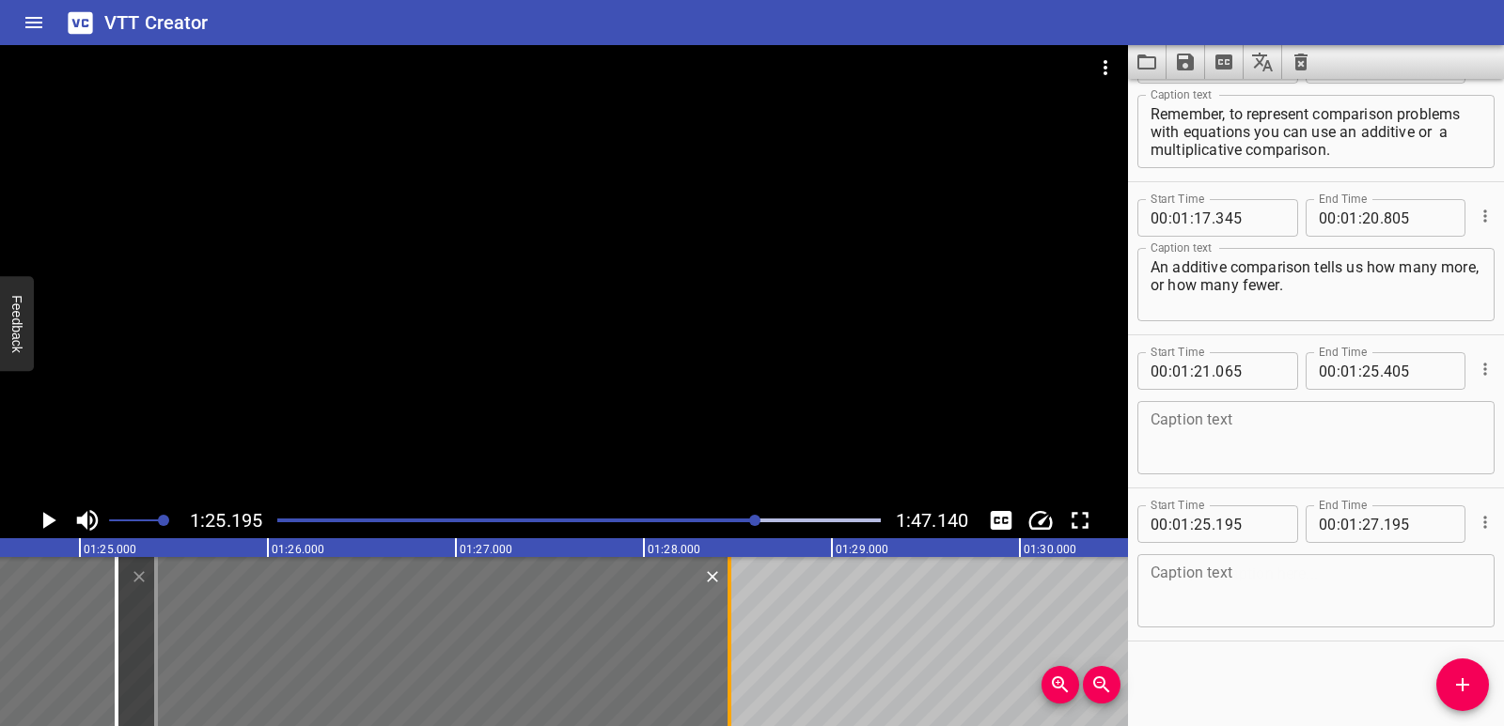
drag, startPoint x: 501, startPoint y: 636, endPoint x: 735, endPoint y: 657, distance: 234.9
click at [737, 656] on div at bounding box center [729, 641] width 19 height 169
type input "28"
type input "455"
click at [156, 628] on div at bounding box center [433, 641] width 613 height 169
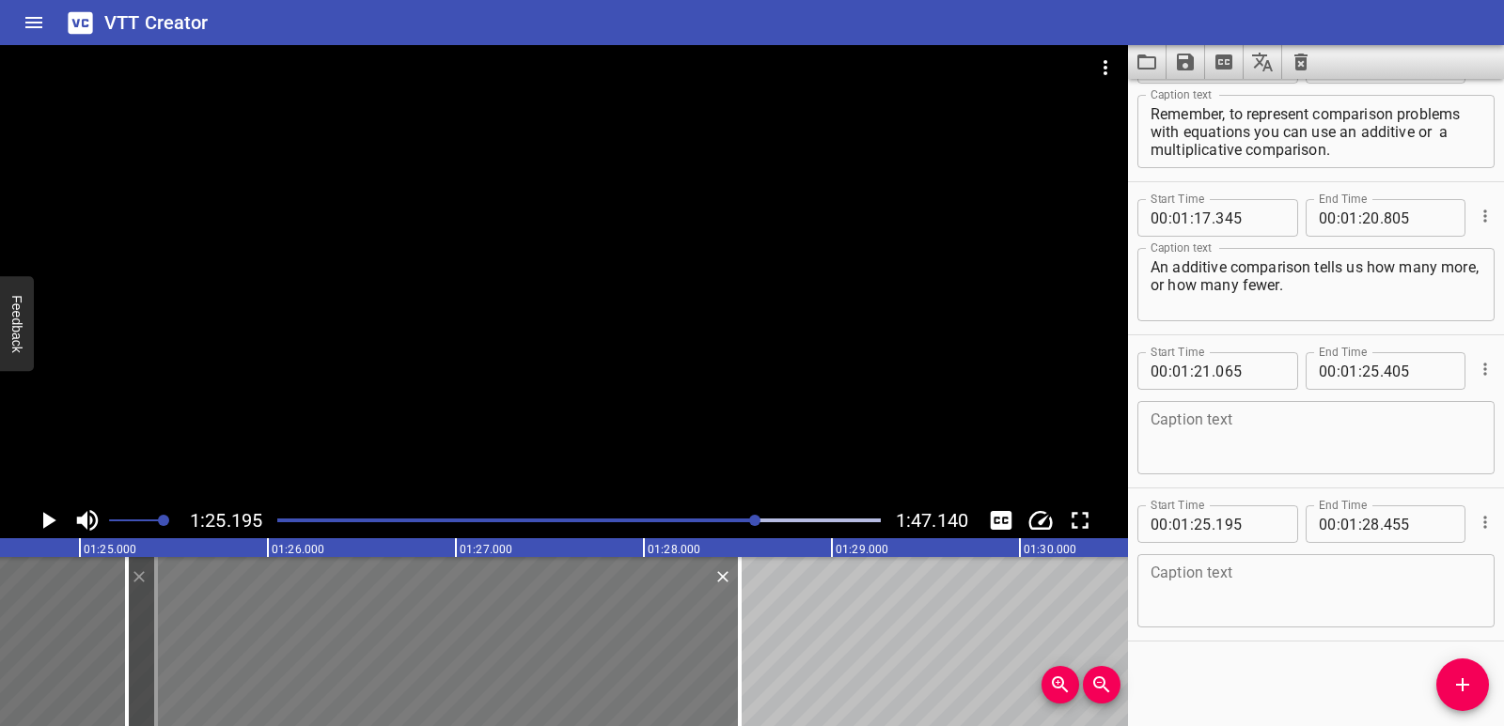
type input "205"
type input "465"
click at [162, 585] on div at bounding box center [425, 641] width 613 height 169
type input "210"
type input "470"
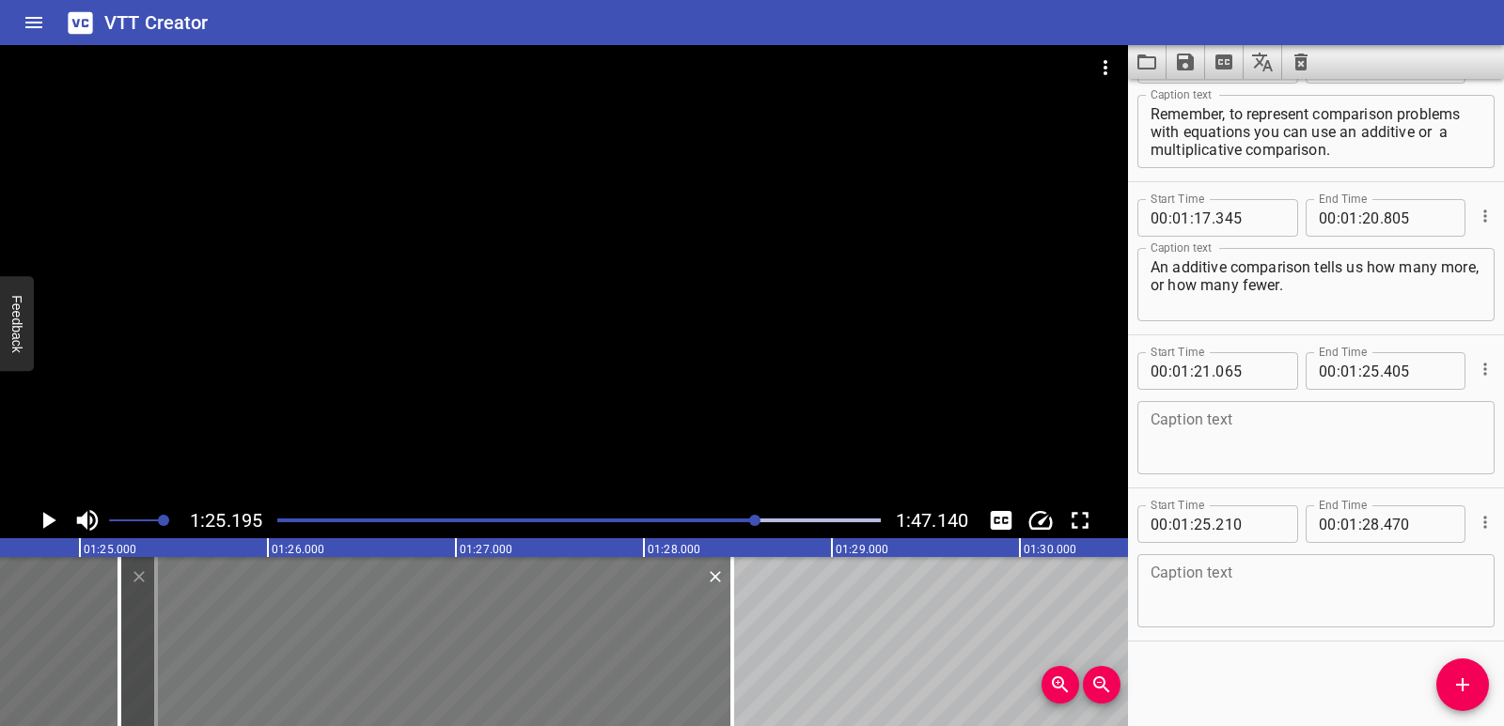
click at [308, 629] on div at bounding box center [425, 641] width 613 height 169
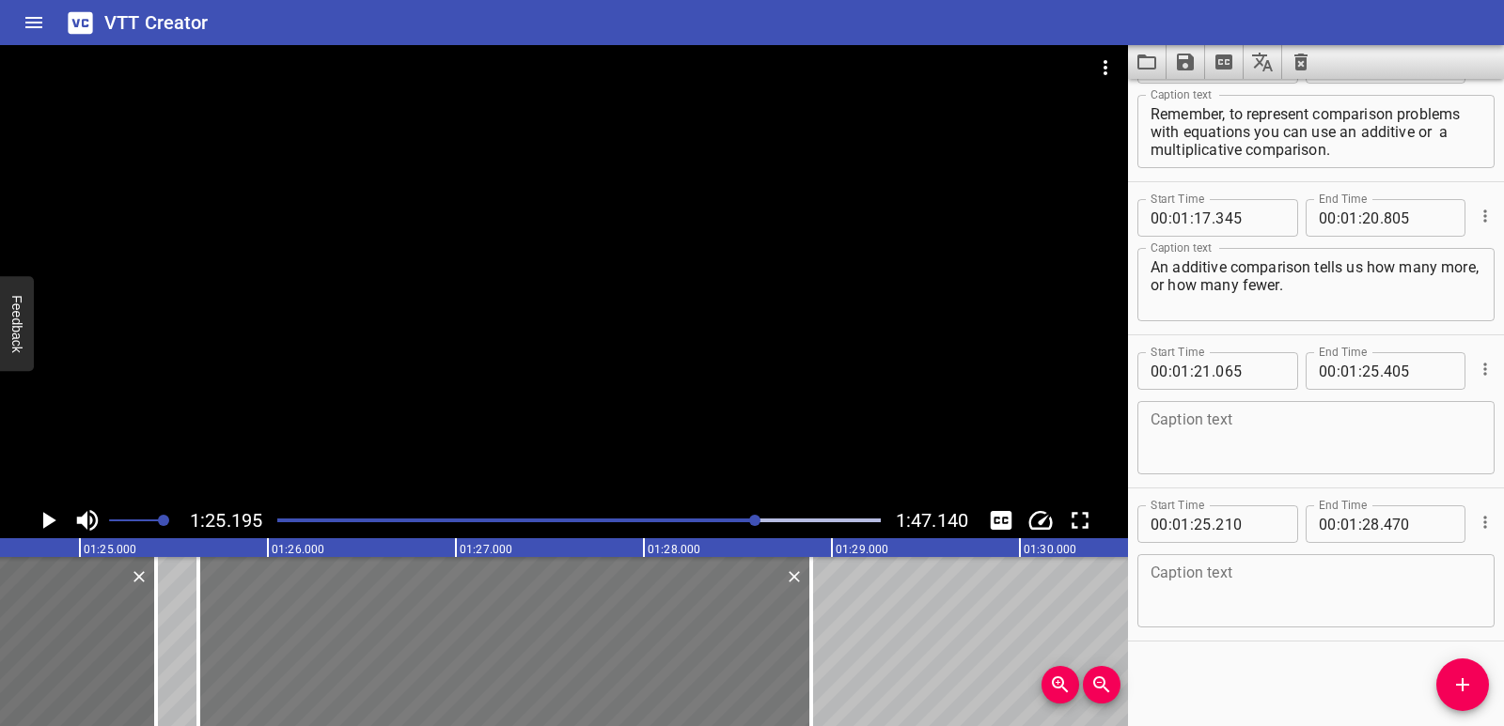
drag, startPoint x: 155, startPoint y: 629, endPoint x: 234, endPoint y: 626, distance: 79.0
click at [234, 626] on div at bounding box center [504, 641] width 613 height 169
type input "630"
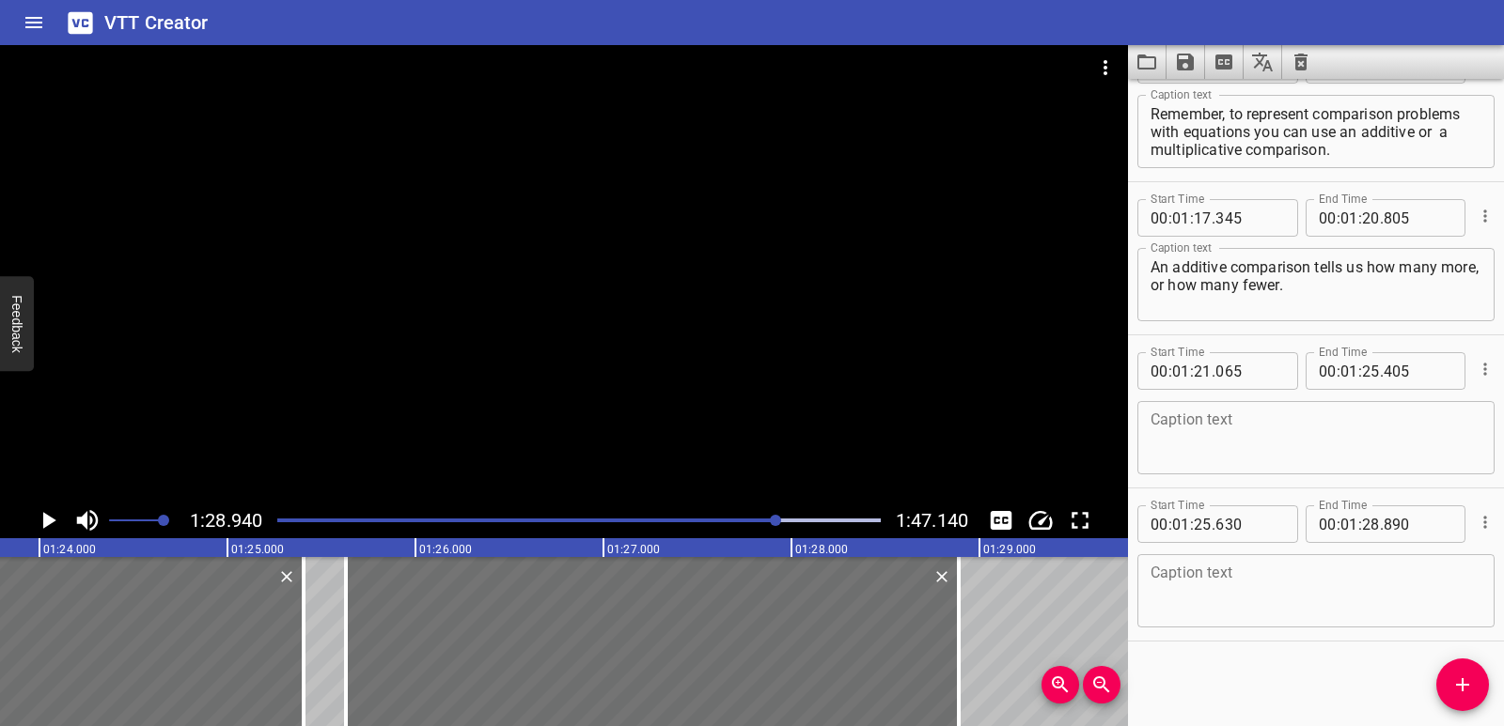
scroll to position [0, 15786]
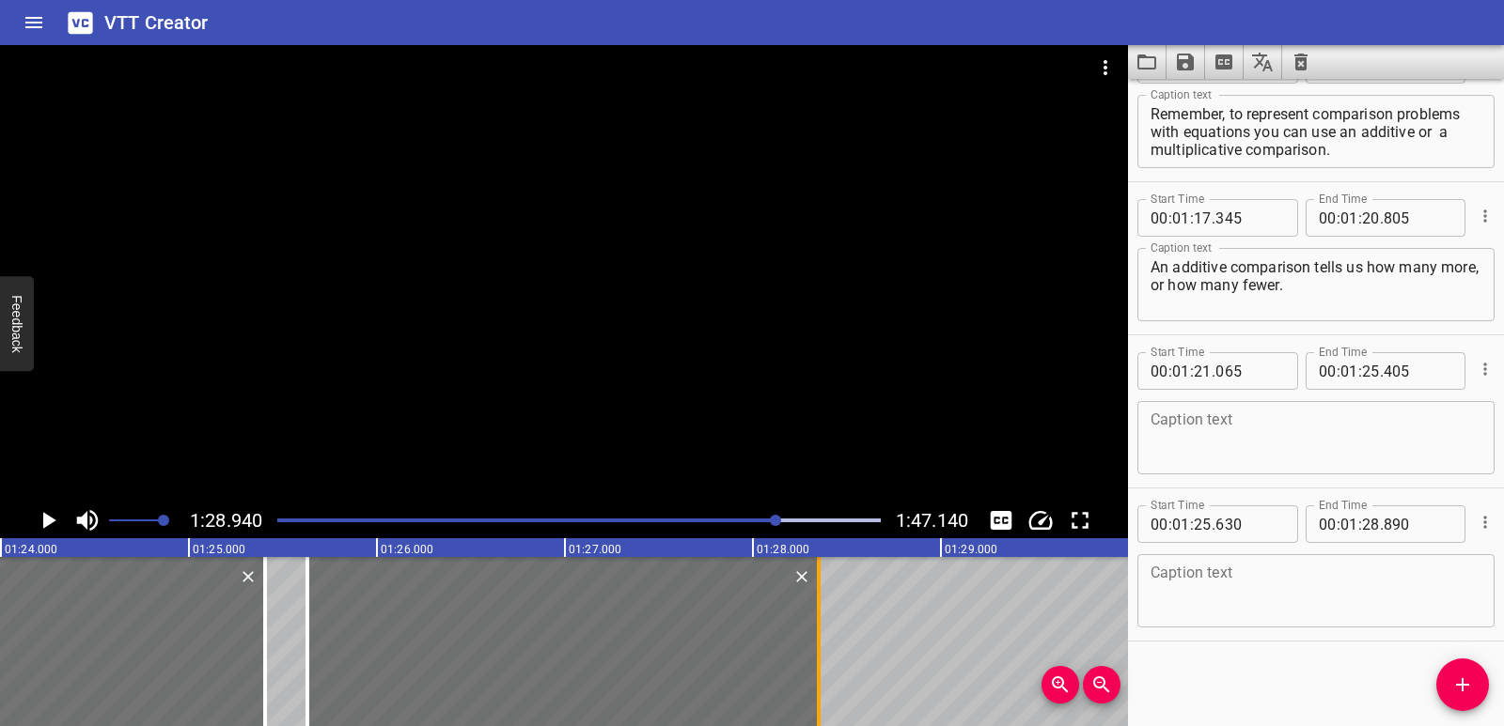
drag, startPoint x: 917, startPoint y: 623, endPoint x: 816, endPoint y: 647, distance: 104.2
click at [816, 646] on div at bounding box center [818, 641] width 19 height 169
type input "350"
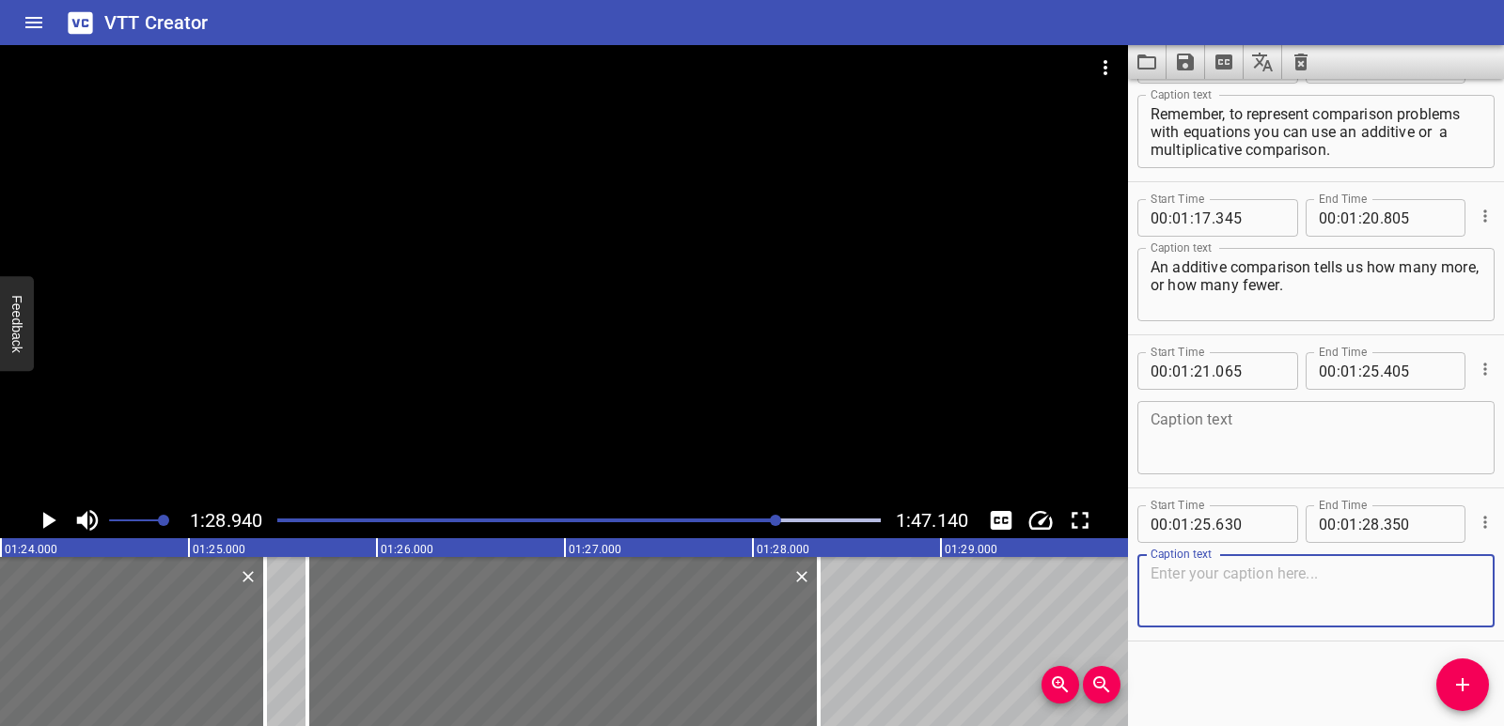
click at [1244, 572] on textarea at bounding box center [1315, 592] width 331 height 54
paste textarea "Thirty-five is thirty more than five."
type textarea "Thirty-five is thirty more than five."
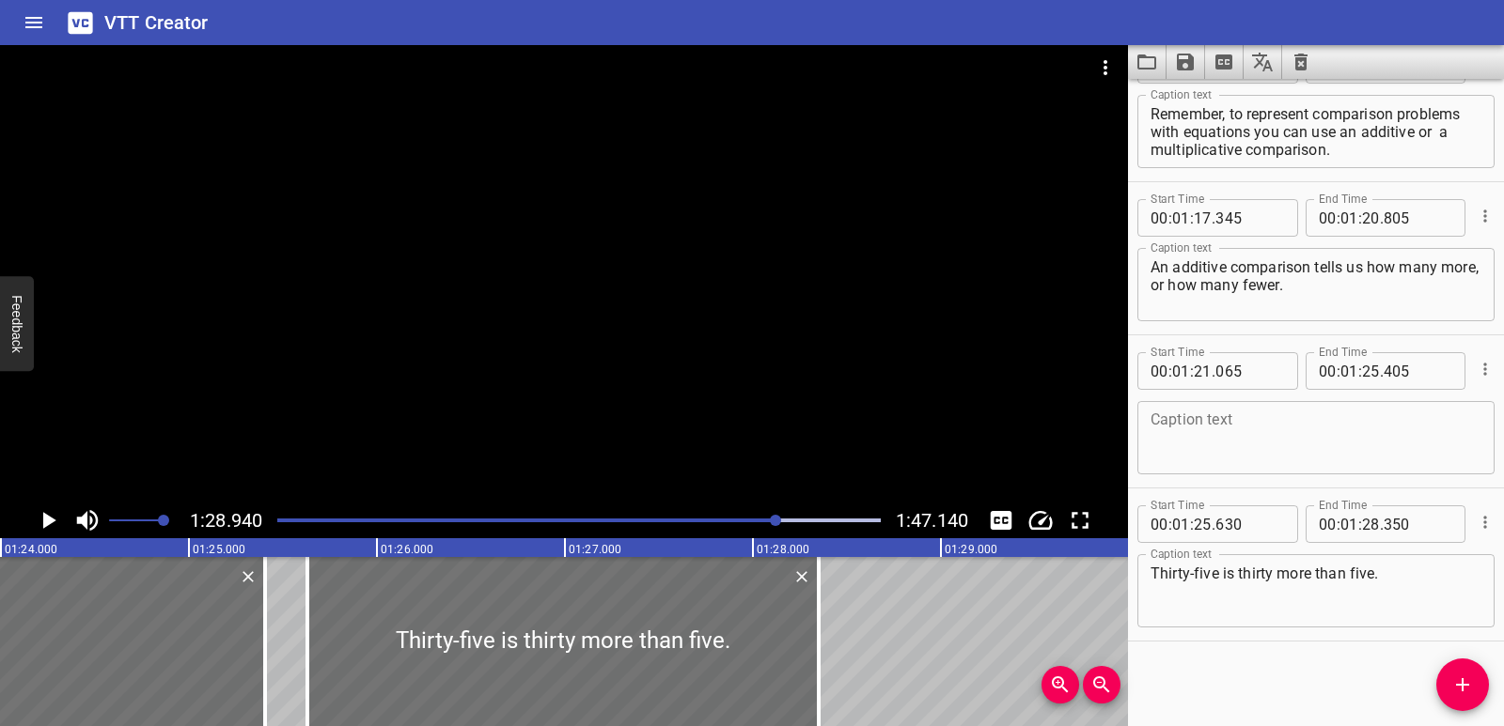
click at [740, 518] on div at bounding box center [579, 520] width 626 height 26
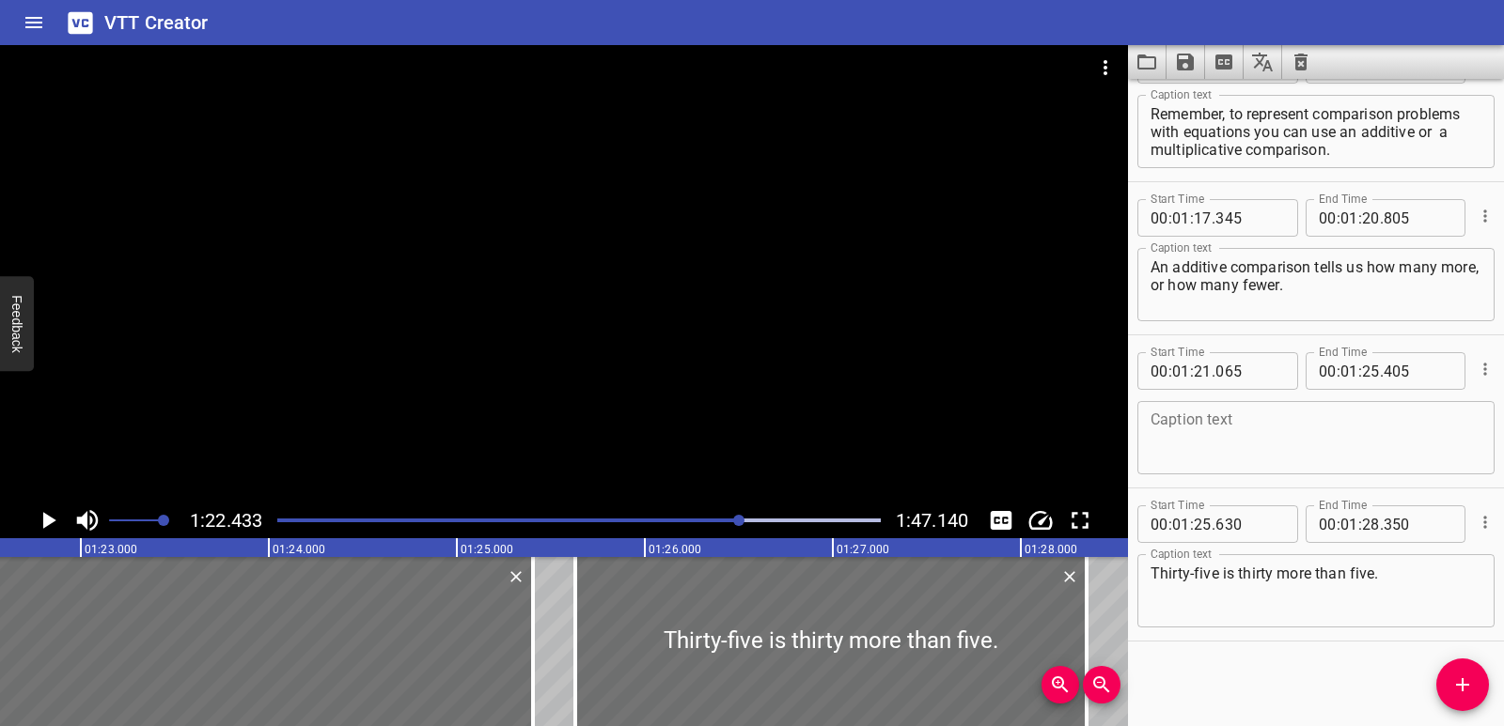
scroll to position [0, 15493]
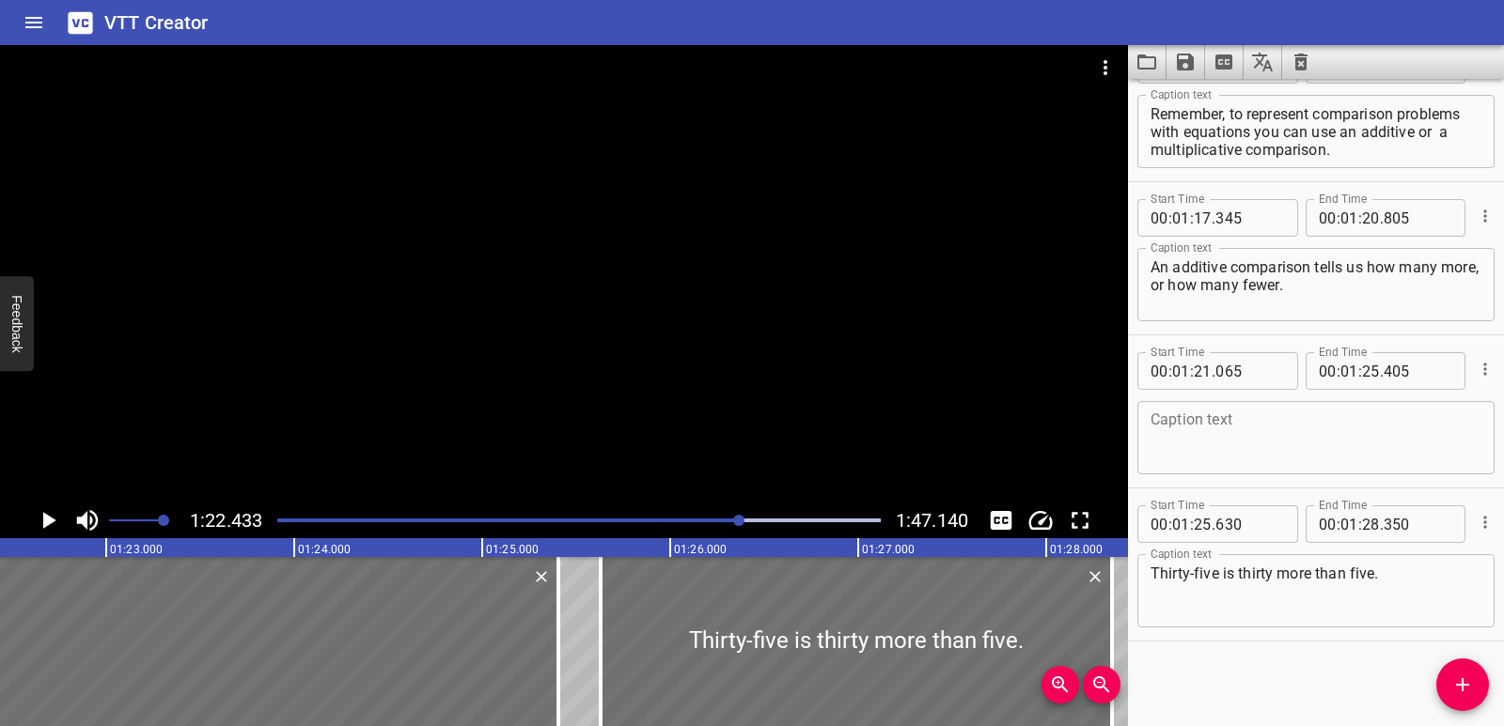
click at [48, 522] on icon "Play/Pause" at bounding box center [49, 520] width 13 height 17
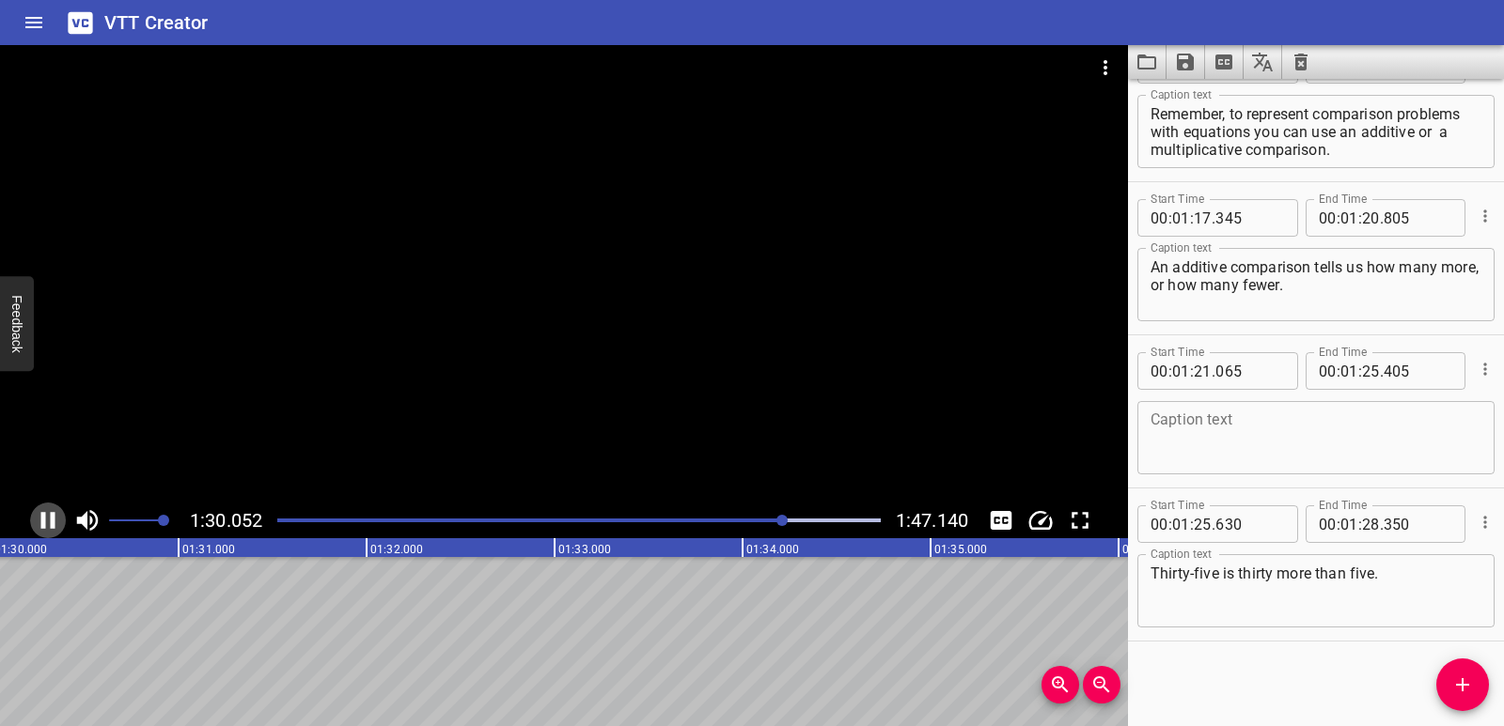
click at [47, 528] on icon "Play/Pause" at bounding box center [48, 521] width 28 height 28
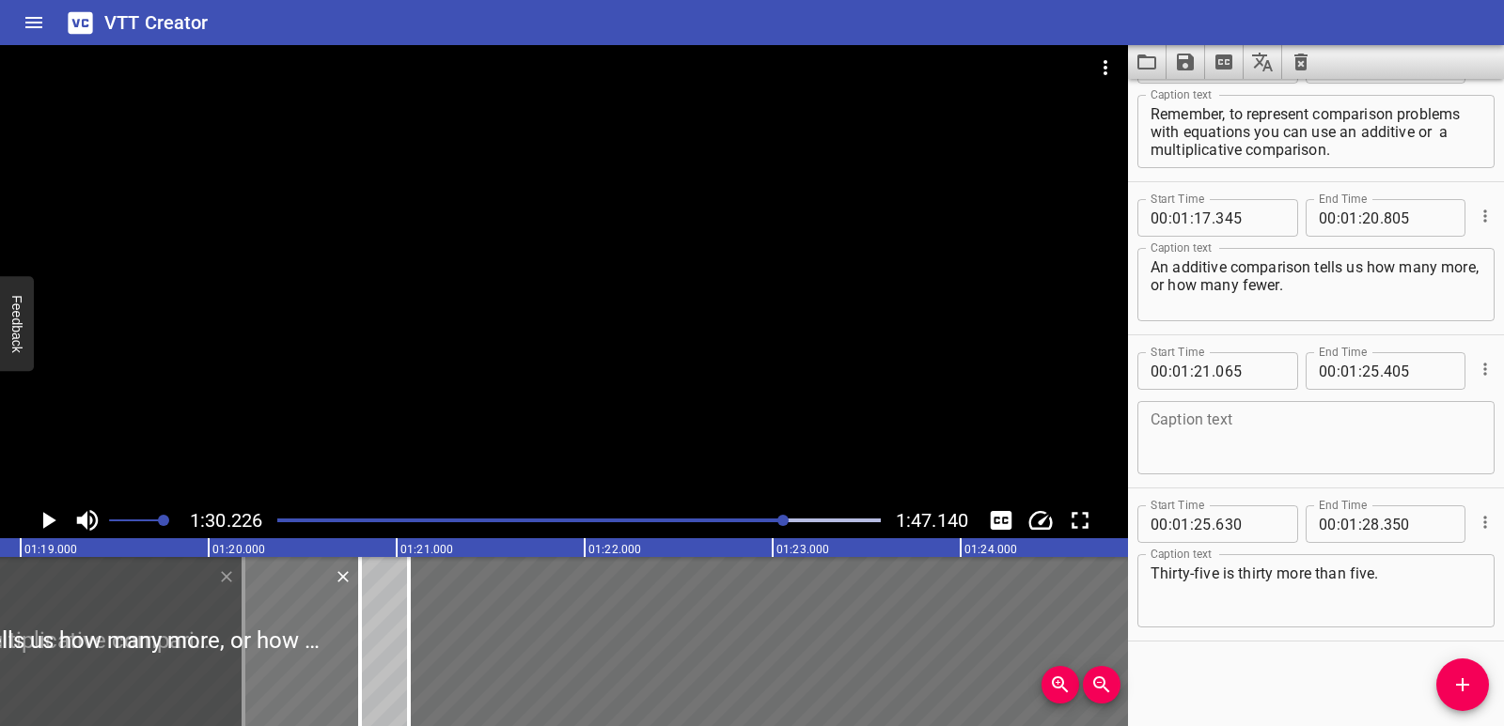
scroll to position [0, 14803]
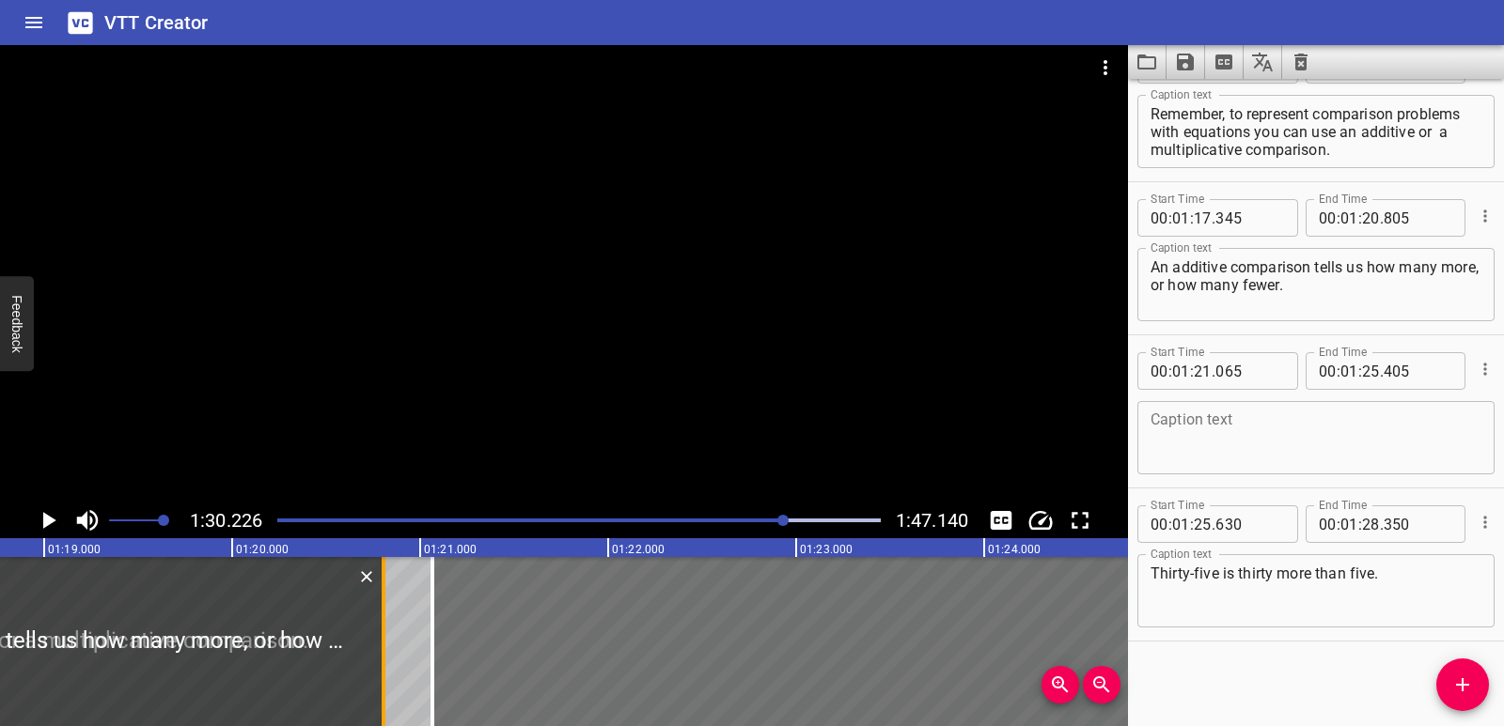
drag, startPoint x: 865, startPoint y: 641, endPoint x: 380, endPoint y: 647, distance: 485.9
type input "20"
type input "805"
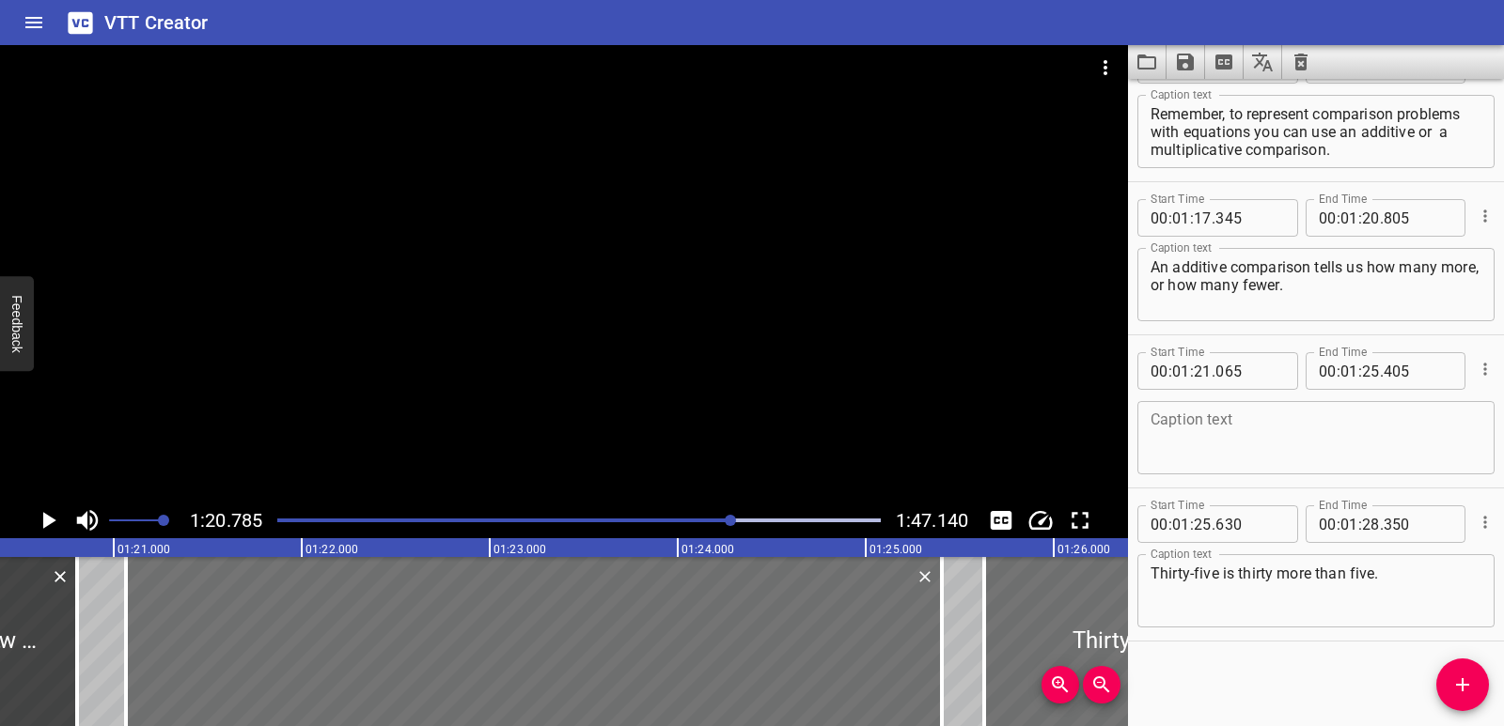
scroll to position [0, 15183]
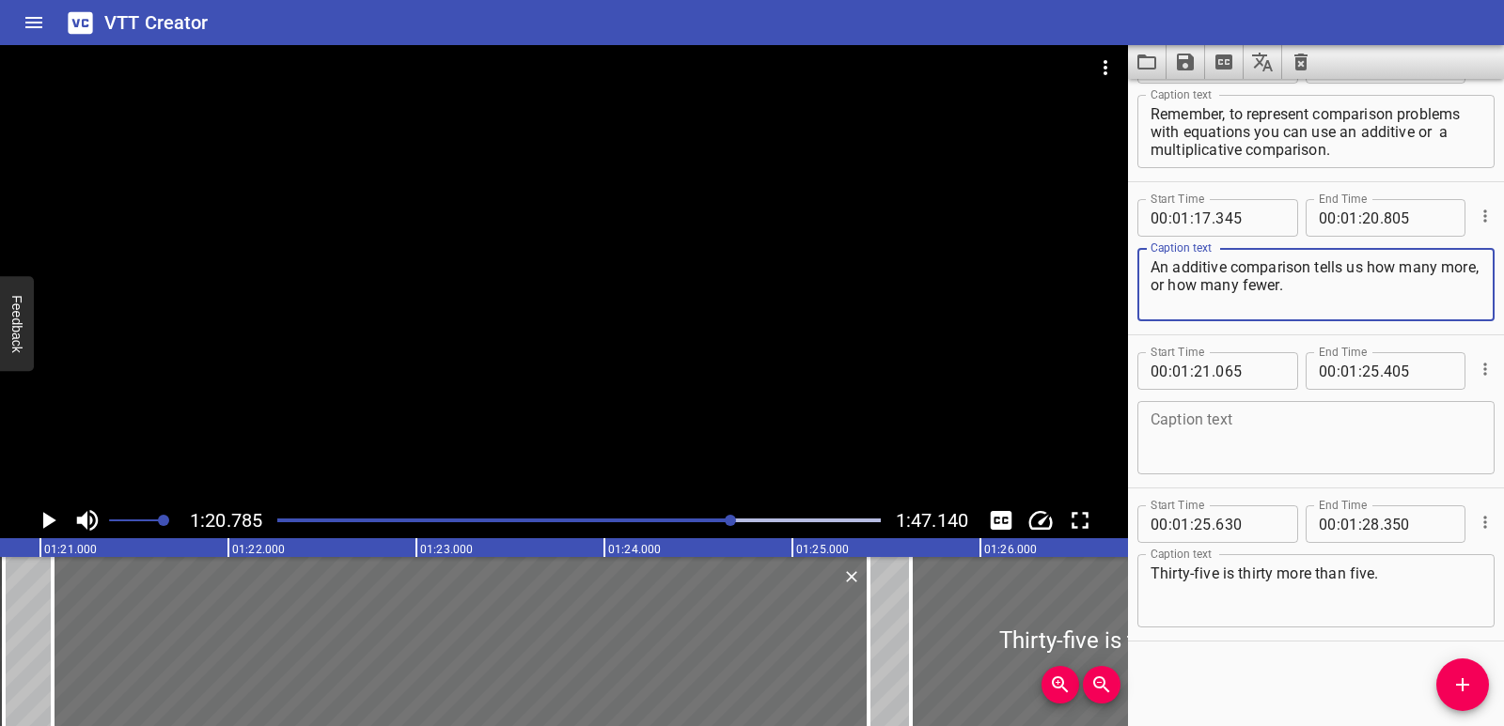
drag, startPoint x: 1337, startPoint y: 293, endPoint x: 1133, endPoint y: 268, distance: 205.5
click at [1133, 266] on div "Start Time 00 : 01 : 17 . 345 Start Time End Time 00 : 01 : 20 . 805 End Time C…" at bounding box center [1316, 258] width 376 height 152
click at [1222, 437] on textarea at bounding box center [1315, 439] width 331 height 54
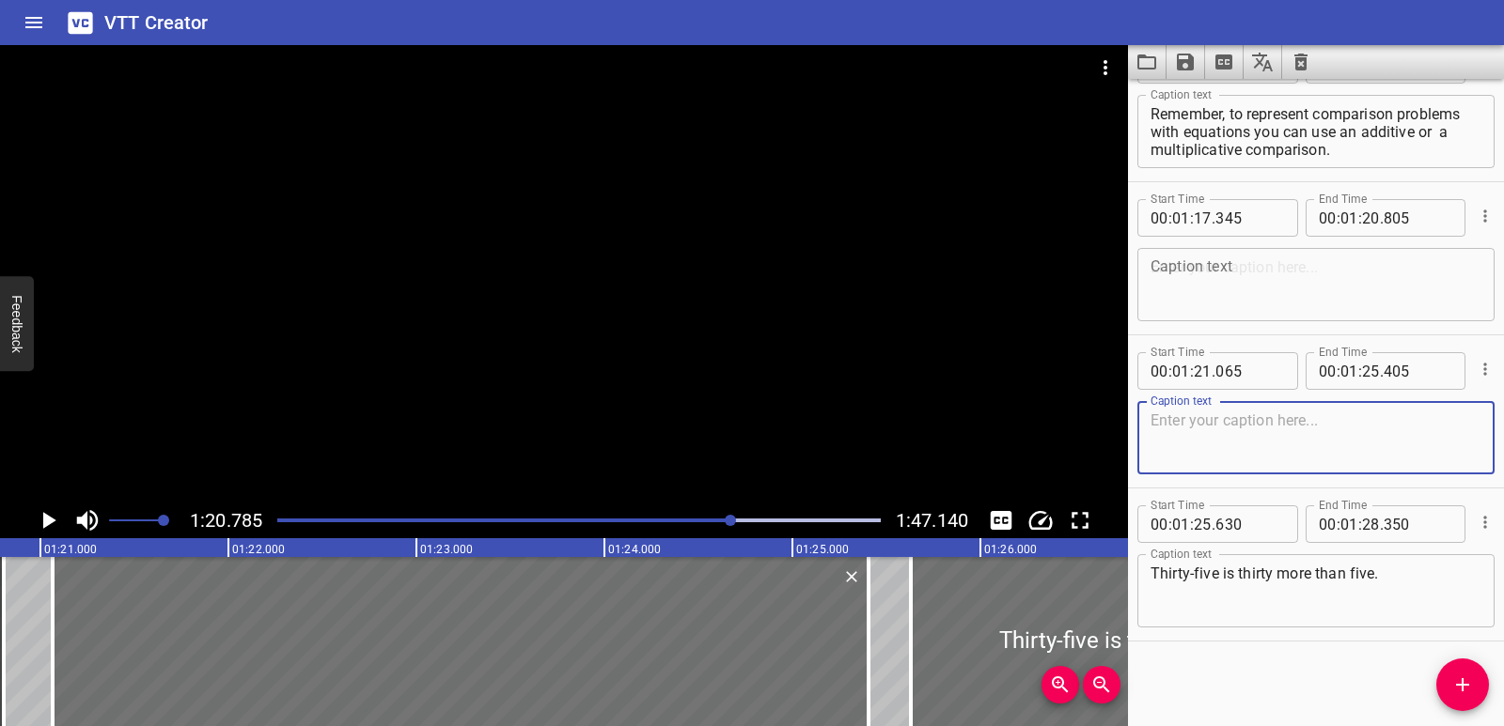
paste textarea "An additive comparison tells us how many more, or how many fewer."
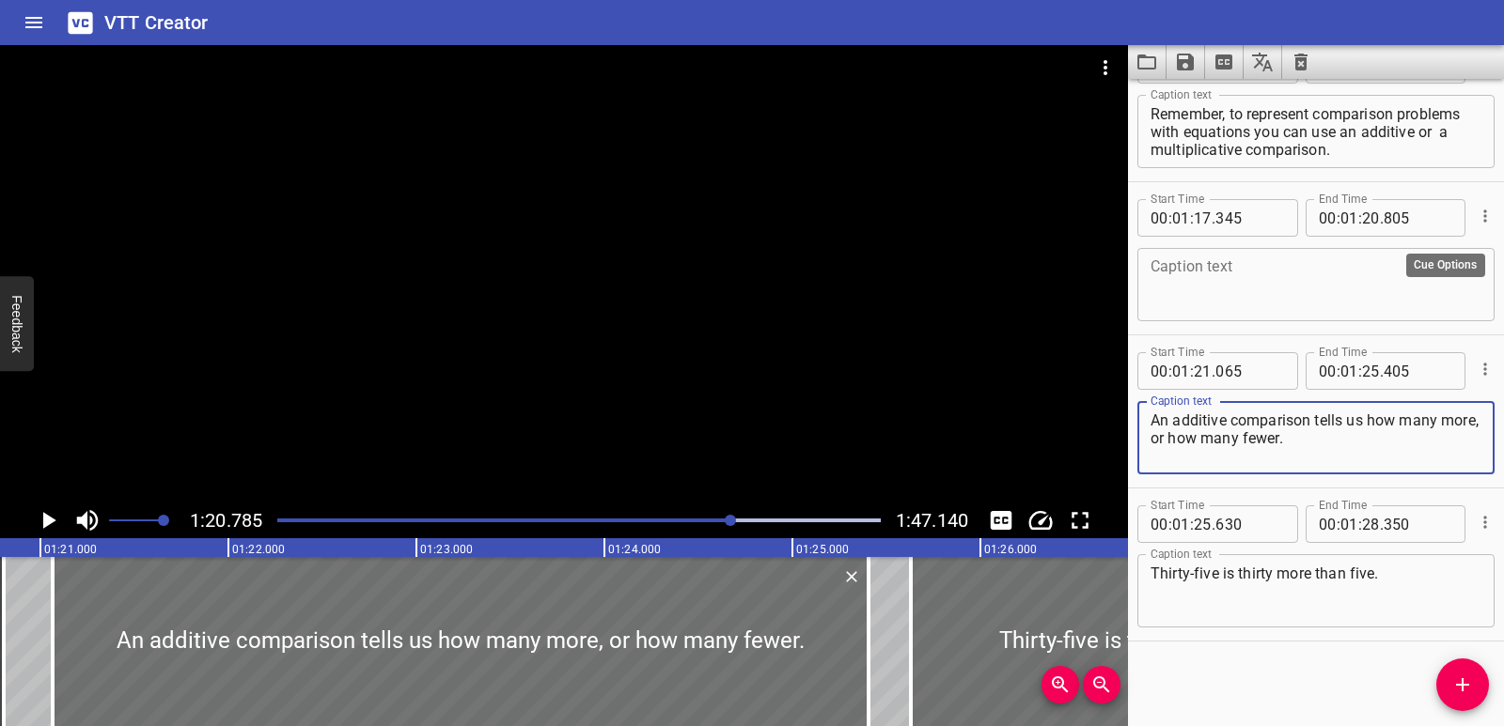
type textarea "An additive comparison tells us how many more, or how many fewer."
click at [1477, 212] on icon "Cue Options" at bounding box center [1484, 216] width 19 height 19
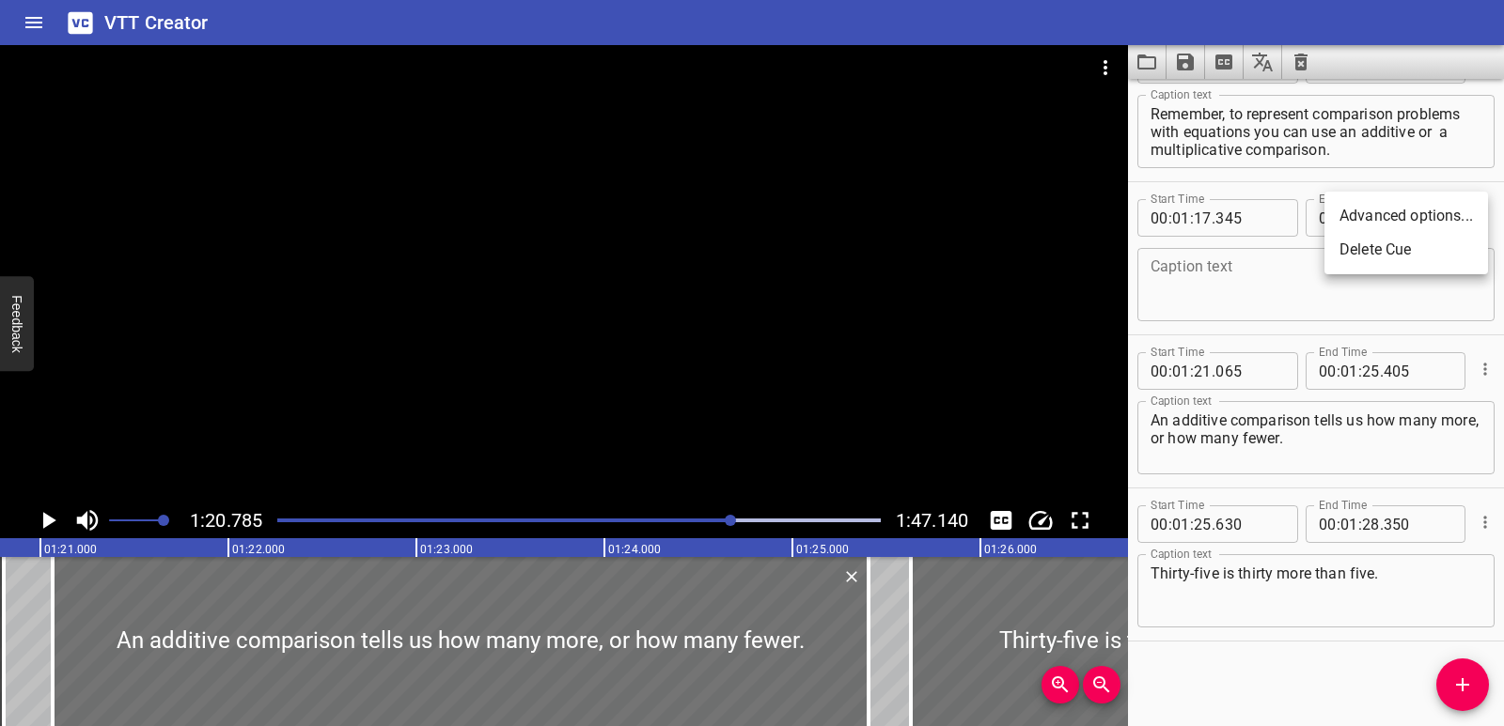
click at [1435, 248] on li "Delete Cue" at bounding box center [1406, 250] width 164 height 34
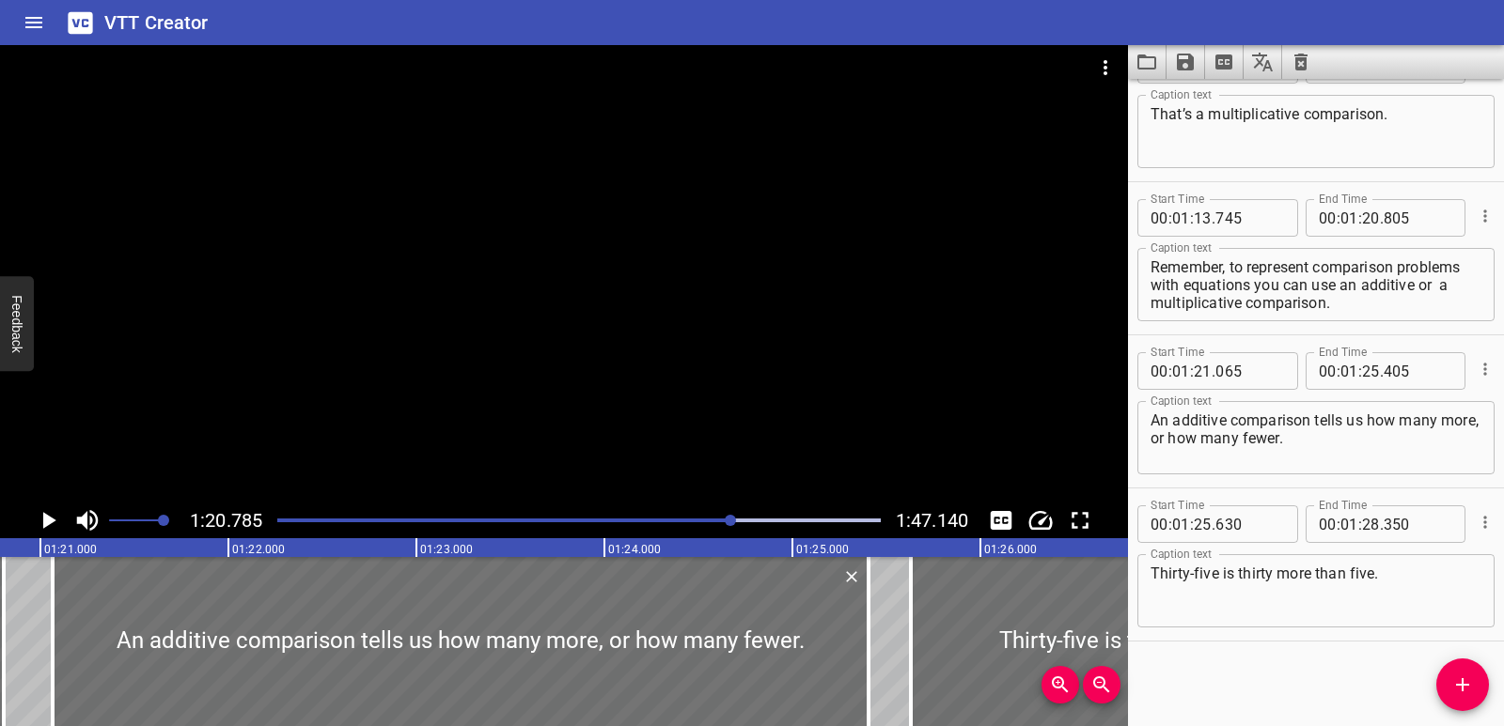
click at [574, 517] on div at bounding box center [579, 520] width 626 height 26
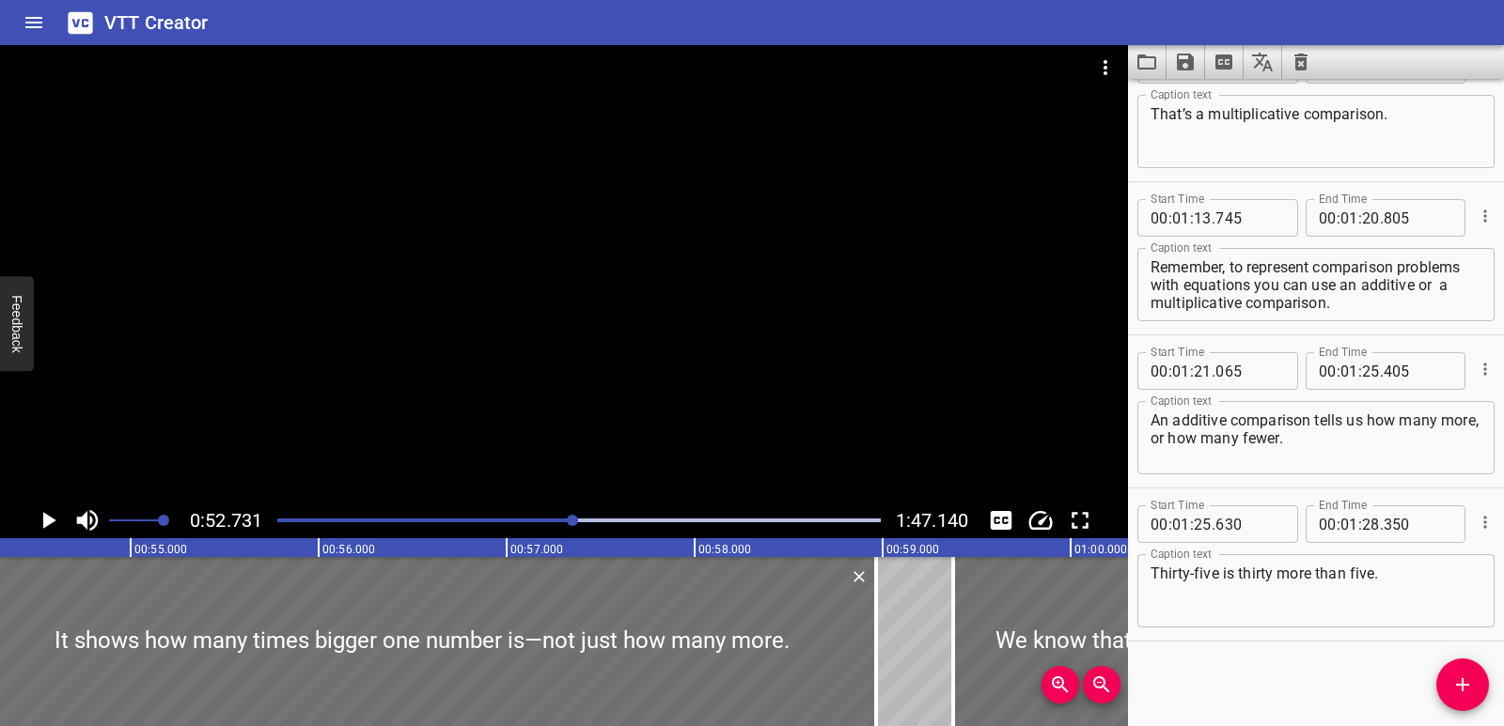
scroll to position [0, 9910]
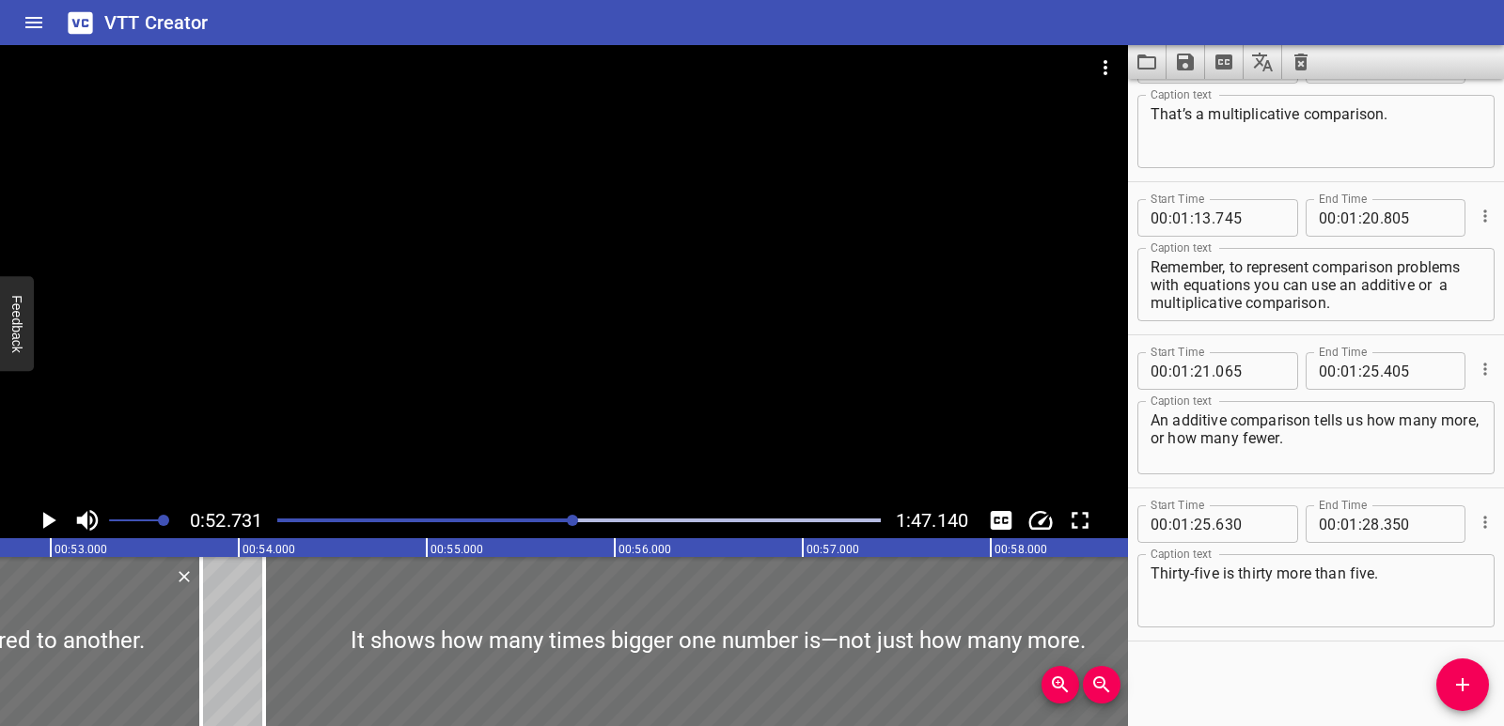
click at [604, 523] on div at bounding box center [579, 520] width 626 height 26
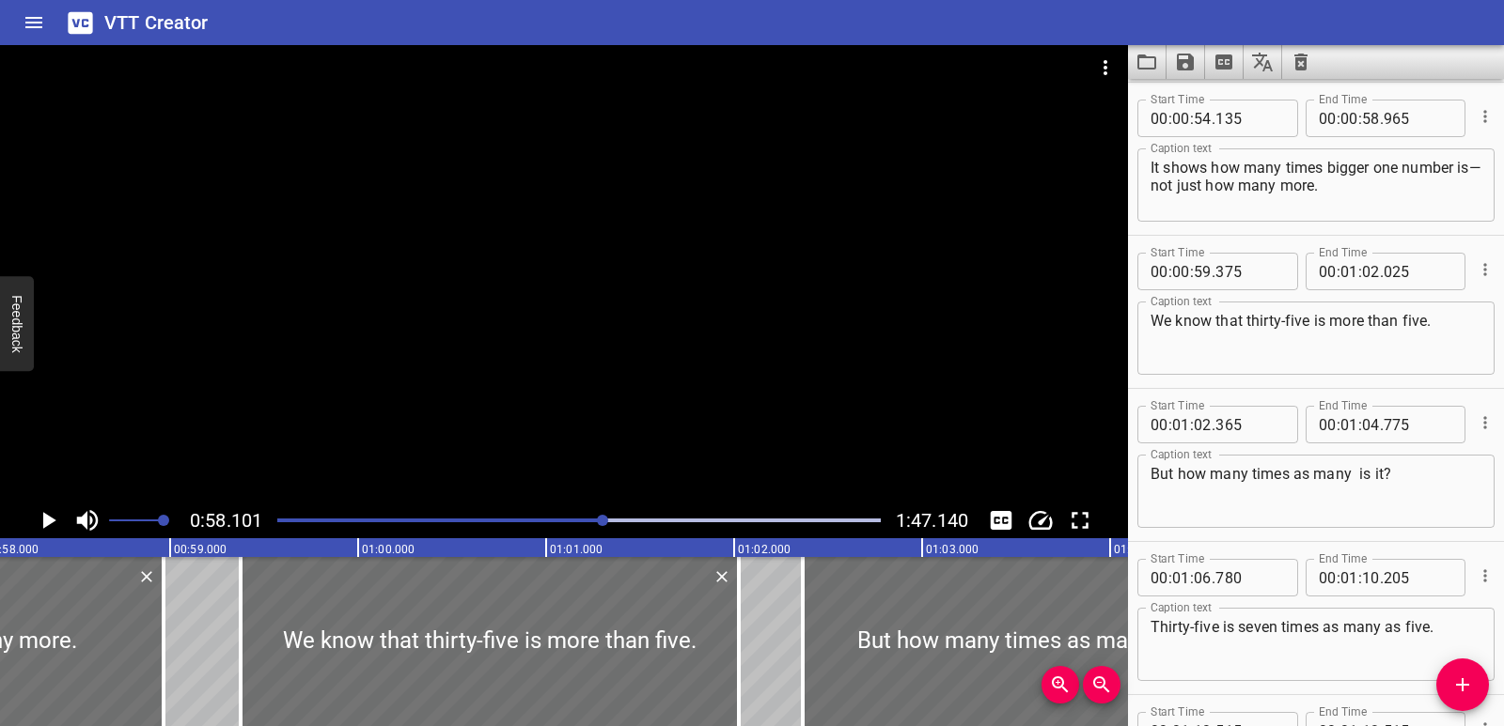
scroll to position [0, 10919]
click at [632, 522] on div at bounding box center [579, 520] width 626 height 26
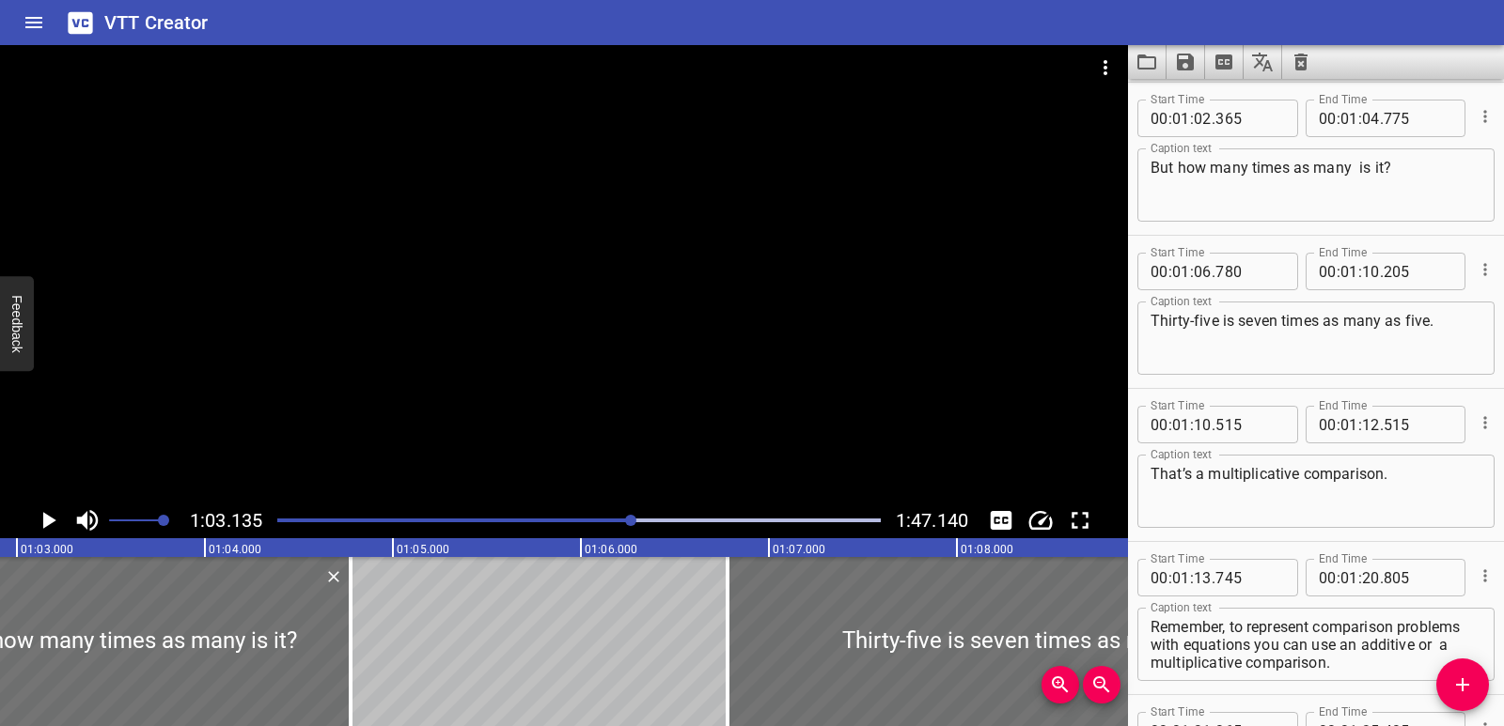
scroll to position [0, 11866]
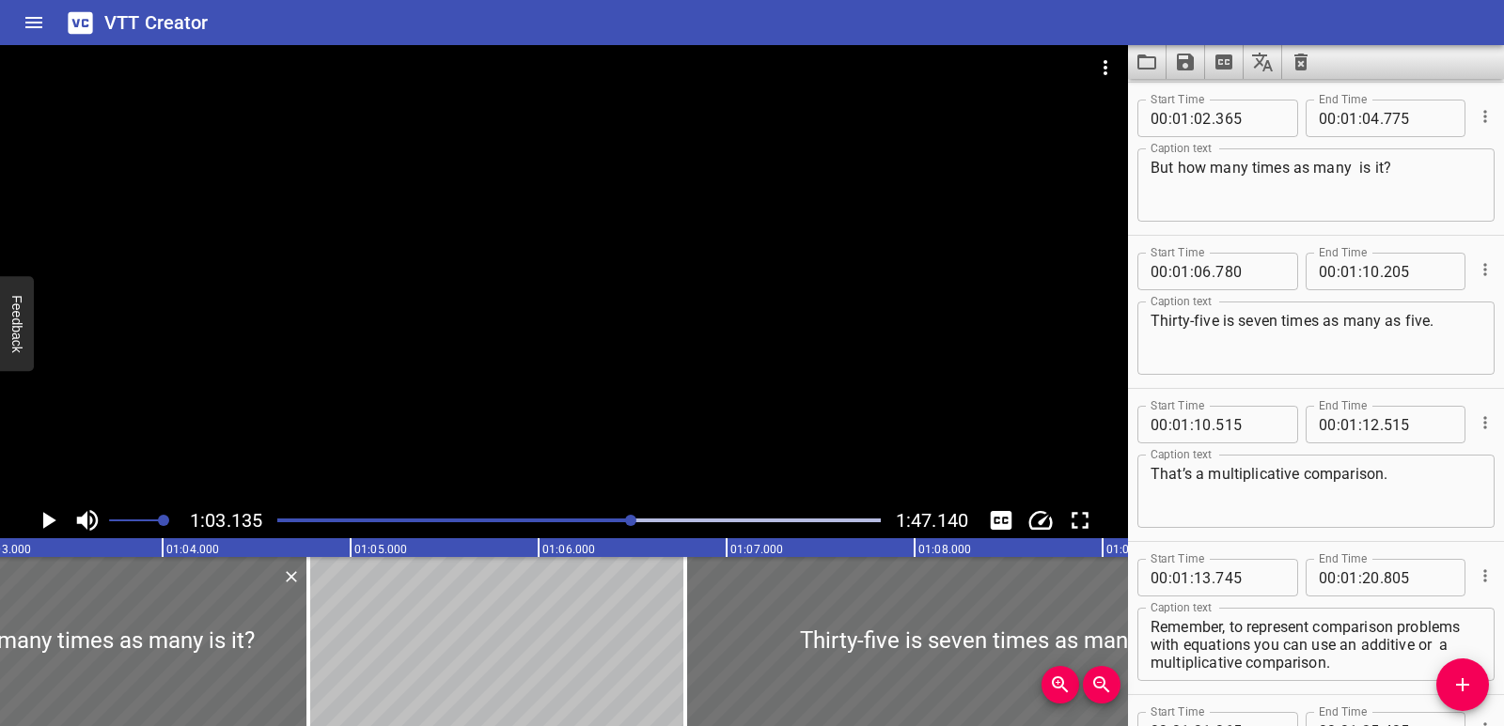
click at [656, 519] on div "Play progress" at bounding box center [578, 521] width 603 height 4
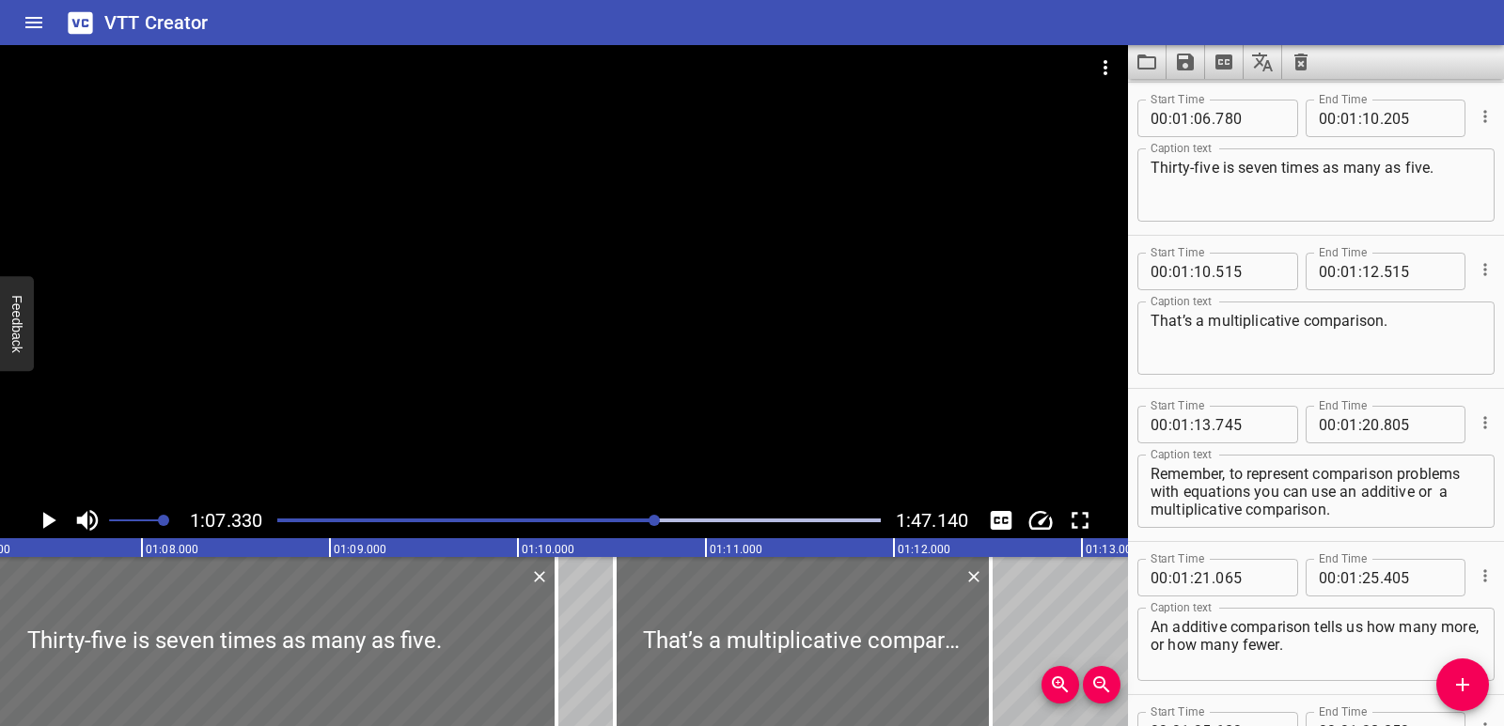
scroll to position [0, 12654]
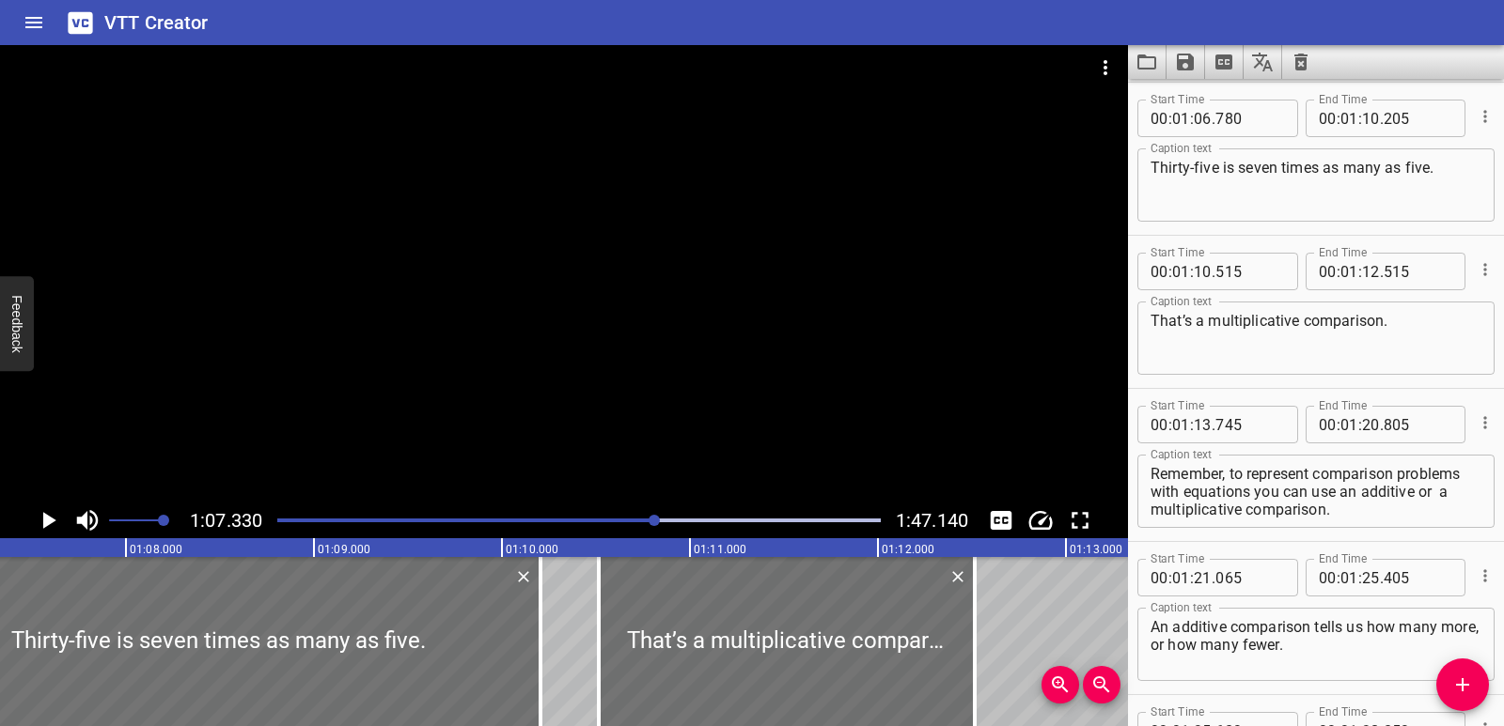
click at [682, 522] on div "Play progress" at bounding box center [578, 521] width 603 height 4
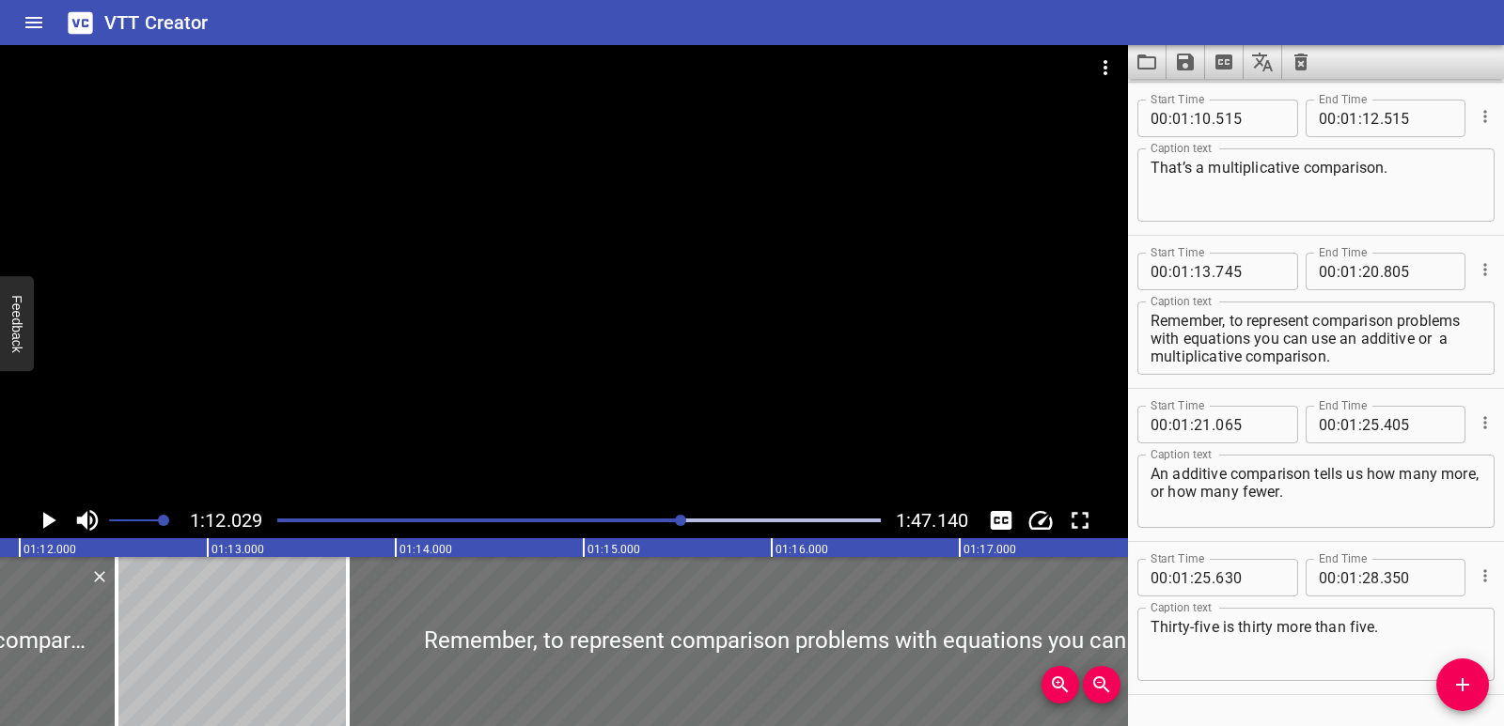
scroll to position [0, 13537]
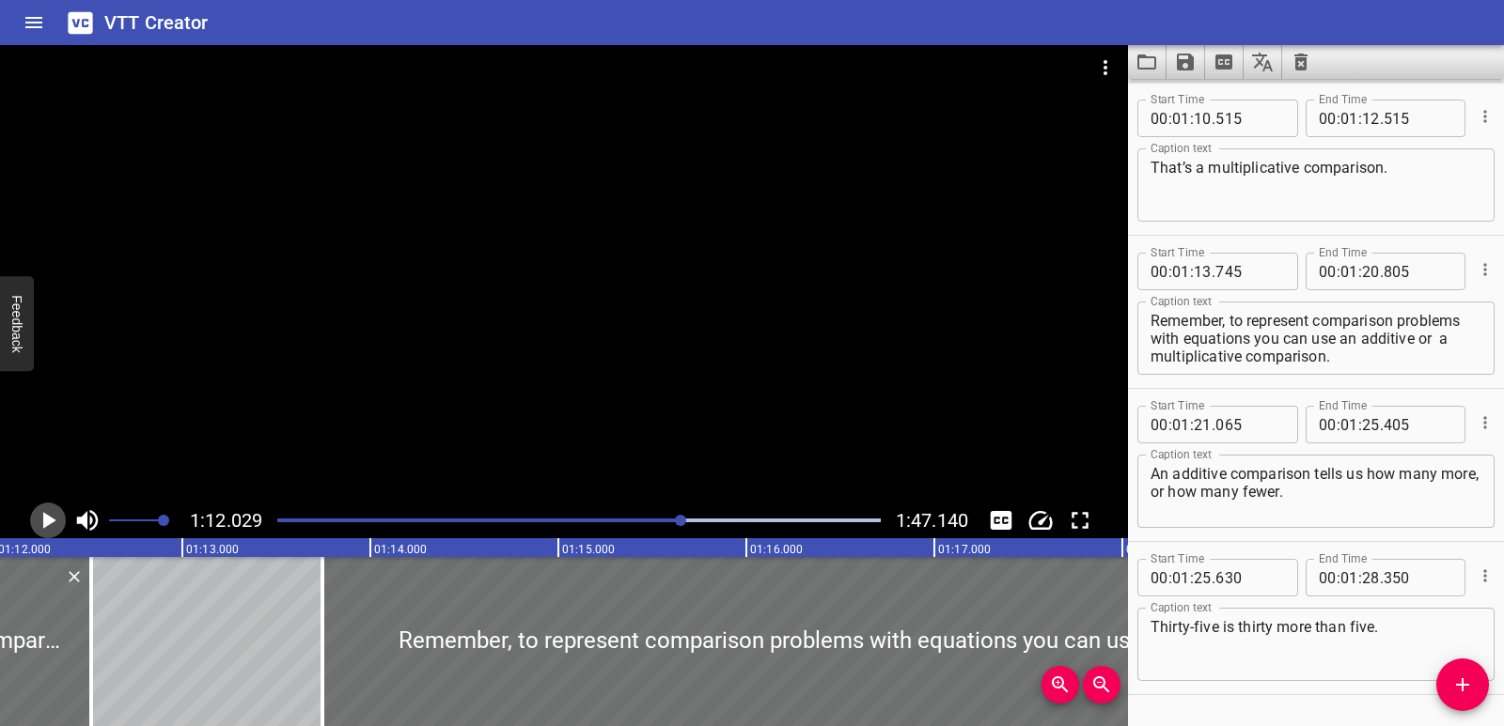
click at [39, 522] on icon "Play/Pause" at bounding box center [48, 521] width 28 height 28
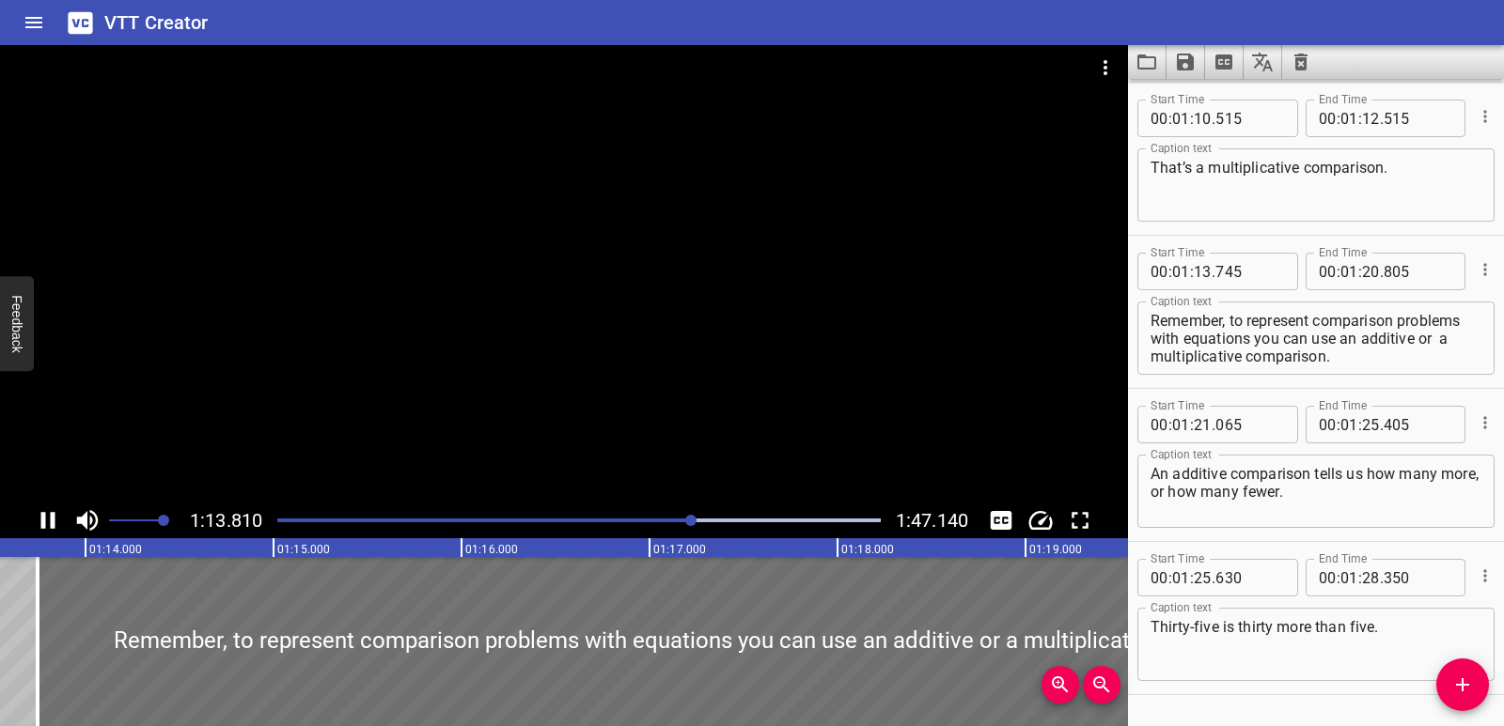
scroll to position [2811, 0]
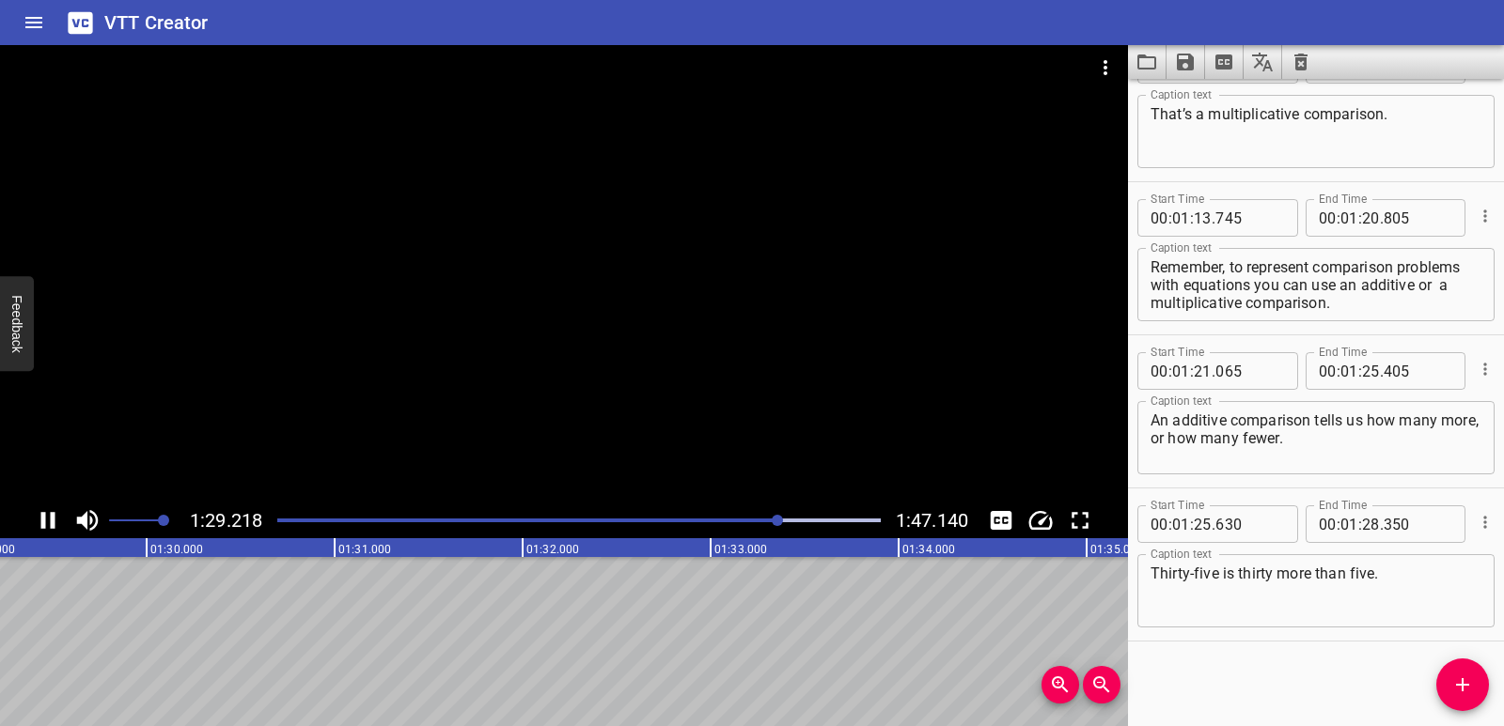
click at [48, 522] on icon "Play/Pause" at bounding box center [48, 521] width 28 height 28
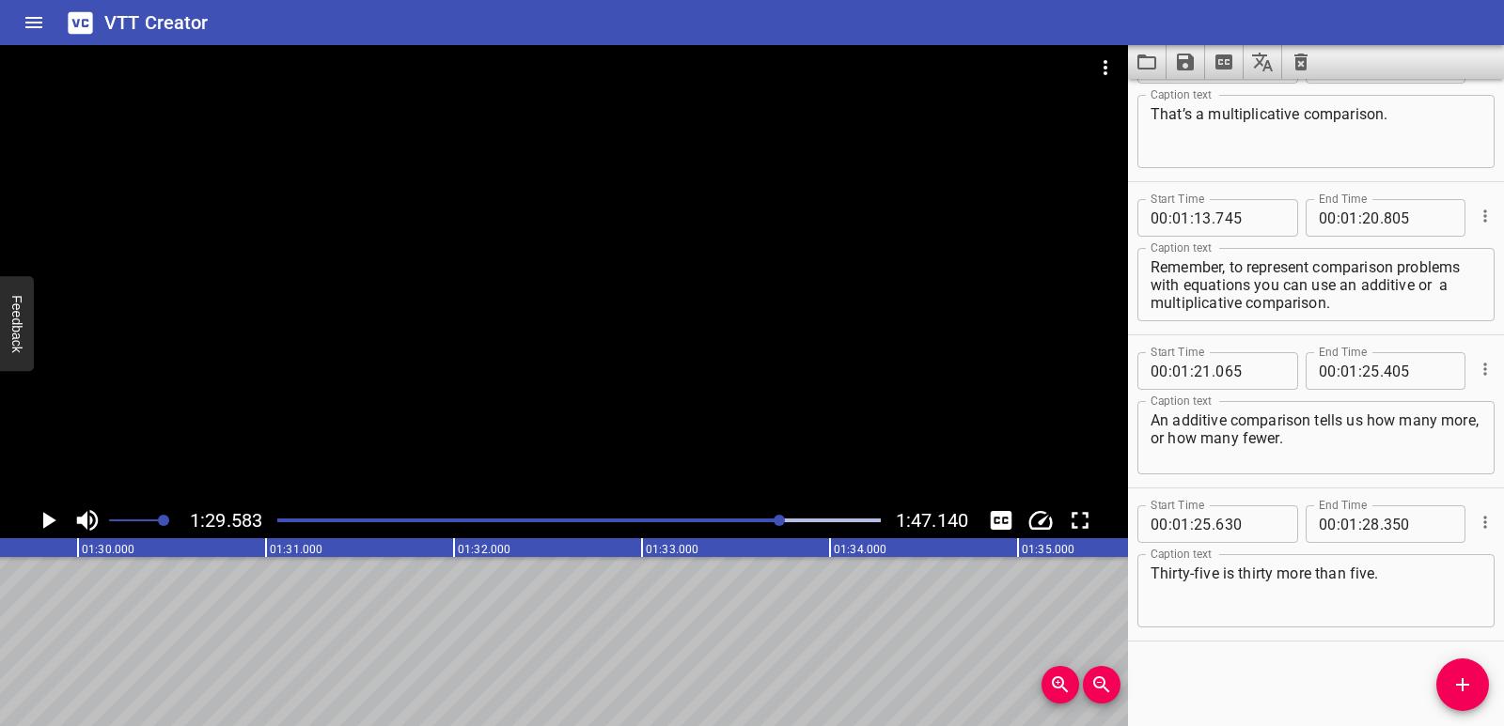
click at [43, 522] on icon "Play/Pause" at bounding box center [48, 521] width 28 height 28
click at [42, 527] on icon "Play/Pause" at bounding box center [48, 520] width 14 height 17
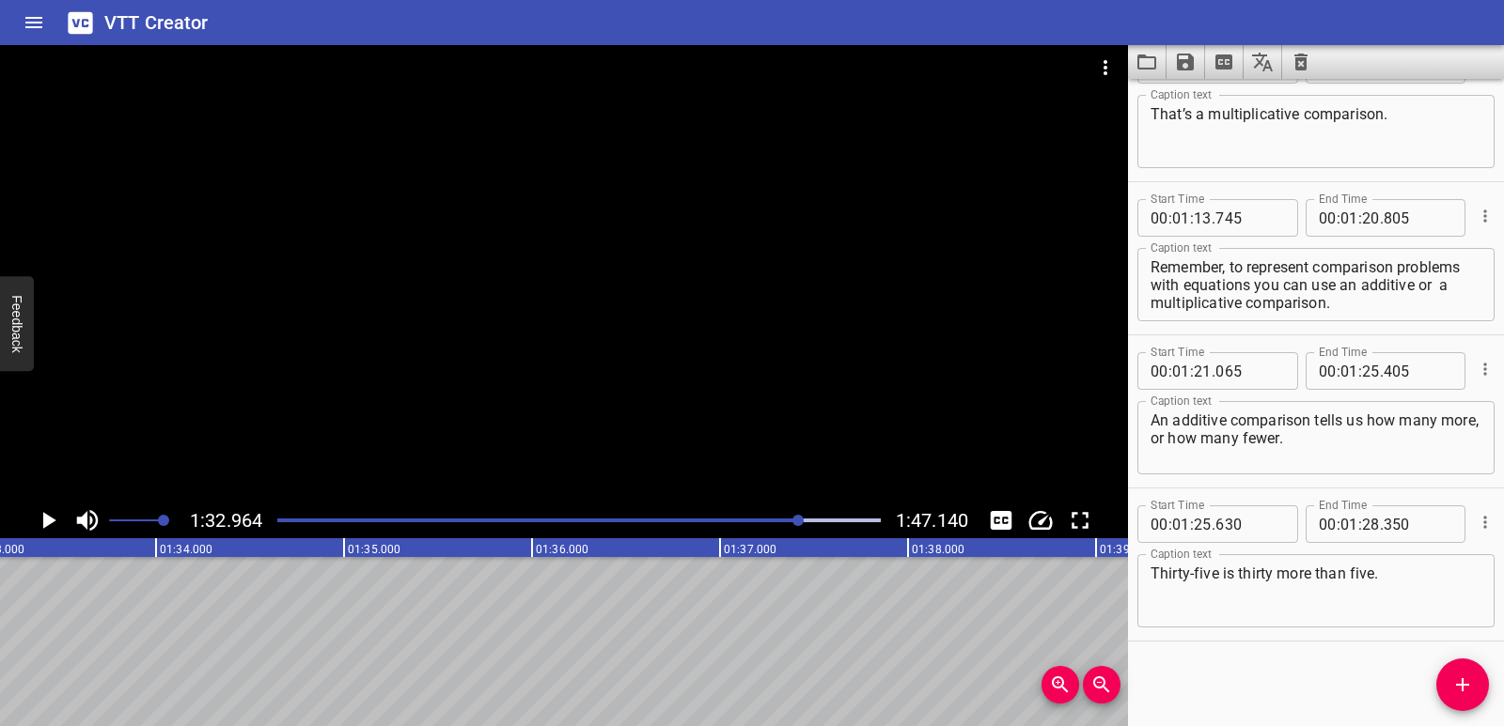
scroll to position [0, 16542]
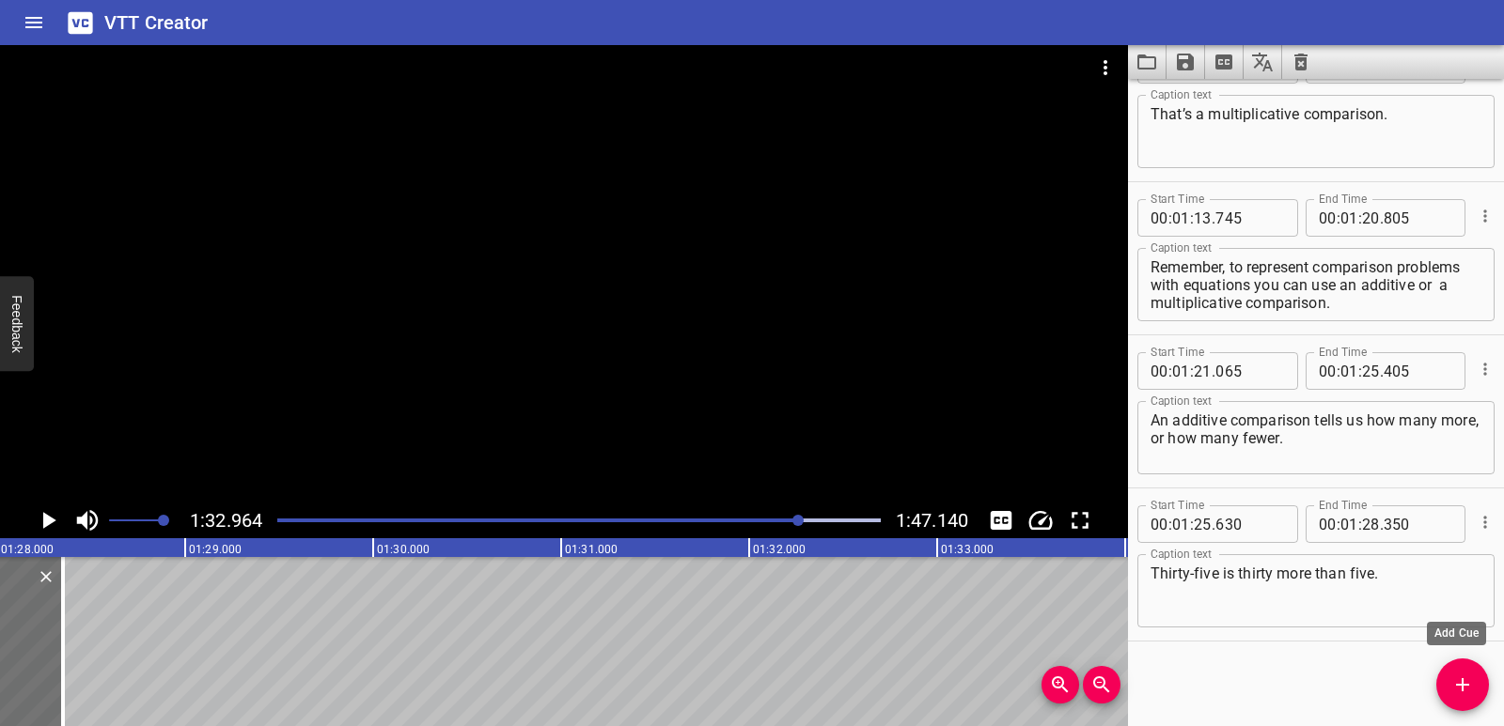
click at [1463, 681] on icon "Add Cue" at bounding box center [1462, 684] width 13 height 13
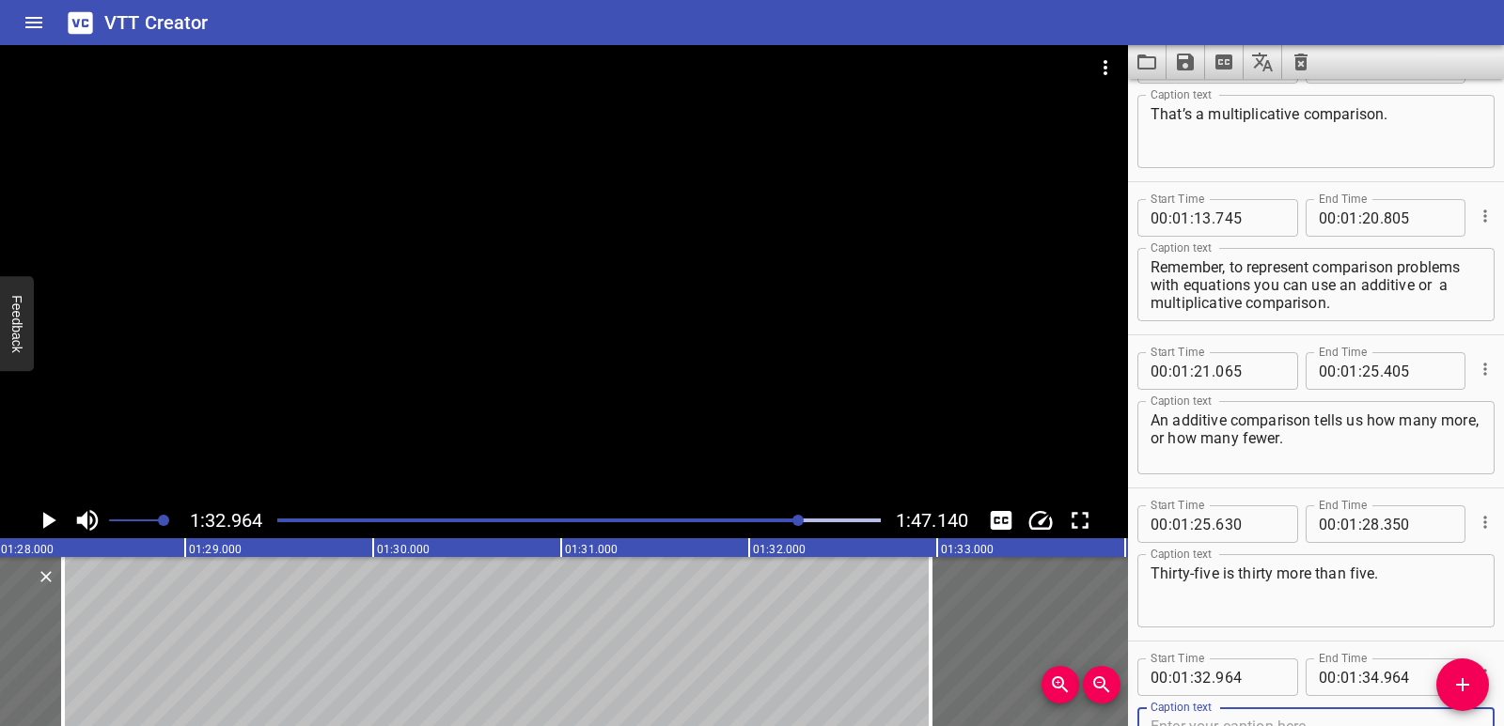
scroll to position [2820, 0]
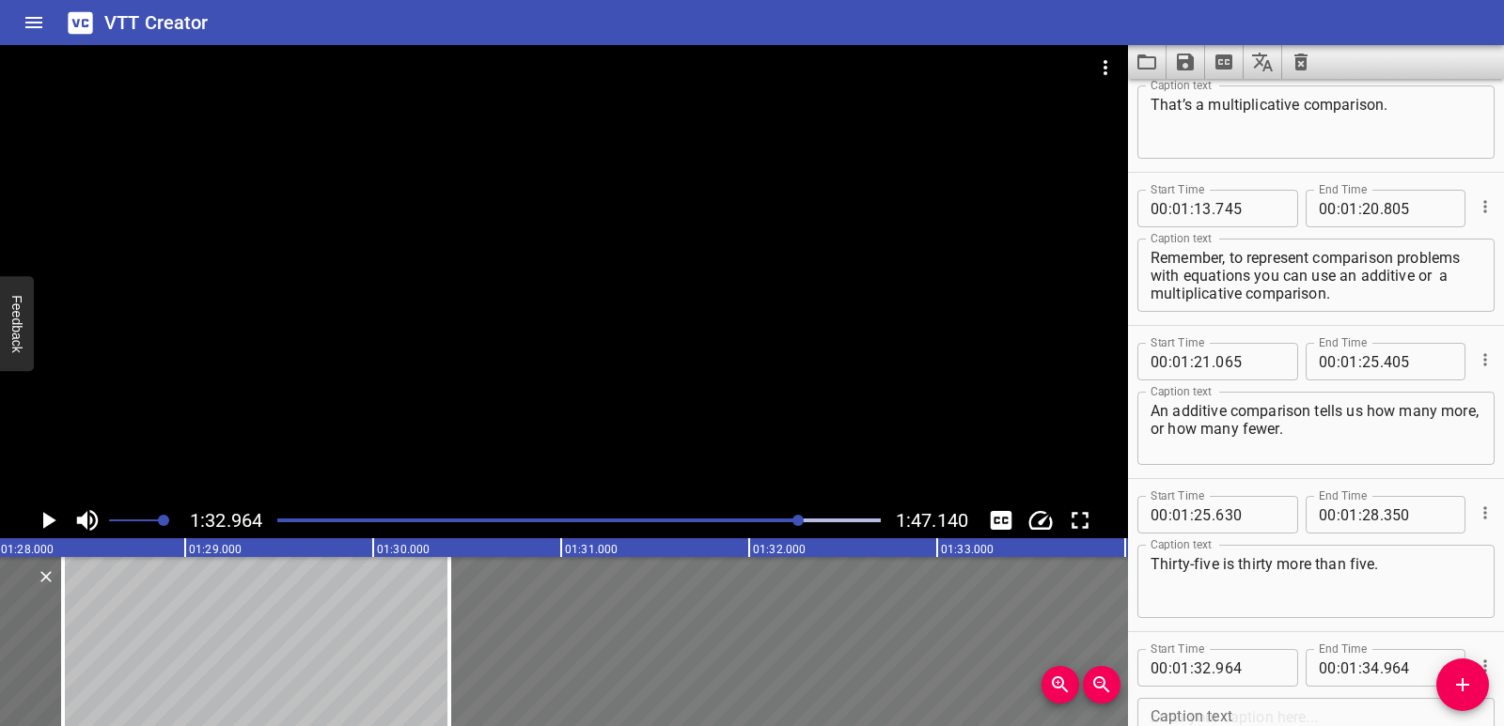
drag, startPoint x: 936, startPoint y: 631, endPoint x: 460, endPoint y: 617, distance: 476.6
click at [455, 617] on div at bounding box center [449, 641] width 19 height 169
type input "30"
type input "404"
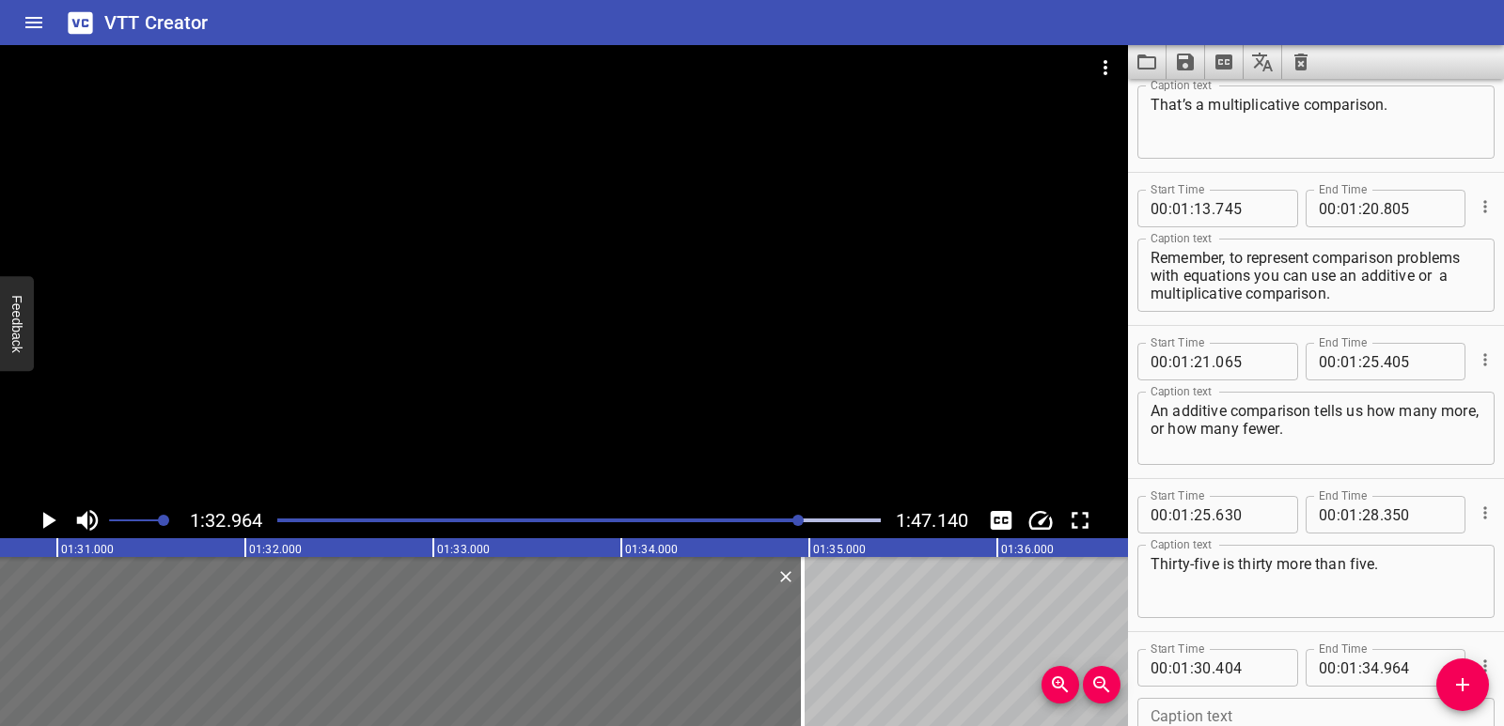
scroll to position [0, 17375]
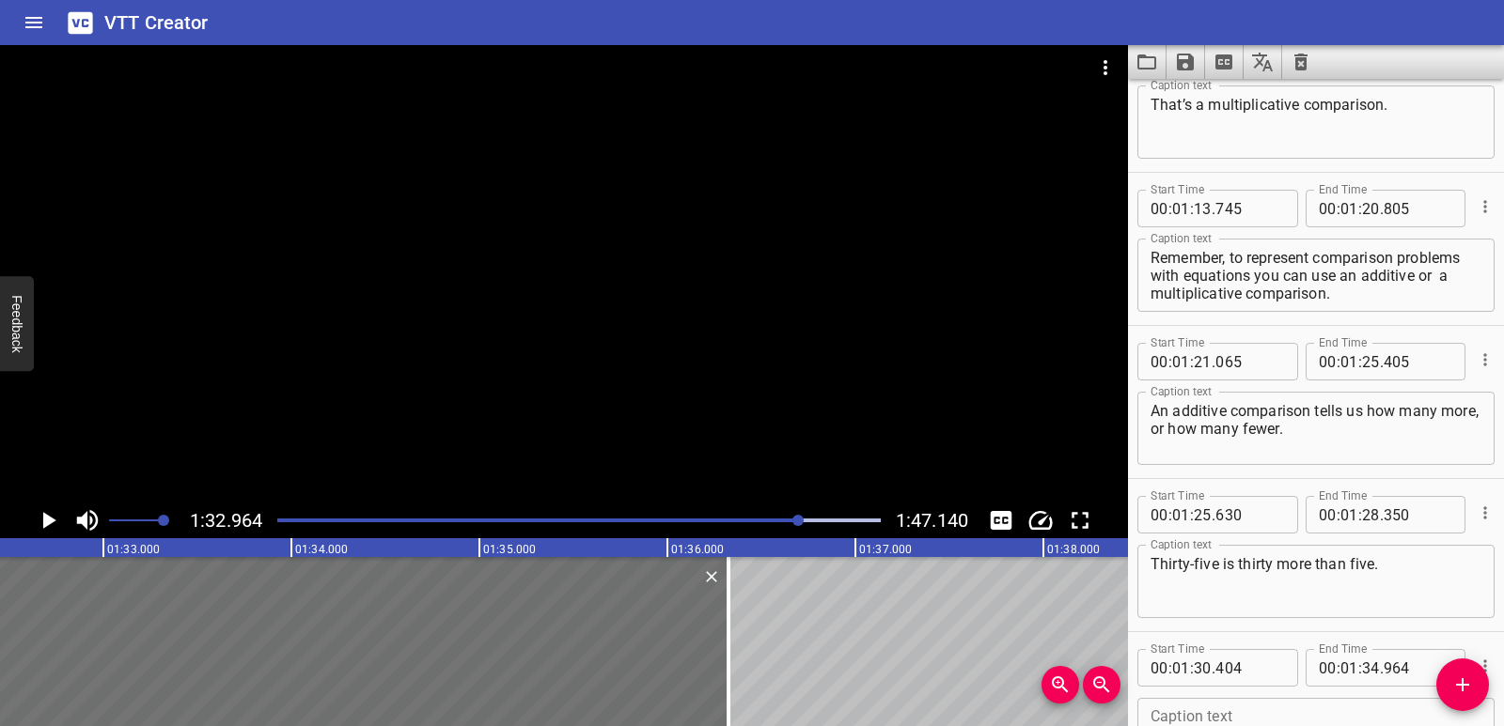
drag, startPoint x: 470, startPoint y: 638, endPoint x: 845, endPoint y: 600, distance: 376.9
click at [725, 647] on div at bounding box center [728, 641] width 19 height 169
type input "36"
type input "324"
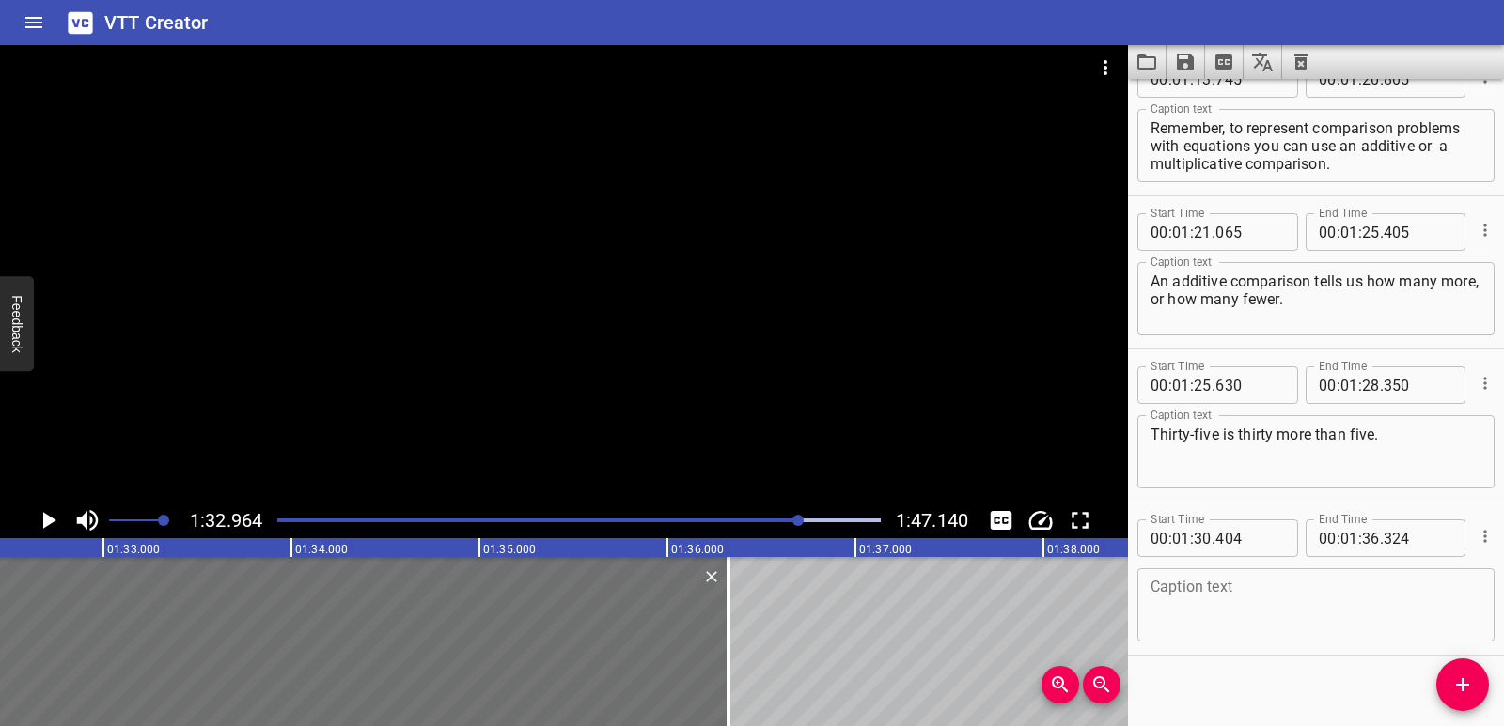
scroll to position [2964, 0]
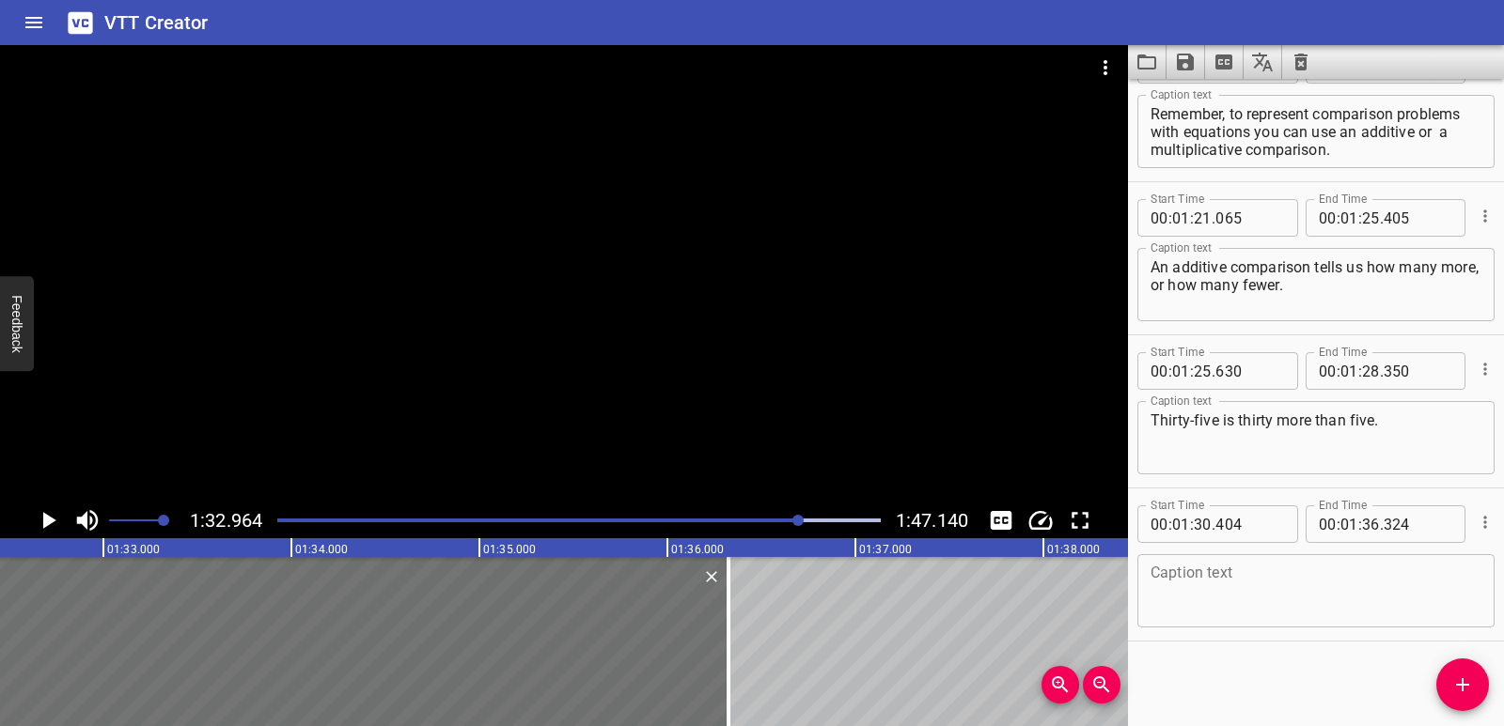
click at [1250, 582] on textarea at bounding box center [1315, 592] width 331 height 54
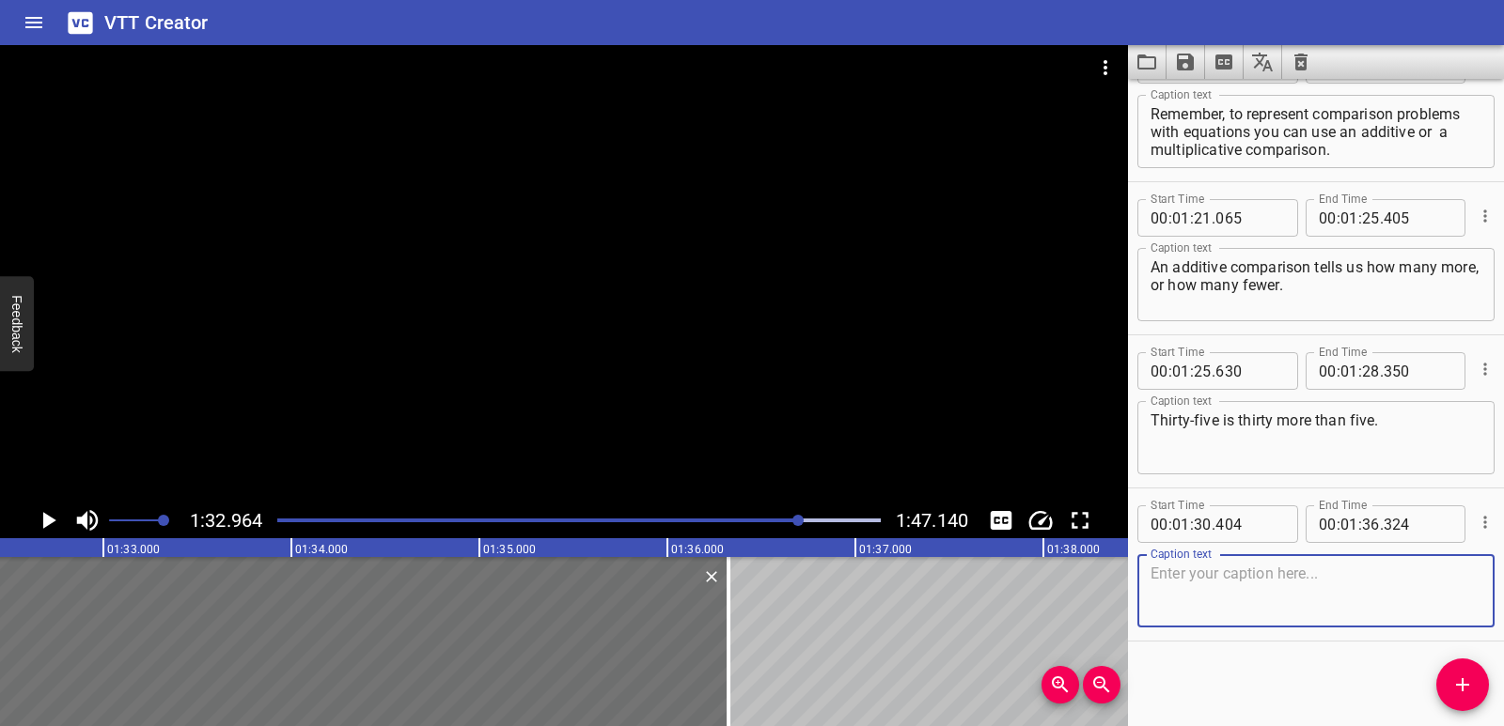
paste textarea "A multiplicative comparison tells us how many times as many or how many times a…"
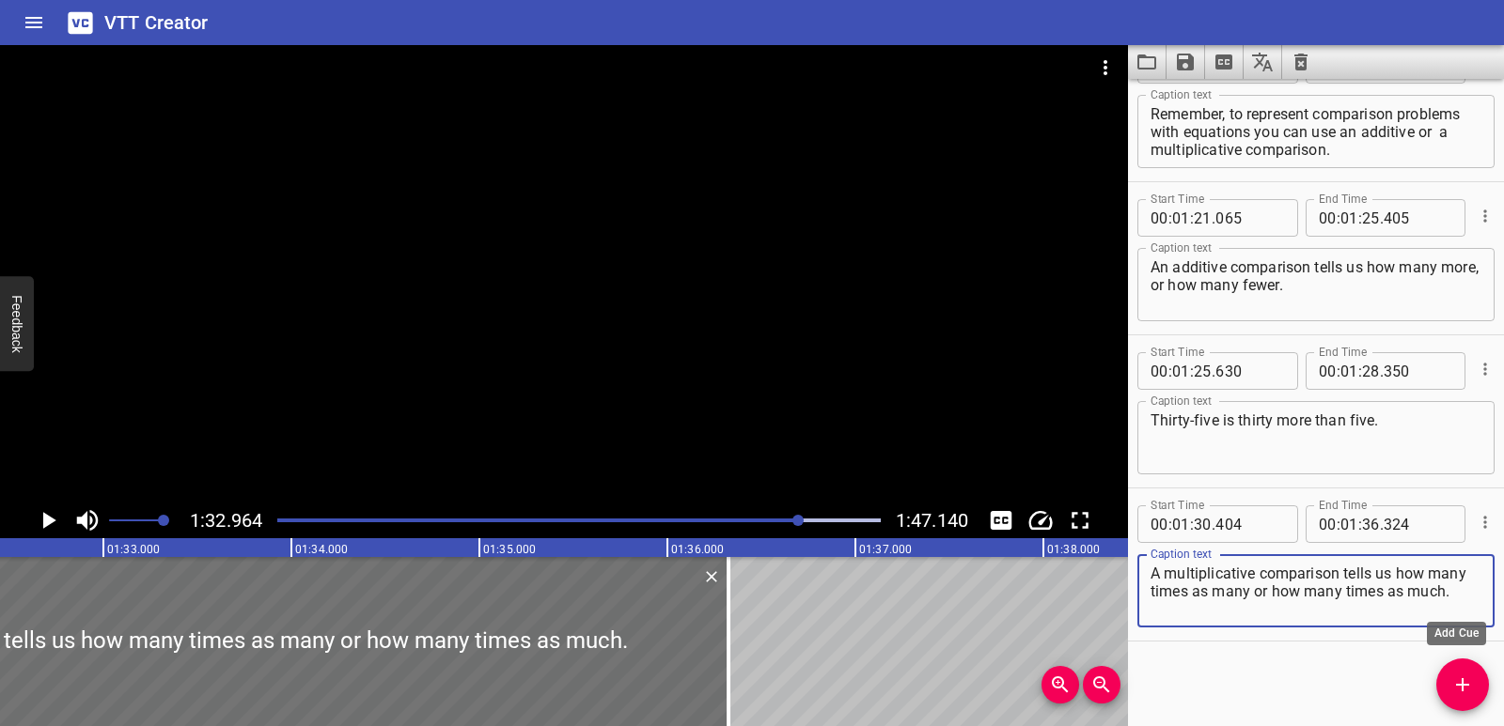
type textarea "A multiplicative comparison tells us how many times as many or how many times a…"
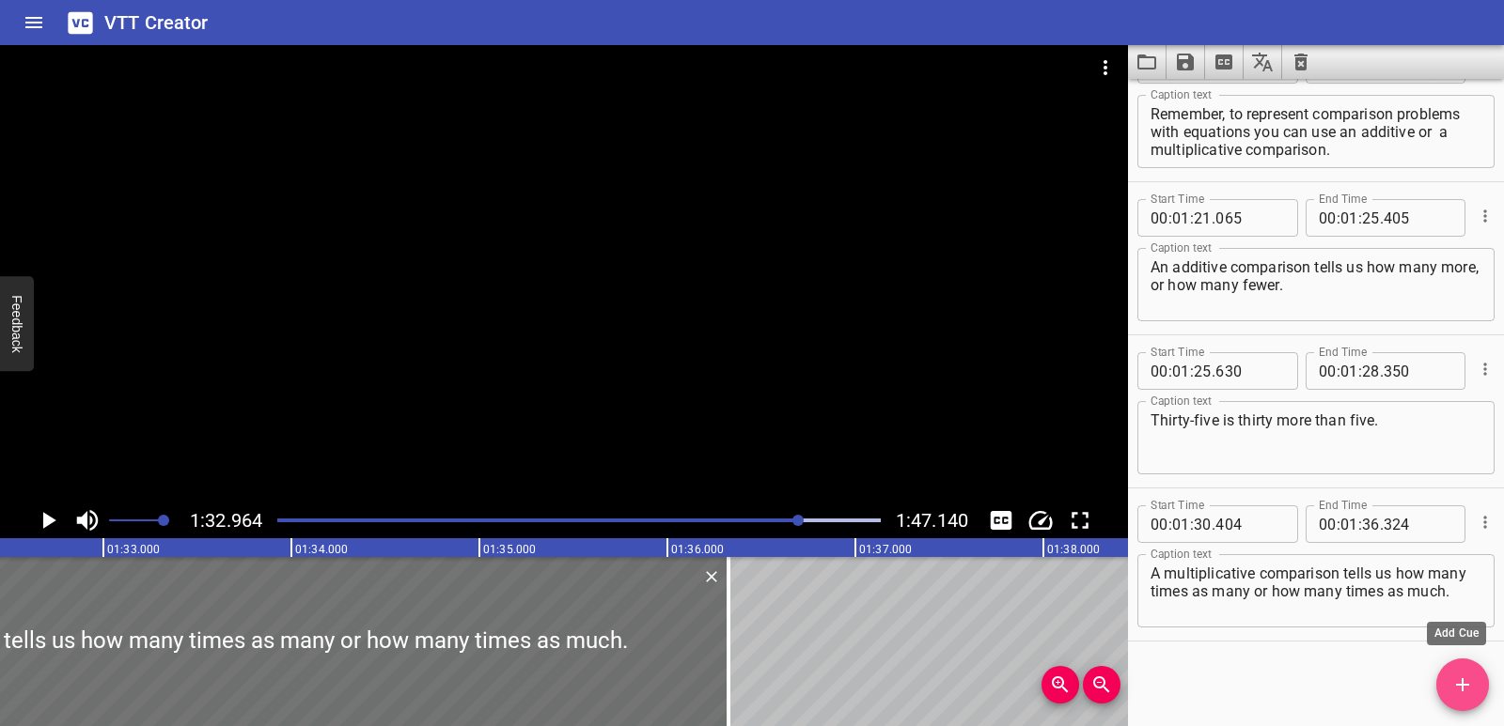
click at [1475, 683] on span "Add Cue" at bounding box center [1462, 685] width 53 height 23
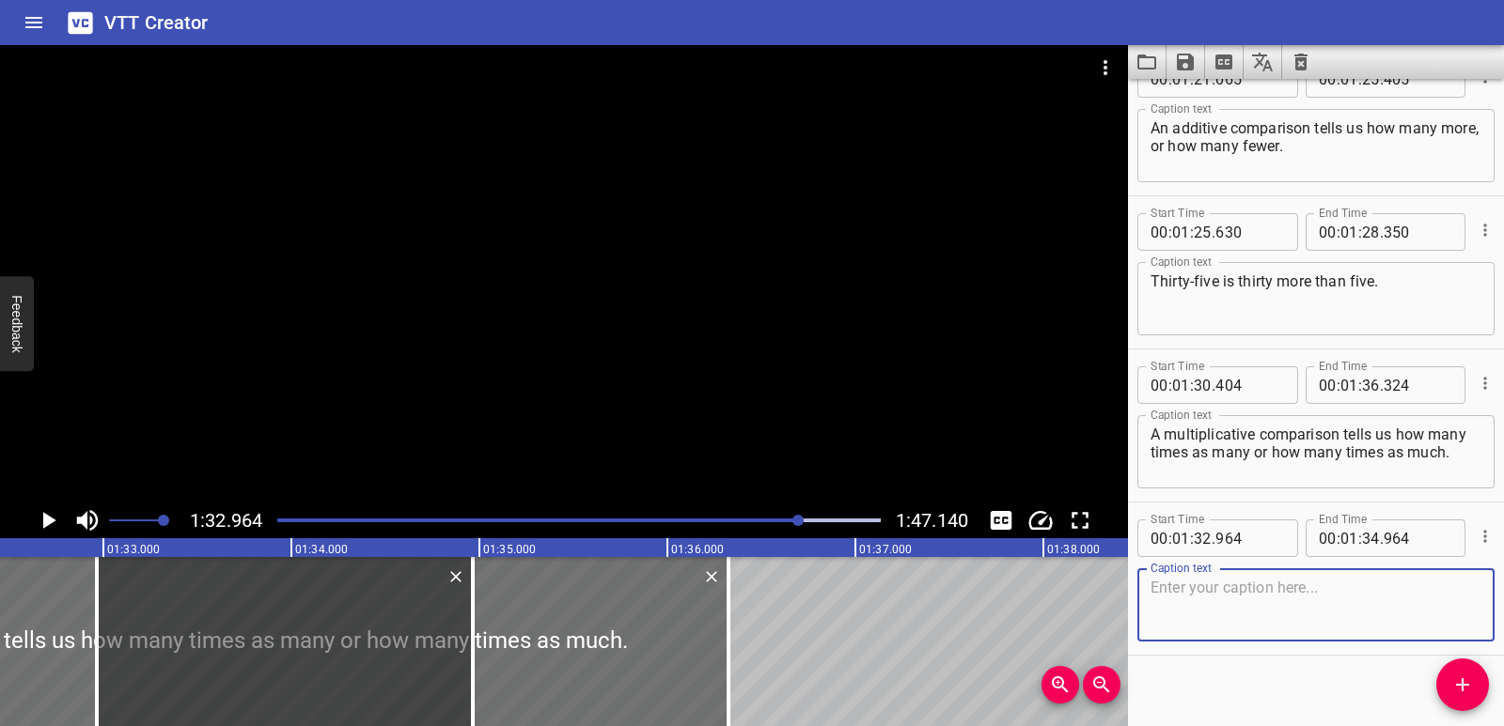
scroll to position [3117, 0]
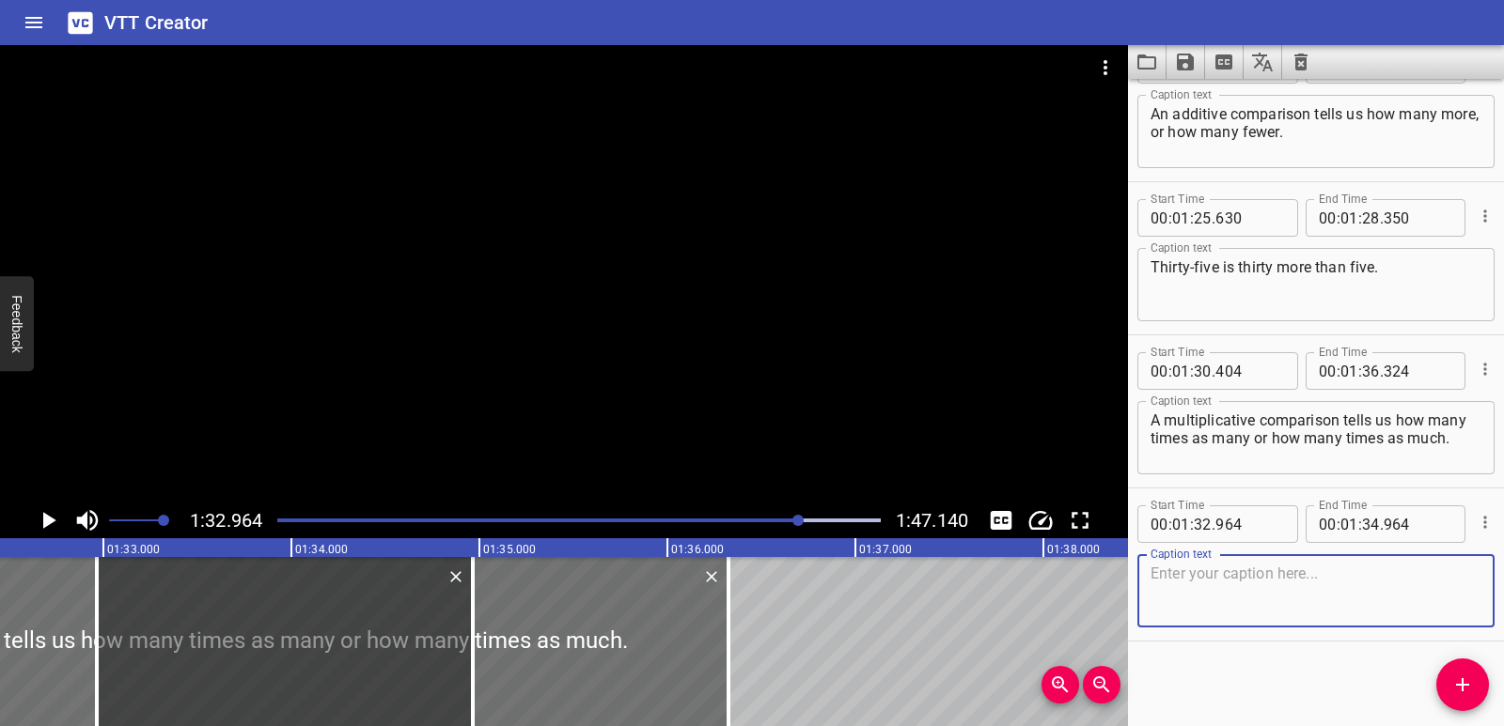
click at [1475, 522] on icon "Cue Options" at bounding box center [1484, 522] width 19 height 19
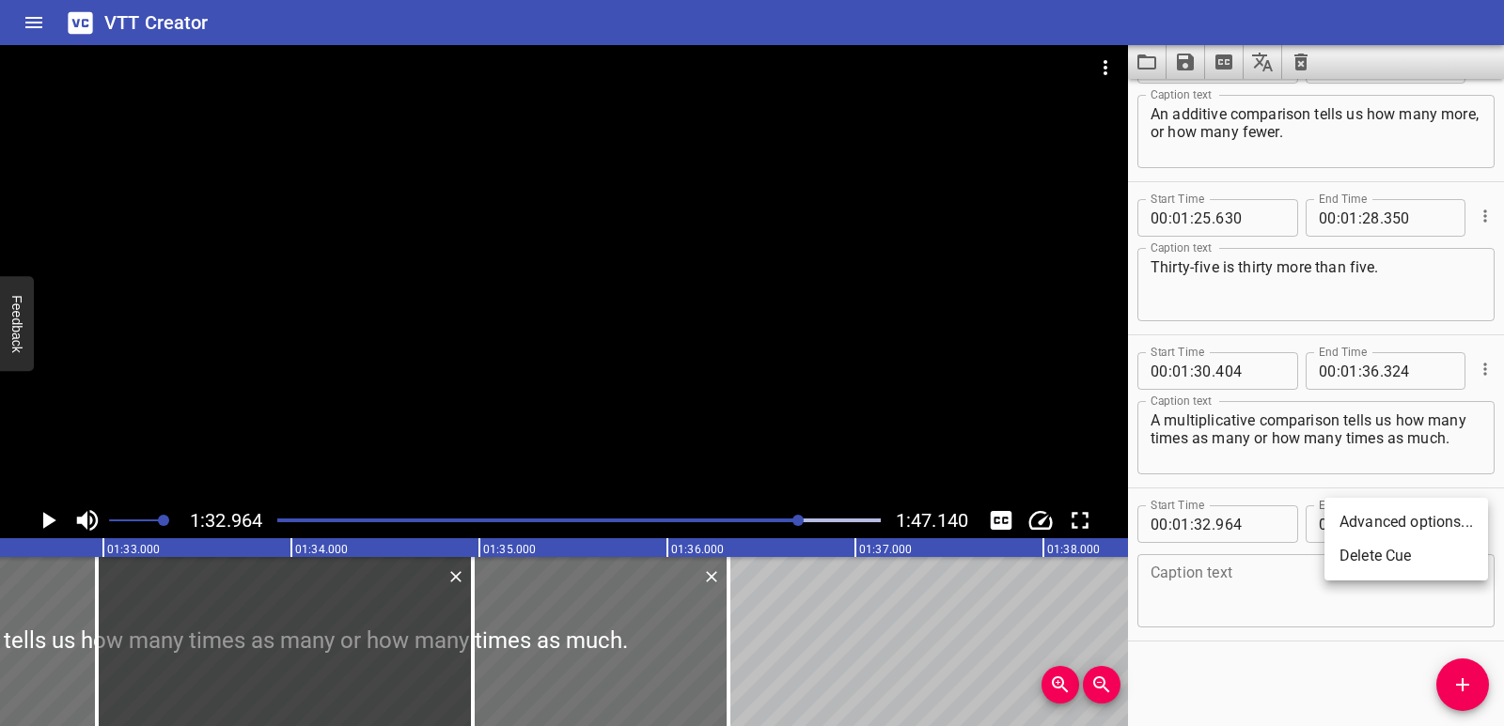
click at [1427, 559] on li "Delete Cue" at bounding box center [1406, 556] width 164 height 34
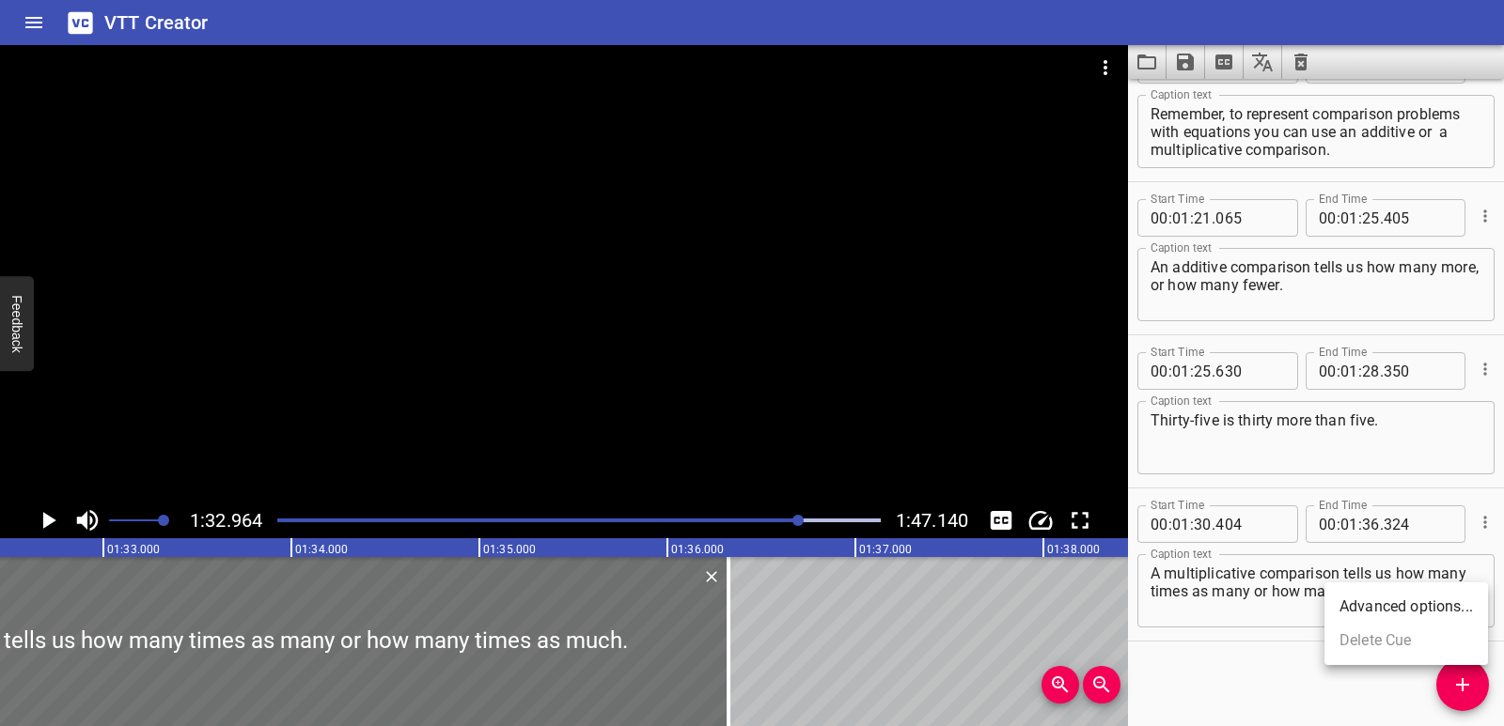
scroll to position [2964, 0]
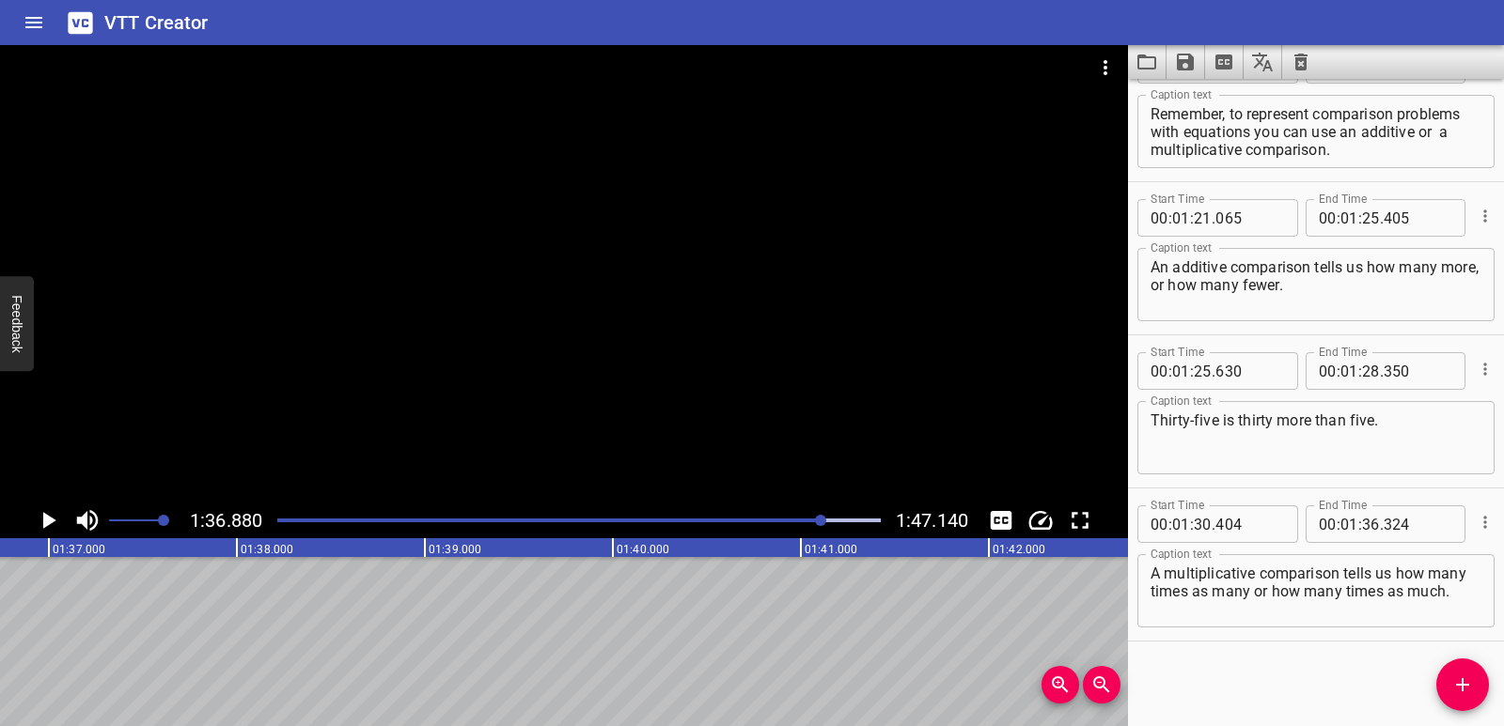
scroll to position [0, 18208]
click at [1464, 685] on icon "Add Cue" at bounding box center [1462, 684] width 13 height 13
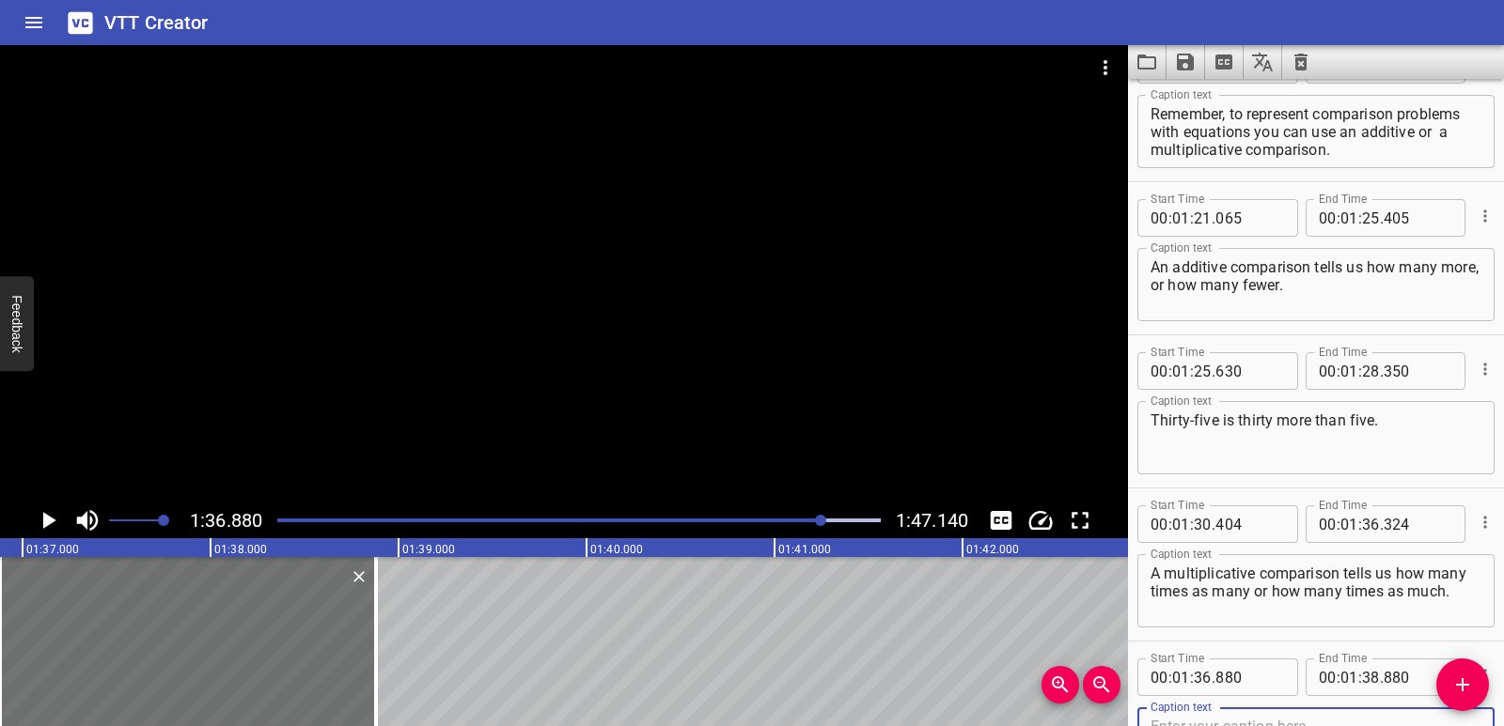
scroll to position [2973, 0]
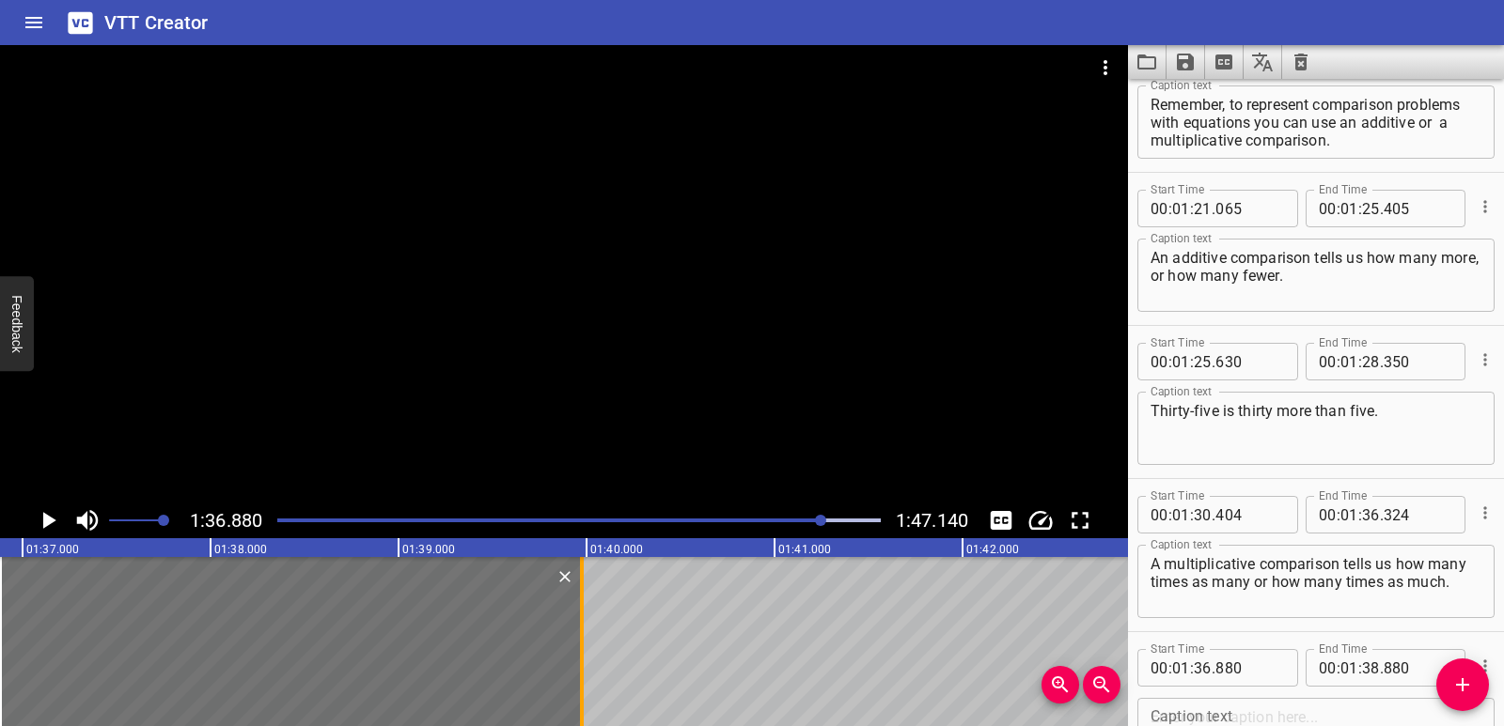
drag, startPoint x: 379, startPoint y: 643, endPoint x: 584, endPoint y: 624, distance: 206.7
click at [584, 624] on div at bounding box center [581, 641] width 19 height 169
type input "39"
type input "975"
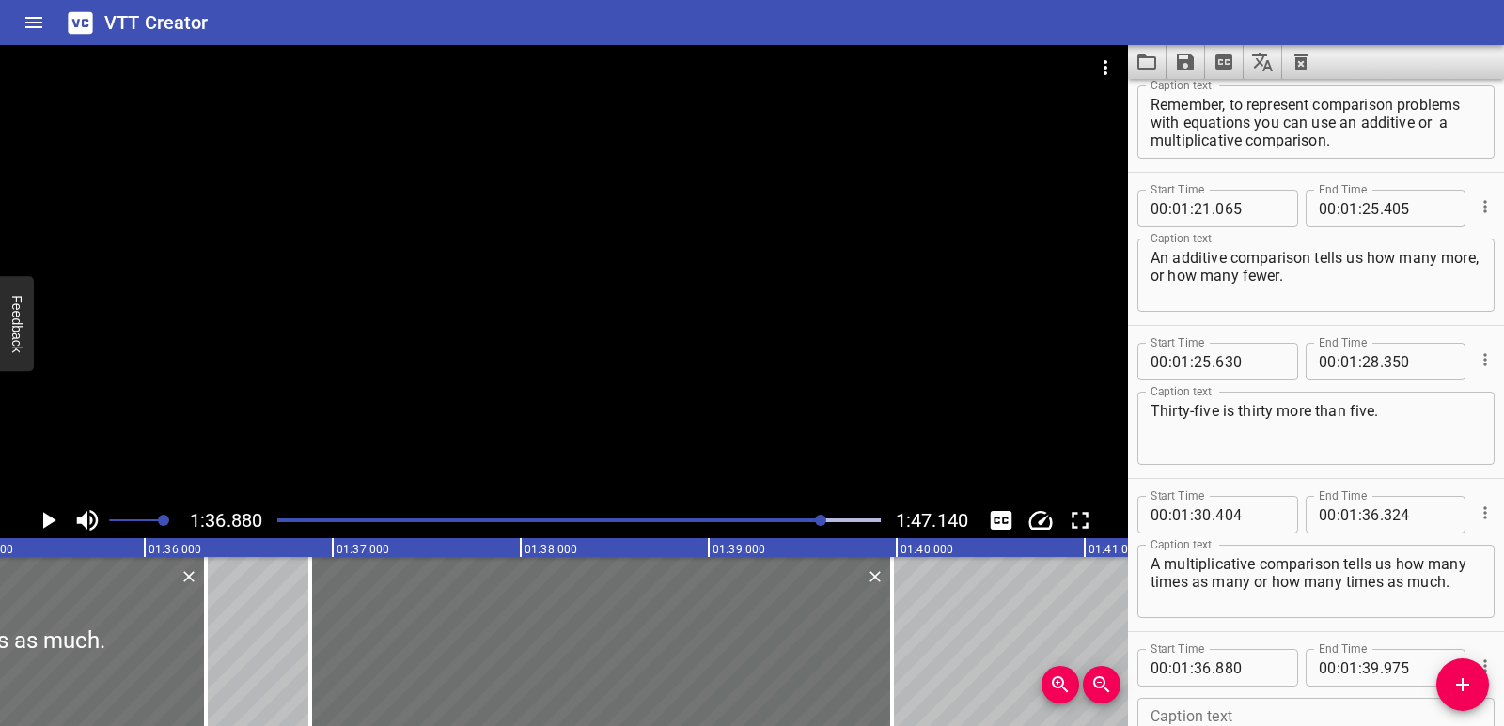
scroll to position [0, 17859]
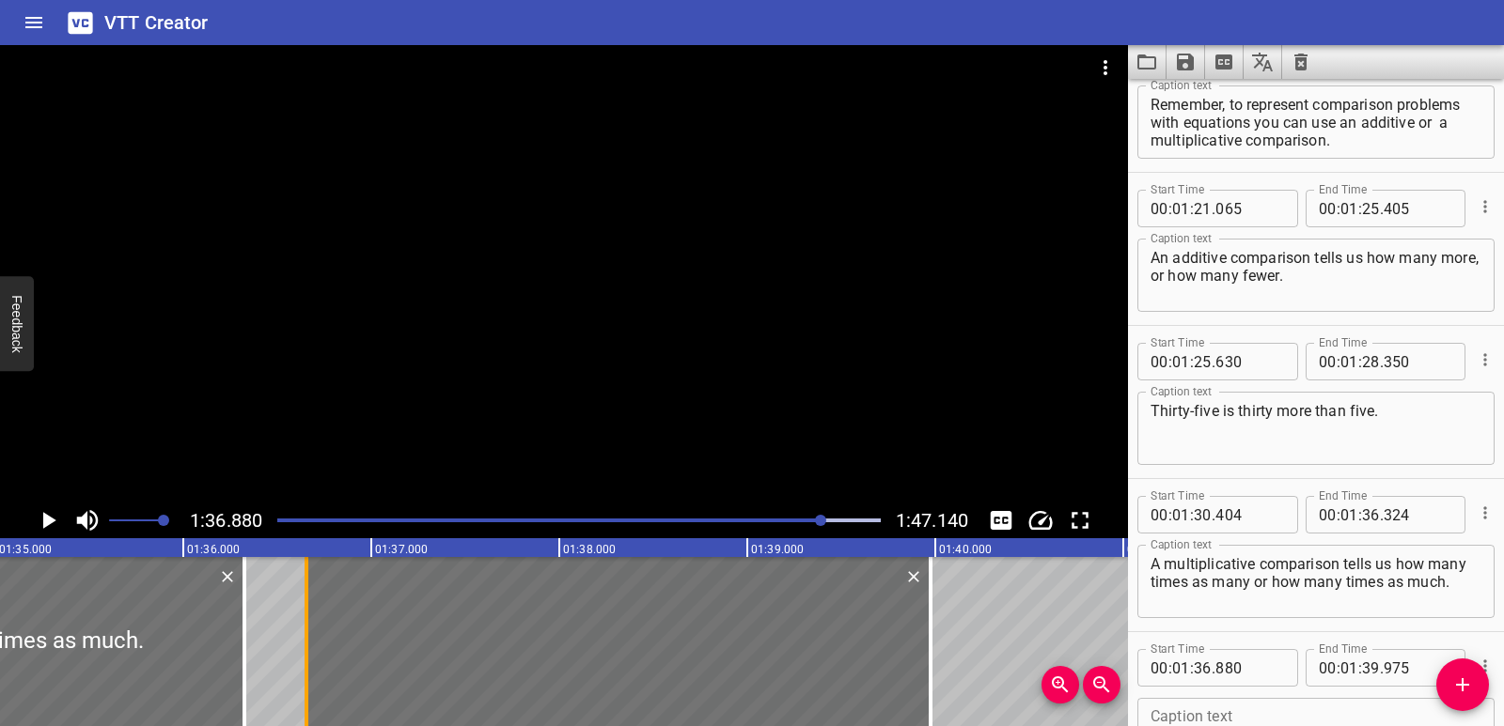
drag, startPoint x: 343, startPoint y: 610, endPoint x: 301, endPoint y: 615, distance: 42.5
click at [301, 615] on div at bounding box center [306, 641] width 19 height 169
type input "655"
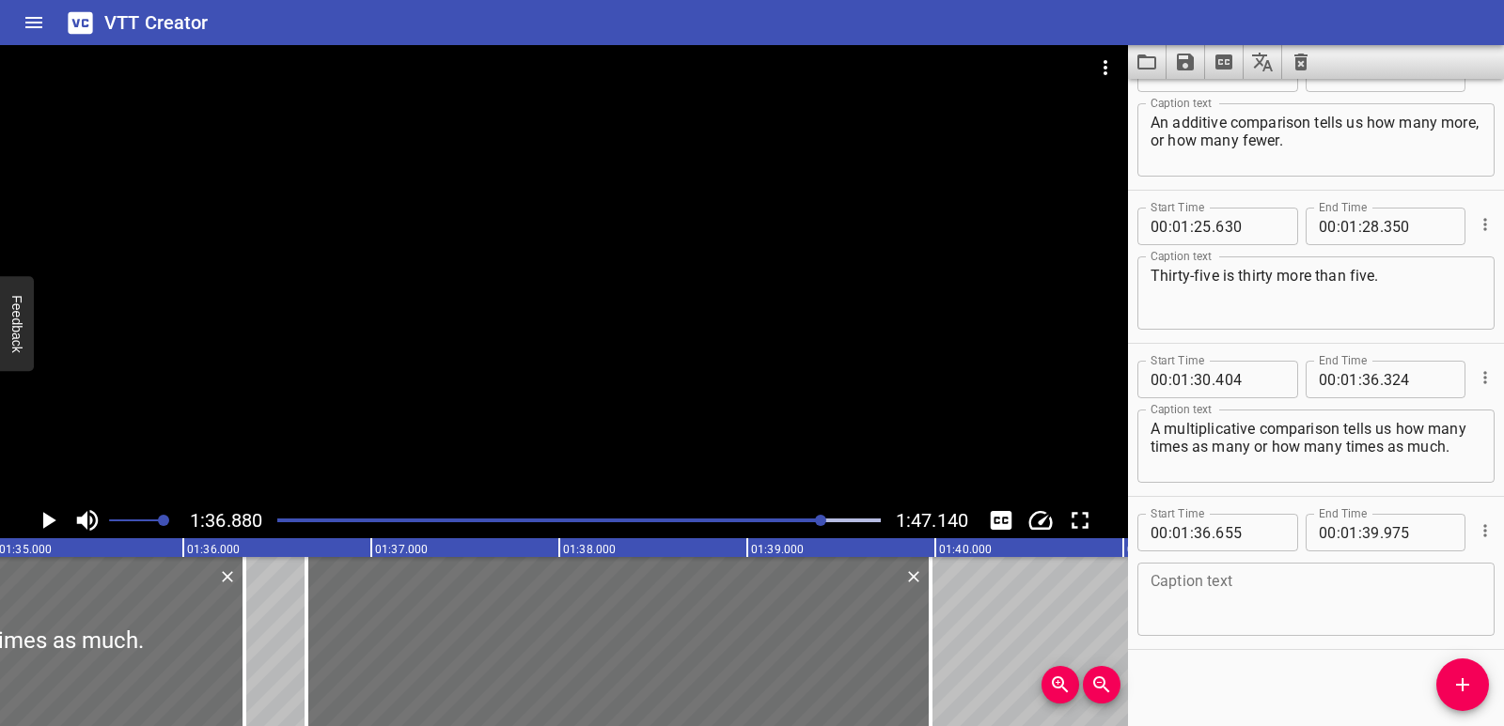
scroll to position [3117, 0]
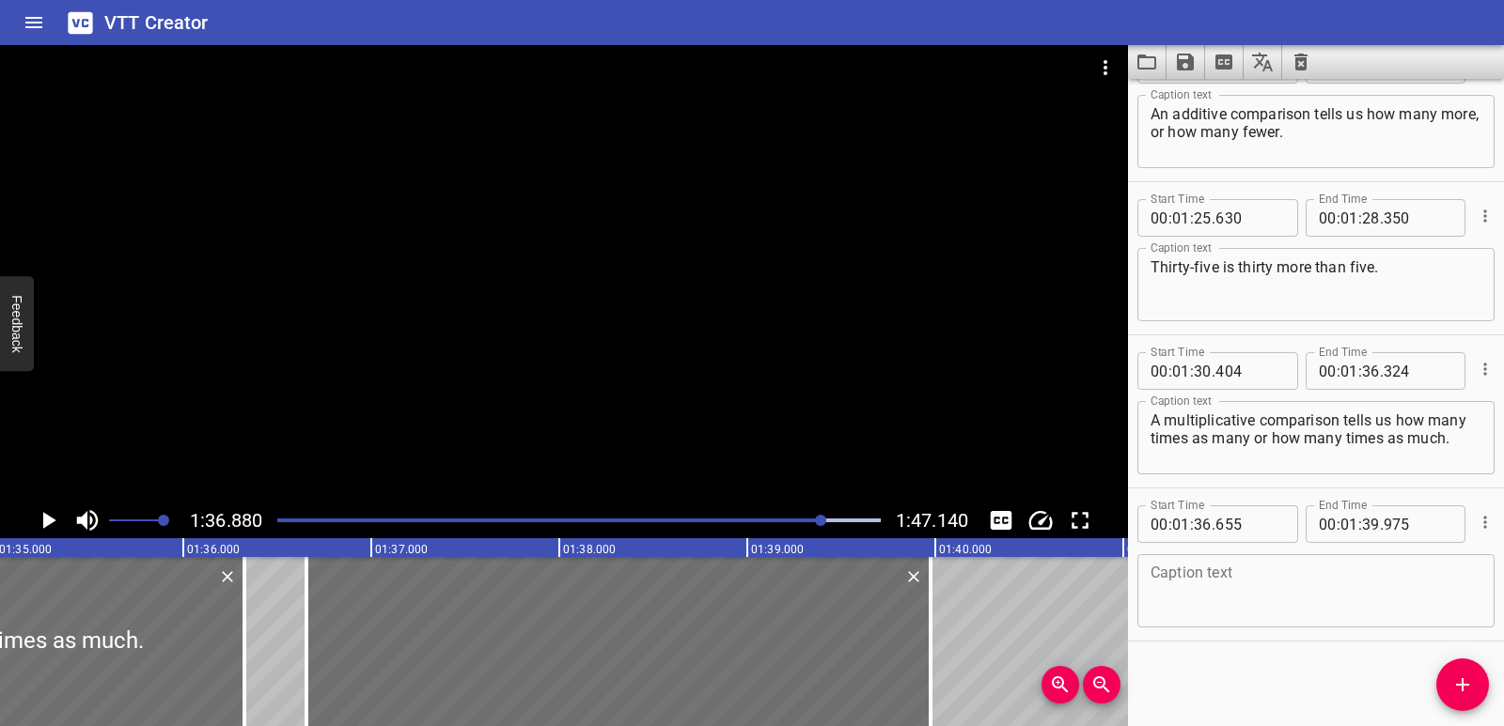
click at [1211, 588] on textarea at bounding box center [1315, 592] width 331 height 54
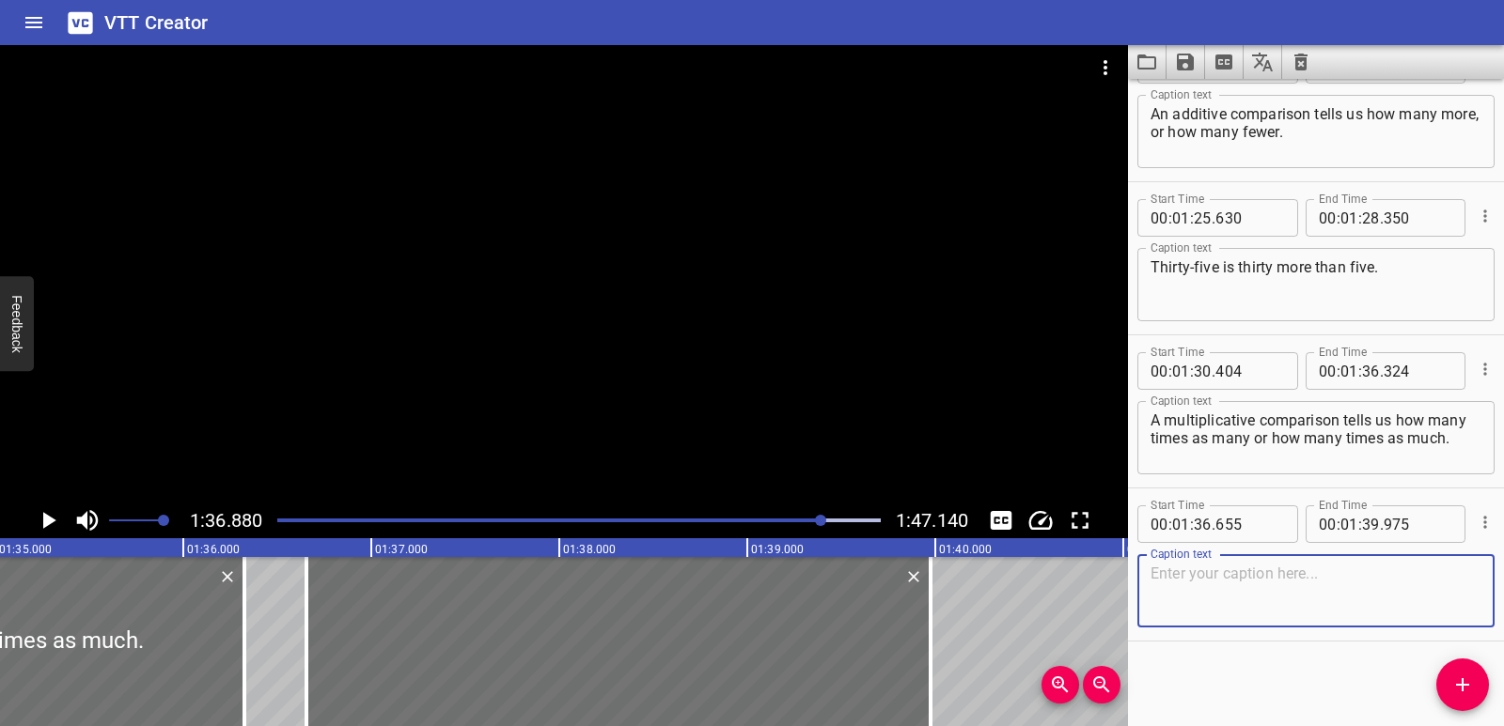
paste textarea "Thirty-five is seven times as many as five."
type textarea "Thirty-five is seven times as many as five."
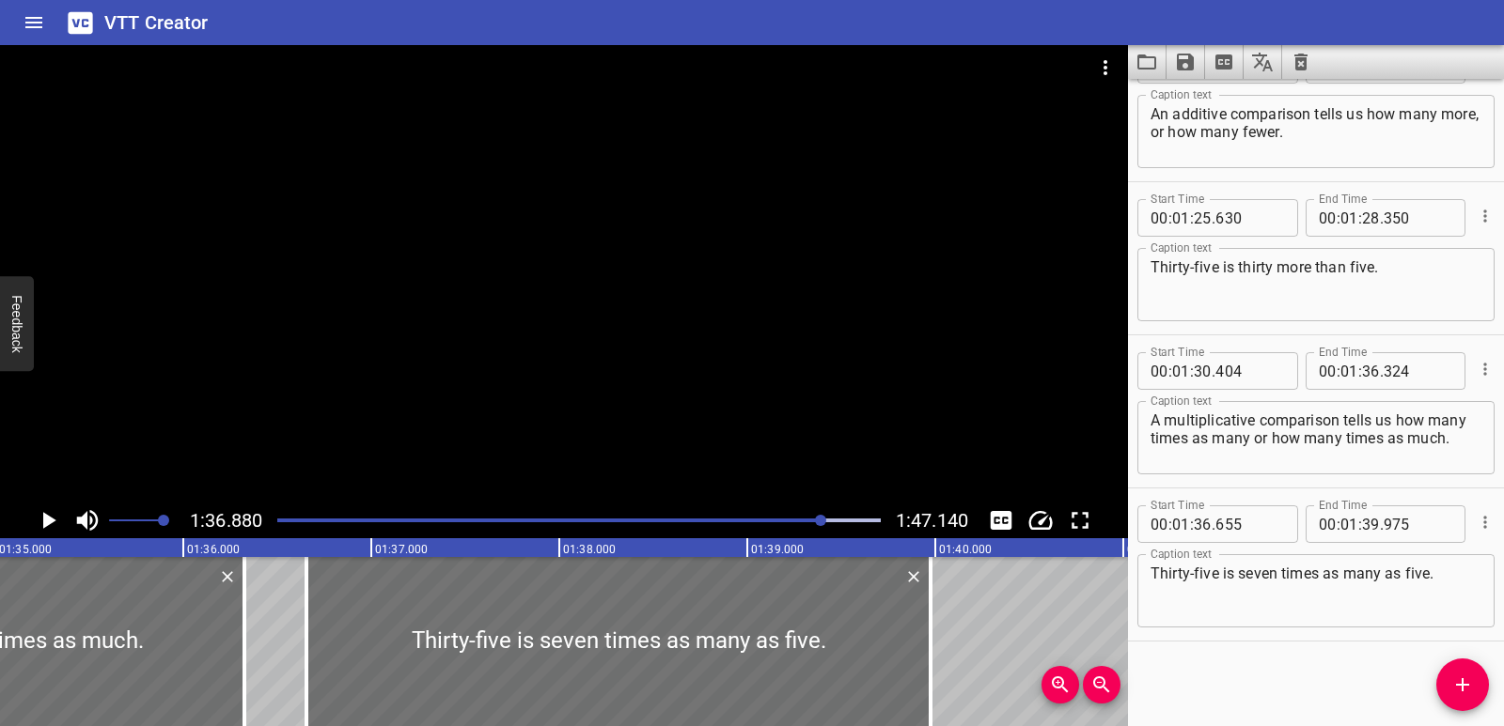
click at [1305, 684] on div "Start Time 00 : 00 : 00 . 250 Start Time End Time 00 : 00 : 02 . 875 End Time C…" at bounding box center [1316, 402] width 376 height 647
click at [731, 637] on div at bounding box center [618, 641] width 624 height 169
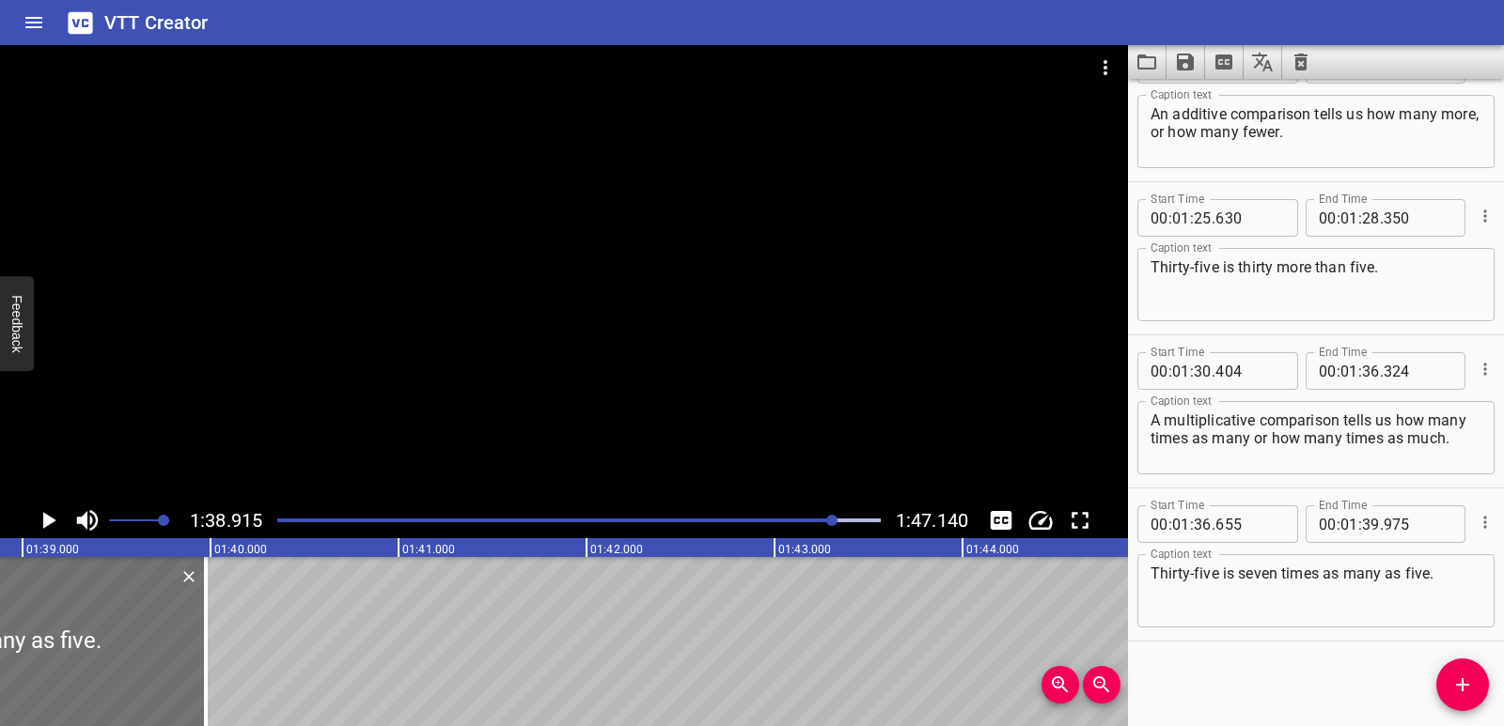
scroll to position [0, 18590]
click at [51, 517] on icon "Play/Pause" at bounding box center [48, 521] width 28 height 28
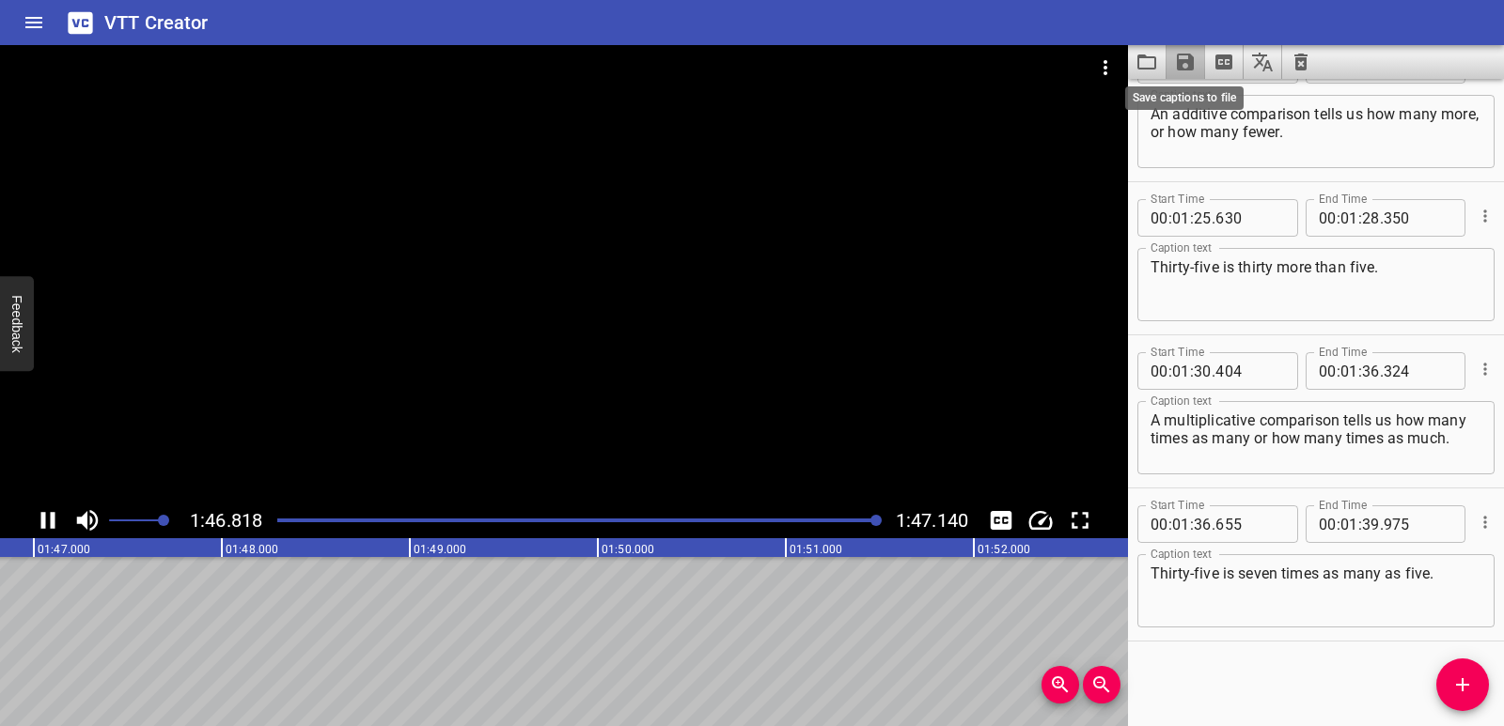
click at [1175, 57] on icon "Save captions to file" at bounding box center [1185, 62] width 23 height 23
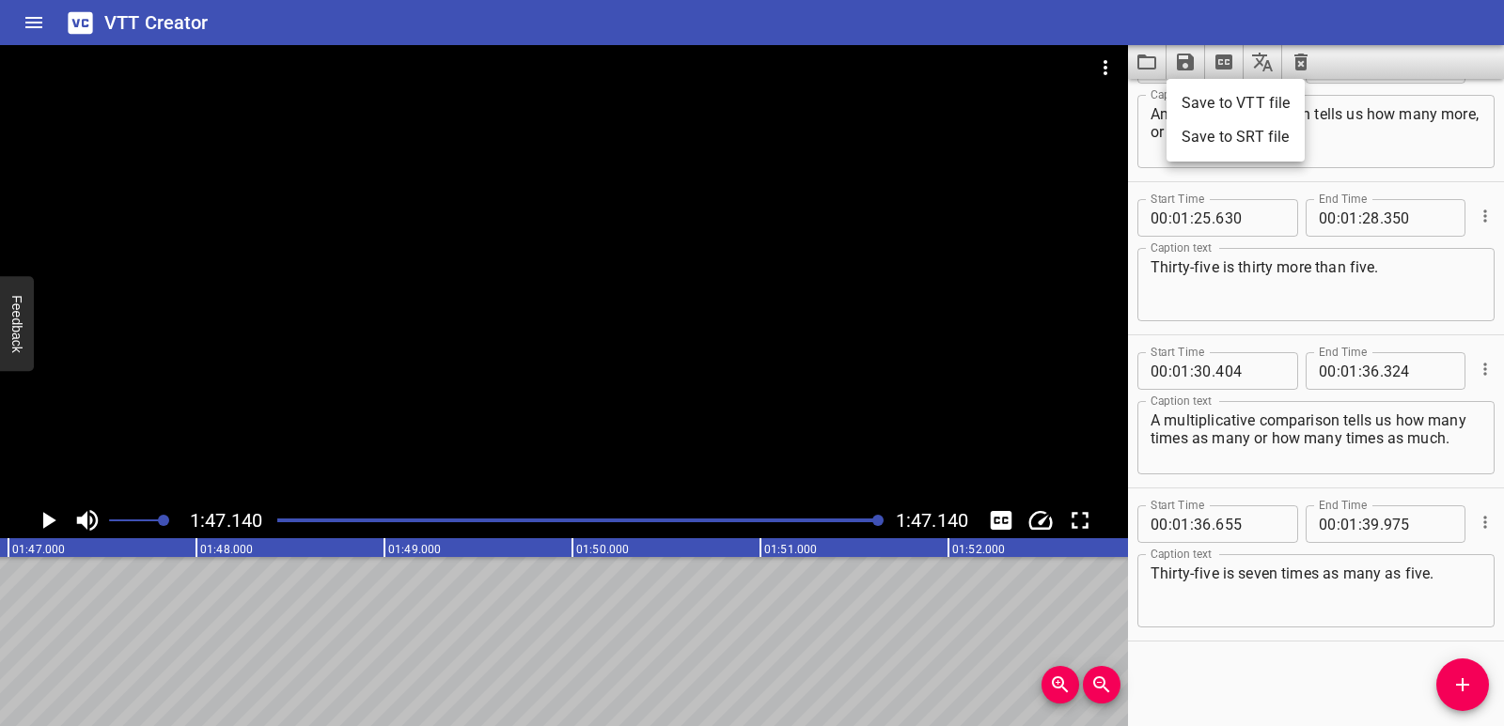
scroll to position [0, 20136]
click at [1239, 98] on li "Save to VTT file" at bounding box center [1235, 103] width 138 height 34
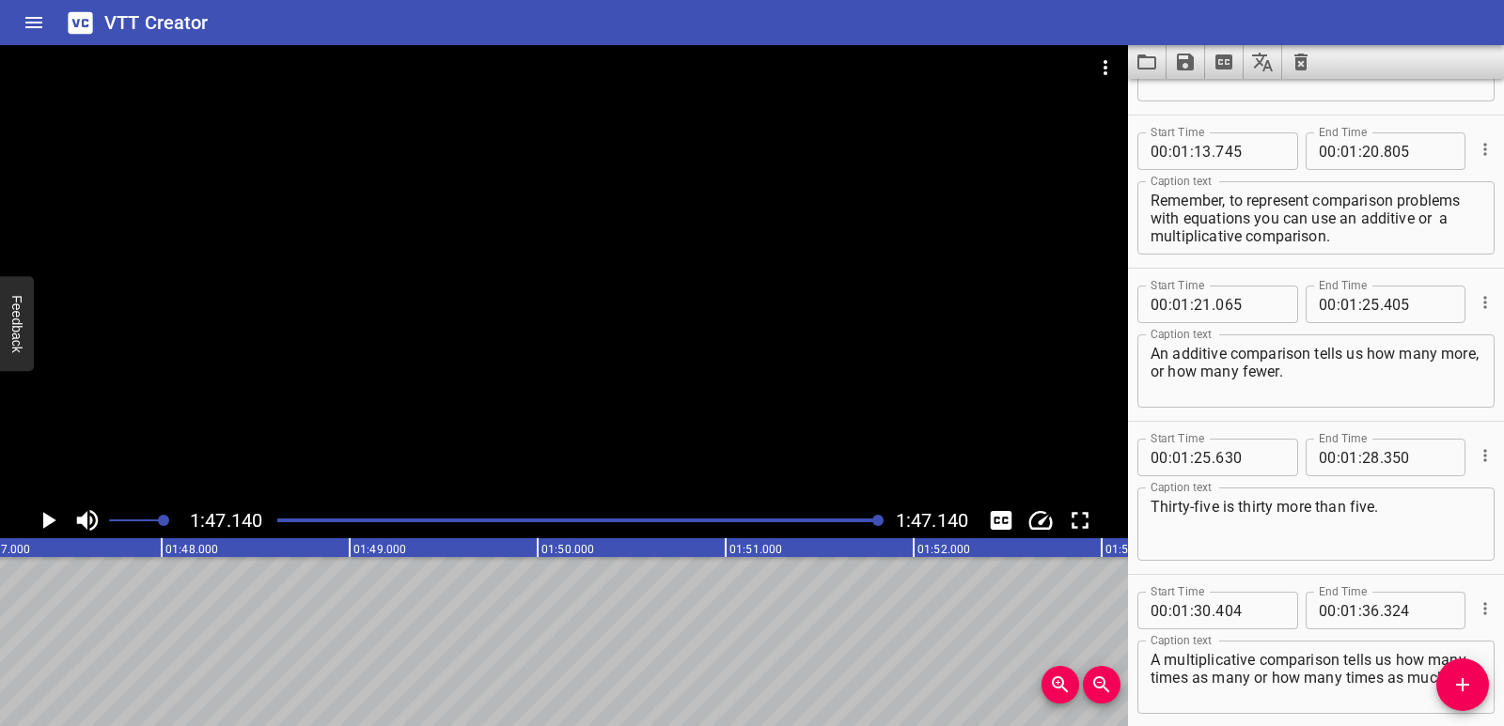
scroll to position [2804, 0]
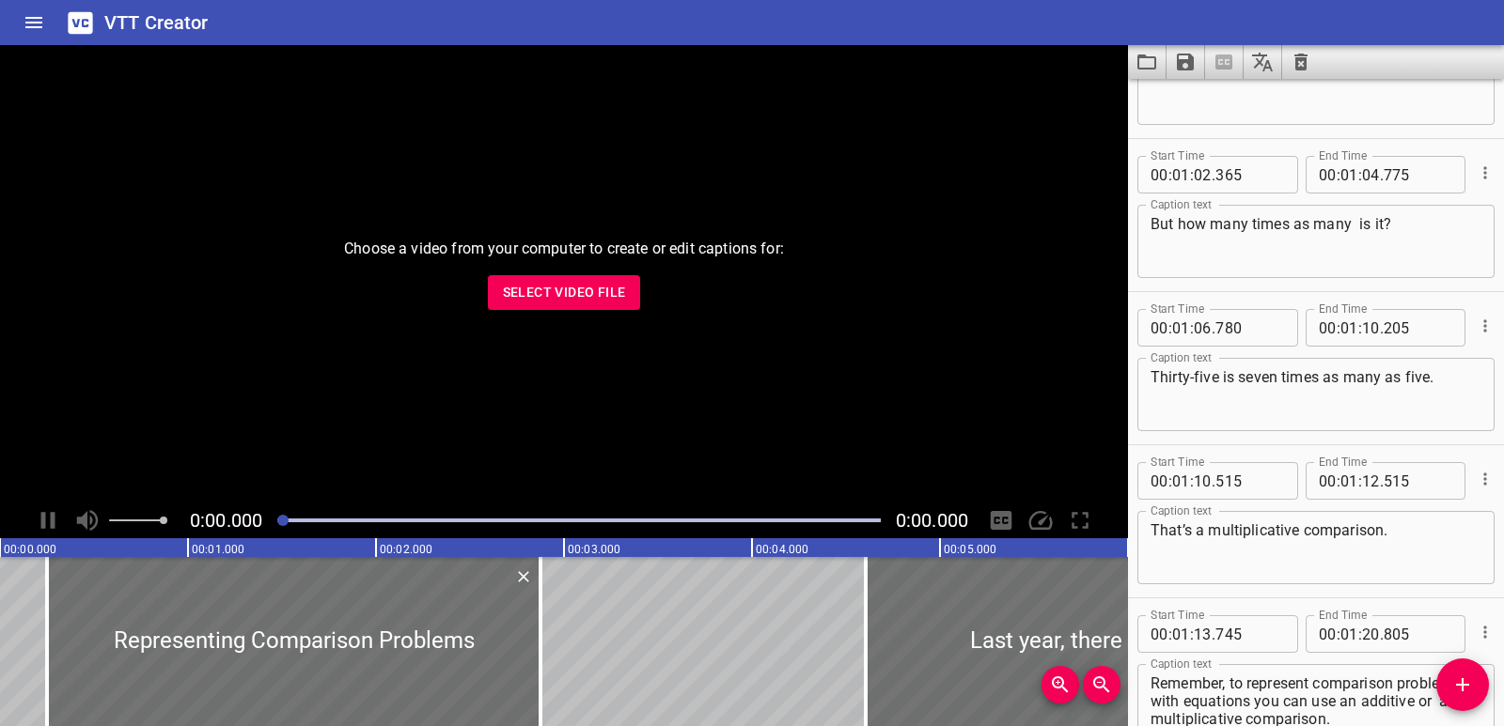
scroll to position [3117, 0]
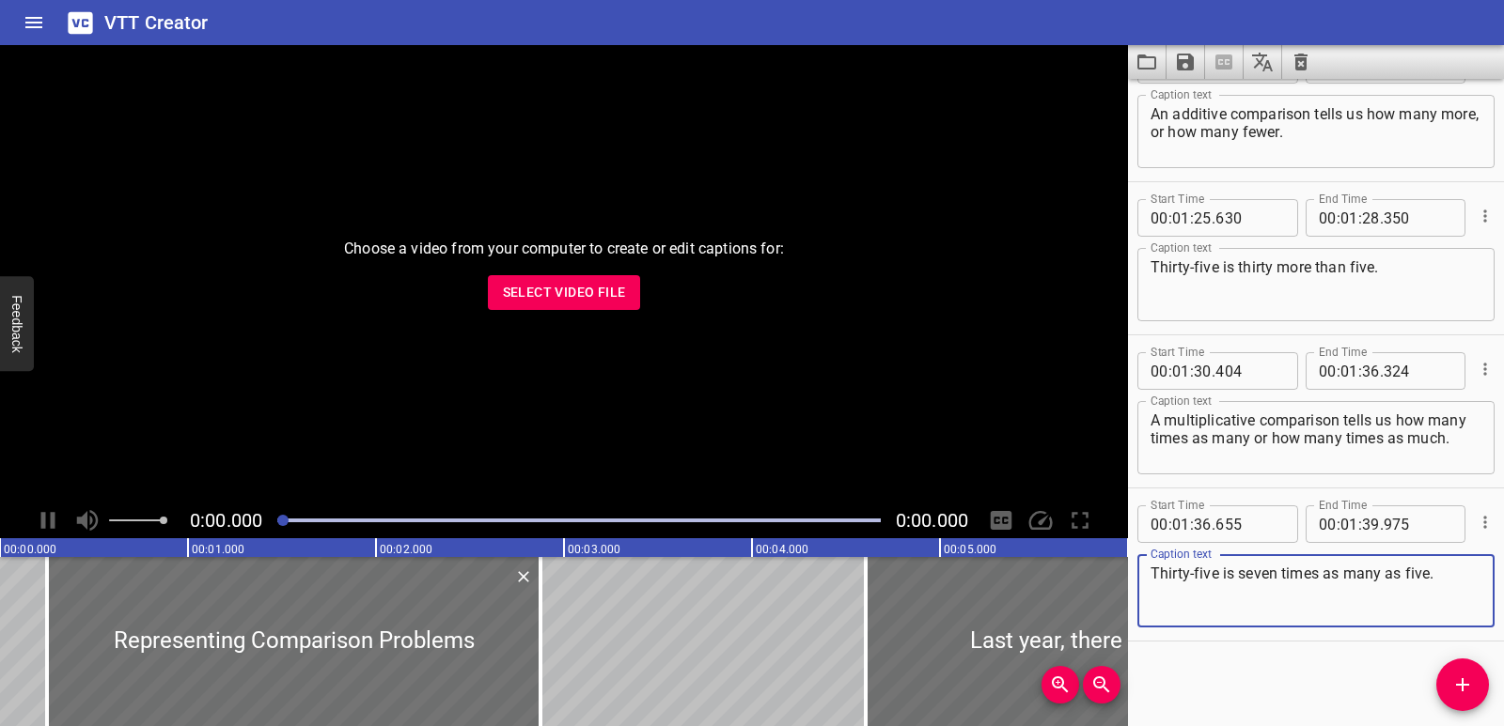
click at [553, 286] on span "Select Video File" at bounding box center [564, 292] width 123 height 23
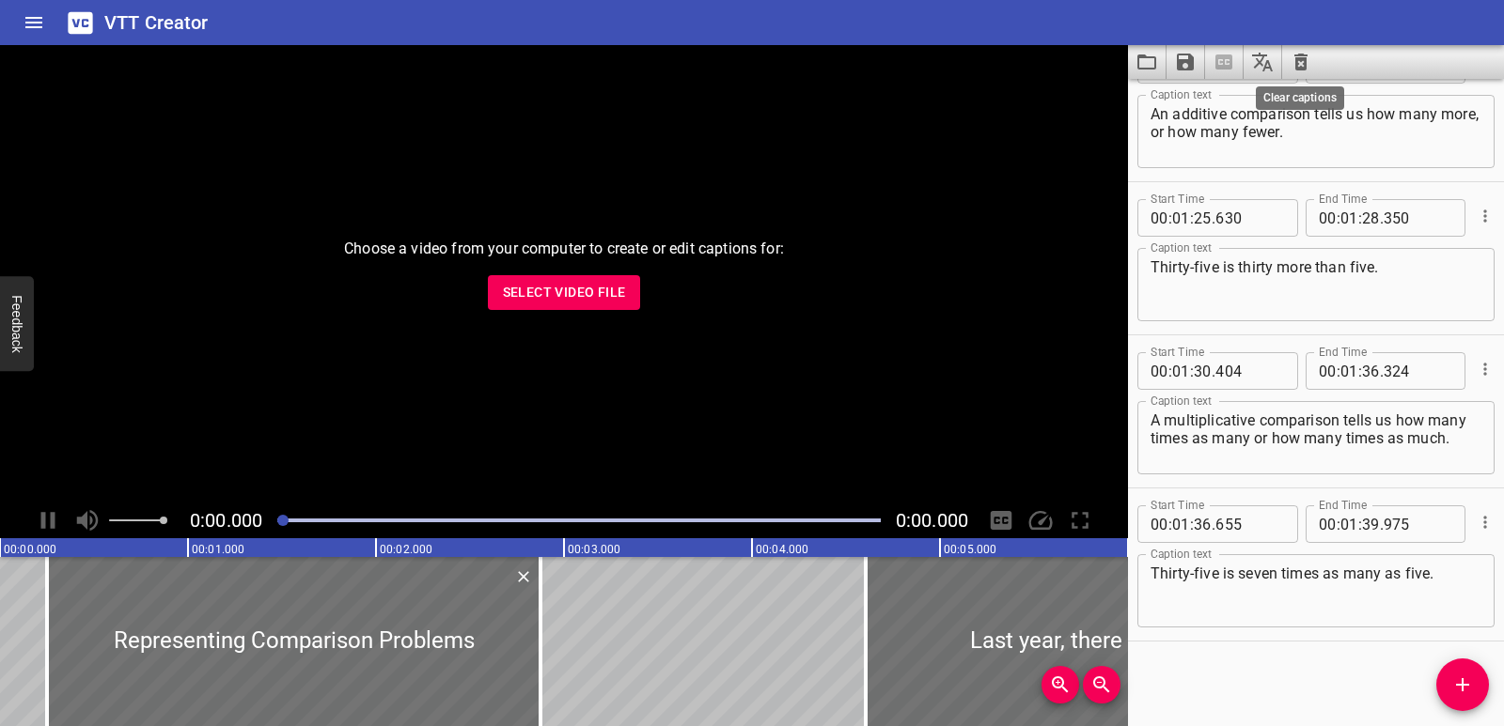
click at [1305, 63] on icon "Clear captions" at bounding box center [1300, 62] width 13 height 17
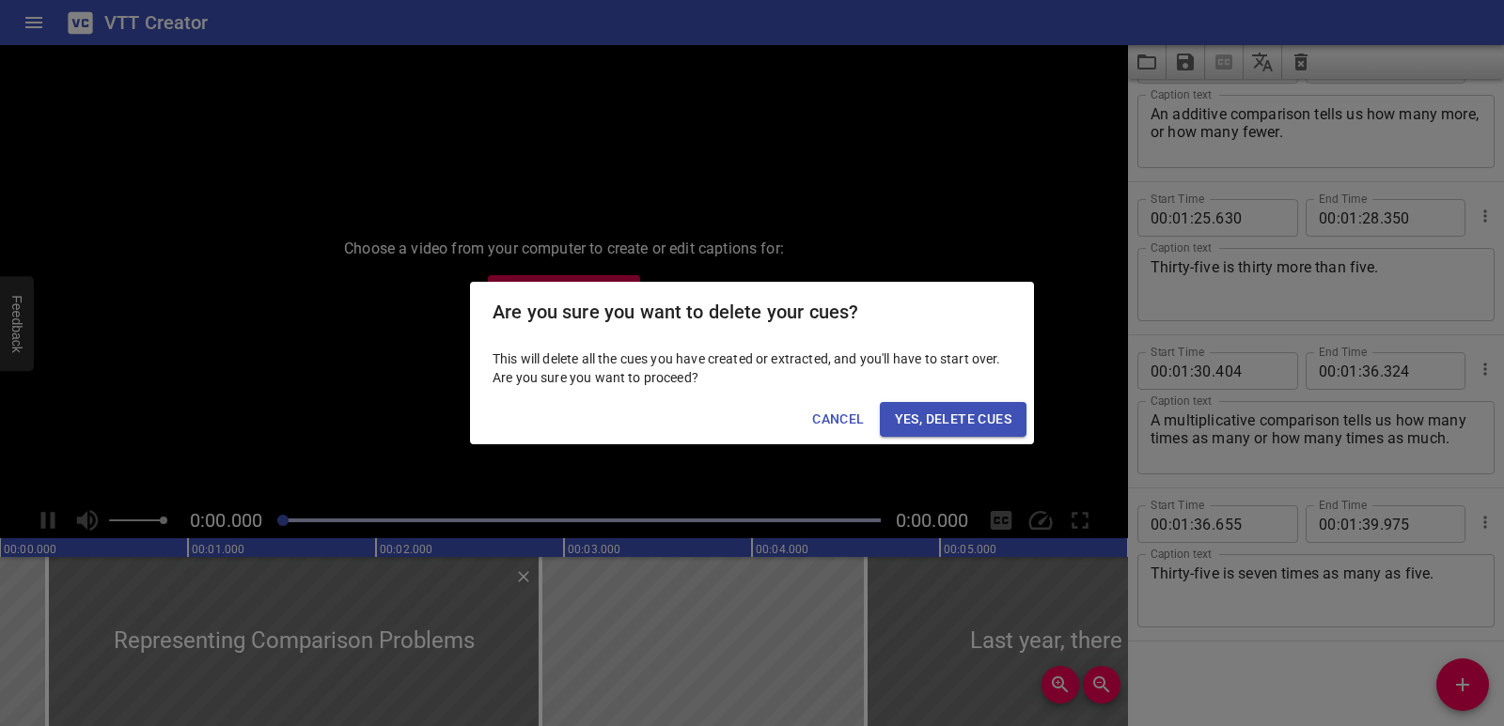
click at [955, 418] on span "Yes, Delete Cues" at bounding box center [953, 419] width 117 height 23
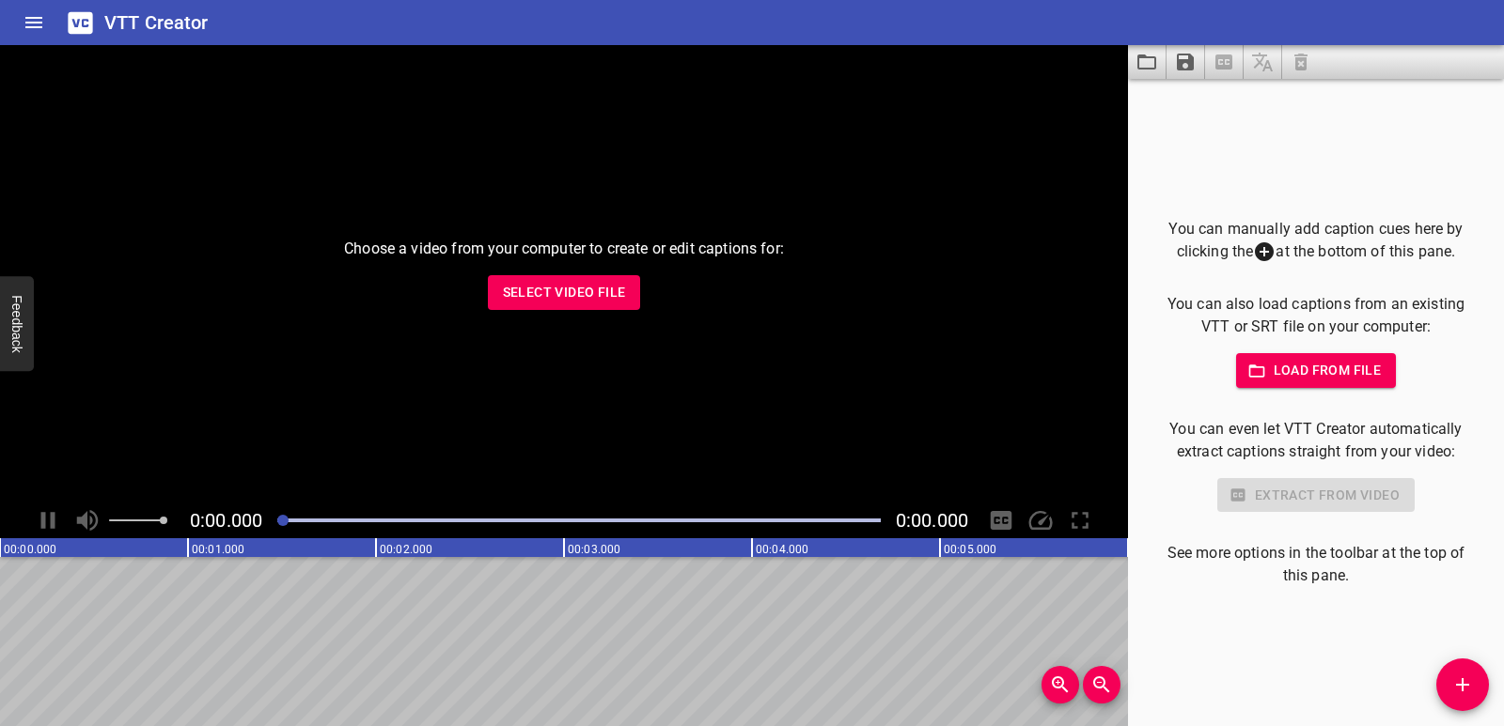
click at [602, 288] on span "Select Video File" at bounding box center [564, 292] width 123 height 23
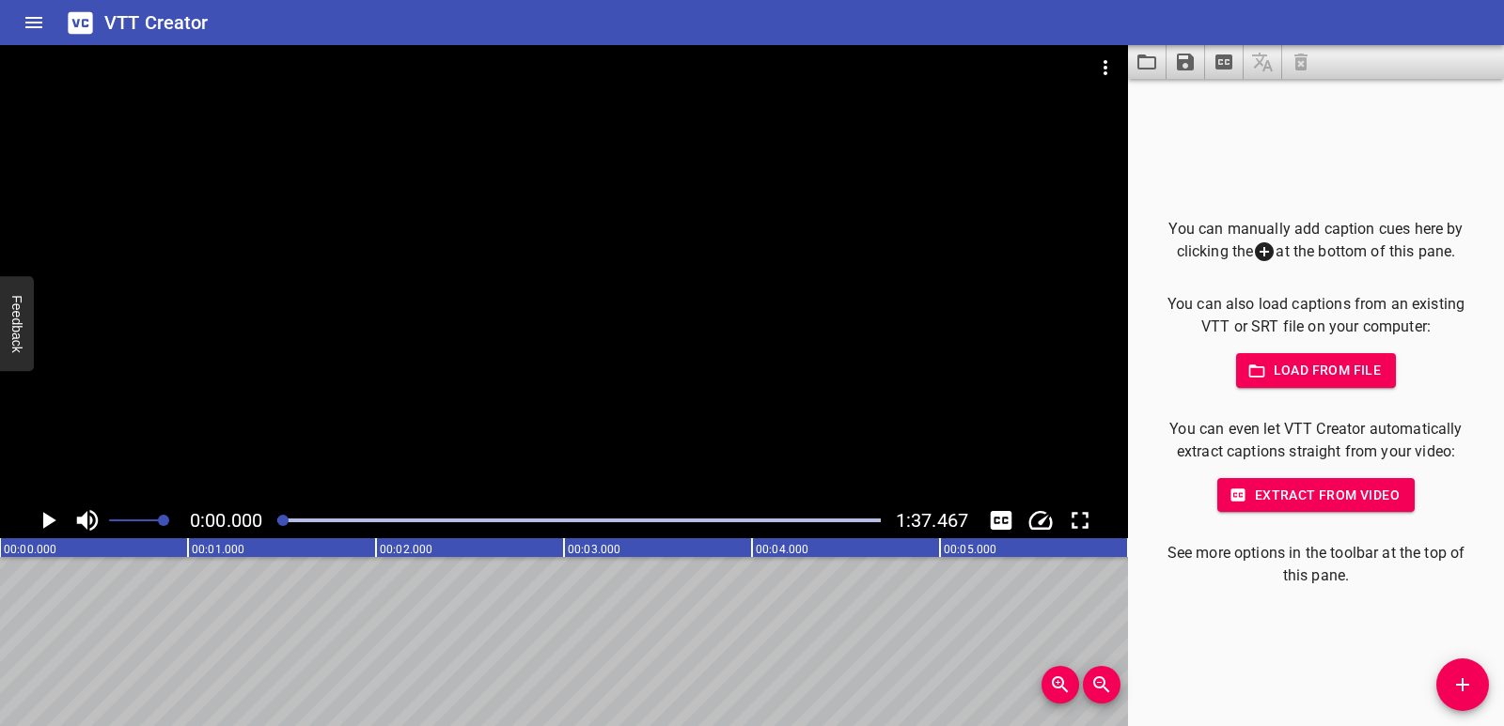
click at [1466, 700] on button "Add Cue" at bounding box center [1462, 685] width 53 height 53
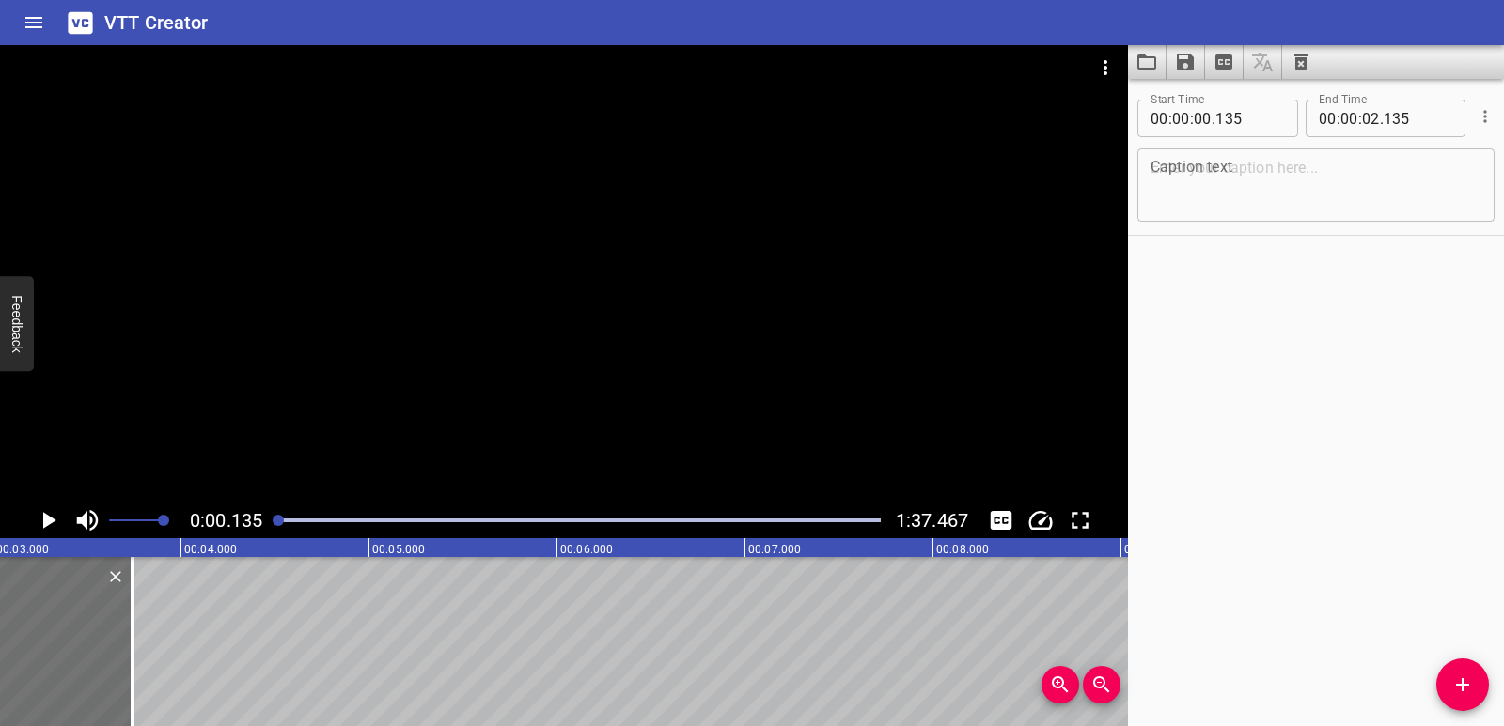
scroll to position [0, 461]
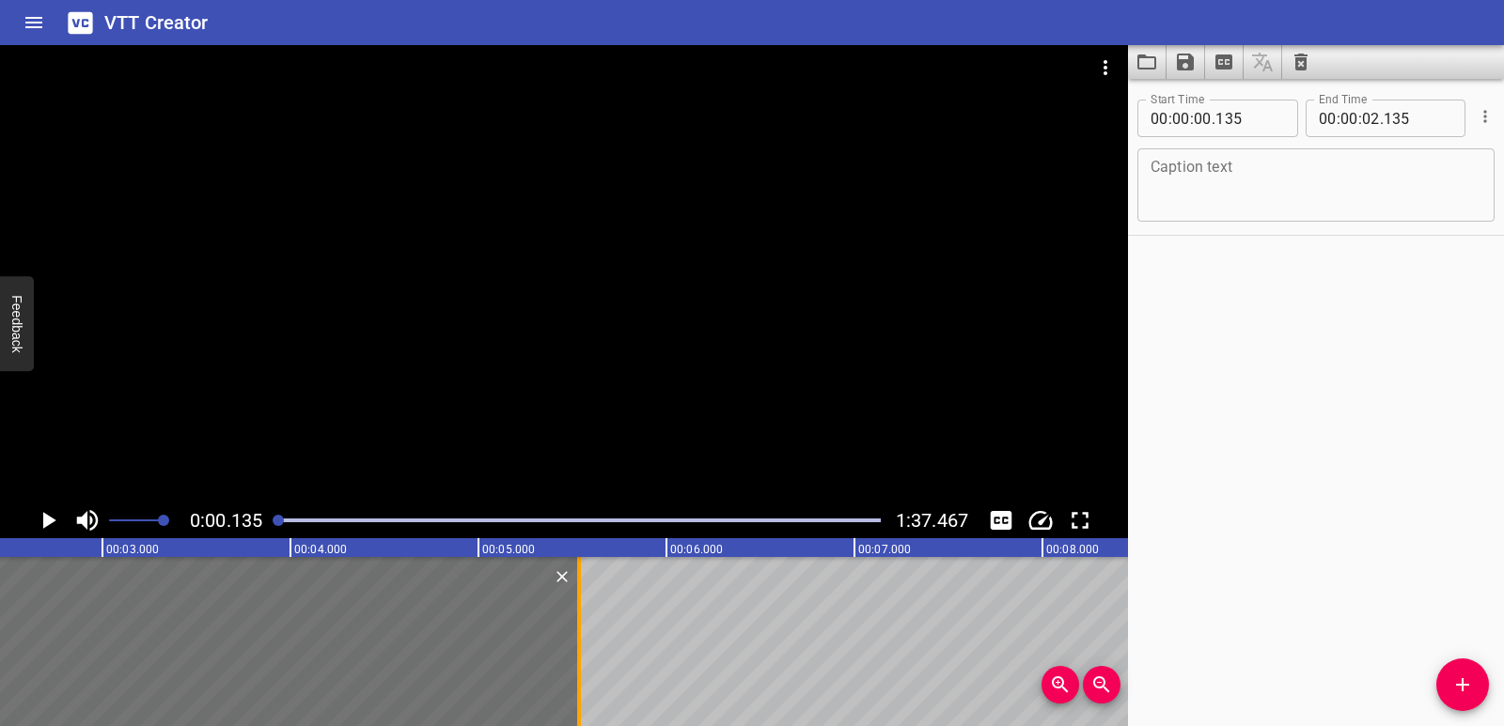
drag, startPoint x: 376, startPoint y: 660, endPoint x: 578, endPoint y: 695, distance: 205.2
click at [578, 695] on div at bounding box center [579, 641] width 4 height 169
type input "05"
type input "535"
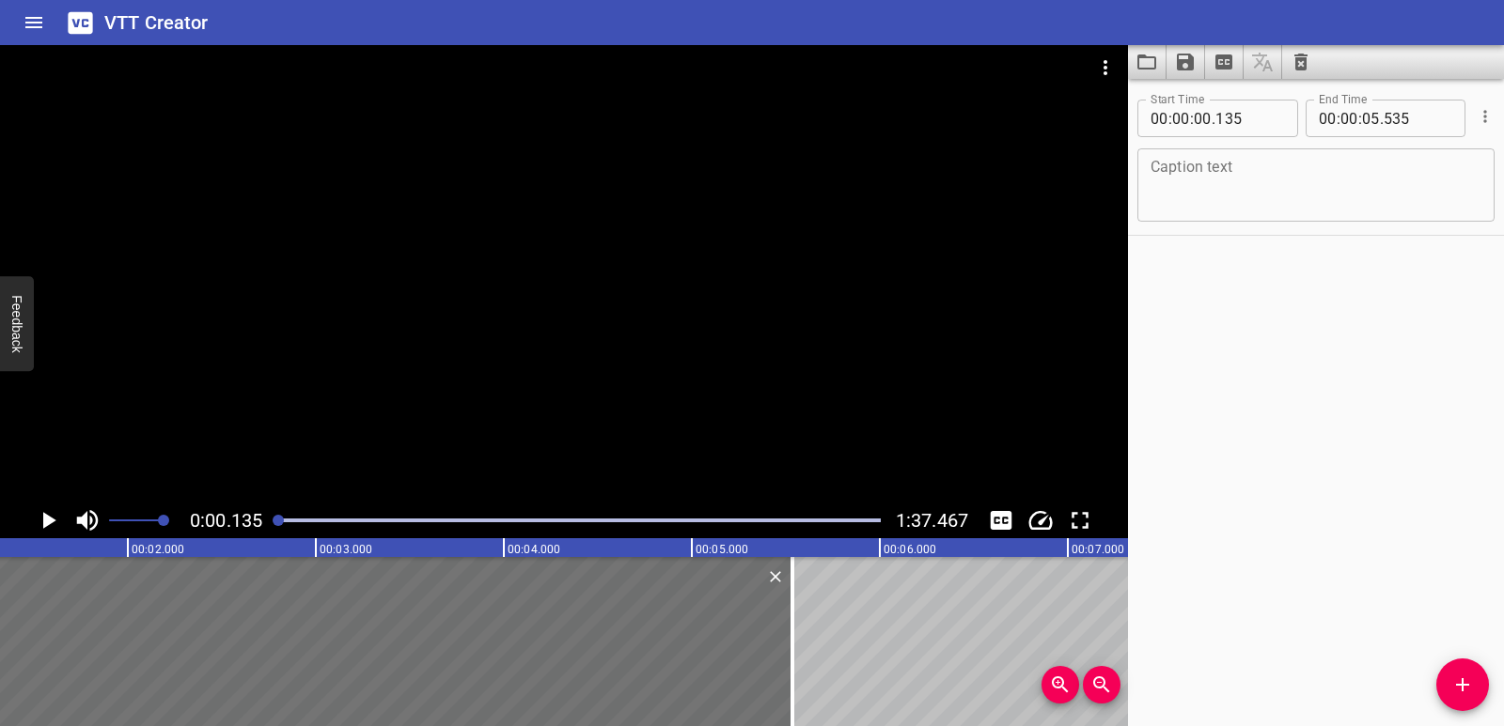
scroll to position [0, 0]
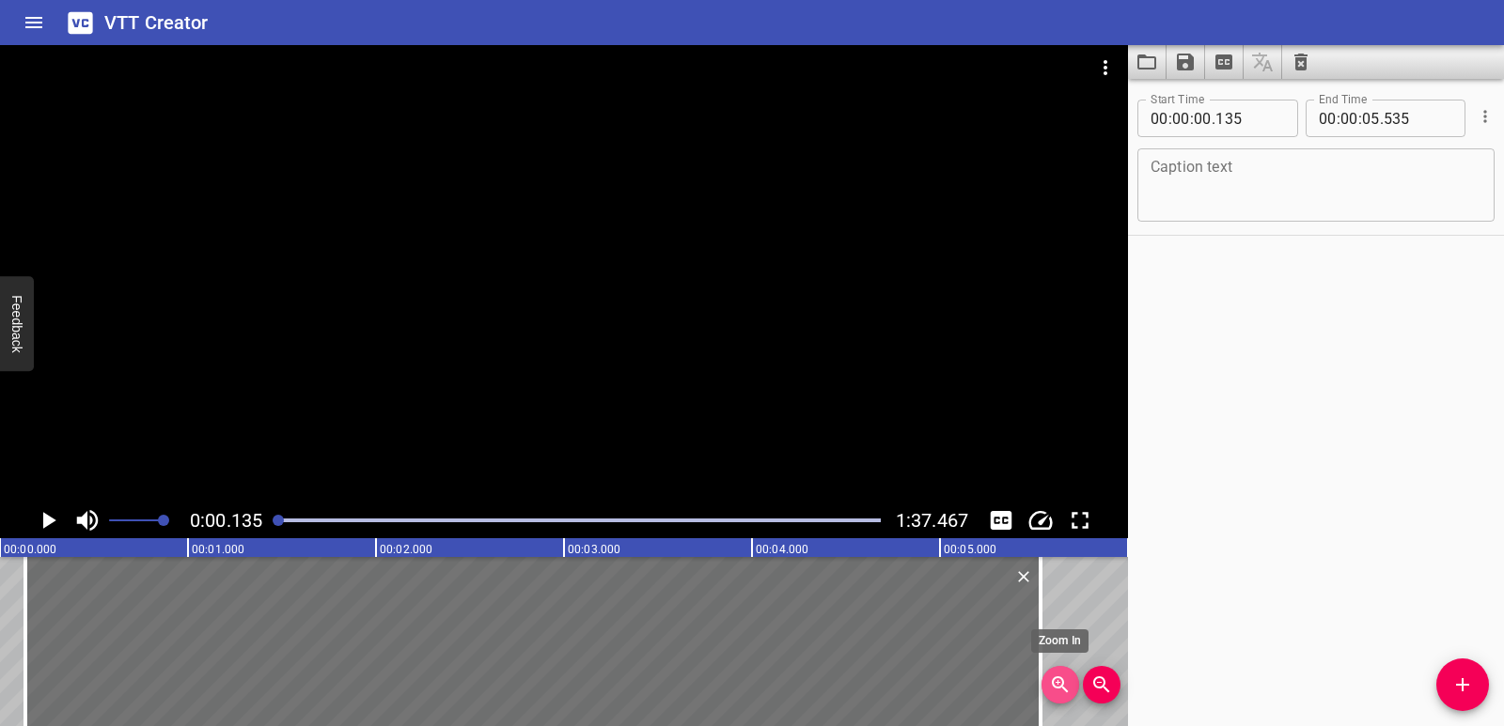
click at [1053, 687] on icon "Zoom In" at bounding box center [1060, 685] width 16 height 16
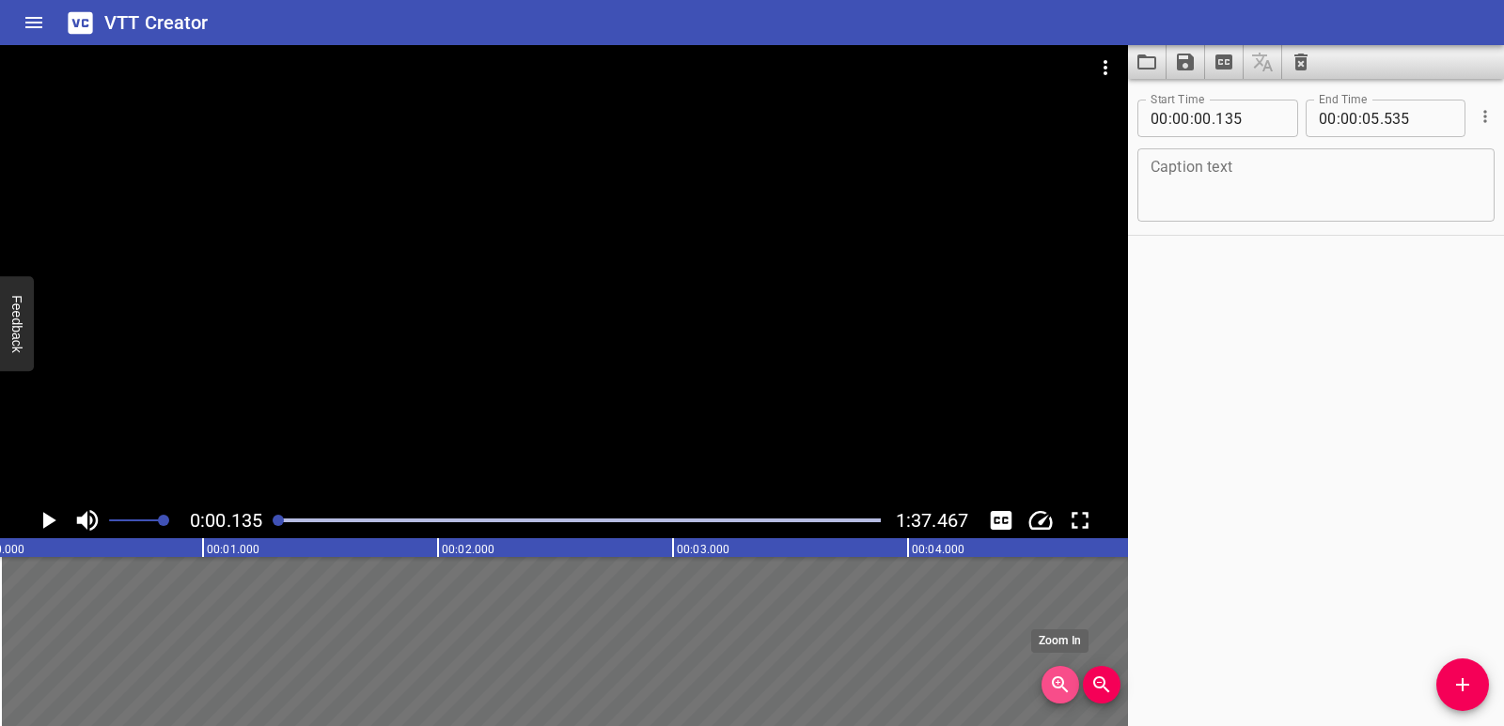
click at [1054, 688] on icon "Zoom In" at bounding box center [1060, 685] width 23 height 23
click at [1054, 689] on icon "Zoom In" at bounding box center [1060, 685] width 23 height 23
click at [1054, 690] on icon "Zoom In" at bounding box center [1060, 685] width 23 height 23
click at [1054, 691] on icon "Zoom In" at bounding box center [1060, 685] width 23 height 23
click at [1055, 692] on icon "Zoom In" at bounding box center [1060, 685] width 23 height 23
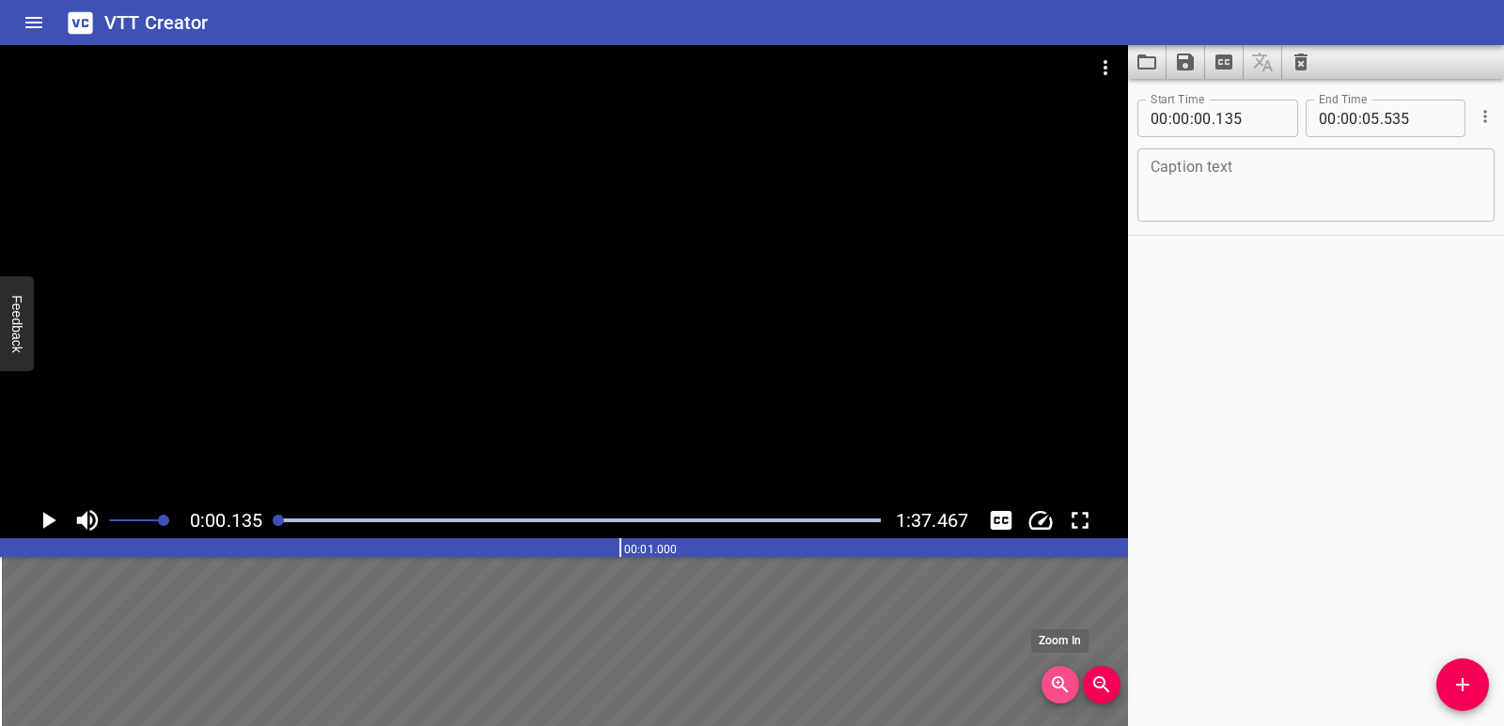
click at [1055, 693] on icon "Zoom In" at bounding box center [1060, 685] width 23 height 23
click at [1055, 694] on icon "Zoom In" at bounding box center [1060, 685] width 23 height 23
click at [1055, 695] on icon "Zoom In" at bounding box center [1060, 685] width 23 height 23
click at [1055, 697] on button "Zoom In" at bounding box center [1060, 685] width 38 height 38
click at [1093, 687] on icon "Zoom Out" at bounding box center [1101, 685] width 23 height 23
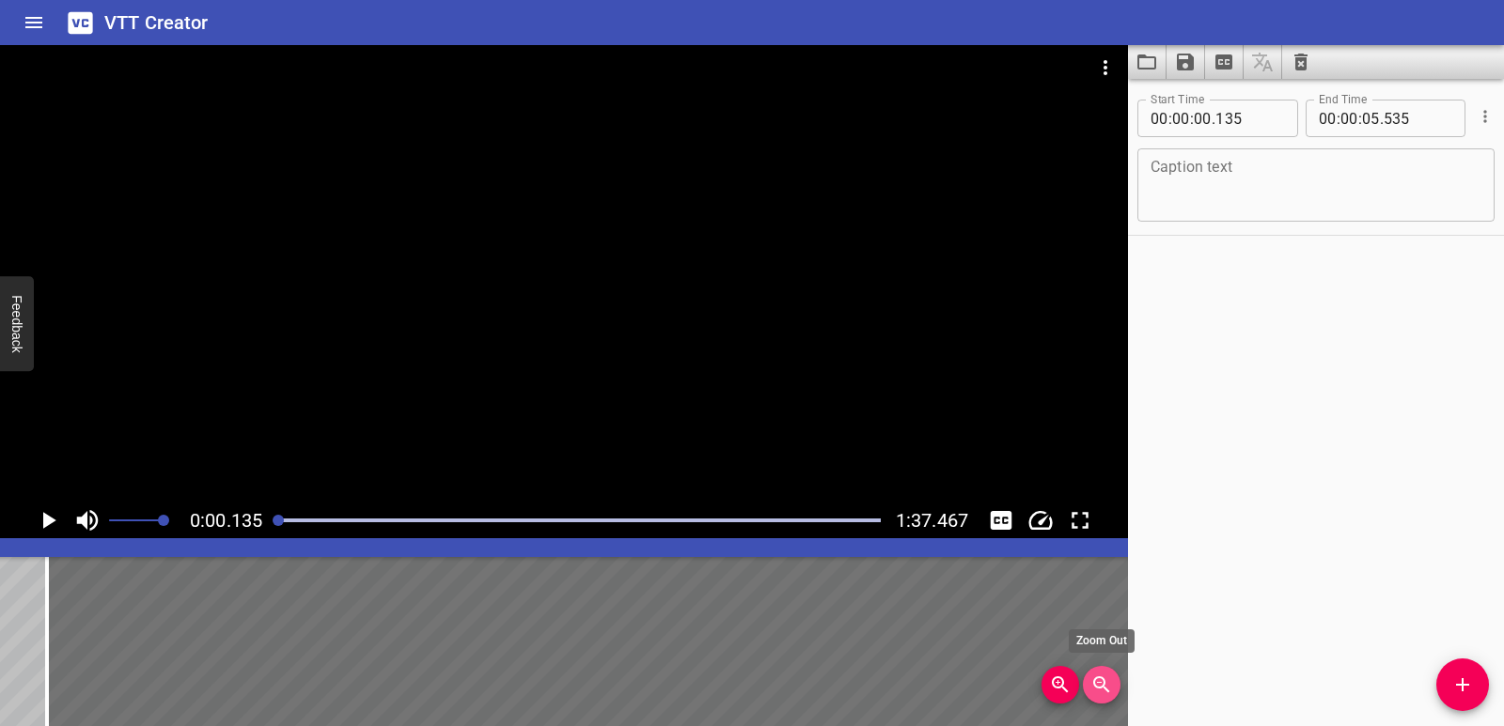
click at [1093, 688] on icon "Zoom Out" at bounding box center [1101, 685] width 23 height 23
click at [1093, 690] on icon "Zoom Out" at bounding box center [1101, 685] width 23 height 23
click at [1093, 692] on icon "Zoom Out" at bounding box center [1101, 685] width 23 height 23
click at [1093, 693] on icon "Zoom Out" at bounding box center [1101, 685] width 23 height 23
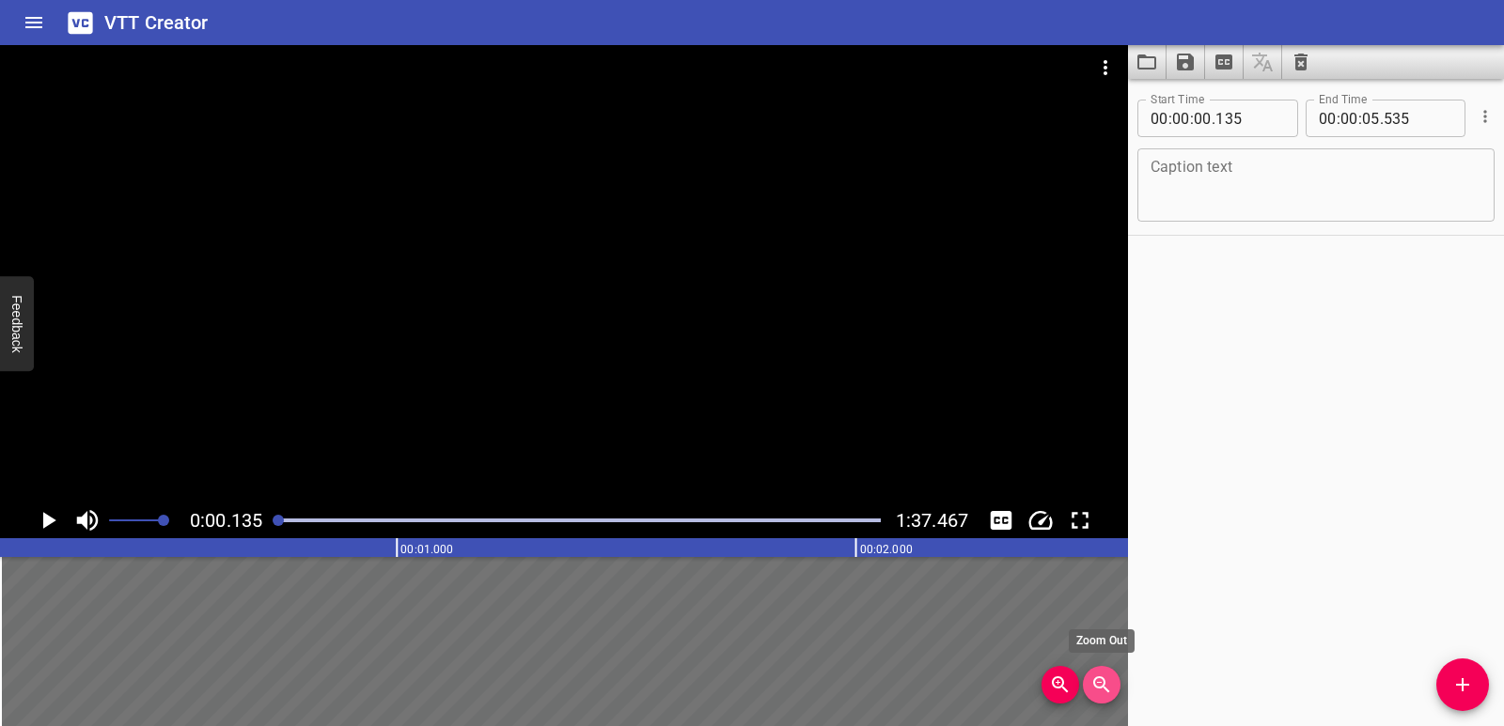
click at [1093, 694] on icon "Zoom Out" at bounding box center [1101, 685] width 23 height 23
click at [1093, 695] on icon "Zoom Out" at bounding box center [1101, 685] width 23 height 23
click at [1093, 696] on button "Zoom Out" at bounding box center [1102, 685] width 38 height 38
click at [1093, 697] on button "Zoom Out" at bounding box center [1102, 685] width 38 height 38
click at [1093, 698] on button "Zoom Out" at bounding box center [1102, 685] width 38 height 38
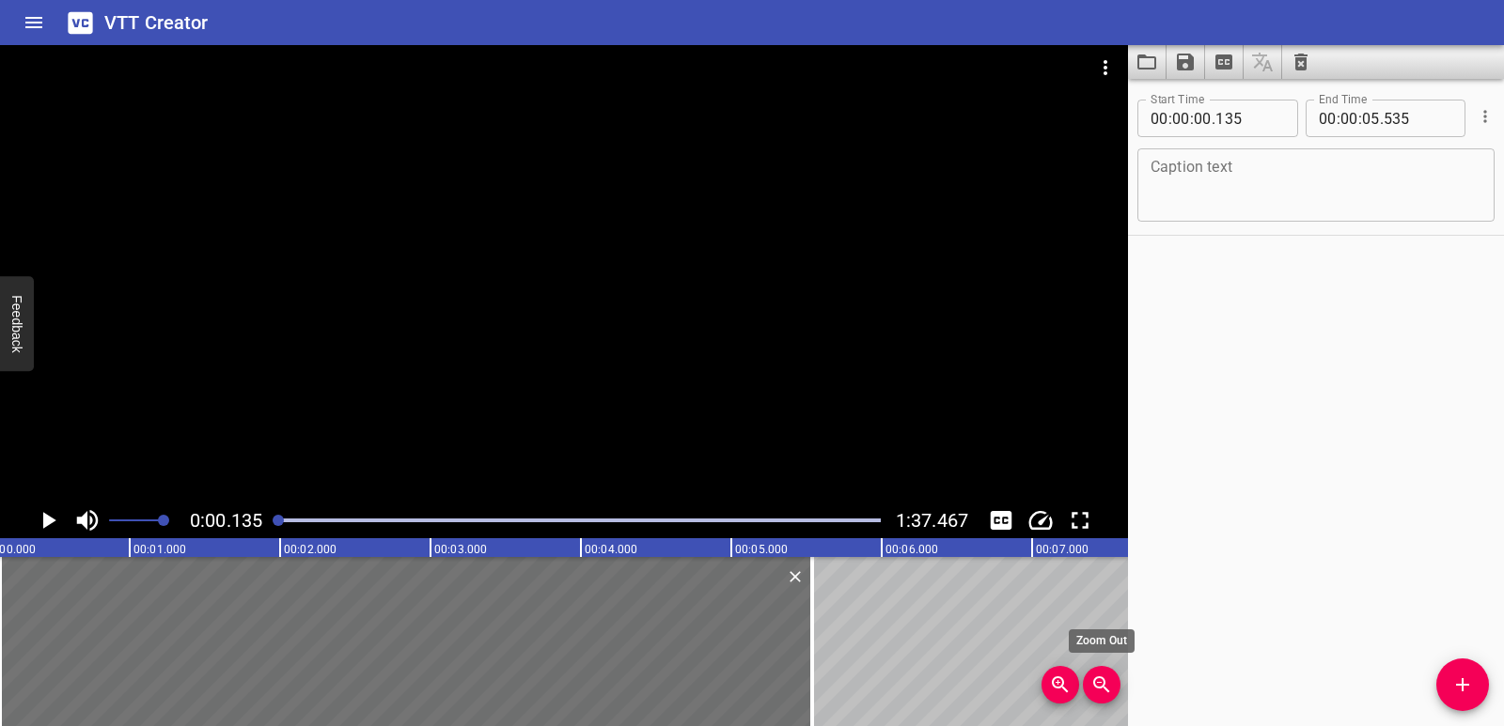
click at [1093, 699] on button "Zoom Out" at bounding box center [1102, 685] width 38 height 38
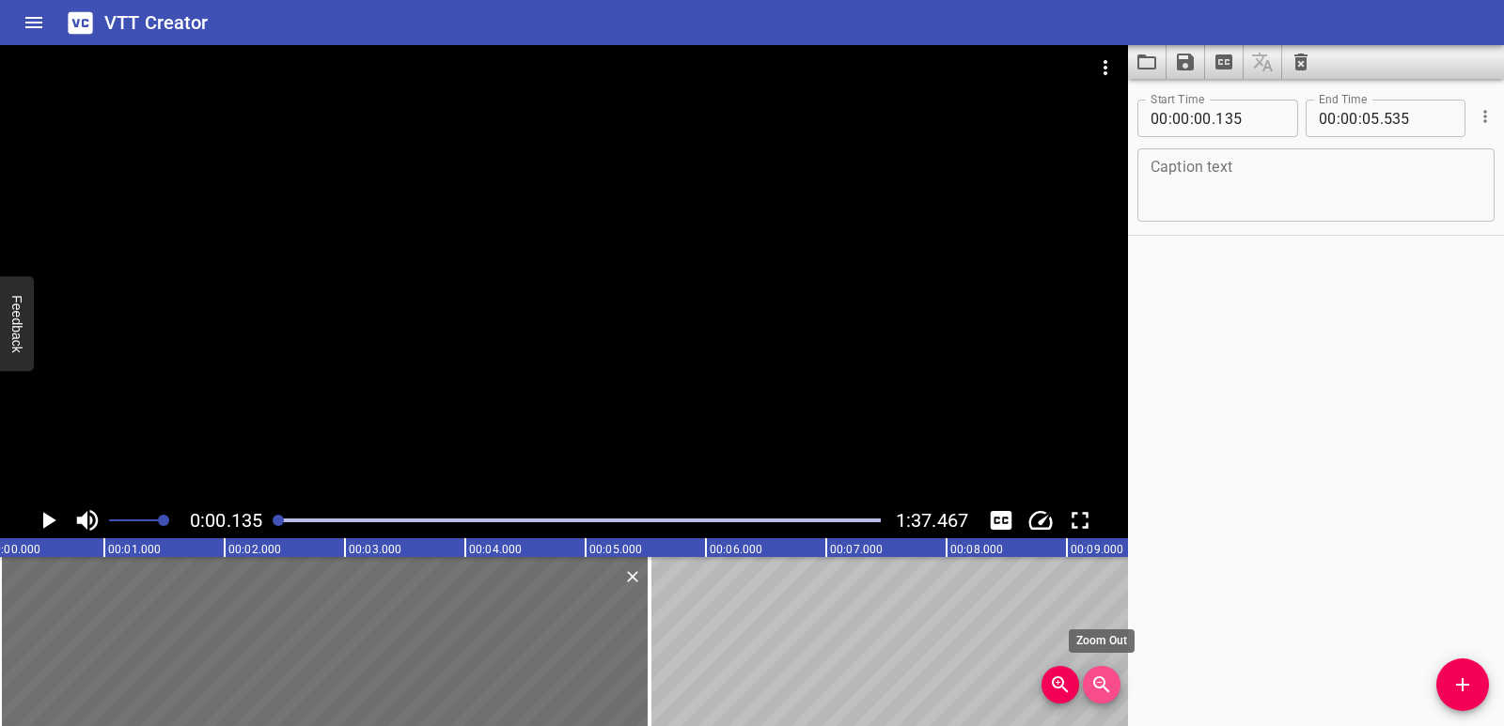
click at [1093, 700] on button "Zoom Out" at bounding box center [1102, 685] width 38 height 38
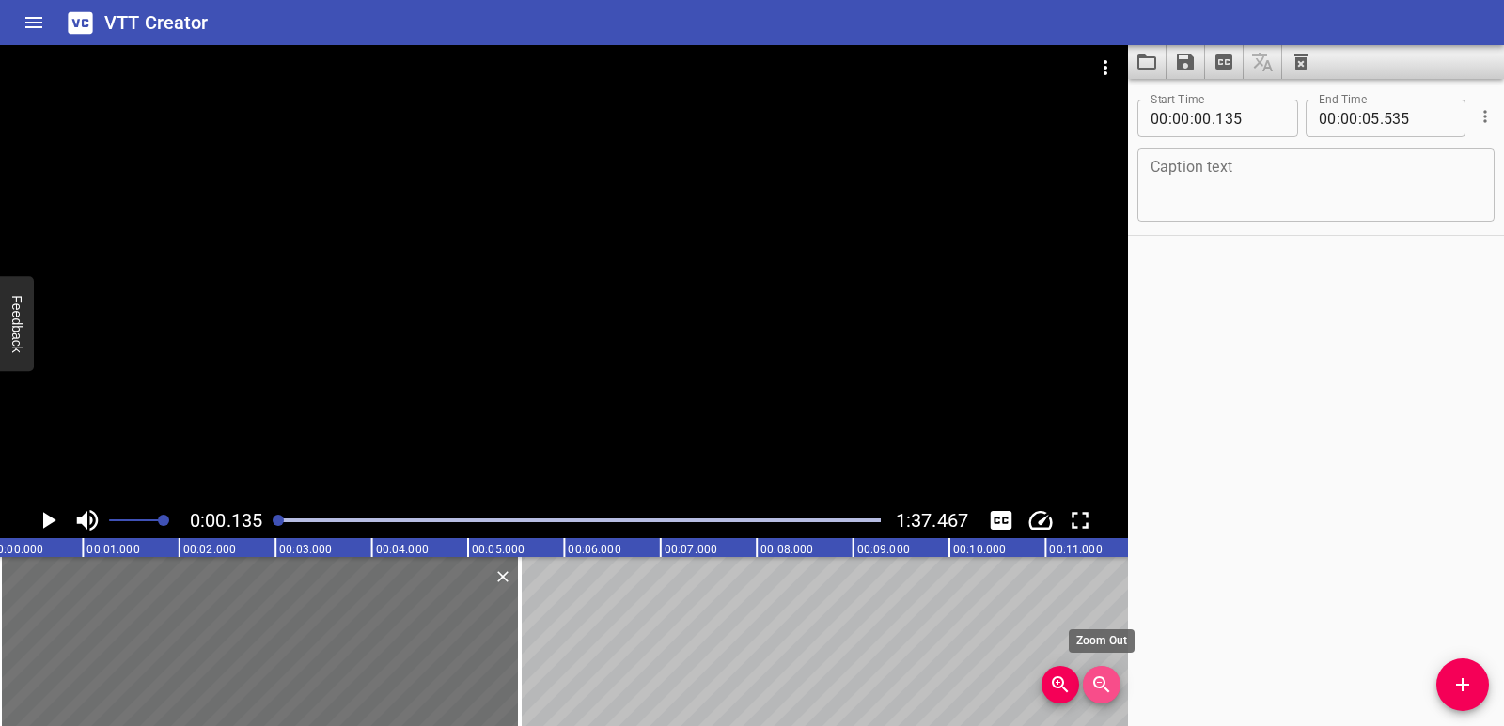
click at [1093, 702] on button "Zoom Out" at bounding box center [1102, 685] width 38 height 38
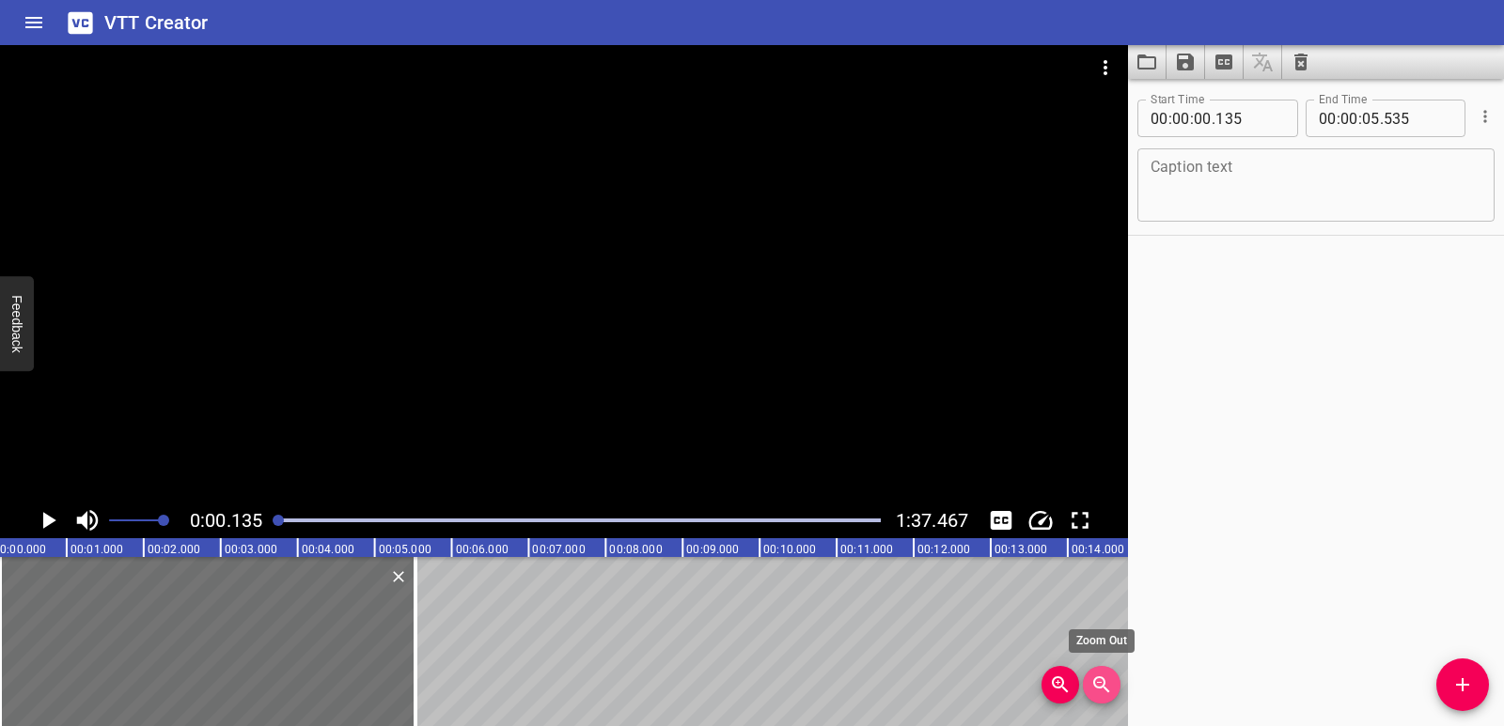
click at [1093, 703] on div at bounding box center [1080, 685] width 79 height 38
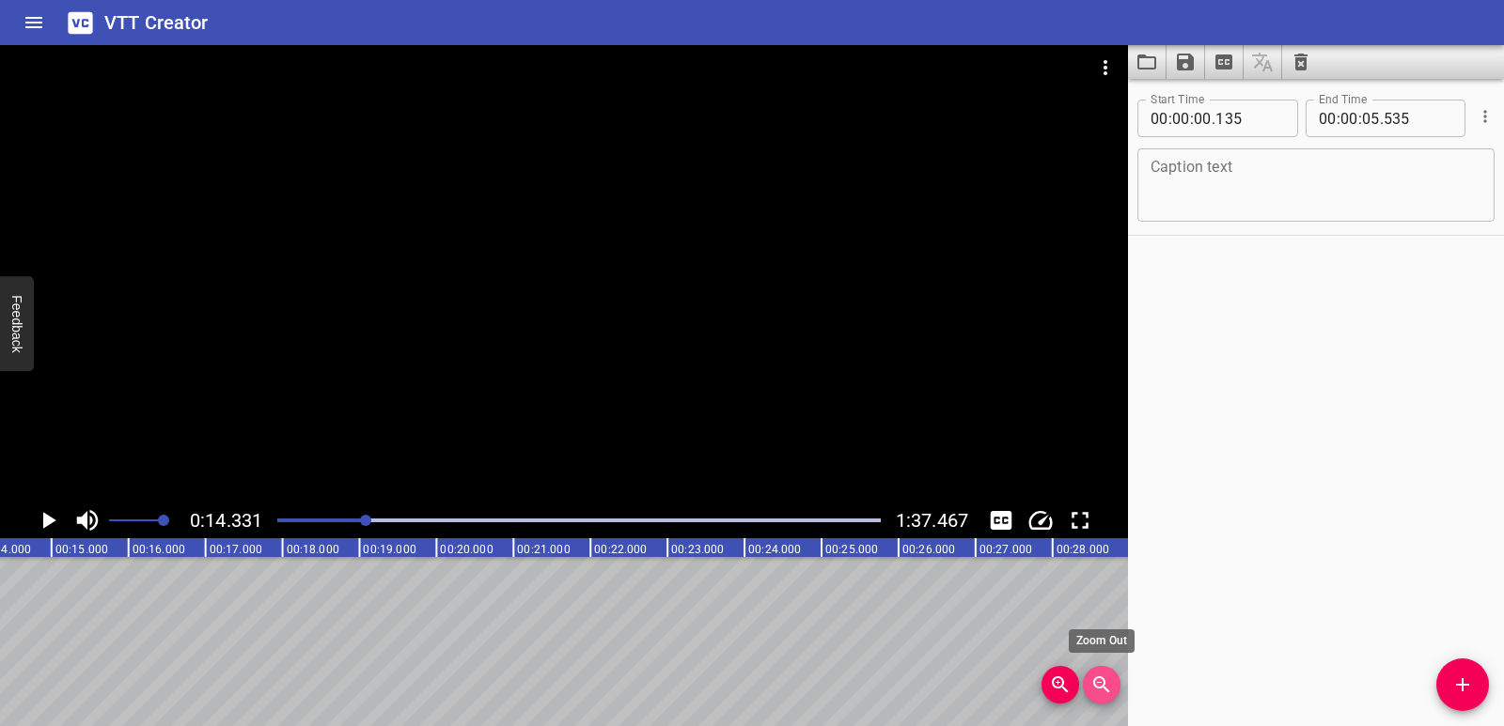
click at [1094, 700] on button "Zoom Out" at bounding box center [1102, 685] width 38 height 38
click at [1100, 696] on button "Zoom Out" at bounding box center [1102, 685] width 38 height 38
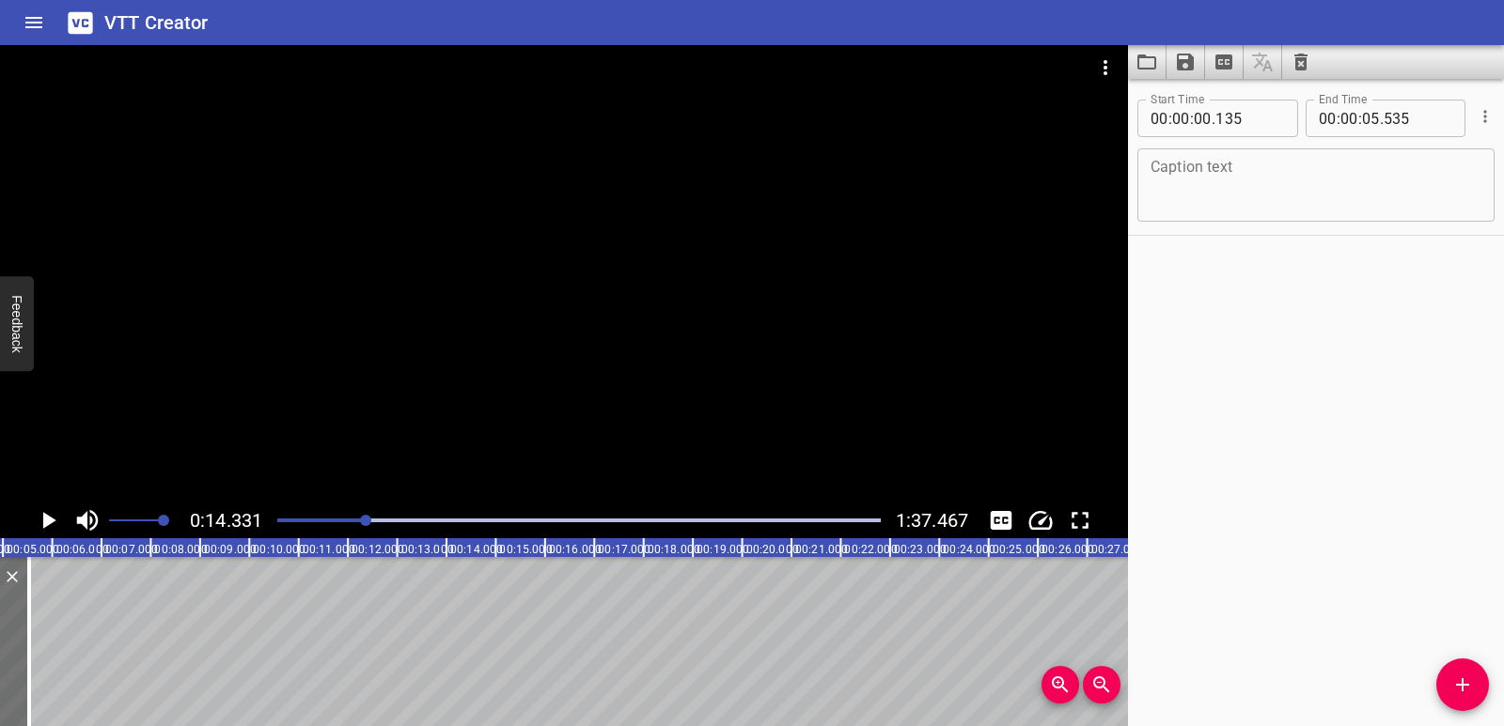
scroll to position [0, 0]
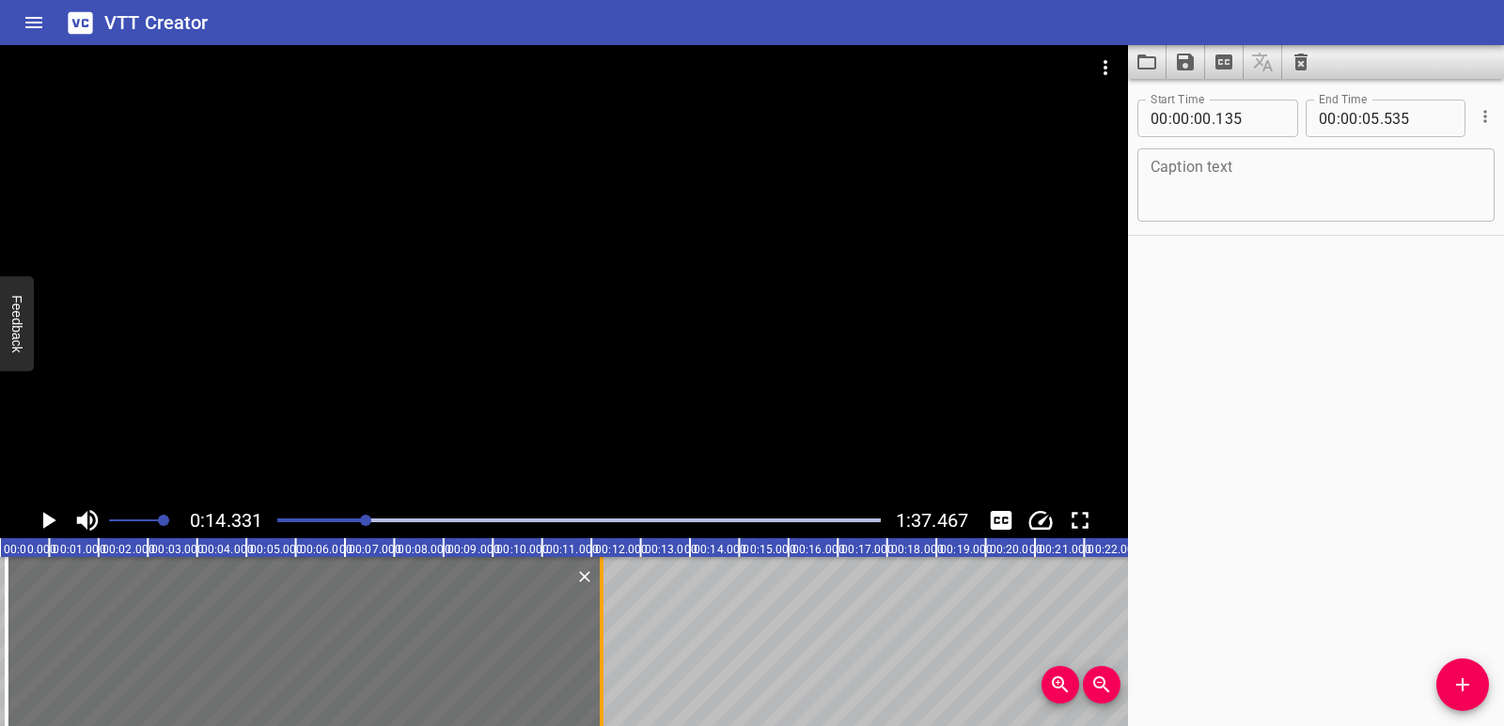
drag, startPoint x: 267, startPoint y: 623, endPoint x: 596, endPoint y: 620, distance: 328.9
click at [596, 620] on div at bounding box center [601, 641] width 19 height 169
type input "12"
type input "211"
drag, startPoint x: 366, startPoint y: 515, endPoint x: 273, endPoint y: 523, distance: 93.4
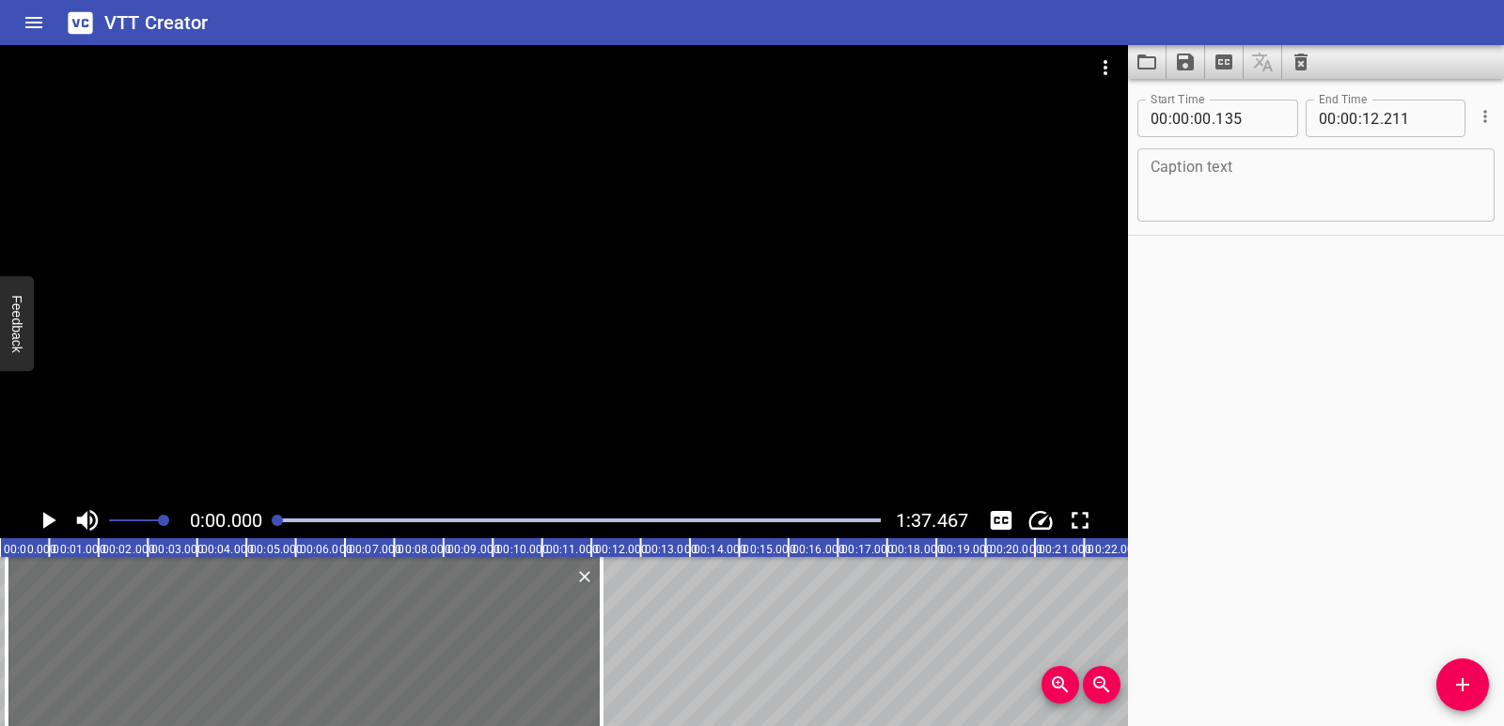
click at [273, 523] on div at bounding box center [277, 520] width 11 height 11
click at [50, 524] on icon "Play/Pause" at bounding box center [49, 520] width 13 height 17
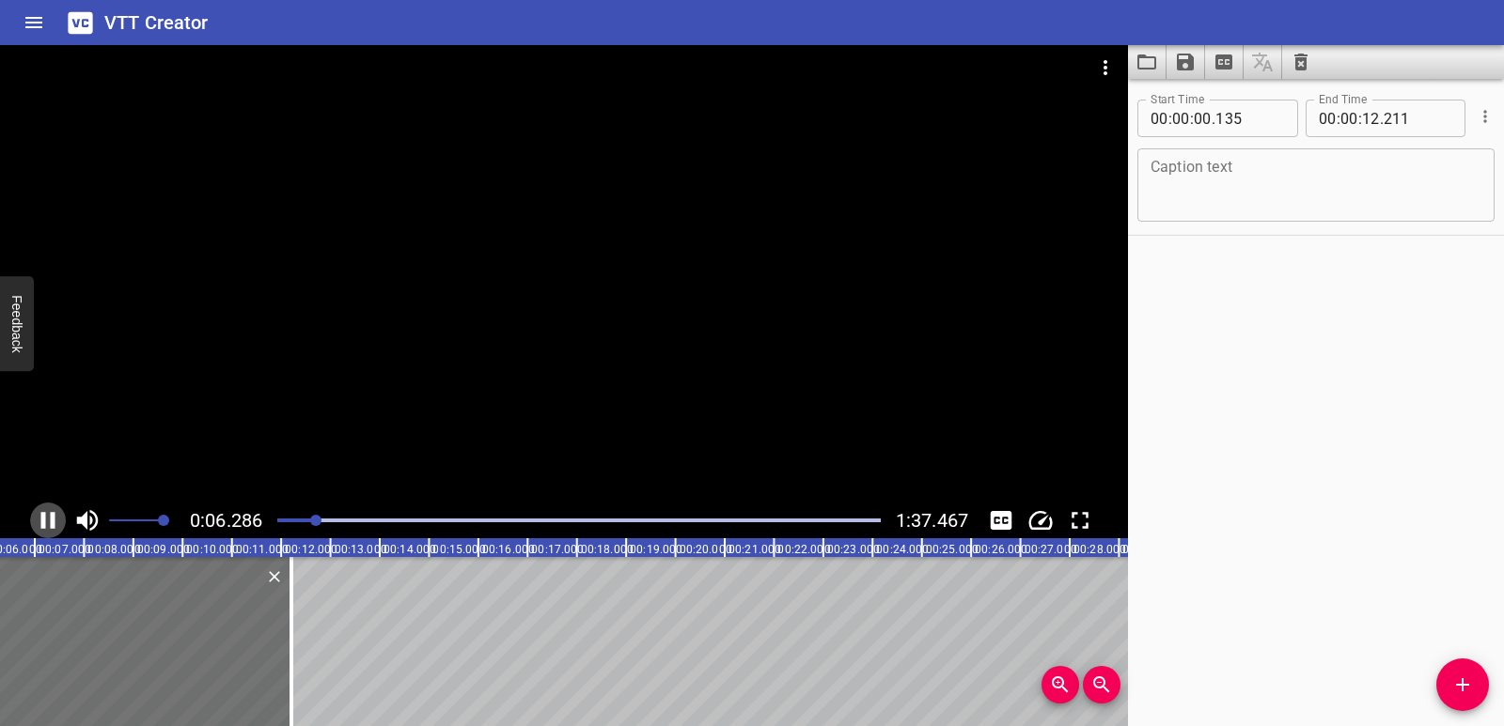
click at [61, 519] on icon "Play/Pause" at bounding box center [48, 521] width 28 height 28
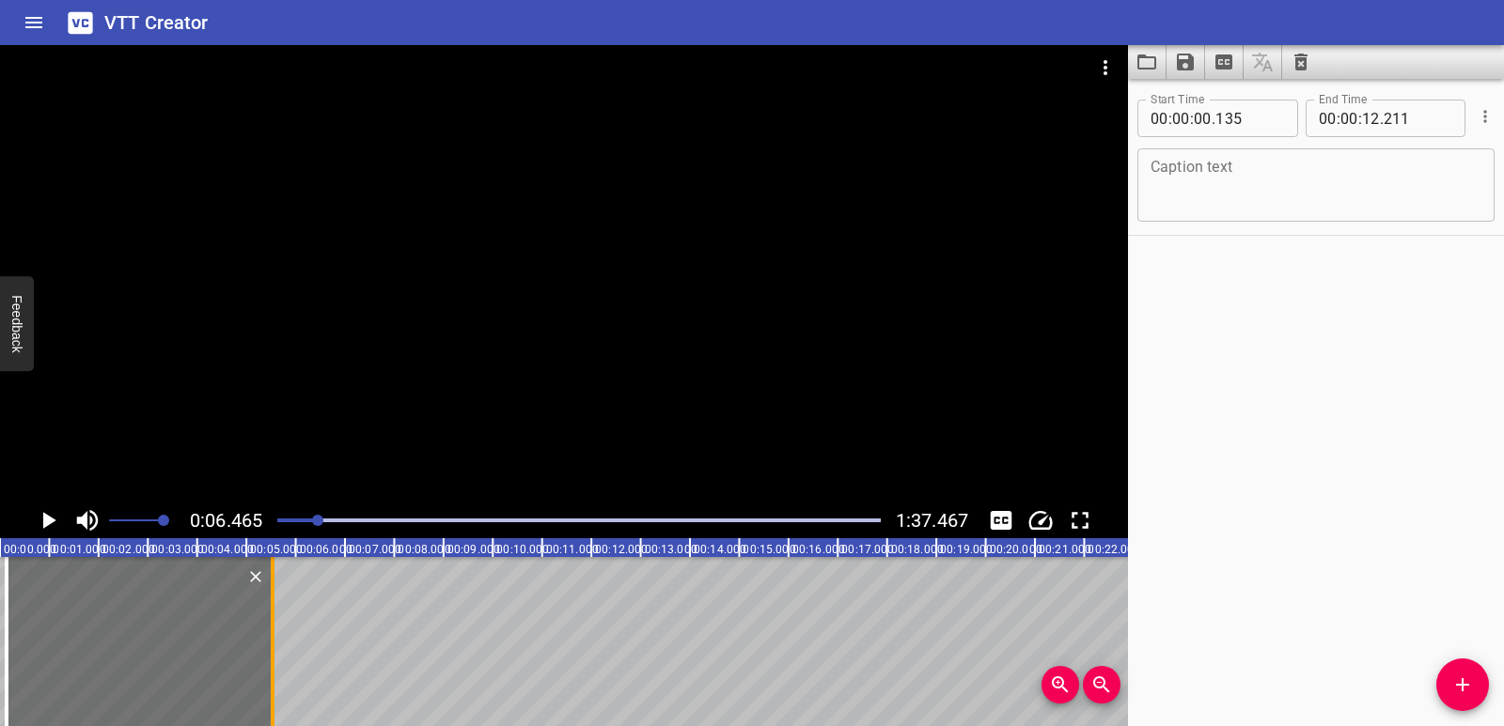
drag, startPoint x: 600, startPoint y: 623, endPoint x: 272, endPoint y: 623, distance: 328.9
click at [272, 623] on div at bounding box center [273, 641] width 4 height 169
type input "05"
type input "535"
click at [1265, 182] on textarea at bounding box center [1315, 186] width 331 height 54
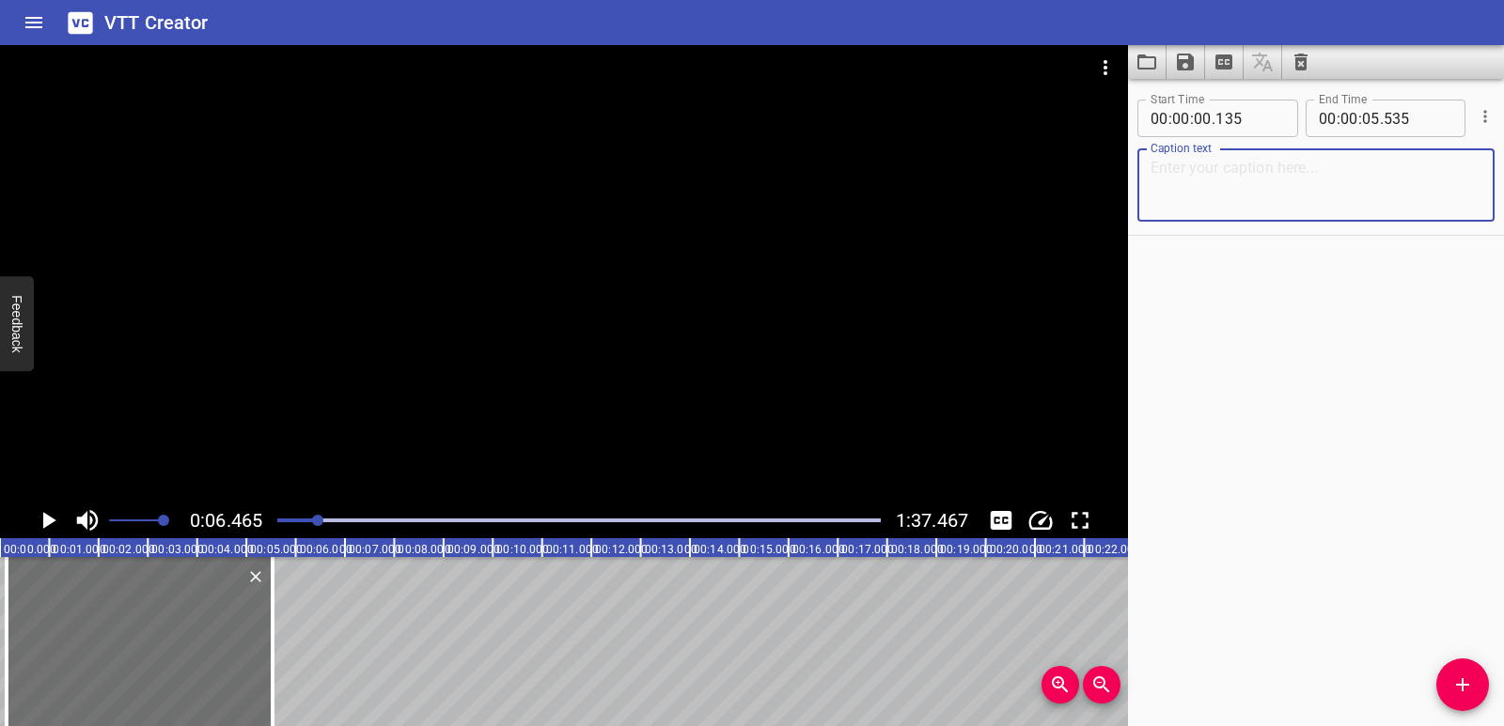
paste textarea "A National Day Math Adventure!"
type textarea "A National Day Math Adventure!"
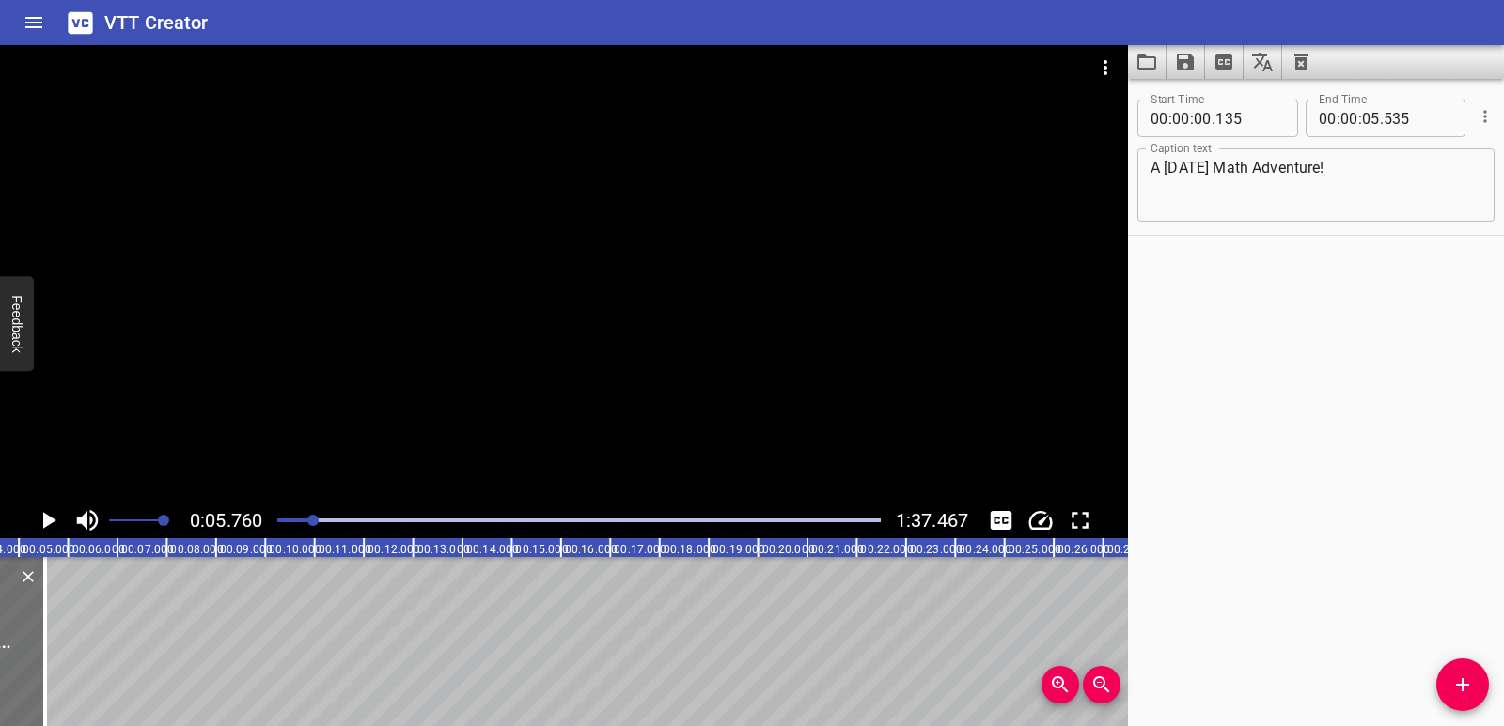
scroll to position [0, 284]
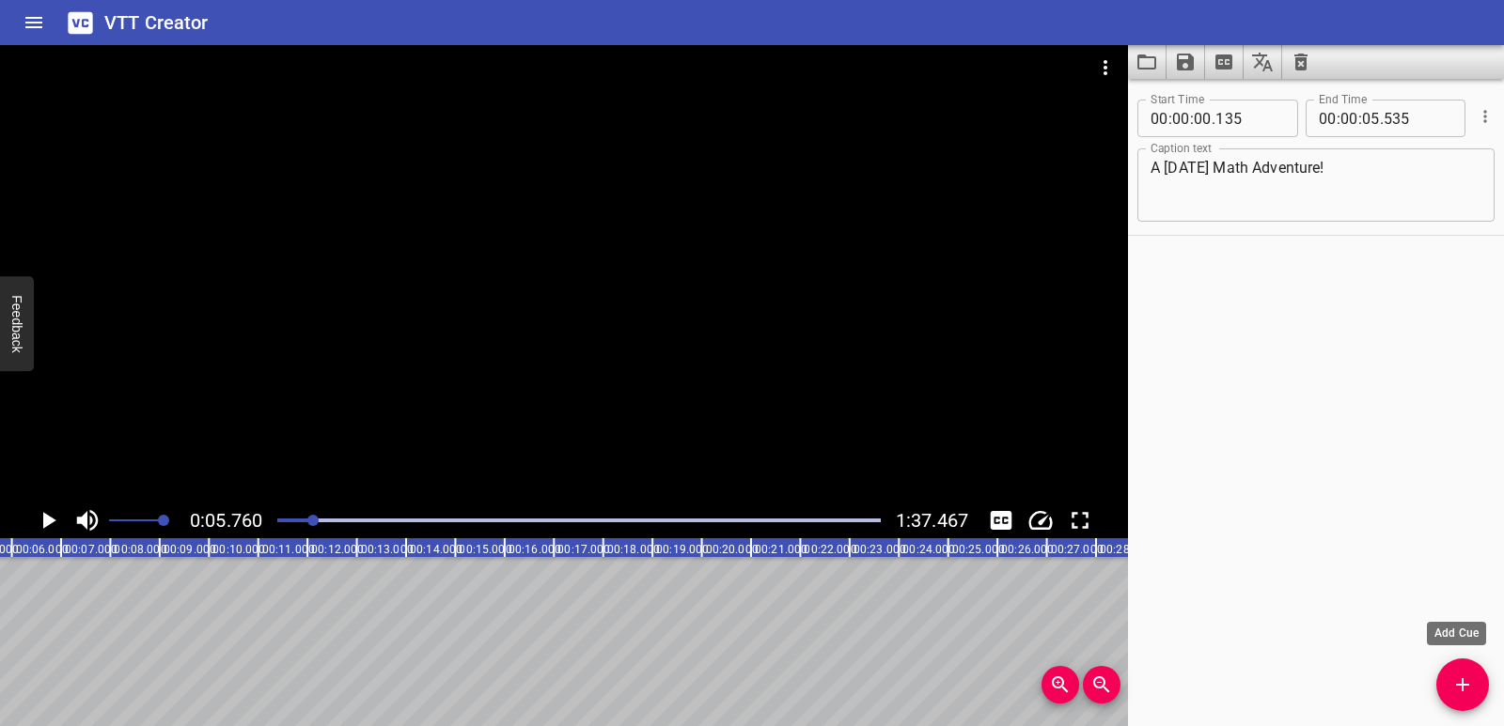
click at [1473, 693] on icon "Add Cue" at bounding box center [1462, 685] width 23 height 23
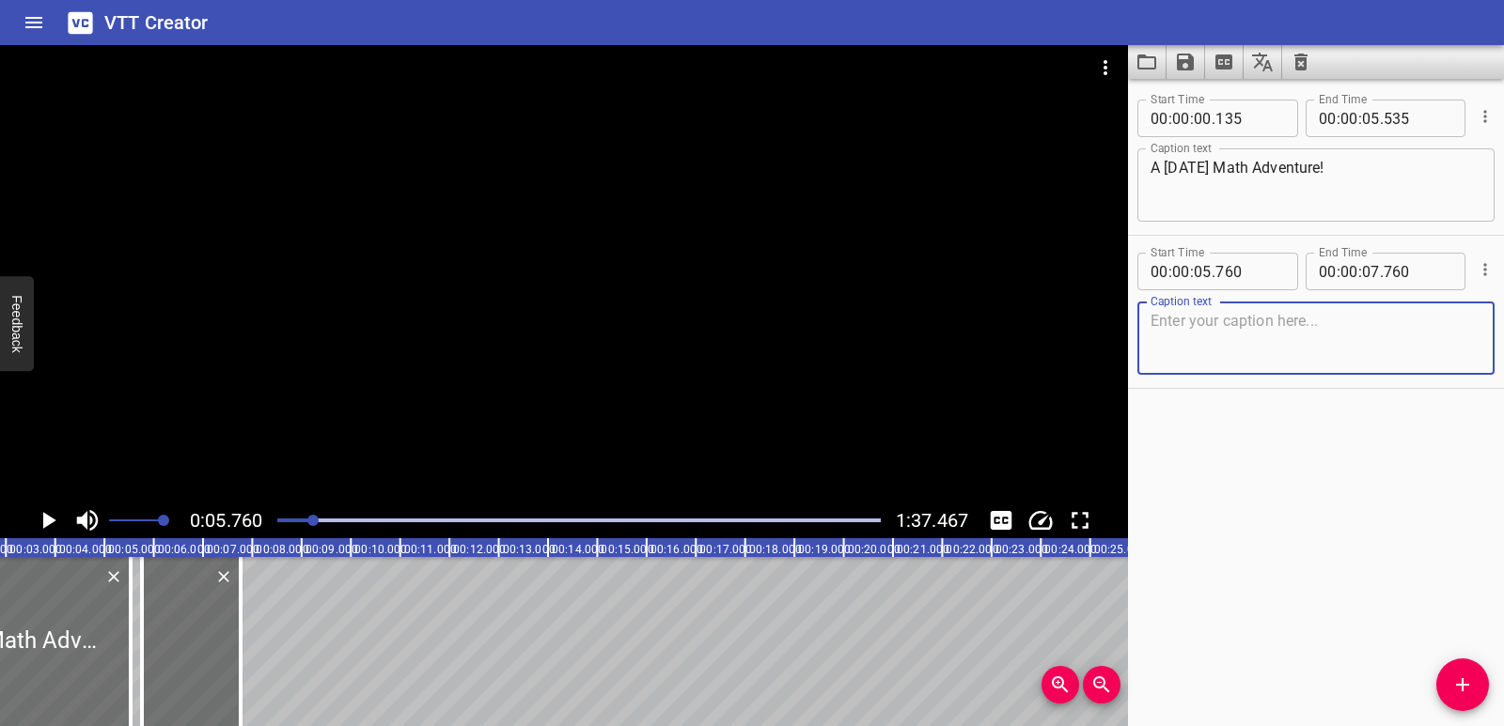
scroll to position [0, 55]
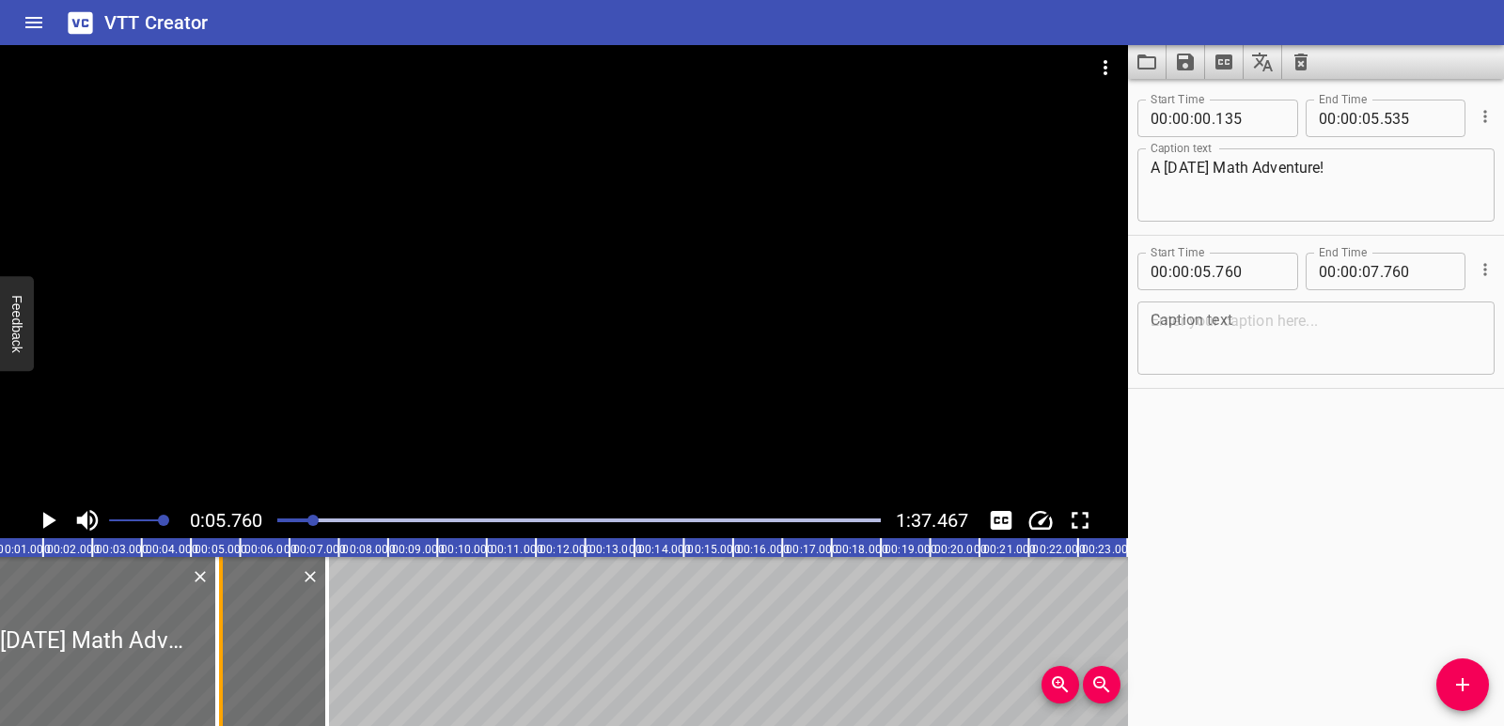
drag, startPoint x: 233, startPoint y: 645, endPoint x: 226, endPoint y: 652, distance: 10.6
click at [226, 652] on div at bounding box center [220, 641] width 19 height 169
type input "608"
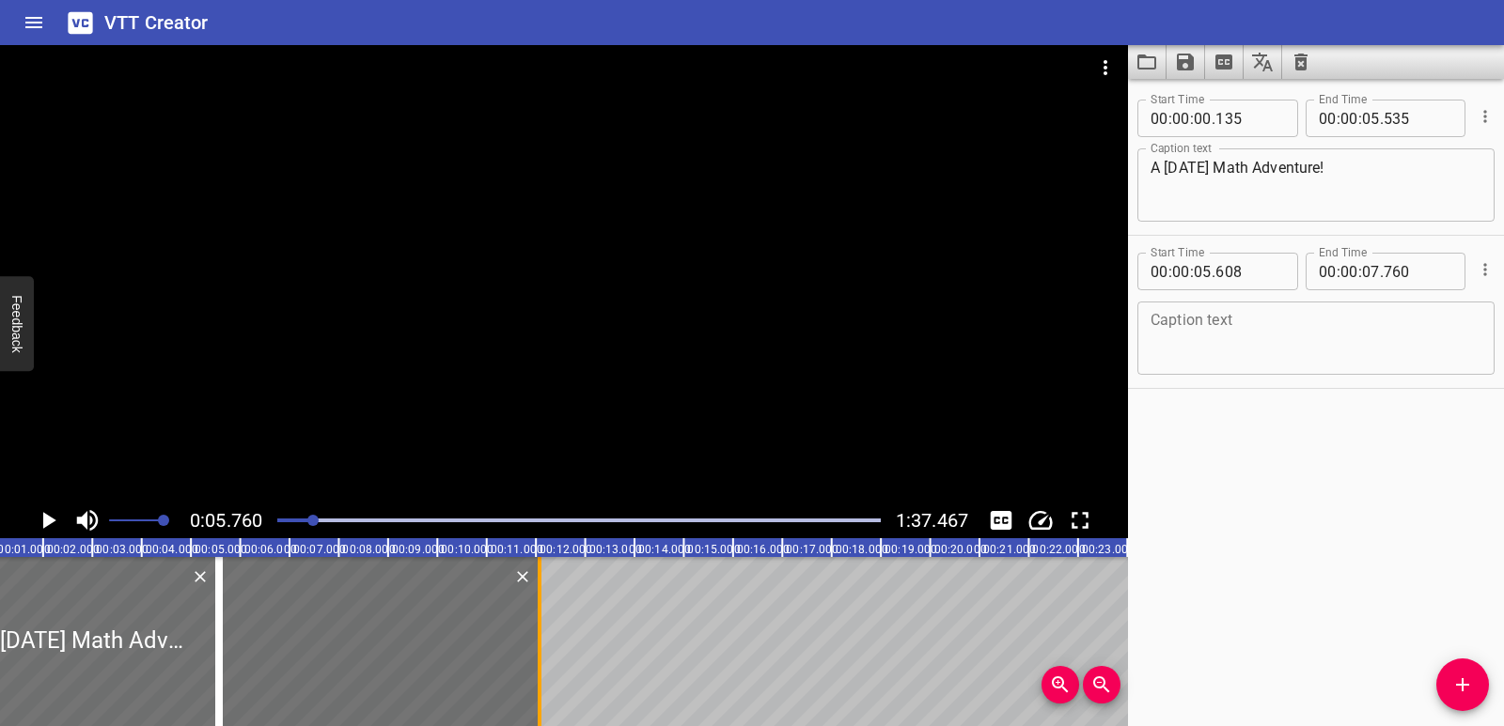
drag, startPoint x: 325, startPoint y: 639, endPoint x: 538, endPoint y: 637, distance: 212.4
click at [538, 637] on div at bounding box center [540, 641] width 4 height 169
type input "12"
type input "071"
click at [1222, 319] on textarea at bounding box center [1315, 339] width 331 height 54
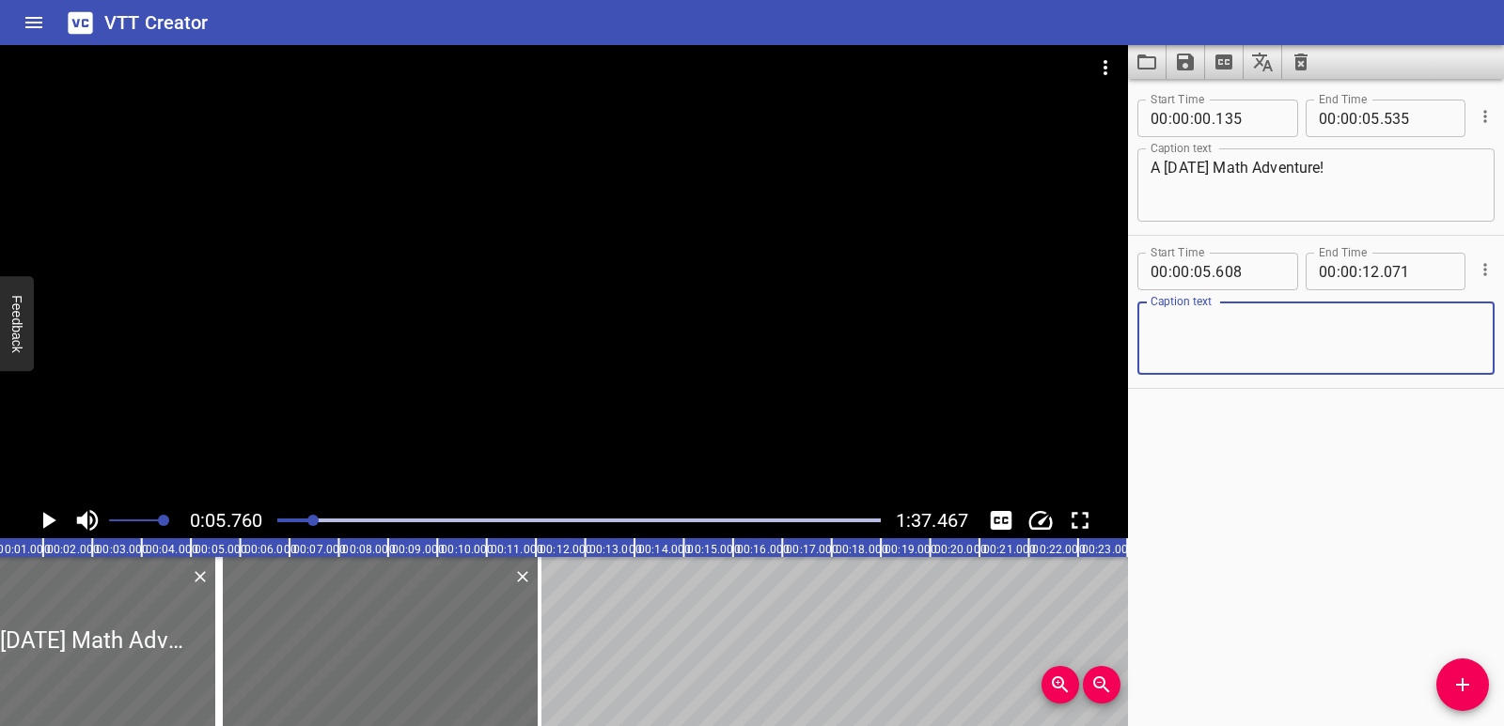
paste textarea "This year’s National Day is going to be huge!"
type textarea "This year’s National Day is going to be huge!"
click at [48, 519] on icon "Play/Pause" at bounding box center [49, 520] width 13 height 17
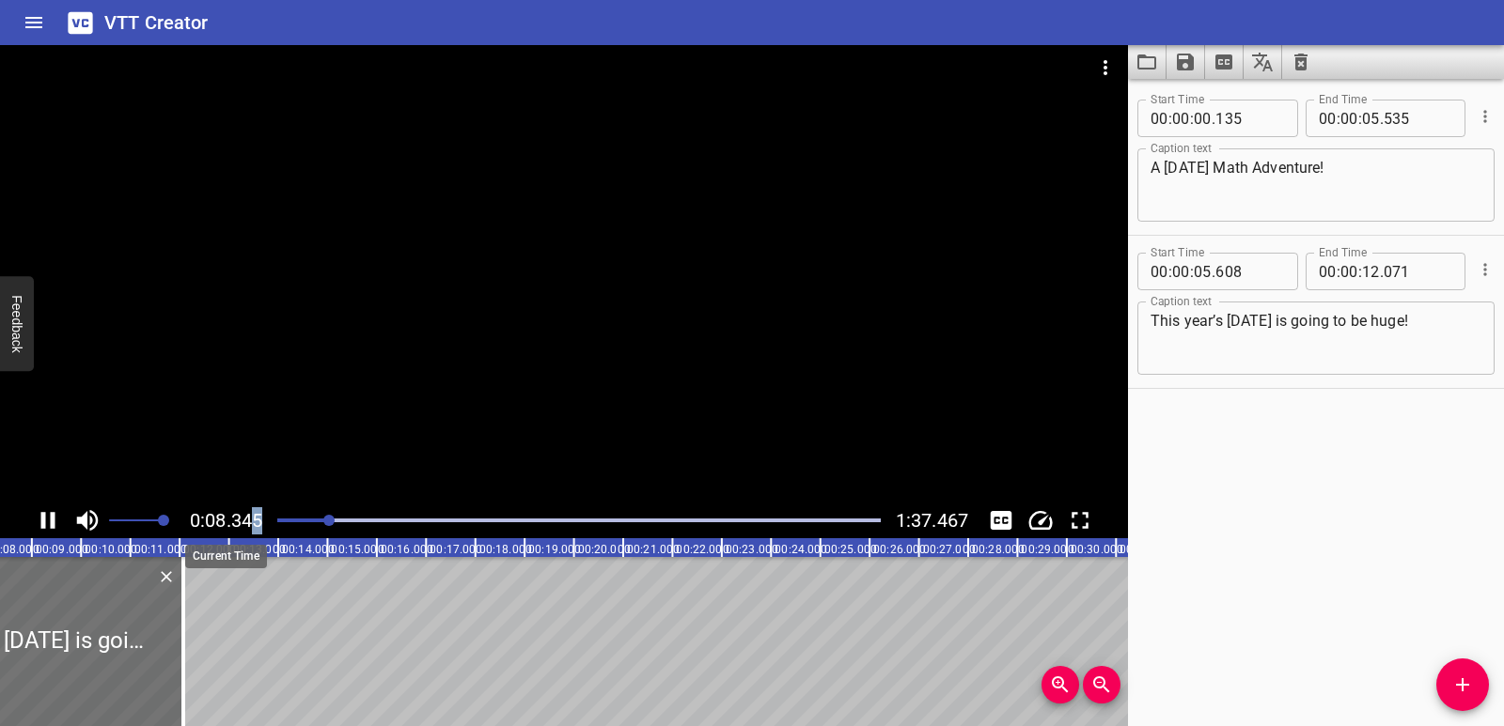
drag, startPoint x: 315, startPoint y: 522, endPoint x: 254, endPoint y: 529, distance: 61.5
click at [254, 529] on div "0:08.345 1:37.467" at bounding box center [564, 521] width 1128 height 36
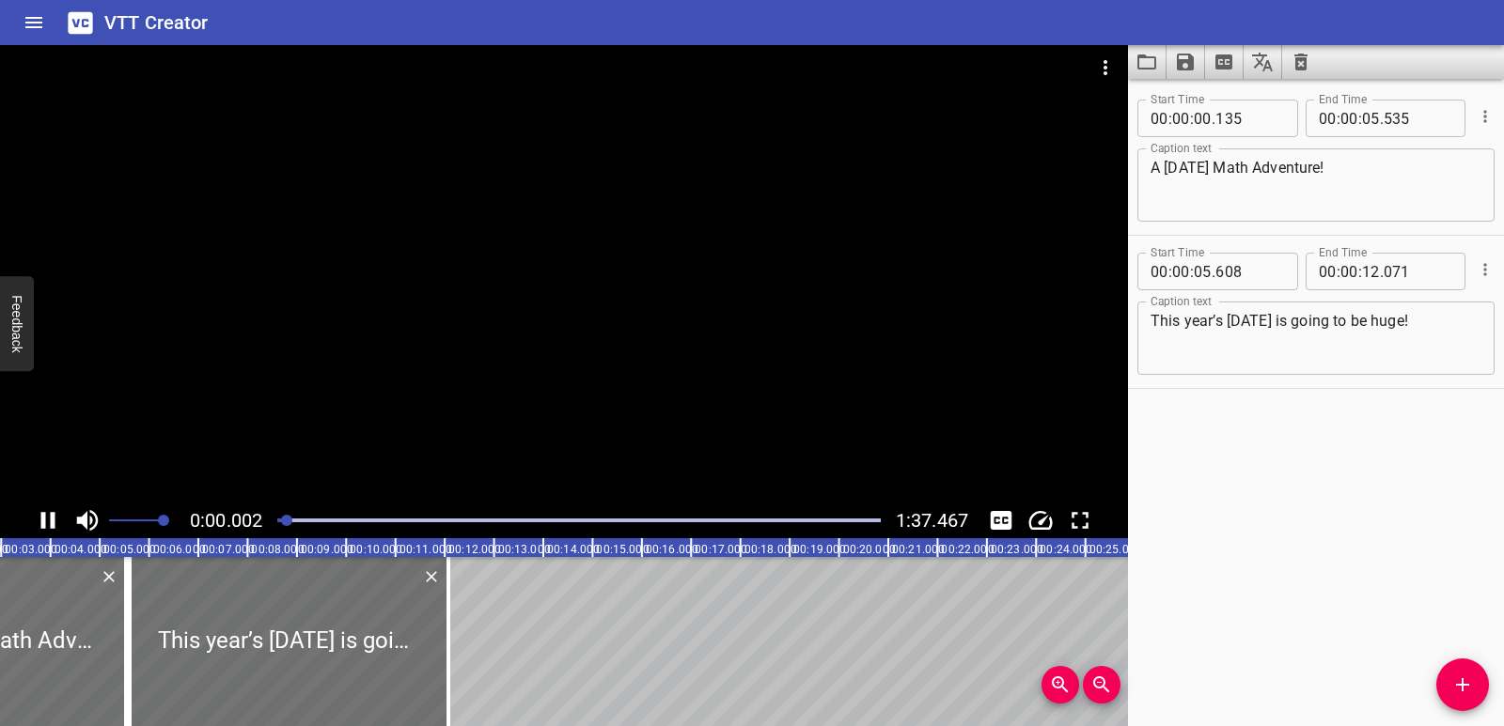
scroll to position [0, 40]
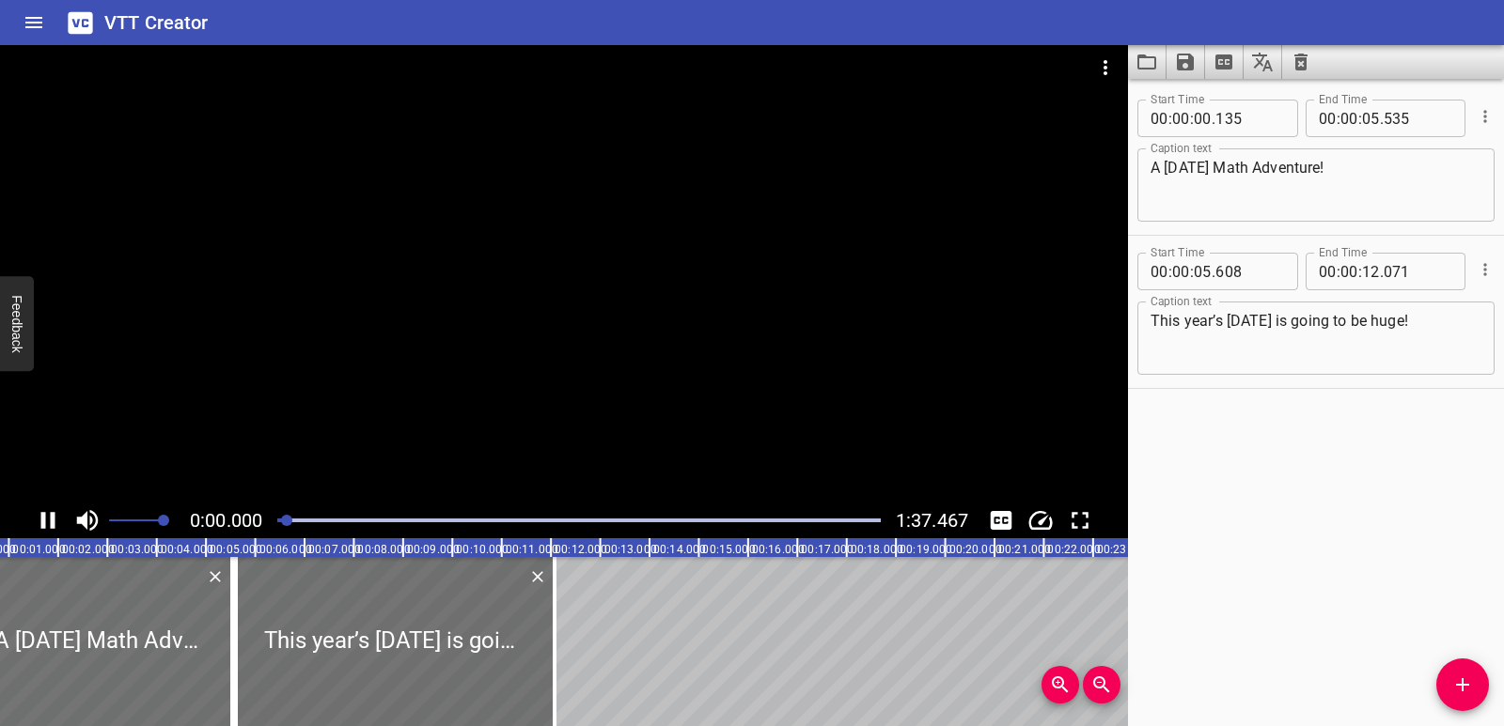
drag, startPoint x: 332, startPoint y: 518, endPoint x: 288, endPoint y: 522, distance: 43.4
click at [288, 522] on div at bounding box center [286, 520] width 11 height 11
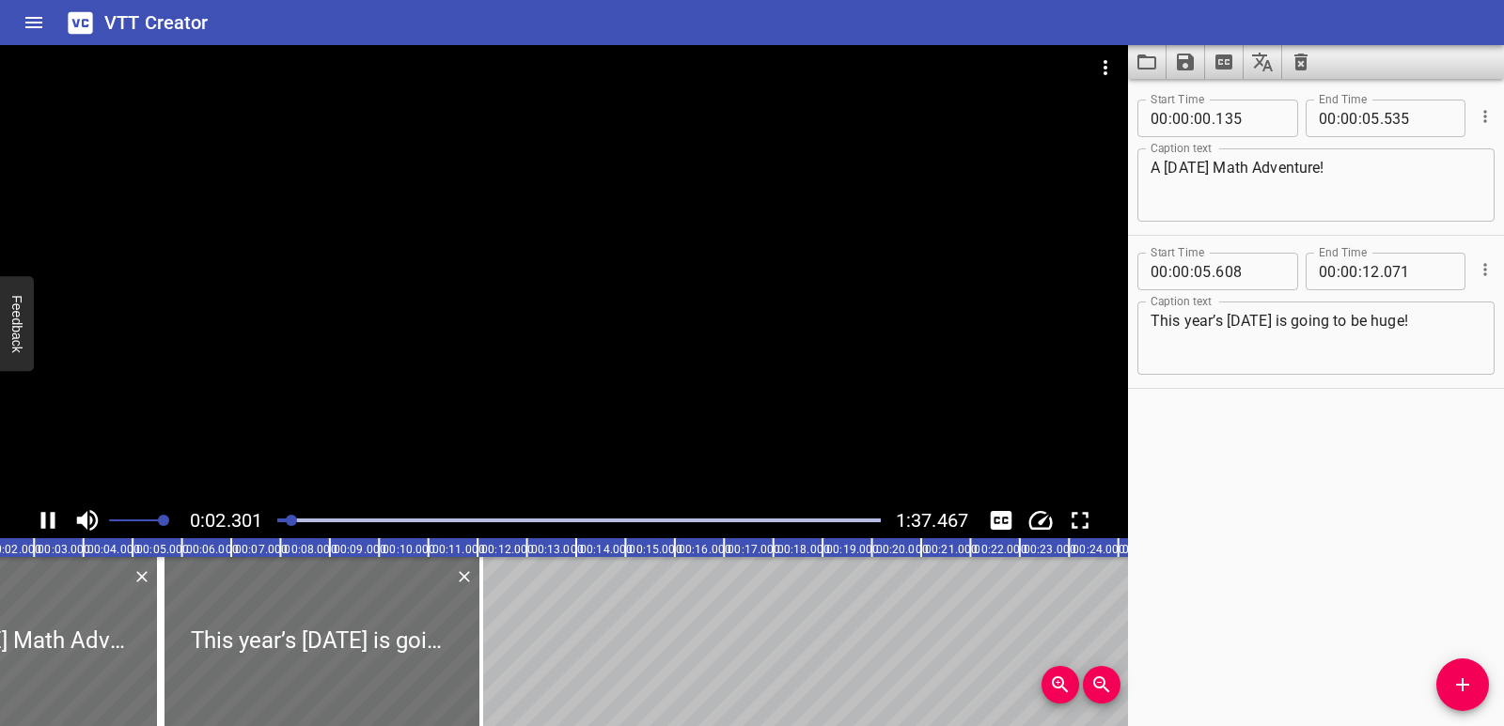
click at [276, 522] on div at bounding box center [579, 520] width 626 height 26
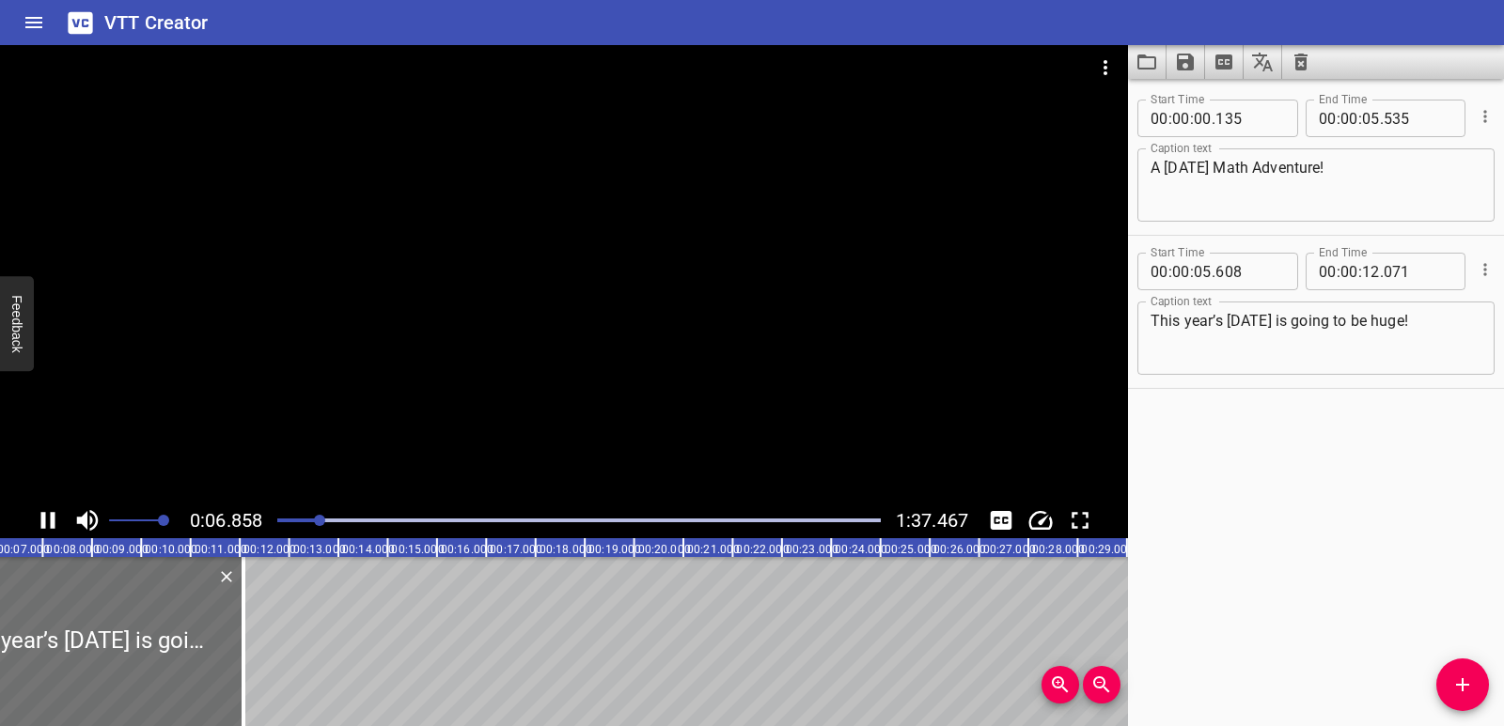
click at [38, 518] on icon "Play/Pause" at bounding box center [48, 521] width 28 height 28
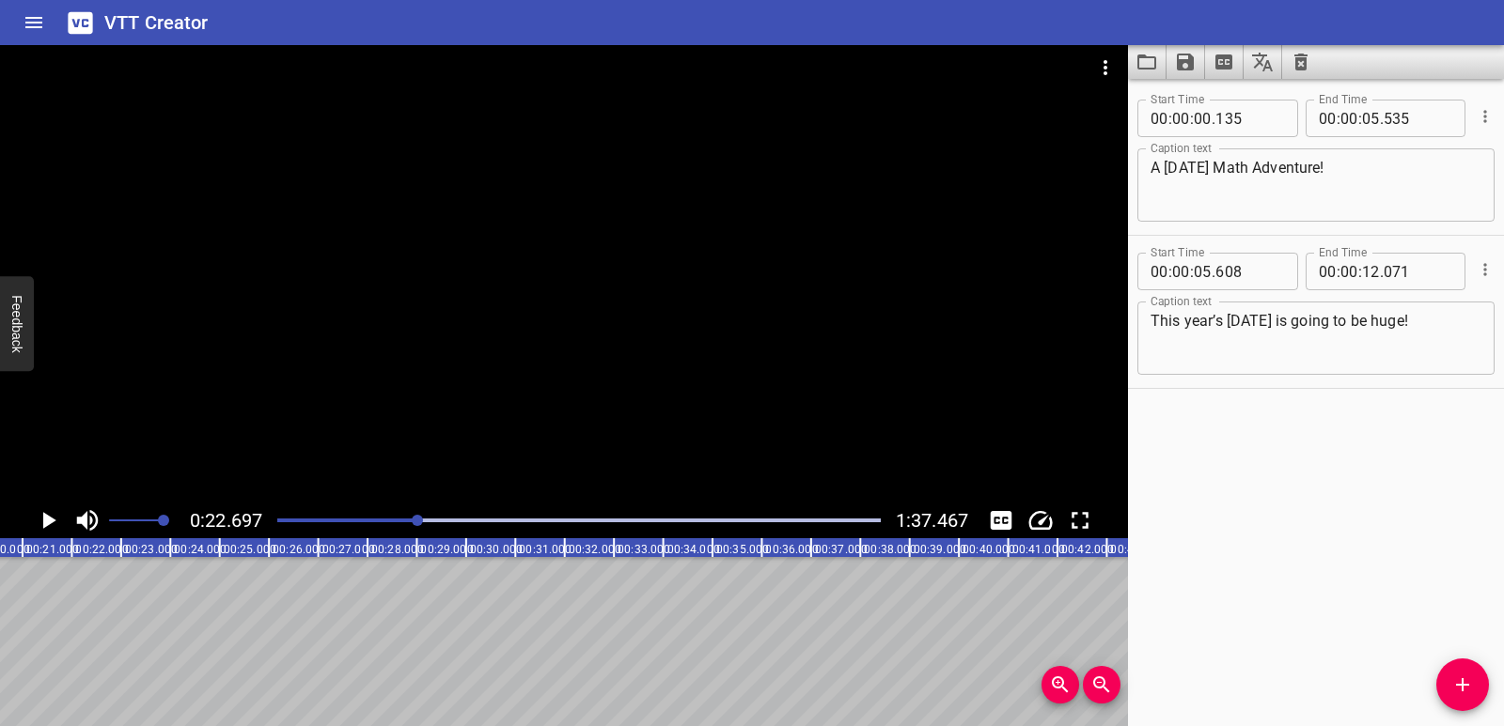
scroll to position [0, 1118]
click at [38, 519] on icon "Play/Pause" at bounding box center [48, 521] width 28 height 28
click at [46, 525] on icon "Play/Pause" at bounding box center [48, 521] width 28 height 28
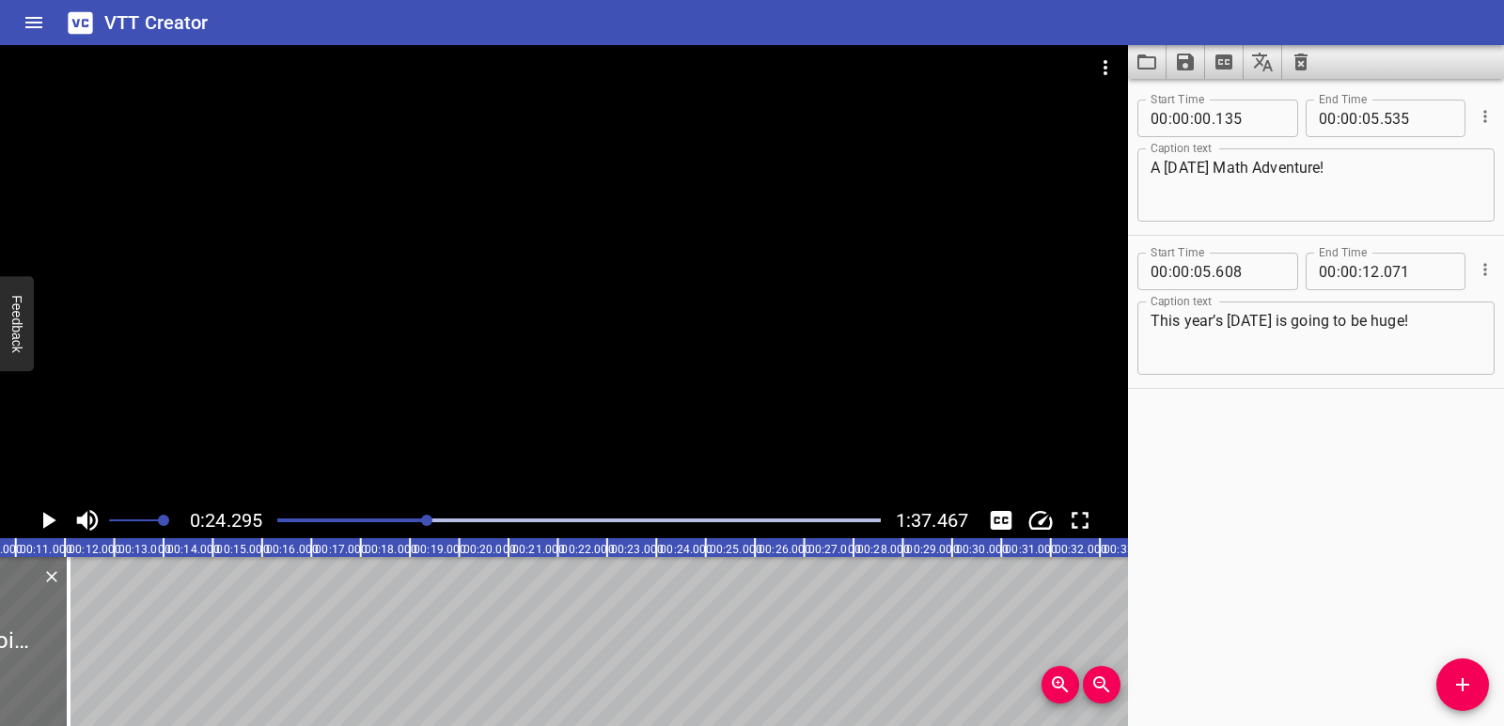
scroll to position [0, 0]
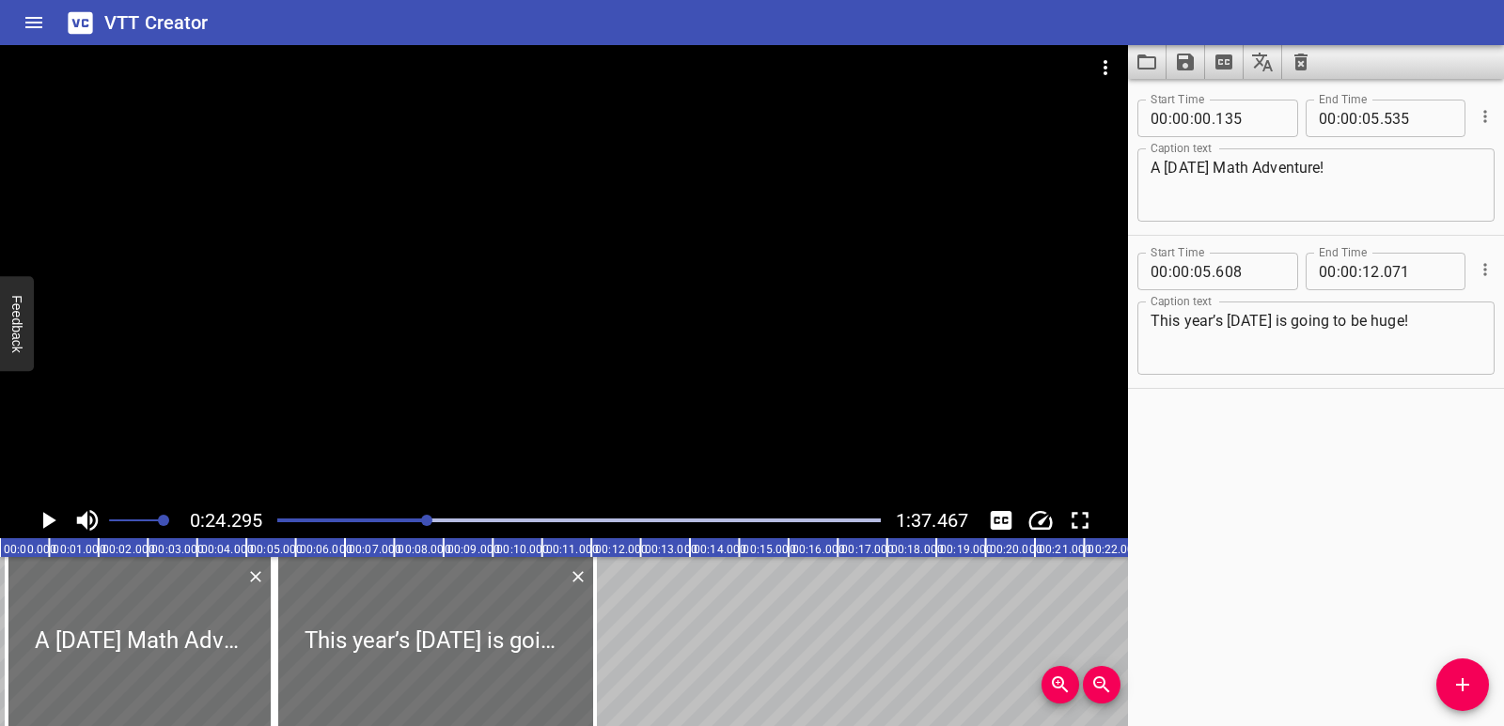
click at [1351, 354] on textarea "This year’s National Day is going to be huge!" at bounding box center [1315, 339] width 331 height 54
click at [1475, 266] on icon "Cue Options" at bounding box center [1484, 269] width 19 height 19
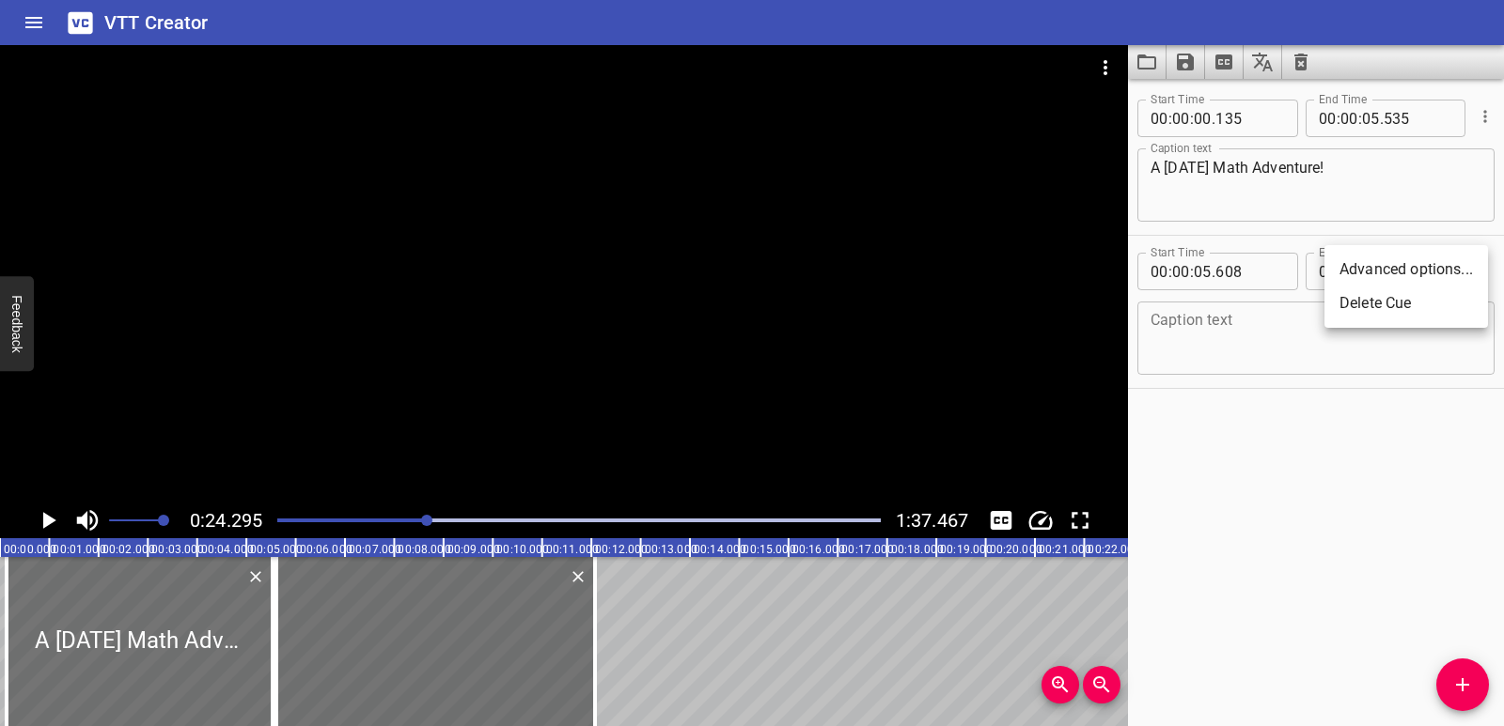
click at [1396, 307] on li "Delete Cue" at bounding box center [1406, 304] width 164 height 34
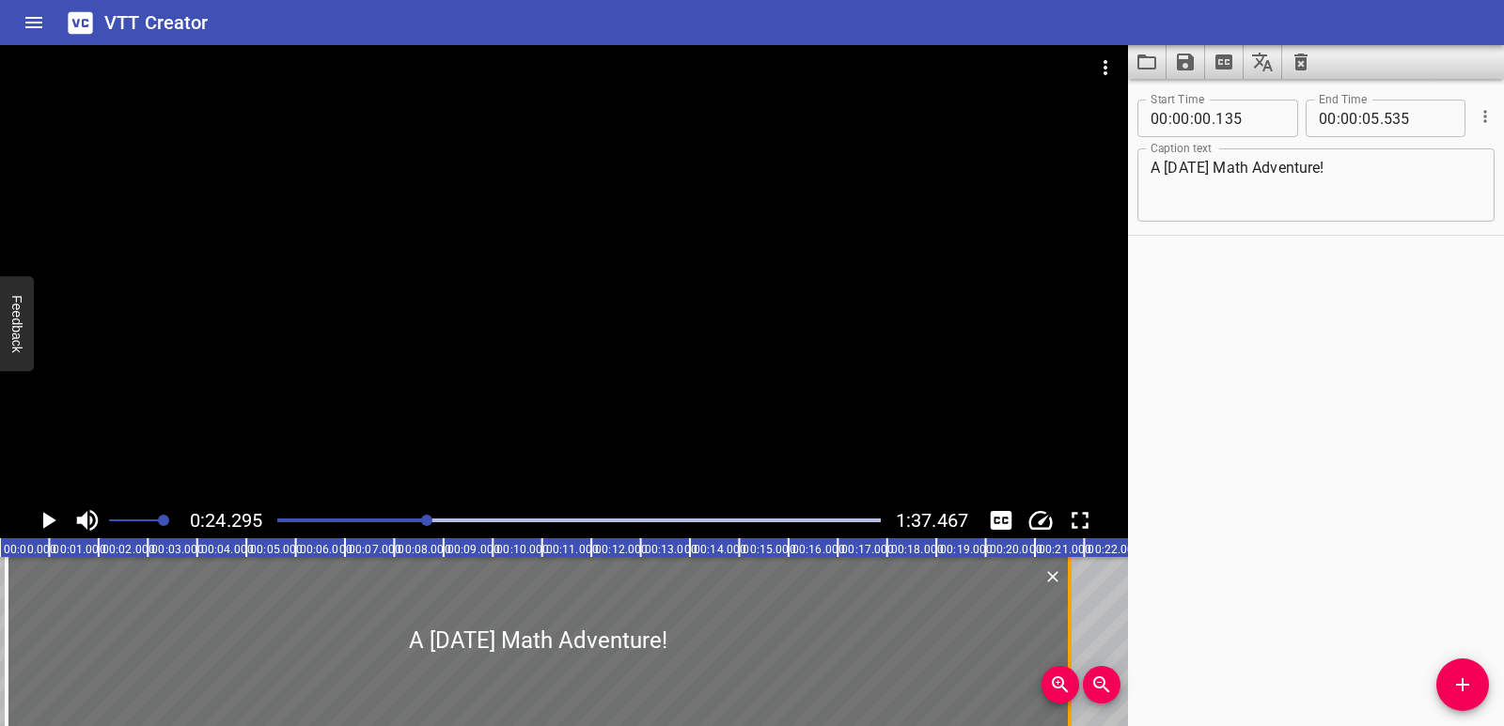
drag, startPoint x: 268, startPoint y: 619, endPoint x: 1063, endPoint y: 610, distance: 795.0
click at [1063, 610] on div at bounding box center [1069, 641] width 19 height 169
type input "21"
type input "709"
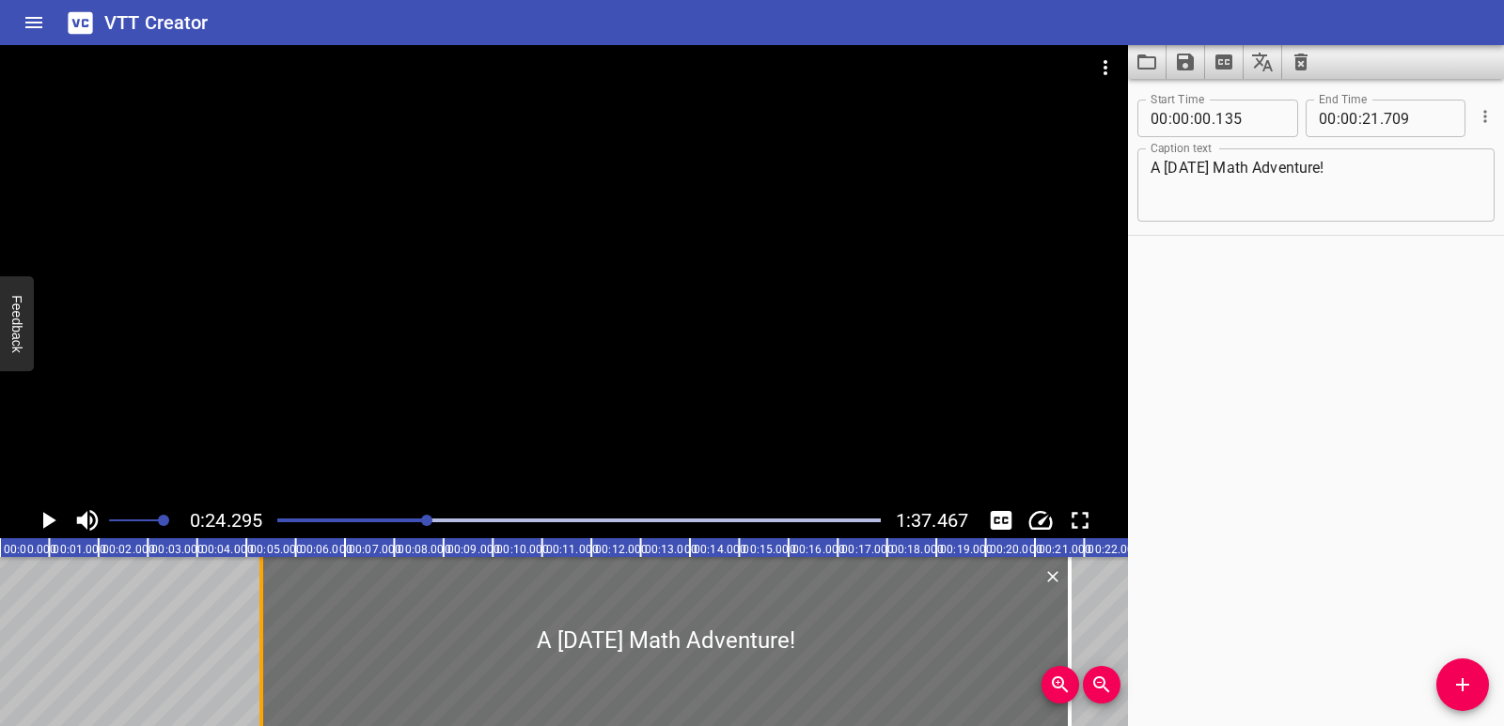
drag, startPoint x: 8, startPoint y: 591, endPoint x: 263, endPoint y: 598, distance: 254.7
click at [263, 598] on div at bounding box center [261, 641] width 19 height 169
type input "05"
type input "304"
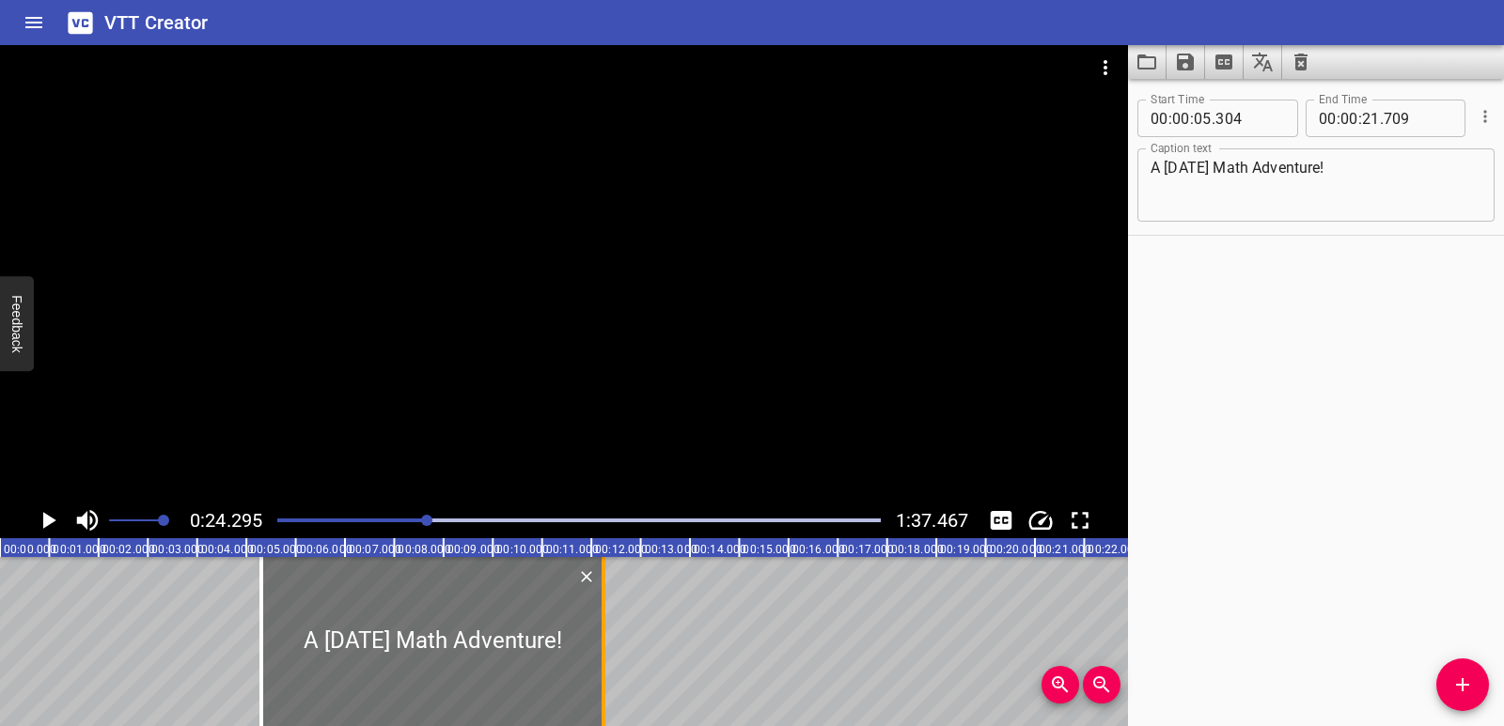
drag, startPoint x: 1067, startPoint y: 612, endPoint x: 600, endPoint y: 662, distance: 468.7
click at [600, 662] on div at bounding box center [603, 641] width 19 height 169
type input "12"
type input "249"
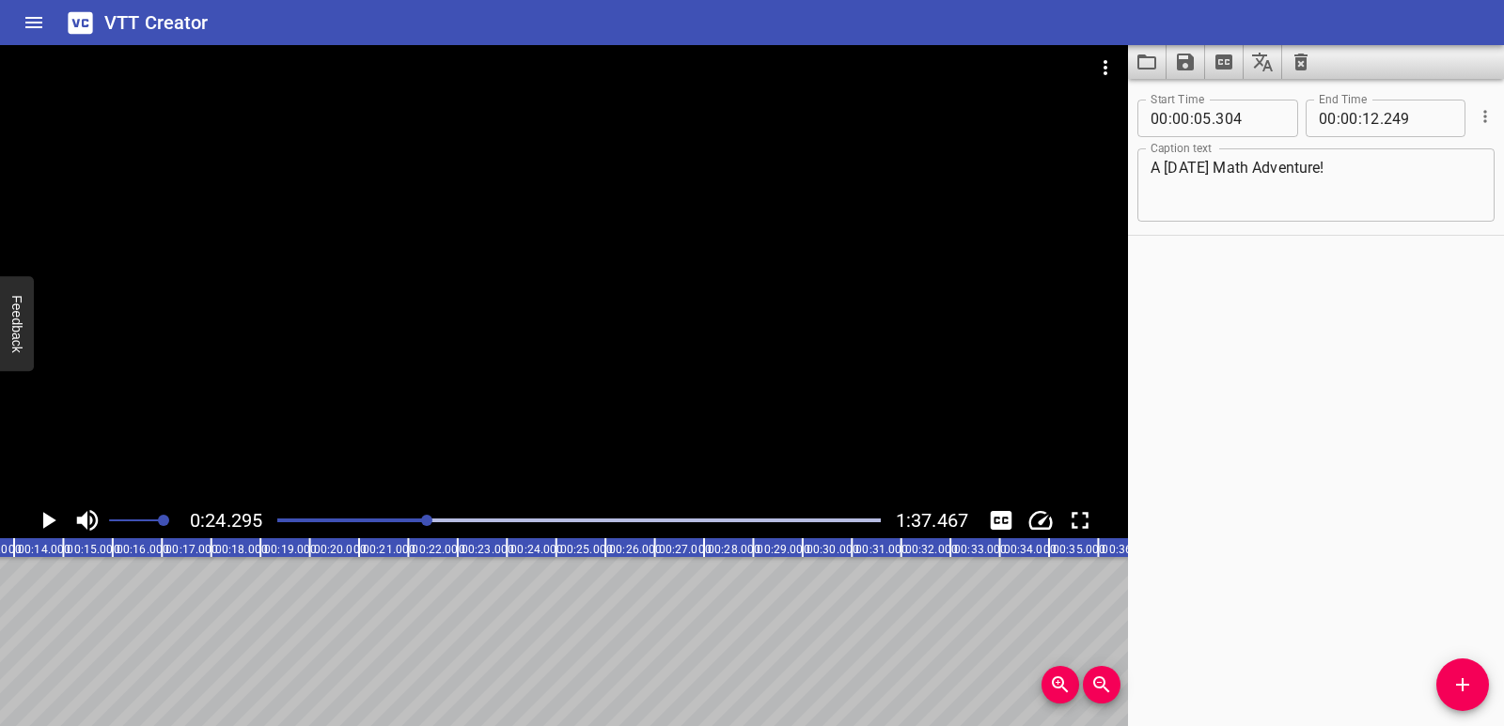
scroll to position [0, 691]
click at [43, 522] on icon "Play/Pause" at bounding box center [49, 520] width 13 height 17
click at [58, 517] on icon "Play/Pause" at bounding box center [48, 521] width 28 height 28
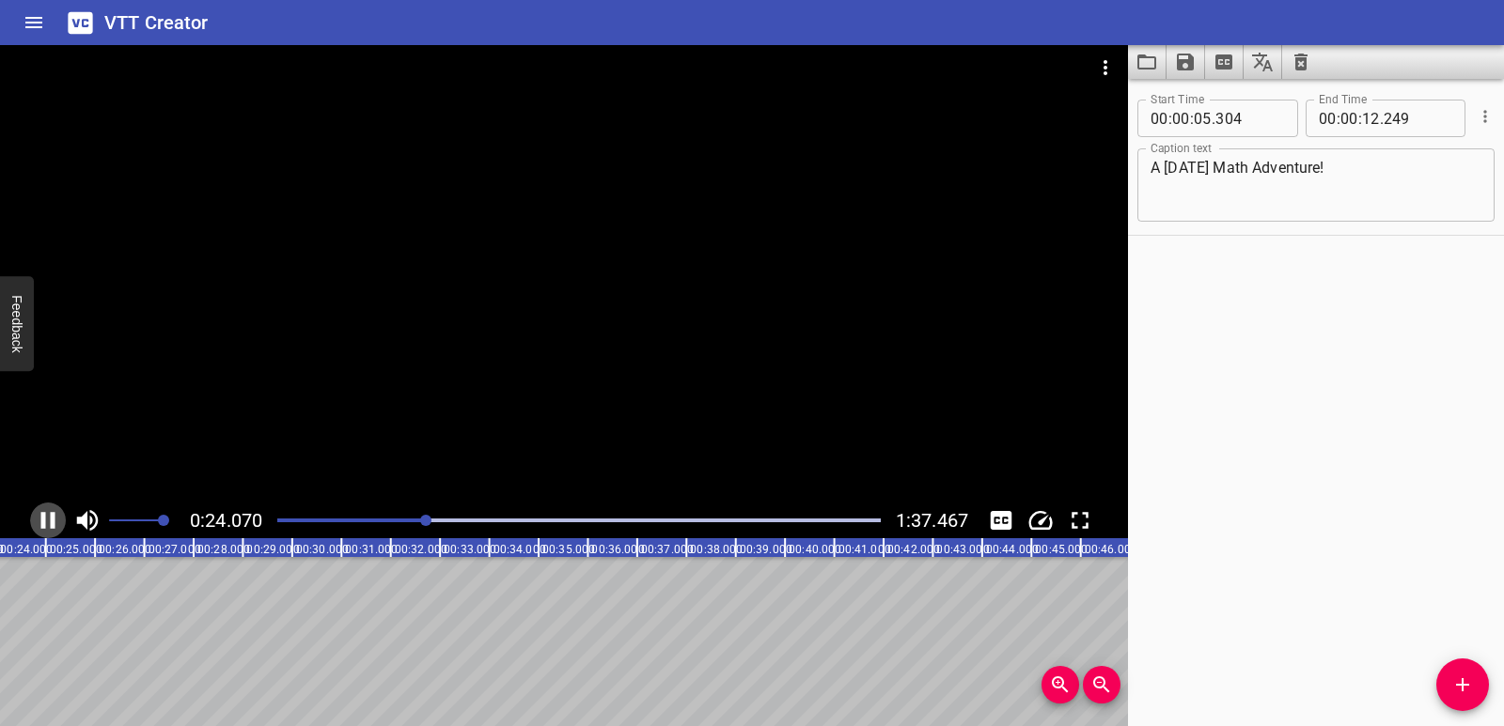
scroll to position [0, 1190]
drag, startPoint x: 320, startPoint y: 710, endPoint x: 299, endPoint y: 718, distance: 22.9
click at [299, 718] on div "00:00.000 00:01.000 00:02.000 00:03.000 00:04.000 00:05.000 00:06.000 00:07.000…" at bounding box center [564, 632] width 1128 height 188
click at [1464, 672] on button "Add Cue" at bounding box center [1462, 685] width 53 height 53
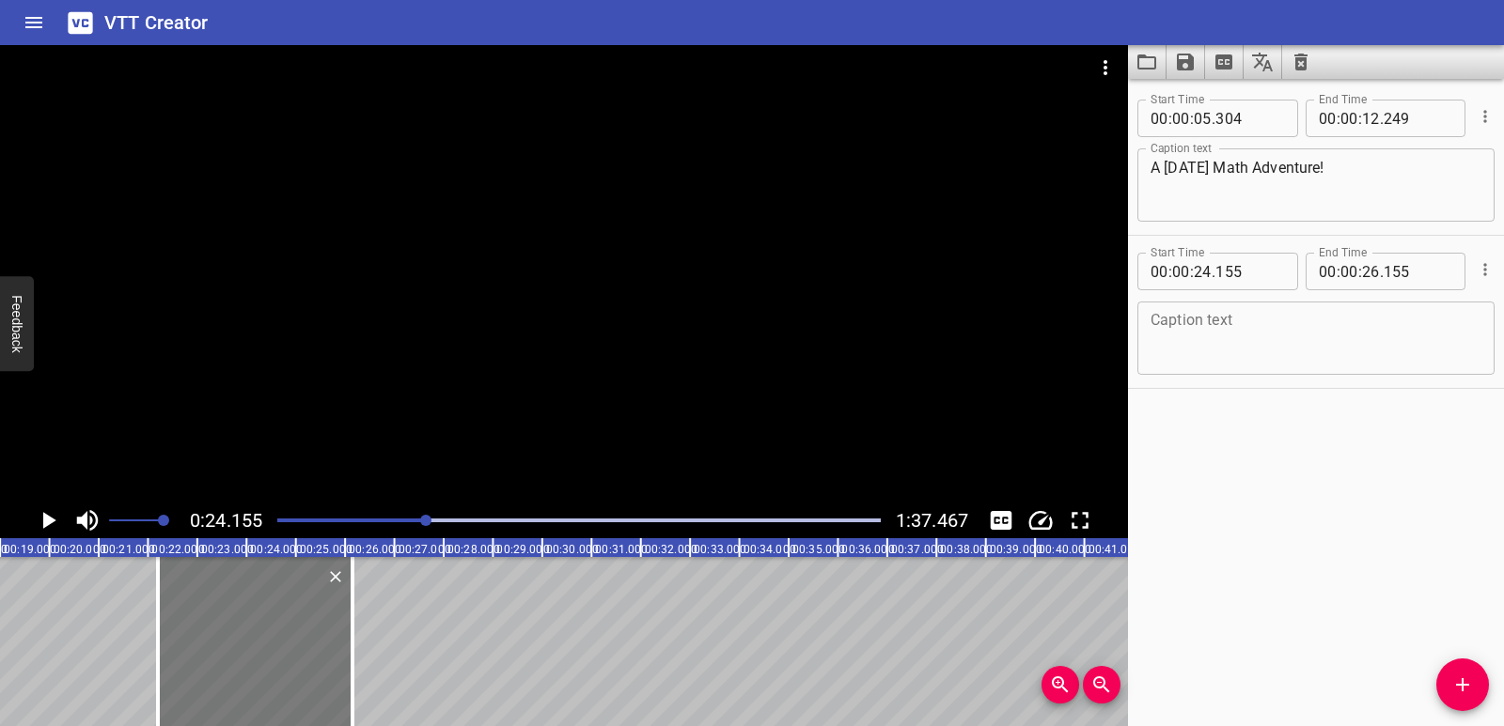
drag, startPoint x: 255, startPoint y: 638, endPoint x: 206, endPoint y: 632, distance: 49.2
click at [160, 644] on div at bounding box center [158, 641] width 4 height 169
type input "22"
type input "228"
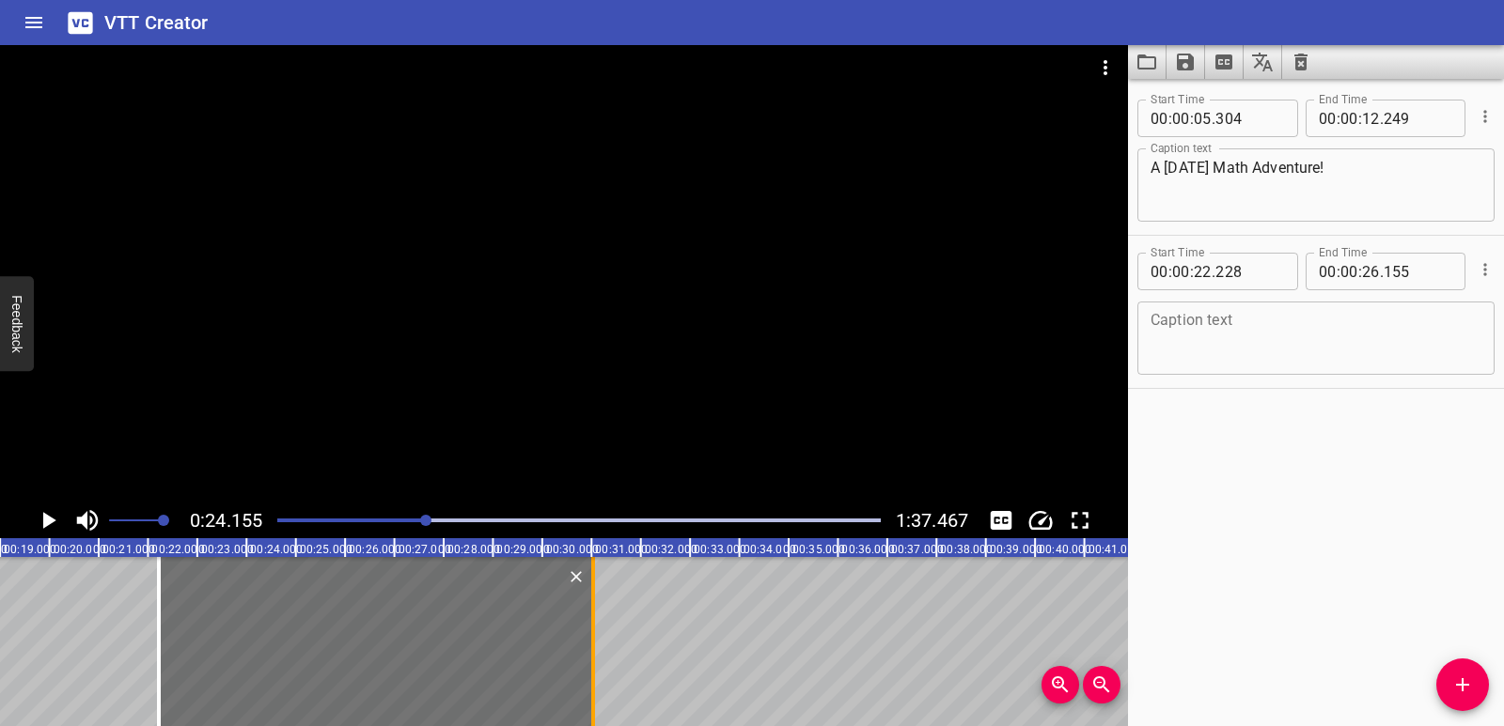
drag, startPoint x: 351, startPoint y: 637, endPoint x: 592, endPoint y: 638, distance: 240.6
click at [592, 638] on div at bounding box center [593, 641] width 4 height 169
type input "31"
type input "037"
click at [1200, 335] on textarea at bounding box center [1315, 339] width 331 height 54
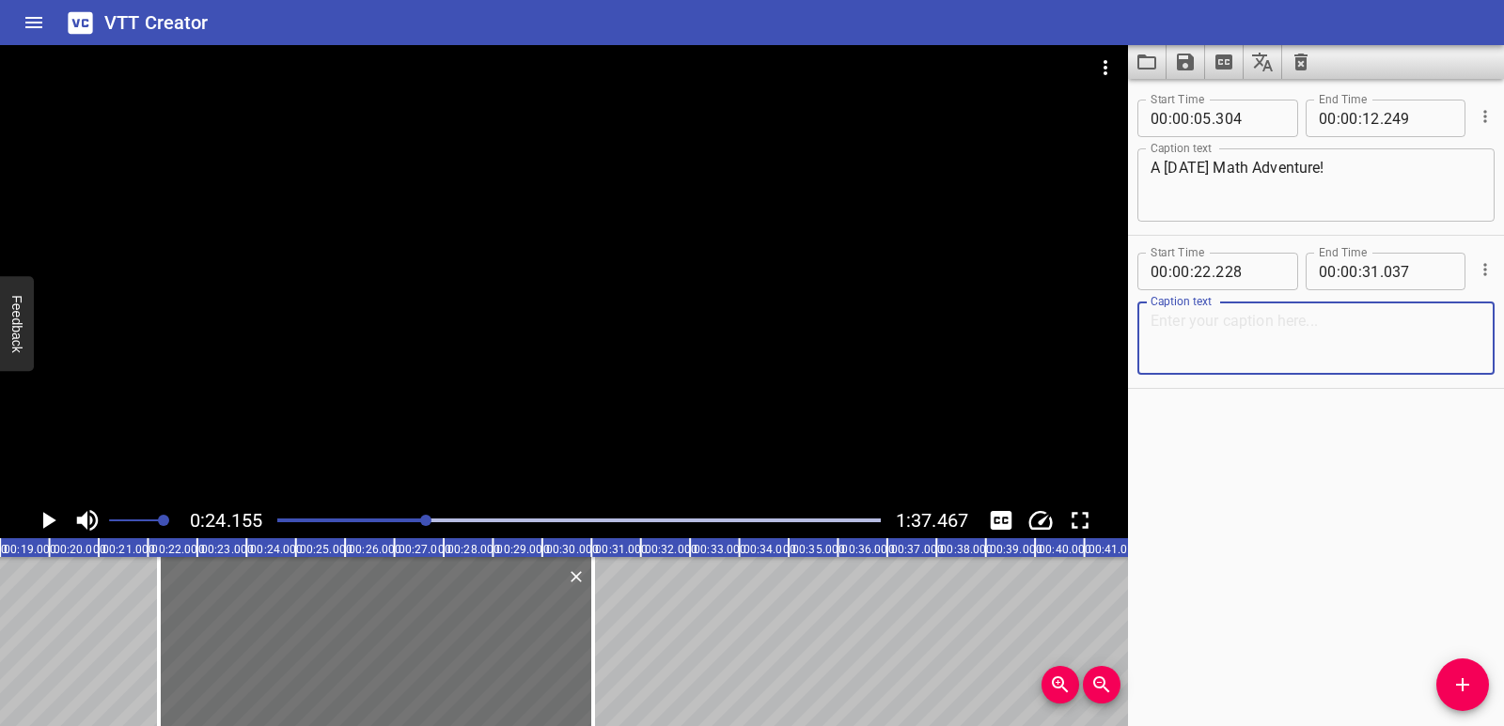
paste textarea "This year’s National Day is going to be huge!"
type textarea "This year’s National Day is going to be huge!"
click at [399, 519] on div "Play progress" at bounding box center [125, 521] width 603 height 4
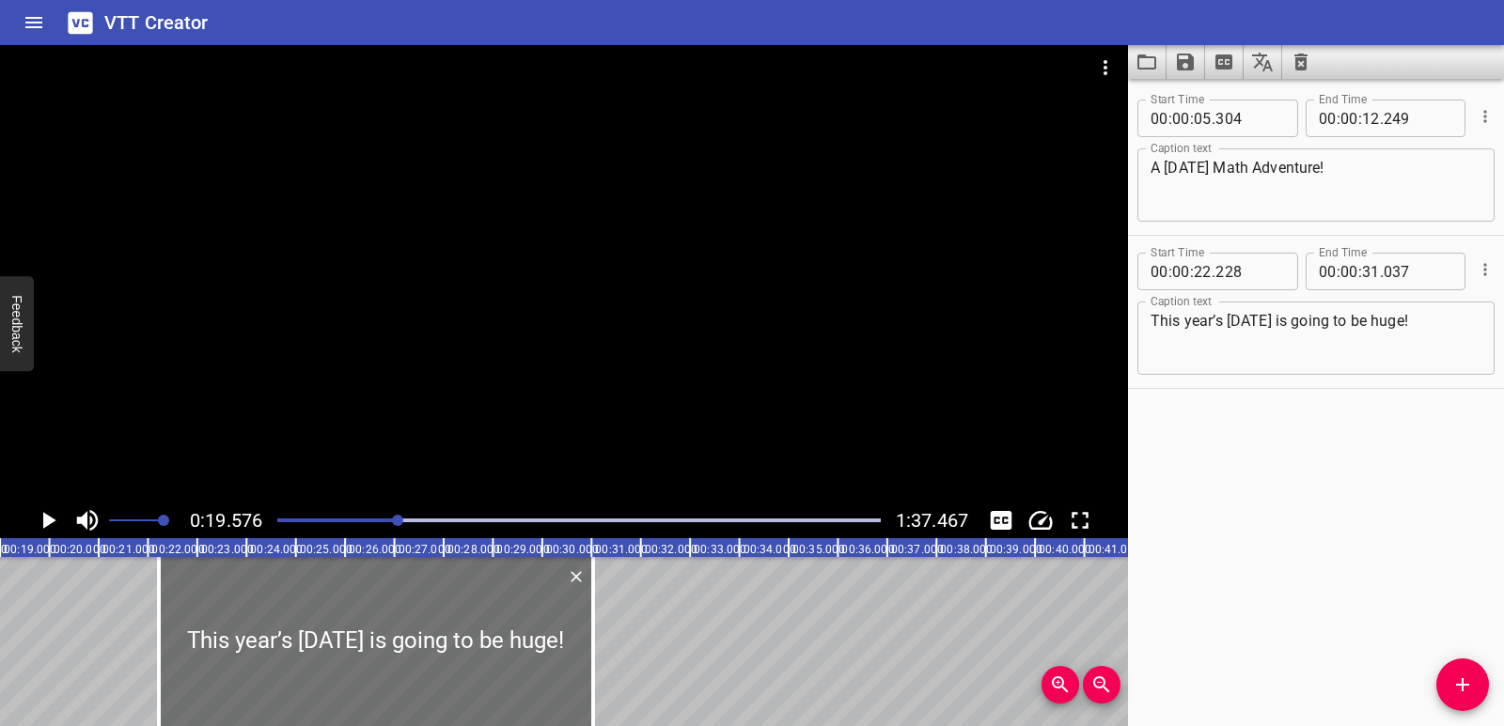
scroll to position [0, 964]
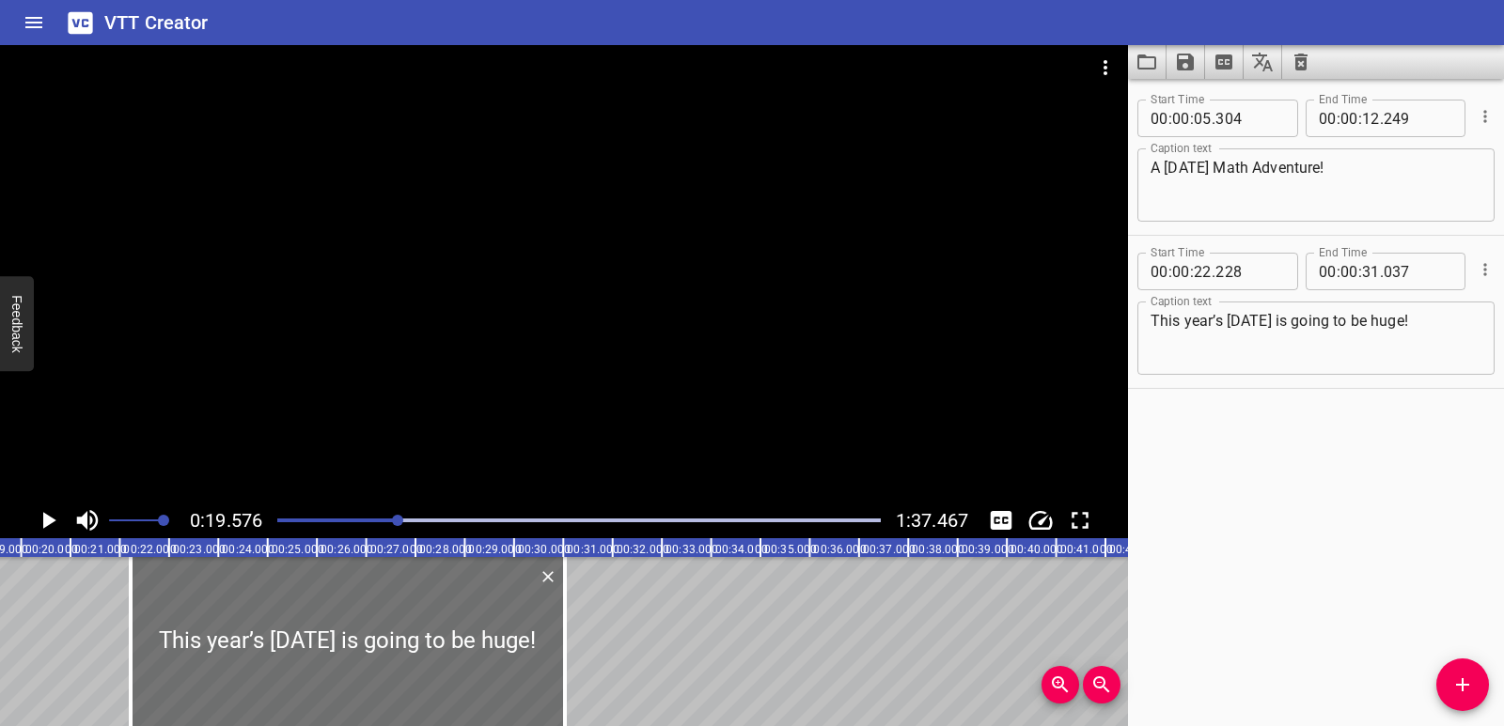
click at [45, 526] on icon "Play/Pause" at bounding box center [49, 520] width 13 height 17
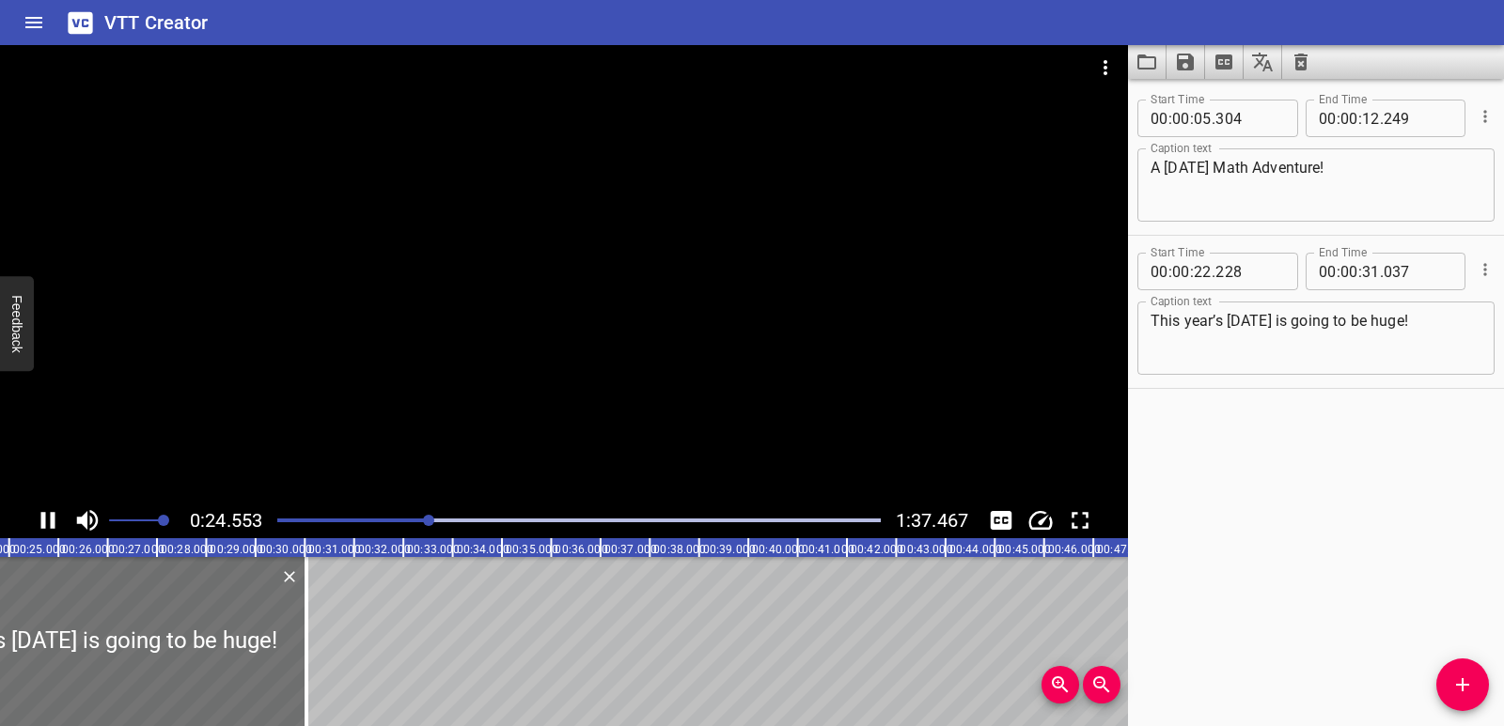
click at [45, 518] on icon "Play/Pause" at bounding box center [48, 520] width 14 height 17
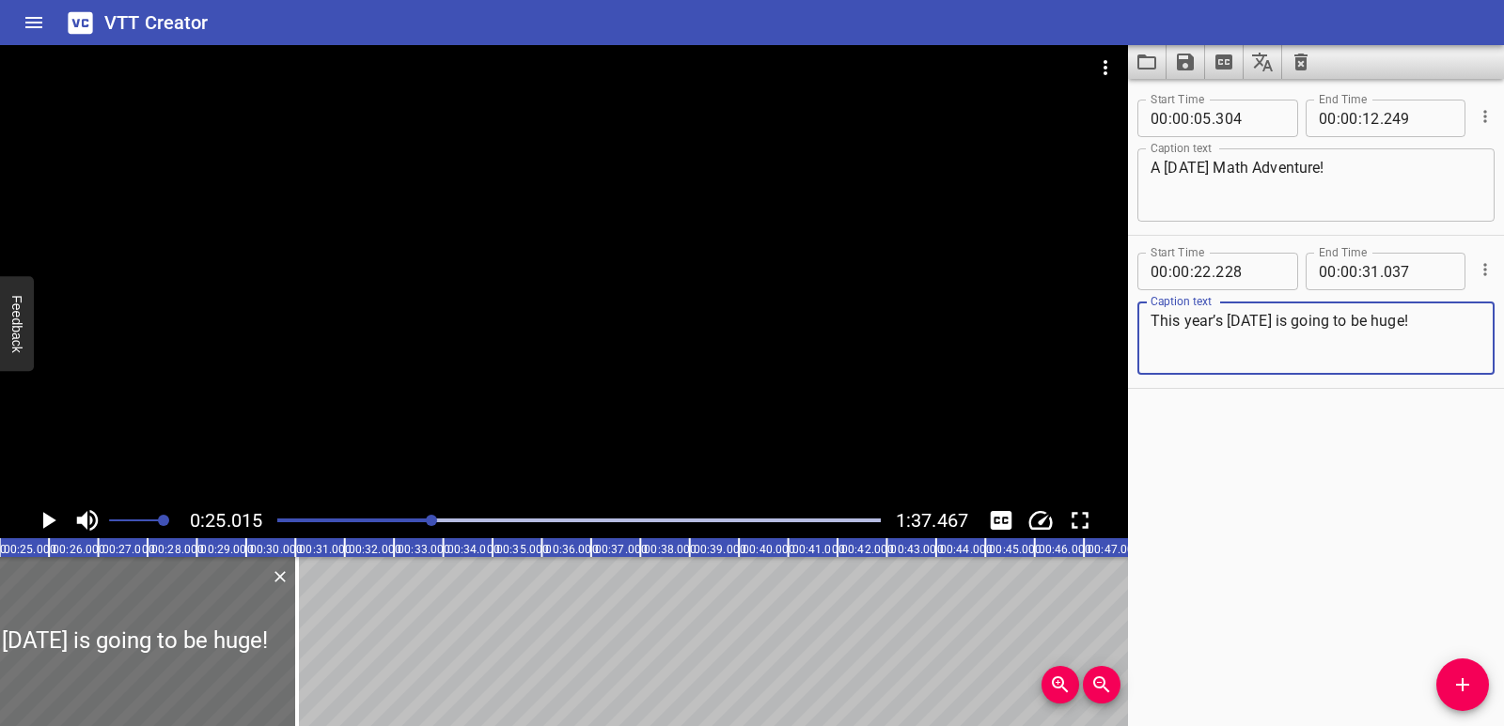
drag, startPoint x: 1457, startPoint y: 320, endPoint x: 1142, endPoint y: 329, distance: 315.9
click at [1142, 329] on div "This year’s National Day is going to be huge! Caption text" at bounding box center [1315, 338] width 357 height 73
paste textarea "Last year, there were four dancers."
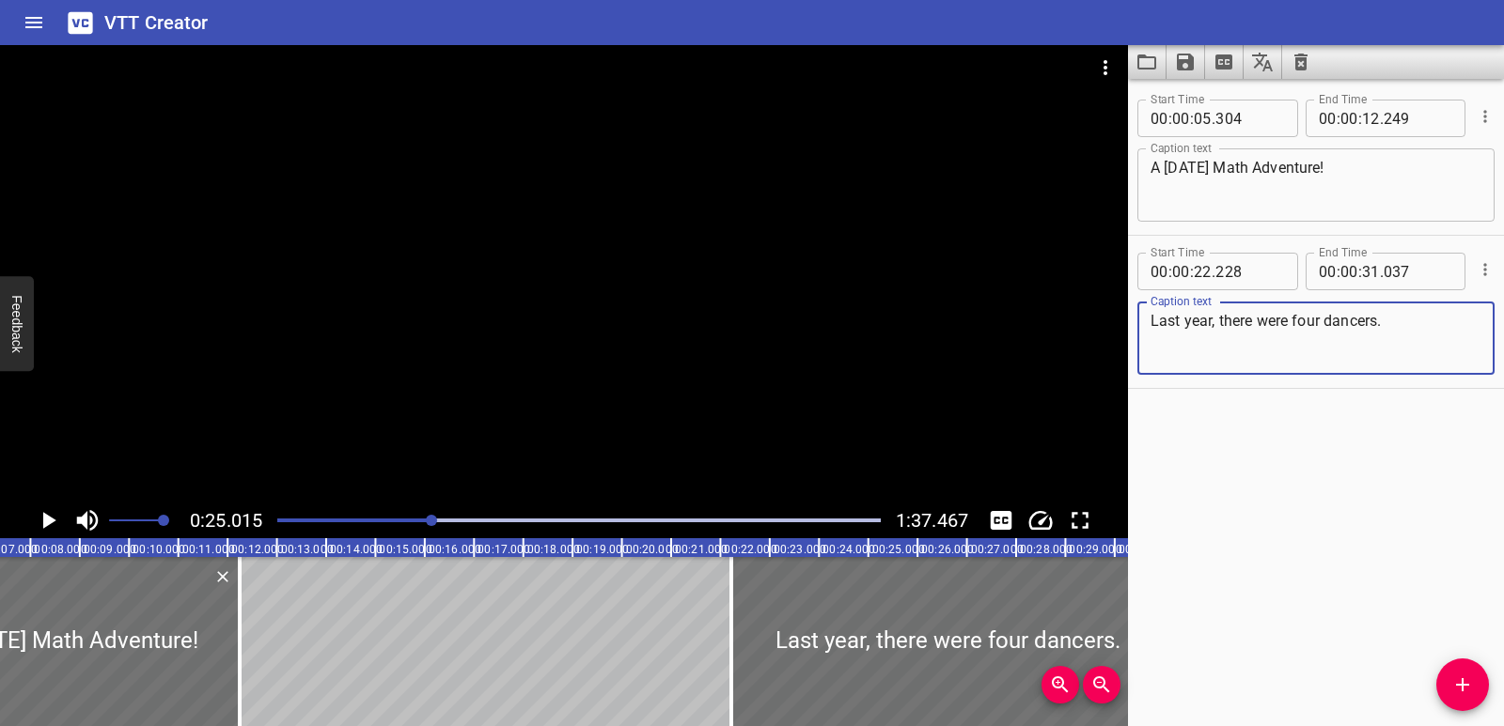
scroll to position [0, 272]
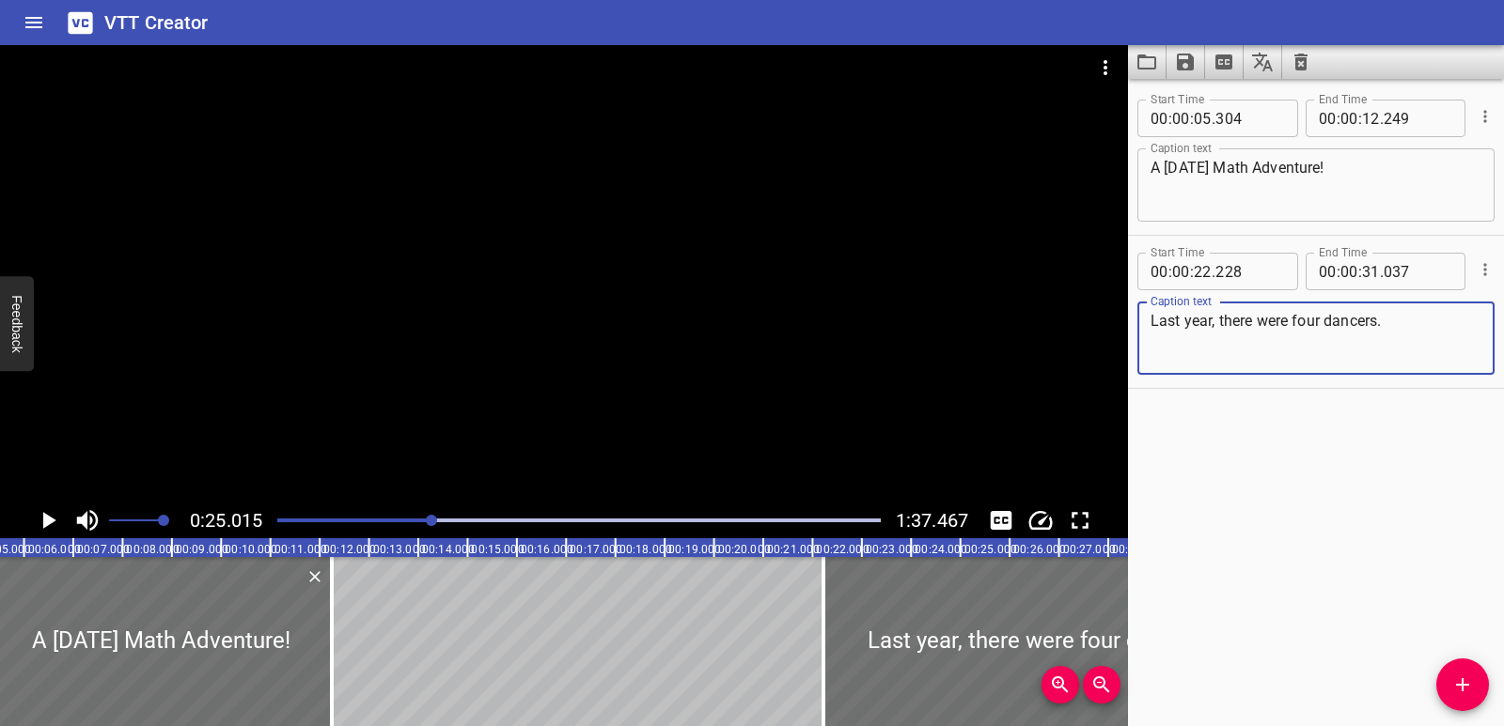
type textarea "Last year, there were four dancers."
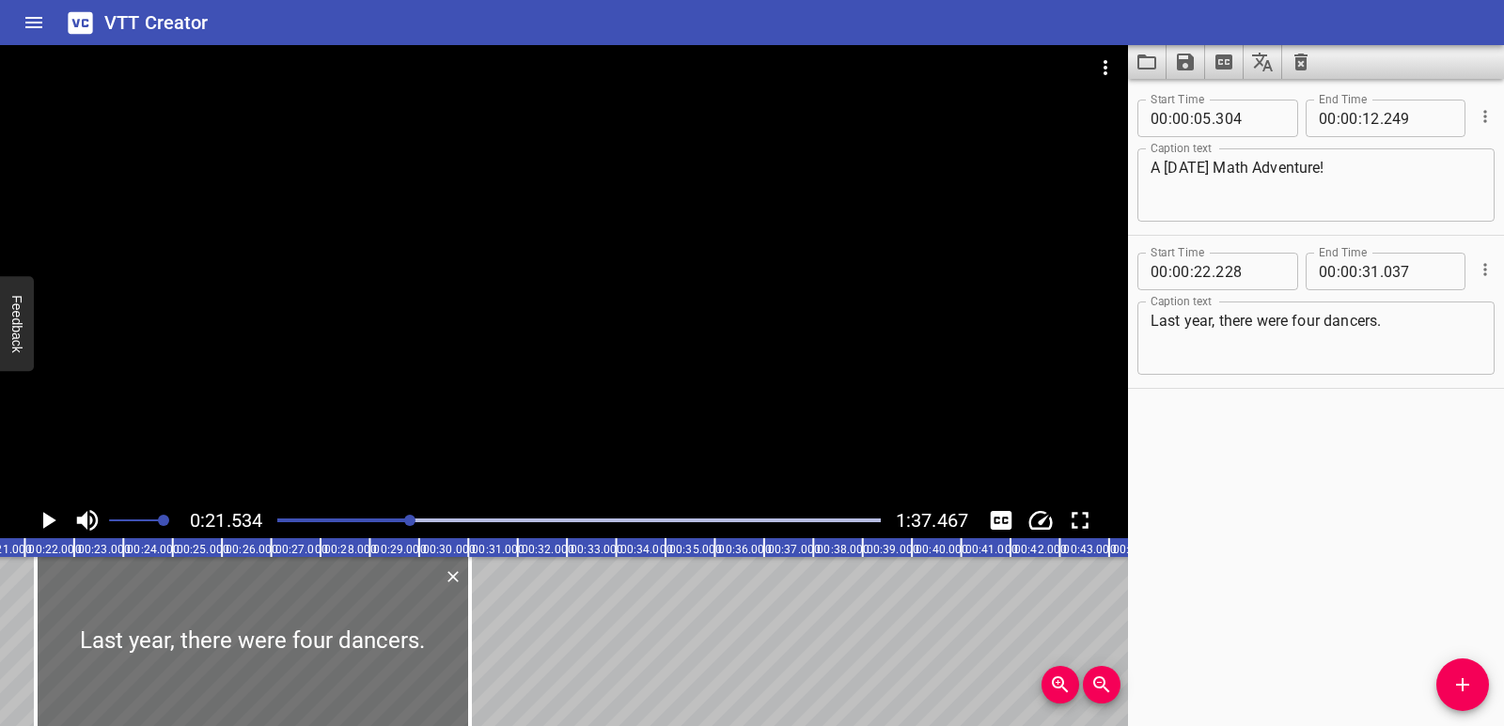
scroll to position [0, 1061]
click at [1461, 689] on icon "Add Cue" at bounding box center [1462, 684] width 13 height 13
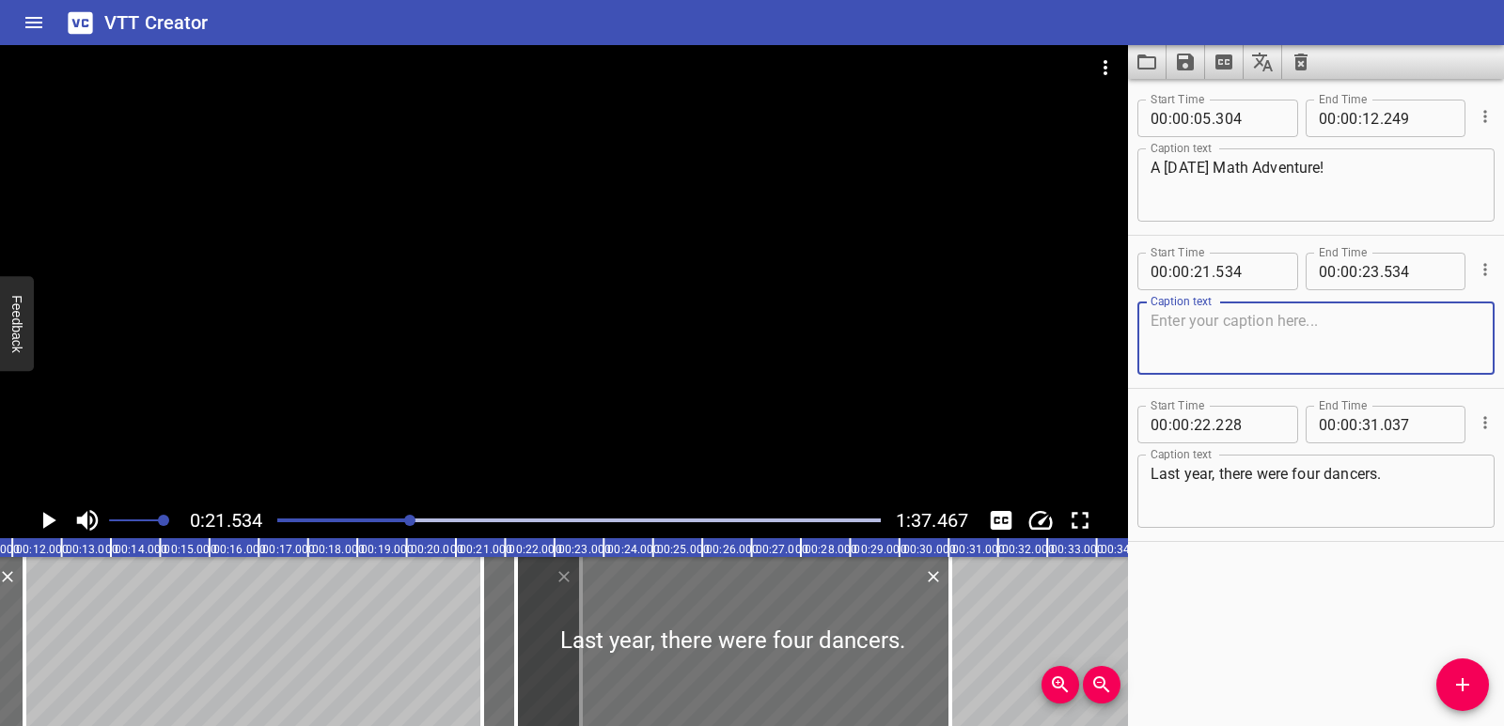
scroll to position [0, 574]
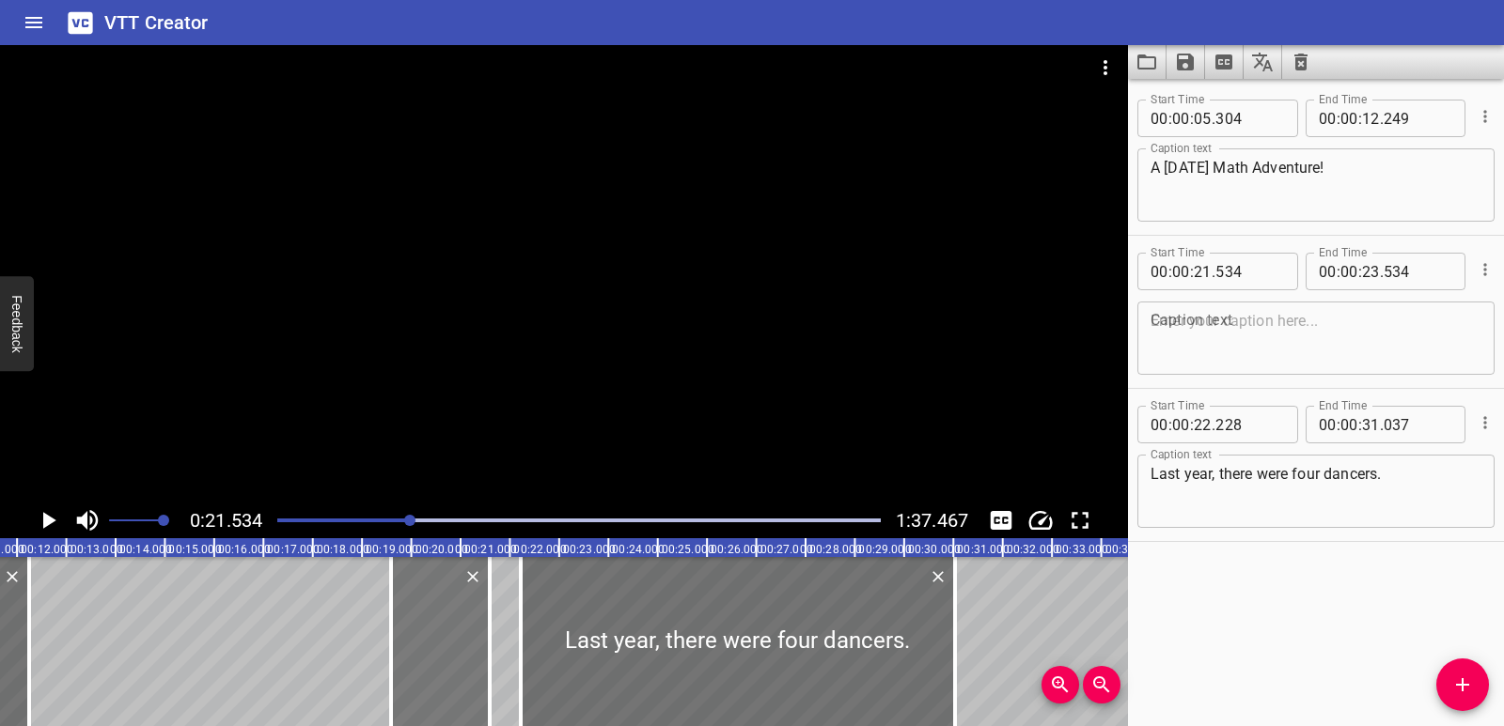
drag, startPoint x: 490, startPoint y: 631, endPoint x: 400, endPoint y: 630, distance: 89.3
click at [400, 630] on div at bounding box center [440, 641] width 99 height 169
type input "19"
type input "588"
type input "21"
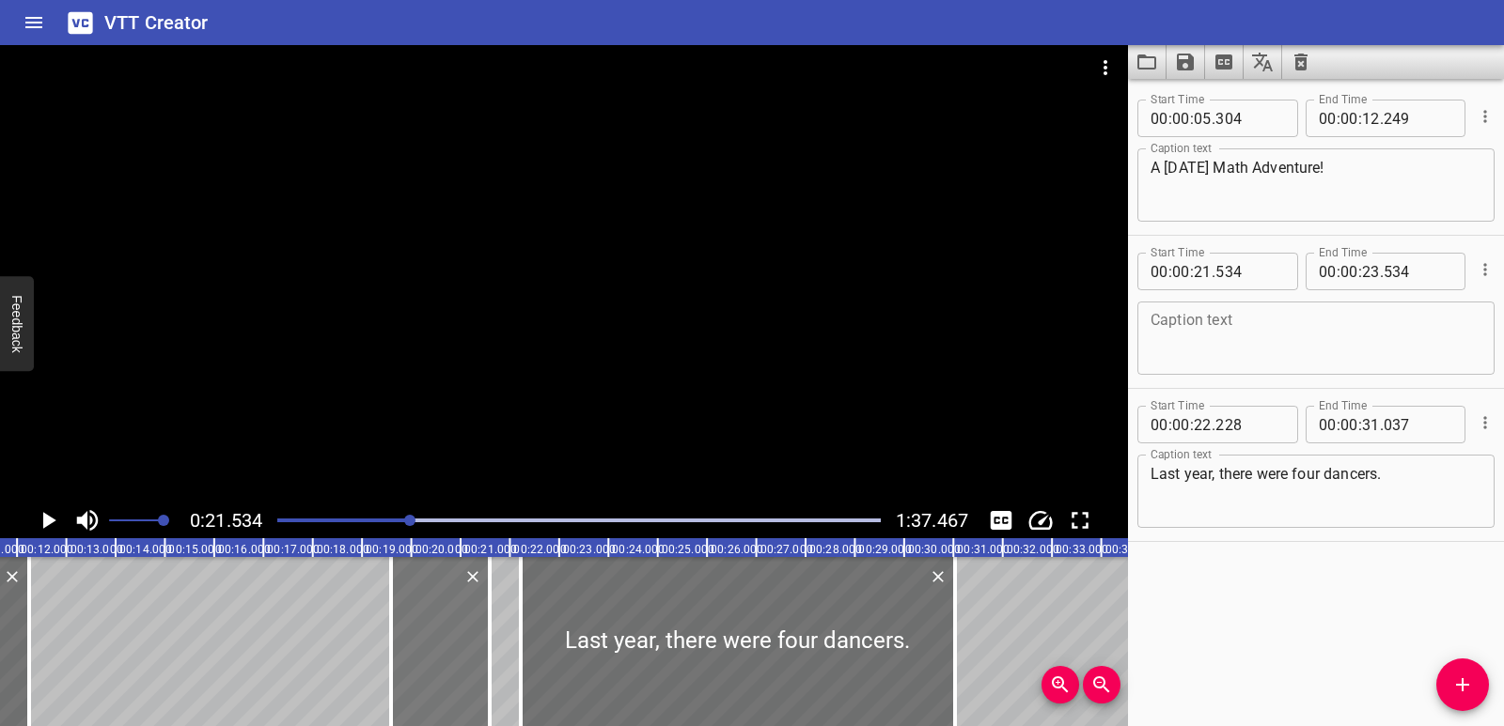
type input "588"
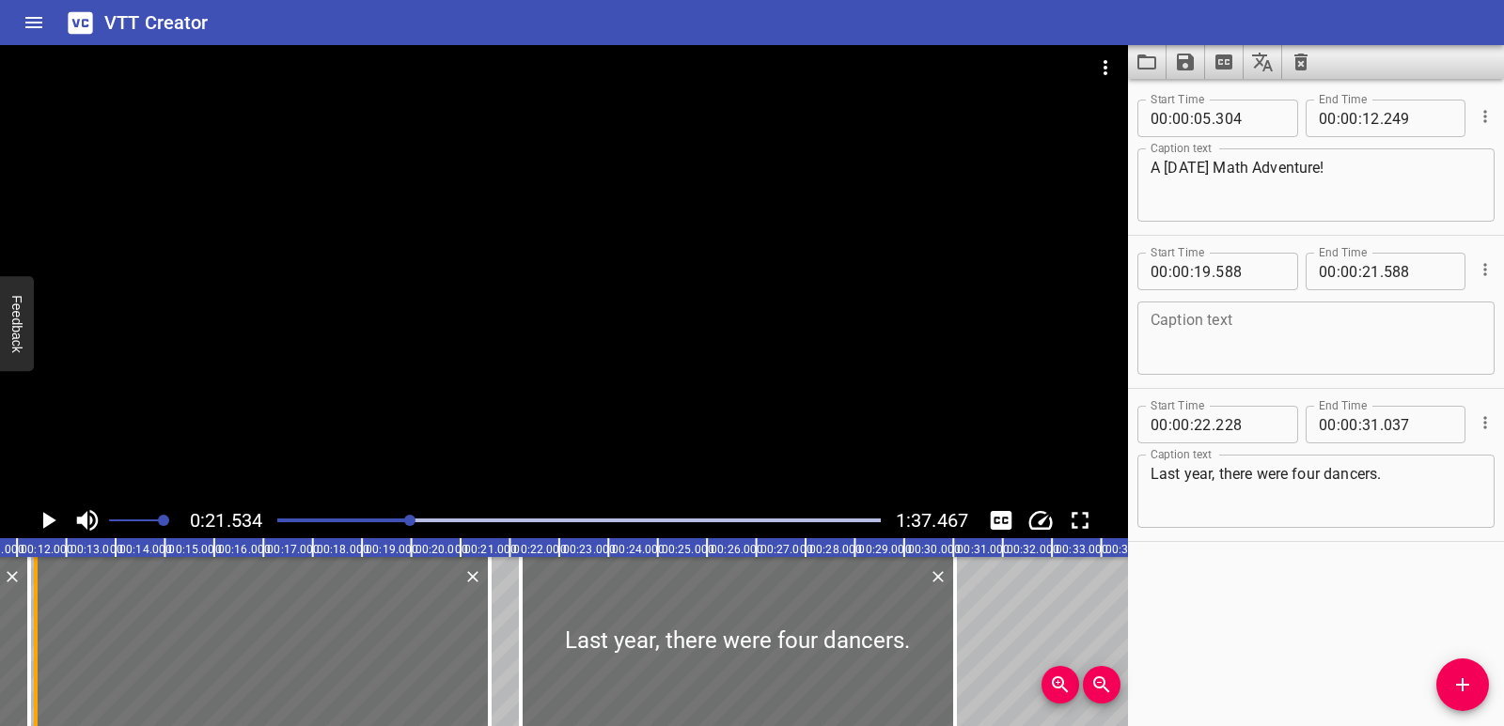
drag, startPoint x: 387, startPoint y: 638, endPoint x: 33, endPoint y: 637, distance: 354.3
click at [32, 638] on div at bounding box center [35, 641] width 19 height 169
type input "12"
type input "379"
click at [1301, 326] on textarea at bounding box center [1315, 339] width 331 height 54
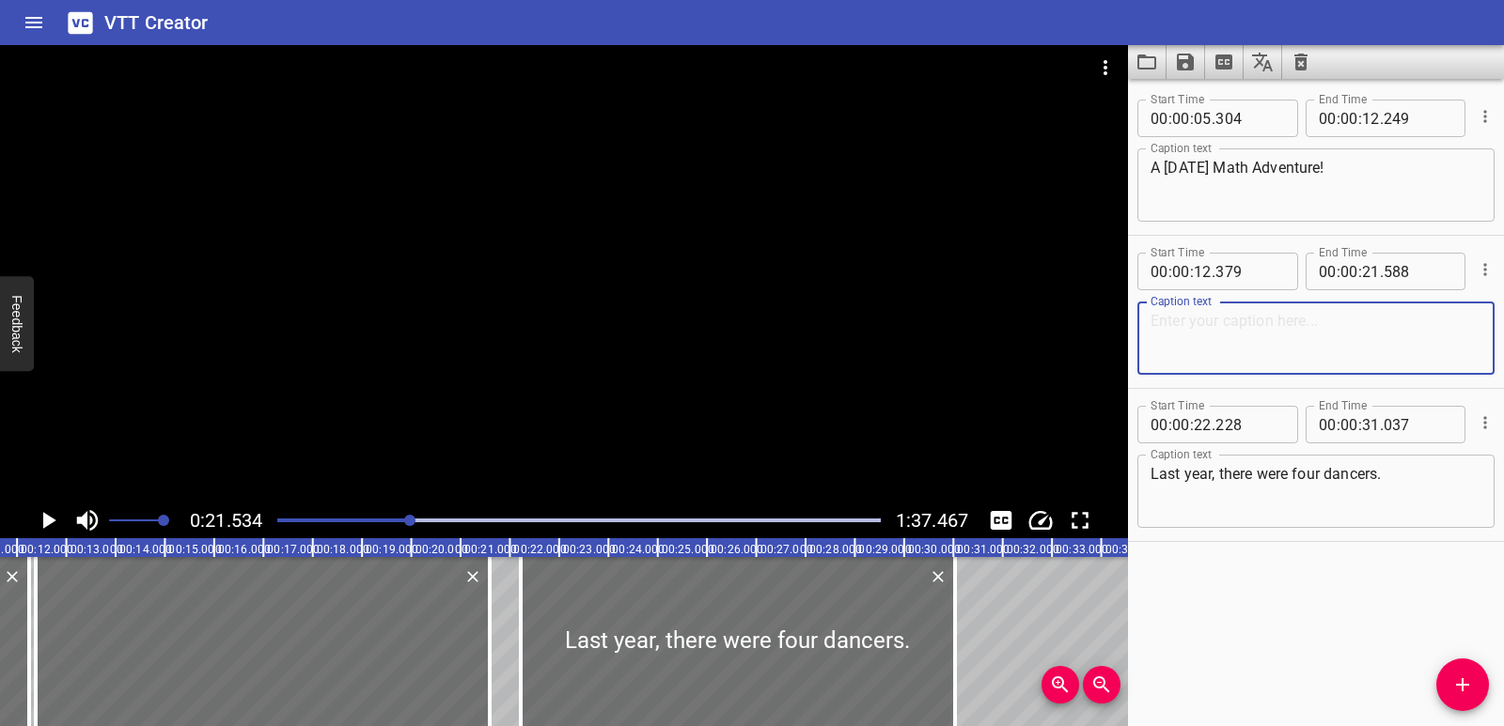
paste textarea "More classes are joining… more performances… and yes, more work to do!"
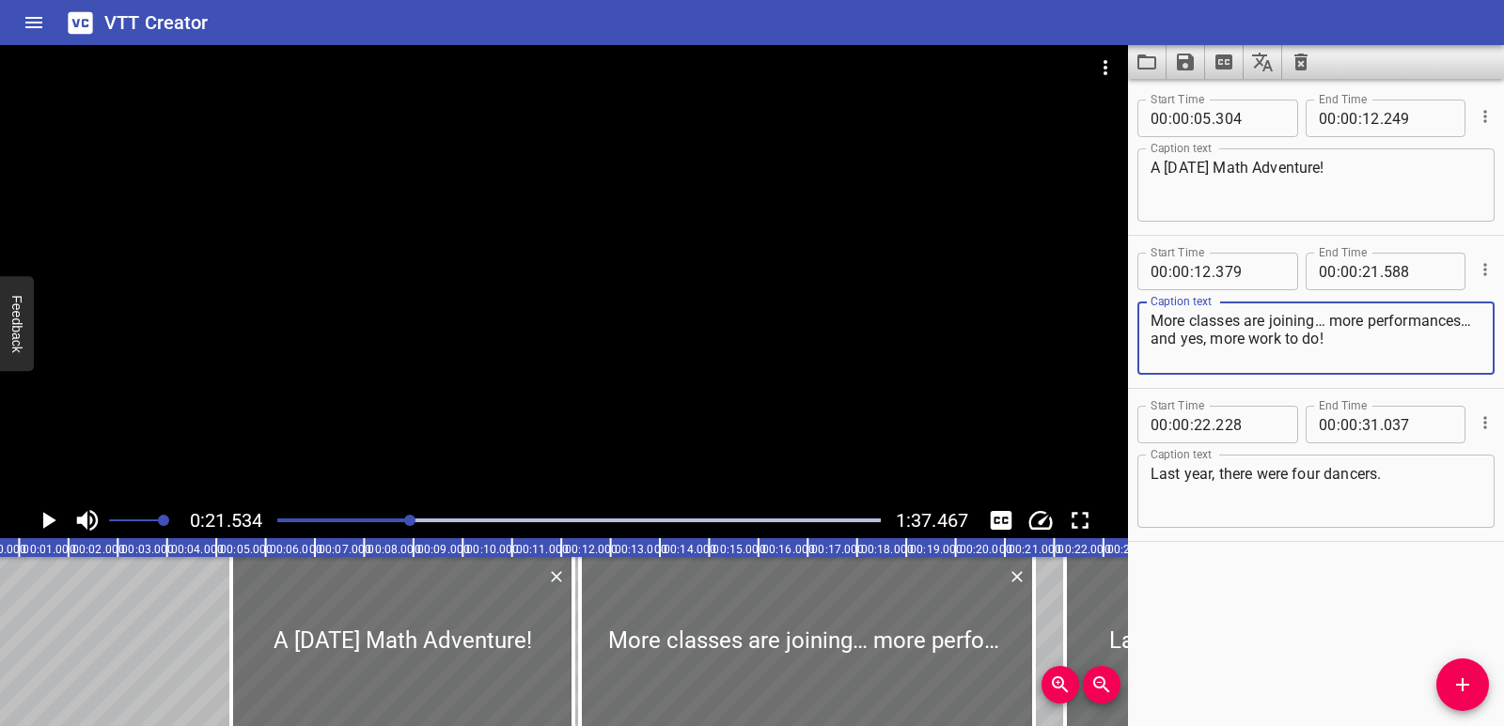
scroll to position [0, 0]
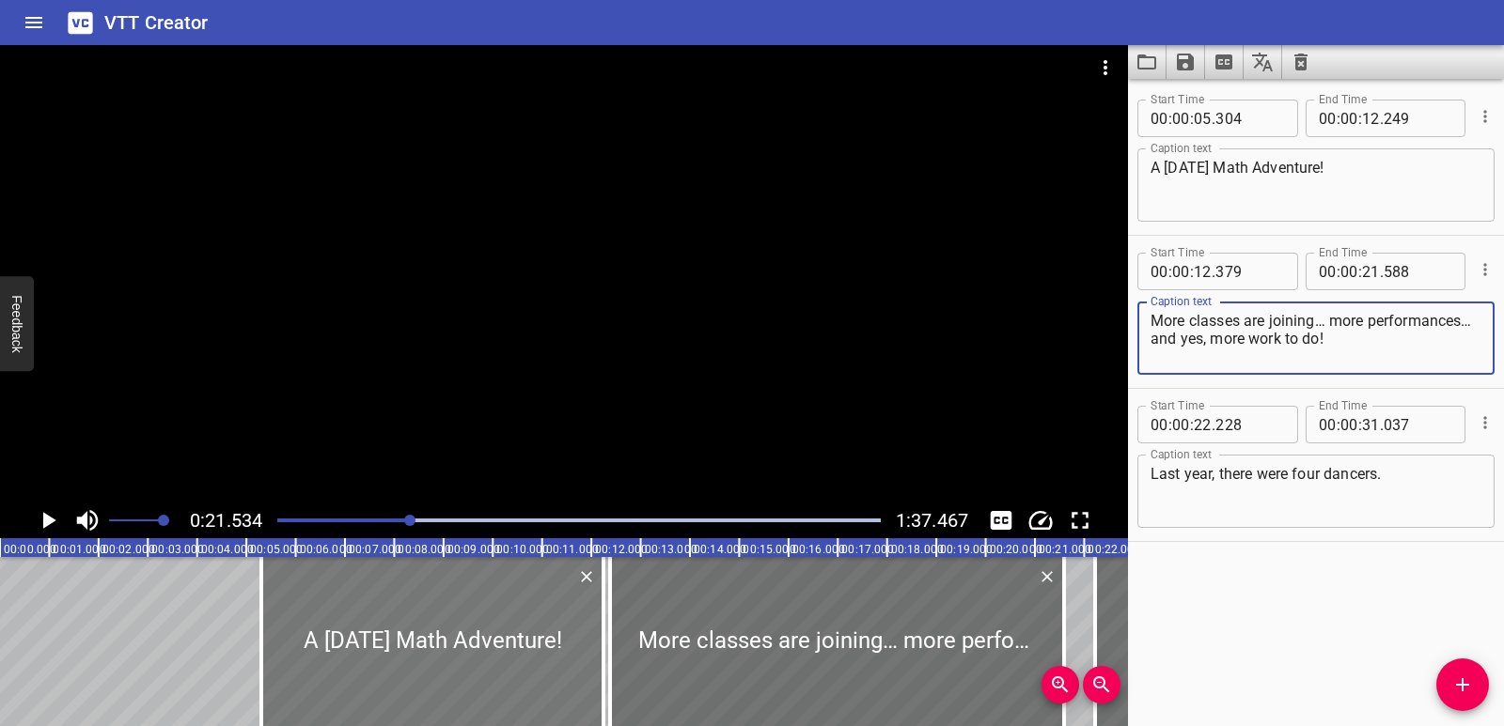
type textarea "More classes are joining… more performances… and yes, more work to do!"
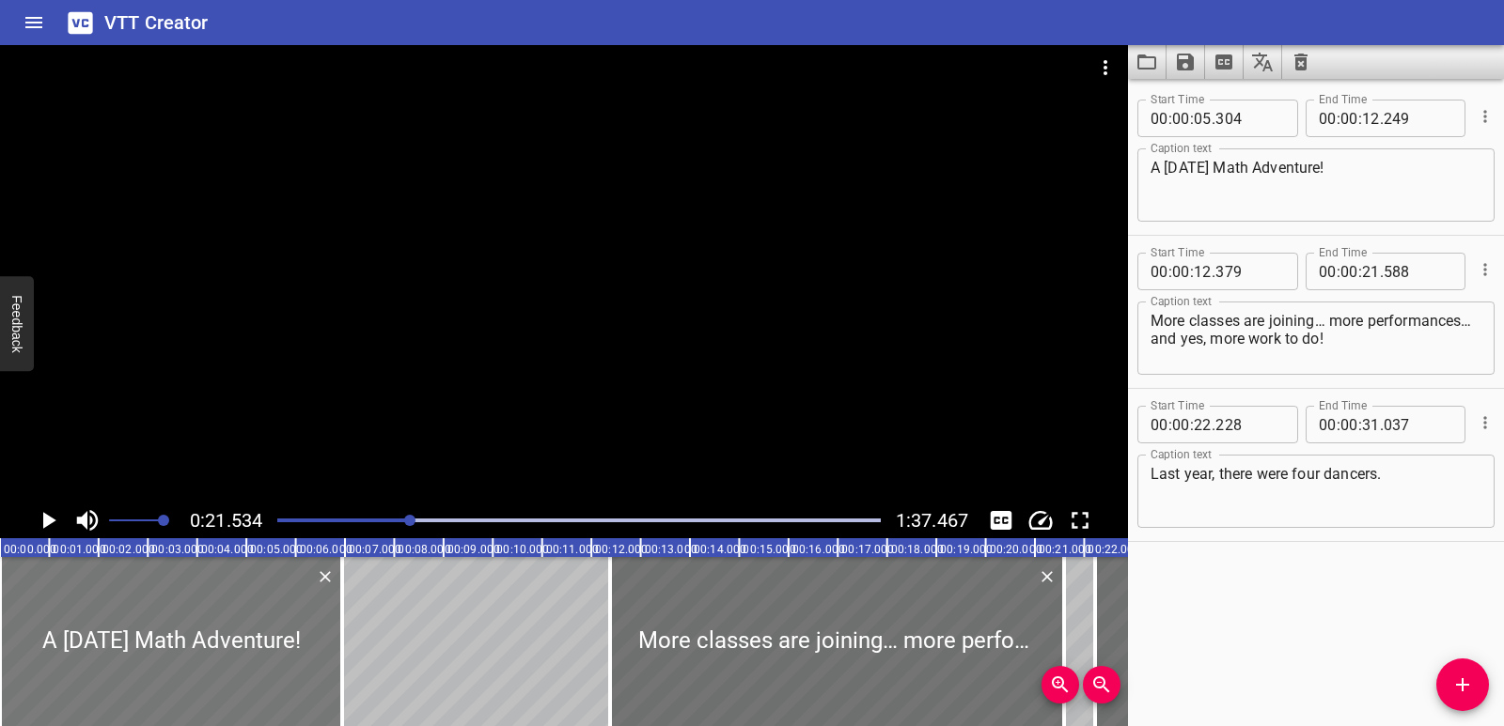
drag, startPoint x: 415, startPoint y: 616, endPoint x: 100, endPoint y: 642, distance: 316.8
click at [101, 641] on div at bounding box center [171, 641] width 342 height 169
type input "00"
type input "000"
type input "06"
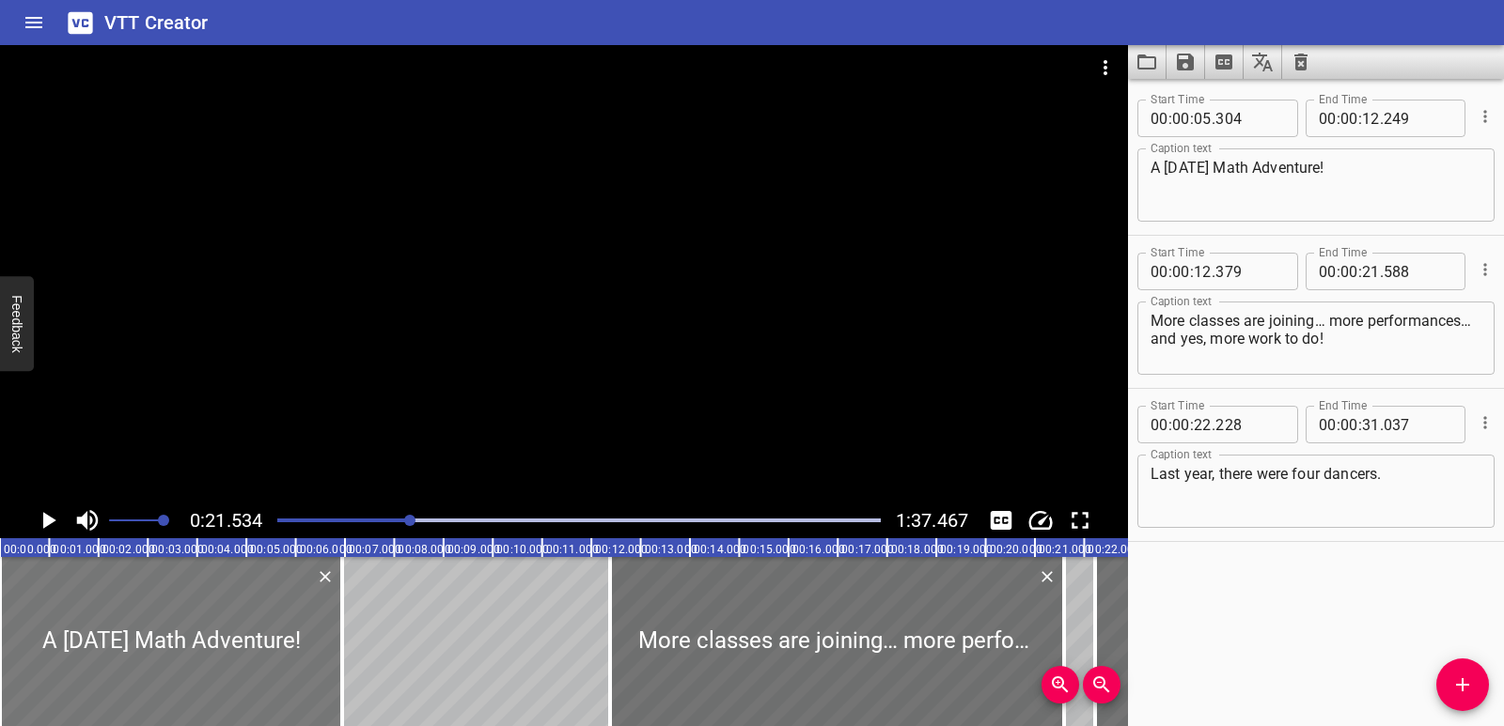
type input "945"
drag, startPoint x: 341, startPoint y: 522, endPoint x: 236, endPoint y: 532, distance: 105.8
click at [236, 532] on div "0:00.000 1:37.467" at bounding box center [564, 521] width 1128 height 36
click at [44, 525] on icon "Play/Pause" at bounding box center [49, 520] width 13 height 17
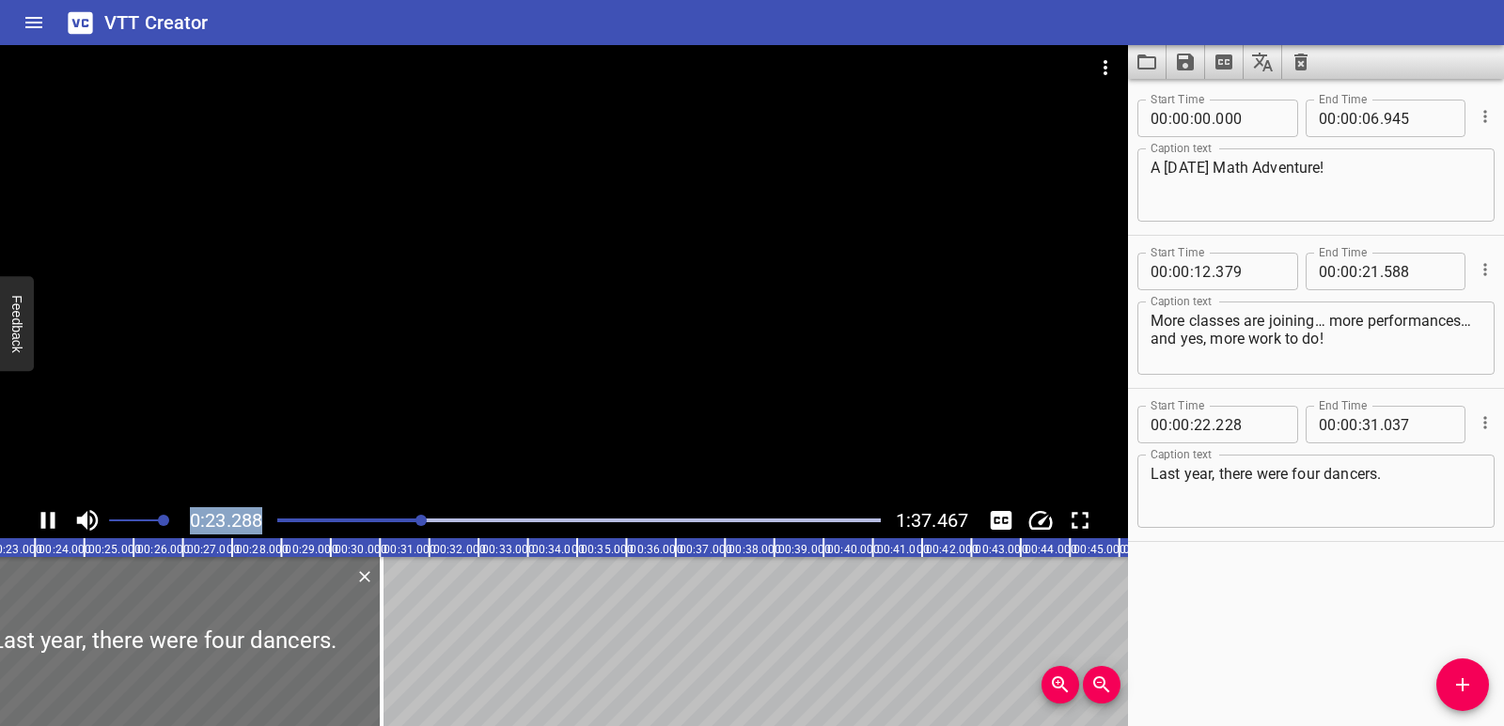
click at [46, 522] on icon "Play/Pause" at bounding box center [48, 521] width 28 height 28
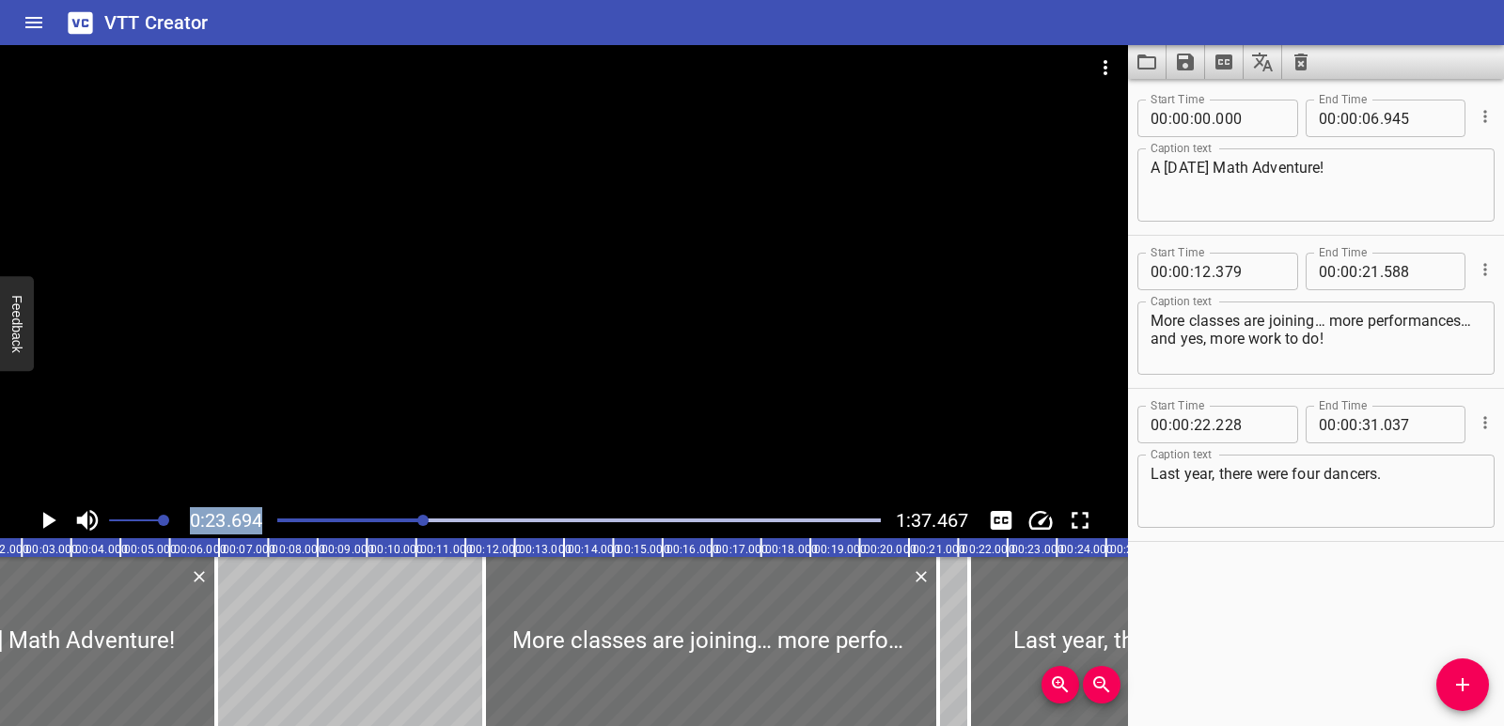
scroll to position [0, 121]
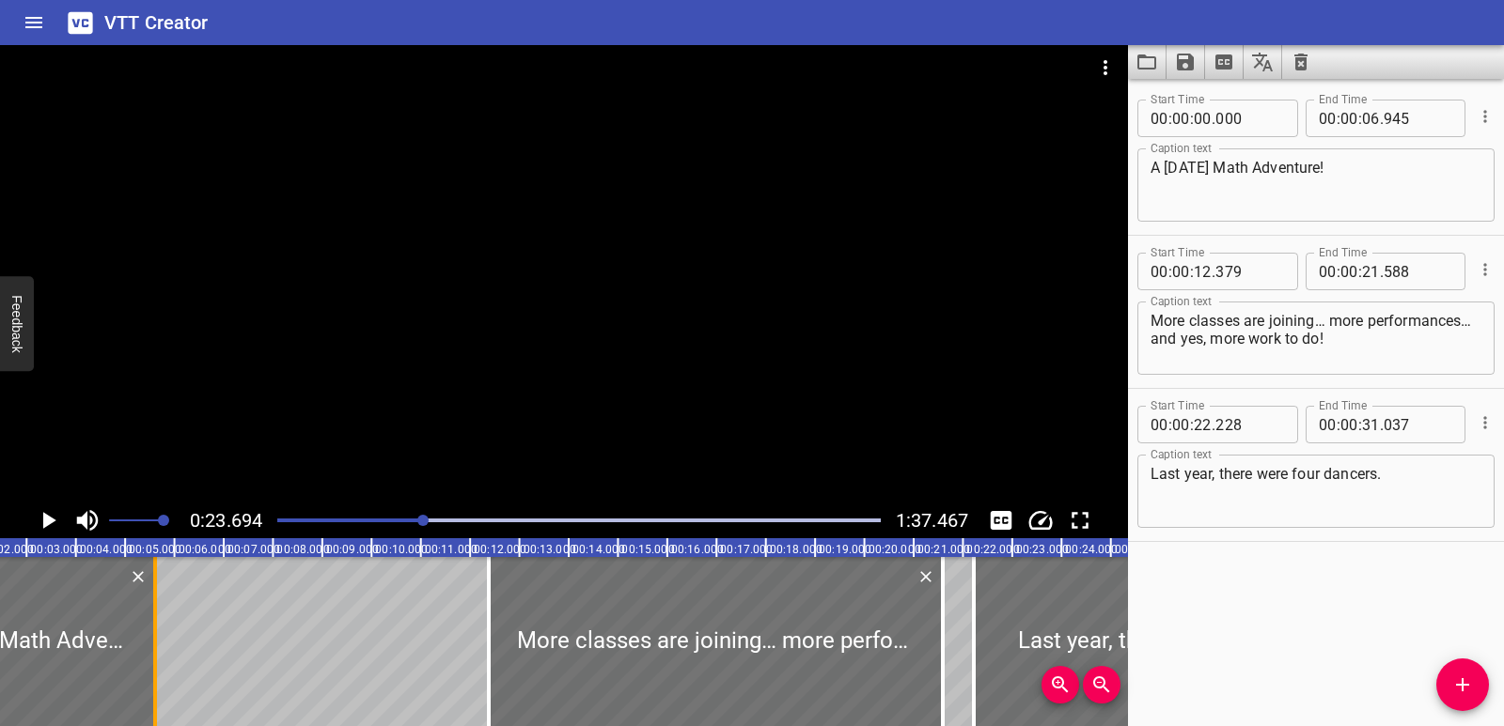
drag, startPoint x: 226, startPoint y: 623, endPoint x: 161, endPoint y: 631, distance: 66.3
click at [161, 631] on div at bounding box center [155, 641] width 19 height 169
type input "05"
type input "610"
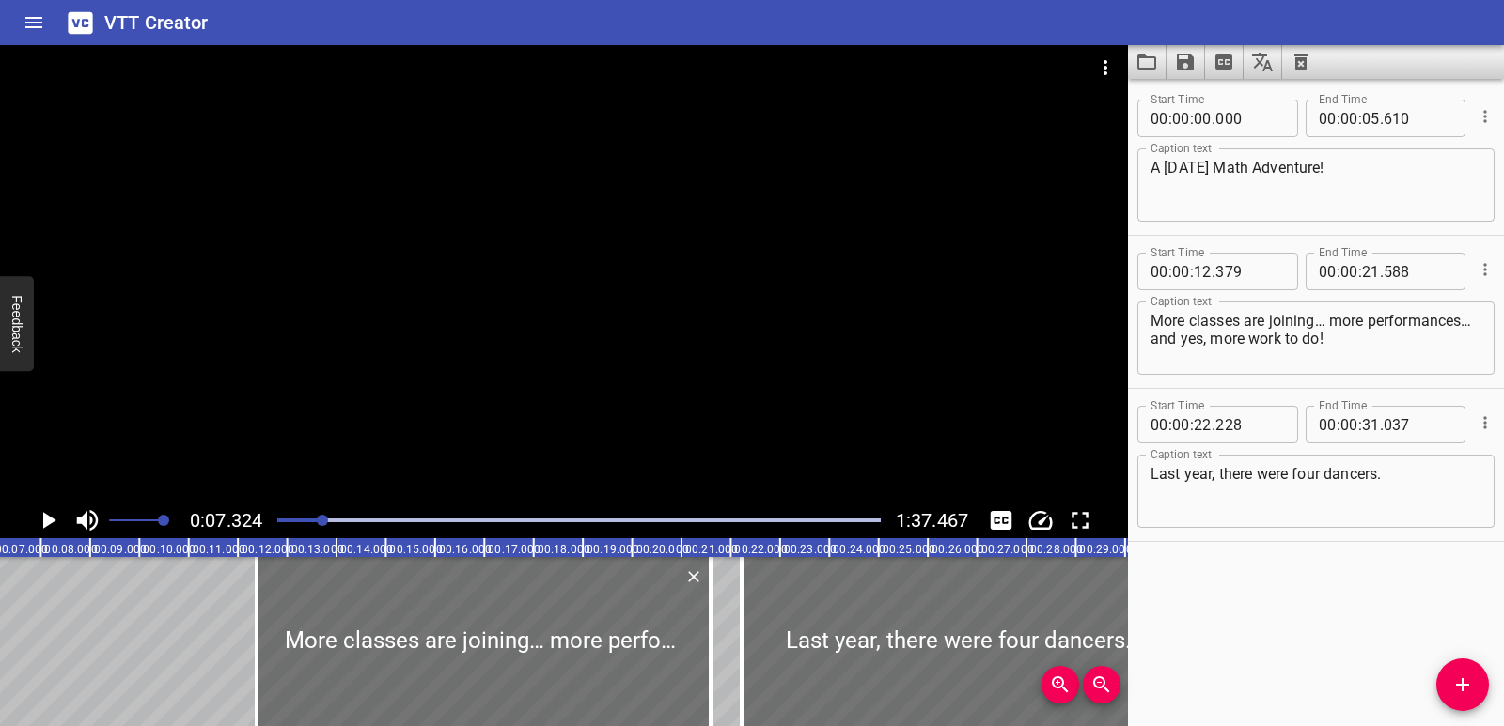
scroll to position [0, 361]
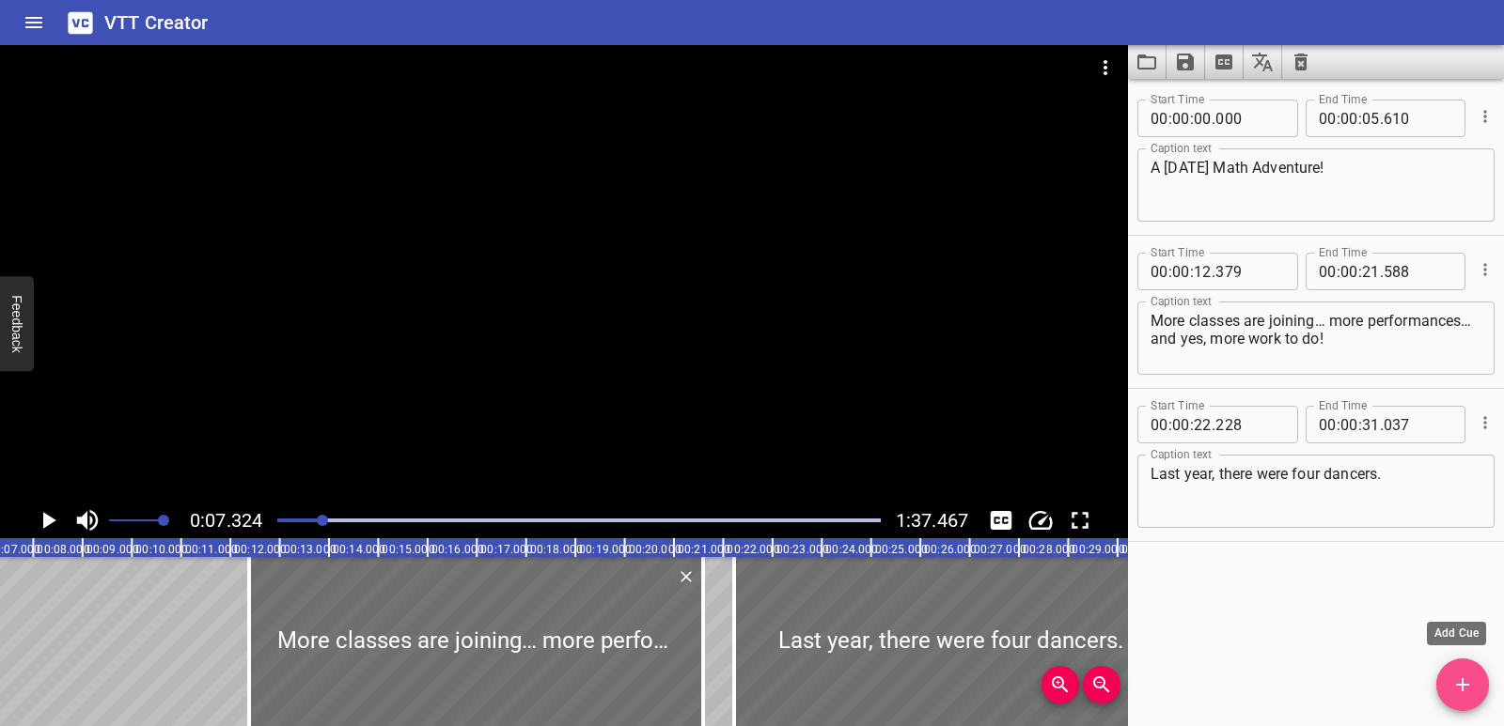
click at [1456, 678] on icon "Add Cue" at bounding box center [1462, 685] width 23 height 23
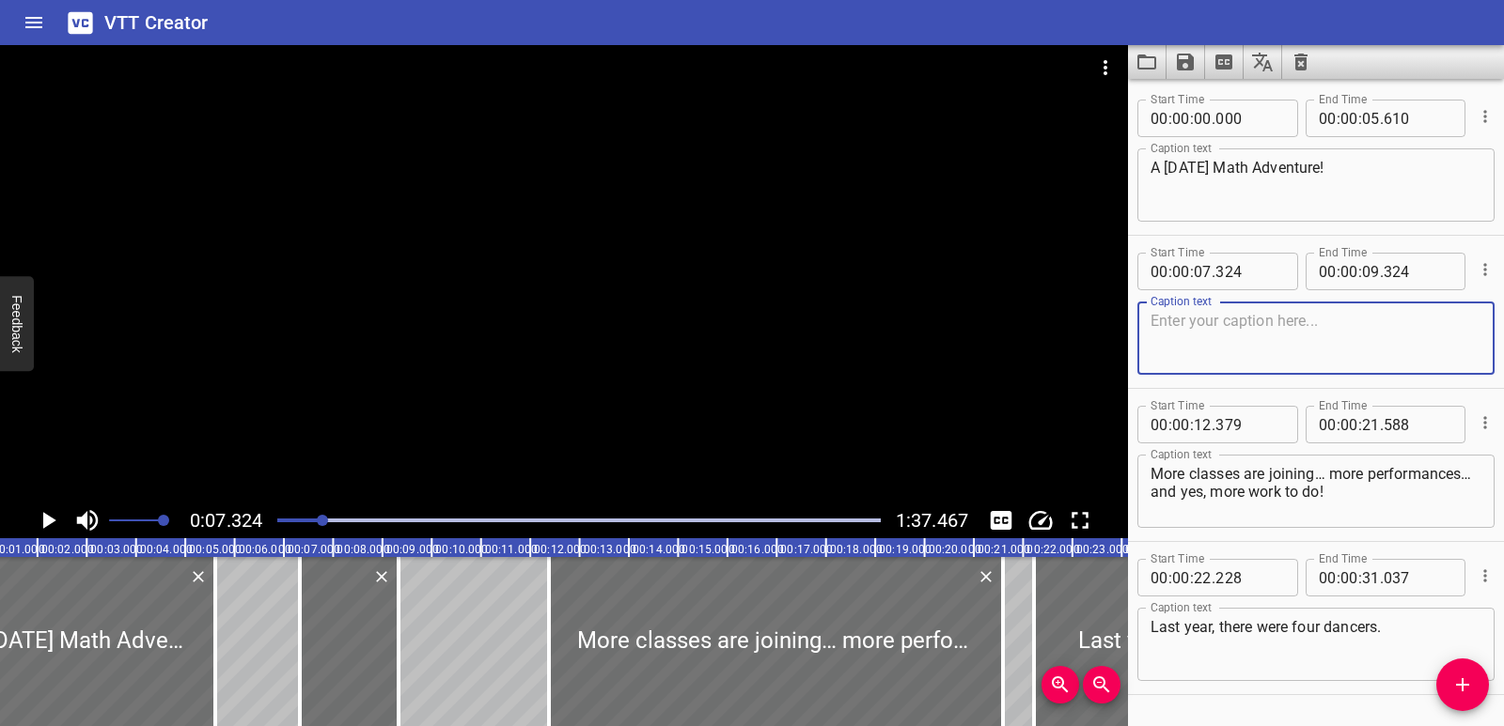
scroll to position [0, 0]
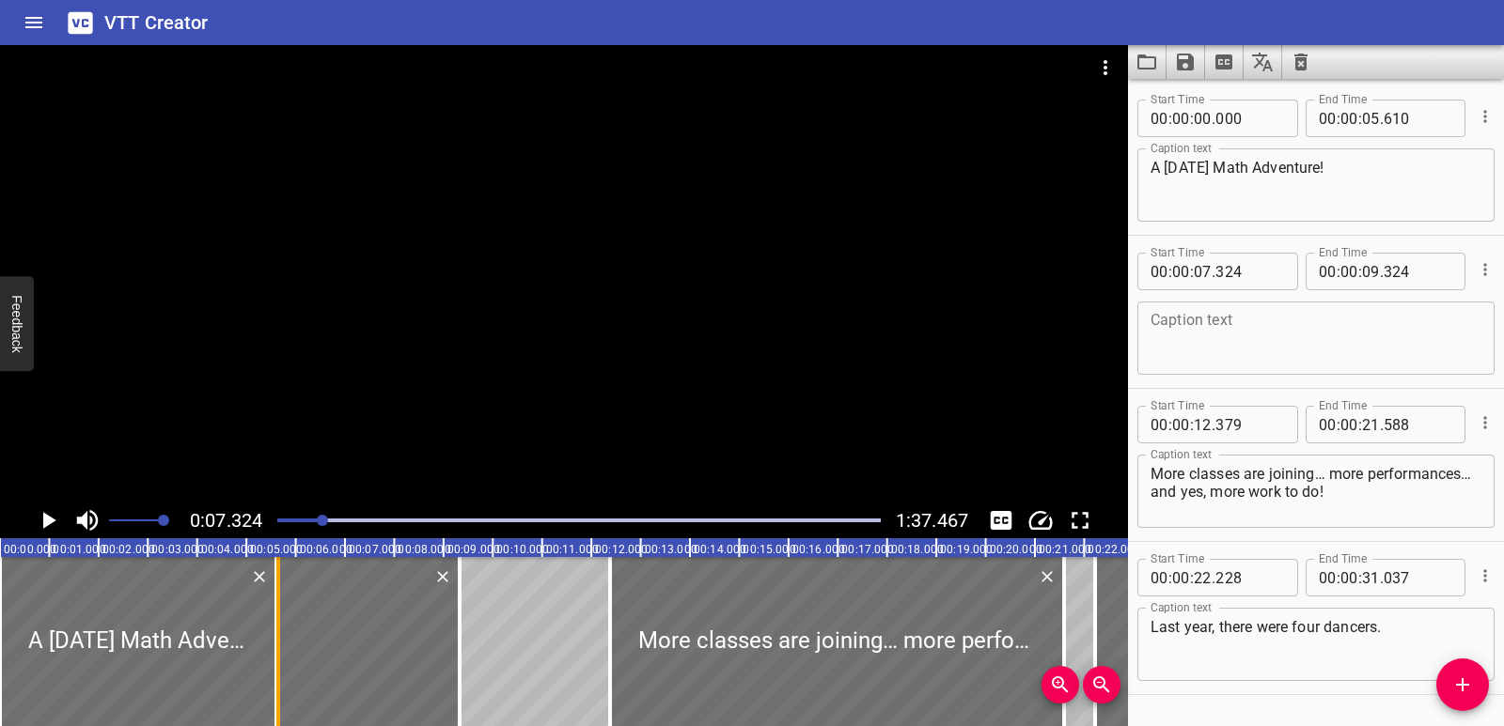
drag, startPoint x: 363, startPoint y: 650, endPoint x: 280, endPoint y: 654, distance: 82.8
click at [280, 654] on div at bounding box center [278, 641] width 19 height 169
type input "05"
type input "646"
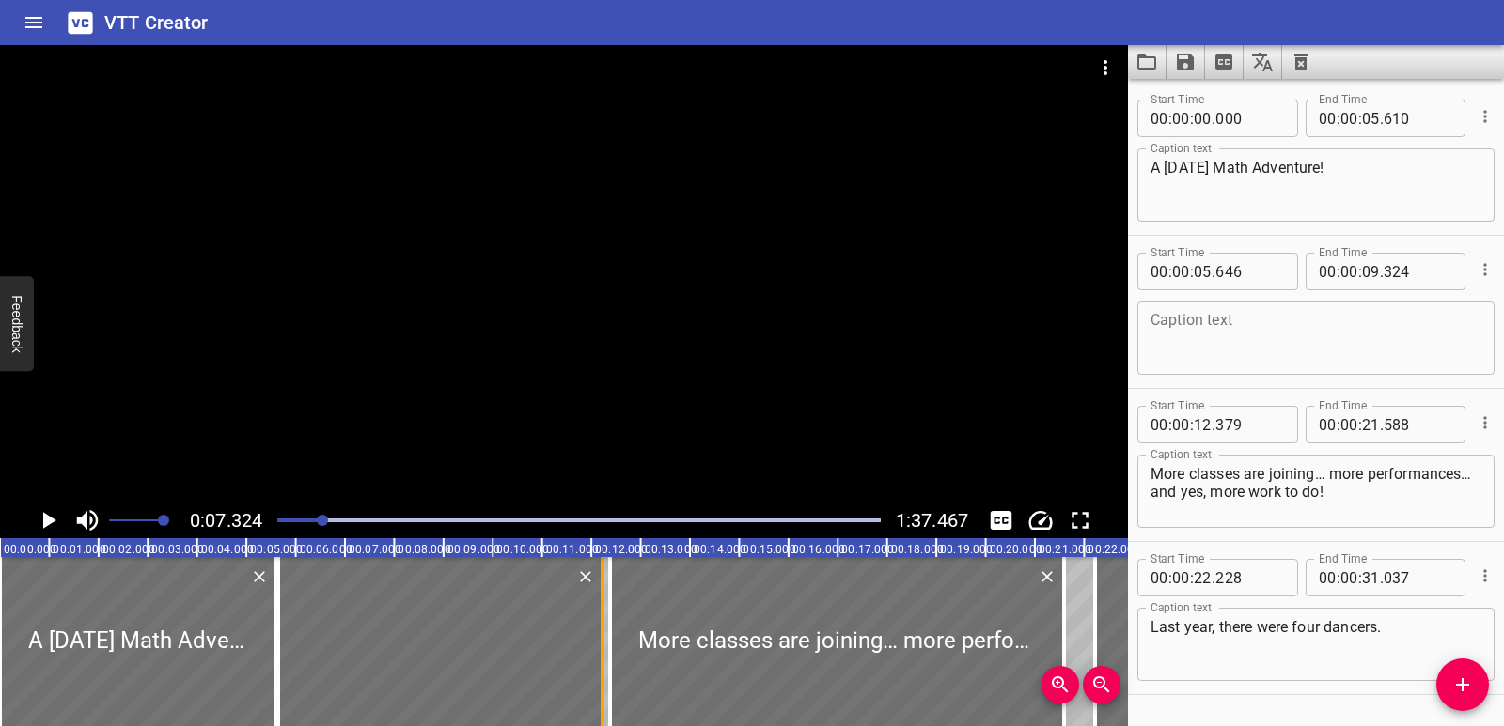
drag, startPoint x: 455, startPoint y: 632, endPoint x: 598, endPoint y: 626, distance: 143.0
click at [598, 626] on div at bounding box center [602, 641] width 19 height 169
type input "12"
type input "223"
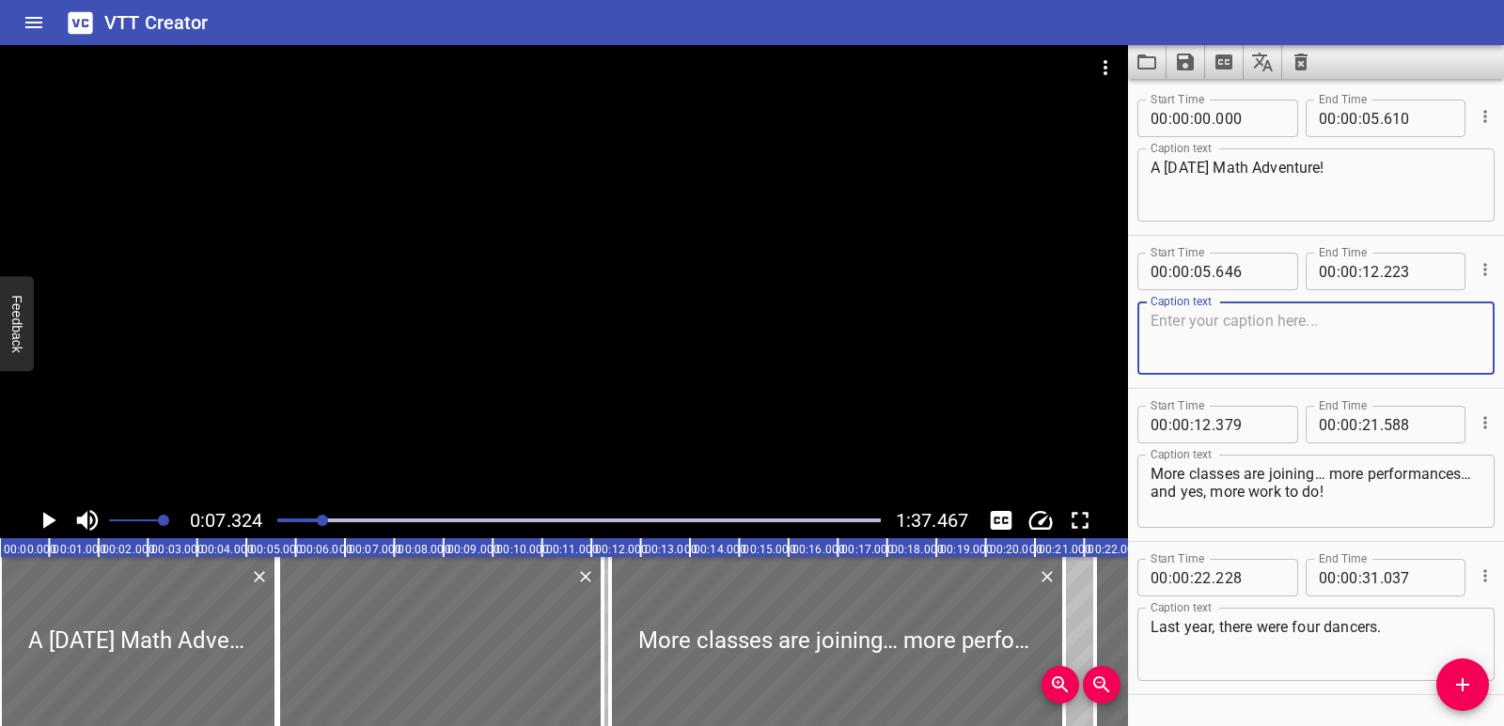
click at [1239, 325] on textarea at bounding box center [1315, 339] width 331 height 54
paste textarea "This year’s National Day is going to be huge!"
type textarea "This year’s National Day is going to be huge!"
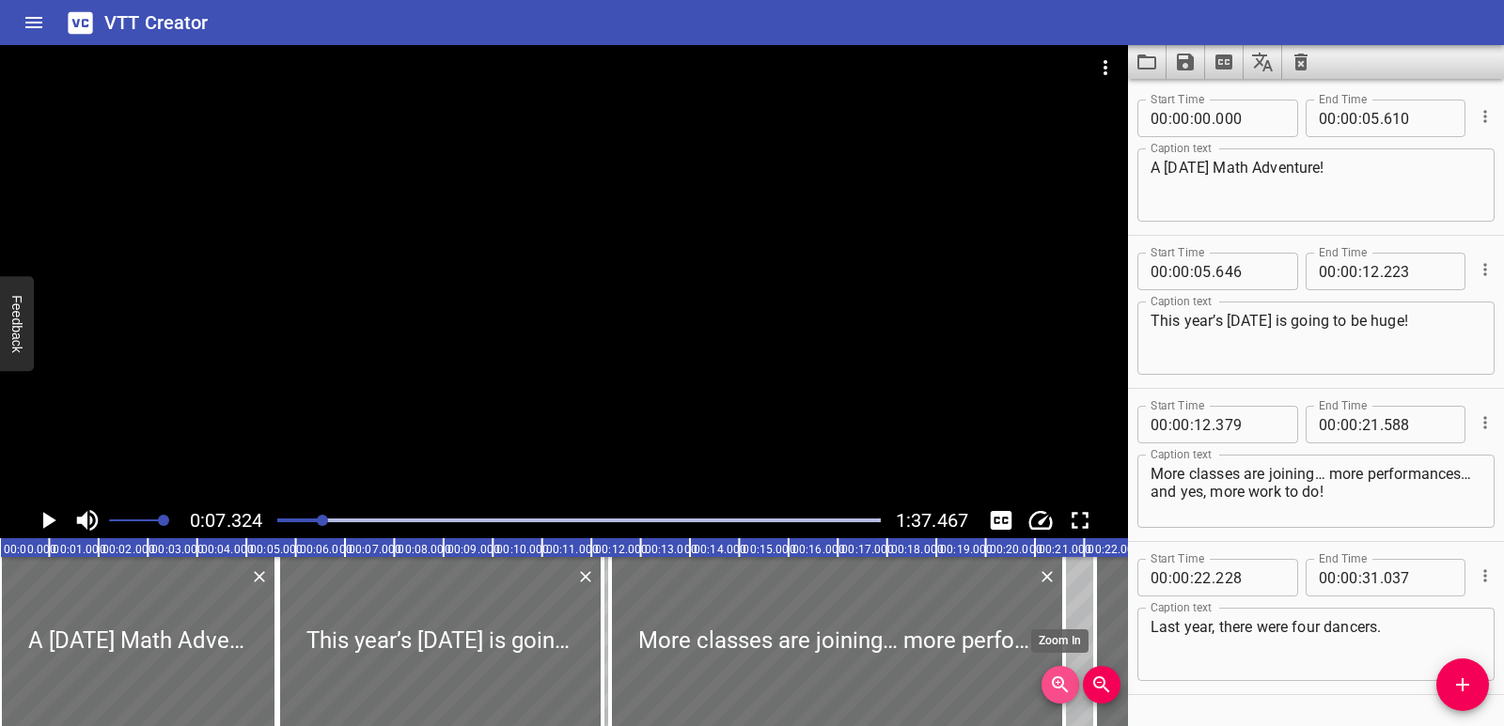
click at [1068, 692] on icon "Zoom In" at bounding box center [1060, 685] width 23 height 23
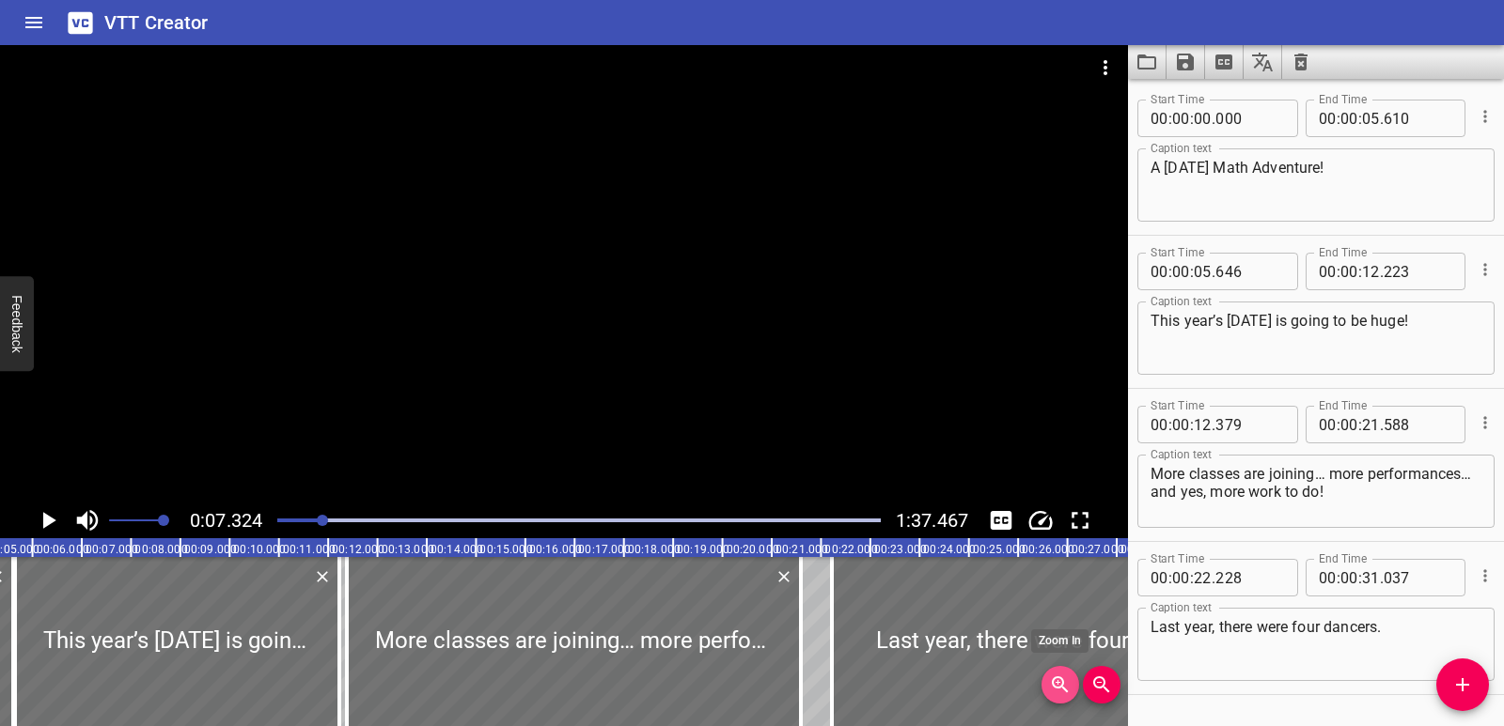
click at [1068, 693] on icon "Zoom In" at bounding box center [1060, 685] width 23 height 23
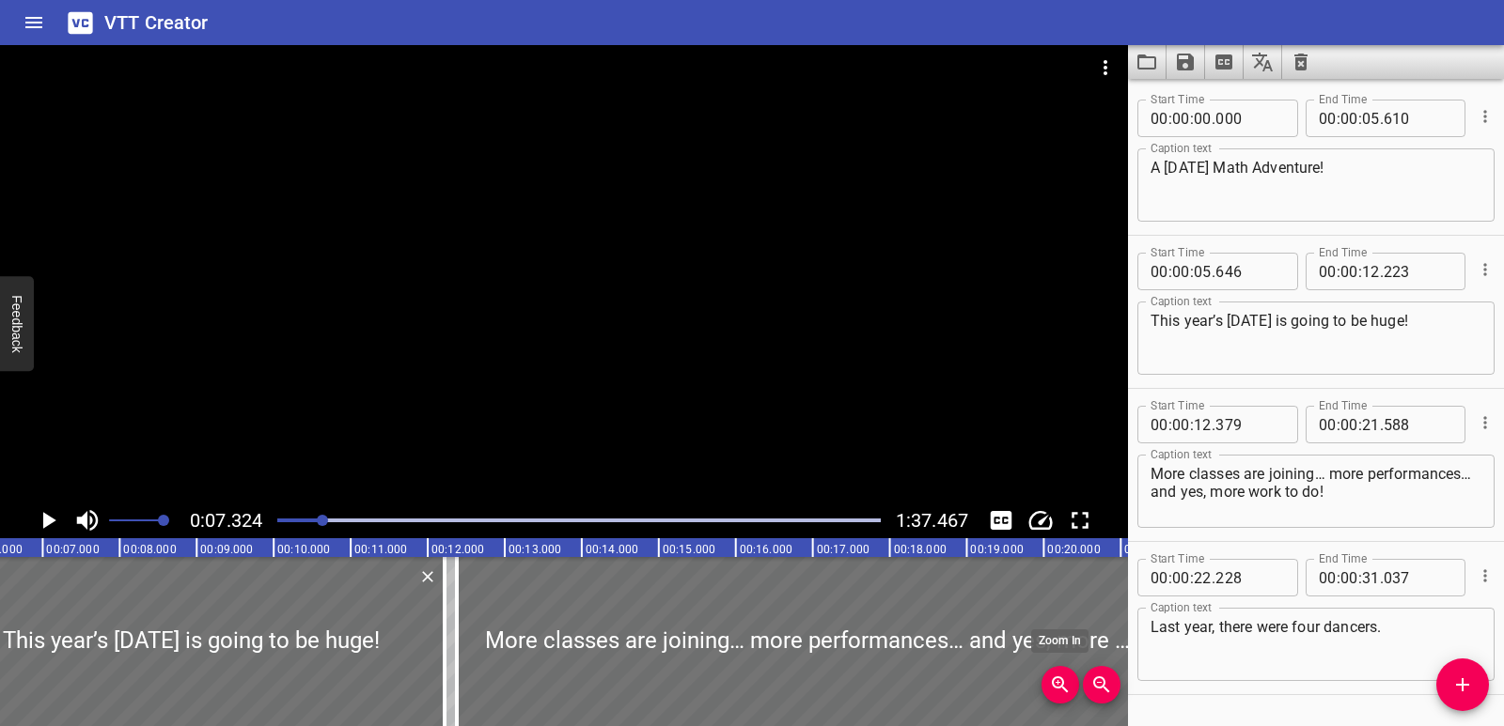
click at [1068, 694] on icon "Zoom In" at bounding box center [1060, 685] width 23 height 23
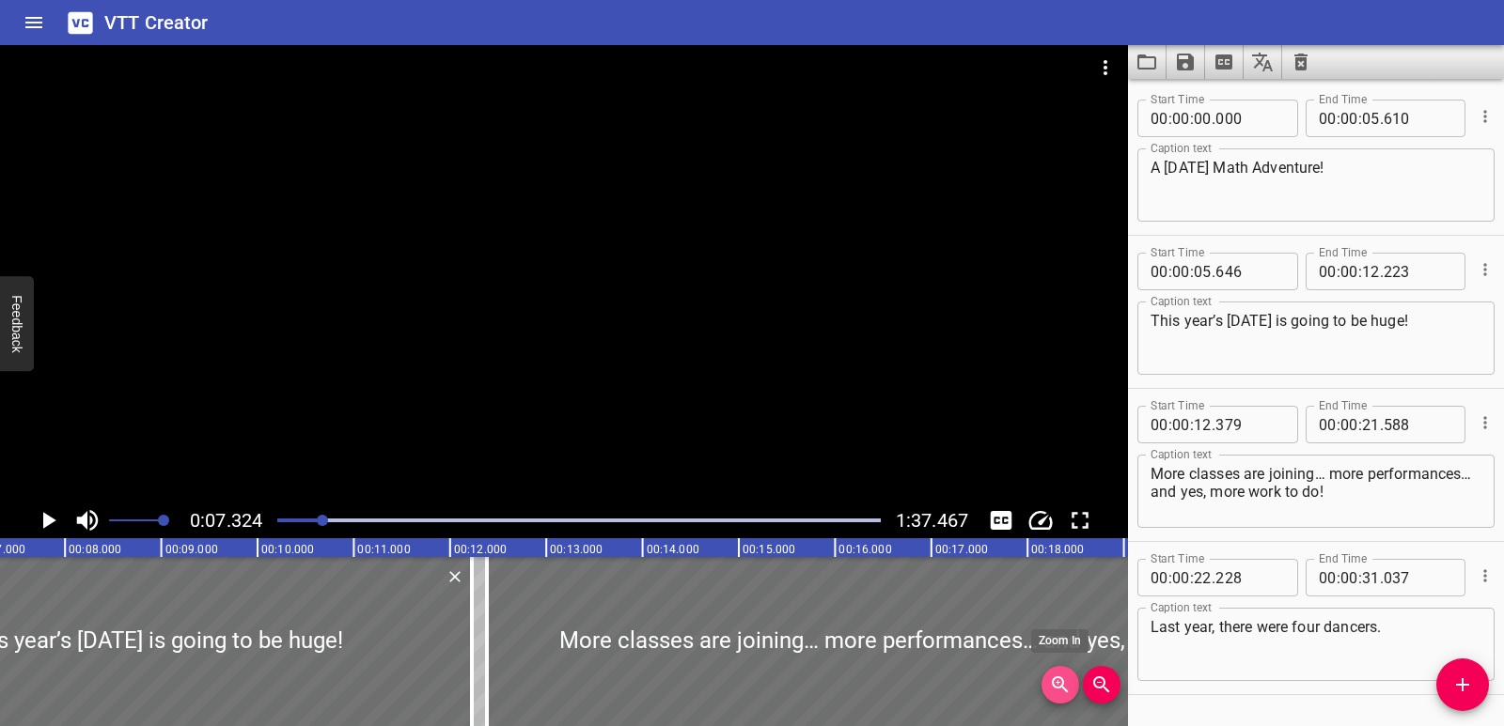
click at [1068, 696] on button "Zoom In" at bounding box center [1060, 685] width 38 height 38
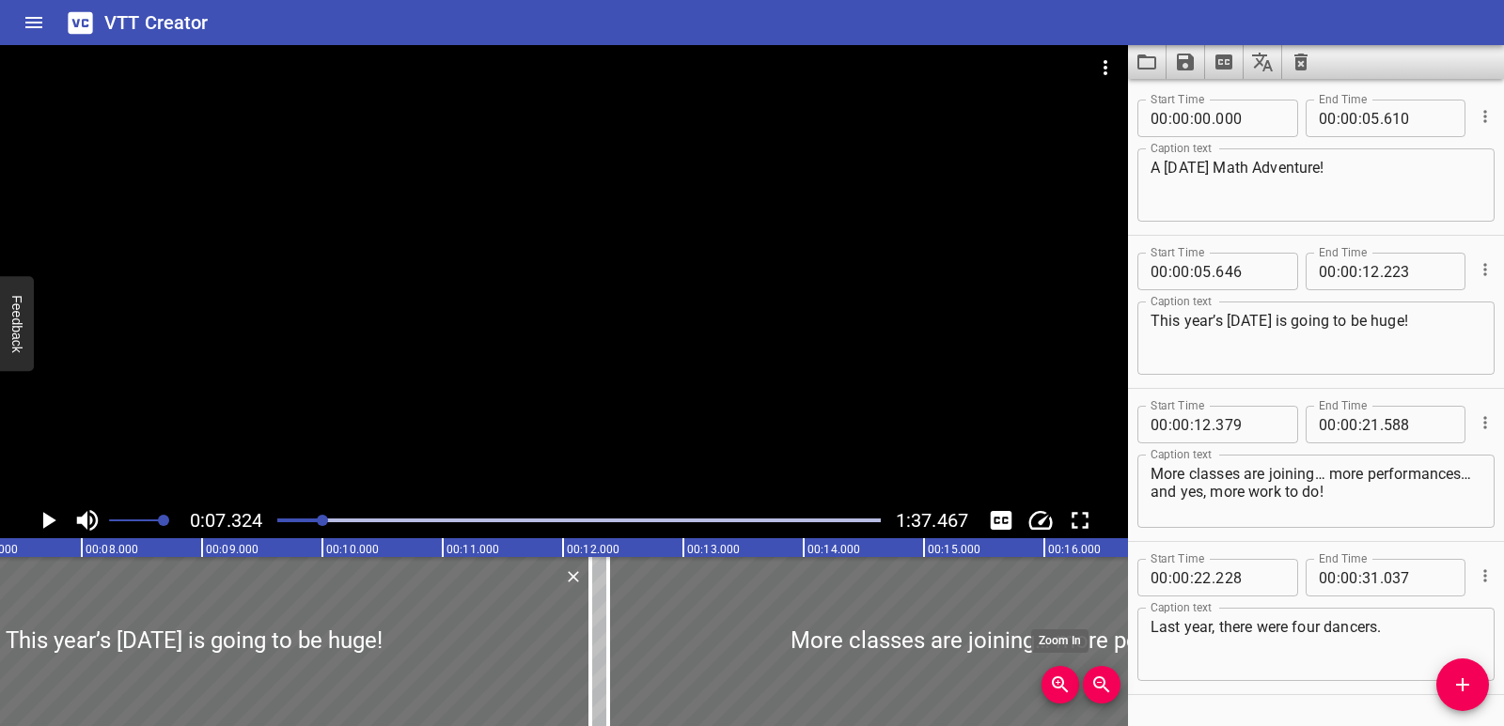
click at [1068, 699] on button "Zoom In" at bounding box center [1060, 685] width 38 height 38
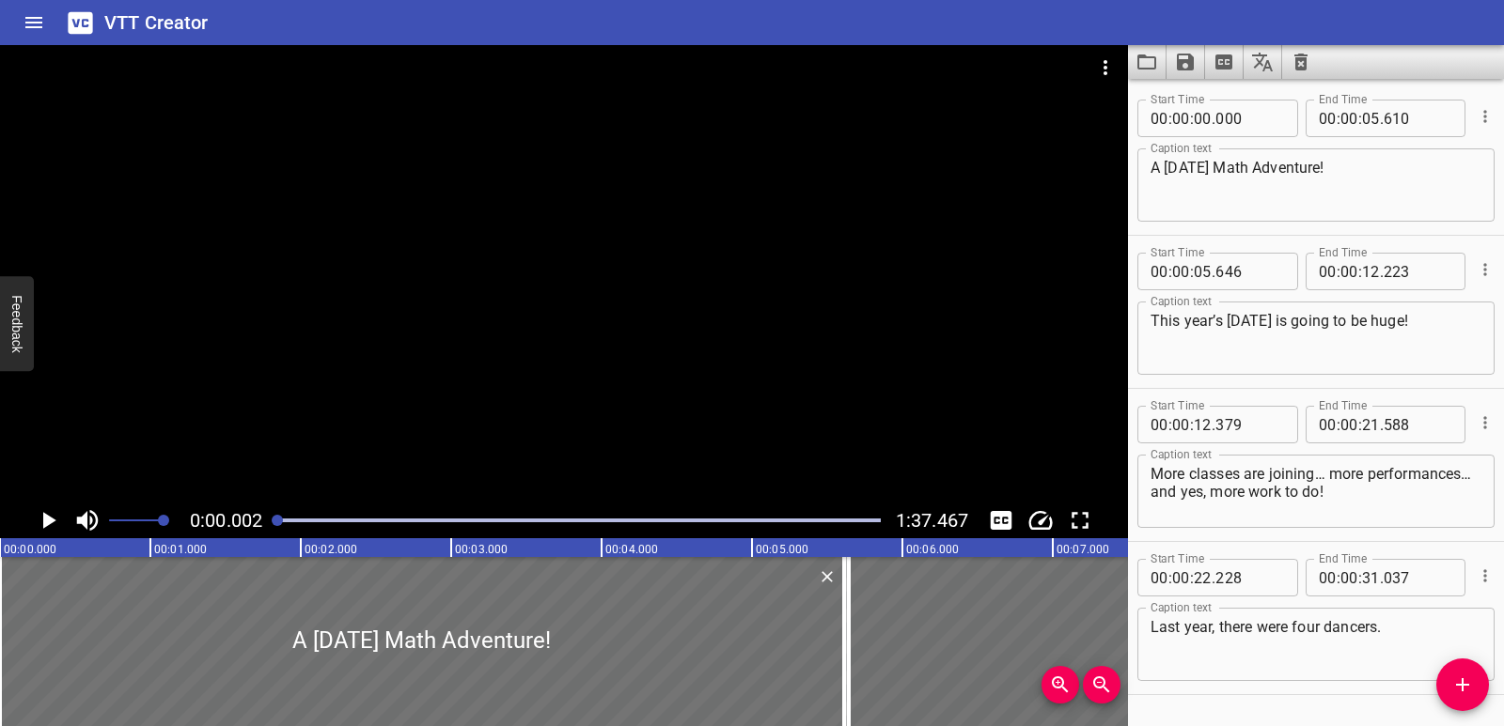
drag, startPoint x: 320, startPoint y: 524, endPoint x: 264, endPoint y: 526, distance: 56.4
click at [264, 526] on div "0:00.002 1:37.467" at bounding box center [564, 521] width 1128 height 36
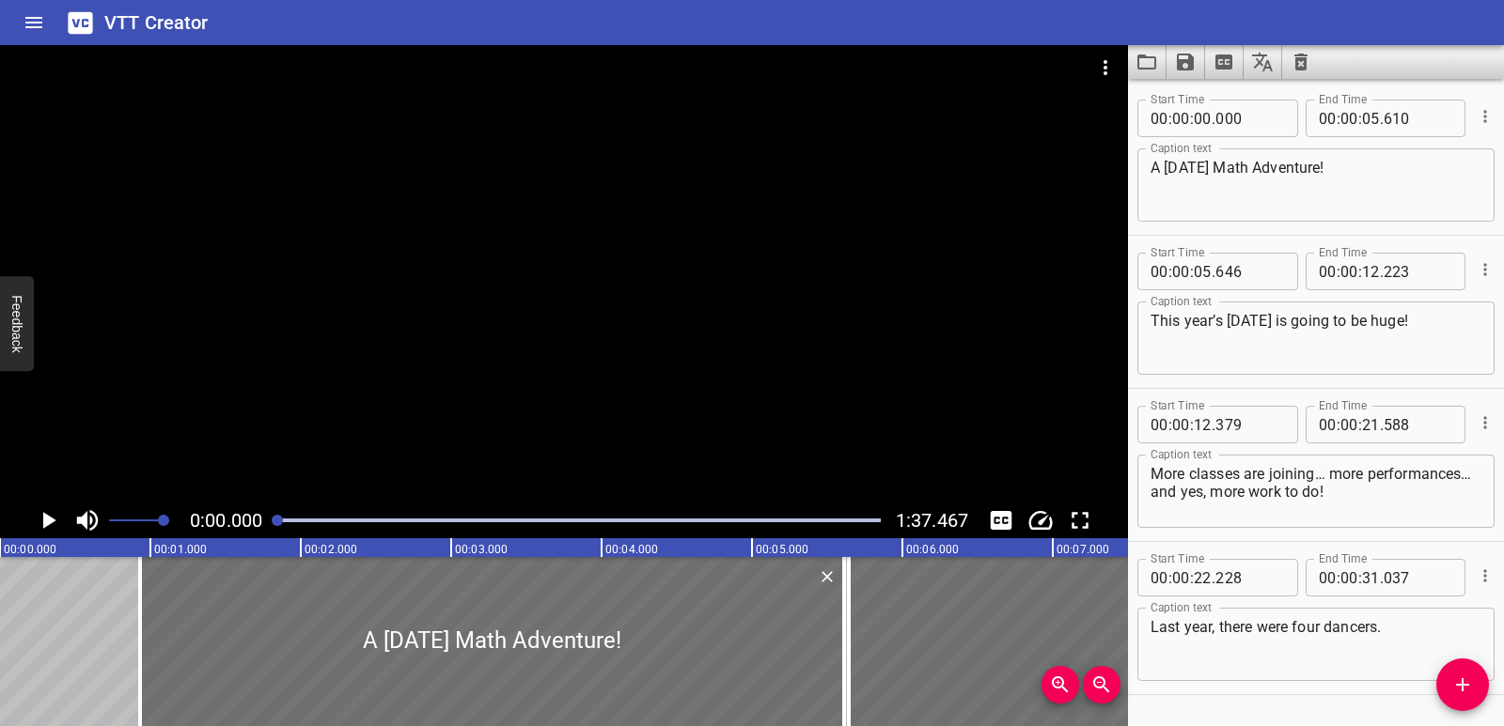
drag, startPoint x: 6, startPoint y: 618, endPoint x: 126, endPoint y: 610, distance: 120.6
click at [146, 622] on div at bounding box center [140, 641] width 19 height 169
click at [42, 515] on icon "Play/Pause" at bounding box center [48, 521] width 28 height 28
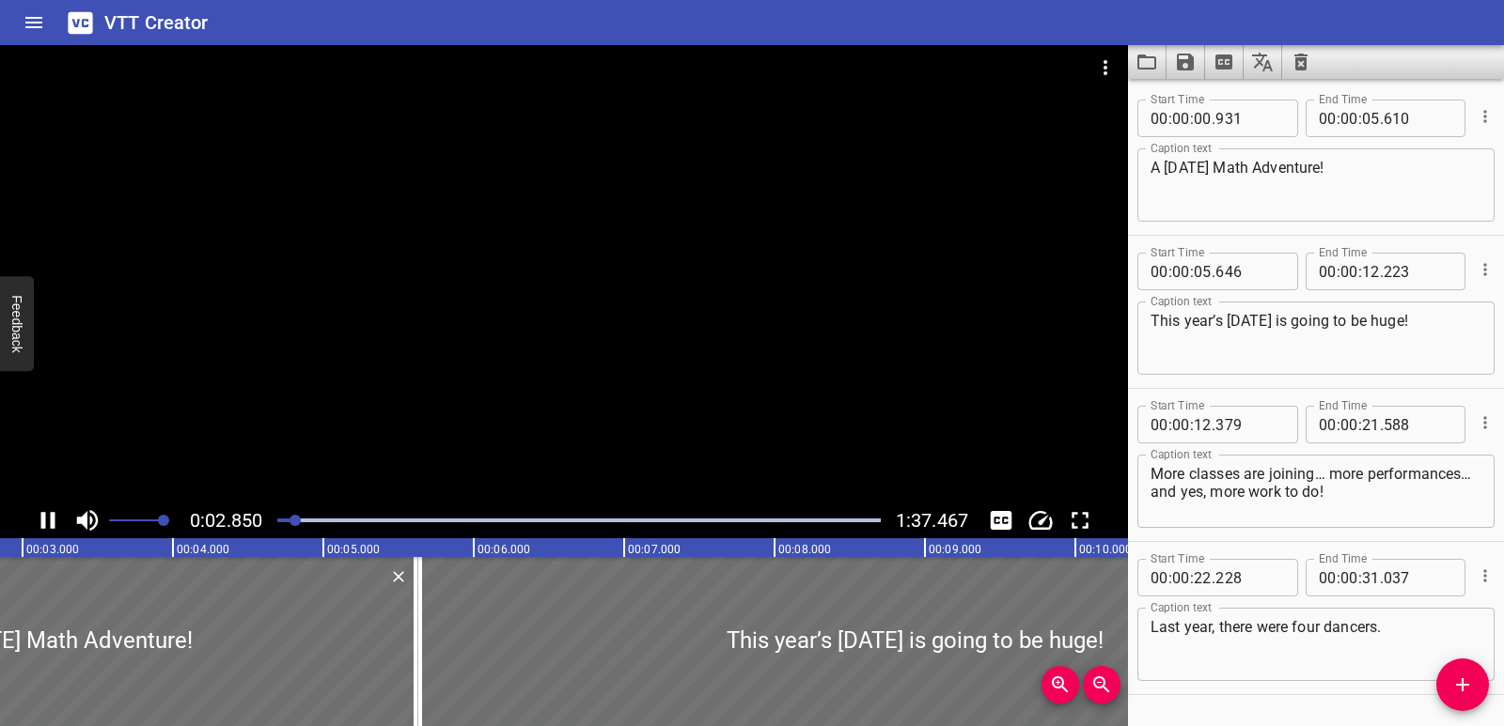
click at [49, 523] on icon "Play/Pause" at bounding box center [48, 521] width 28 height 28
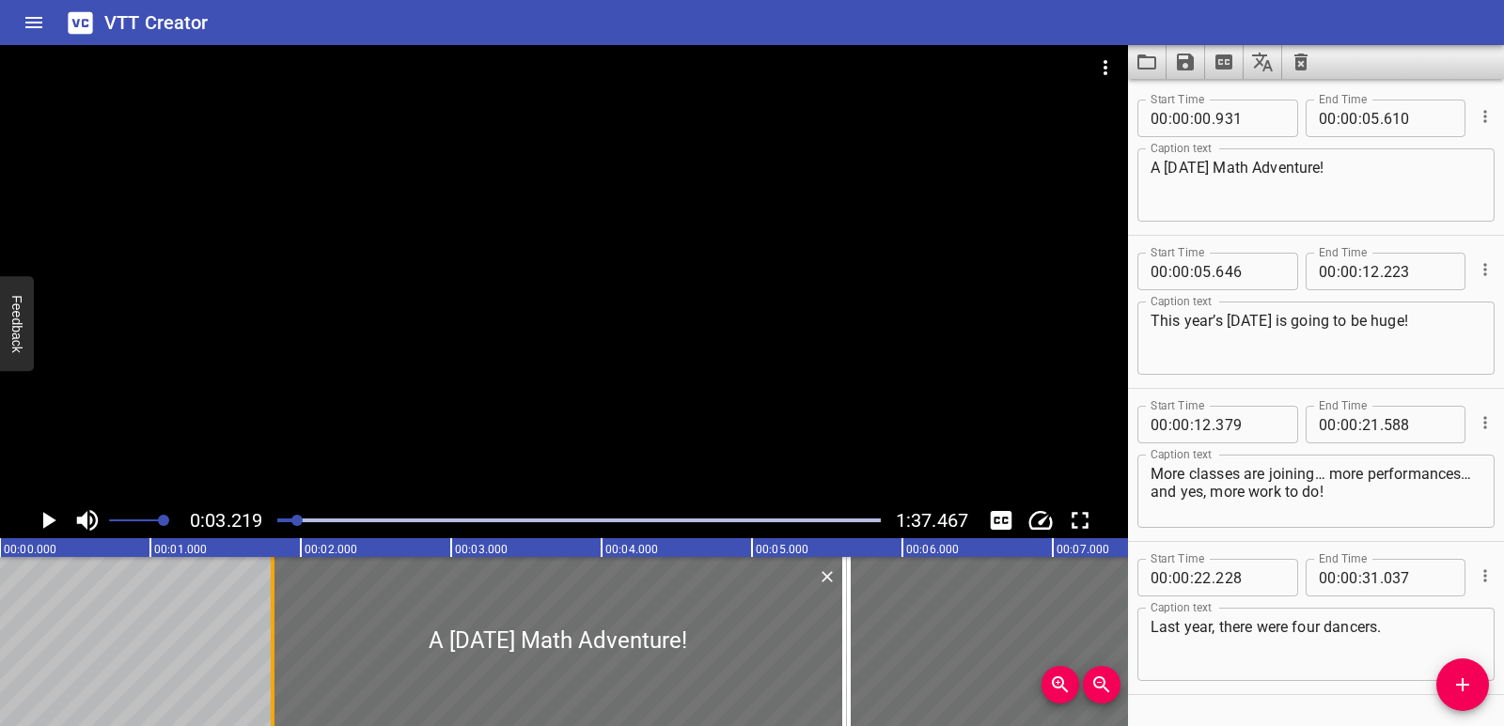
click at [274, 628] on div at bounding box center [272, 641] width 19 height 169
drag, startPoint x: 273, startPoint y: 612, endPoint x: 272, endPoint y: 623, distance: 11.4
click at [272, 623] on div at bounding box center [271, 641] width 4 height 169
type input "919"
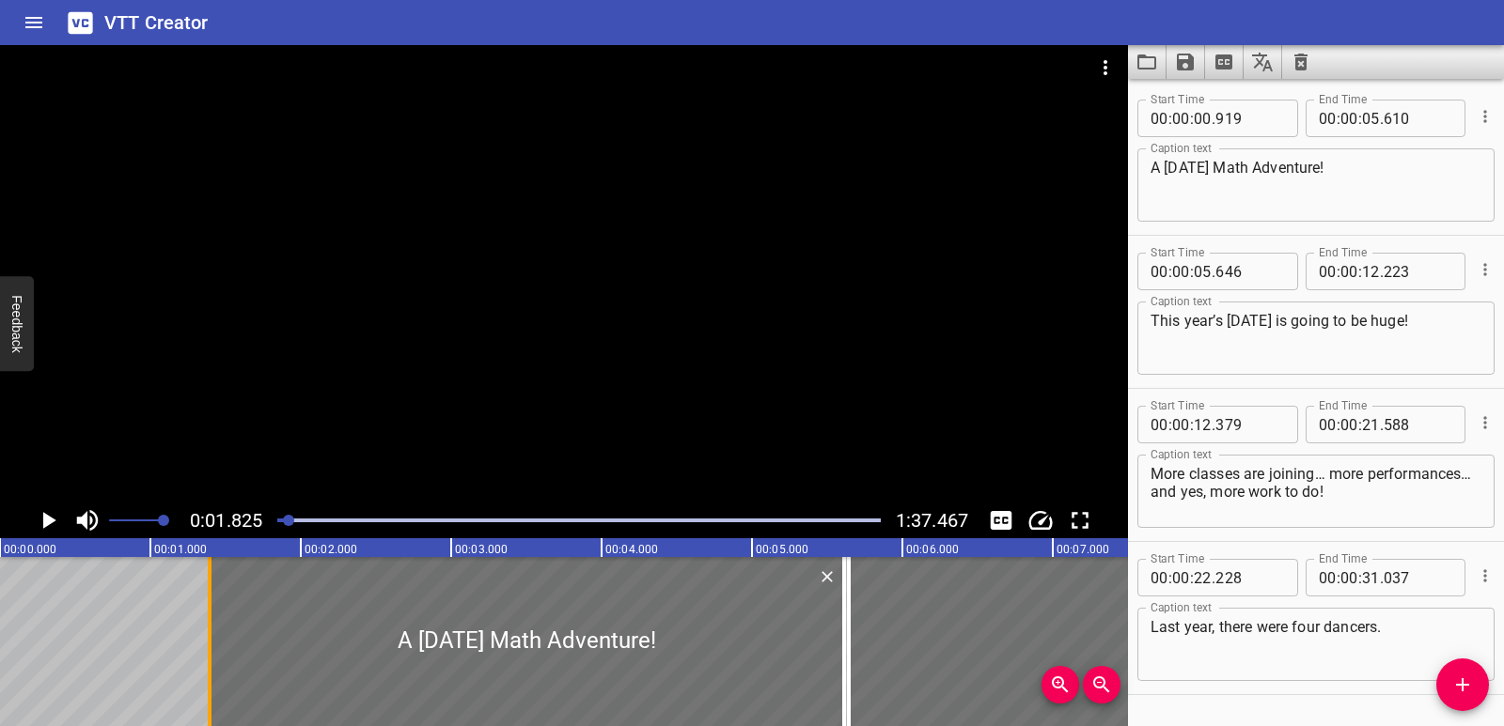
drag, startPoint x: 135, startPoint y: 631, endPoint x: 207, endPoint y: 631, distance: 71.4
click at [207, 633] on div at bounding box center [209, 641] width 19 height 169
type input "01"
type input "394"
drag, startPoint x: 288, startPoint y: 520, endPoint x: 266, endPoint y: 521, distance: 22.6
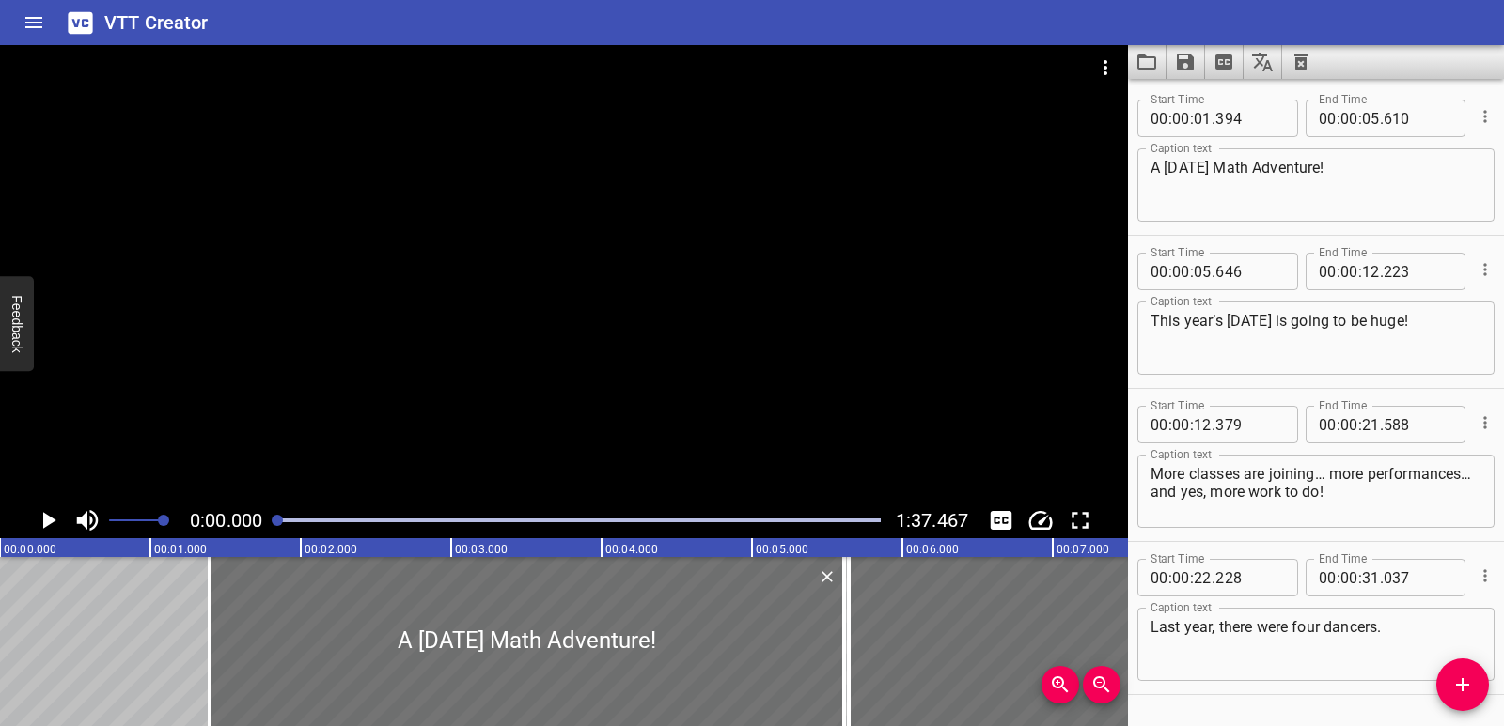
click at [266, 521] on div "0:00.000 1:37.467" at bounding box center [564, 521] width 1128 height 36
click at [40, 519] on icon "Play/Pause" at bounding box center [48, 521] width 28 height 28
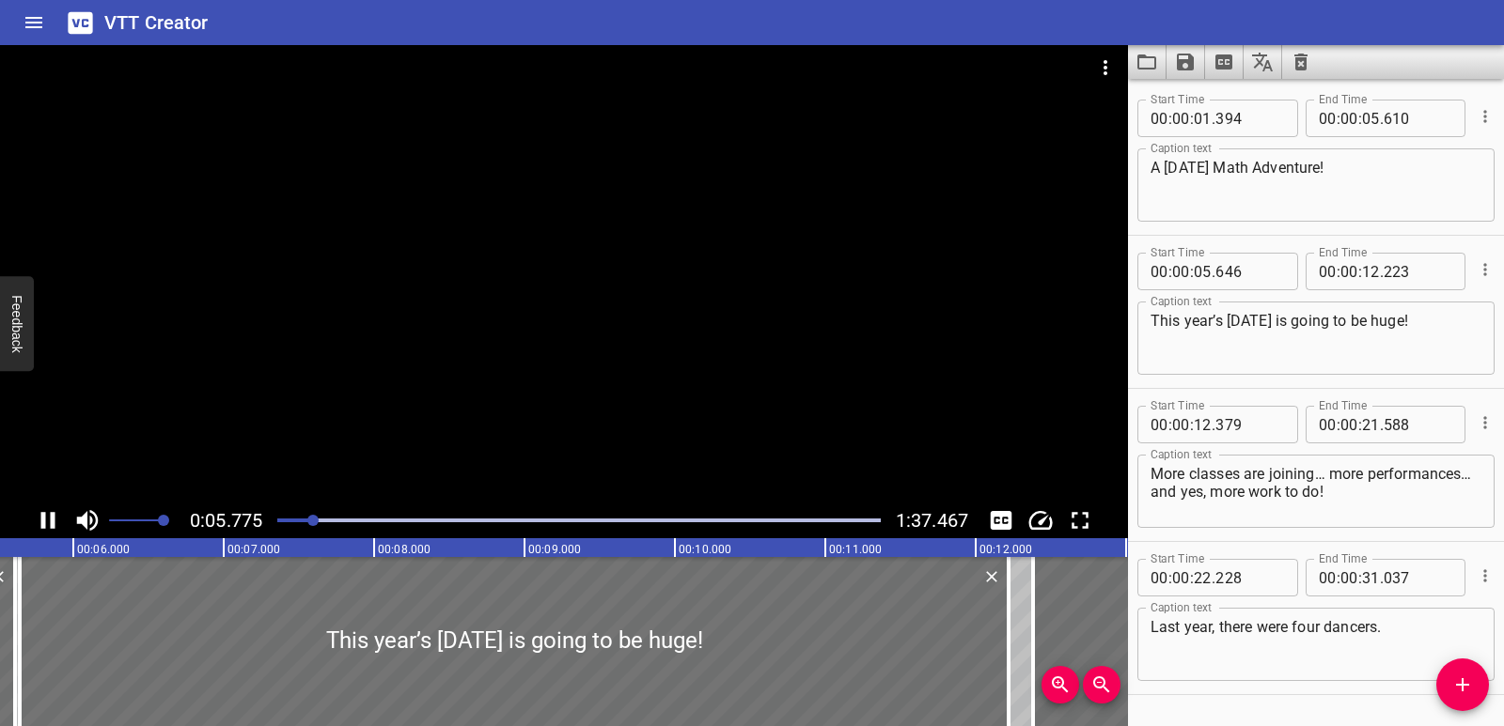
scroll to position [54, 0]
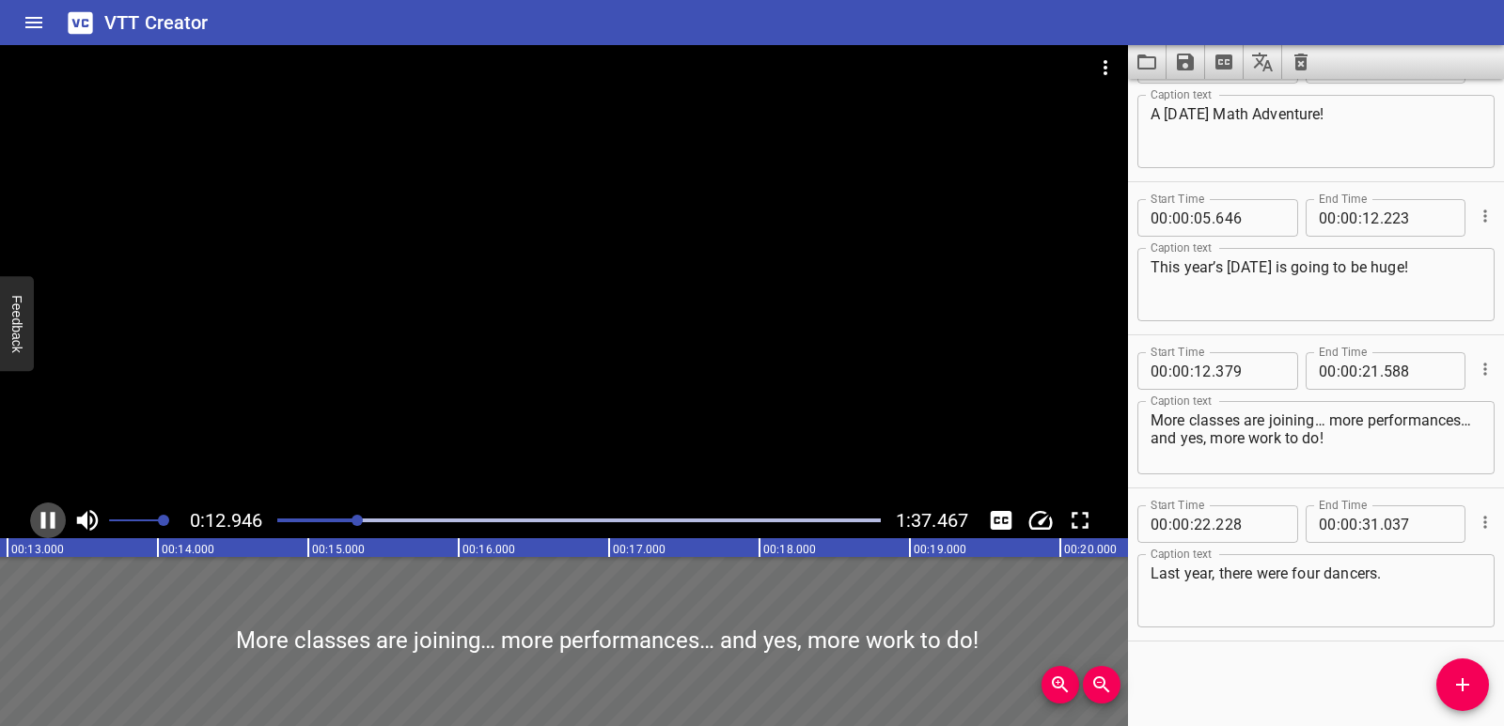
click at [52, 536] on button "Play/Pause" at bounding box center [48, 521] width 36 height 36
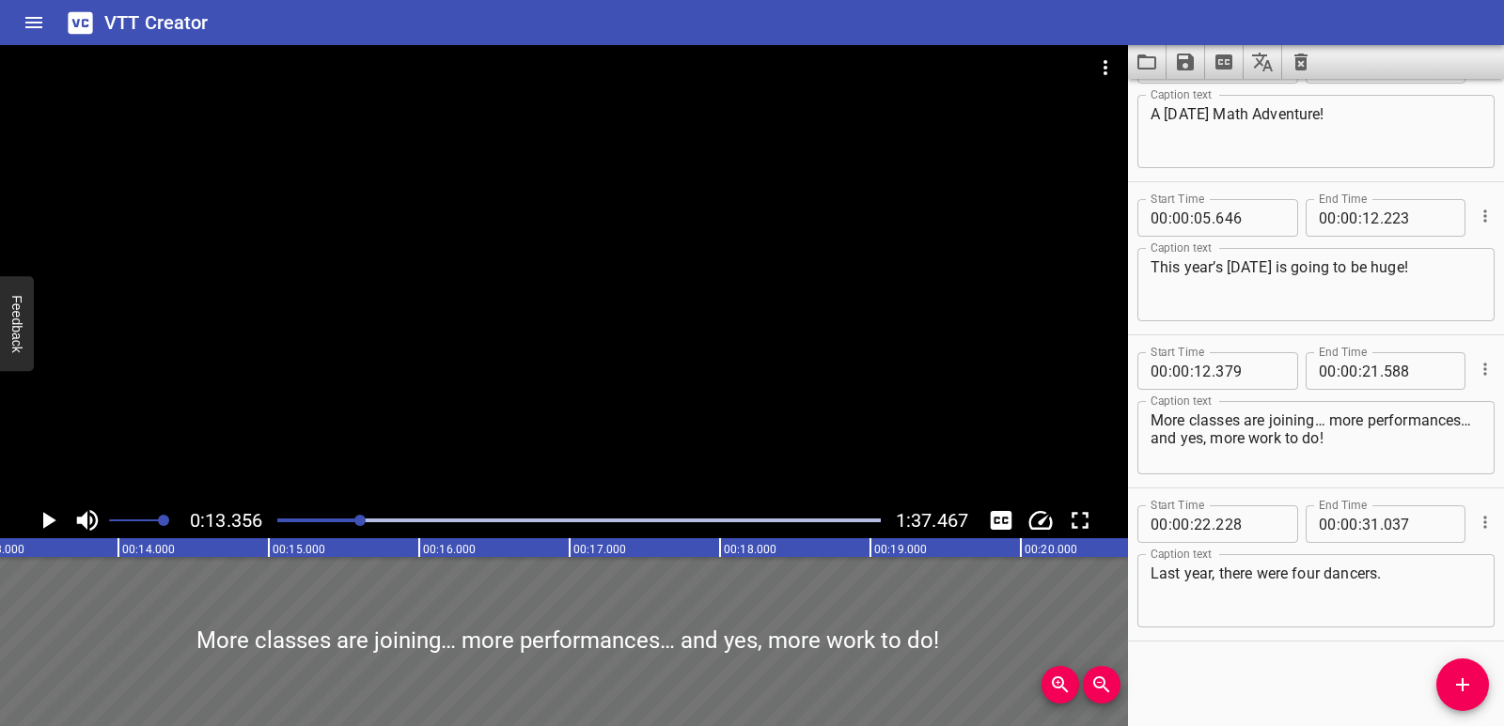
scroll to position [0, 2008]
click at [55, 528] on icon "Play/Pause" at bounding box center [48, 521] width 28 height 28
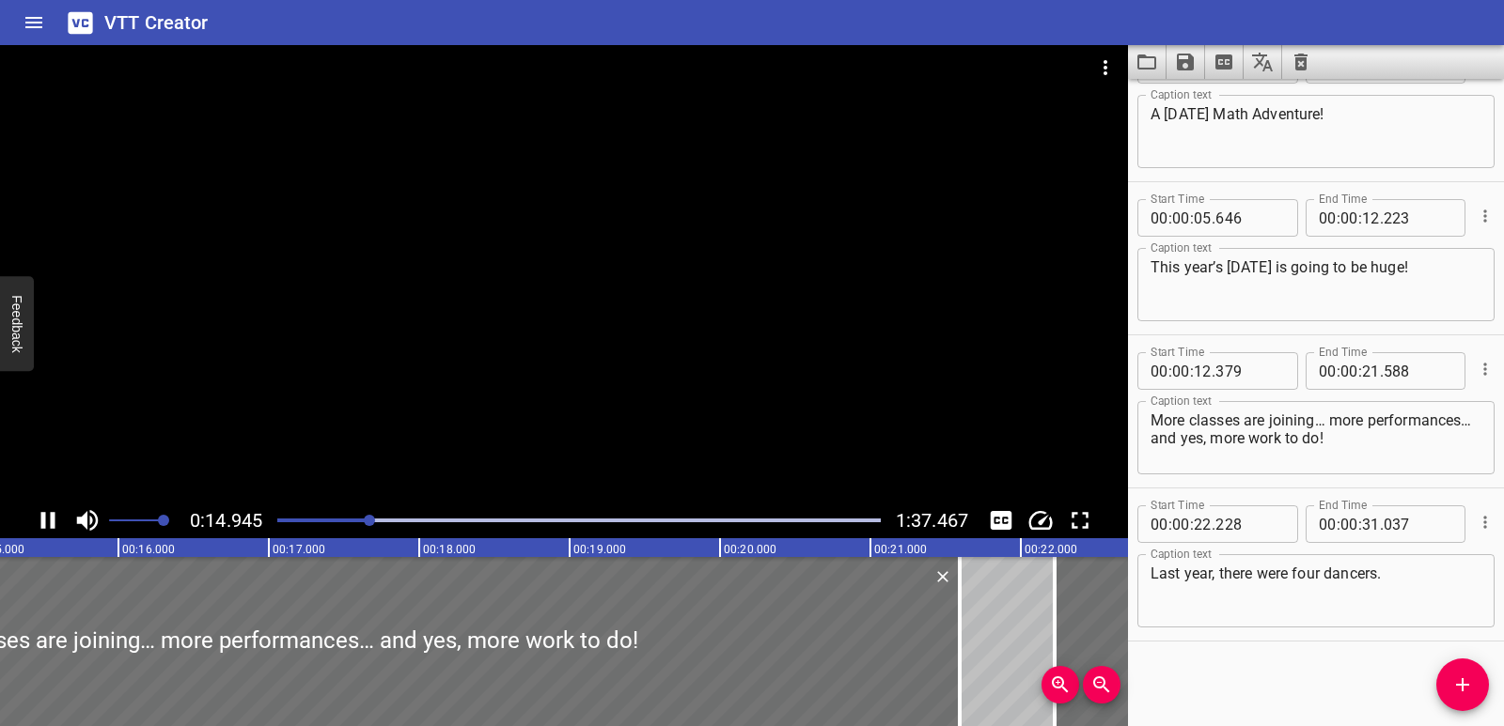
click at [53, 523] on icon "Play/Pause" at bounding box center [48, 520] width 14 height 17
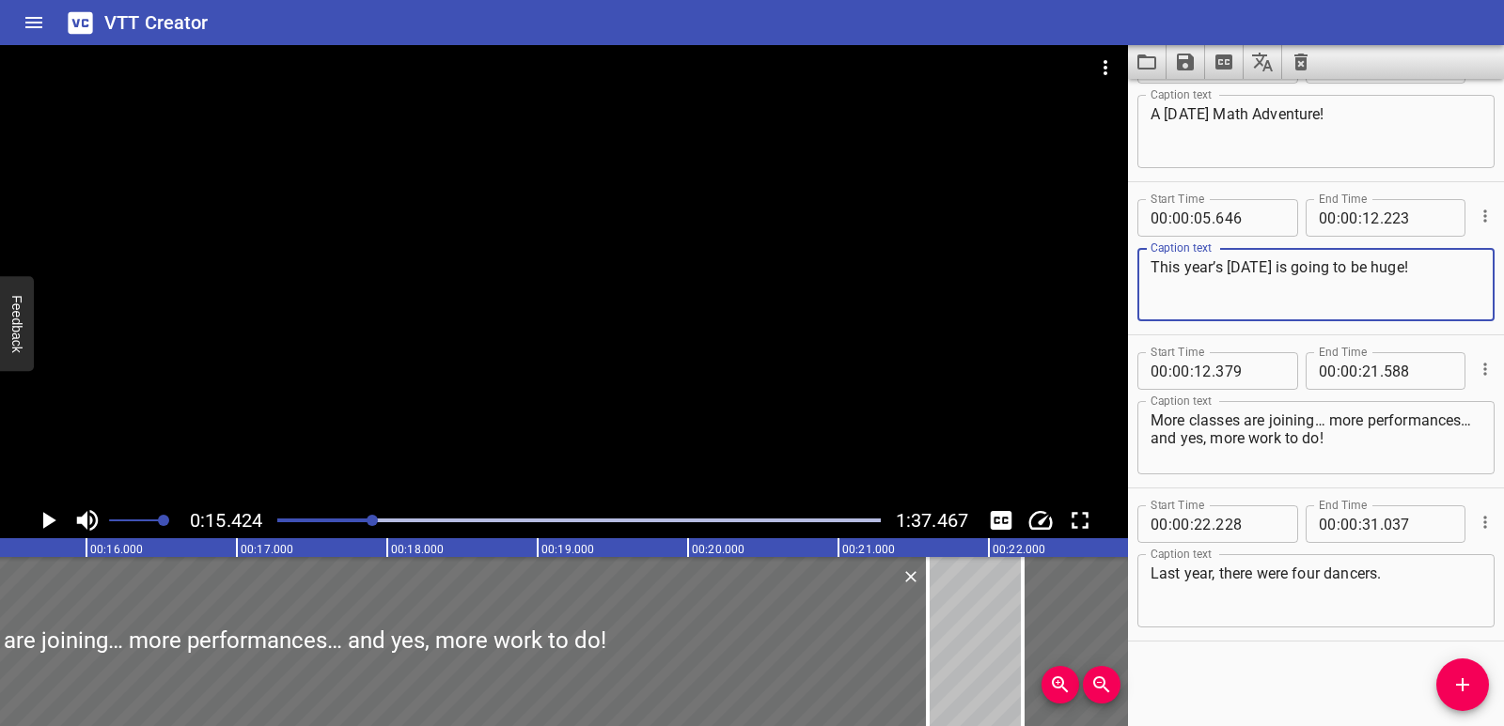
drag, startPoint x: 1466, startPoint y: 269, endPoint x: 1153, endPoint y: 284, distance: 313.3
click at [1153, 284] on textarea "This year’s National Day is going to be huge!" at bounding box center [1315, 285] width 331 height 54
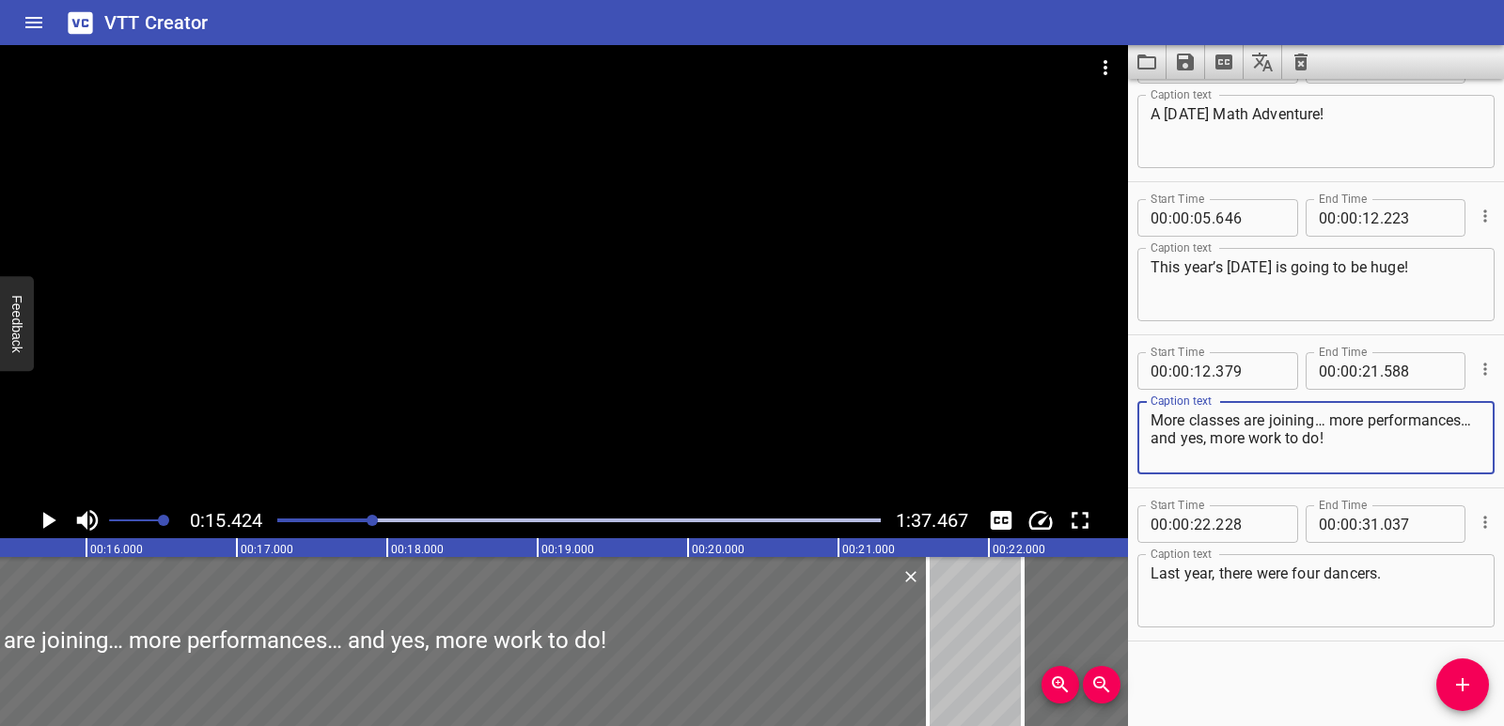
drag, startPoint x: 1442, startPoint y: 447, endPoint x: 1148, endPoint y: 417, distance: 295.7
click at [1148, 417] on div "More classes are joining… more performances… and yes, more work to do! Caption …" at bounding box center [1315, 437] width 357 height 73
click at [1475, 368] on icon "Cue Options" at bounding box center [1484, 369] width 19 height 19
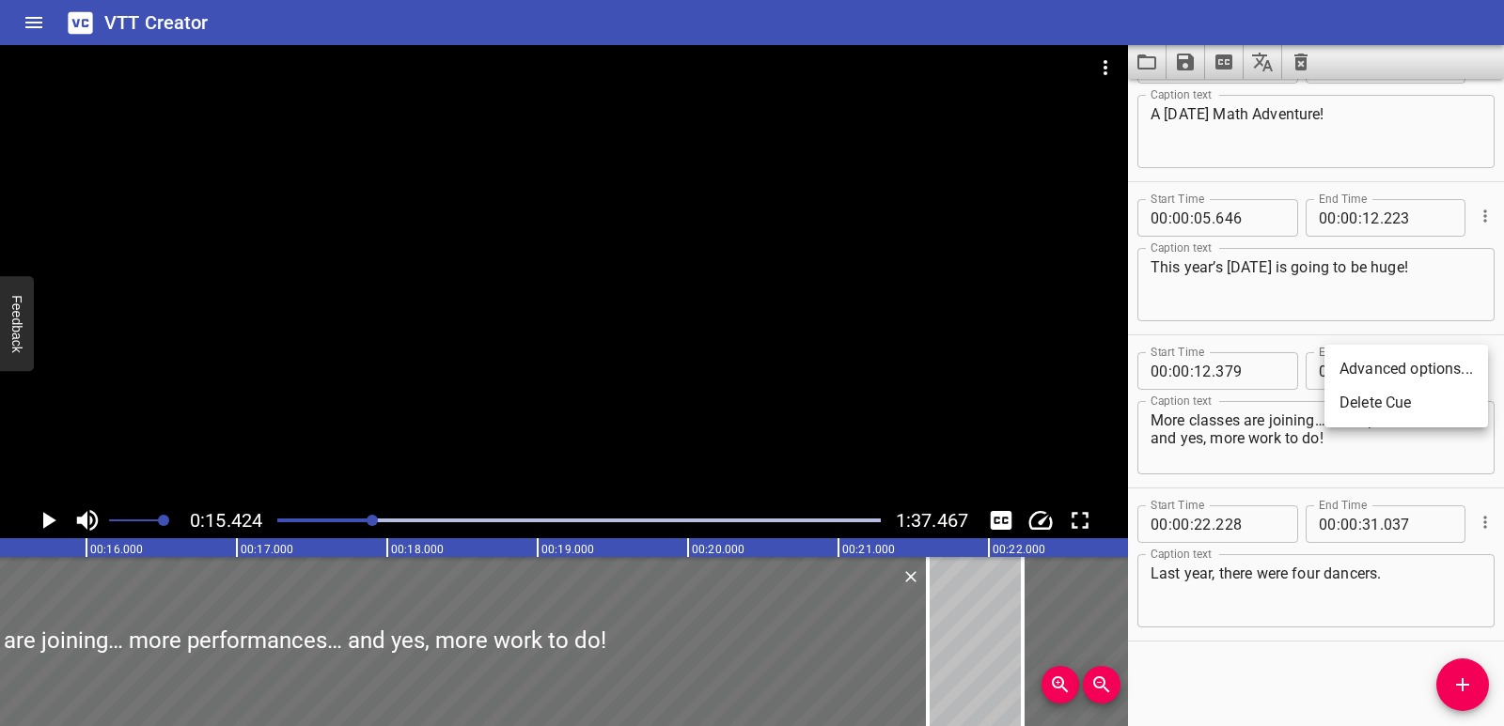
click at [1475, 686] on div at bounding box center [752, 363] width 1504 height 726
click at [1473, 687] on span "Add Cue" at bounding box center [1462, 685] width 53 height 23
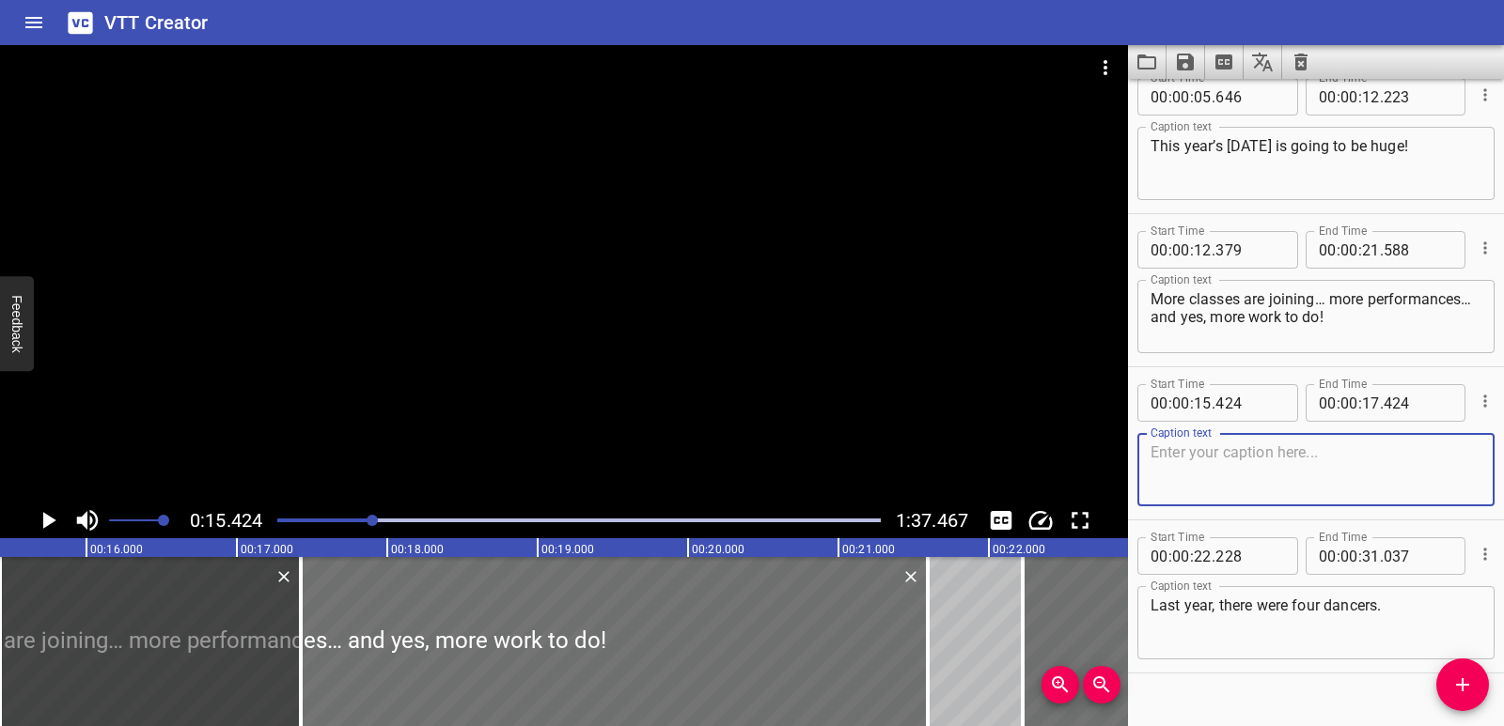
scroll to position [179, 0]
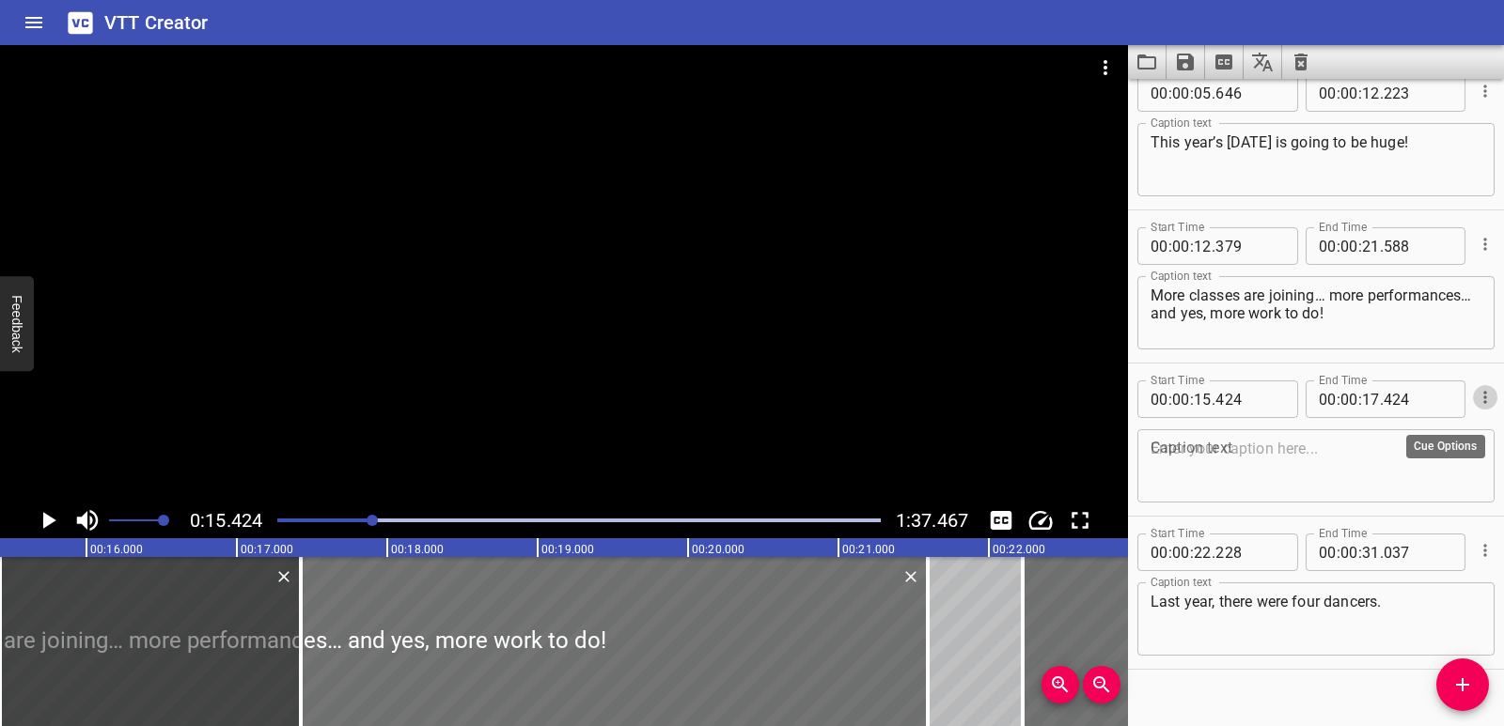
click at [1475, 399] on icon "Cue Options" at bounding box center [1484, 397] width 19 height 19
click at [1395, 424] on li "Delete Cue" at bounding box center [1406, 431] width 164 height 34
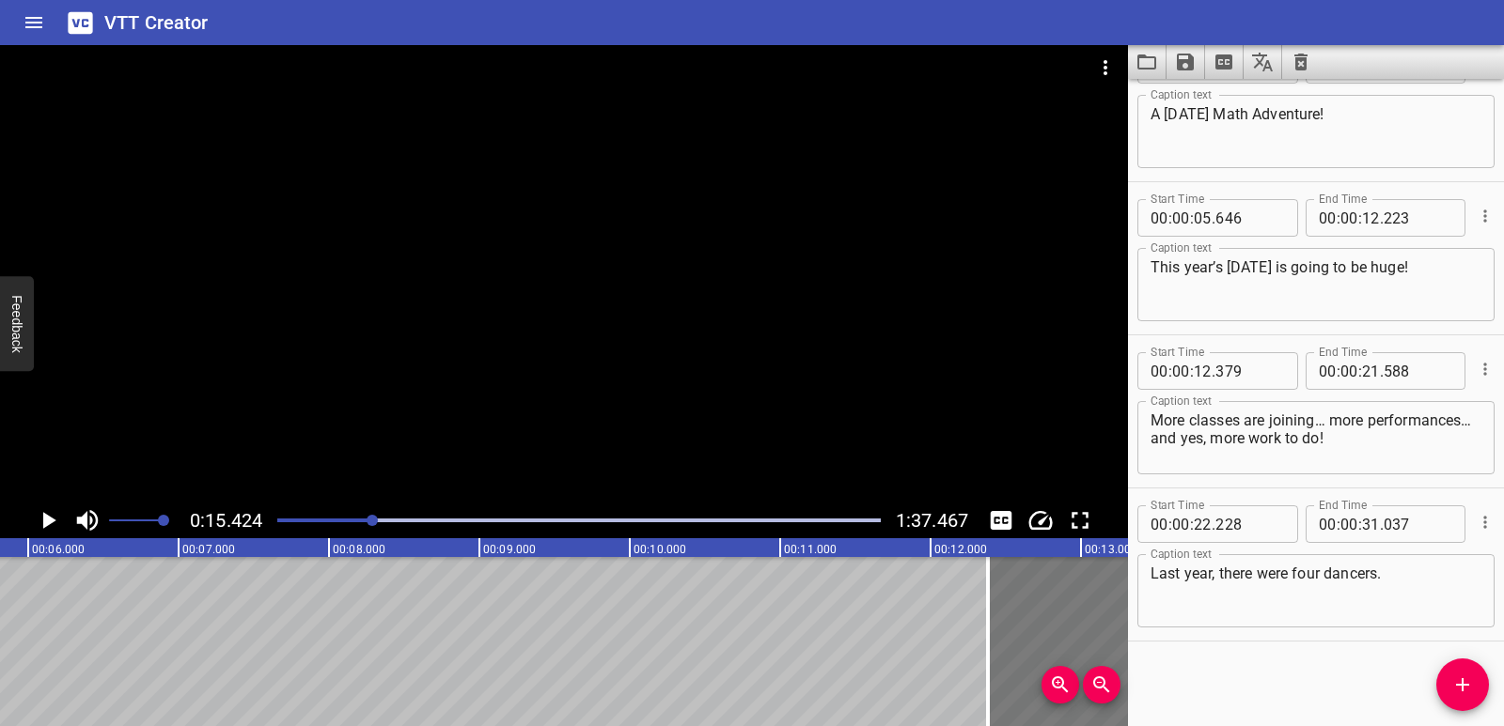
scroll to position [0, 967]
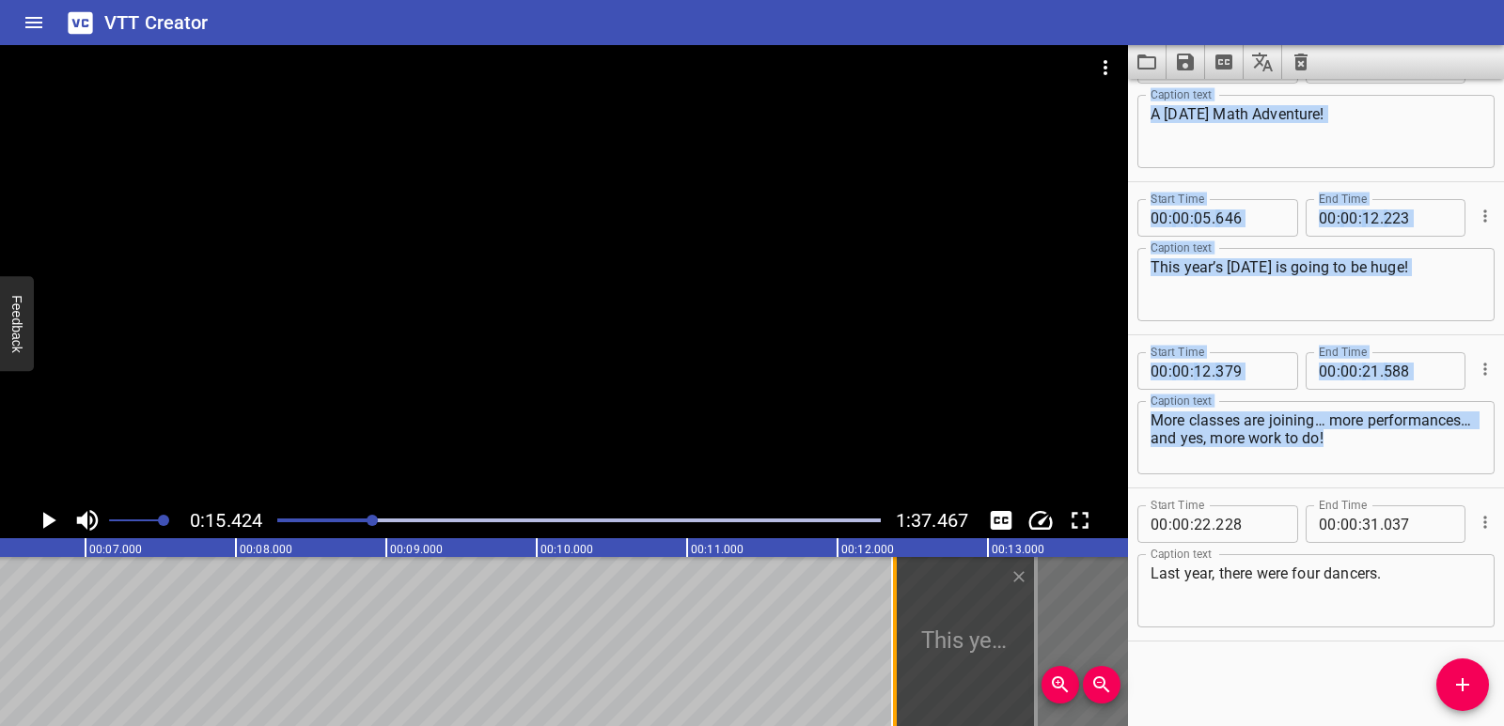
drag, startPoint x: 854, startPoint y: 659, endPoint x: 898, endPoint y: 625, distance: 55.6
type input "12"
type input "371"
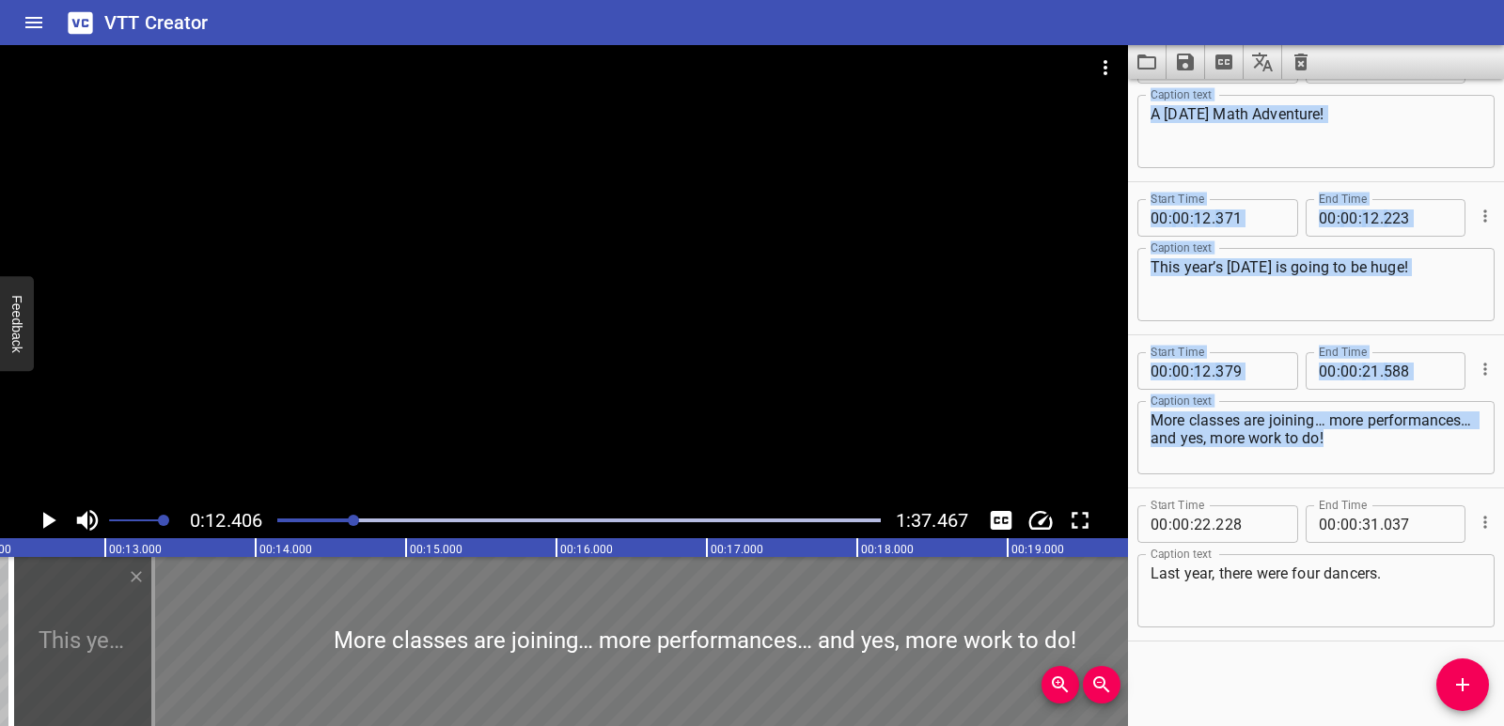
scroll to position [0, 1865]
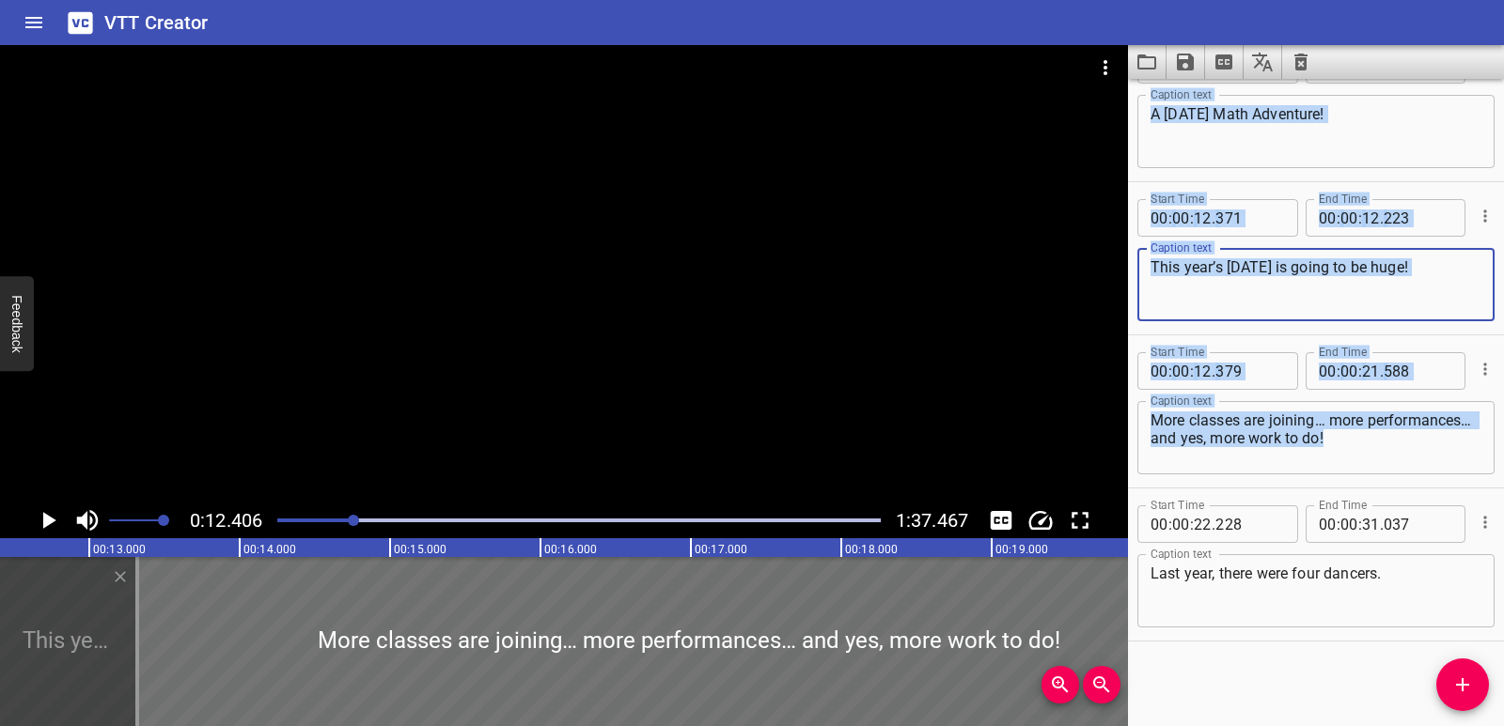
click at [1327, 304] on textarea "This year’s National Day is going to be huge!" at bounding box center [1315, 285] width 331 height 54
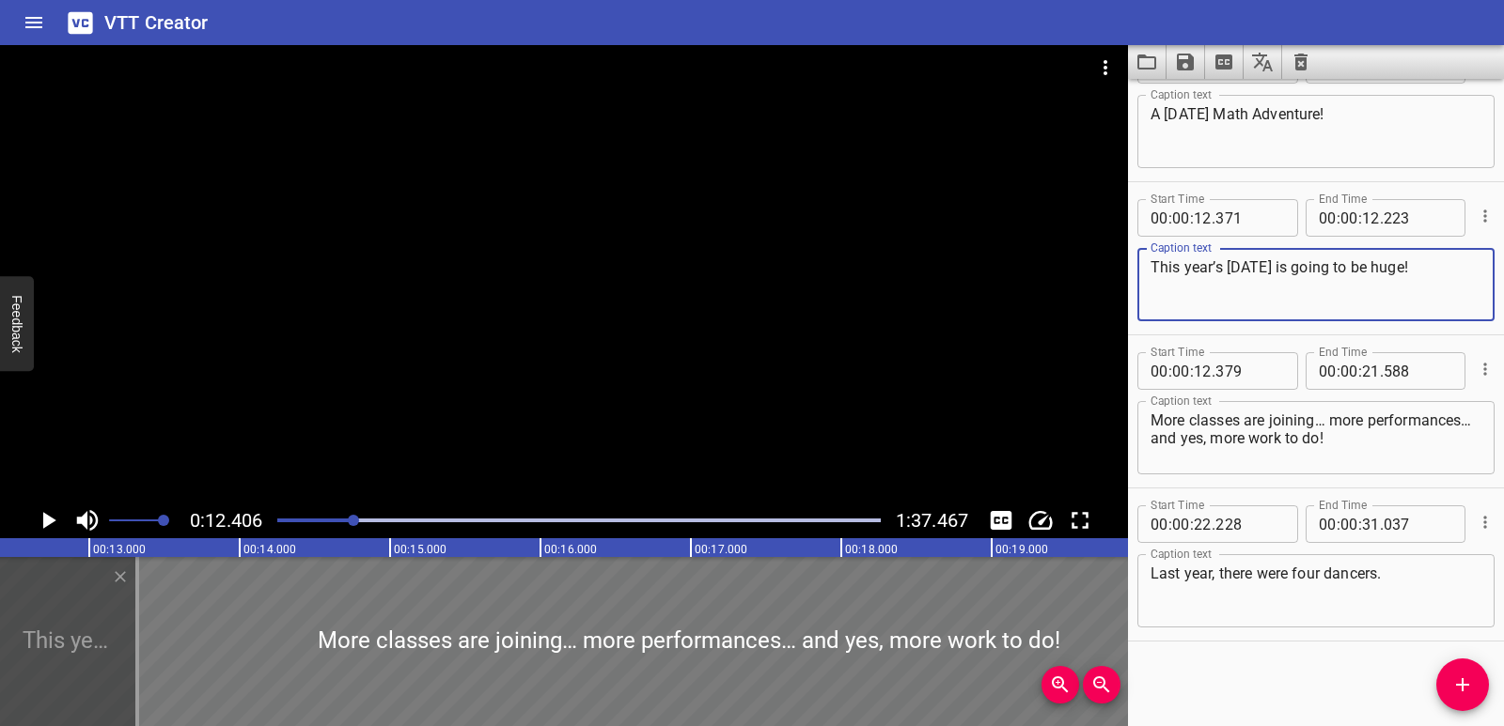
click at [295, 637] on div at bounding box center [688, 641] width 1385 height 169
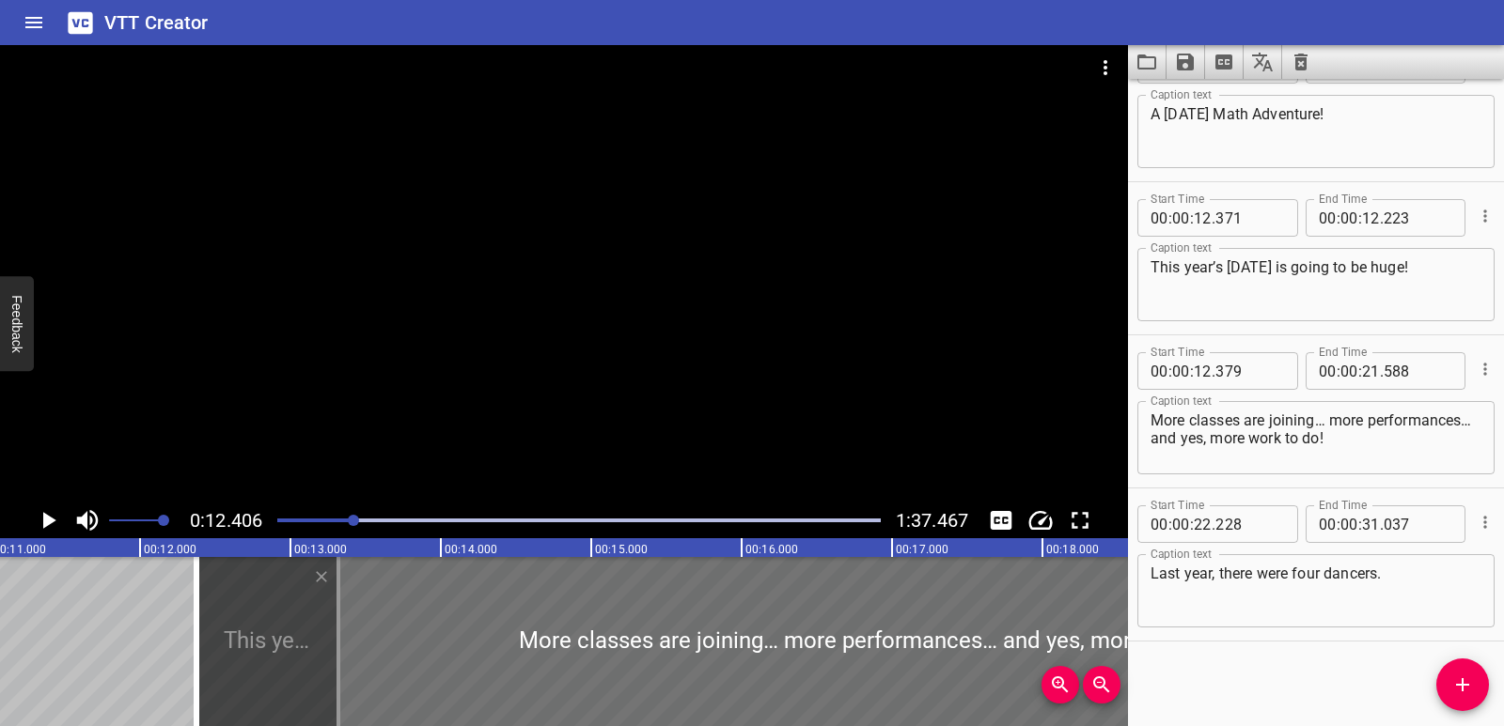
scroll to position [0, 1648]
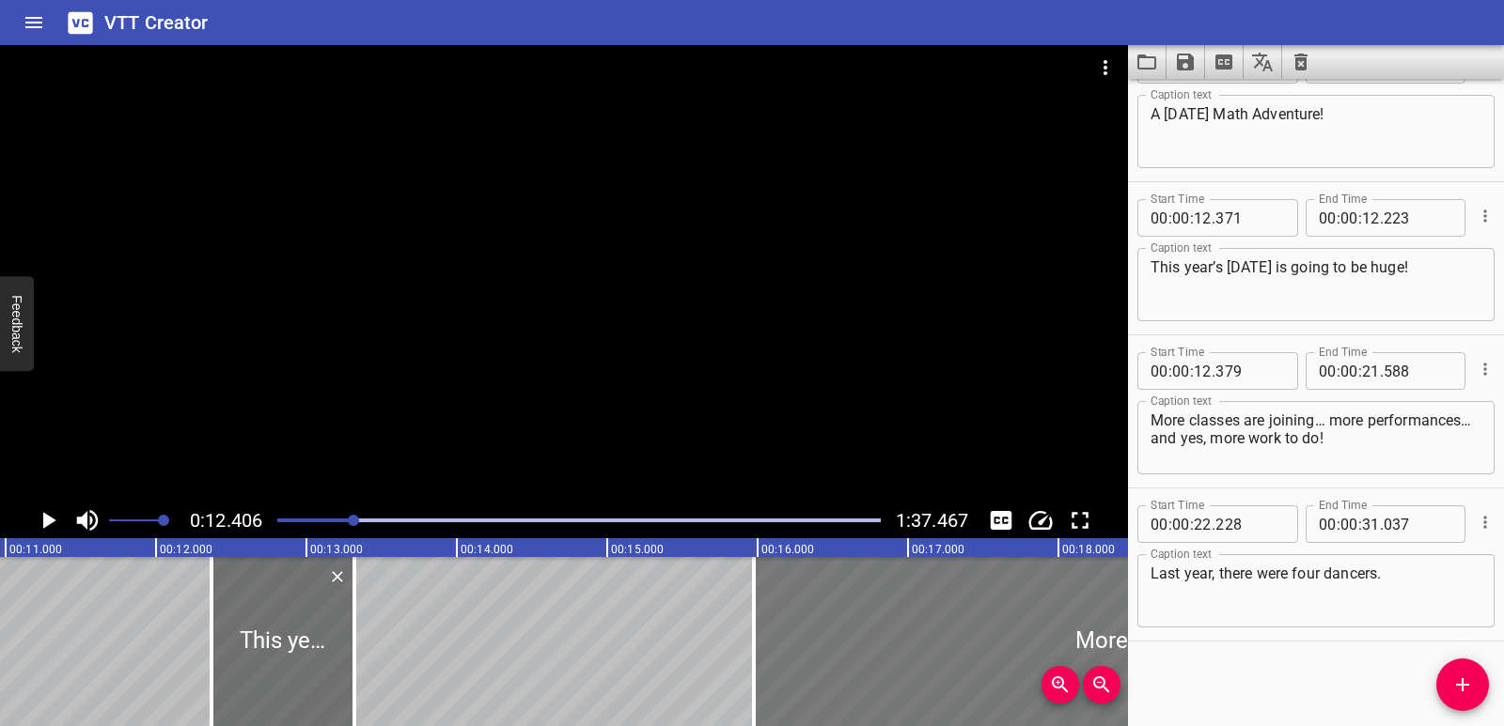
drag, startPoint x: 355, startPoint y: 619, endPoint x: 896, endPoint y: 622, distance: 540.3
click at [896, 622] on div at bounding box center [1446, 641] width 1385 height 169
type input "15"
type input "972"
type input "25"
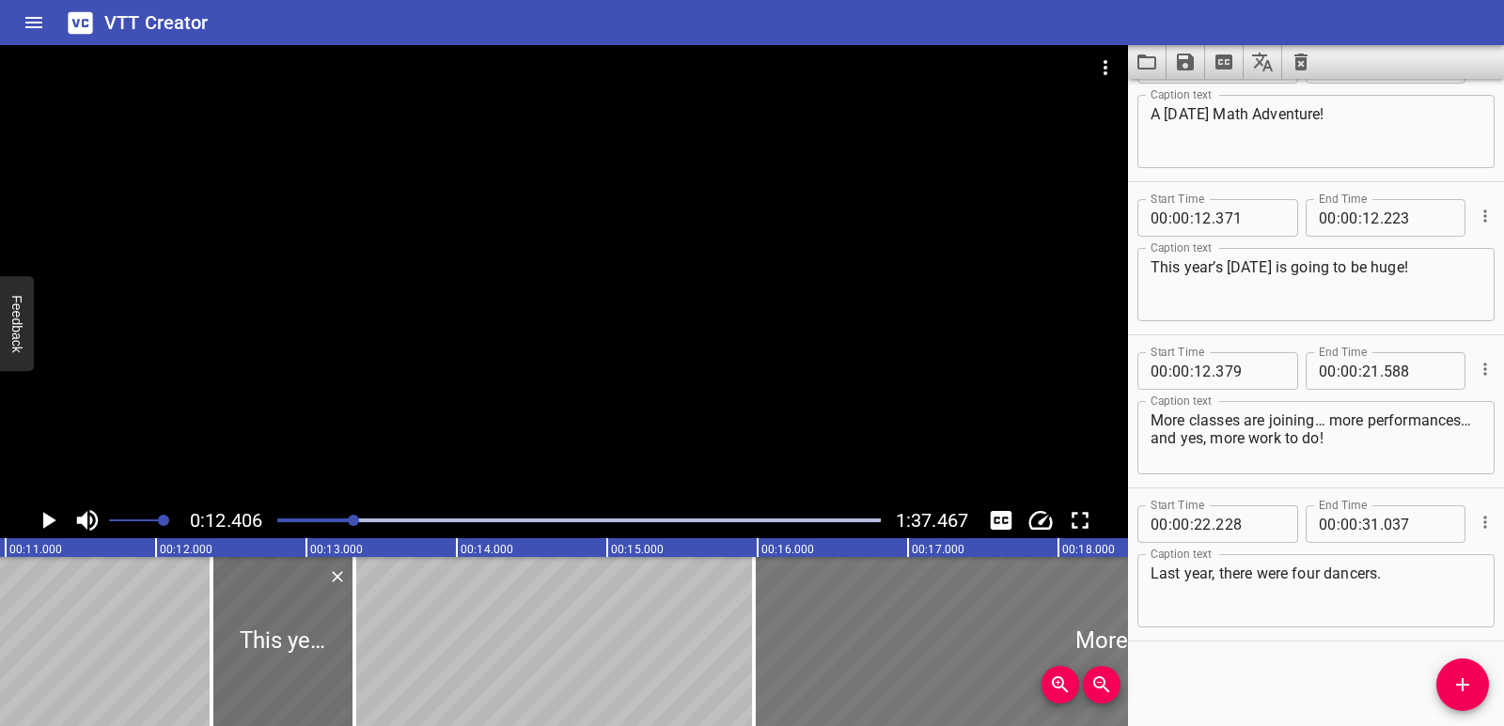
type input "182"
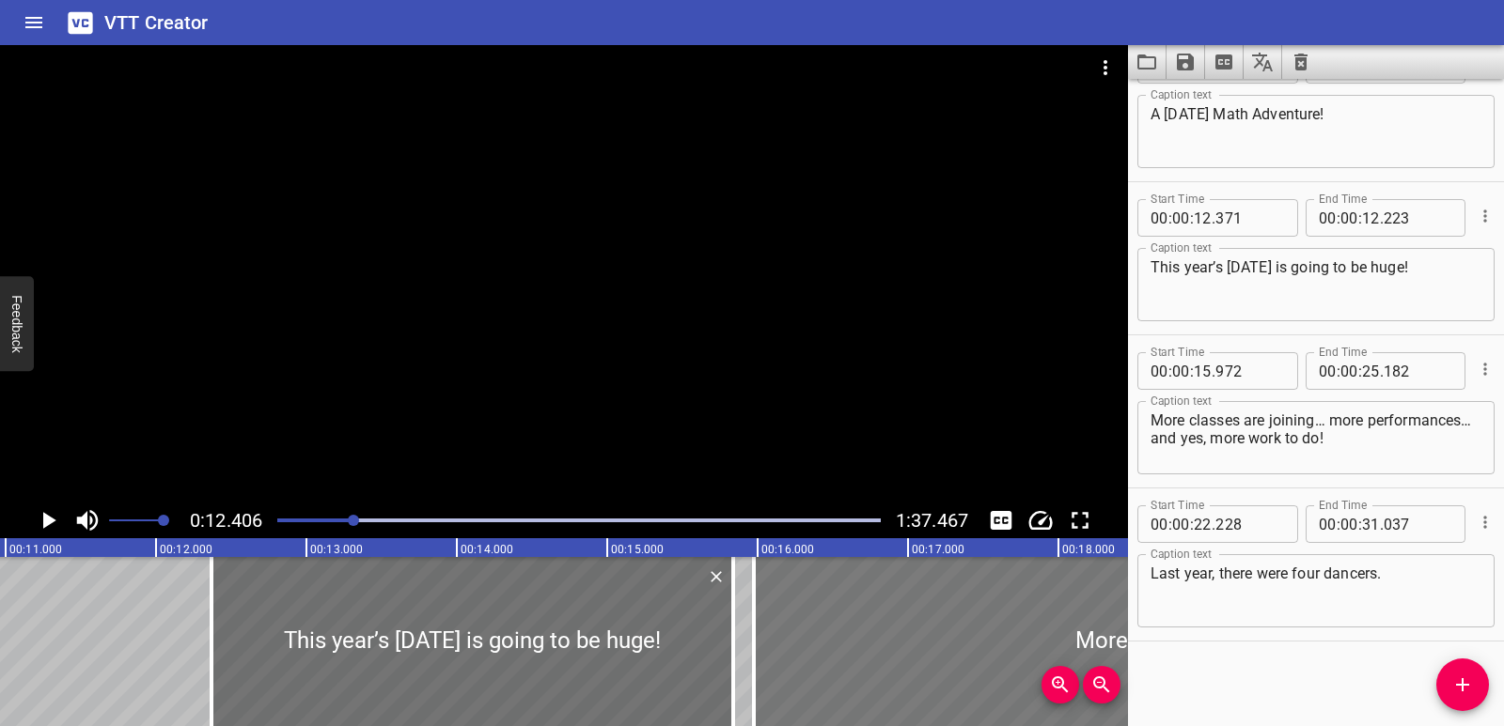
drag, startPoint x: 355, startPoint y: 606, endPoint x: 895, endPoint y: 622, distance: 539.6
type input "15"
type input "842"
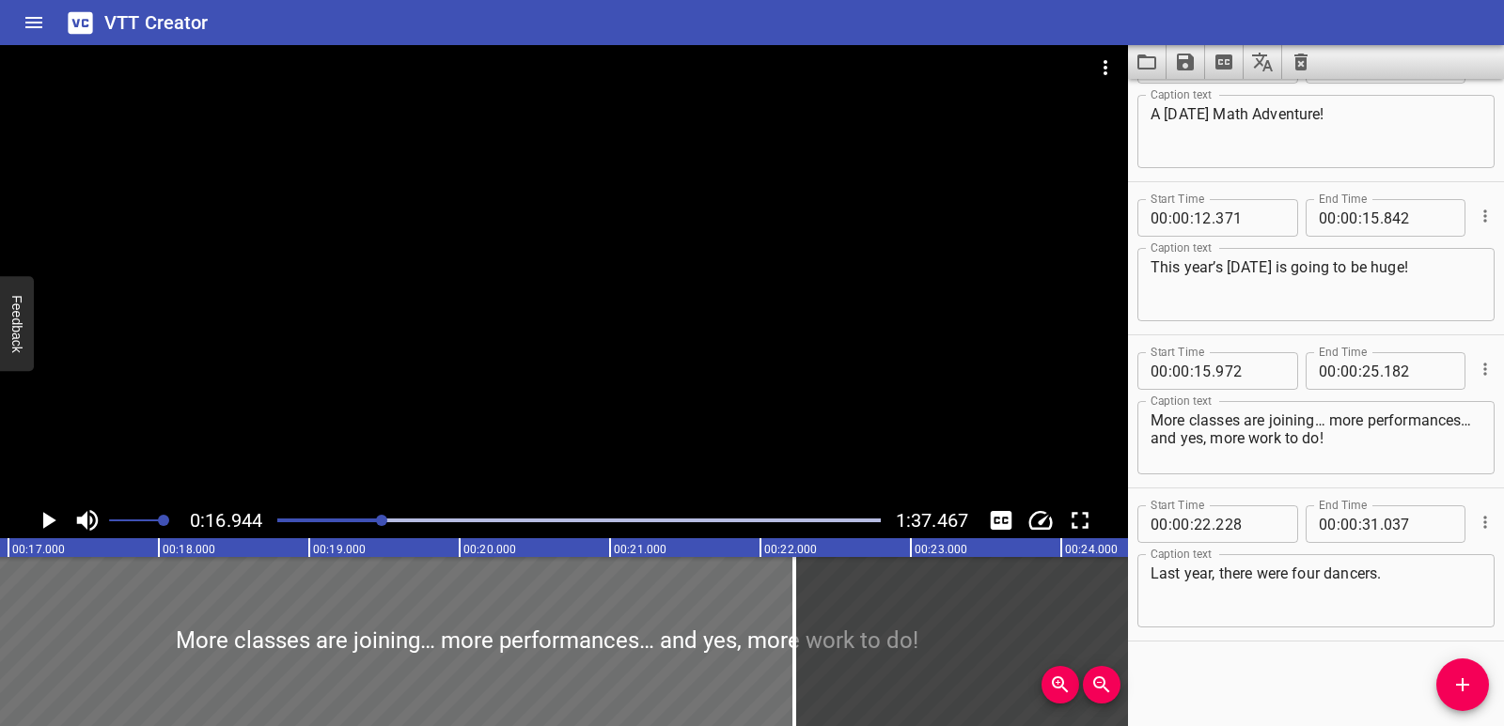
click at [346, 521] on div "Play progress" at bounding box center [80, 521] width 603 height 4
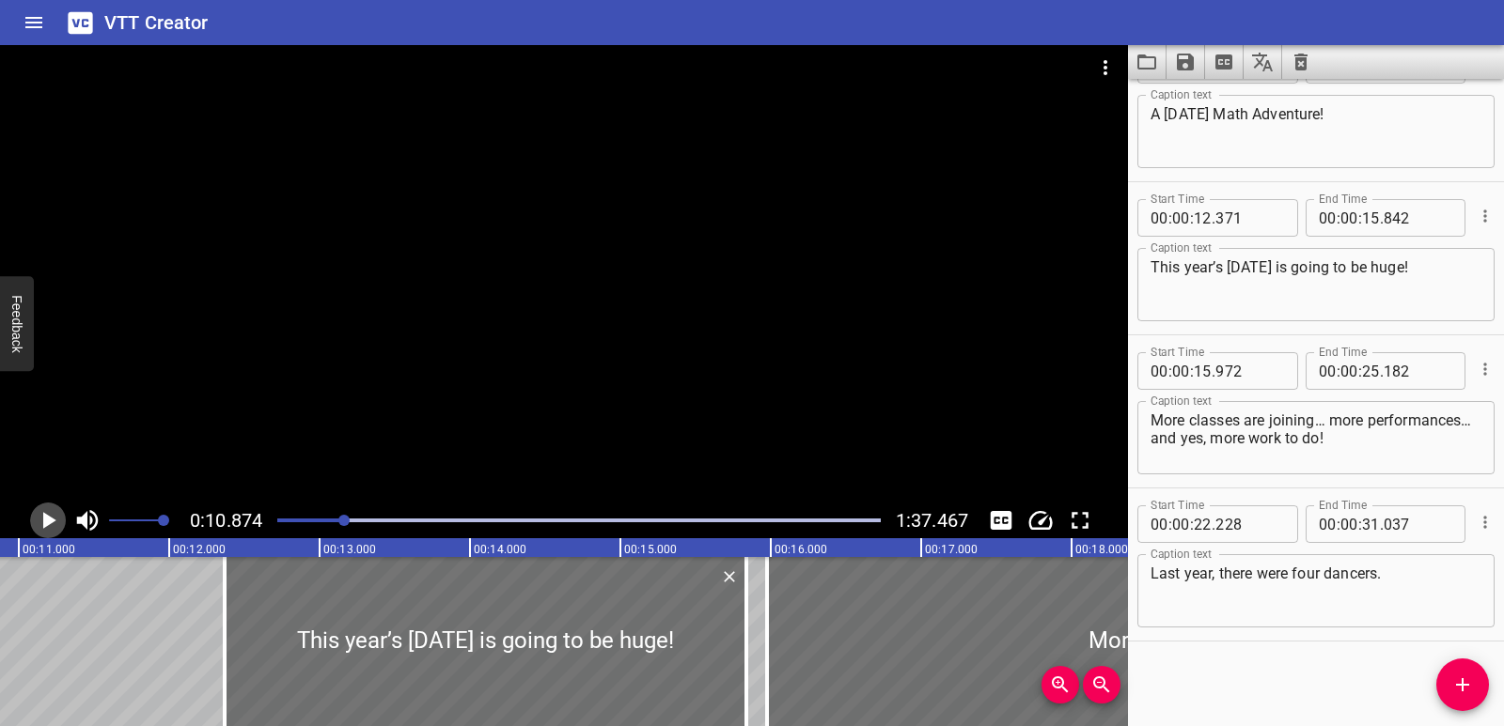
click at [50, 523] on icon "Play/Pause" at bounding box center [49, 520] width 13 height 17
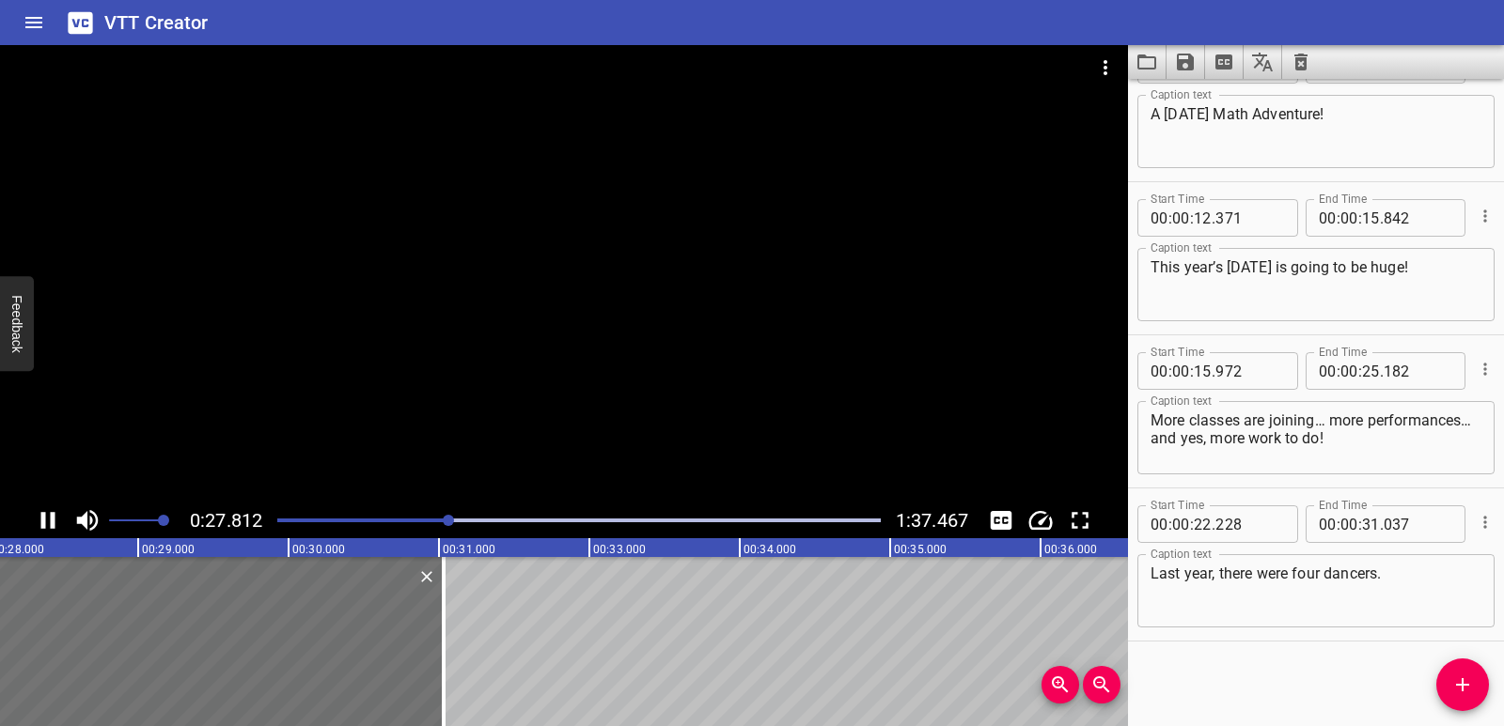
click at [43, 532] on icon "Play/Pause" at bounding box center [48, 521] width 28 height 28
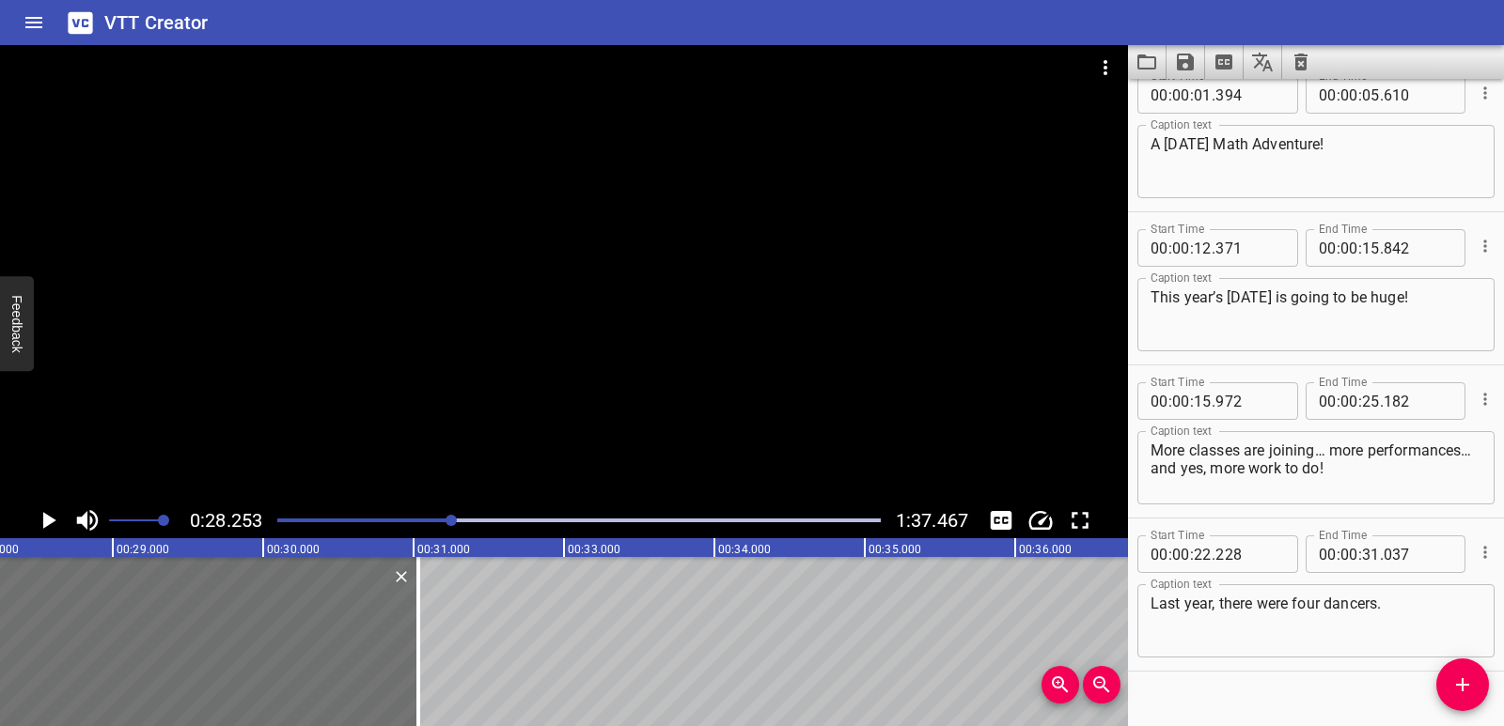
scroll to position [0, 0]
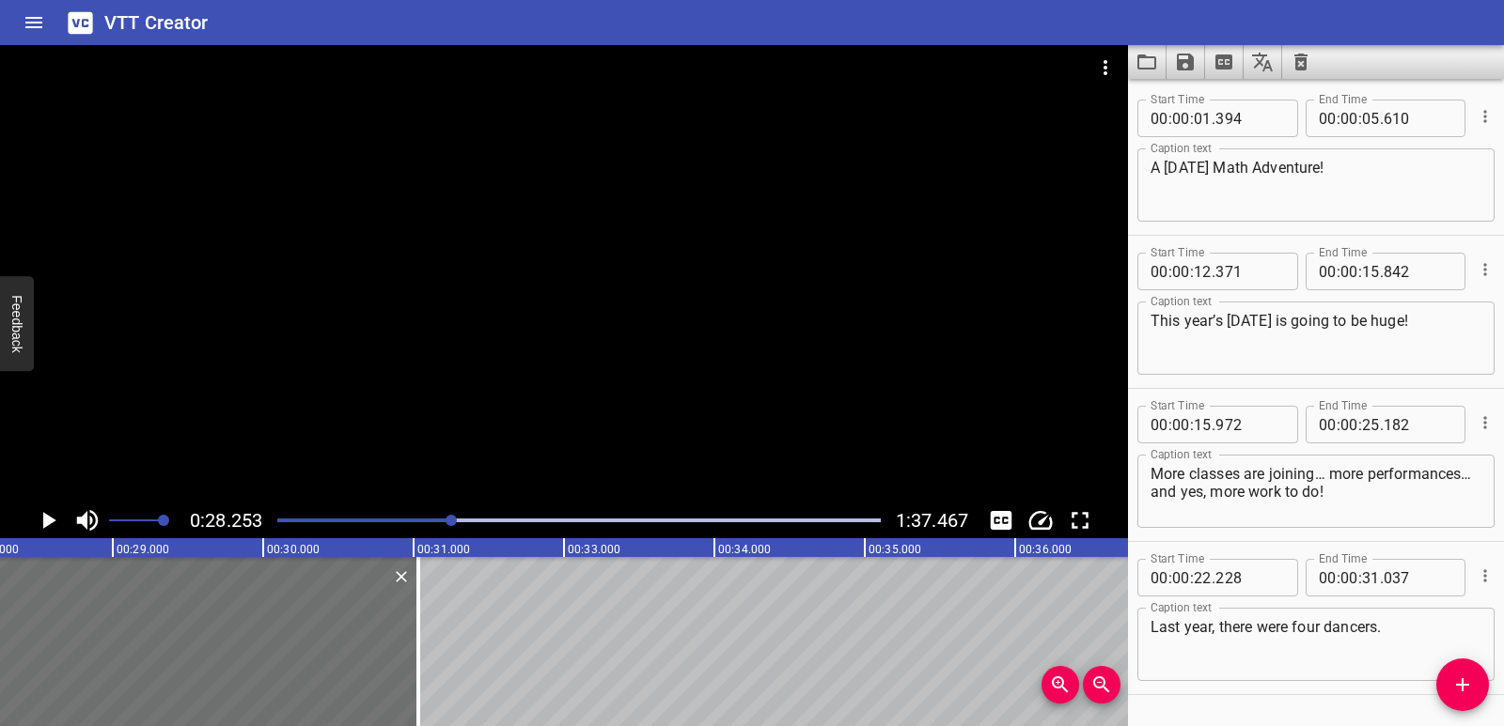
click at [1296, 220] on div "A National Day Math Adventure! Caption text" at bounding box center [1315, 184] width 357 height 73
click at [1364, 422] on input "number" at bounding box center [1371, 425] width 18 height 38
type input "25"
drag, startPoint x: 1250, startPoint y: 579, endPoint x: 1238, endPoint y: 586, distance: 14.3
click at [1238, 586] on input "number" at bounding box center [1249, 578] width 69 height 38
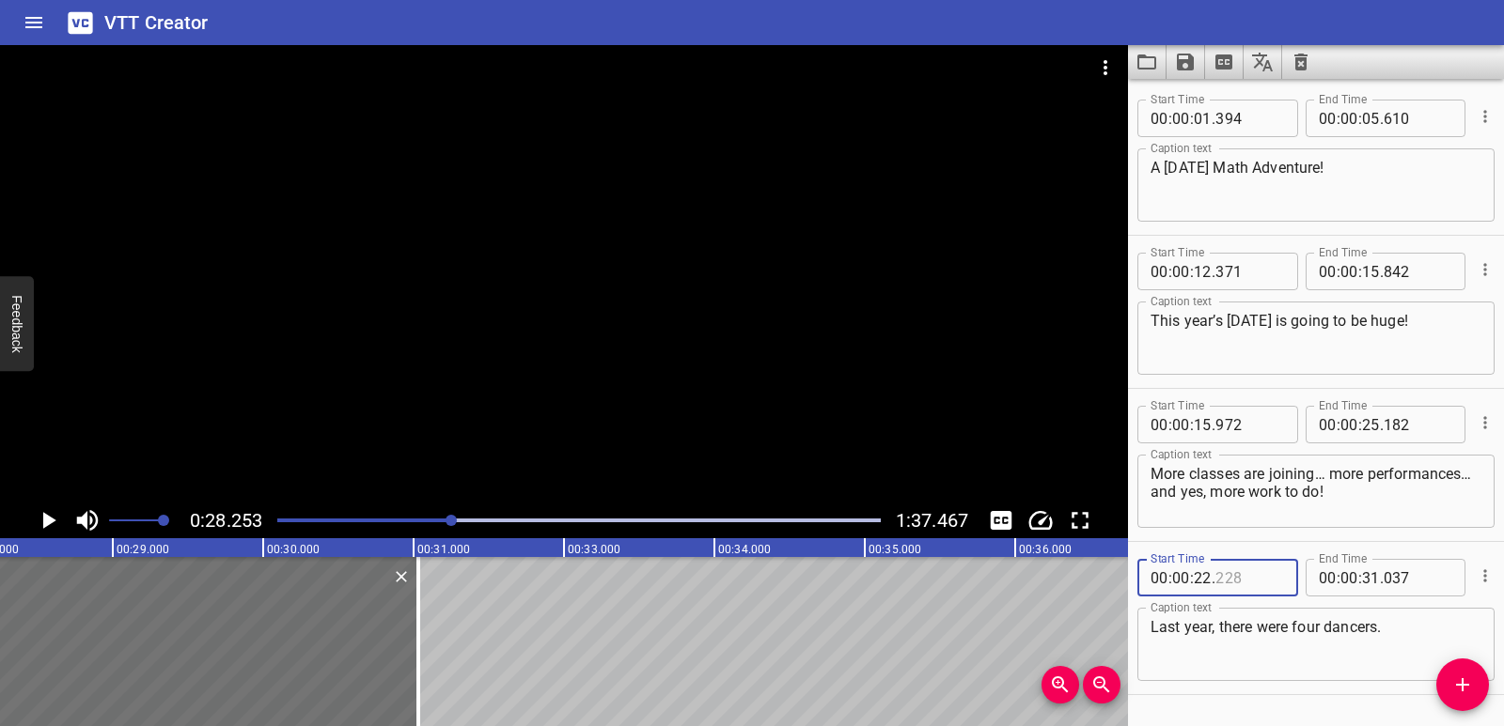
type input "228"
click at [1364, 424] on input "number" at bounding box center [1371, 425] width 18 height 38
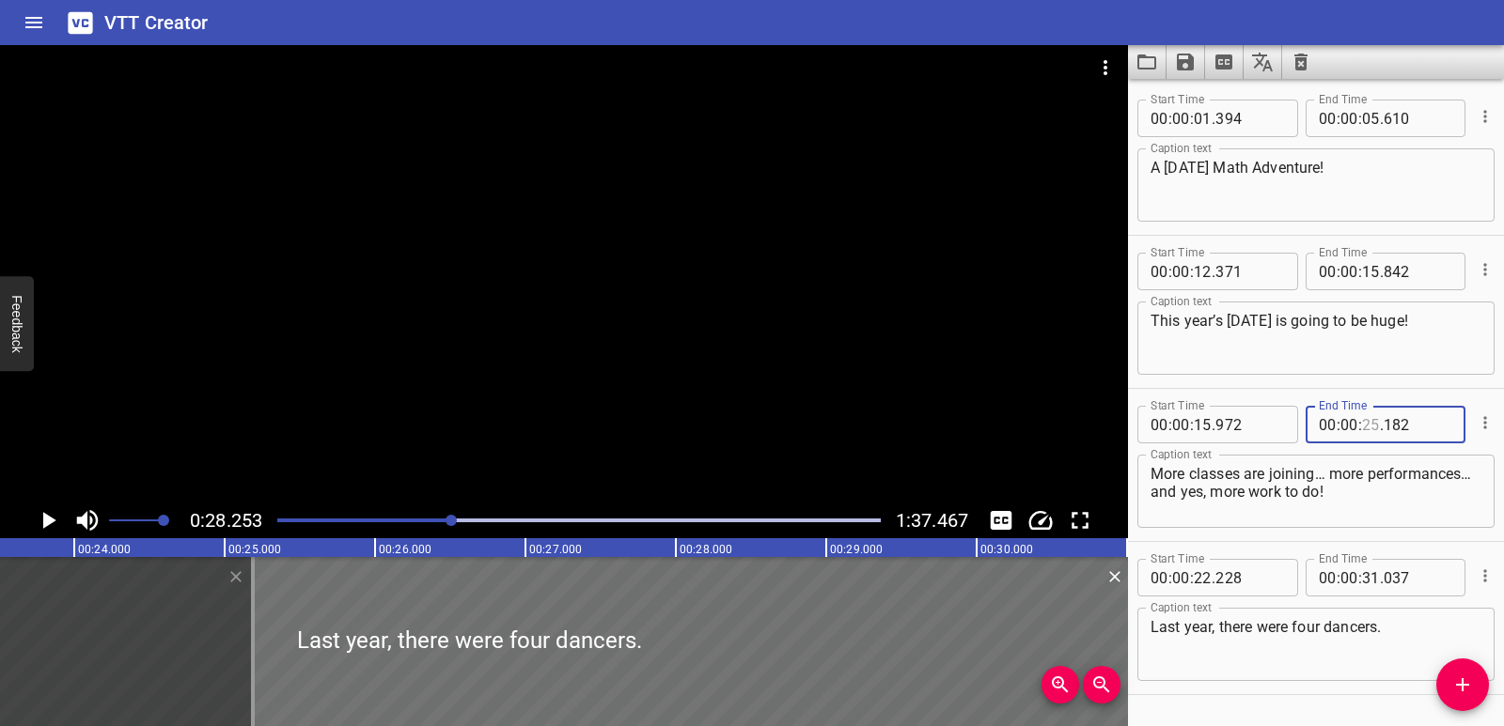
scroll to position [0, 3426]
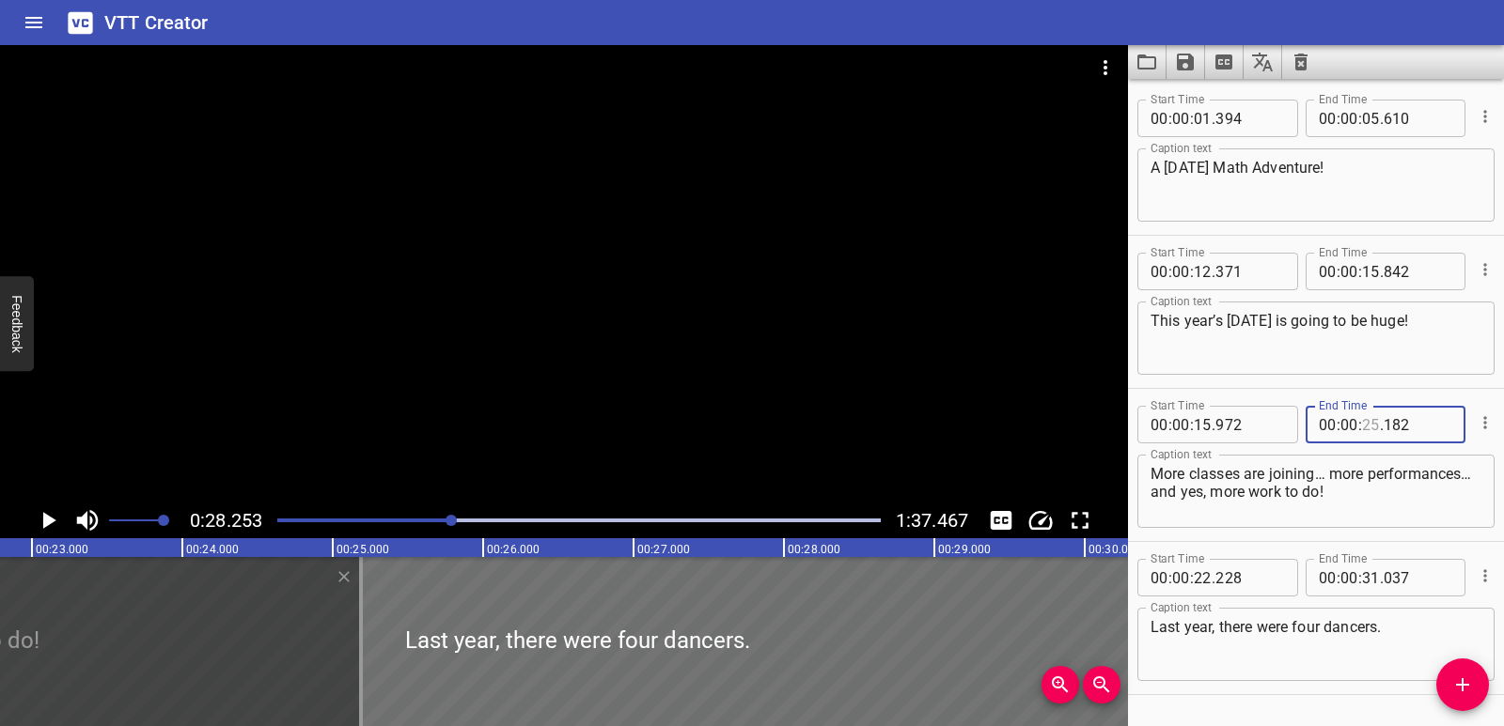
type input "25"
click at [1200, 429] on input "number" at bounding box center [1202, 425] width 18 height 38
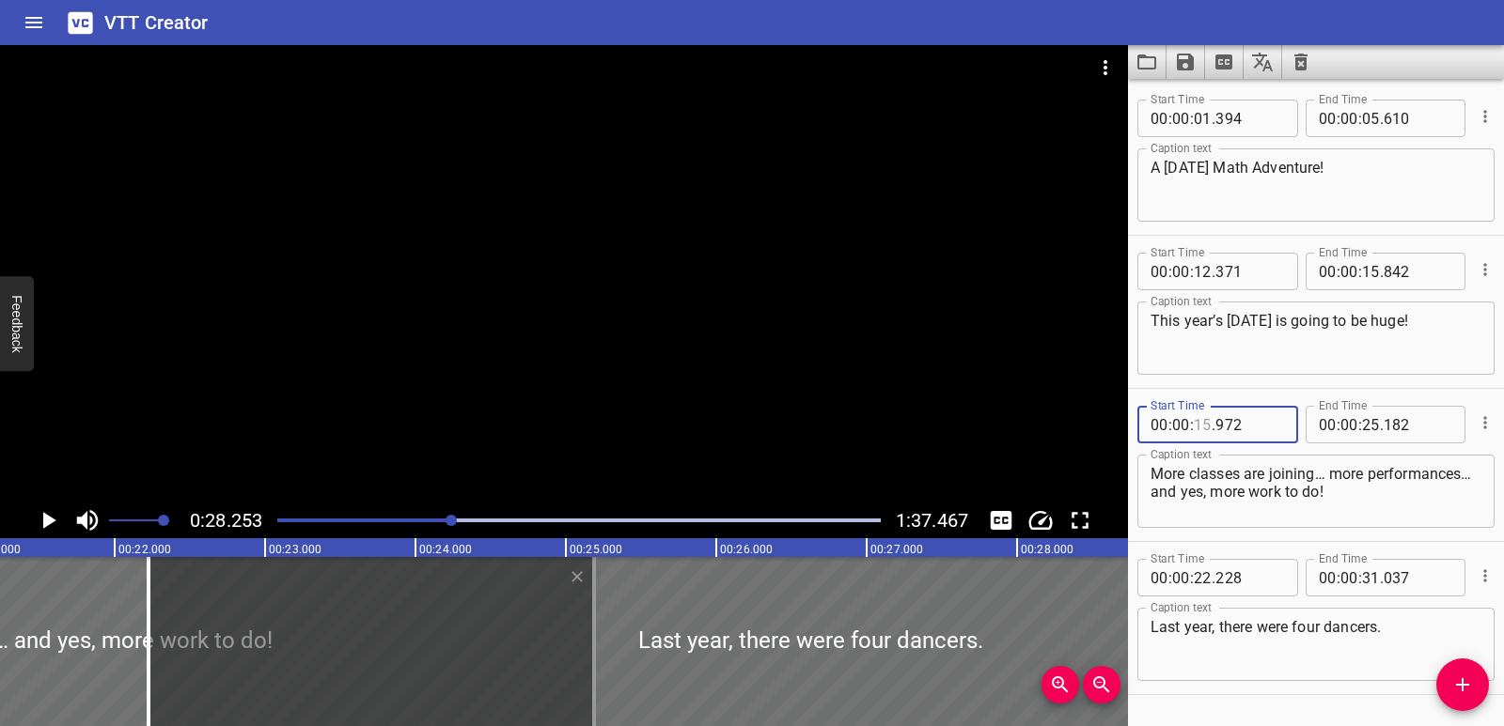
scroll to position [0, 3178]
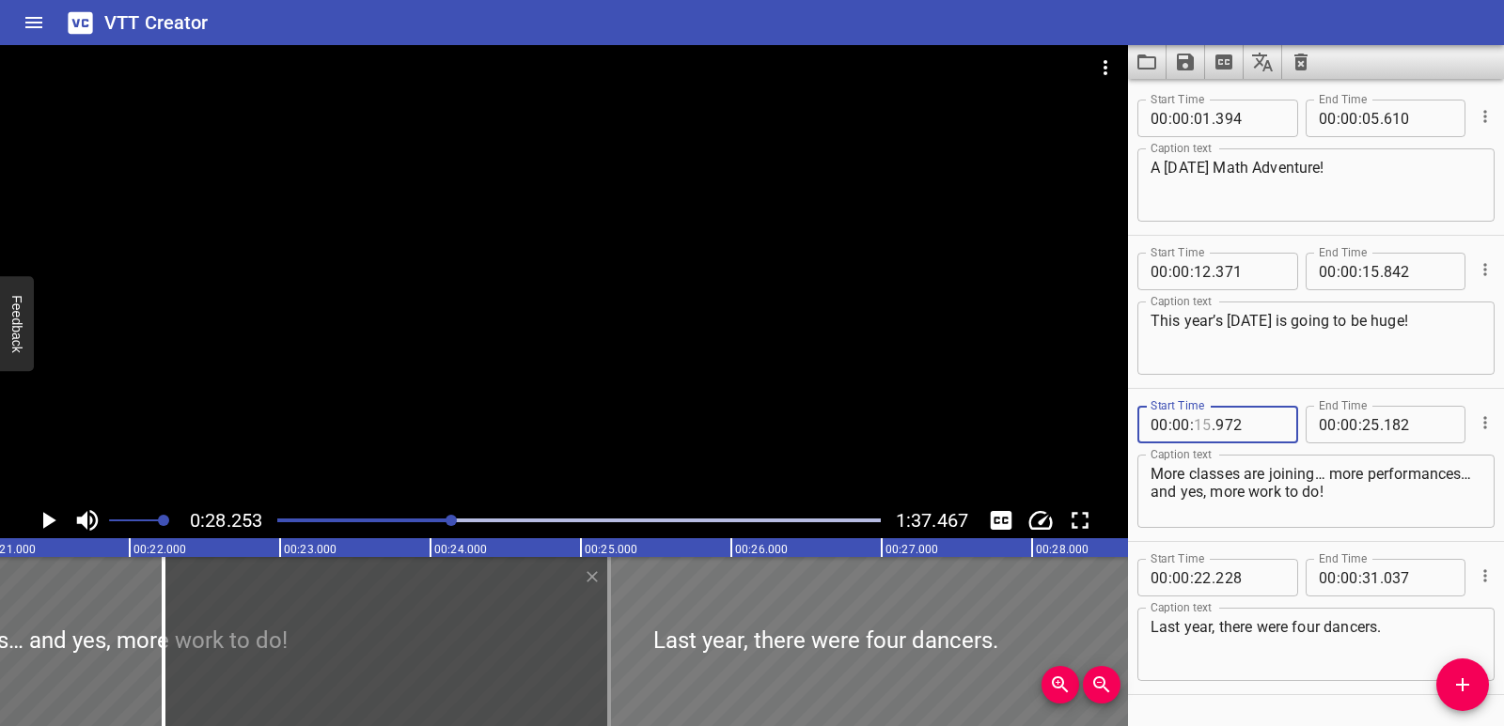
type input "15"
click at [221, 648] on div at bounding box center [826, 641] width 1324 height 169
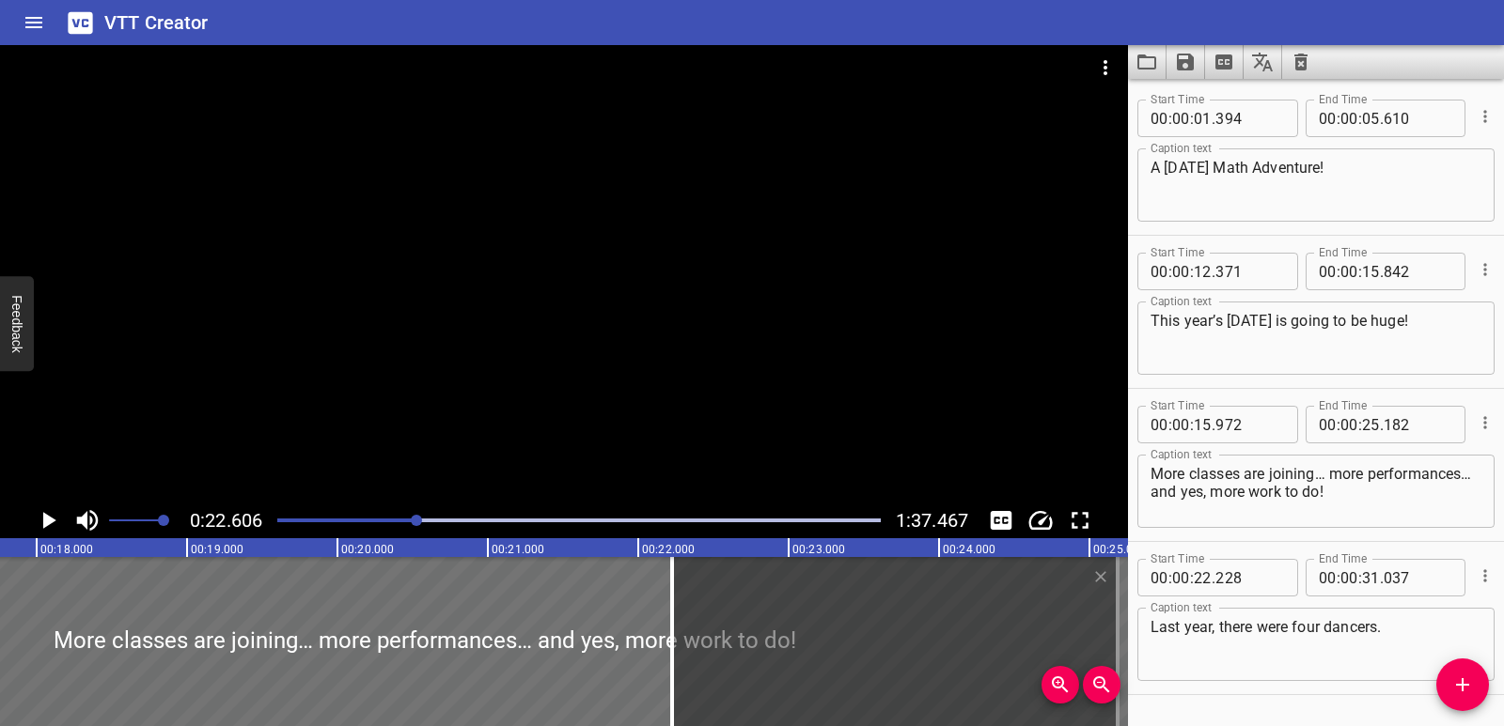
scroll to position [0, 2190]
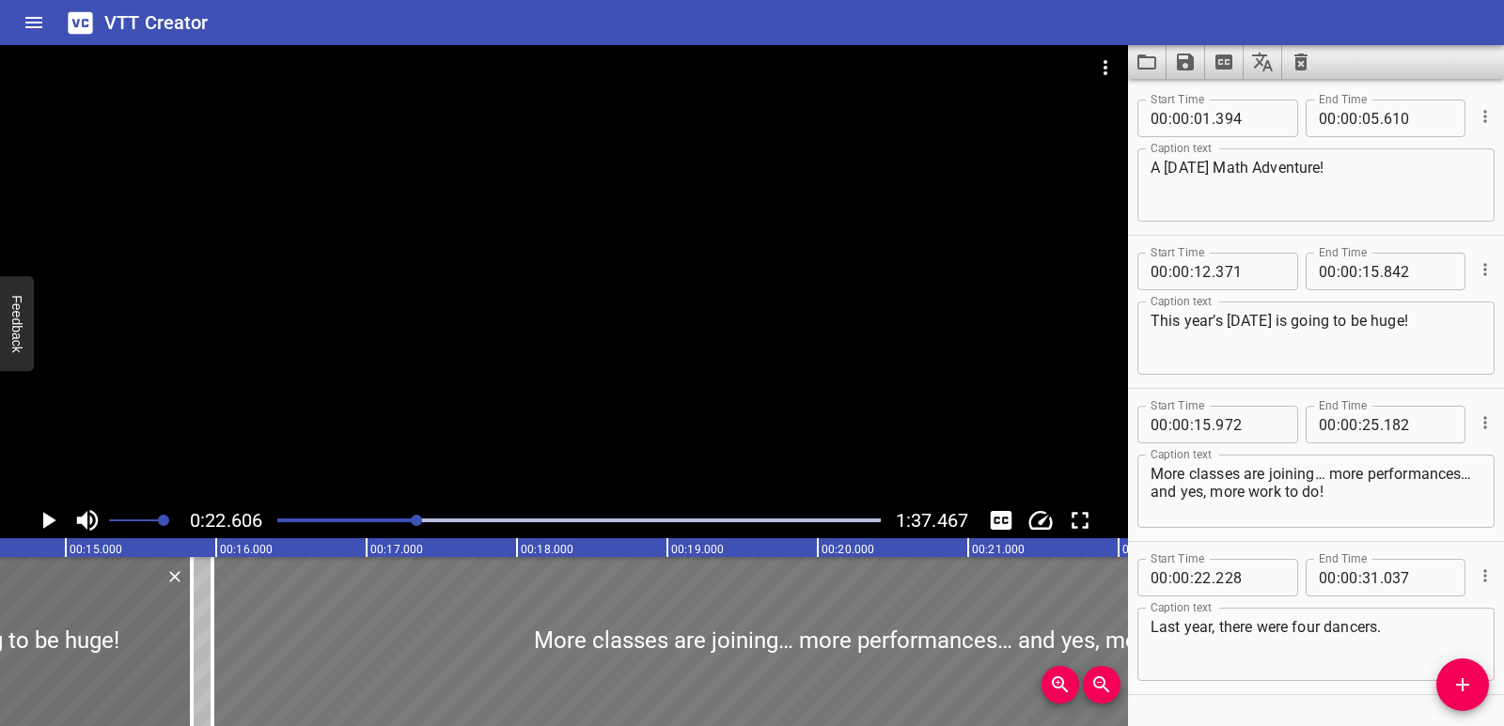
click at [422, 655] on div at bounding box center [904, 641] width 1385 height 169
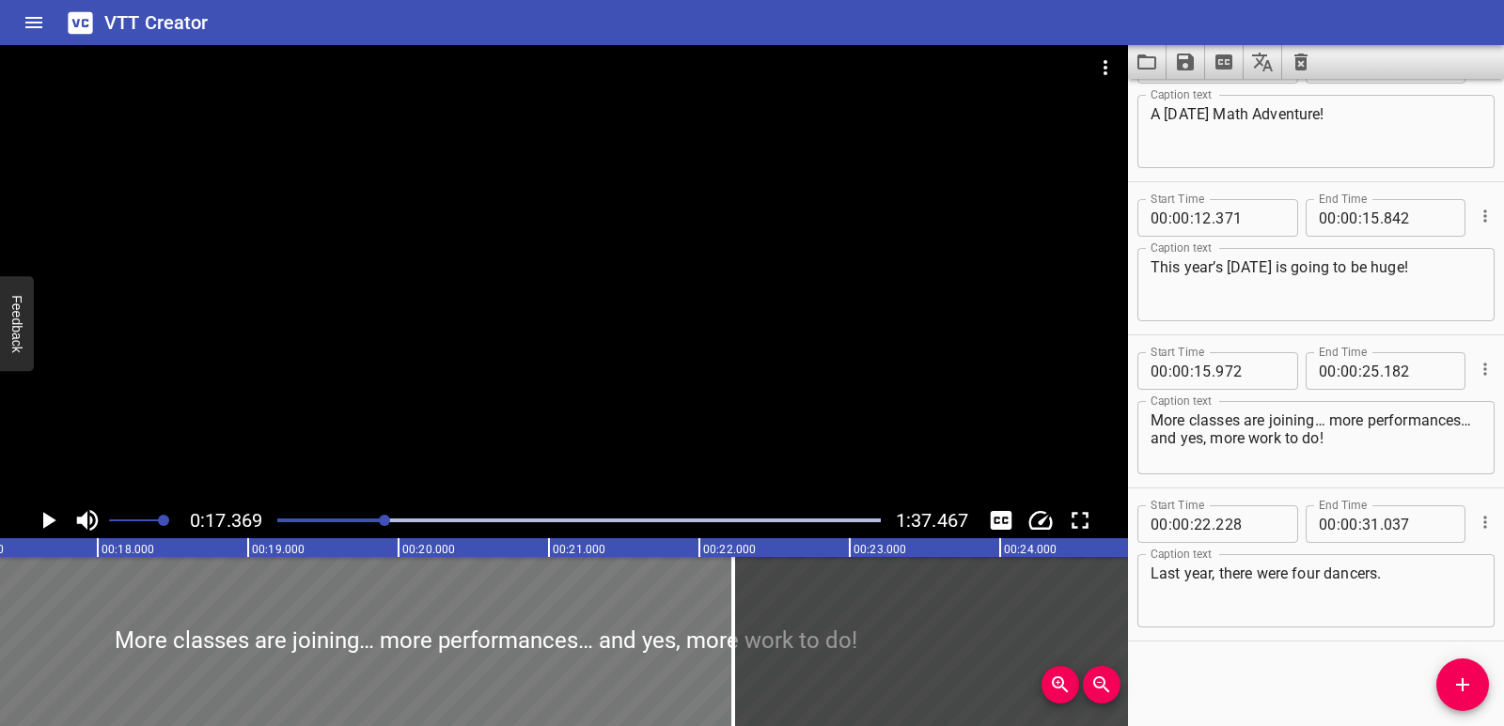
scroll to position [0, 2611]
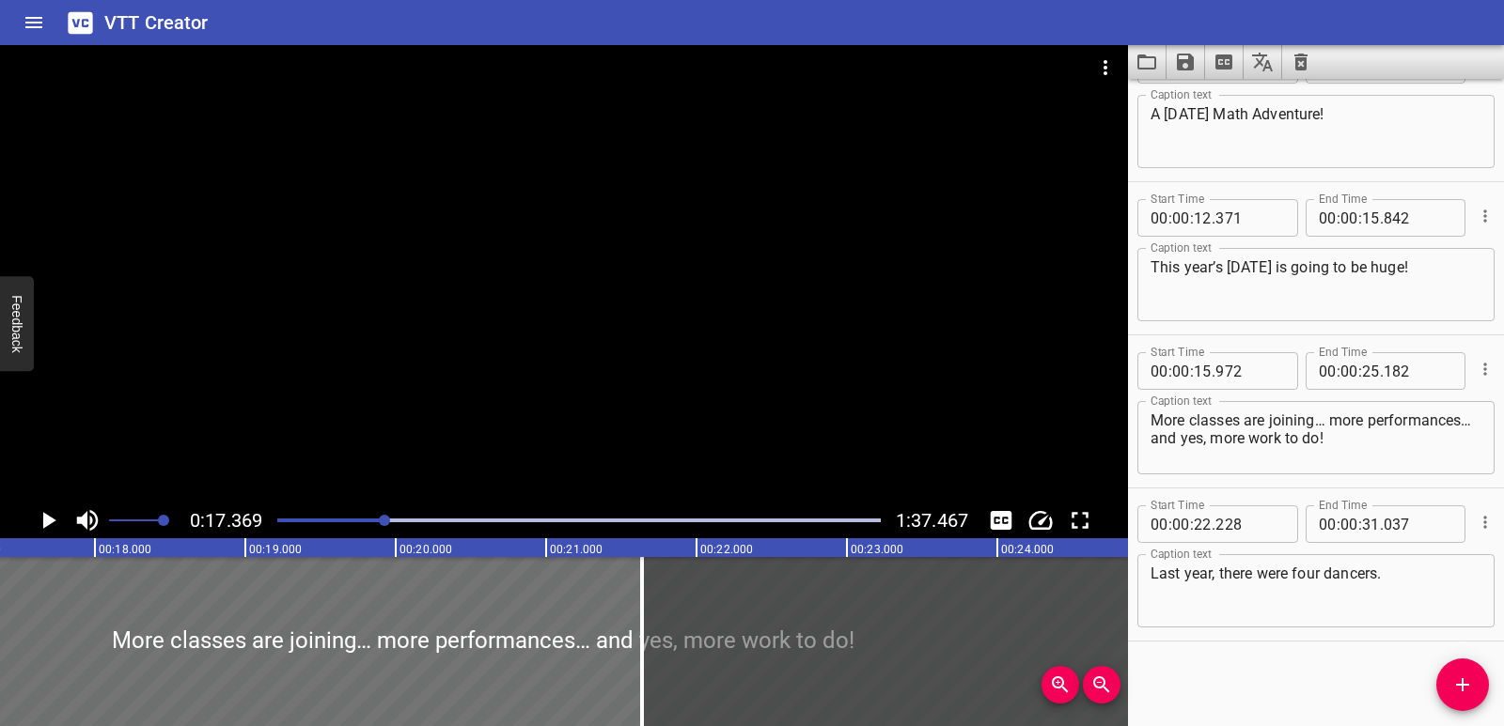
drag, startPoint x: 862, startPoint y: 620, endPoint x: 773, endPoint y: 631, distance: 89.0
click at [773, 631] on div at bounding box center [1304, 641] width 1324 height 169
type input "21"
type input "641"
type input "30"
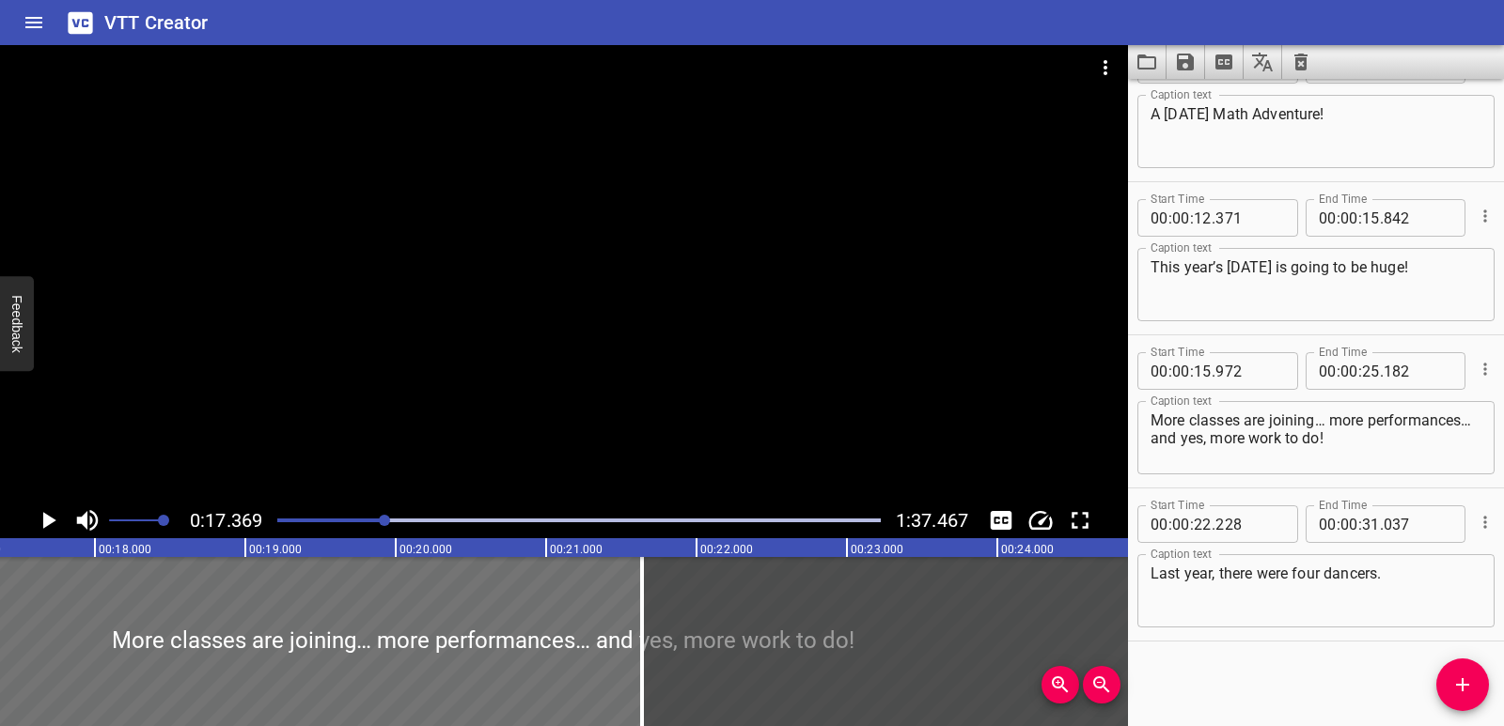
type input "450"
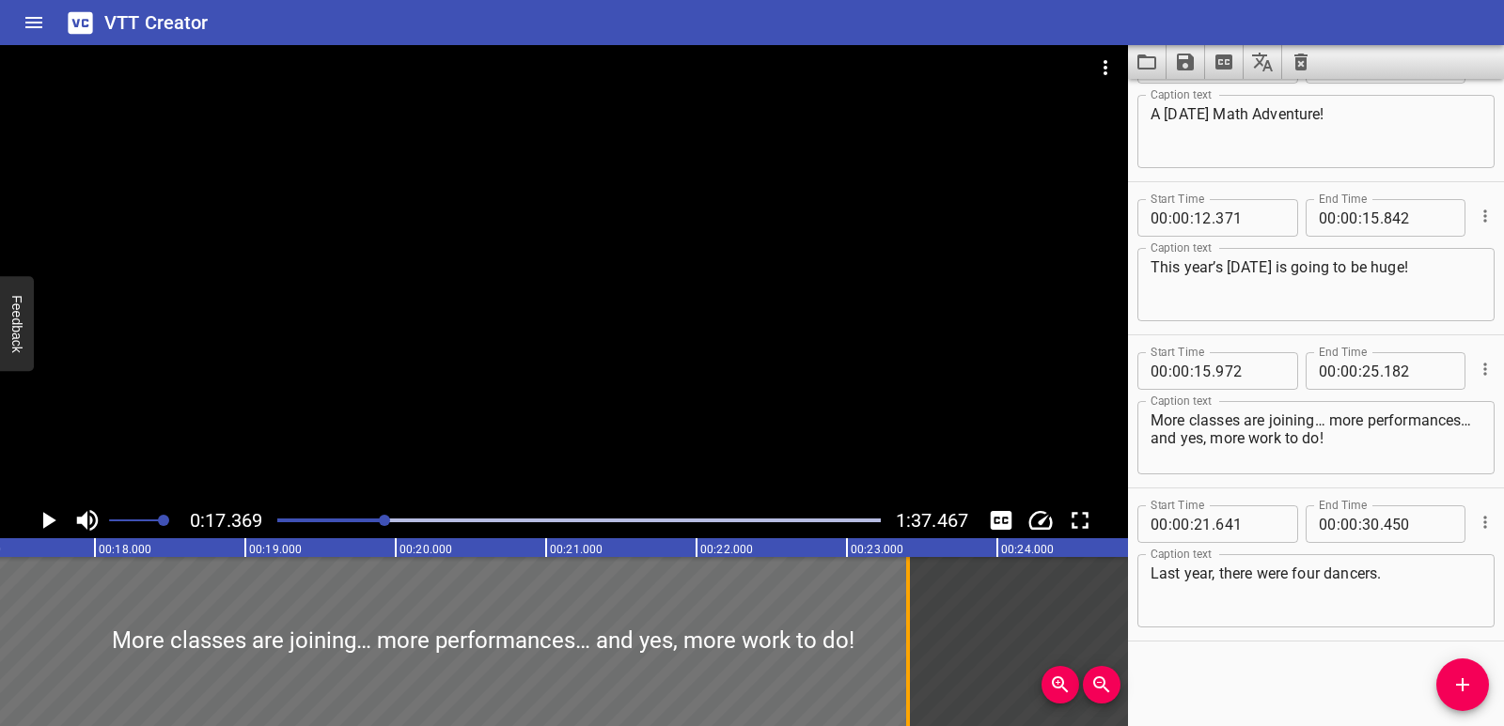
drag, startPoint x: 643, startPoint y: 614, endPoint x: 909, endPoint y: 604, distance: 266.1
click at [909, 604] on div at bounding box center [908, 641] width 4 height 169
type input "23"
type input "409"
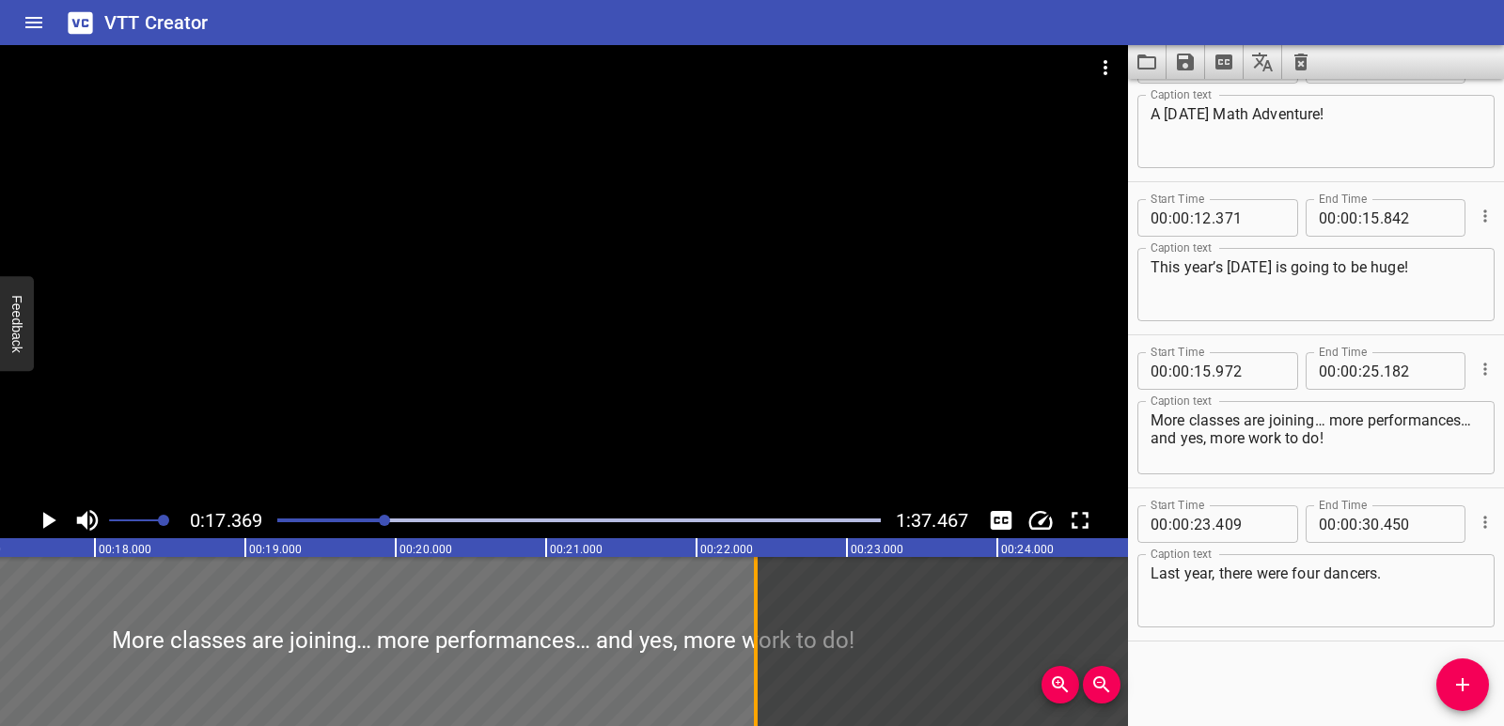
drag, startPoint x: 910, startPoint y: 624, endPoint x: 757, endPoint y: 627, distance: 152.3
click at [757, 627] on div at bounding box center [755, 641] width 19 height 169
type input "22"
click at [667, 641] on div at bounding box center [482, 641] width 1385 height 169
click at [573, 652] on div at bounding box center [482, 641] width 1385 height 169
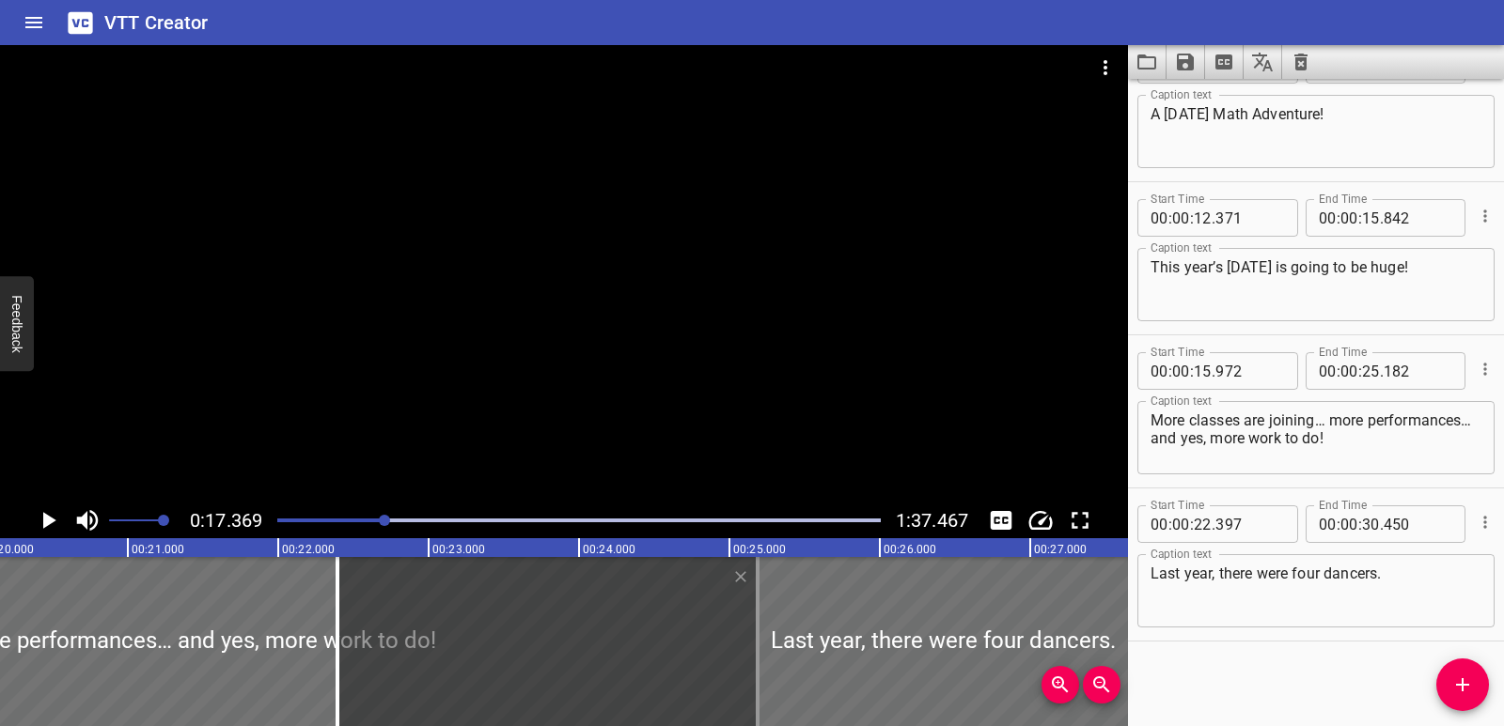
scroll to position [0, 3263]
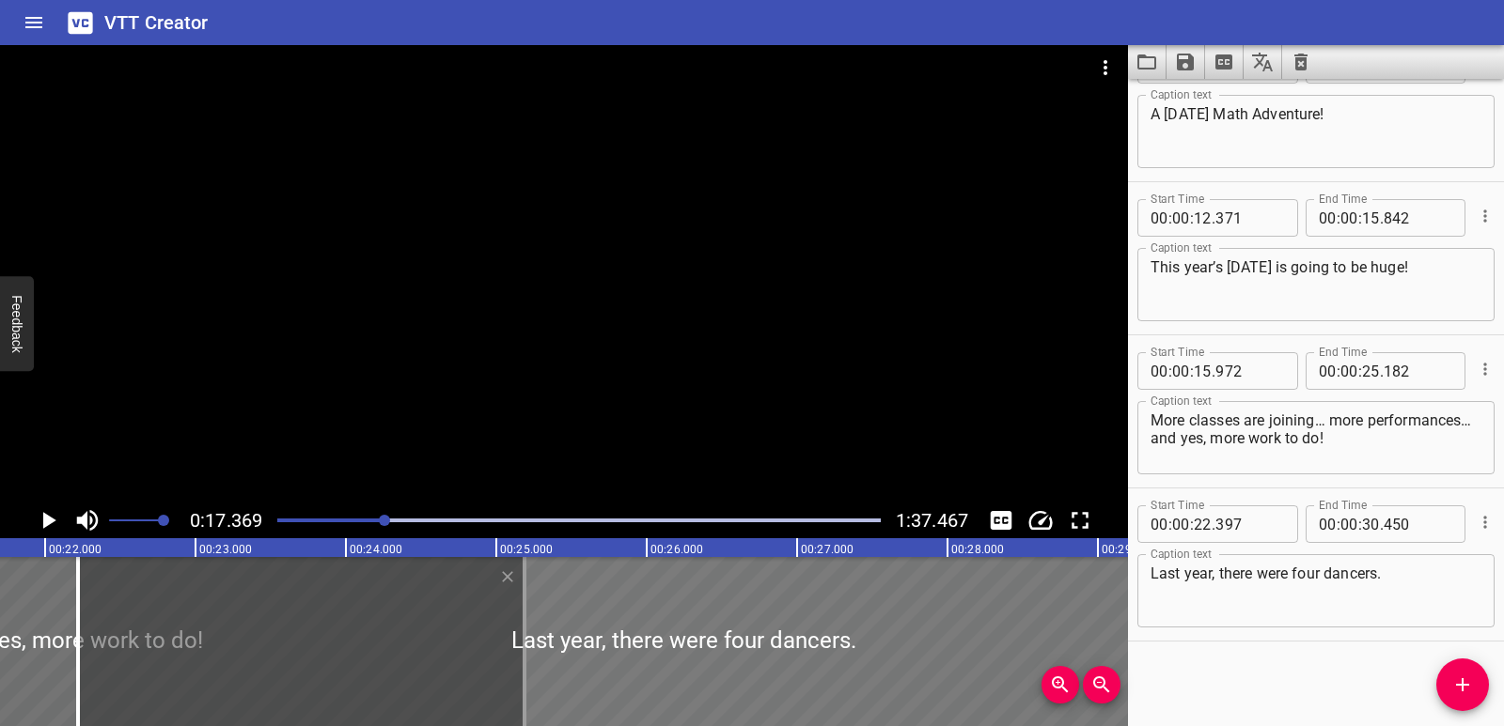
drag, startPoint x: 525, startPoint y: 602, endPoint x: 506, endPoint y: 621, distance: 27.3
click at [499, 626] on div at bounding box center [683, 641] width 1210 height 169
type input "222"
type input "275"
click at [528, 582] on div at bounding box center [683, 641] width 1210 height 169
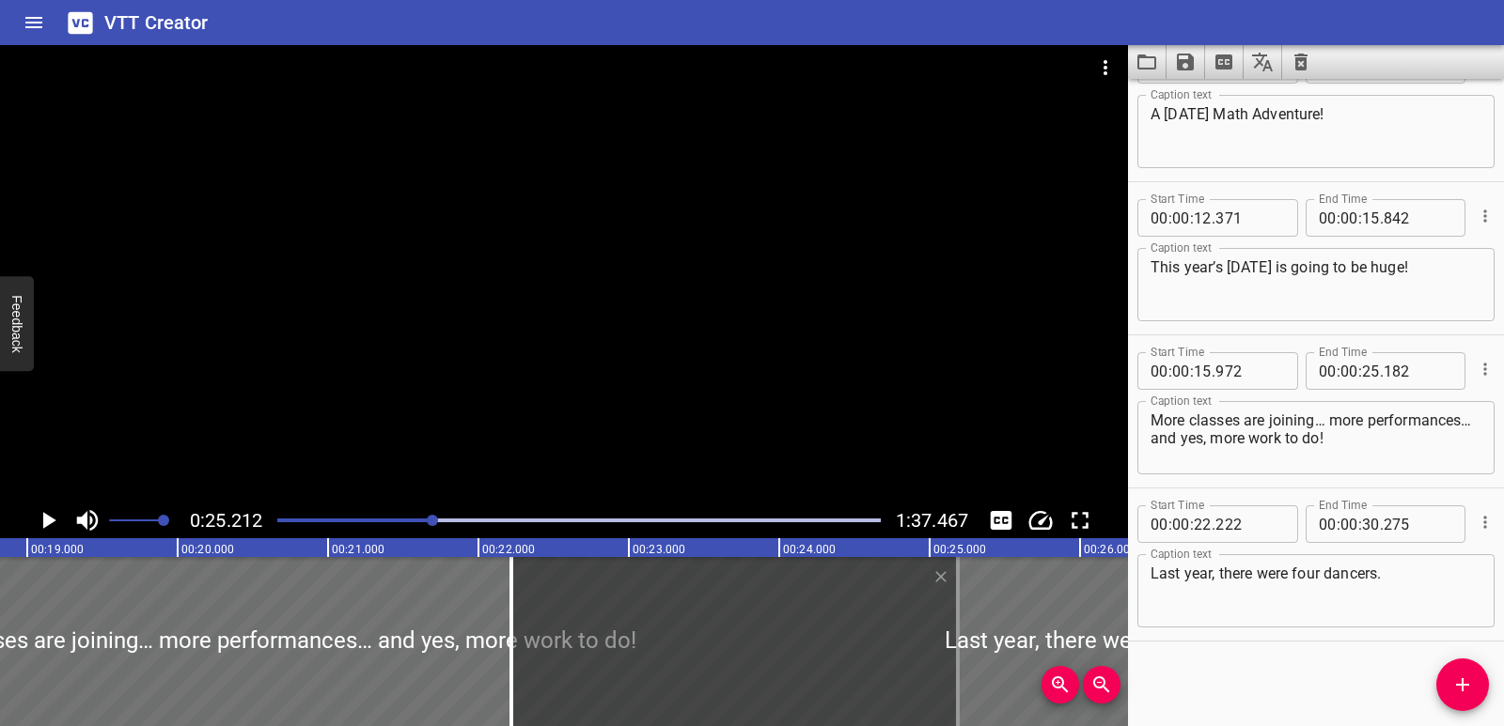
scroll to position [0, 2813]
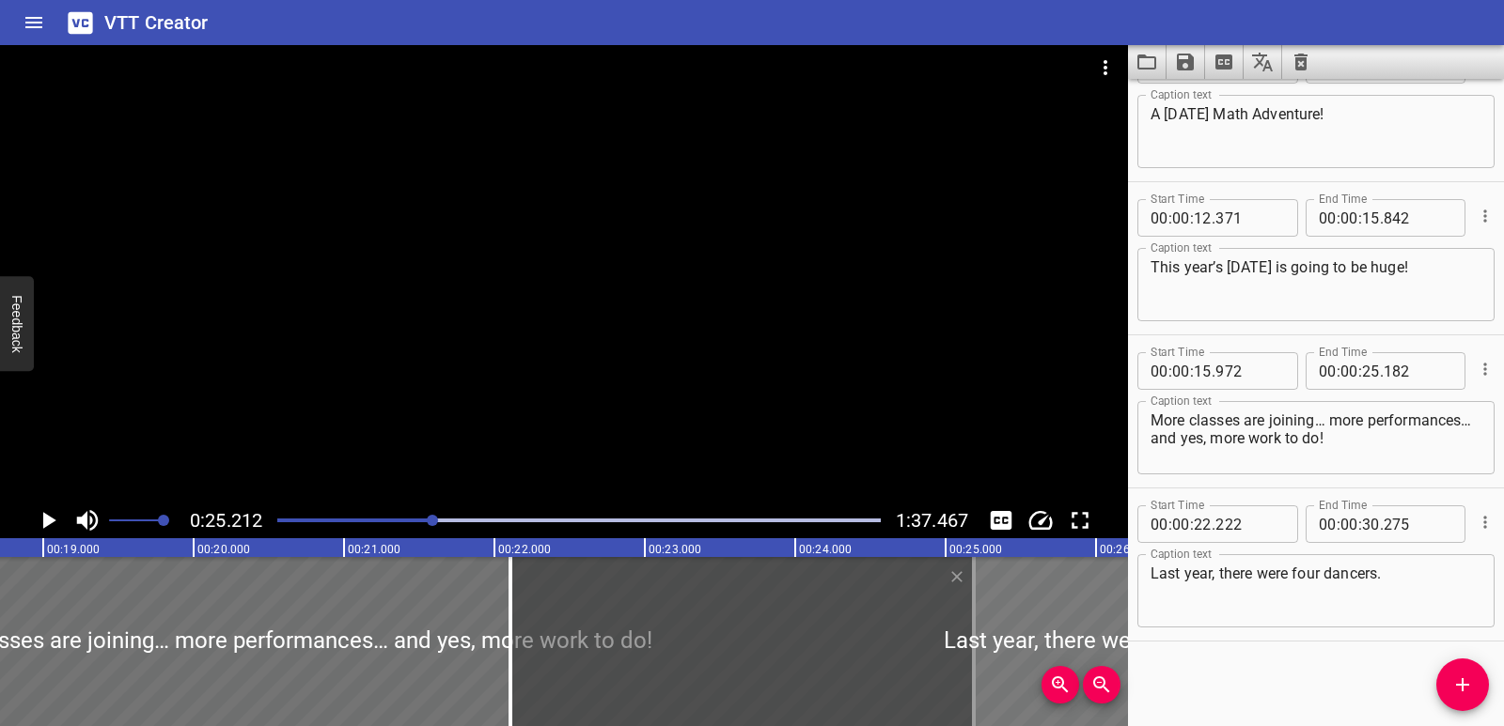
drag, startPoint x: 968, startPoint y: 584, endPoint x: 951, endPoint y: 583, distance: 17.0
click at [951, 583] on div at bounding box center [1115, 641] width 1210 height 169
type input "109"
type input "162"
click at [986, 588] on div at bounding box center [1115, 641] width 1210 height 169
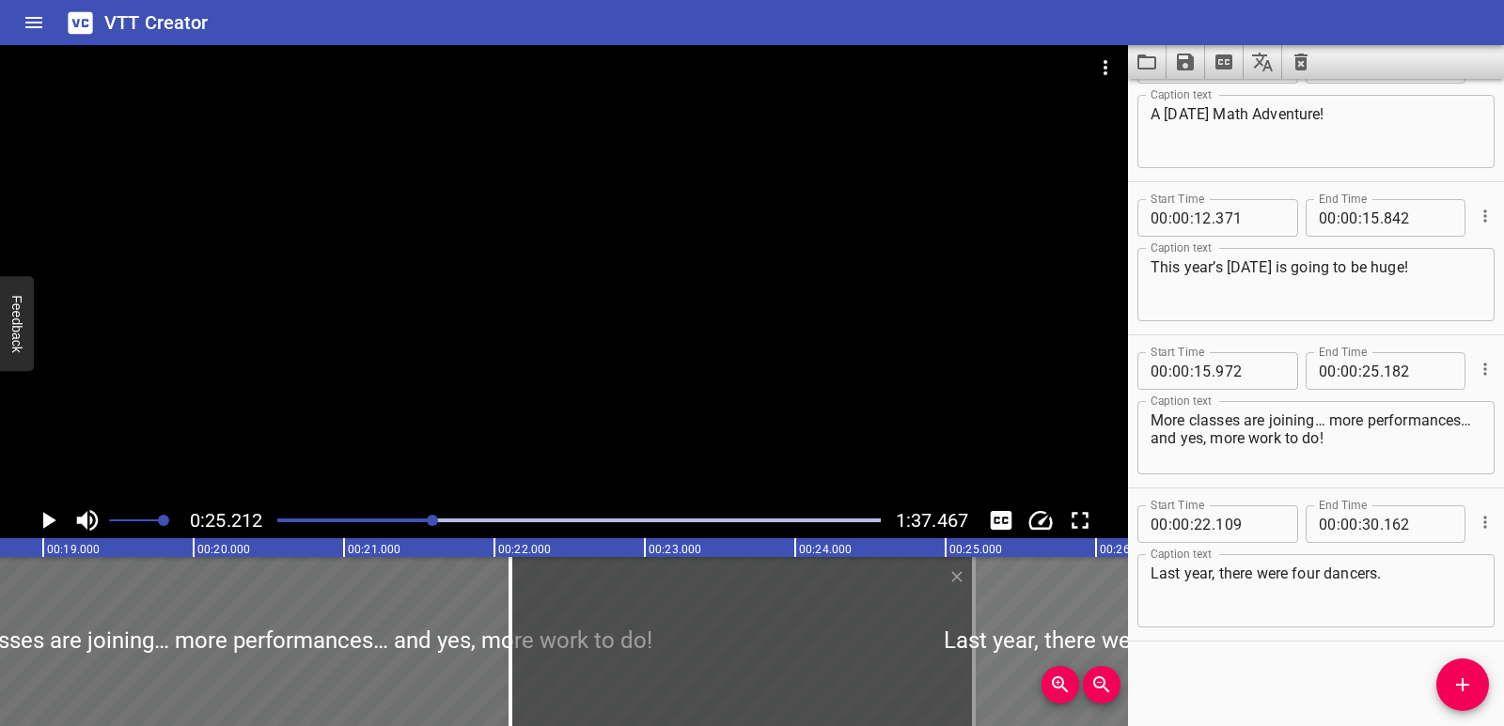
type input "116"
type input "169"
click at [362, 616] on div at bounding box center [280, 641] width 1385 height 169
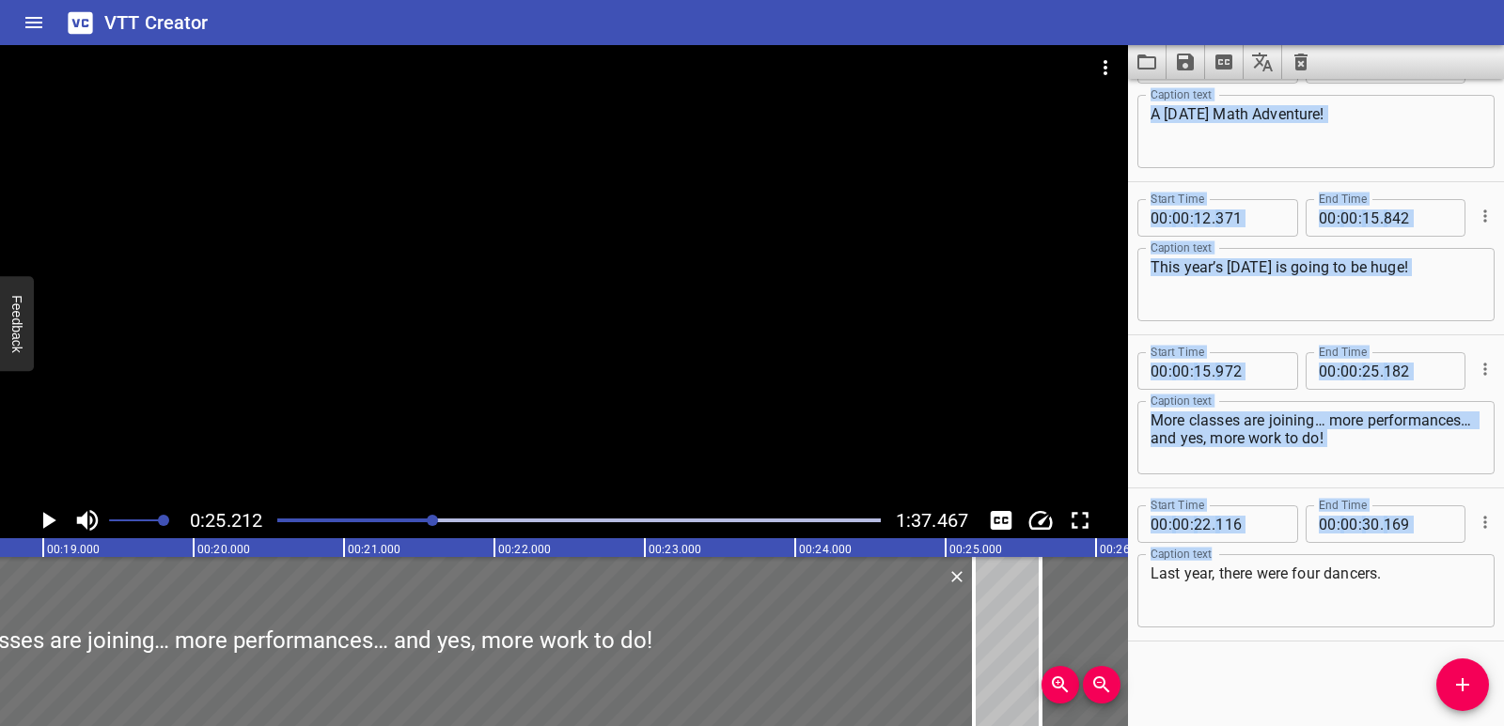
drag, startPoint x: 974, startPoint y: 589, endPoint x: 1503, endPoint y: 601, distance: 528.3
click at [1503, 601] on main "0:25.212 1:37.467 00:00.000 00:01.000 00:02.000 00:03.000 00:04.000 00:05.000 0…" at bounding box center [752, 385] width 1504 height 681
type input "25"
type input "634"
type input "33"
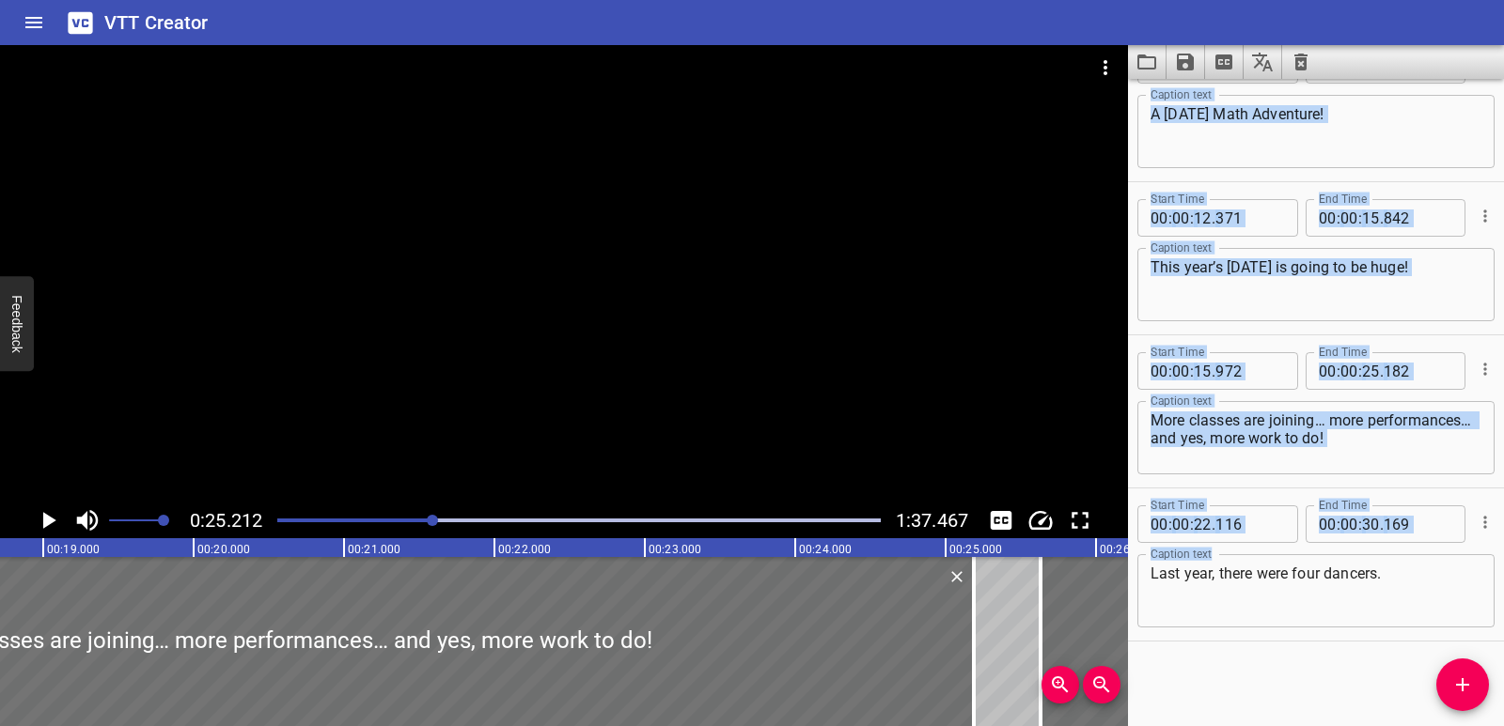
type input "687"
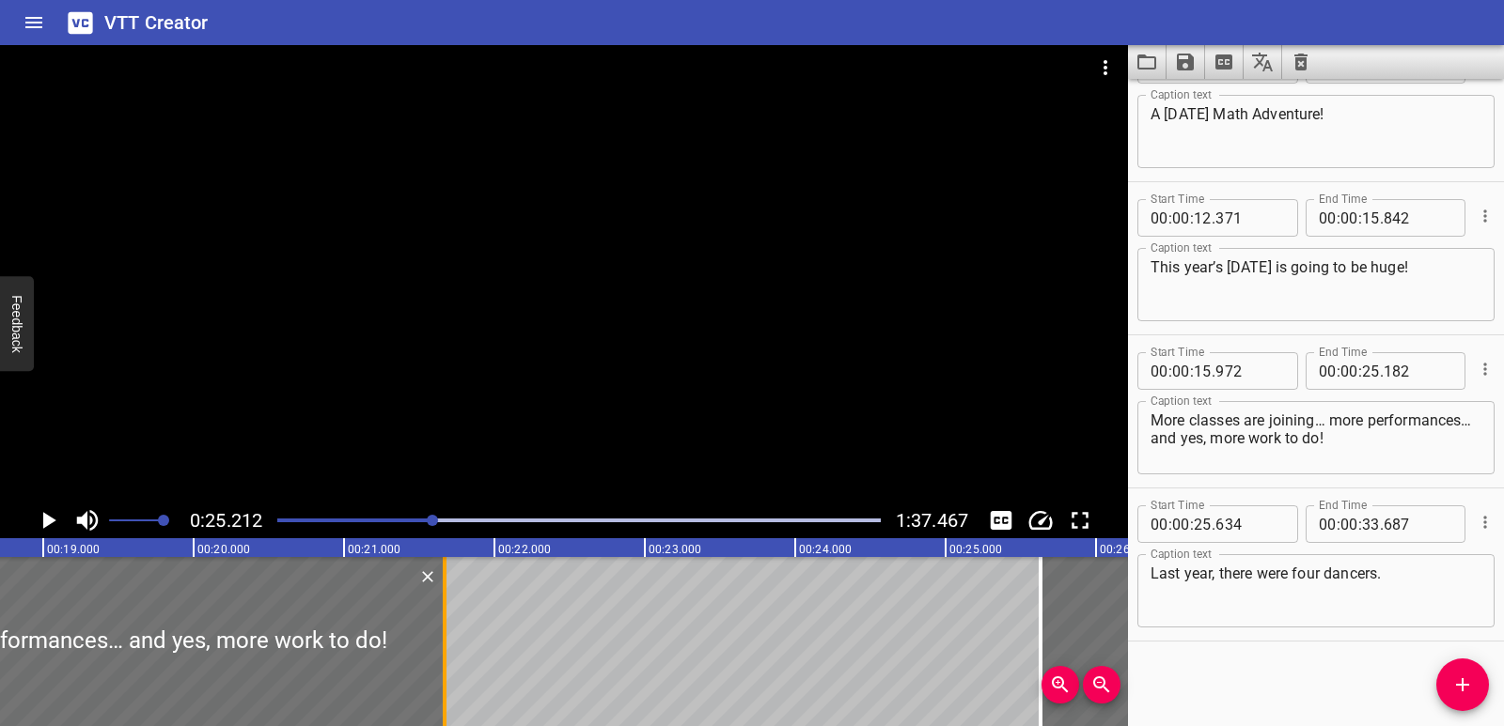
drag, startPoint x: 968, startPoint y: 617, endPoint x: 439, endPoint y: 631, distance: 529.2
click at [439, 631] on div at bounding box center [444, 641] width 19 height 169
type input "21"
type input "663"
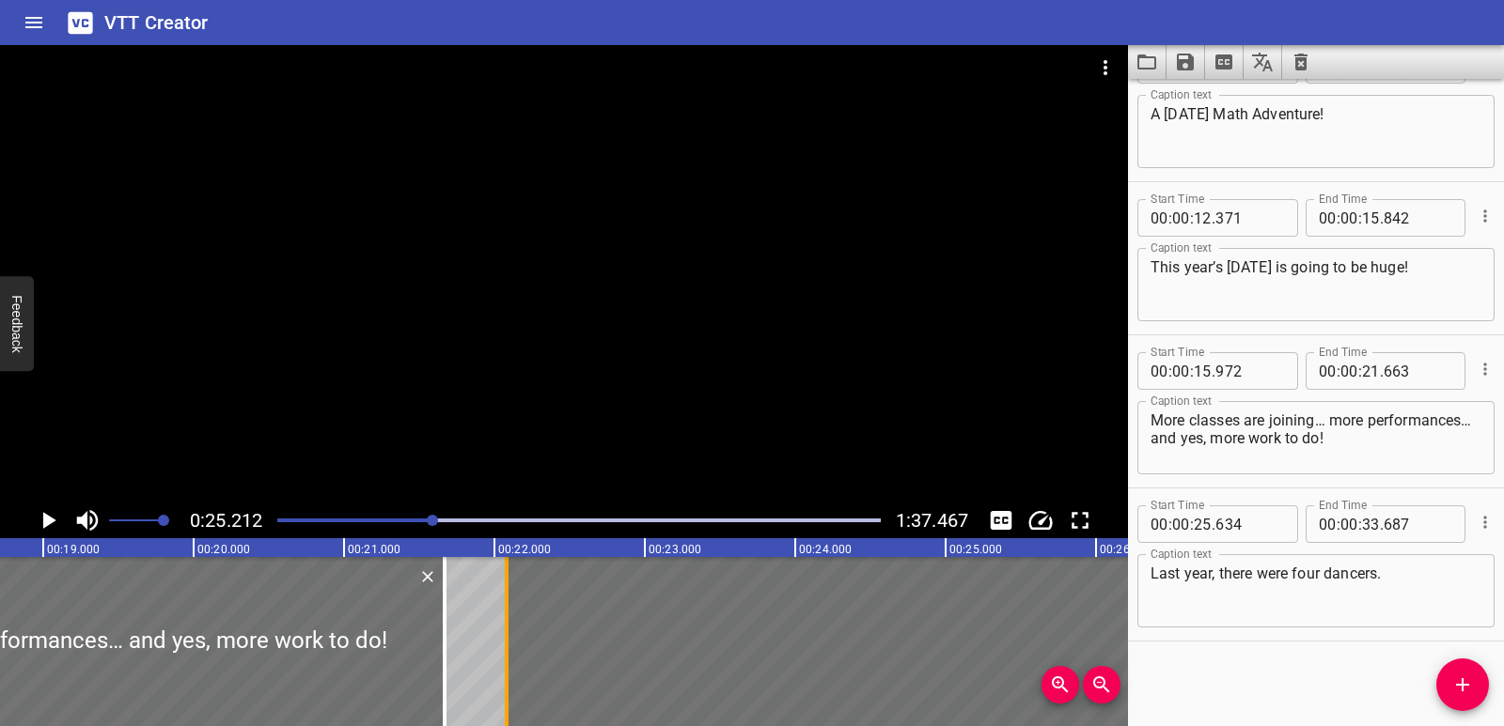
drag, startPoint x: 1047, startPoint y: 615, endPoint x: 515, endPoint y: 622, distance: 531.9
click at [514, 623] on div at bounding box center [506, 641] width 19 height 169
type input "22"
type input "091"
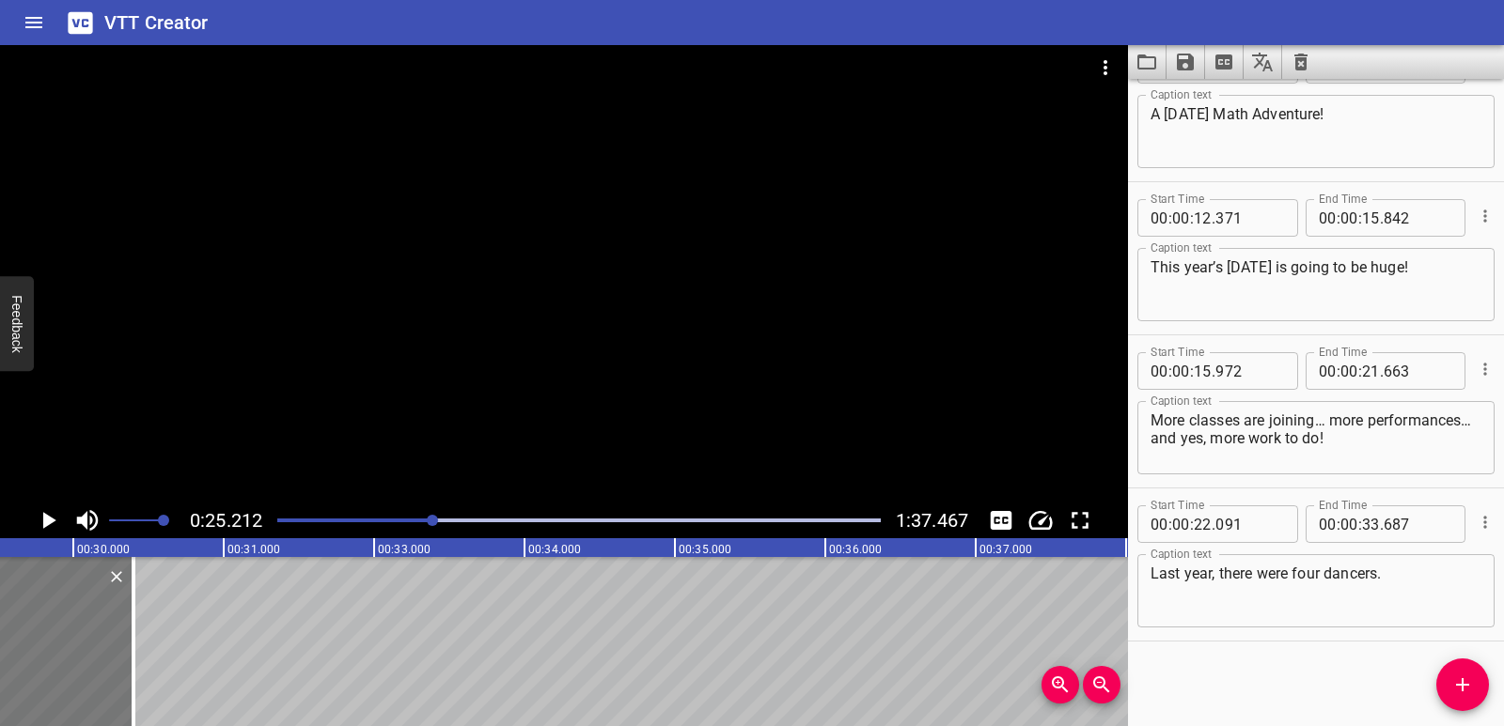
scroll to position [0, 4260]
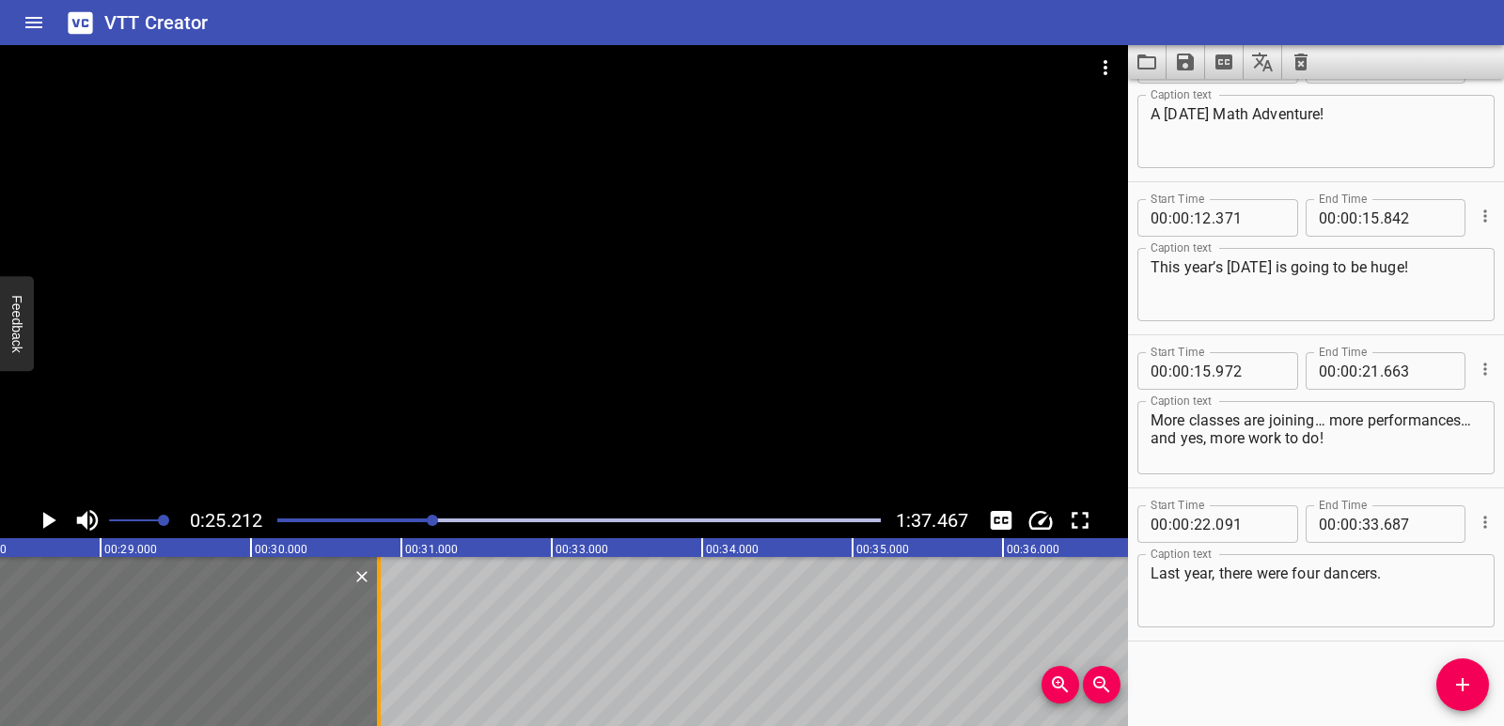
drag, startPoint x: 419, startPoint y: 630, endPoint x: 377, endPoint y: 655, distance: 49.3
click at [377, 654] on div at bounding box center [379, 641] width 4 height 169
type input "30"
type input "856"
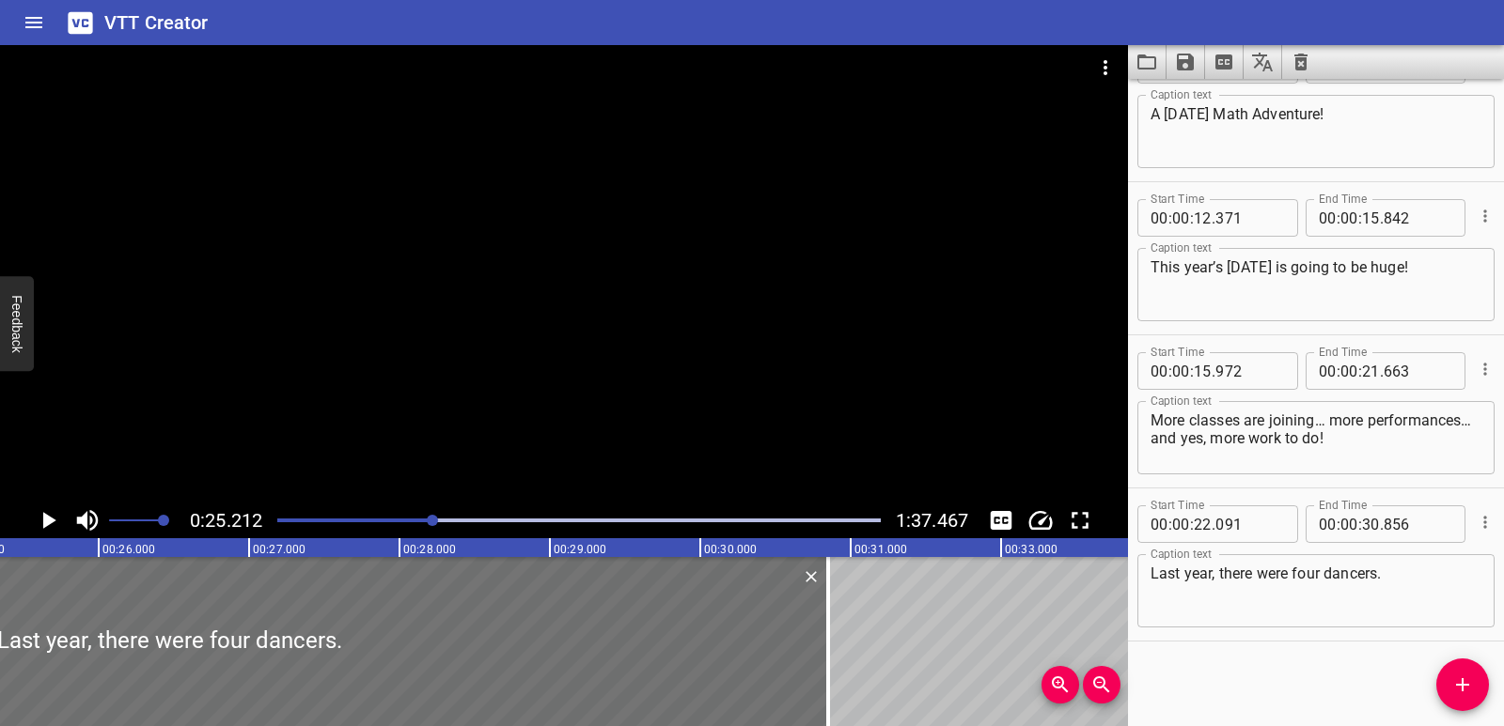
scroll to position [0, 3888]
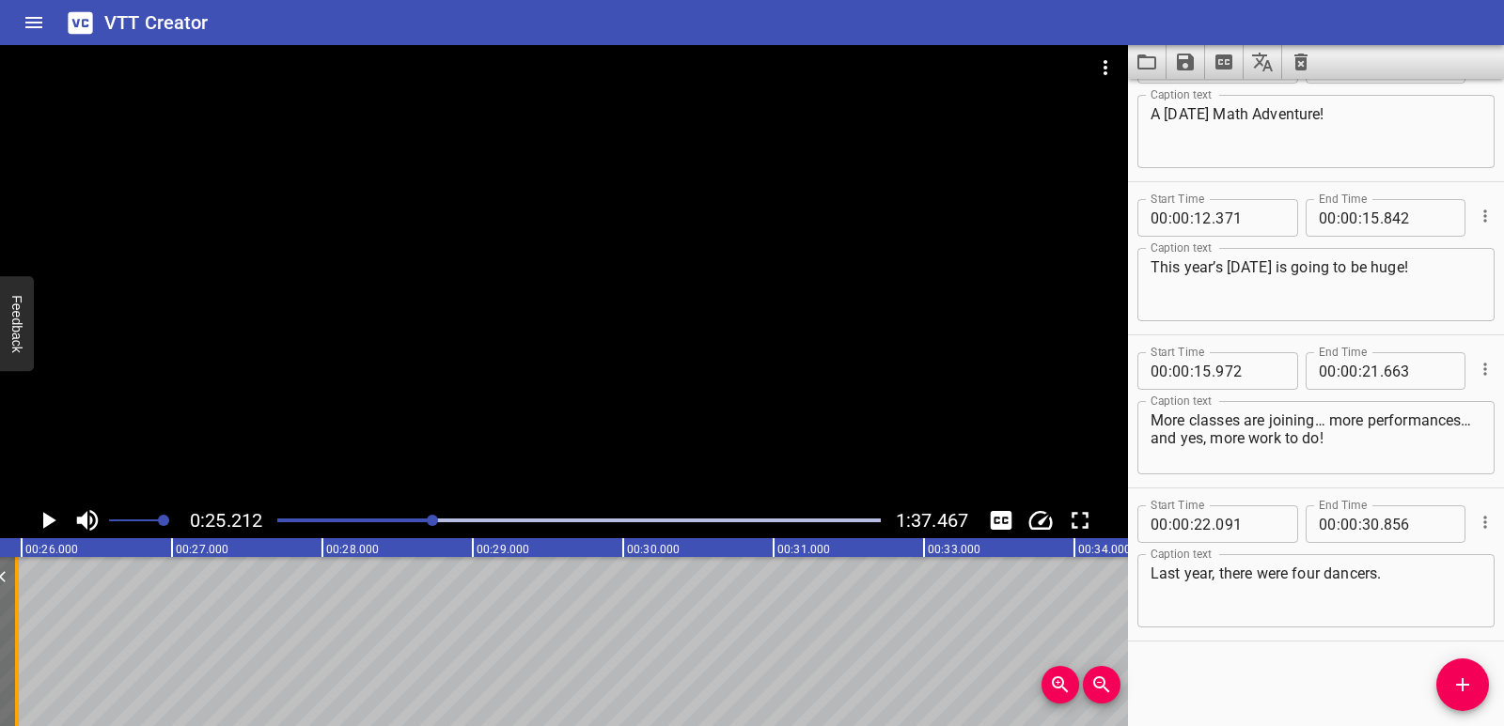
drag, startPoint x: 753, startPoint y: 609, endPoint x: 26, endPoint y: 637, distance: 726.9
click at [19, 638] on div at bounding box center [17, 641] width 4 height 169
type input "25"
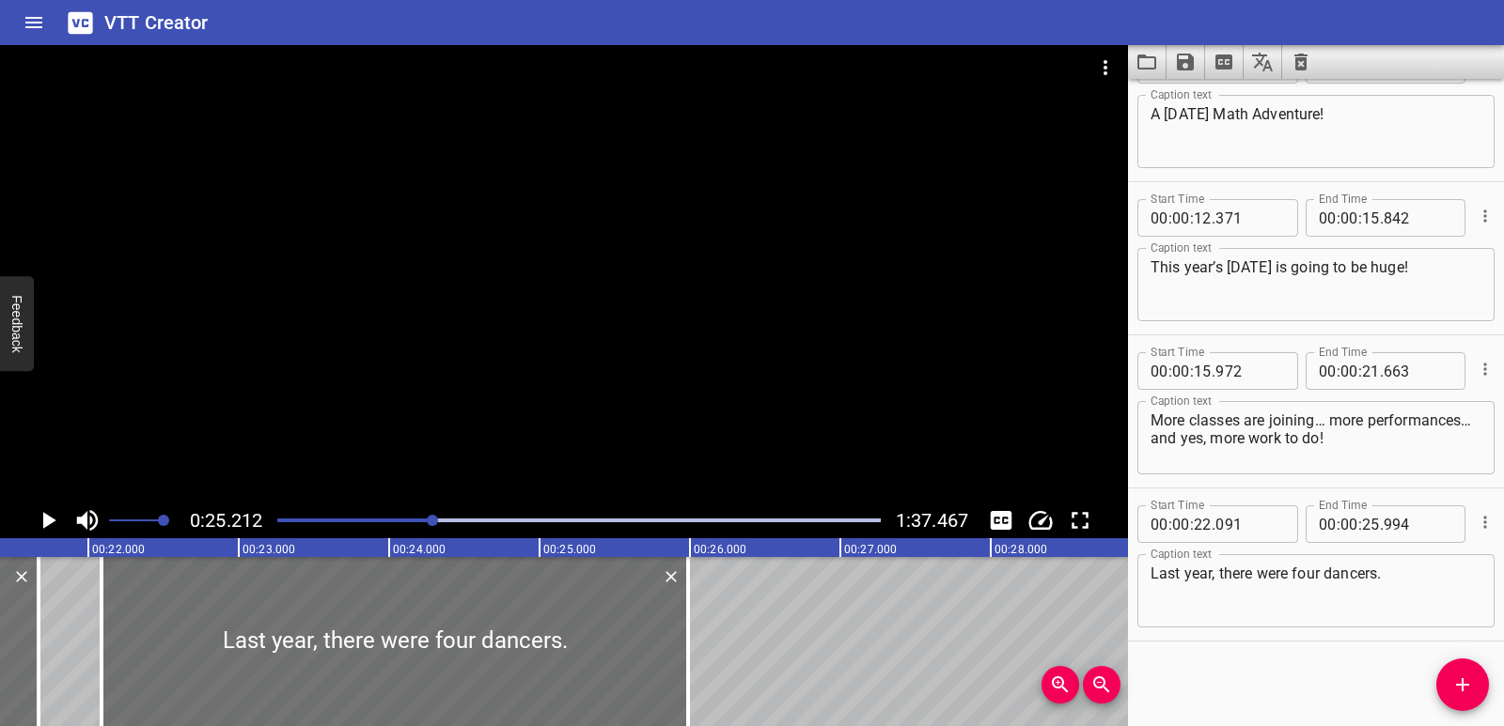
scroll to position [0, 3172]
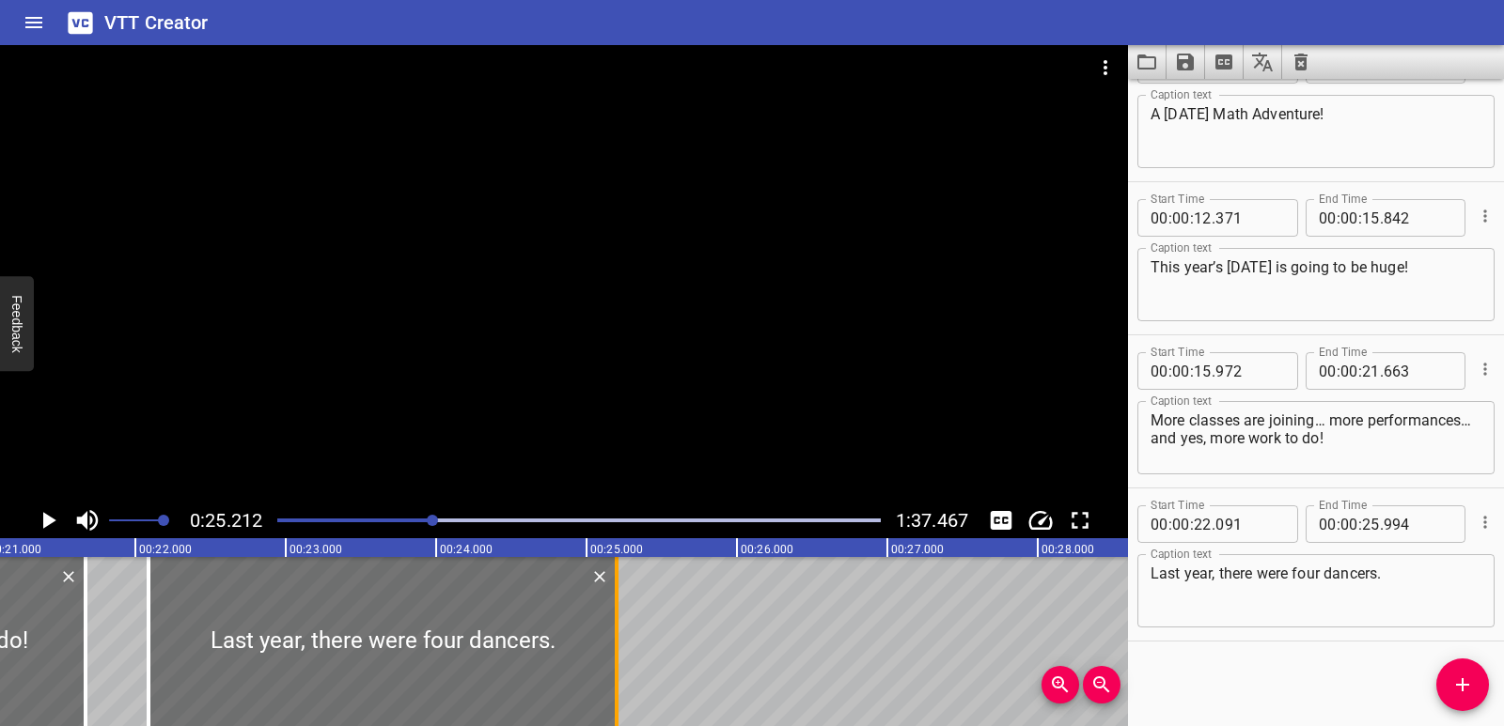
drag, startPoint x: 741, startPoint y: 622, endPoint x: 623, endPoint y: 632, distance: 118.9
click at [623, 631] on div at bounding box center [616, 641] width 19 height 169
type input "206"
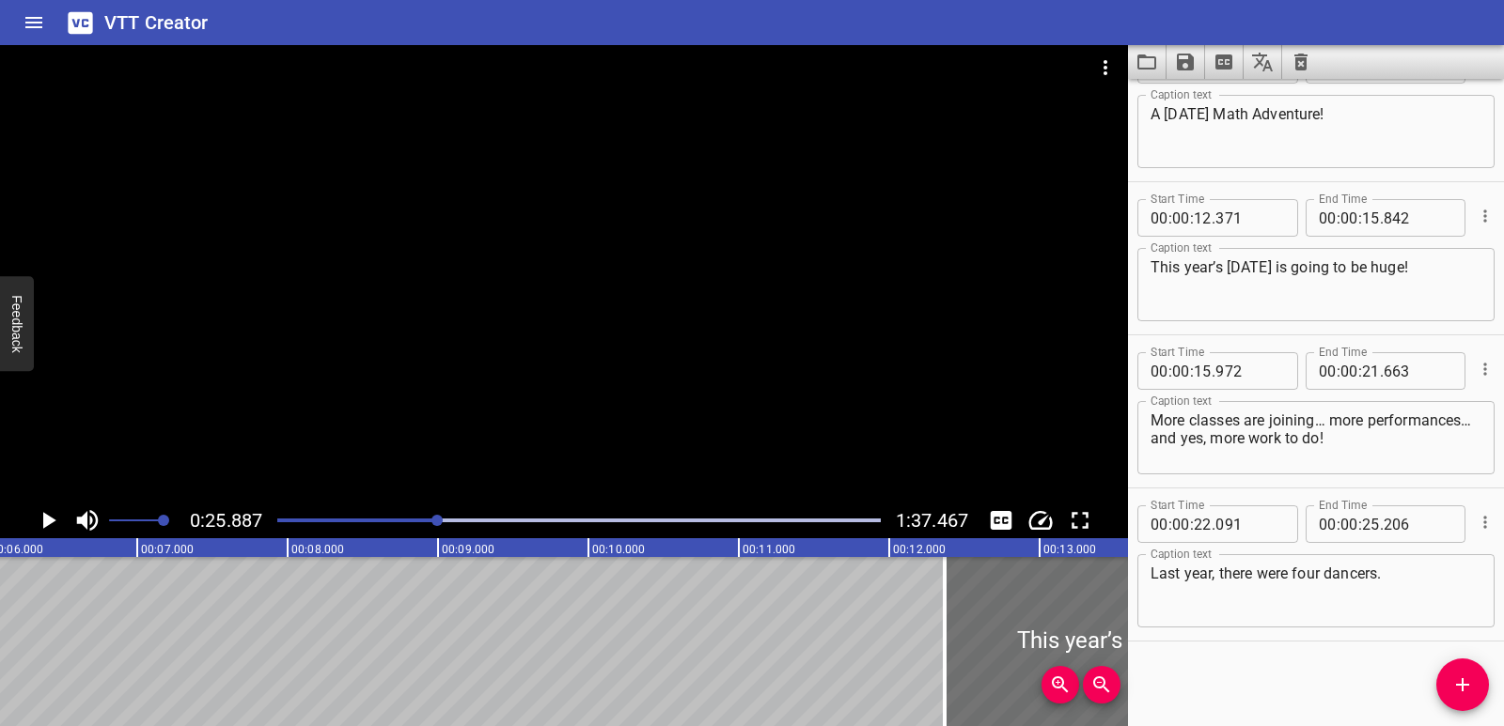
scroll to position [0, 0]
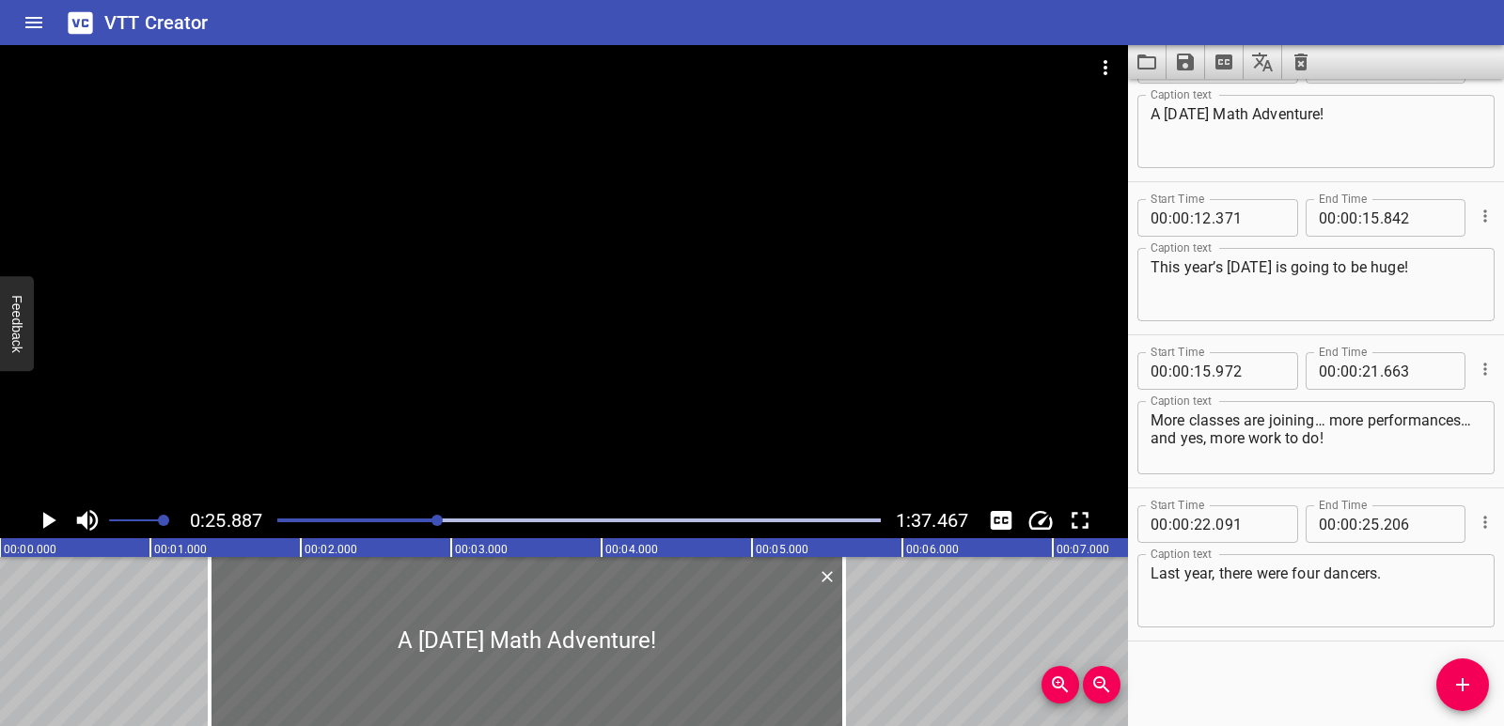
click at [49, 522] on icon "Play/Pause" at bounding box center [49, 520] width 13 height 17
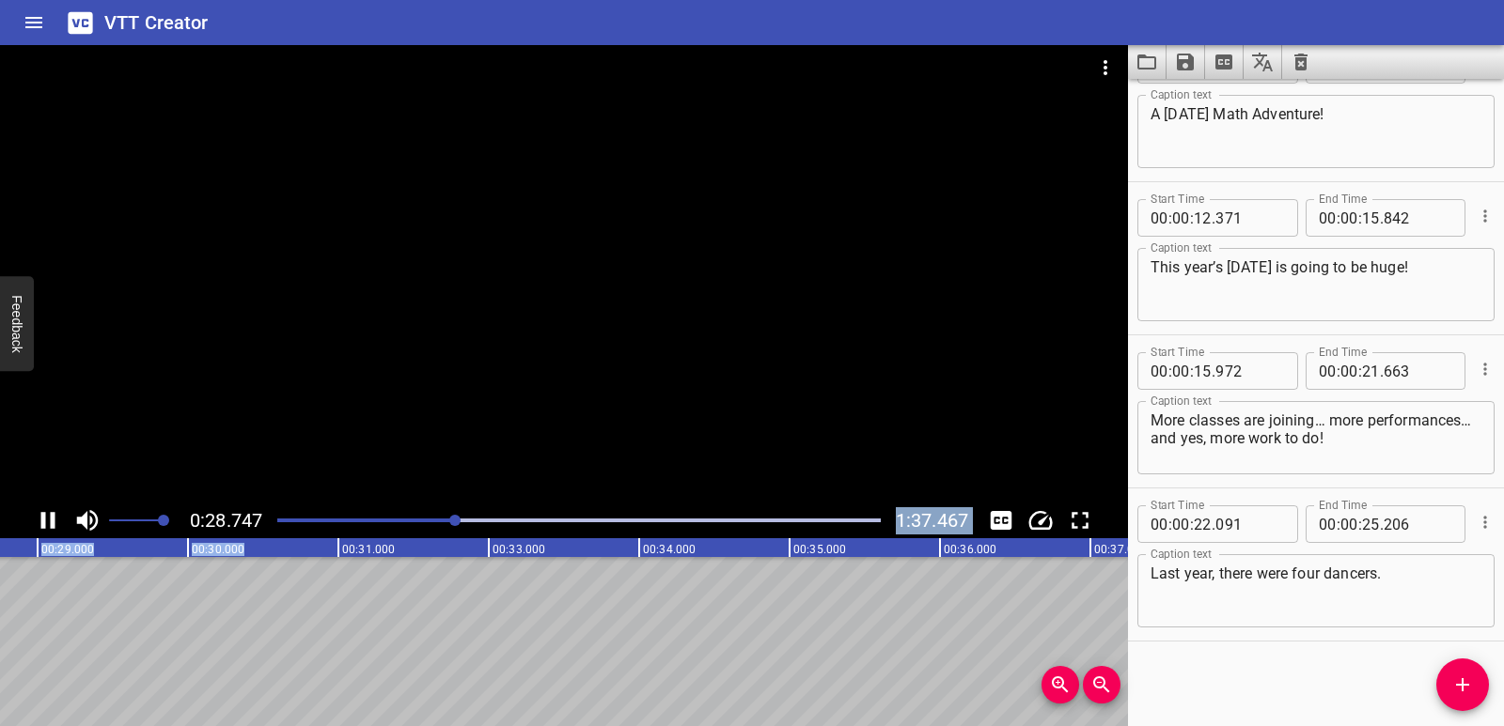
drag, startPoint x: 447, startPoint y: 516, endPoint x: 239, endPoint y: 544, distance: 210.5
click at [239, 546] on div "0:28.747 1:37.467 00:00.000 00:01.000 00:02.000 00:03.000 00:04.000 00:05.000 0…" at bounding box center [564, 385] width 1128 height 681
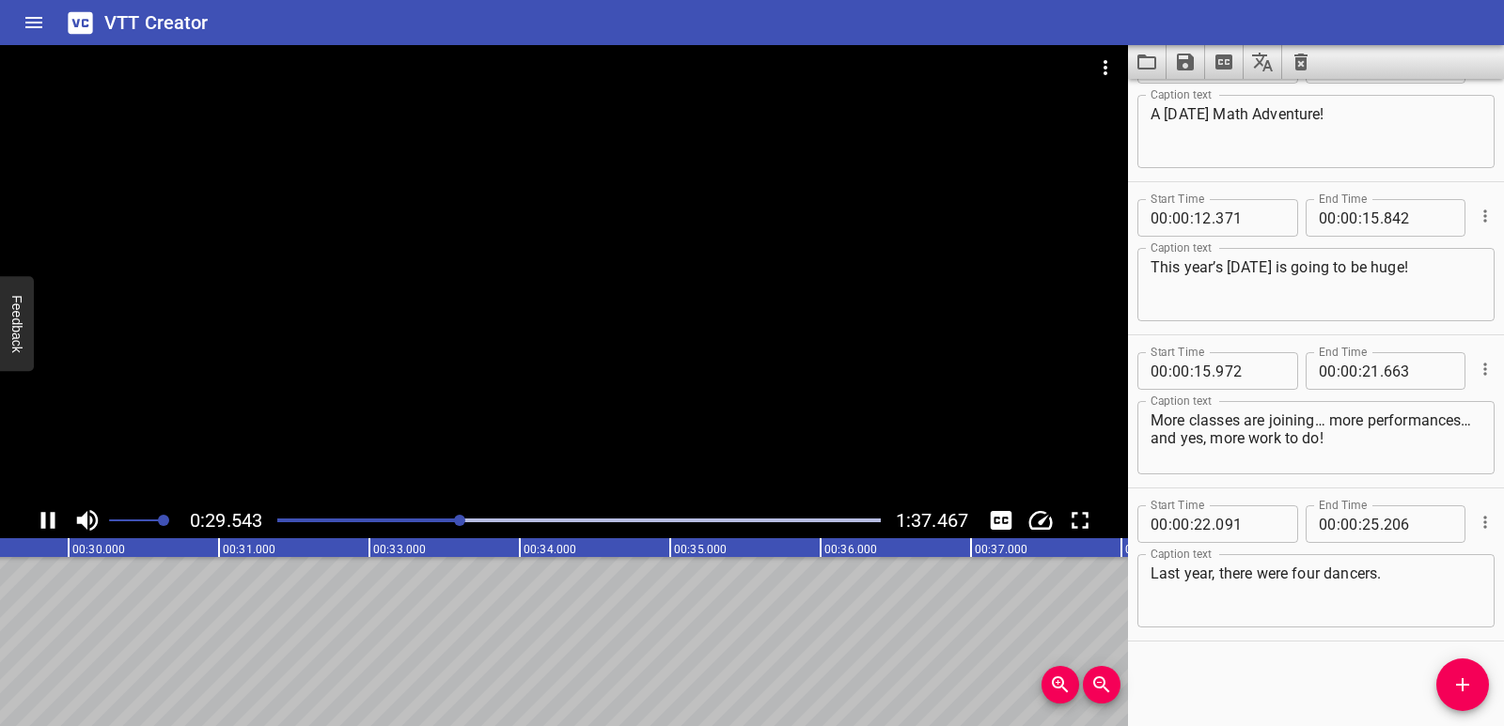
click at [287, 524] on div at bounding box center [579, 520] width 626 height 26
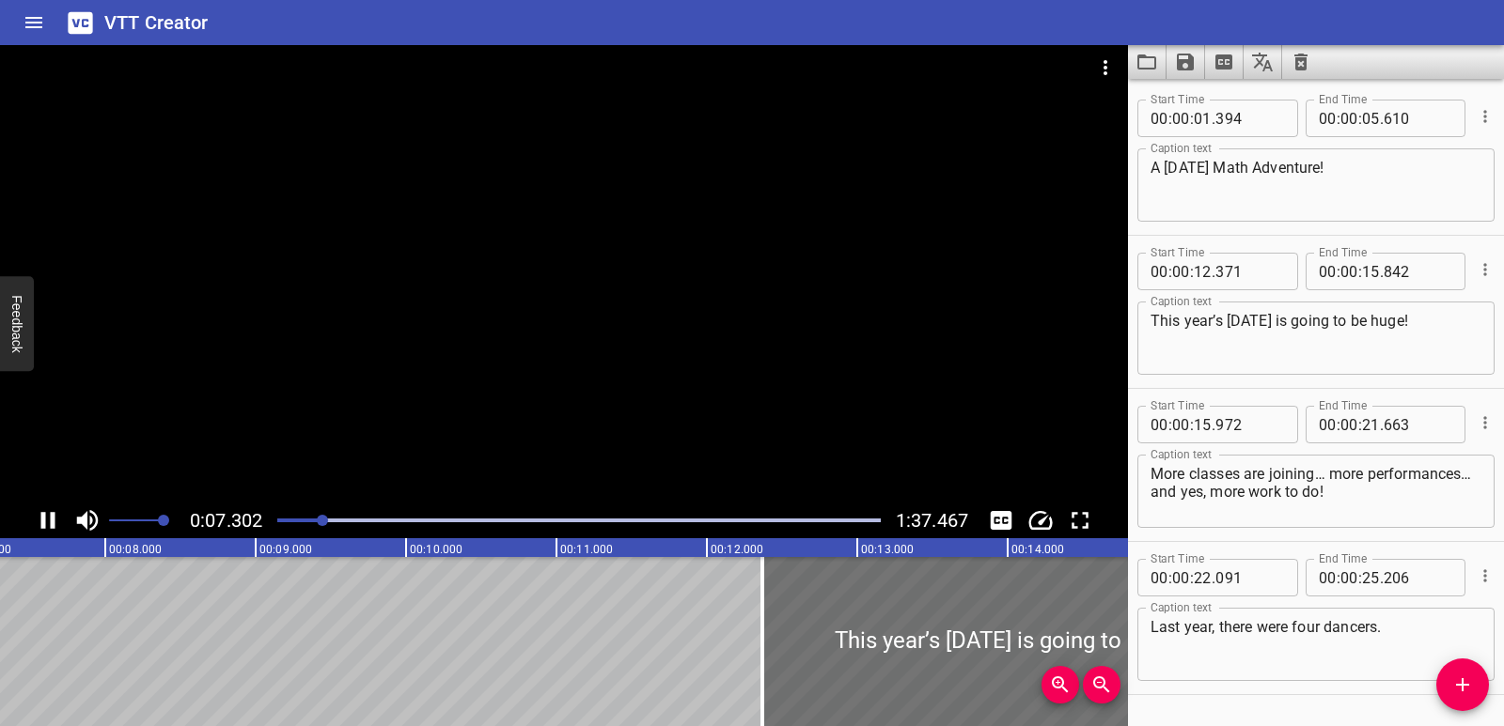
click at [48, 530] on icon "Play/Pause" at bounding box center [48, 521] width 28 height 28
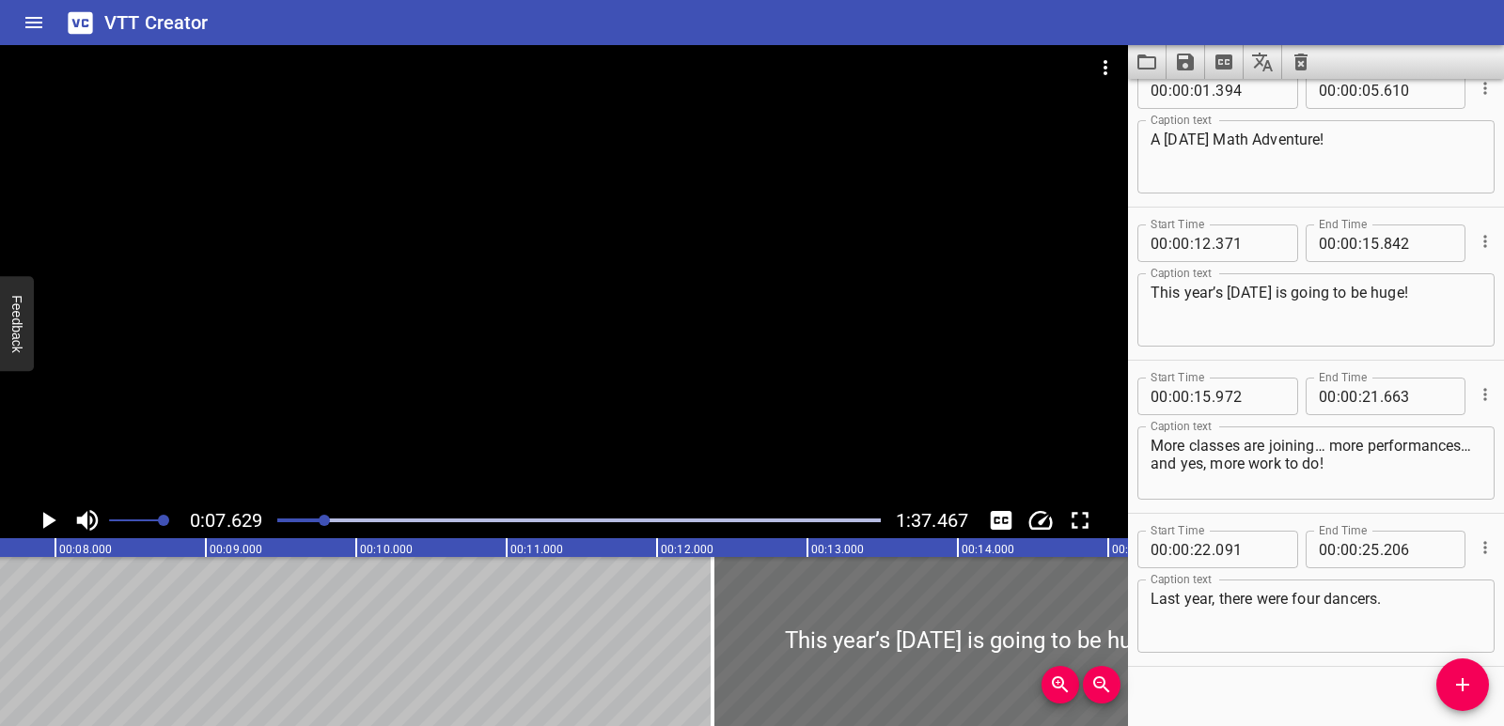
scroll to position [54, 0]
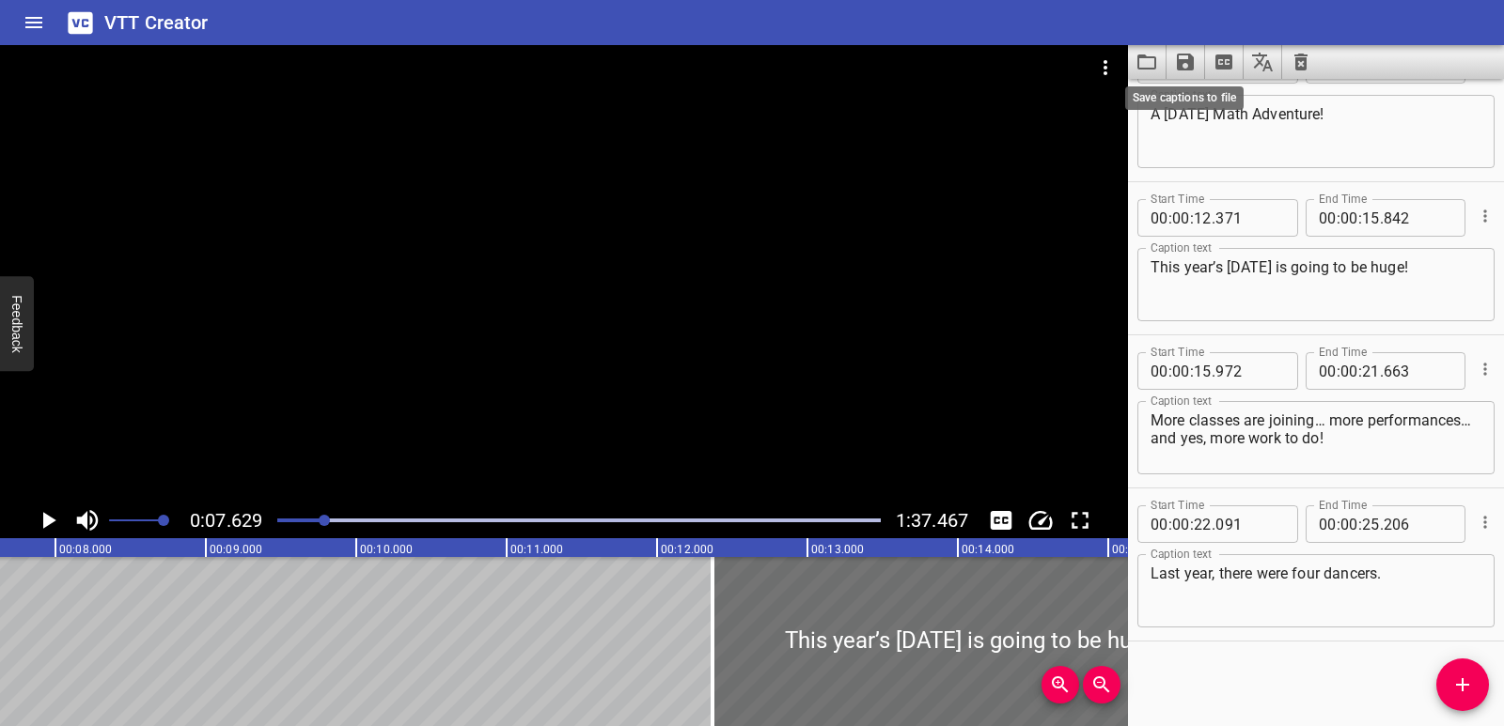
click at [1189, 60] on icon "Save captions to file" at bounding box center [1185, 62] width 17 height 17
click at [1204, 93] on li "Save to VTT file" at bounding box center [1235, 103] width 138 height 34
